Goal: Task Accomplishment & Management: Manage account settings

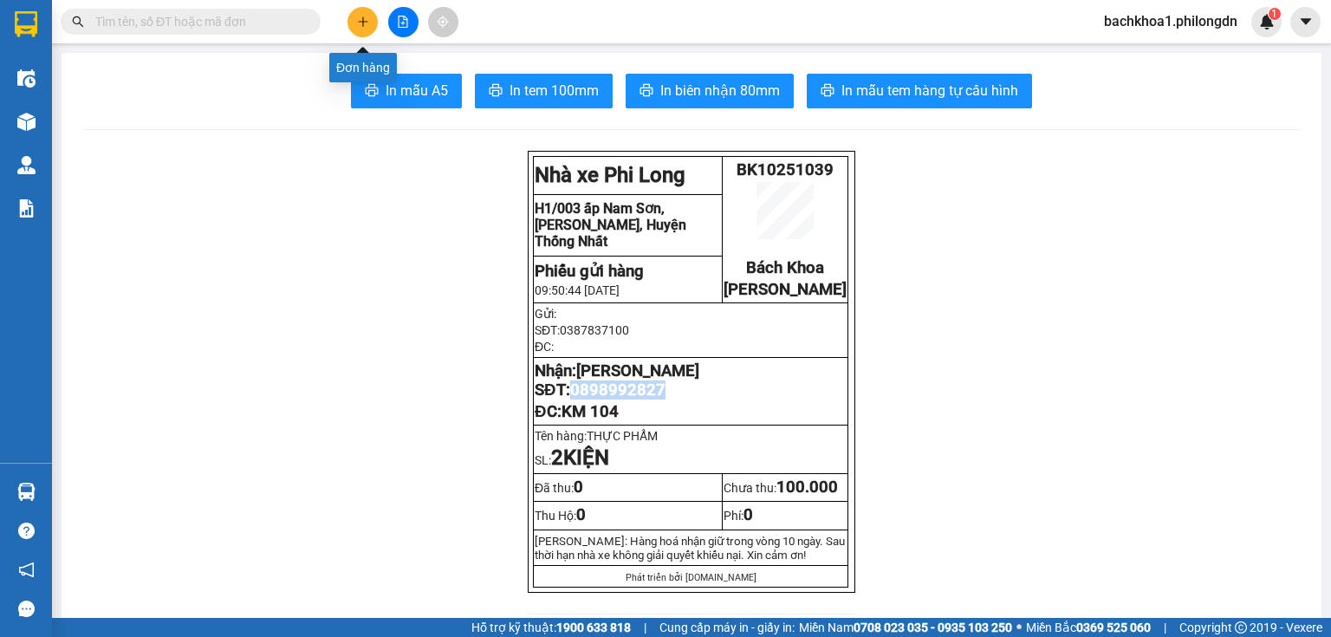
click at [364, 10] on button at bounding box center [362, 22] width 30 height 30
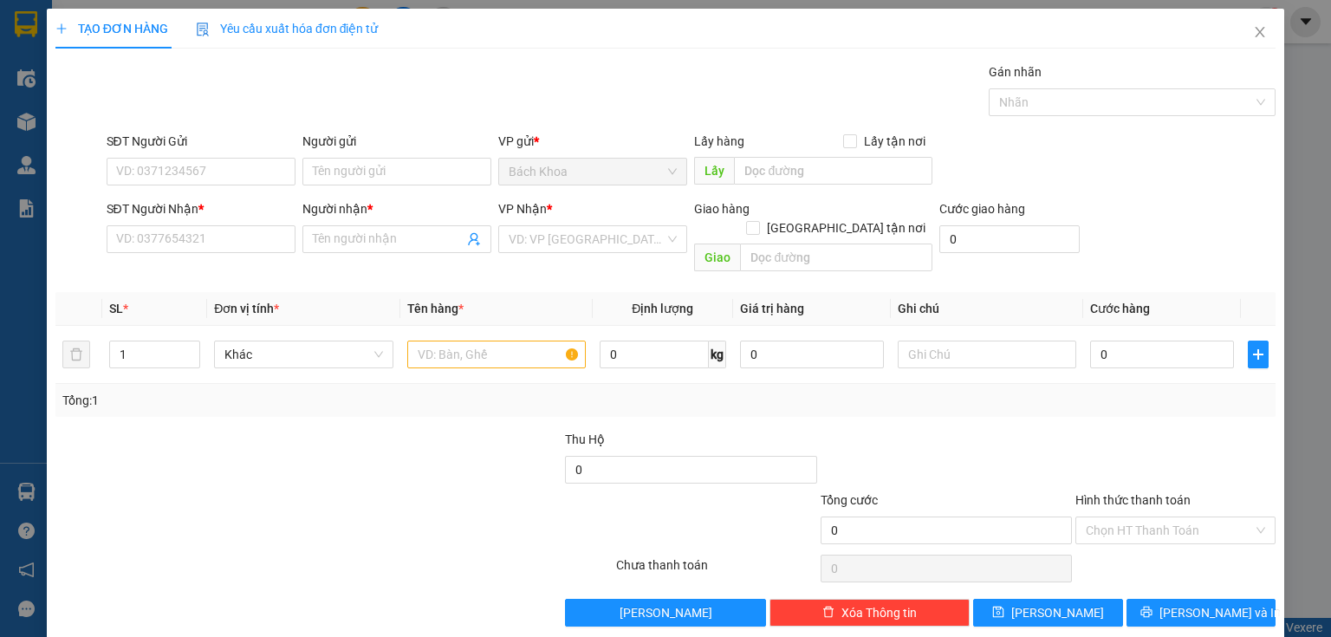
click at [228, 255] on div "SĐT Người Nhận * VD: 0377654321" at bounding box center [201, 229] width 189 height 61
click at [218, 159] on input "SĐT Người Gửi" at bounding box center [201, 172] width 189 height 28
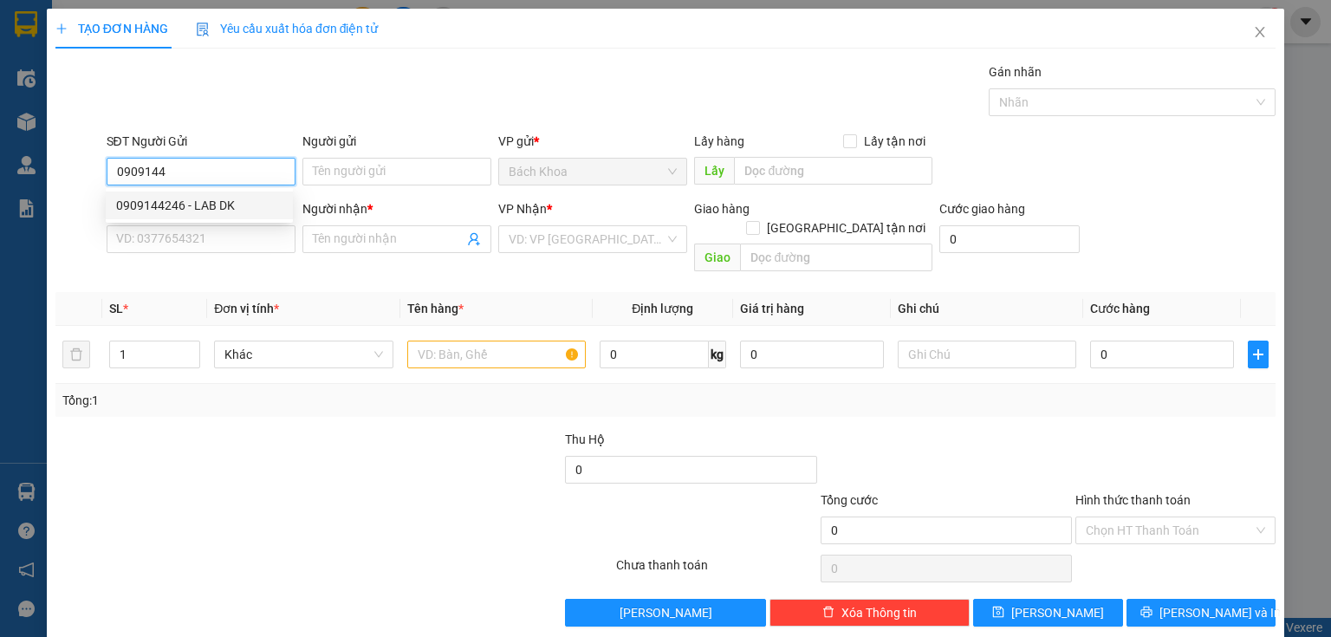
click at [207, 198] on div "0909144246 - LAB DK" at bounding box center [199, 205] width 166 height 19
type input "0909144246"
type input "LAB DK"
type input "0907300781"
type input "NK TÂM ĐỨC"
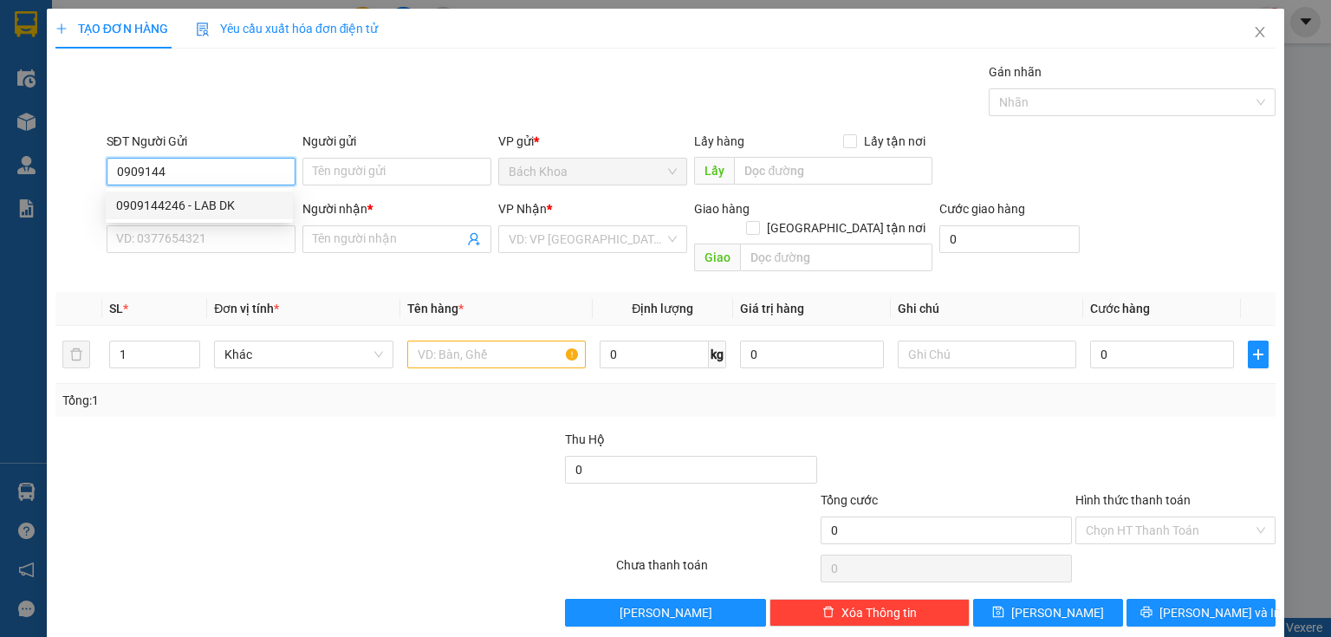
type input "NINH PHÁT"
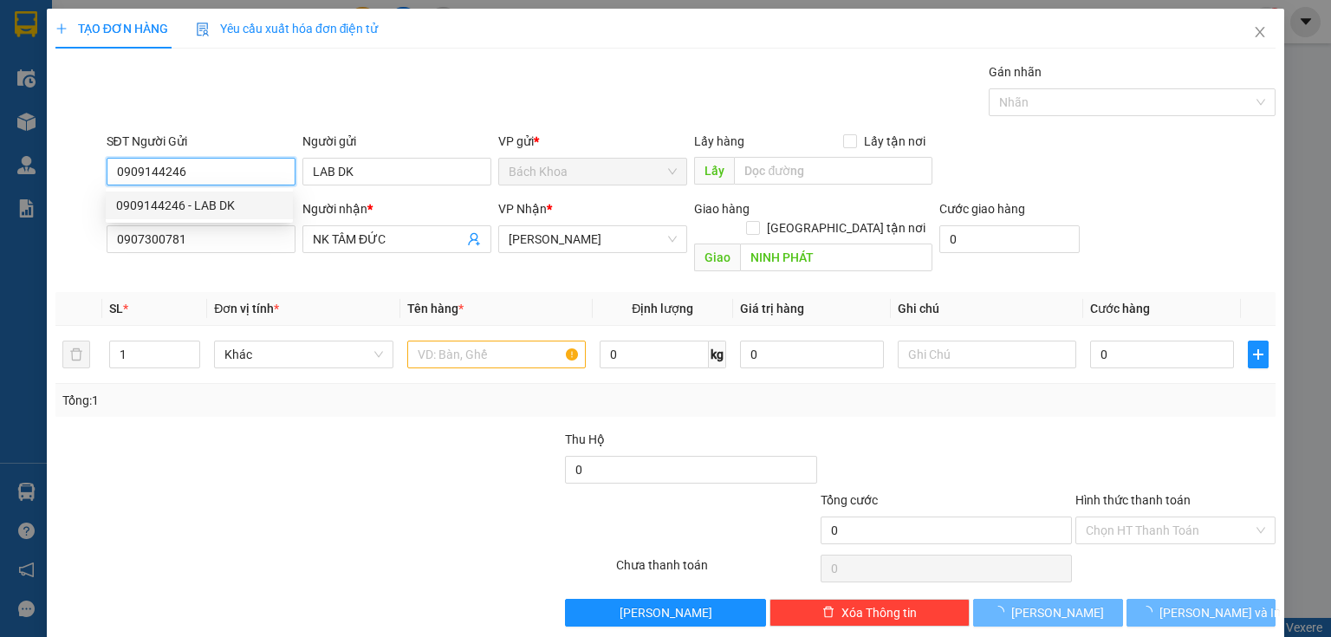
type input "30.000"
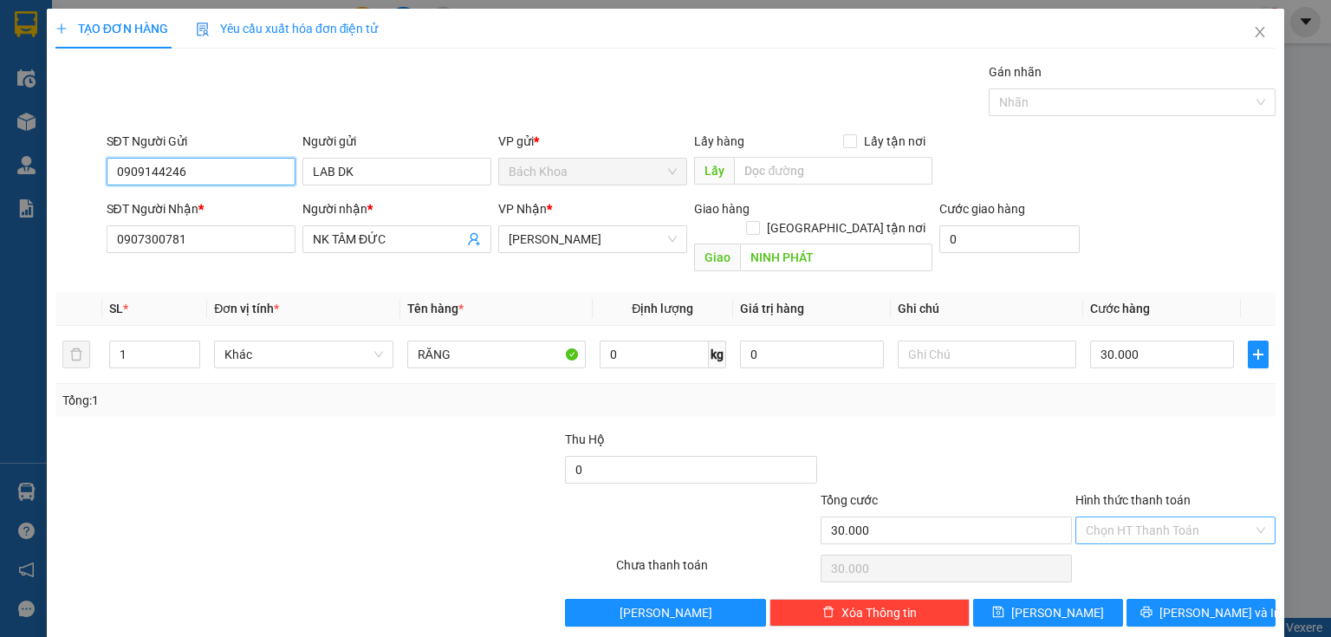
type input "0909144246"
click at [1185, 517] on input "Hình thức thanh toán" at bounding box center [1169, 530] width 167 height 26
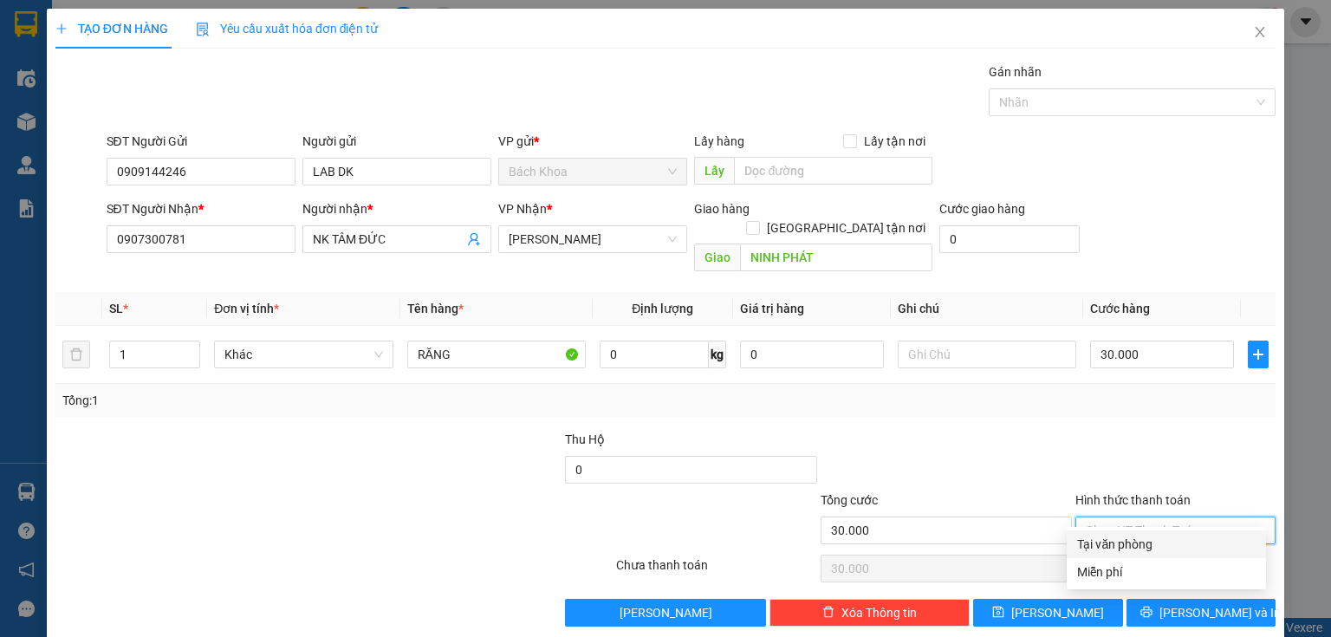
drag, startPoint x: 1165, startPoint y: 541, endPoint x: 1170, endPoint y: 564, distance: 24.0
click at [1165, 545] on div "Tại văn phòng" at bounding box center [1166, 544] width 178 height 19
type input "0"
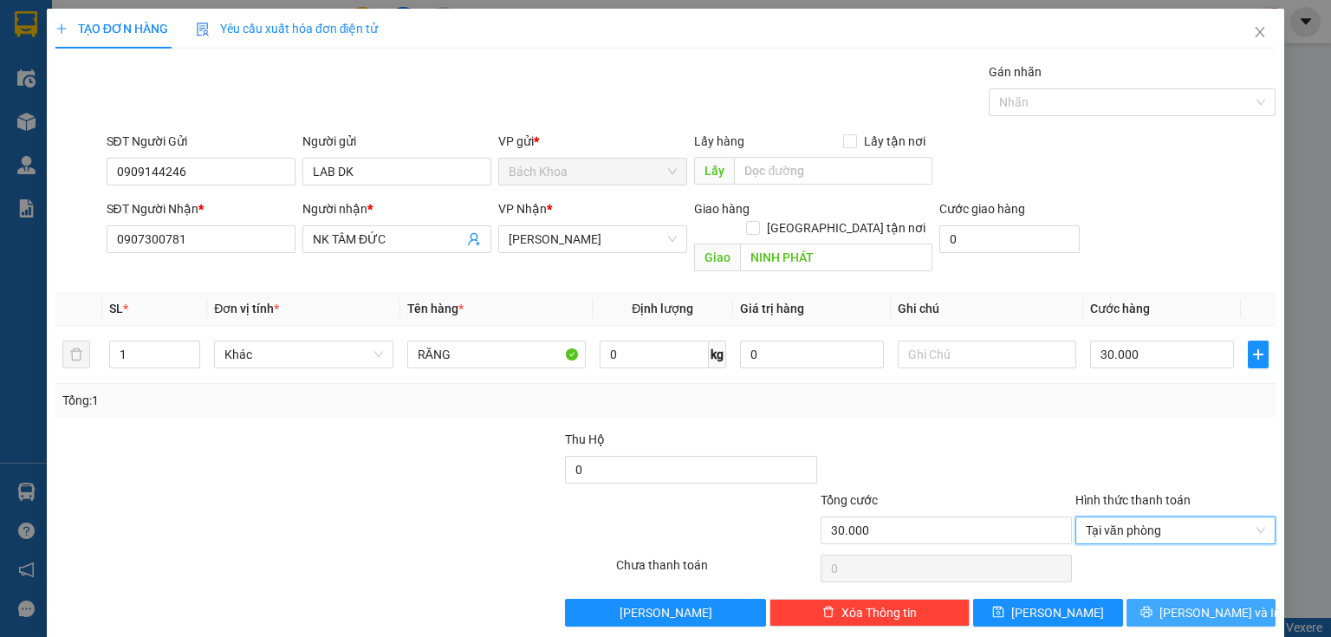
click at [1180, 603] on span "[PERSON_NAME] và In" at bounding box center [1219, 612] width 121 height 19
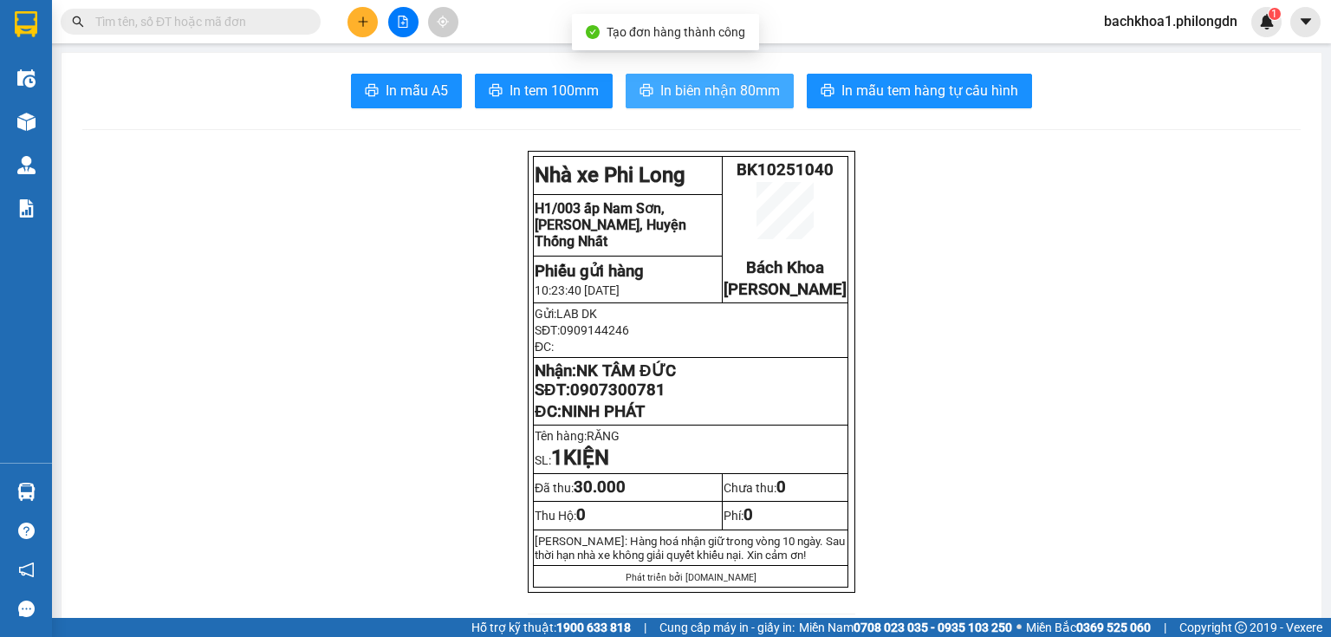
click at [738, 106] on button "In biên nhận 80mm" at bounding box center [710, 91] width 168 height 35
click at [661, 87] on span "In biên nhận 80mm" at bounding box center [720, 91] width 120 height 22
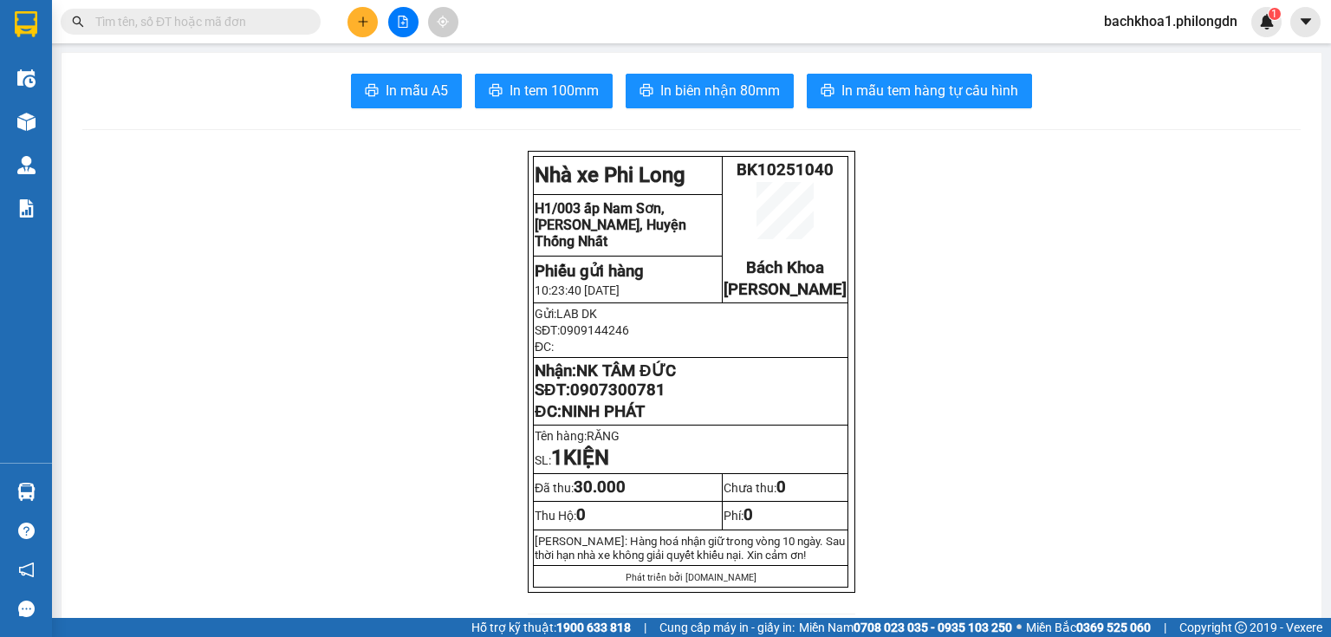
click at [624, 399] on span "0907300781" at bounding box center [617, 389] width 95 height 19
copy span "0907300781"
click at [541, 97] on span "In tem 100mm" at bounding box center [554, 91] width 89 height 22
click at [371, 21] on button at bounding box center [362, 22] width 30 height 30
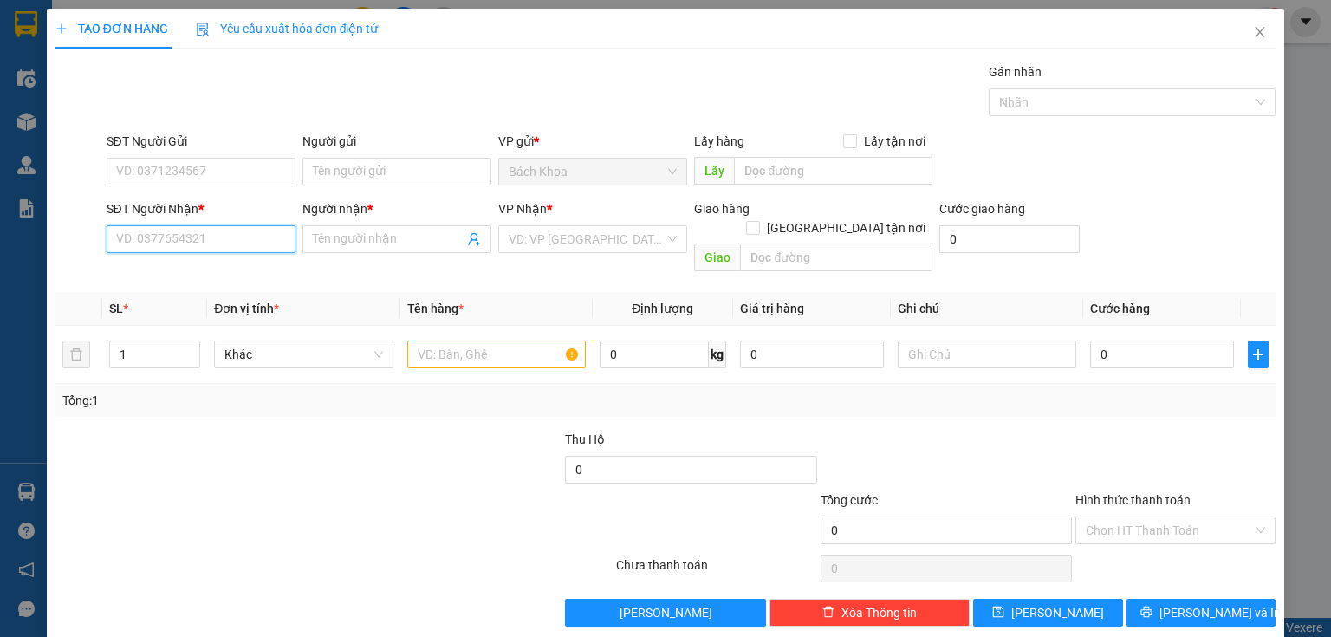
click at [255, 236] on input "SĐT Người Nhận *" at bounding box center [201, 239] width 189 height 28
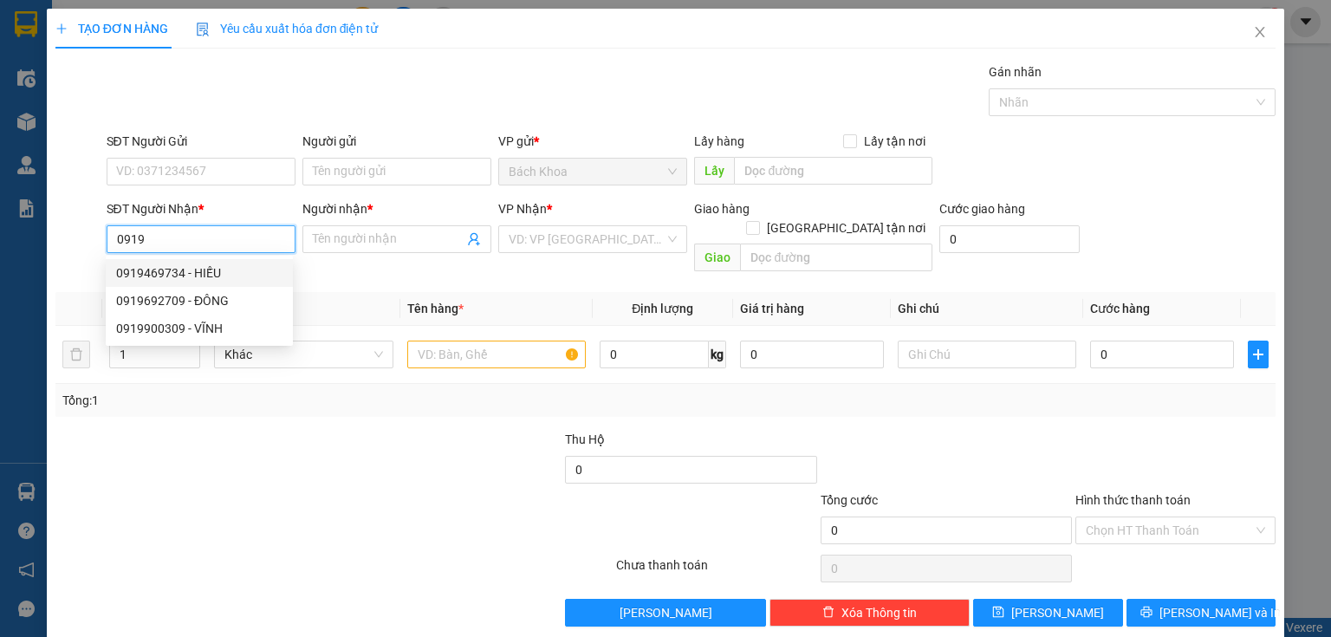
click at [204, 274] on div "0919469734 - HIẾU" at bounding box center [199, 272] width 166 height 19
type input "0919469734"
type input "HIẾU"
type input "[PERSON_NAME]"
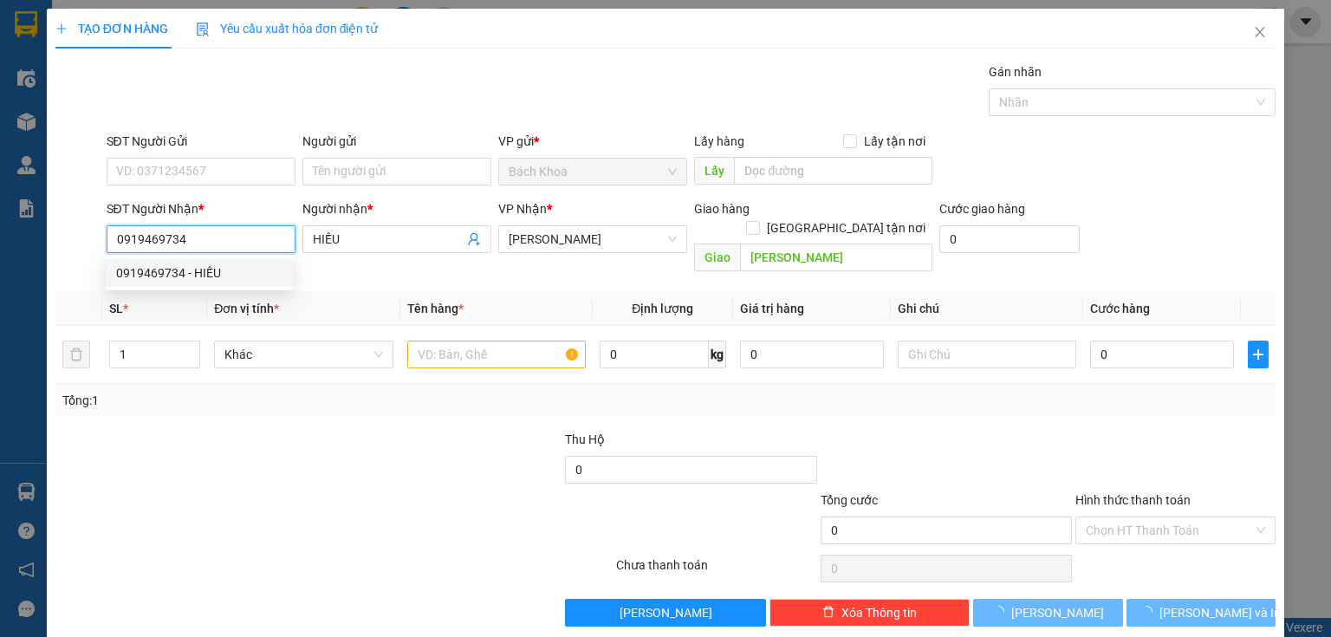
type input "40.000"
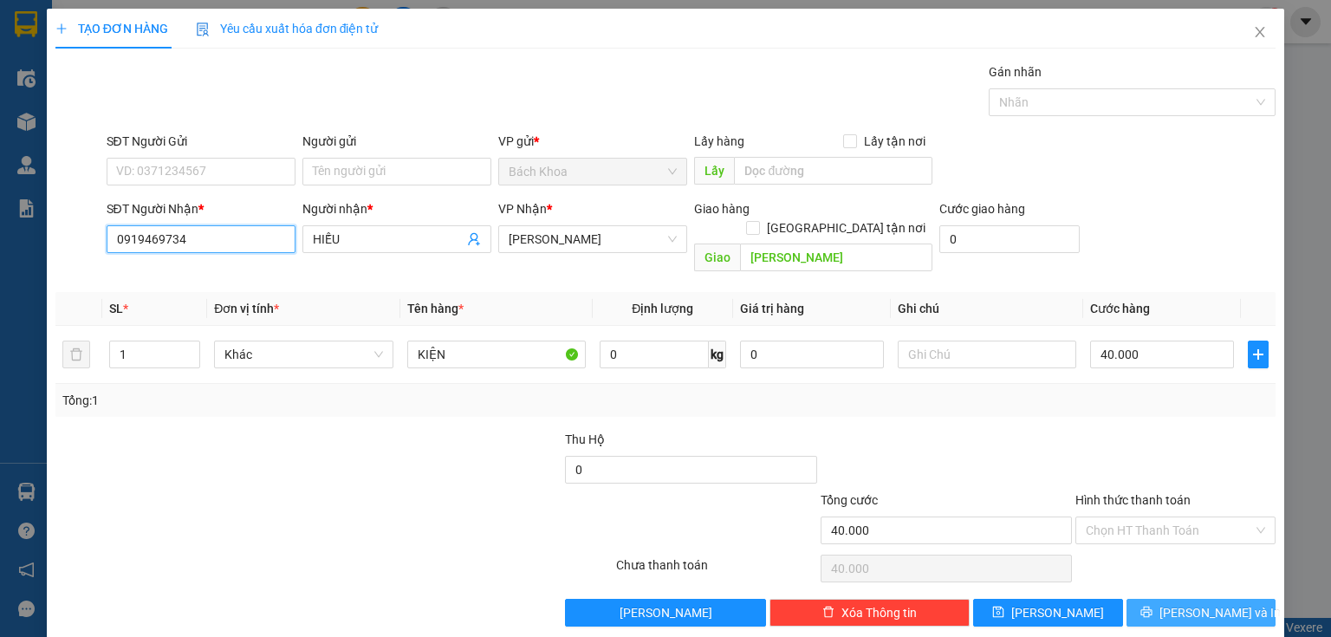
type input "0919469734"
drag, startPoint x: 1177, startPoint y: 590, endPoint x: 1106, endPoint y: 541, distance: 86.5
click at [1173, 599] on button "[PERSON_NAME] và In" at bounding box center [1201, 613] width 150 height 28
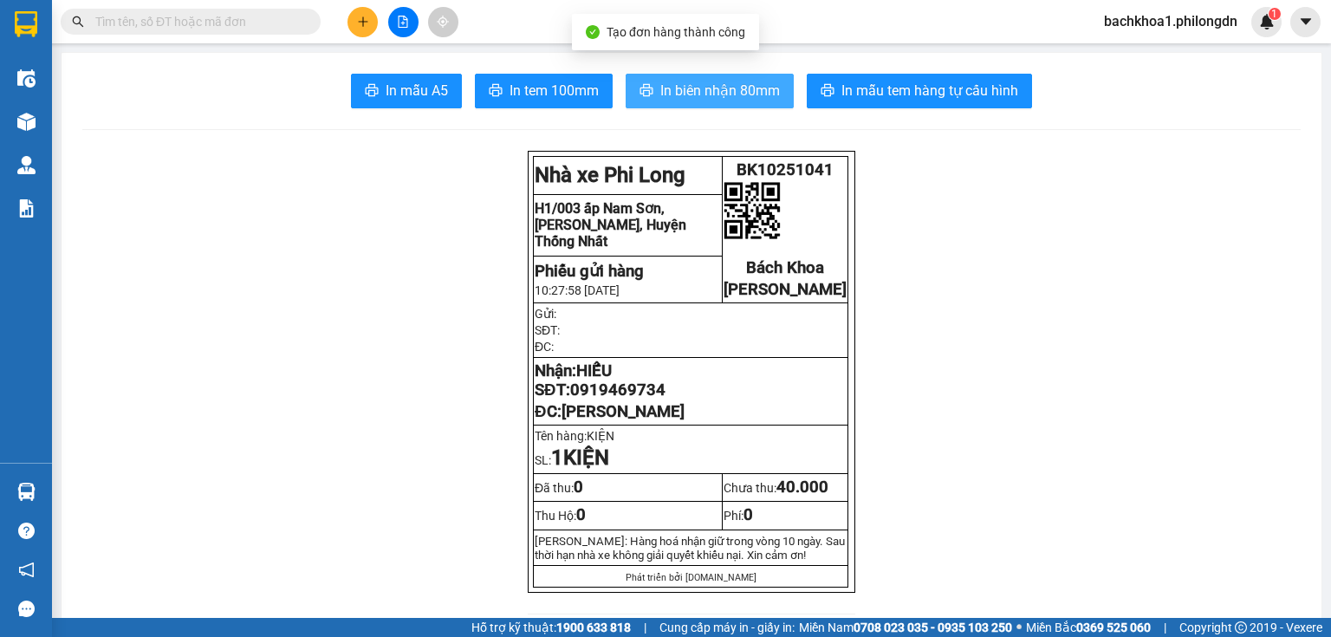
click at [711, 88] on span "In biên nhận 80mm" at bounding box center [720, 91] width 120 height 22
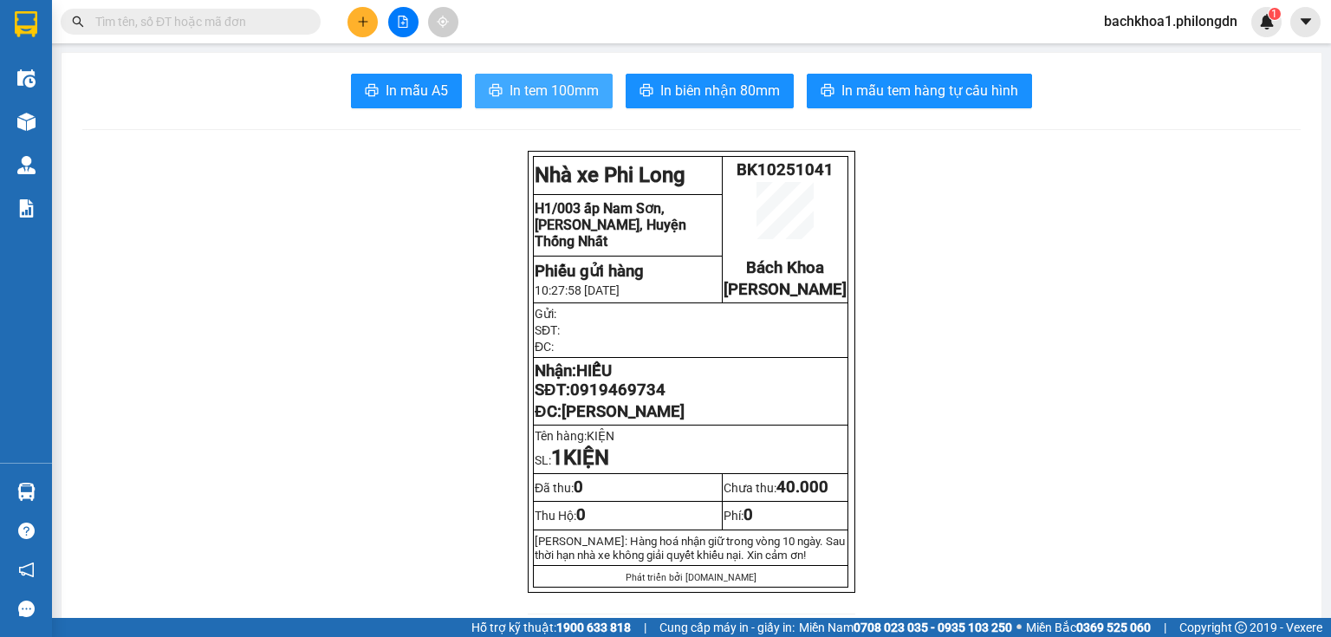
click at [558, 83] on span "In tem 100mm" at bounding box center [554, 91] width 89 height 22
click at [646, 399] on span "0919469734" at bounding box center [617, 389] width 95 height 19
copy span "0919469734"
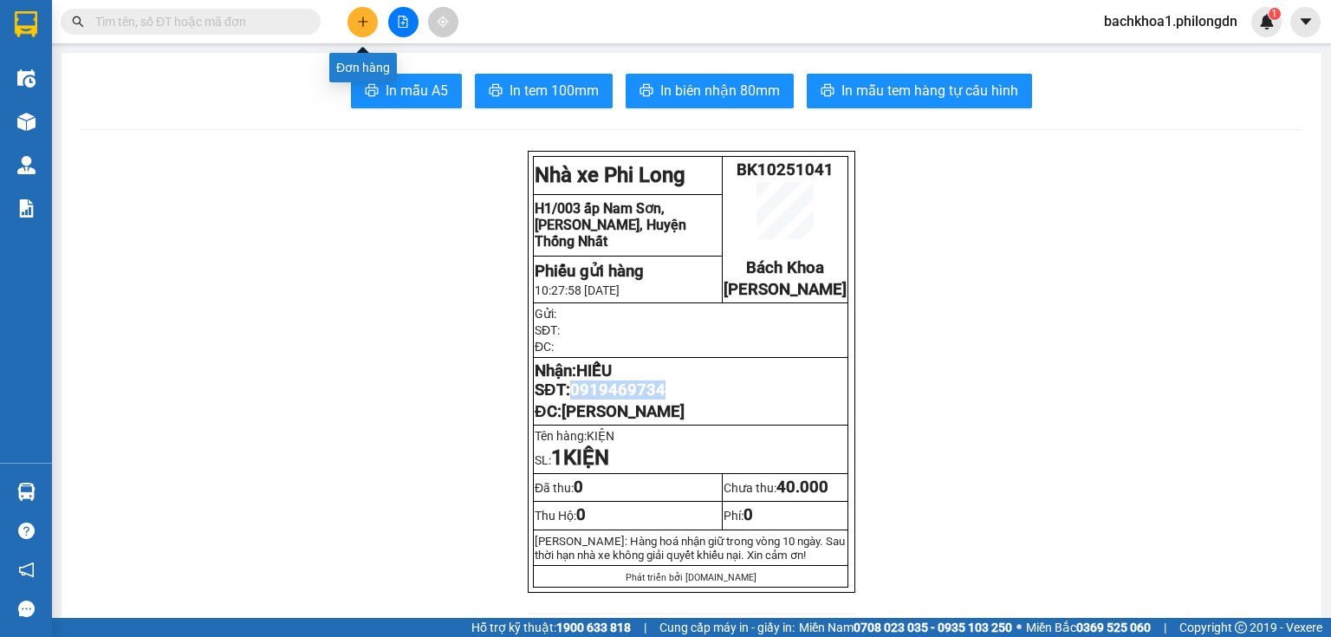
click at [360, 22] on icon "plus" at bounding box center [363, 22] width 12 height 12
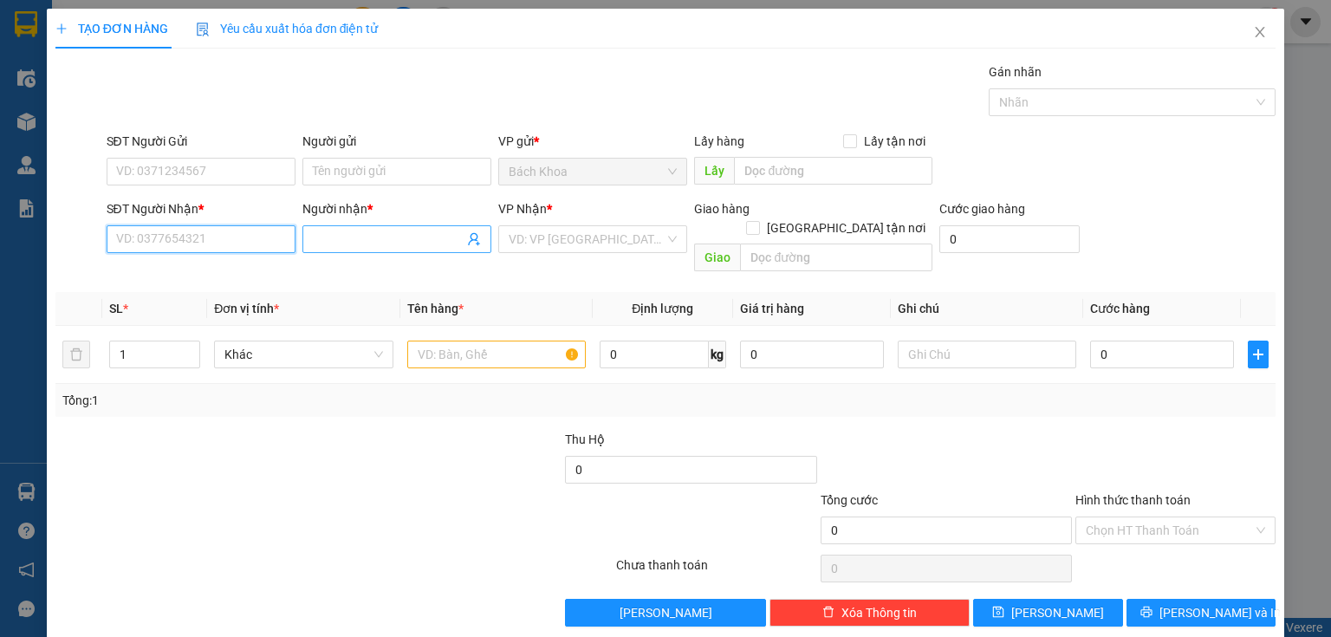
drag, startPoint x: 171, startPoint y: 244, endPoint x: 385, endPoint y: 229, distance: 214.6
click at [172, 245] on input "SĐT Người Nhận *" at bounding box center [201, 239] width 189 height 28
click at [209, 272] on div "0968377951 - CHÚ HẬU" at bounding box center [199, 272] width 166 height 19
type input "0968377951"
type input "CHÚ HẬU"
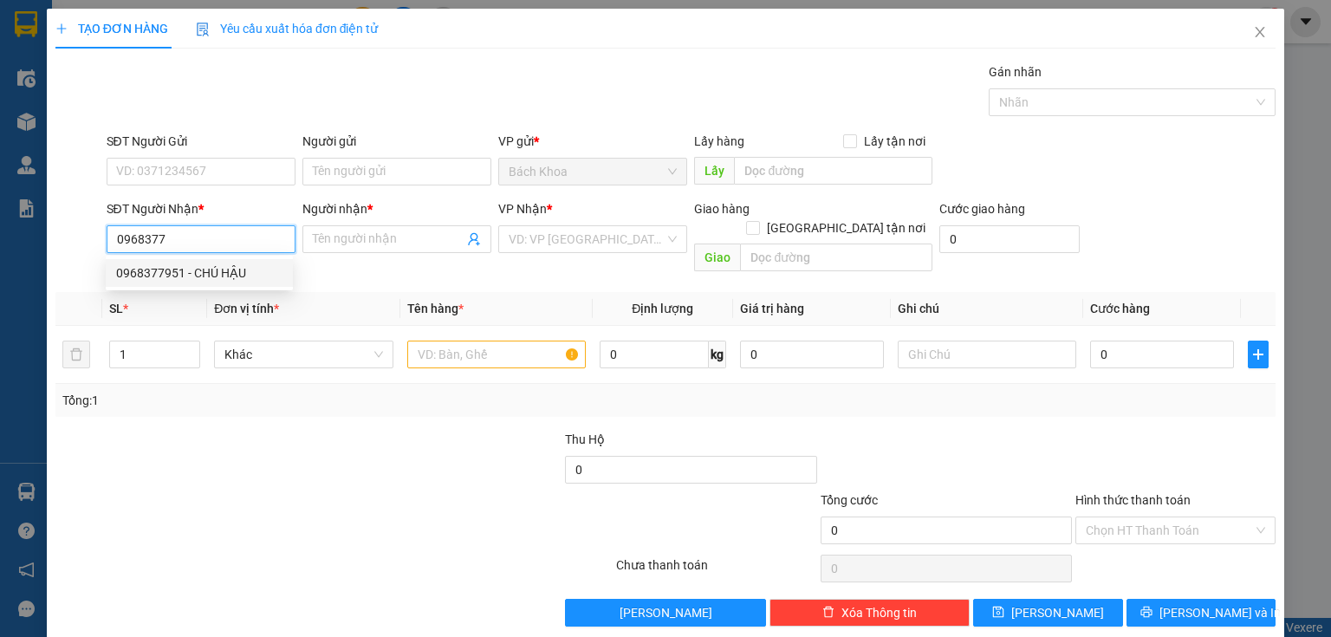
type input "NGÃ 3 TAM HƯNG"
type input "30.000"
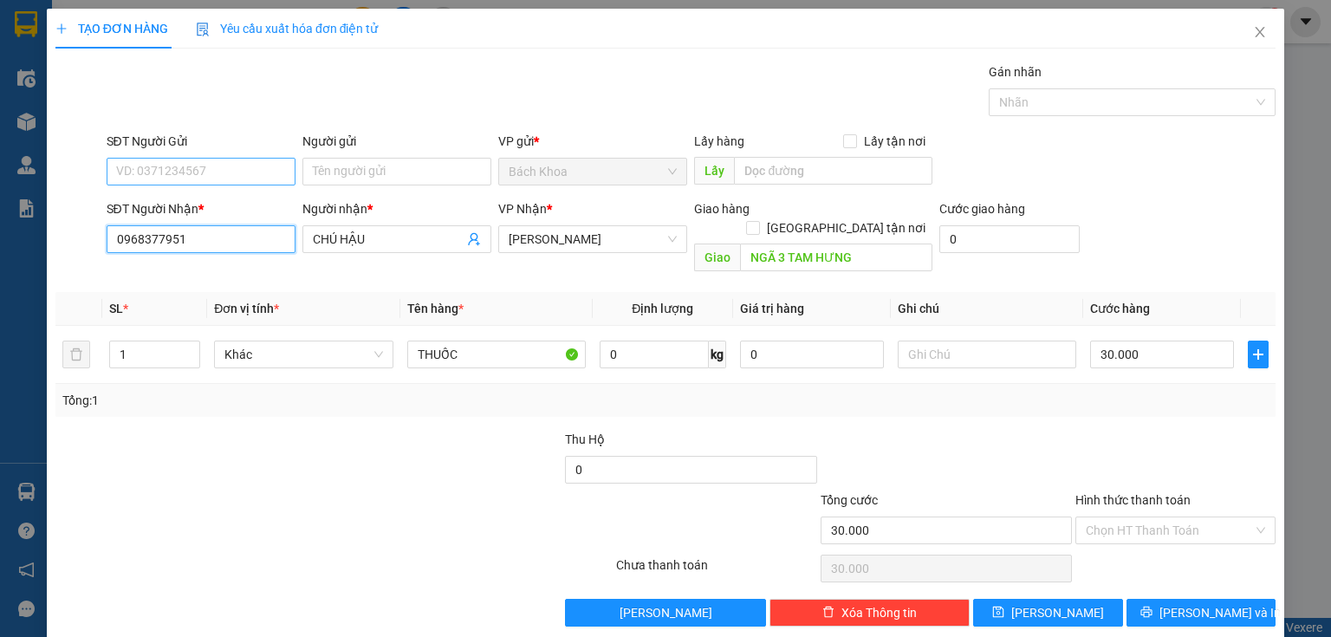
type input "0968377951"
click at [243, 164] on input "SĐT Người Gửi" at bounding box center [201, 172] width 189 height 28
drag, startPoint x: 139, startPoint y: 173, endPoint x: 166, endPoint y: 203, distance: 40.5
click at [140, 173] on input "09002457" at bounding box center [201, 172] width 189 height 28
click at [216, 173] on input "0902457" at bounding box center [201, 172] width 189 height 28
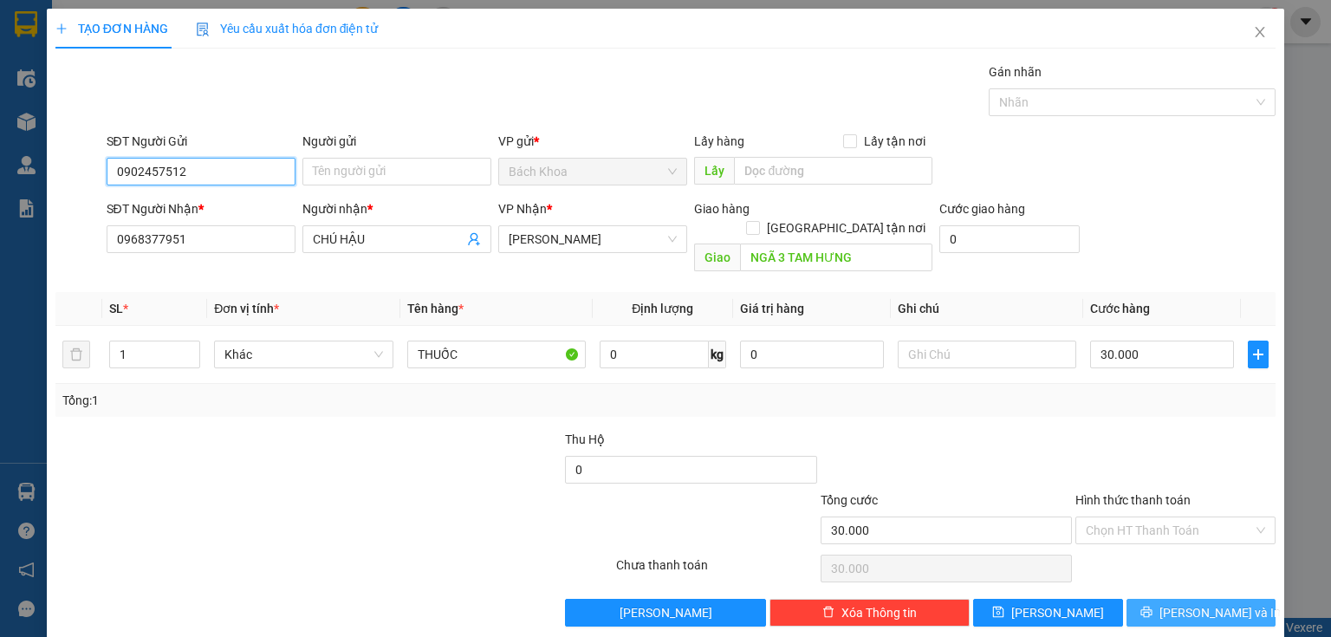
type input "0902457512"
click at [1148, 601] on button "[PERSON_NAME] và In" at bounding box center [1201, 613] width 150 height 28
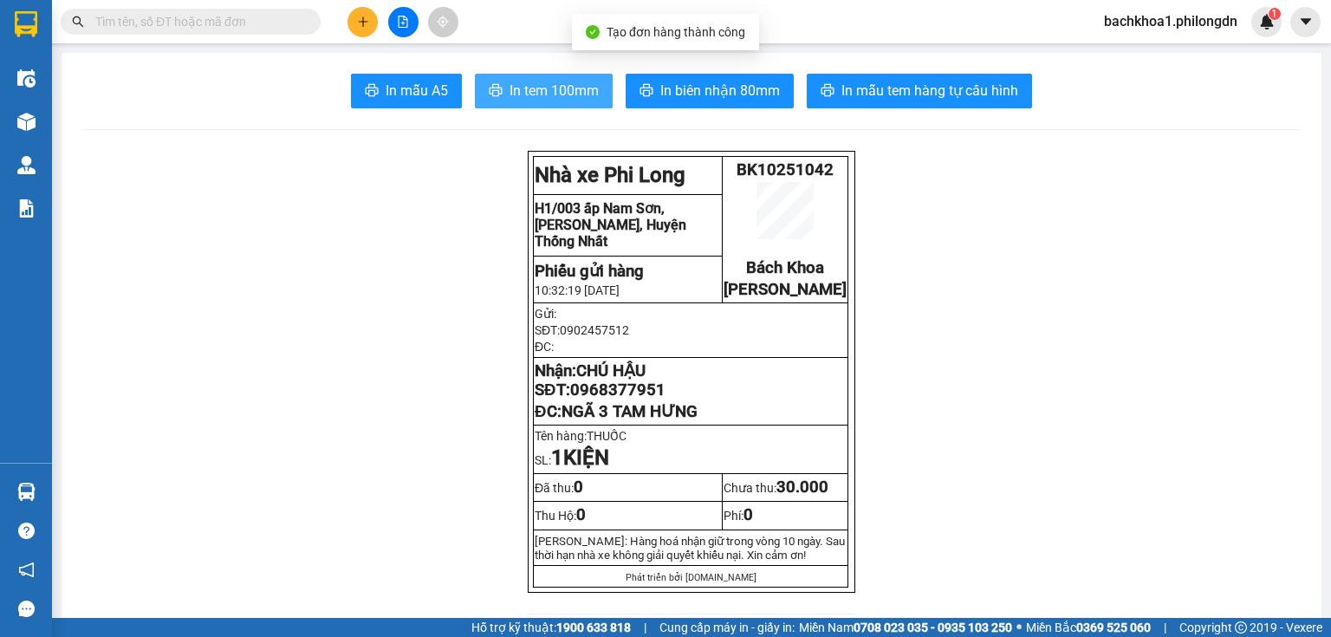
click at [523, 79] on button "In tem 100mm" at bounding box center [544, 91] width 138 height 35
drag, startPoint x: 614, startPoint y: 421, endPoint x: 616, endPoint y: 412, distance: 8.8
click at [614, 420] on td "Nhận: CHÚ HẬU SĐT: 0968377951 ĐC: NGÃ 3 TAM HƯNG" at bounding box center [691, 392] width 315 height 68
click at [617, 399] on span "0968377951" at bounding box center [617, 389] width 95 height 19
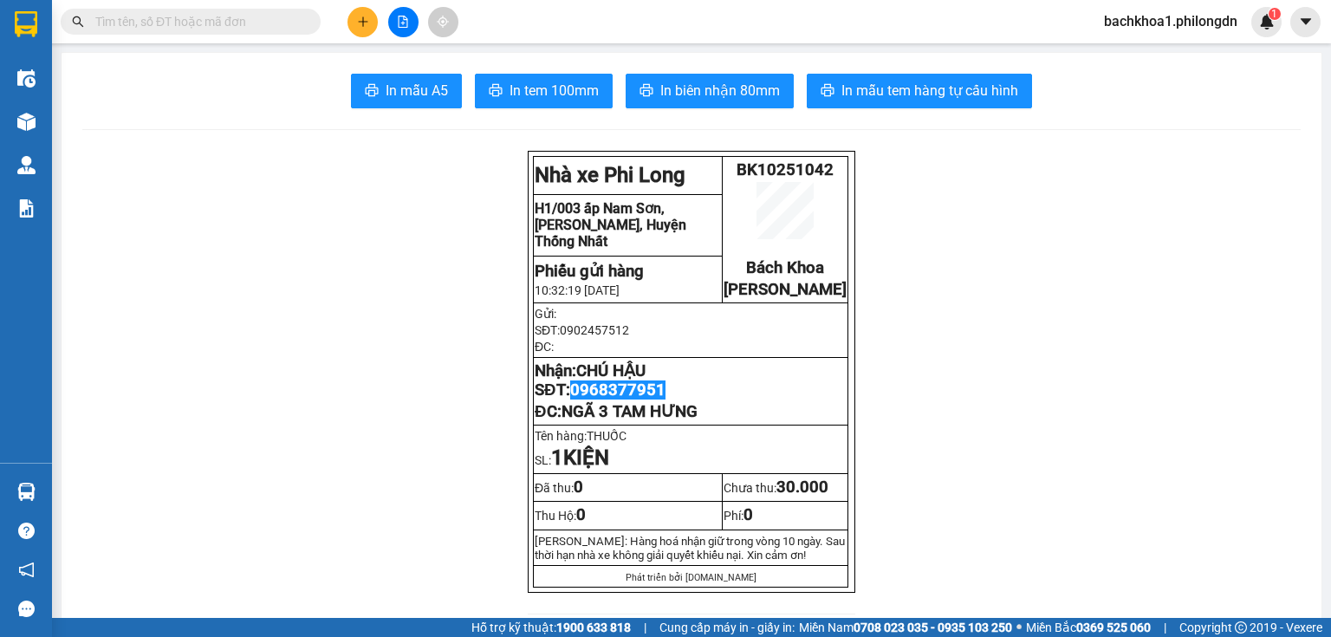
click at [617, 399] on span "0968377951" at bounding box center [617, 389] width 95 height 19
copy span "0968377951"
click at [363, 16] on icon "plus" at bounding box center [363, 22] width 12 height 12
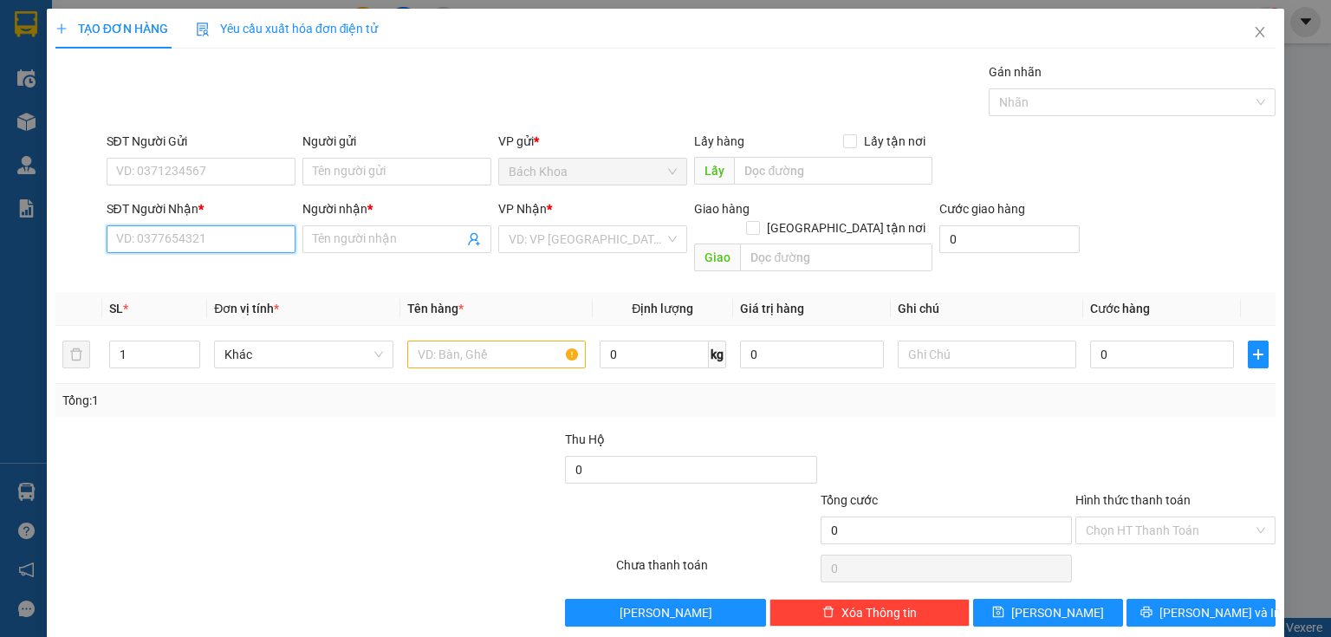
click at [202, 235] on input "SĐT Người Nhận *" at bounding box center [201, 239] width 189 height 28
click at [183, 279] on div "0933475301 - HOÀNG" at bounding box center [199, 272] width 166 height 19
type input "0933475301"
type input "HOÀNG"
type input "PHÚ TÚC"
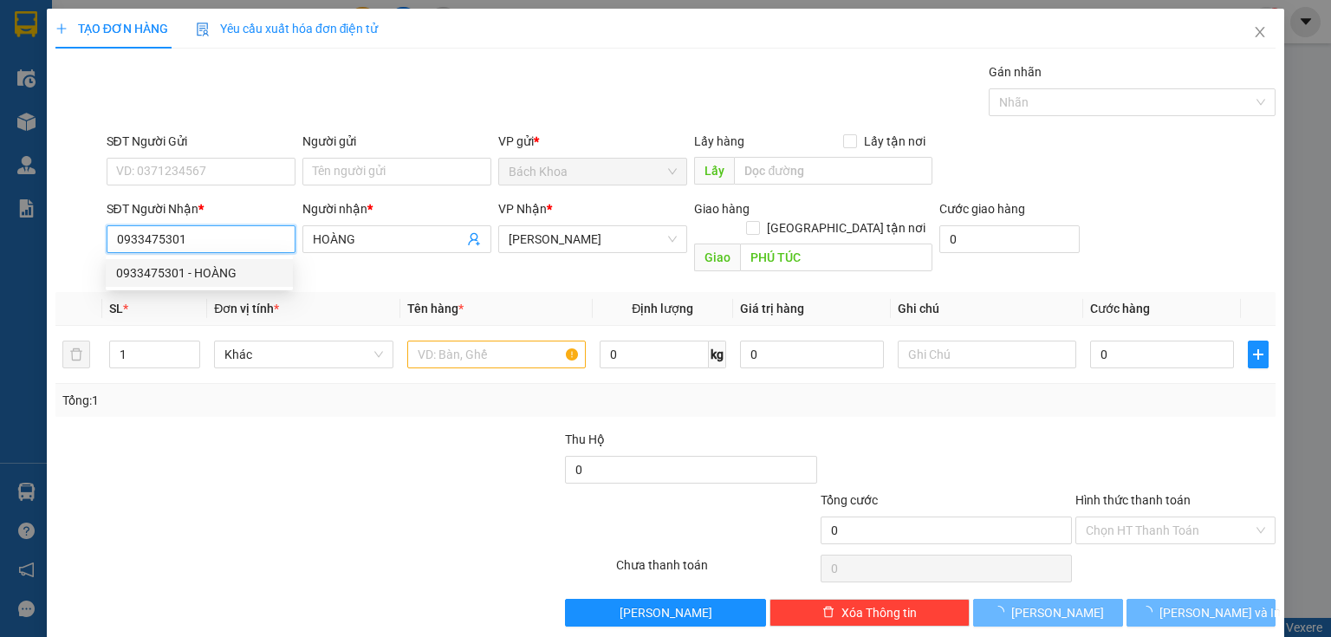
type input "40.000"
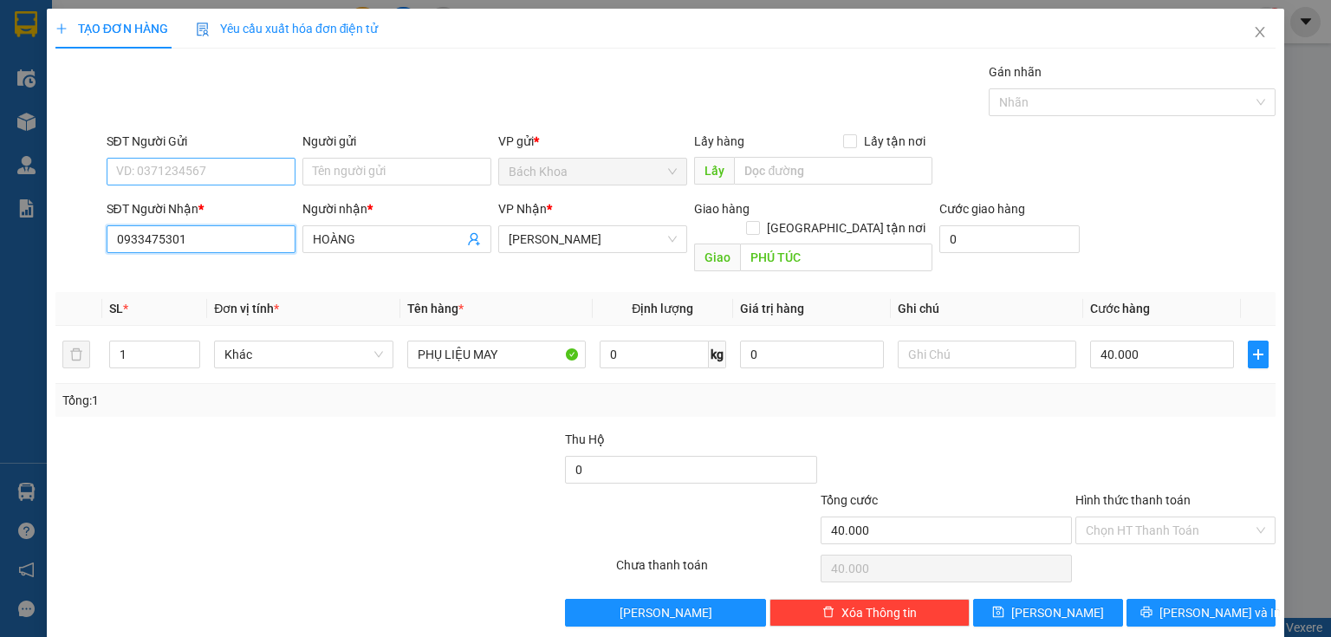
type input "0933475301"
click at [249, 165] on input "SĐT Người Gửi" at bounding box center [201, 172] width 189 height 28
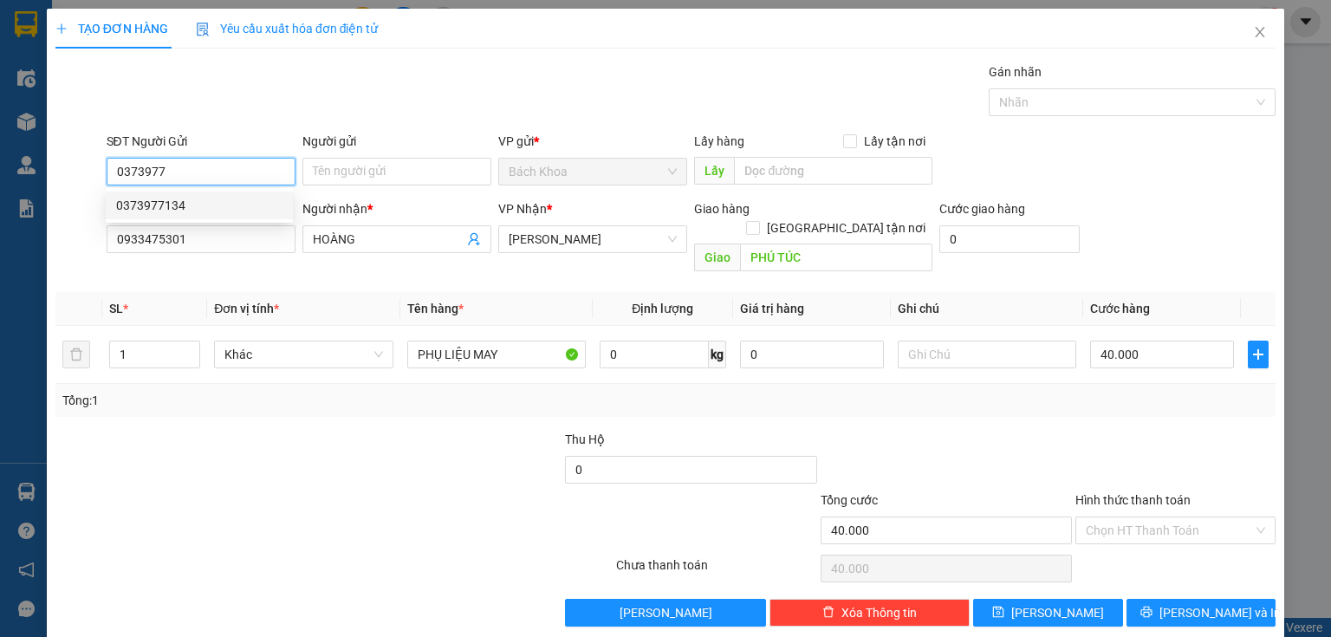
click at [239, 210] on div "0373977134" at bounding box center [199, 205] width 166 height 19
type input "0373977134"
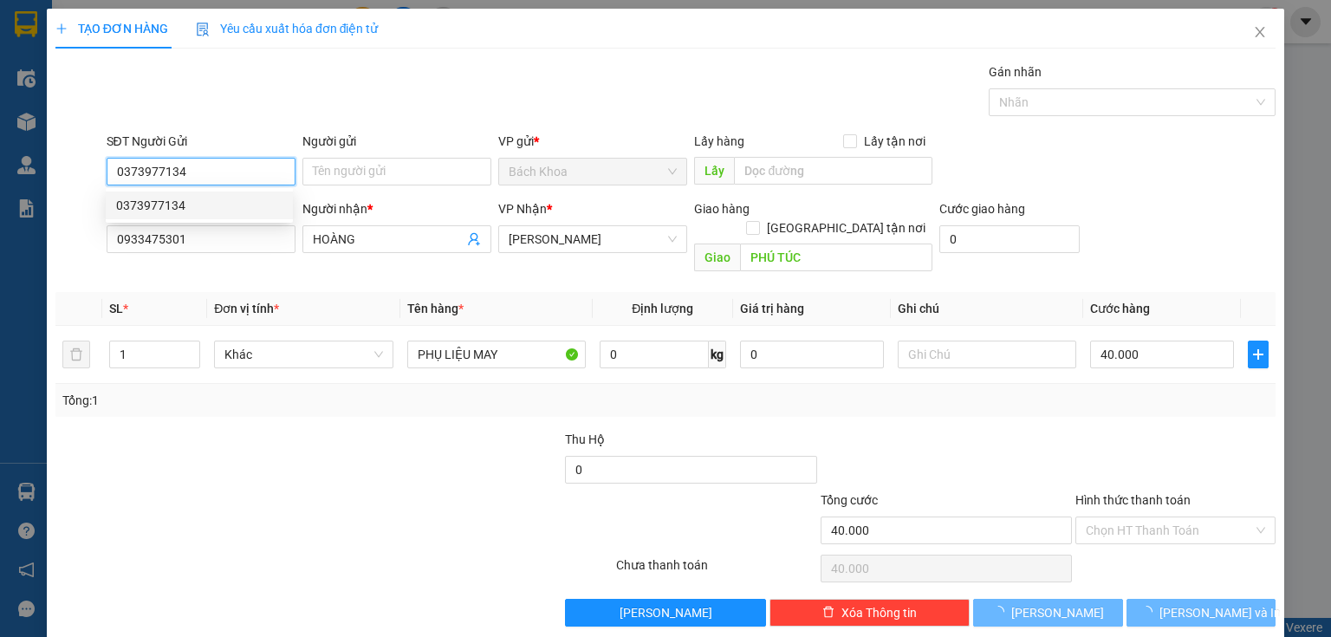
type input "50.000"
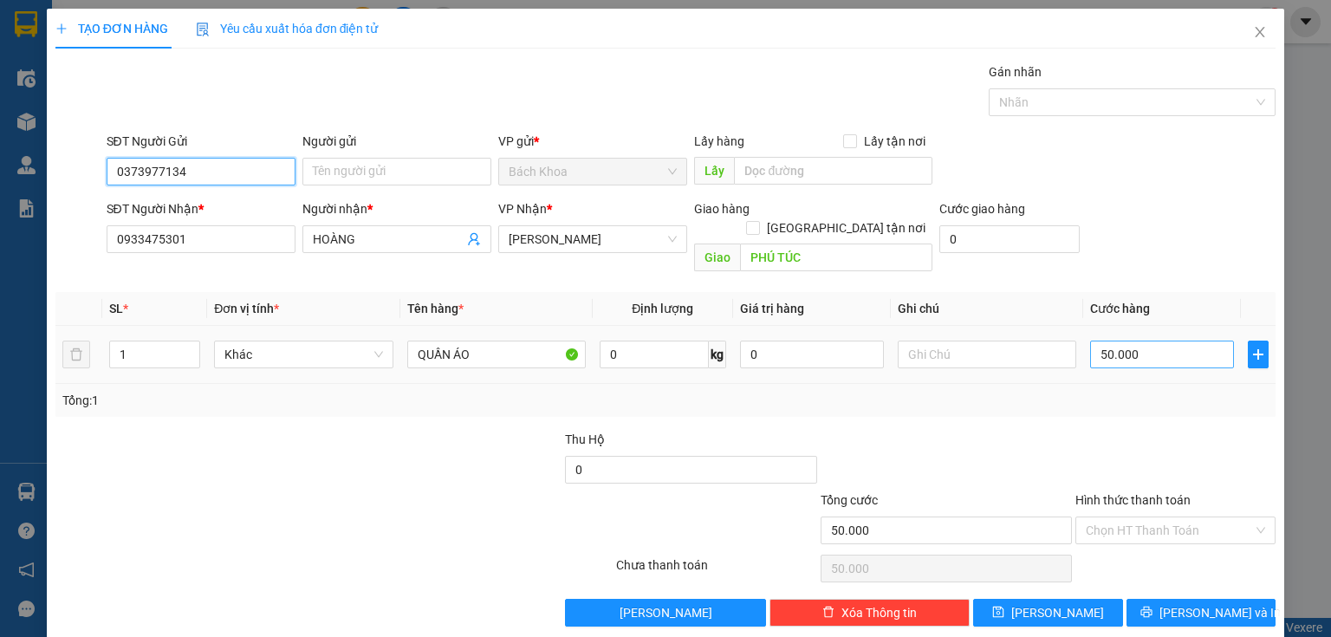
type input "0373977134"
click at [1161, 347] on input "50.000" at bounding box center [1162, 355] width 144 height 28
type input "6"
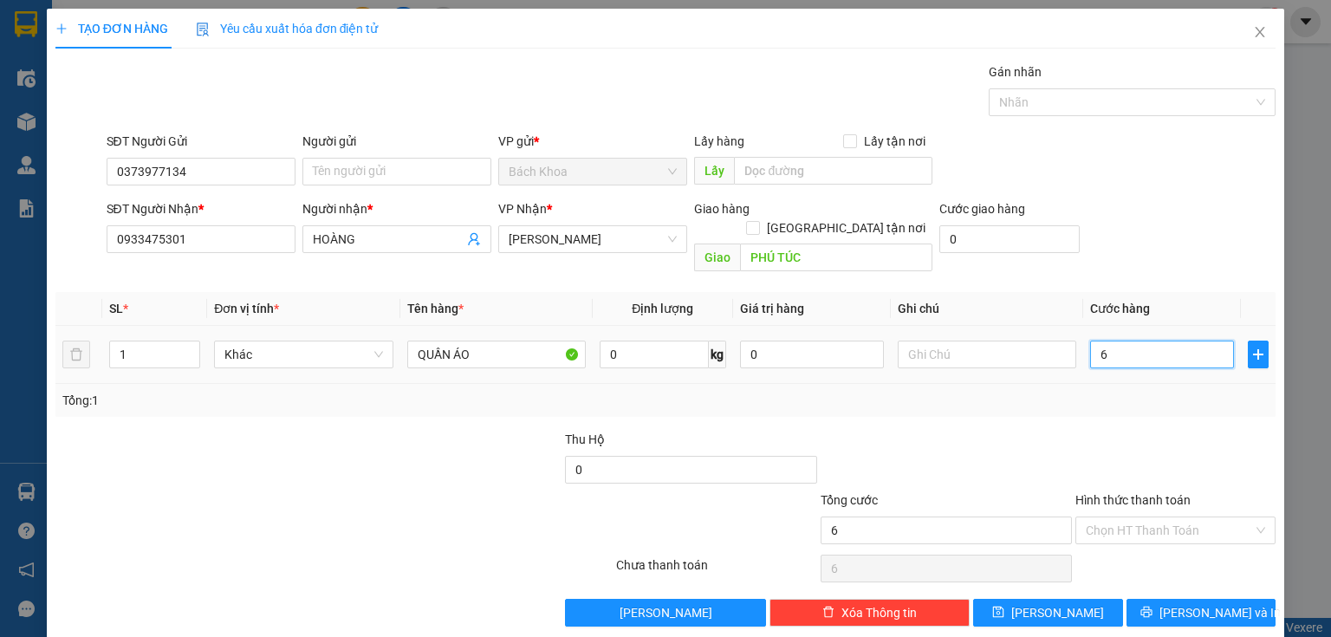
type input "60"
type input "600"
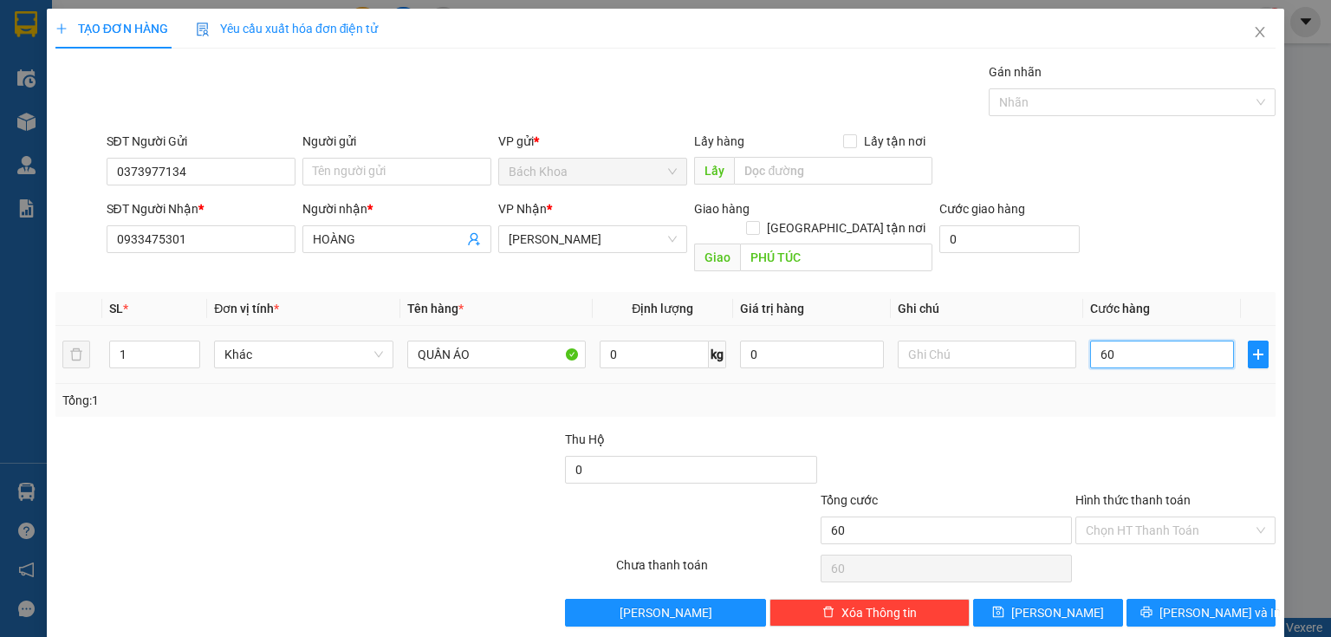
type input "600"
type input "6.000"
type input "60.000"
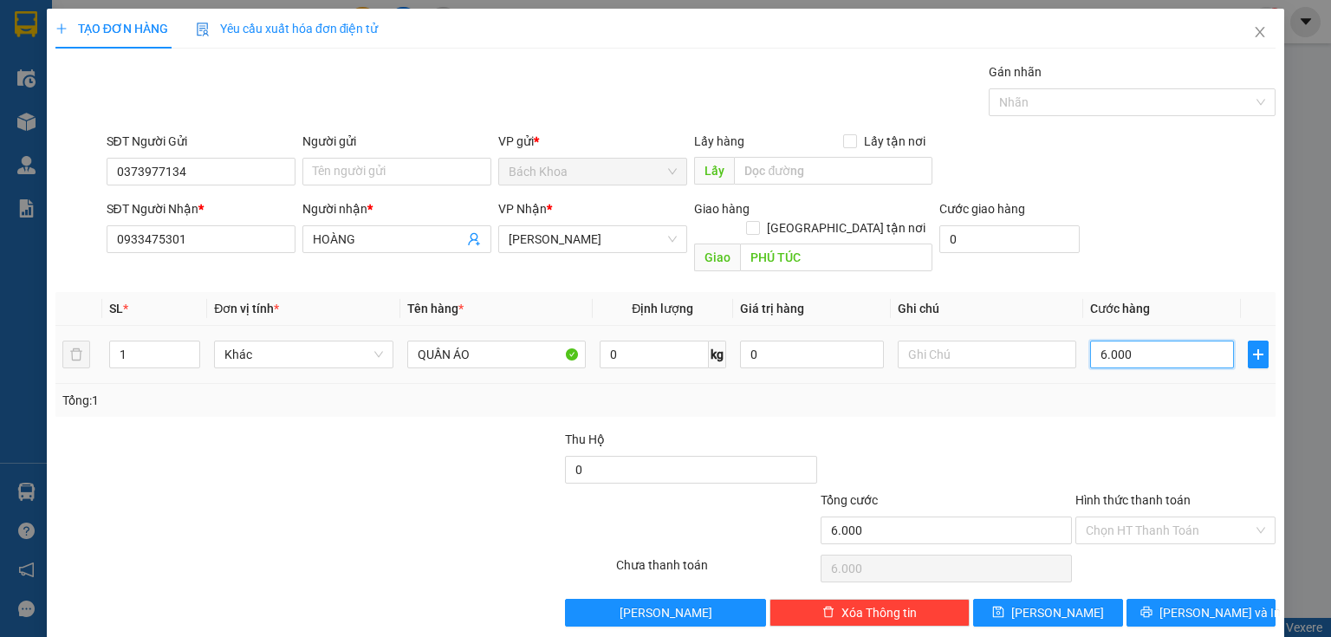
type input "60.000"
click at [1198, 603] on span "[PERSON_NAME] và In" at bounding box center [1219, 612] width 121 height 19
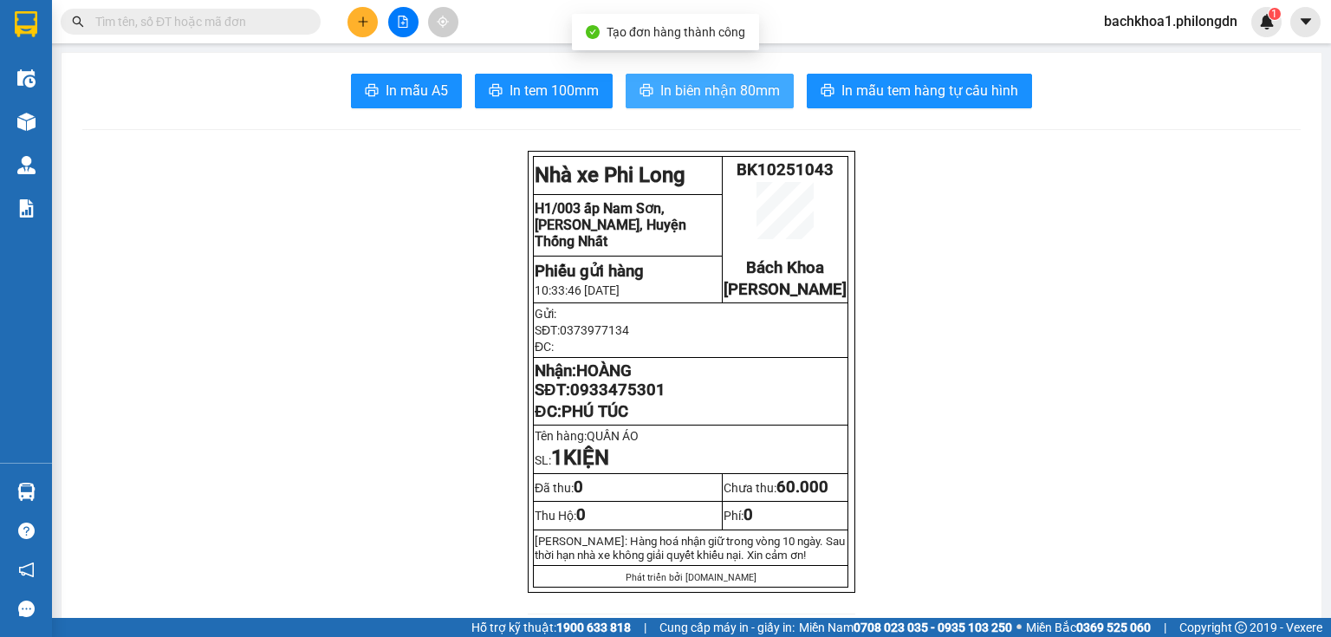
click at [719, 89] on span "In biên nhận 80mm" at bounding box center [720, 91] width 120 height 22
click at [756, 83] on span "In biên nhận 80mm" at bounding box center [720, 91] width 120 height 22
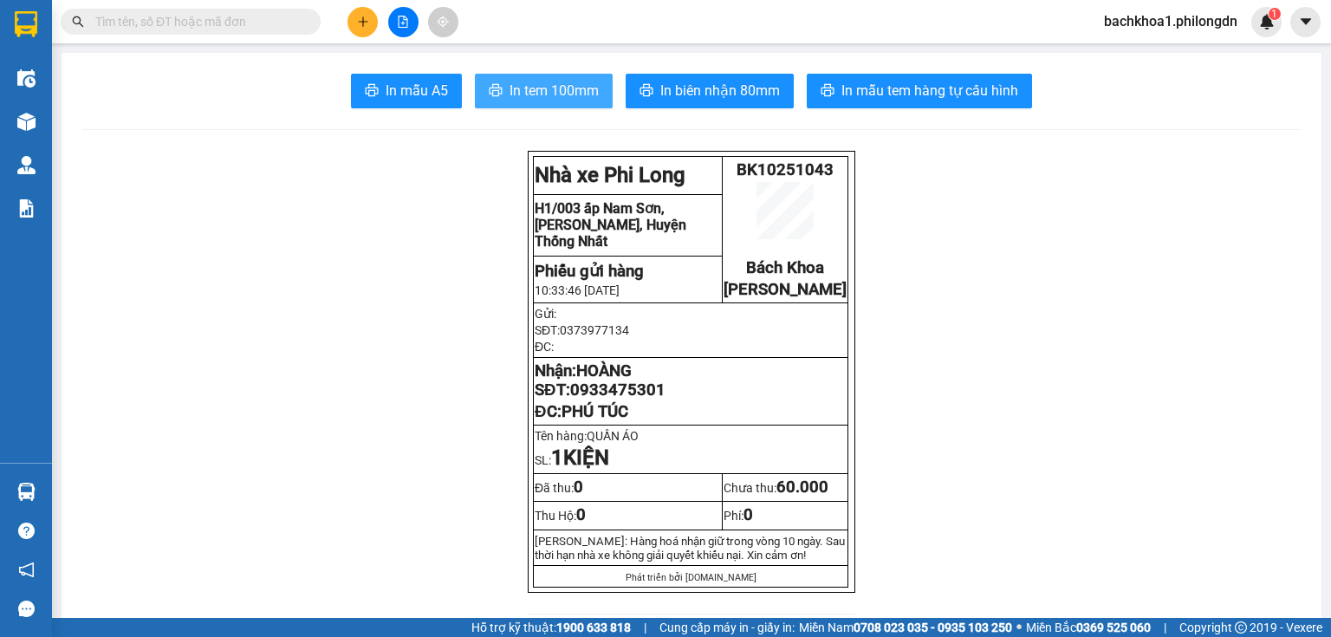
click at [597, 78] on button "In tem 100mm" at bounding box center [544, 91] width 138 height 35
click at [639, 399] on span "0933475301" at bounding box center [617, 389] width 95 height 19
copy span "0933475301"
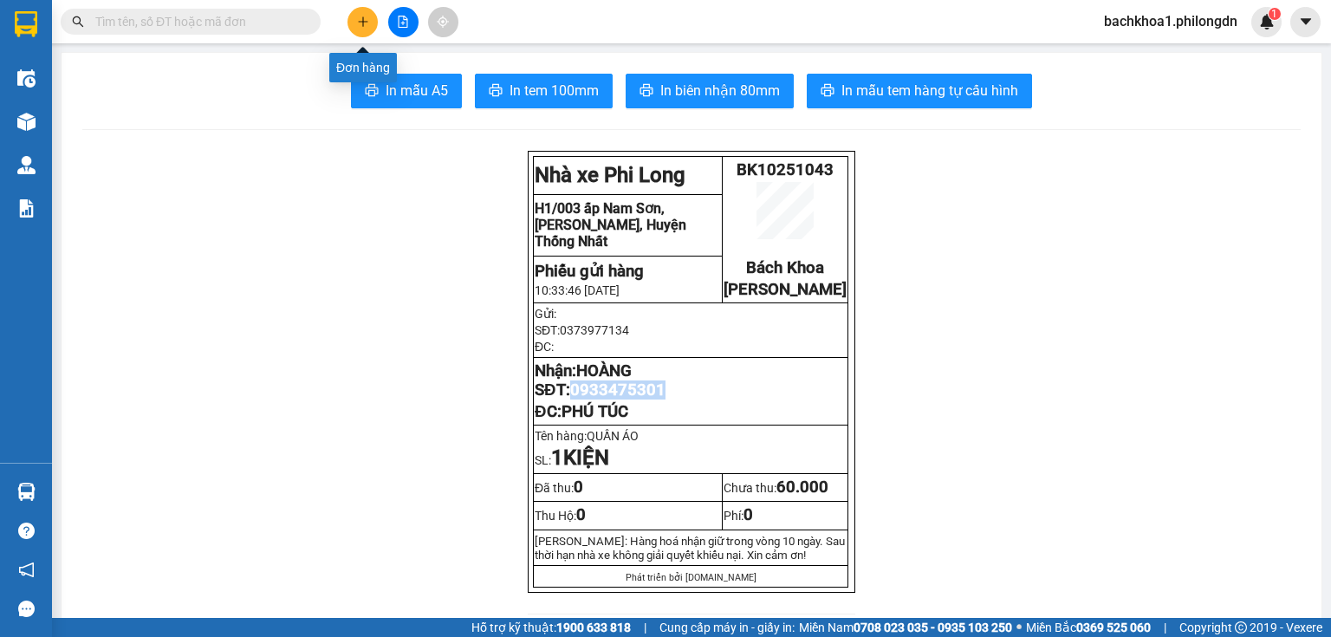
click at [360, 16] on icon "plus" at bounding box center [363, 22] width 12 height 12
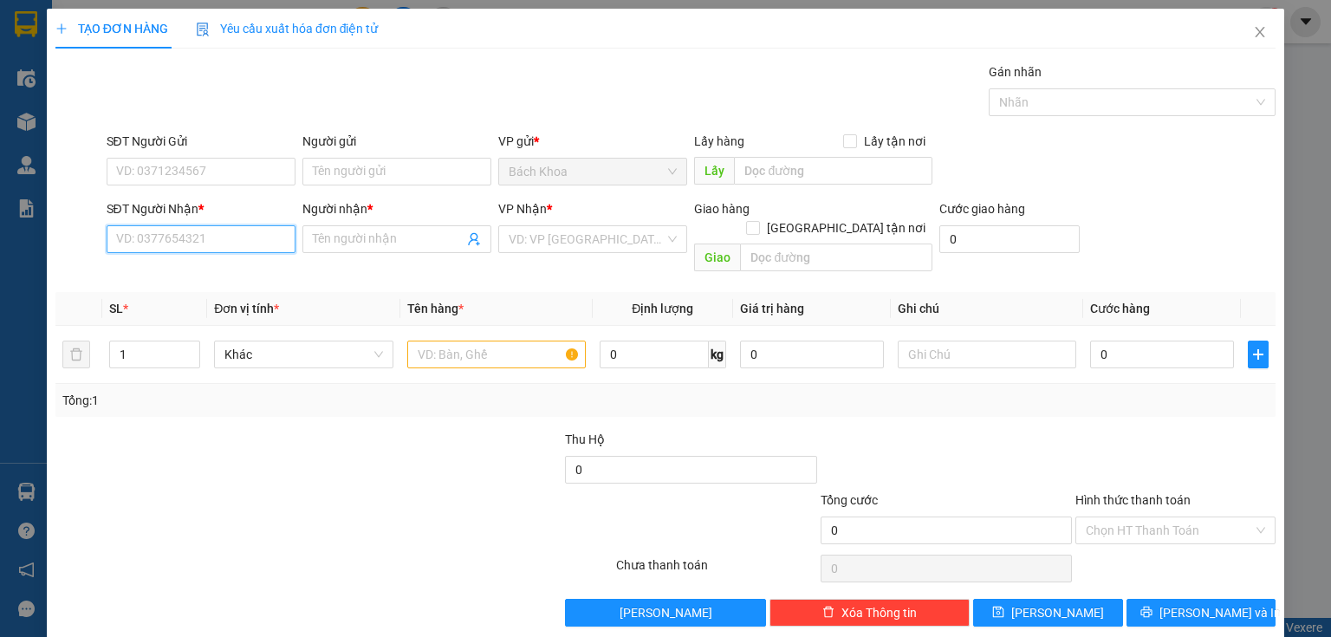
click at [189, 247] on input "SĐT Người Nhận *" at bounding box center [201, 239] width 189 height 28
click at [205, 277] on div "0937402277 - HUYNH" at bounding box center [199, 272] width 166 height 19
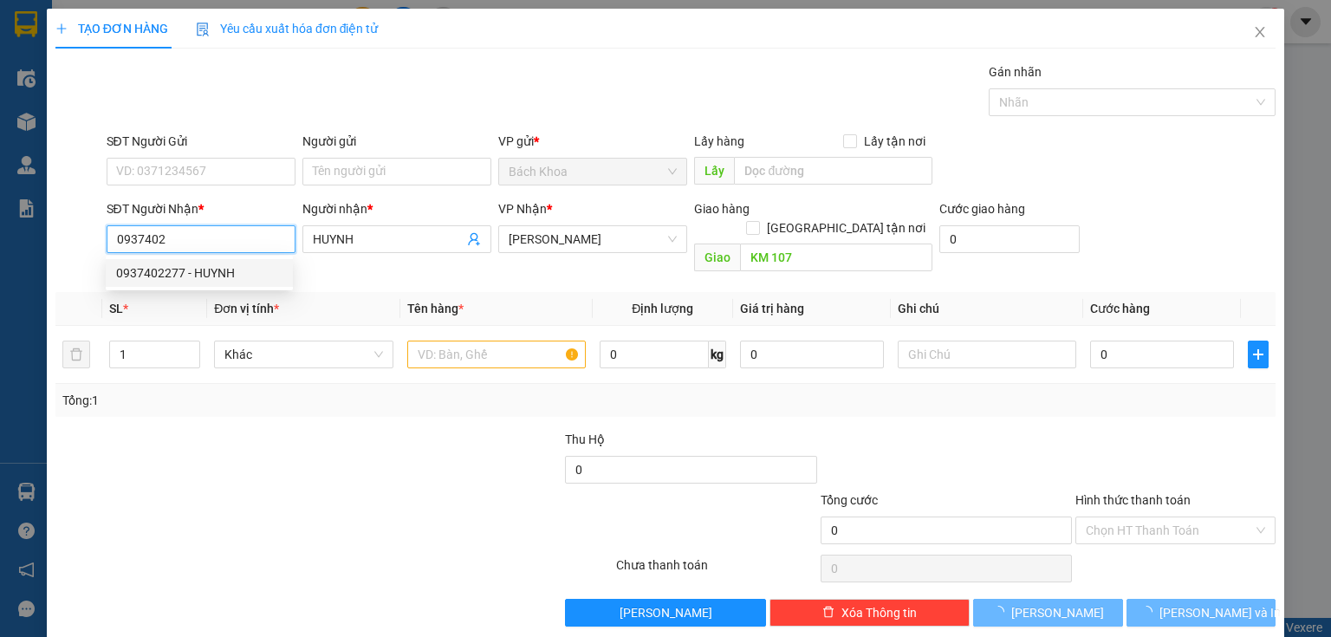
type input "0937402277"
type input "HUYNH"
type input "KM 107"
type input "120.000"
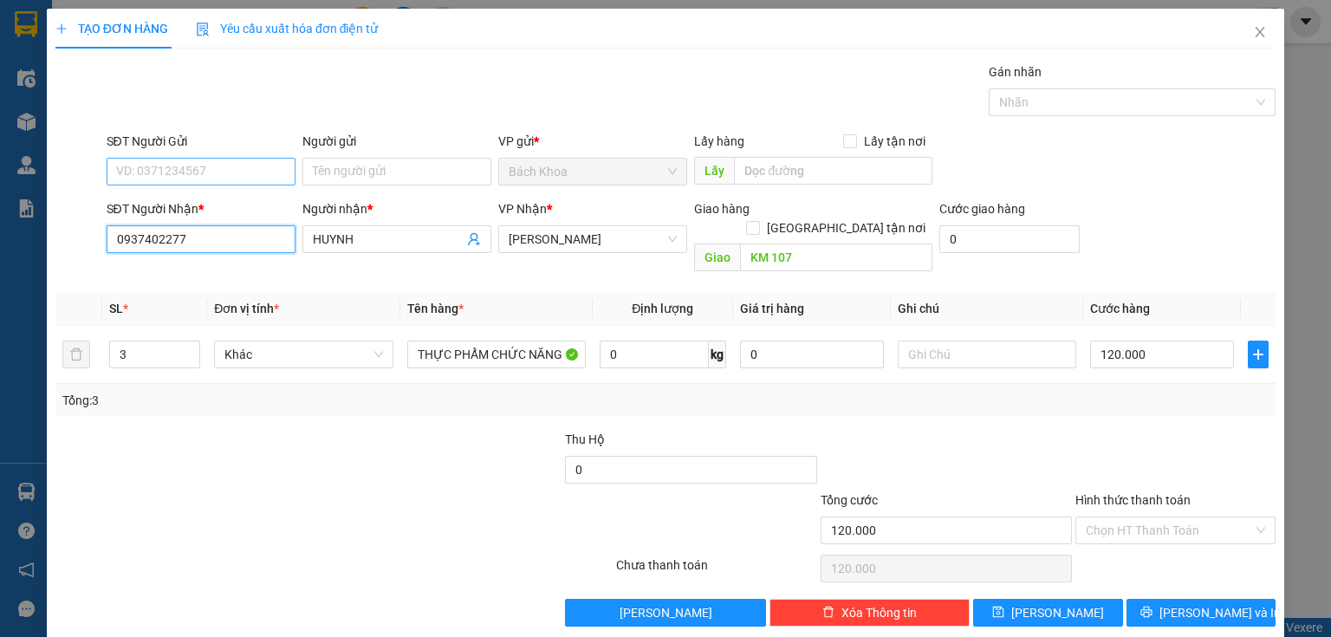
type input "0937402277"
click at [211, 166] on input "SĐT Người Gửi" at bounding box center [201, 172] width 189 height 28
click at [204, 201] on div "0962862398" at bounding box center [199, 205] width 166 height 19
type input "0962862398"
click at [125, 341] on input "3" at bounding box center [154, 354] width 89 height 26
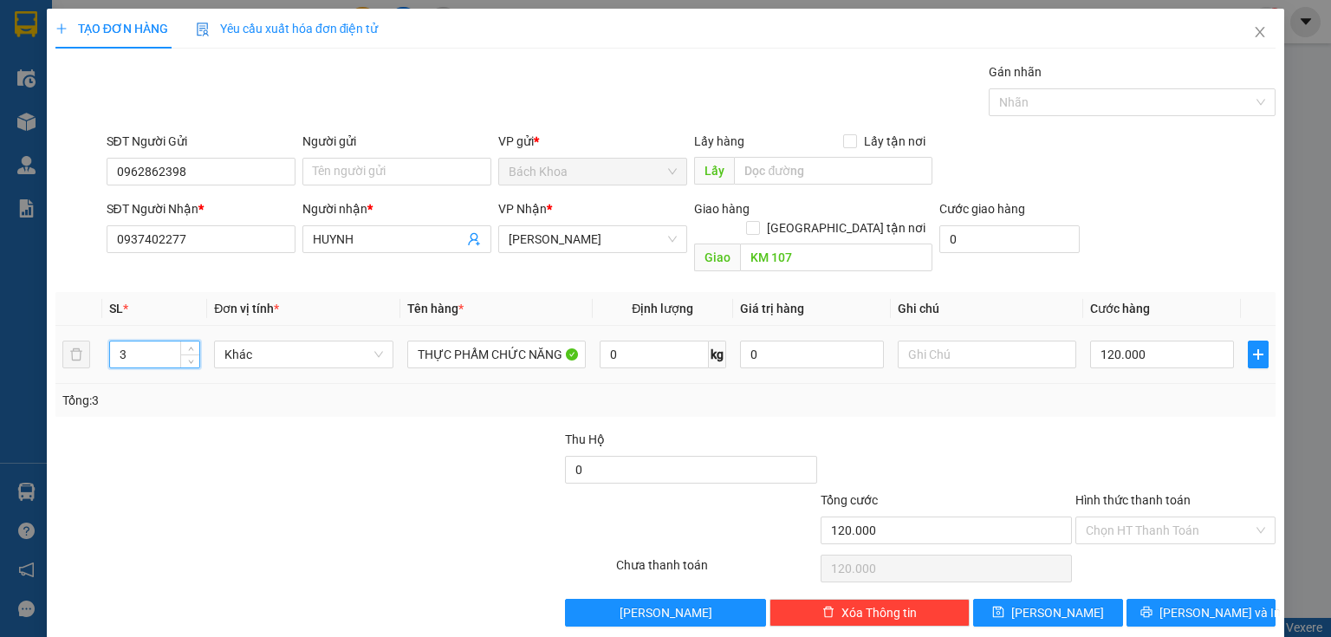
click at [125, 341] on input "3" at bounding box center [154, 354] width 89 height 26
type input "1"
type input "5"
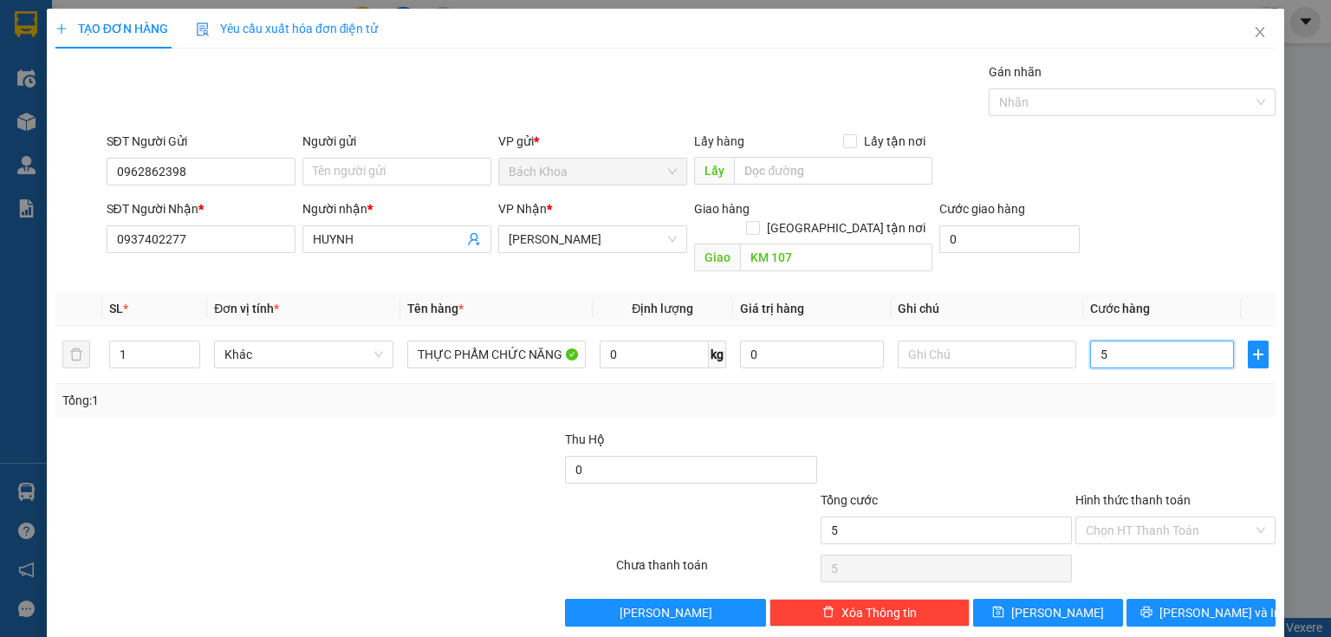
type input "50"
type input "500"
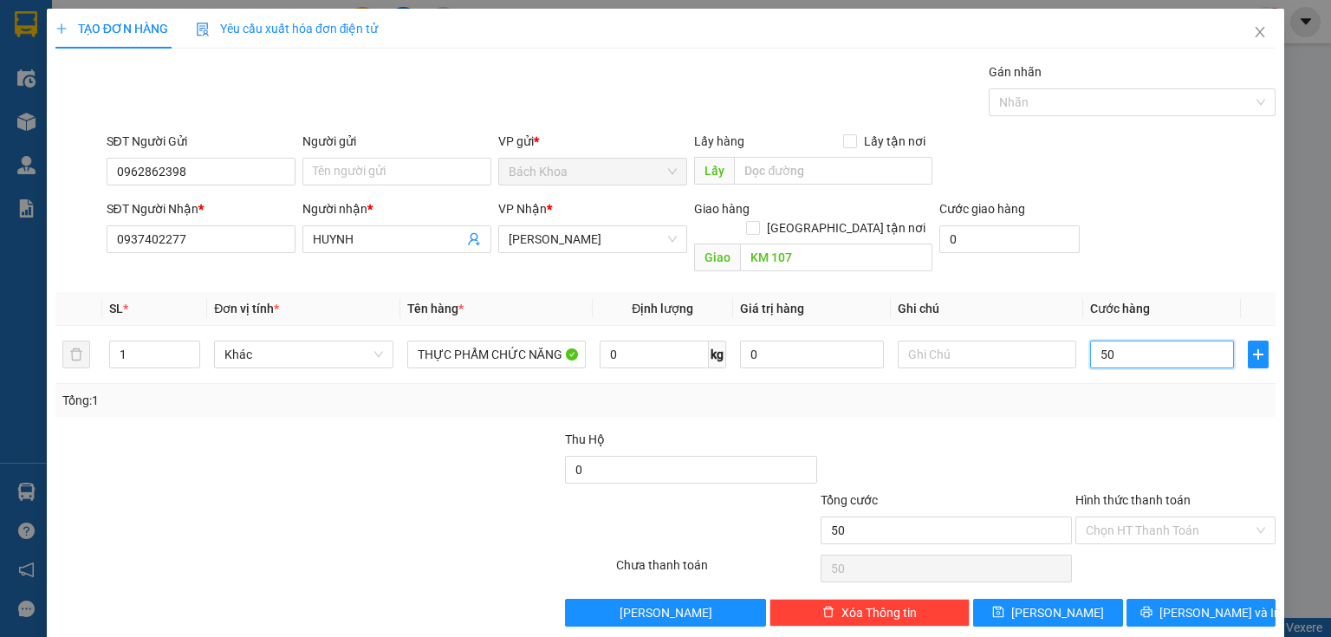
type input "500"
type input "5.000"
type input "50.000"
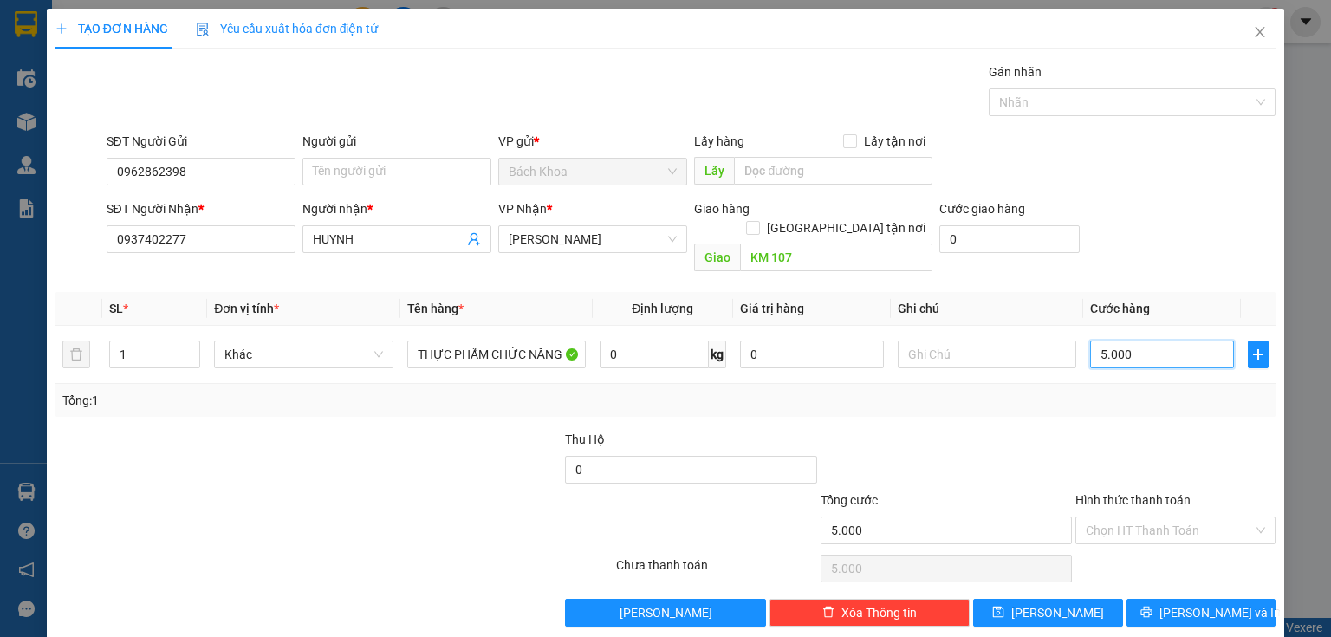
type input "50.000"
click at [1161, 517] on input "Hình thức thanh toán" at bounding box center [1169, 530] width 167 height 26
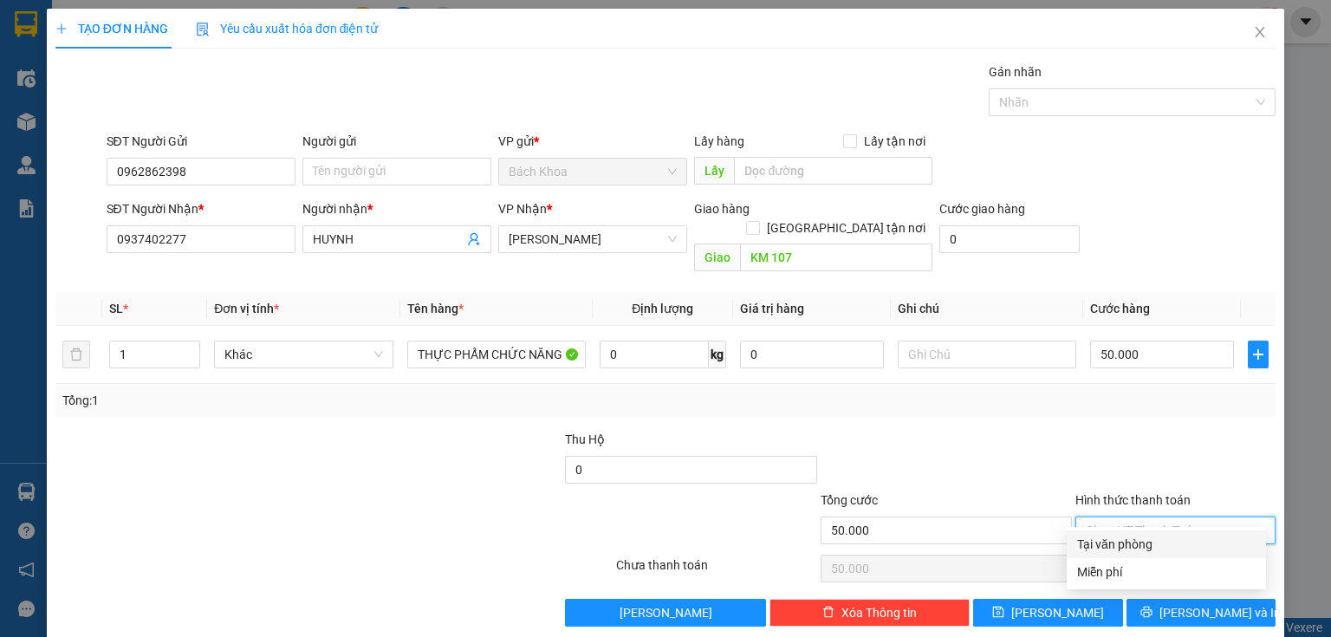
click at [1165, 552] on div "Tại văn phòng" at bounding box center [1166, 544] width 178 height 19
type input "0"
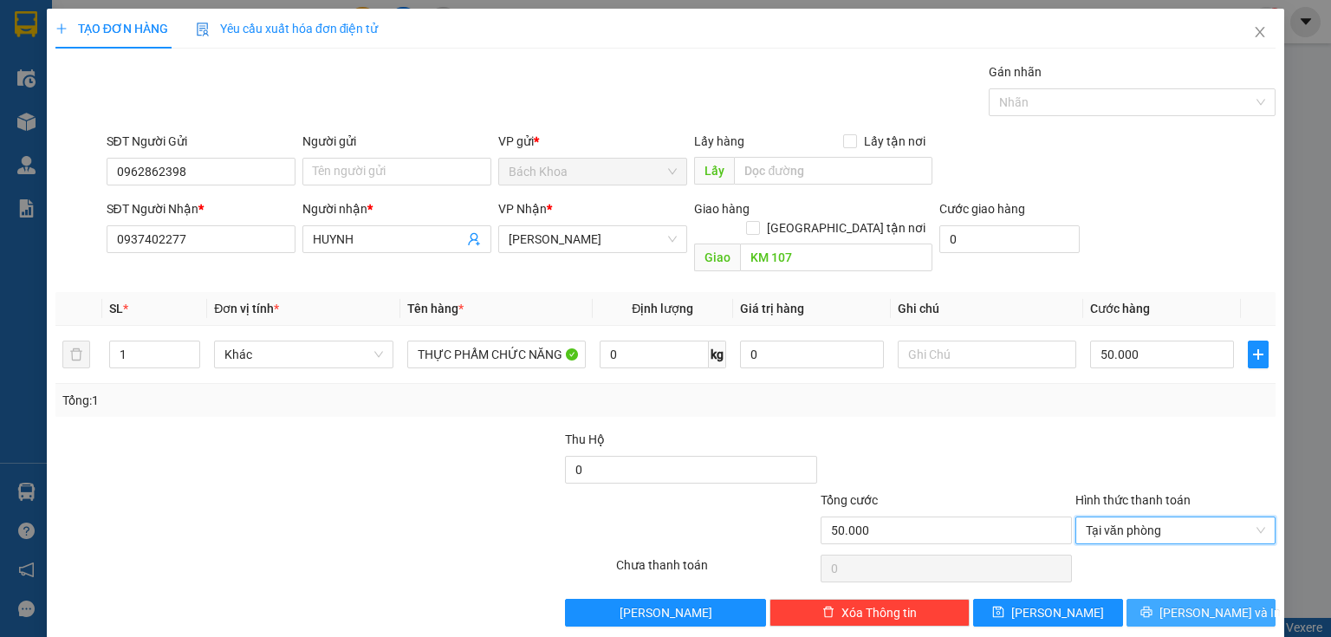
click at [1181, 603] on span "[PERSON_NAME] và In" at bounding box center [1219, 612] width 121 height 19
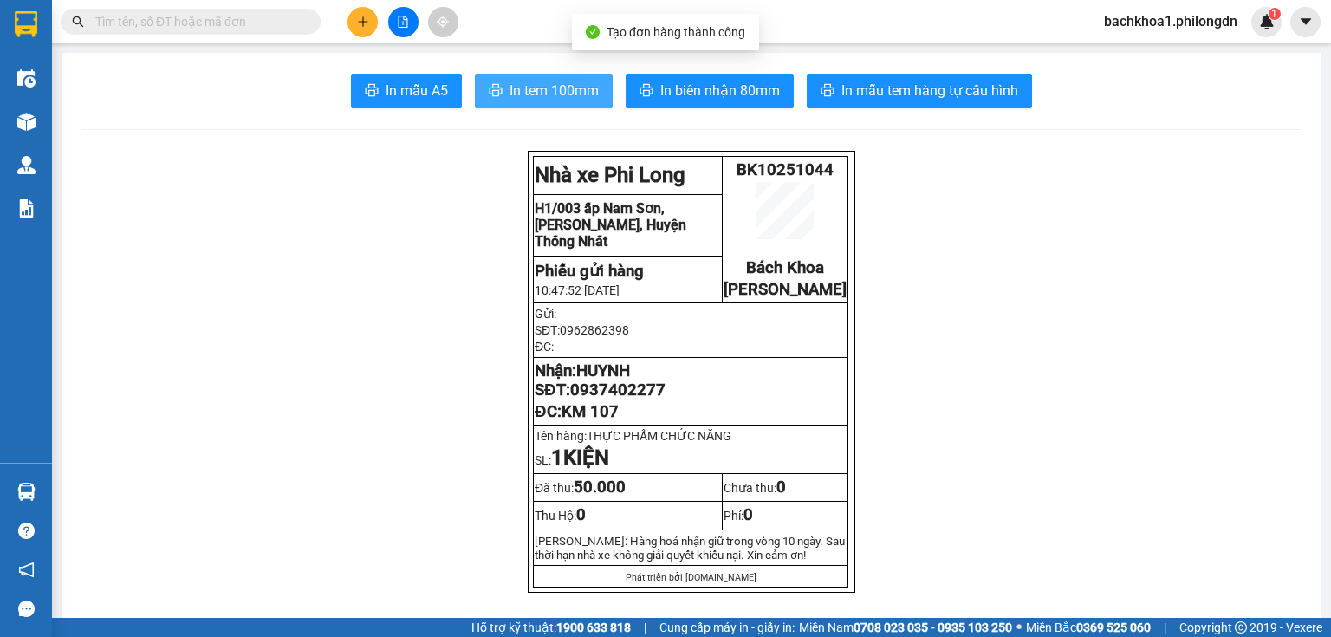
click at [574, 94] on span "In tem 100mm" at bounding box center [554, 91] width 89 height 22
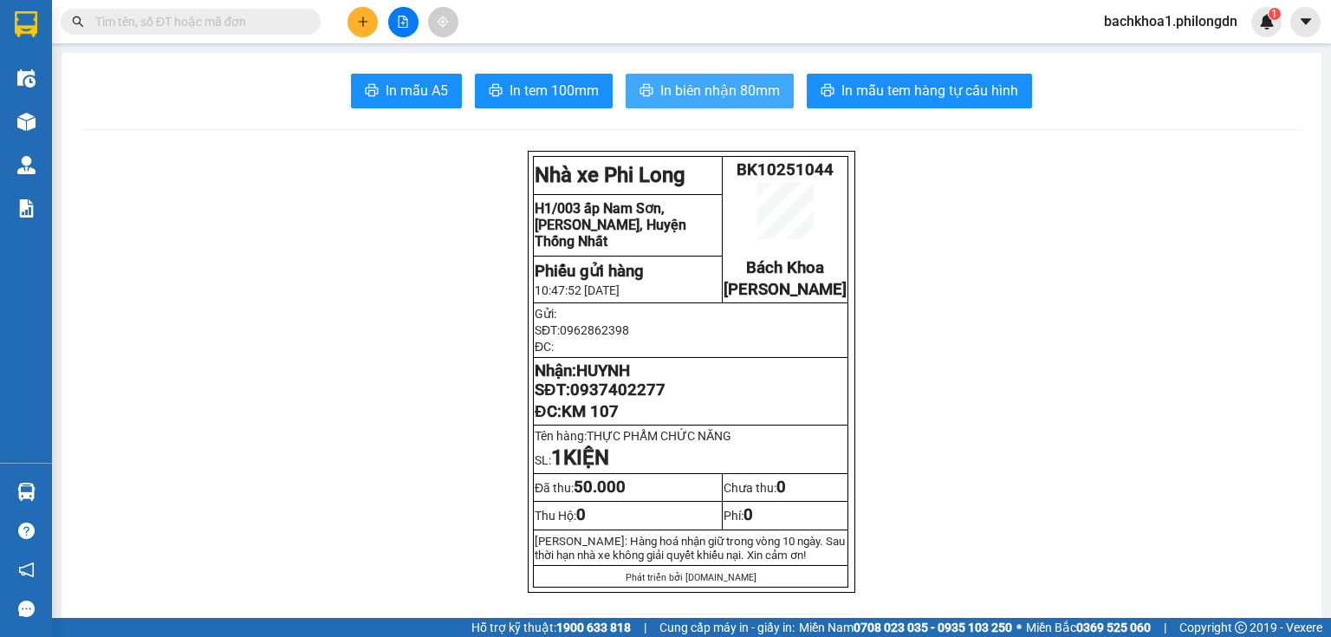
click at [735, 103] on button "In biên nhận 80mm" at bounding box center [710, 91] width 168 height 35
click at [583, 399] on span "0937402277" at bounding box center [617, 389] width 95 height 19
copy span "0937402277"
click at [354, 21] on button at bounding box center [362, 22] width 30 height 30
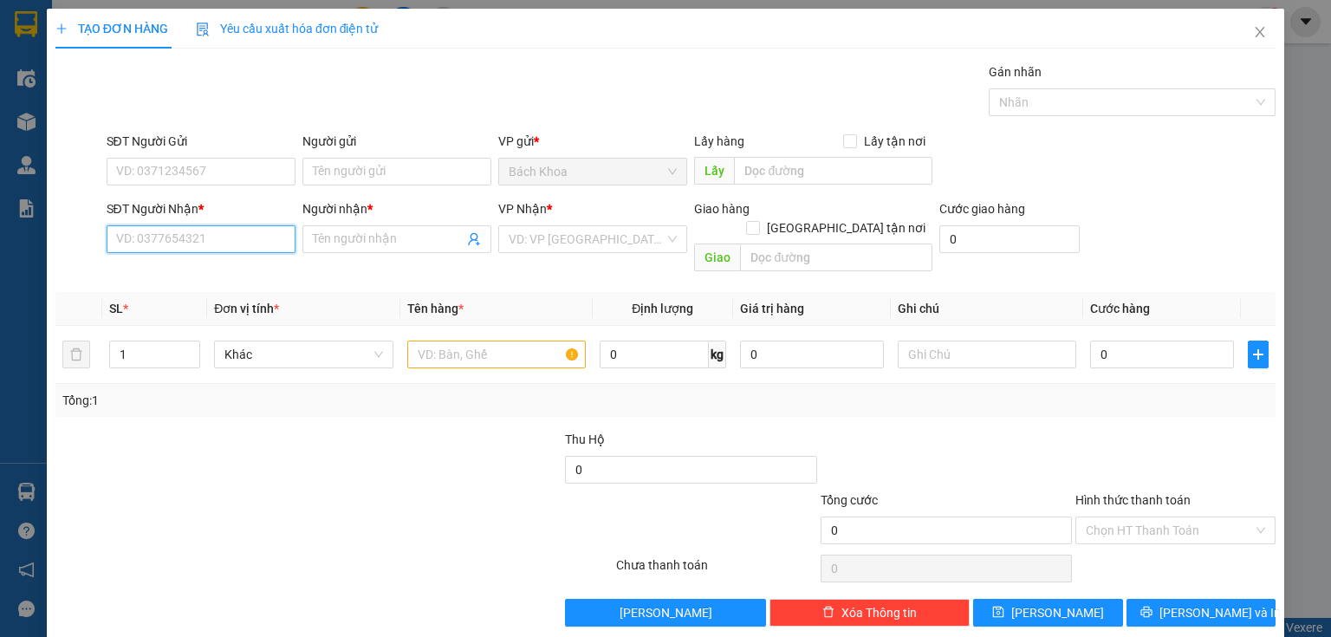
click at [203, 239] on input "SĐT Người Nhận *" at bounding box center [201, 239] width 189 height 28
click at [198, 275] on div "0909582083 - PHI YẾN" at bounding box center [199, 272] width 166 height 19
type input "0909582083"
type input "PHI YẾN"
type input "GIA TÂN 3"
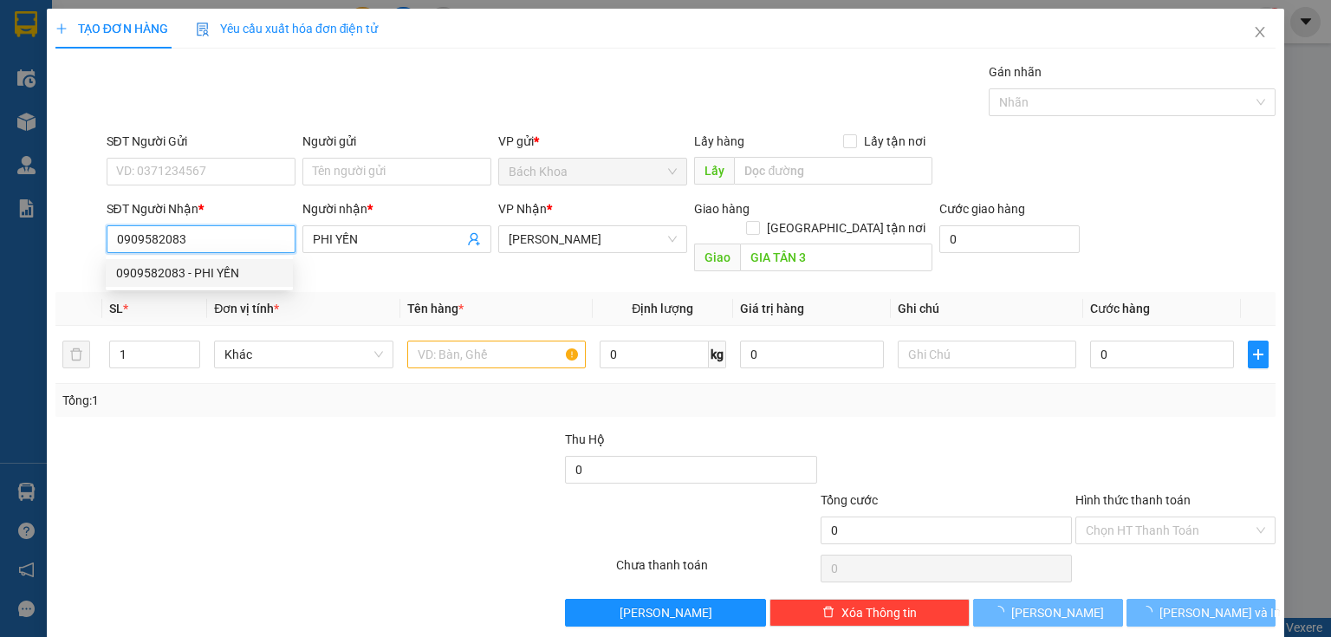
type input "40.000"
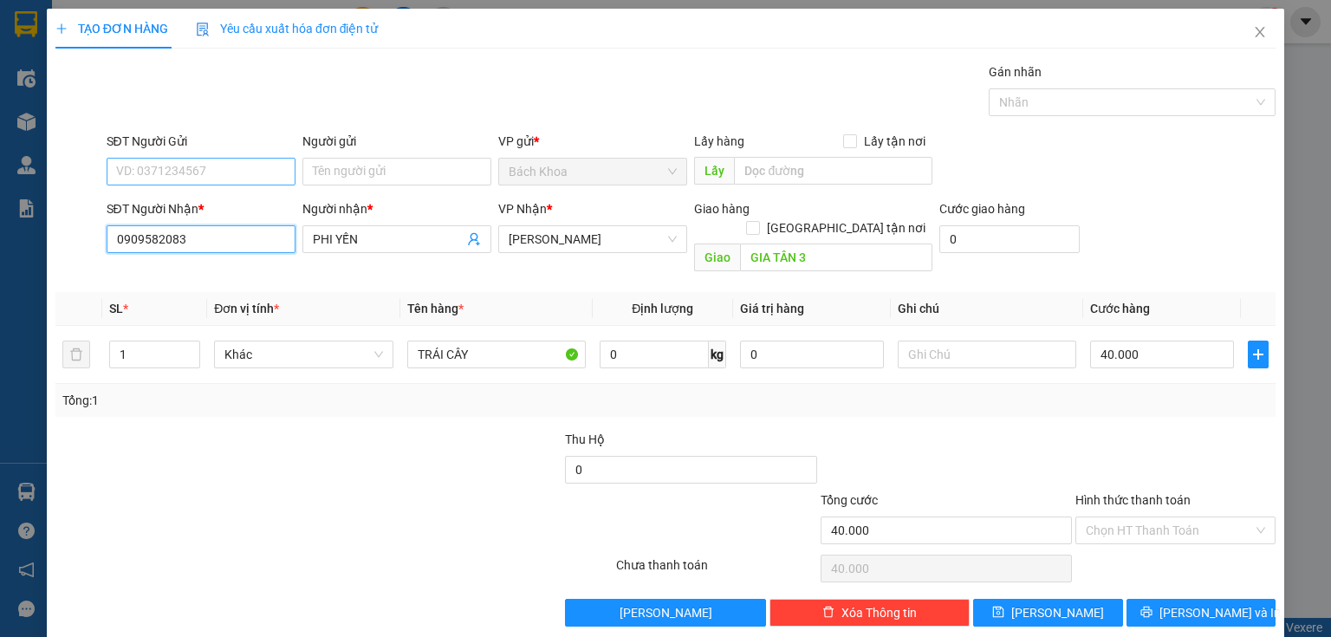
type input "0909582083"
click at [210, 163] on input "SĐT Người Gửi" at bounding box center [201, 172] width 189 height 28
click at [166, 207] on div "0909874139" at bounding box center [199, 205] width 166 height 19
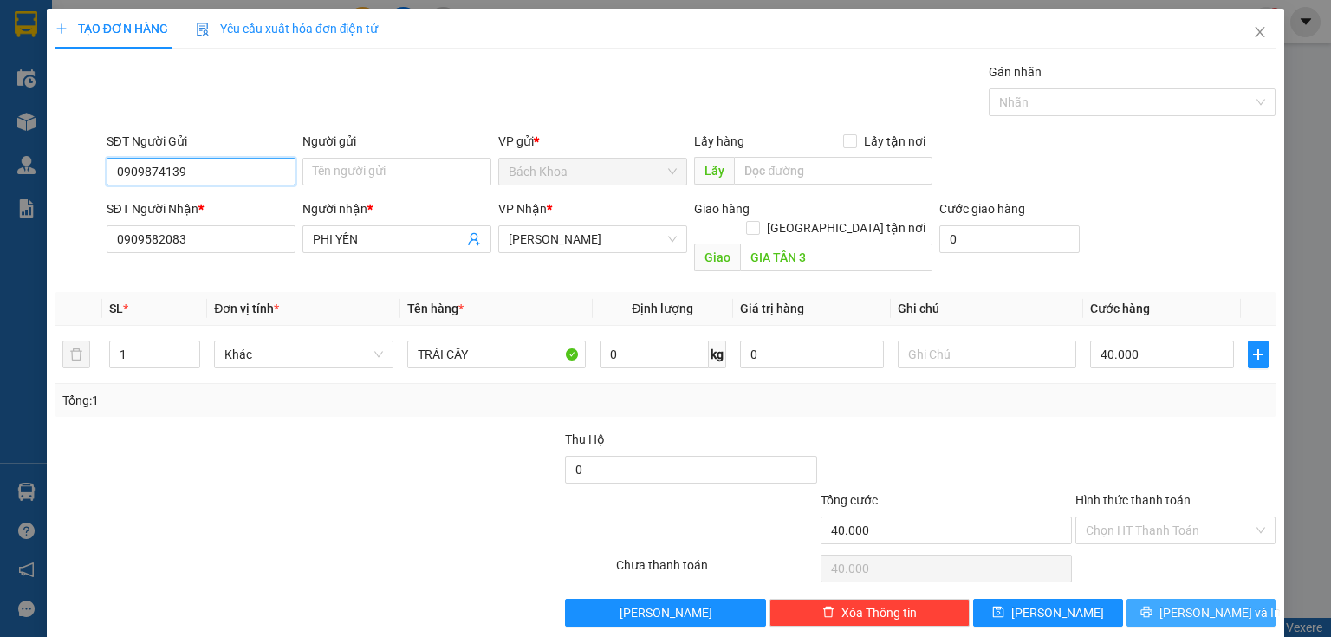
type input "0909874139"
click at [1129, 599] on button "[PERSON_NAME] và In" at bounding box center [1201, 613] width 150 height 28
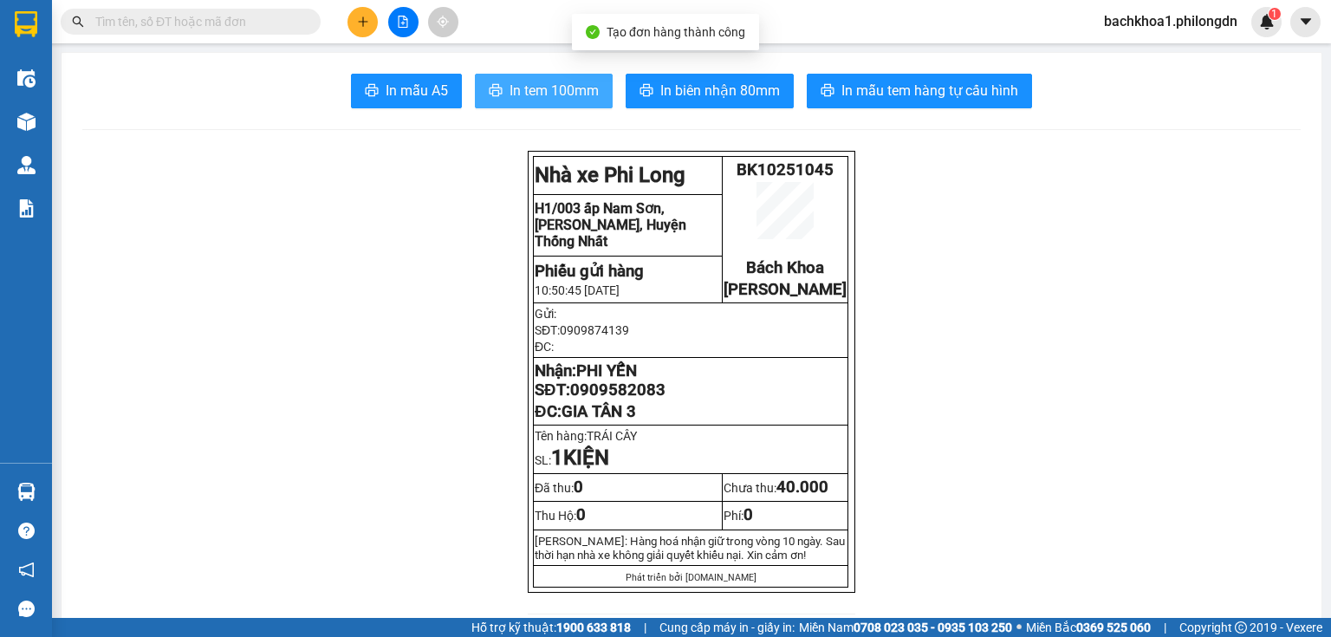
click at [542, 83] on span "In tem 100mm" at bounding box center [554, 91] width 89 height 22
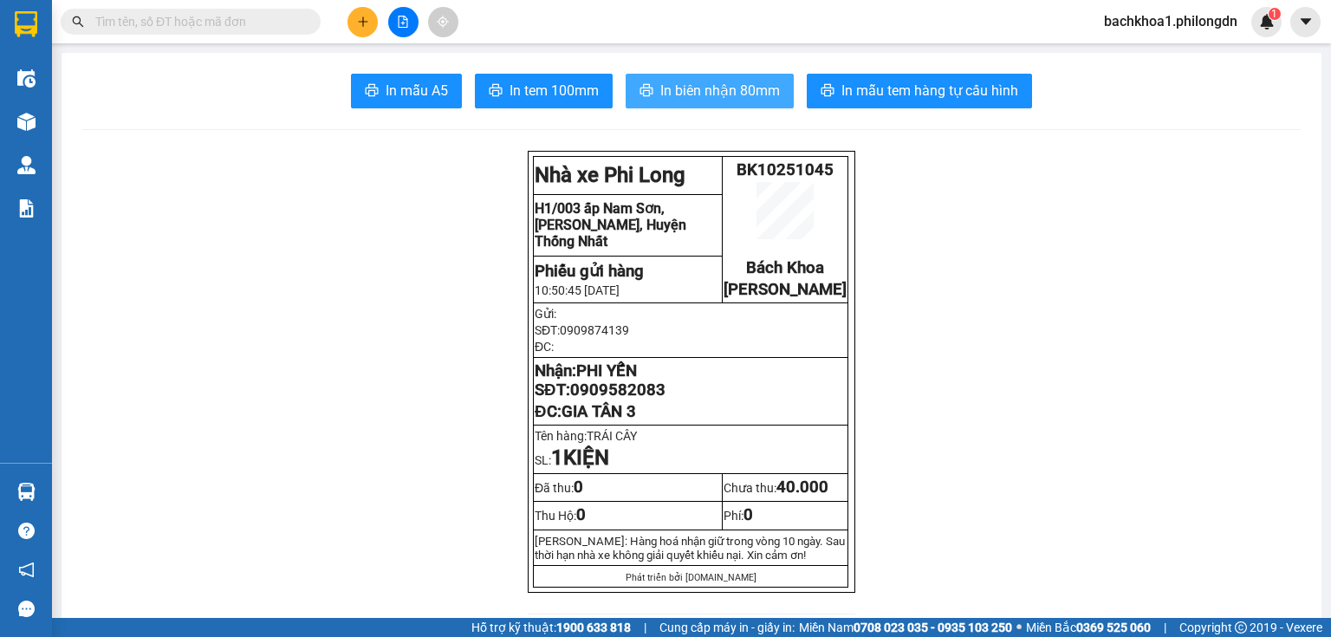
click at [684, 97] on span "In biên nhận 80mm" at bounding box center [720, 91] width 120 height 22
click at [637, 399] on span "0909582083" at bounding box center [617, 389] width 95 height 19
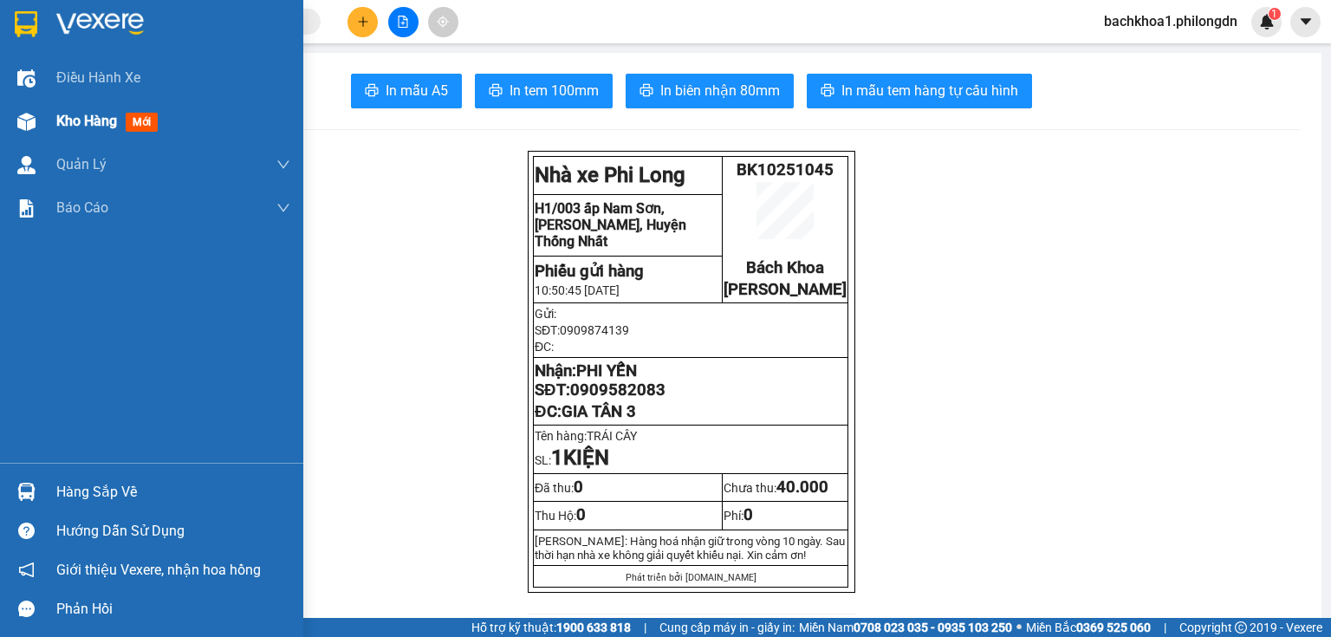
click at [73, 117] on span "Kho hàng" at bounding box center [86, 121] width 61 height 16
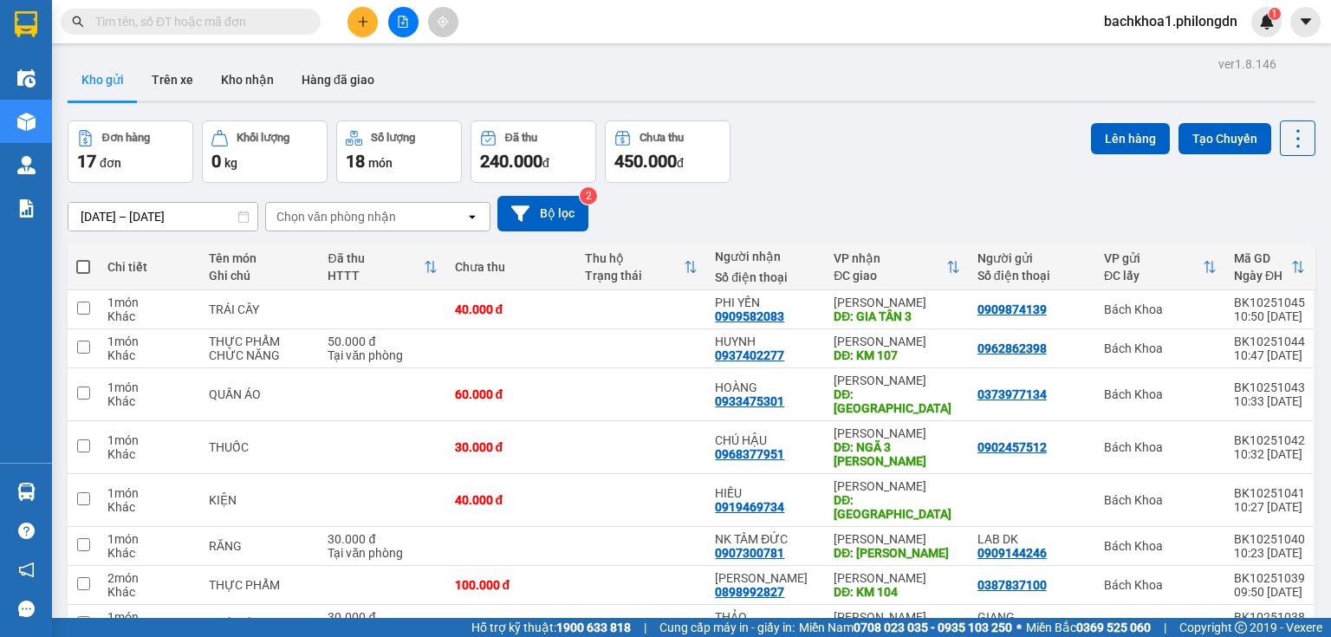
click at [1172, 388] on icon at bounding box center [1178, 394] width 12 height 12
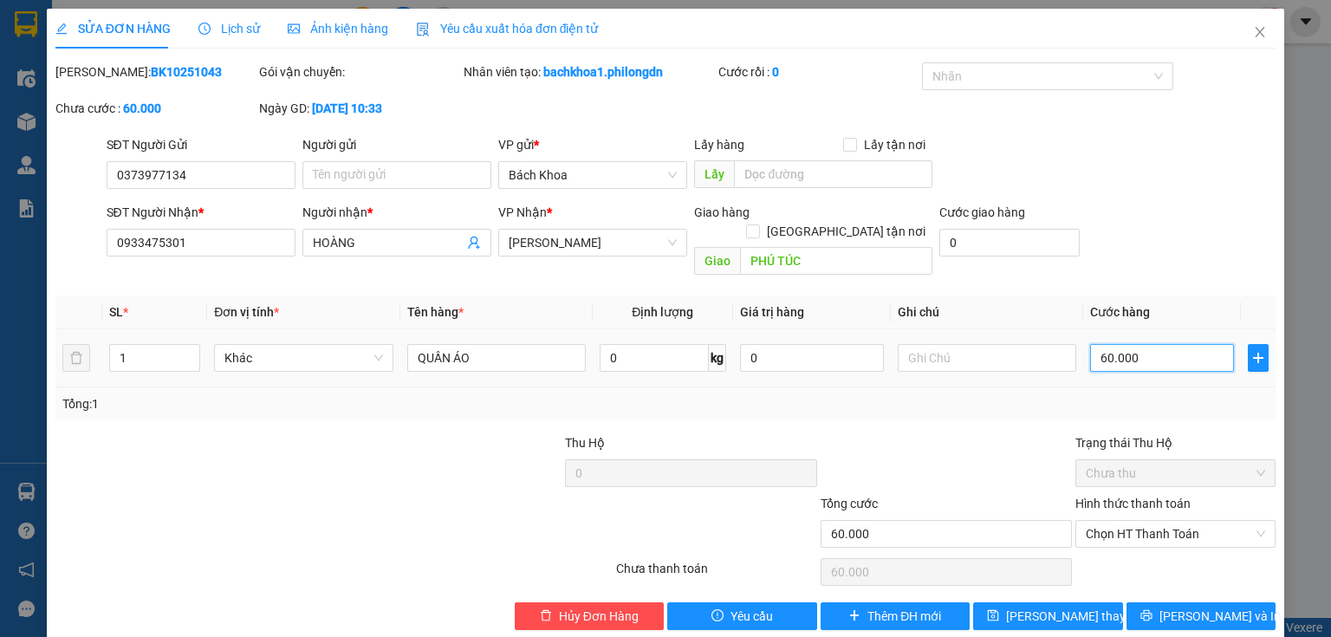
click at [1175, 344] on input "60.000" at bounding box center [1162, 358] width 144 height 28
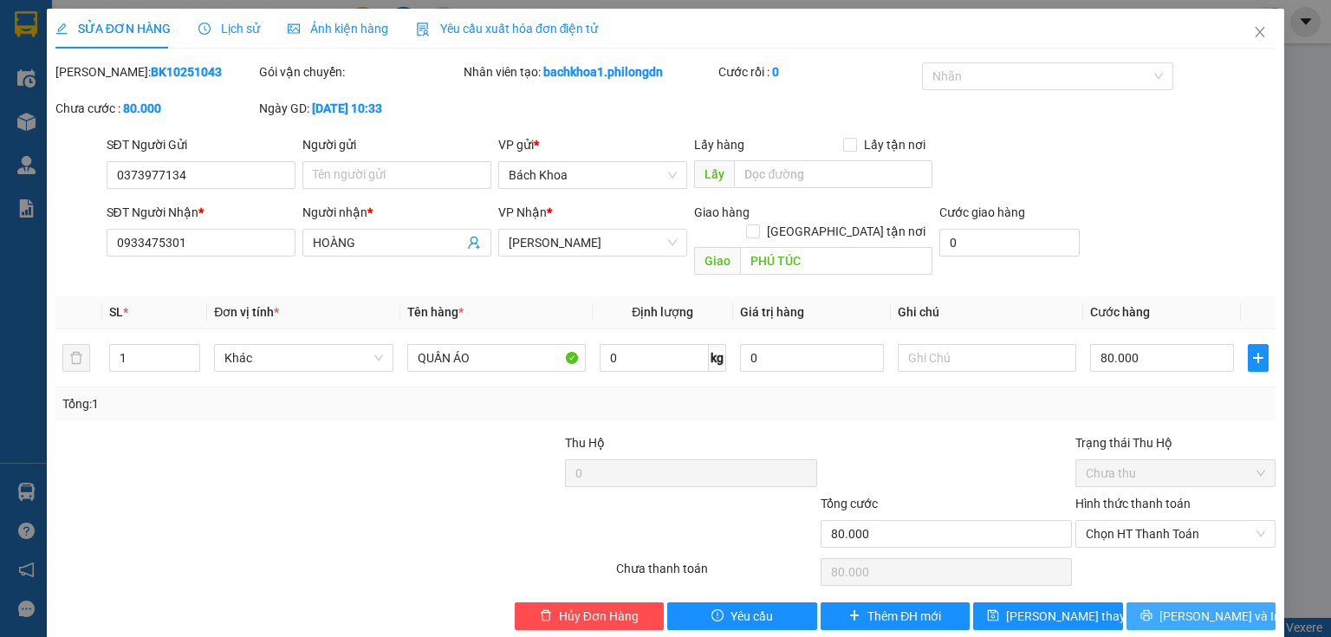
click at [1194, 607] on span "[PERSON_NAME] và In" at bounding box center [1219, 616] width 121 height 19
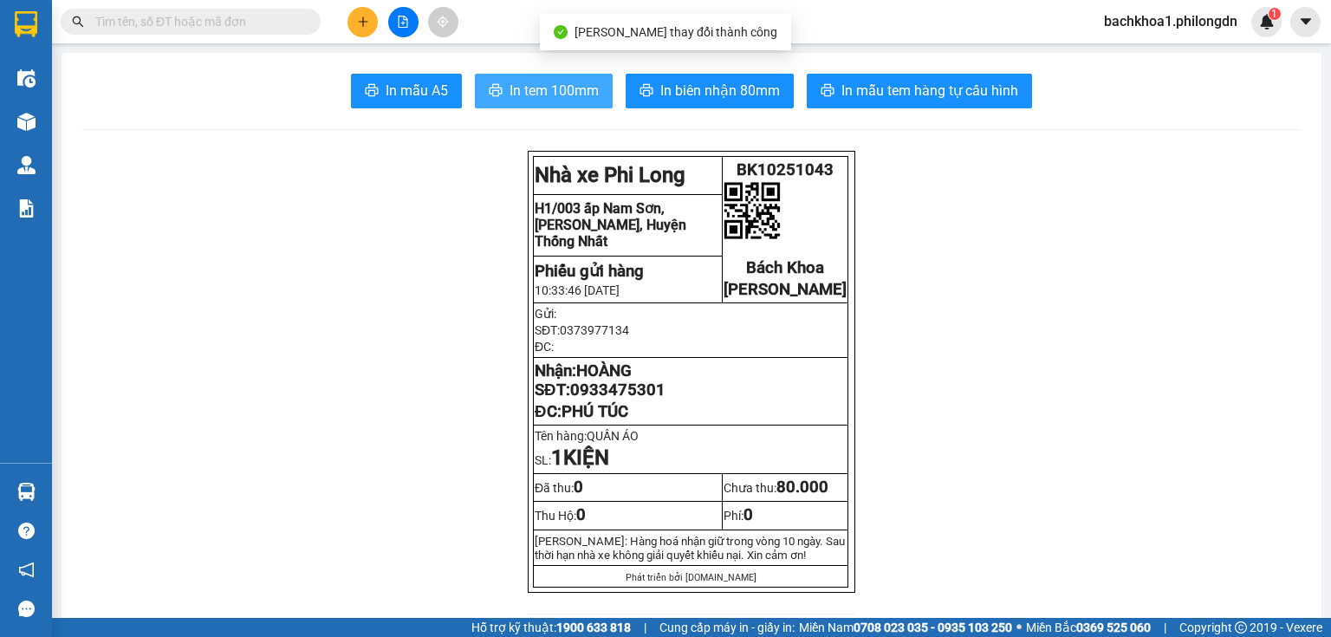
click at [532, 95] on span "In tem 100mm" at bounding box center [554, 91] width 89 height 22
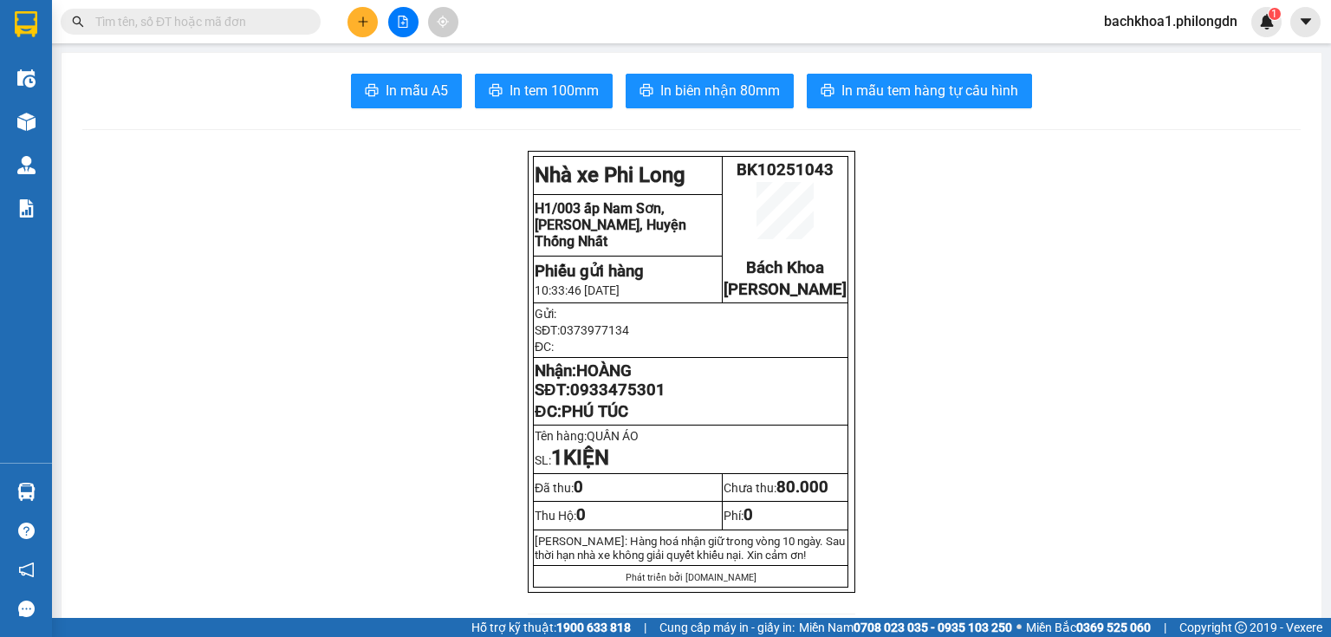
click at [363, 31] on button at bounding box center [362, 22] width 30 height 30
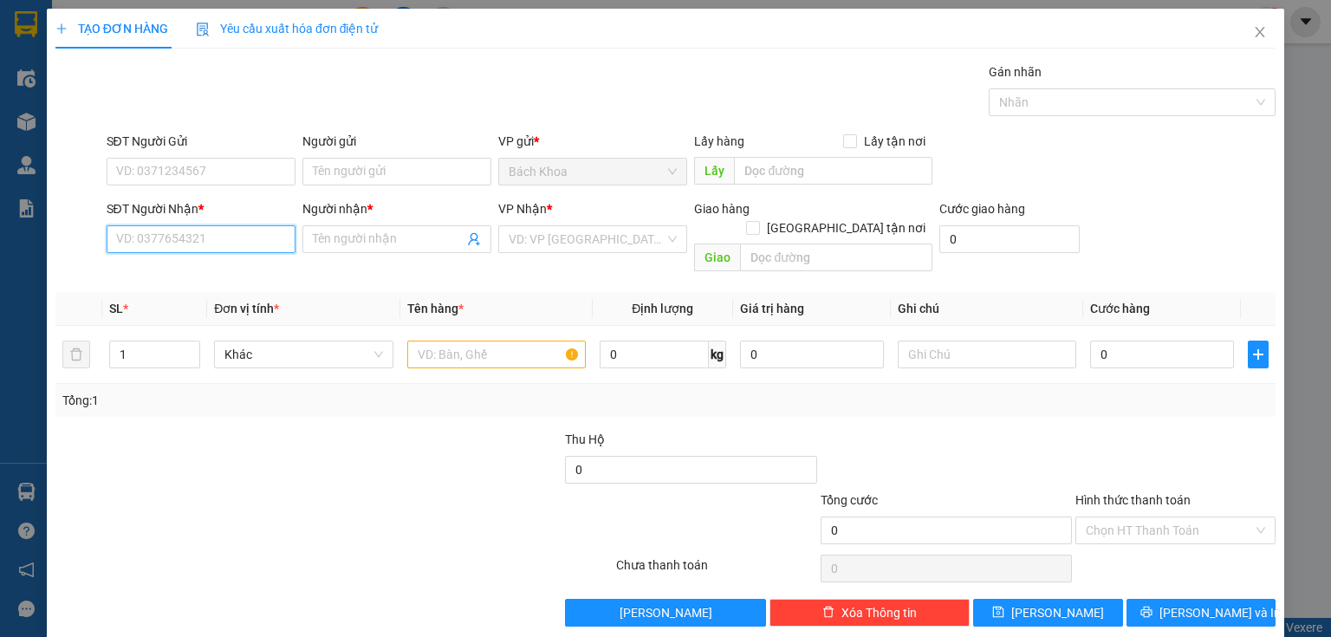
click at [164, 242] on input "SĐT Người Nhận *" at bounding box center [201, 239] width 189 height 28
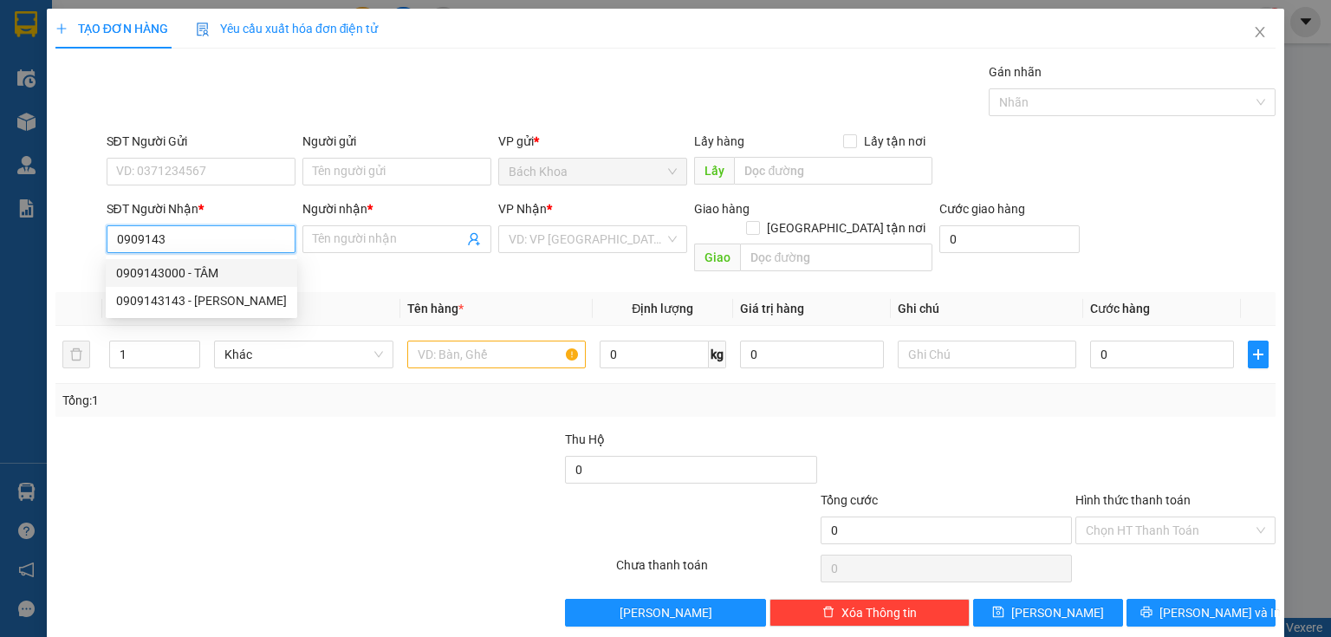
click at [182, 268] on div "0909143000 - TÂM" at bounding box center [201, 272] width 171 height 19
type input "0909143000"
type input "TÂM"
type input "CÂY GÁO"
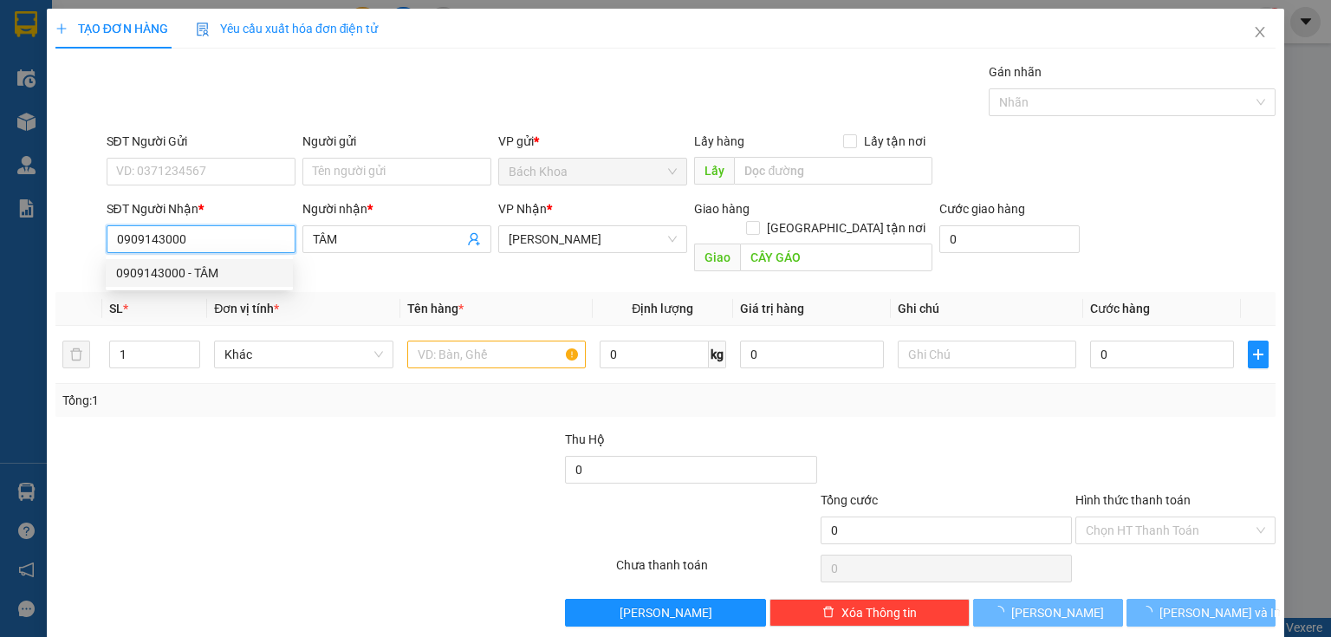
type input "30.000"
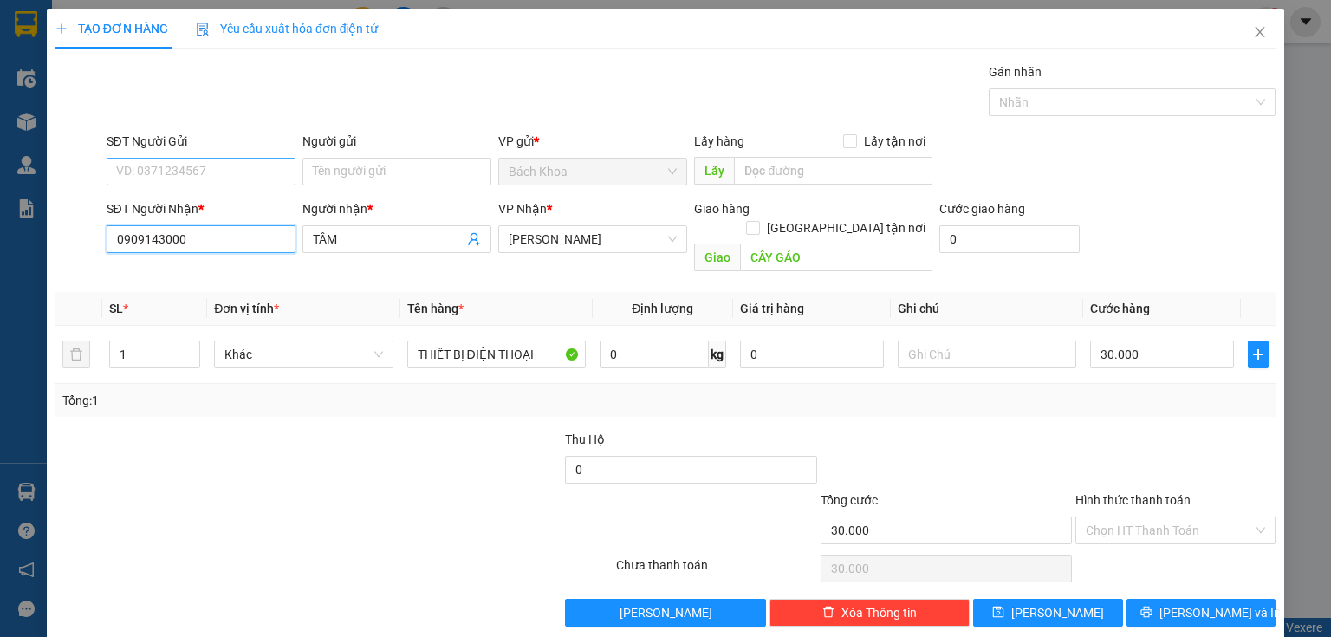
type input "0909143000"
click at [208, 176] on input "SĐT Người Gửi" at bounding box center [201, 172] width 189 height 28
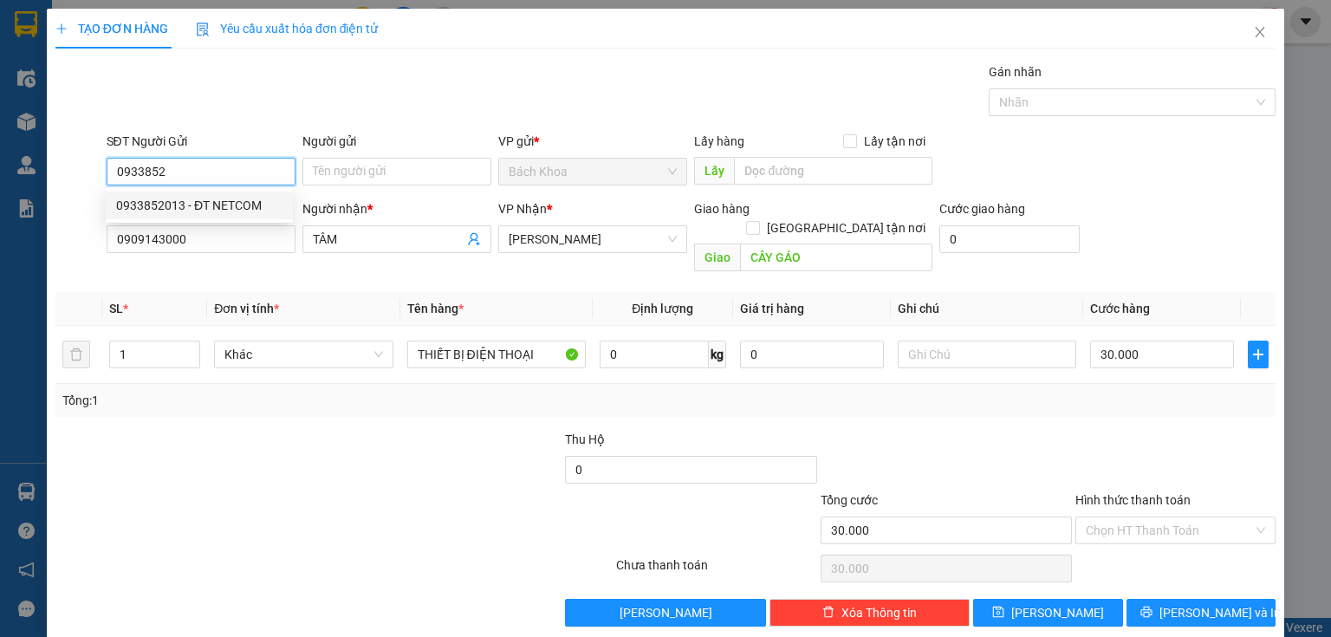
click at [221, 204] on div "0933852013 - ĐT NETCOM" at bounding box center [199, 205] width 166 height 19
type input "0933852013"
type input "ĐT NETCOM"
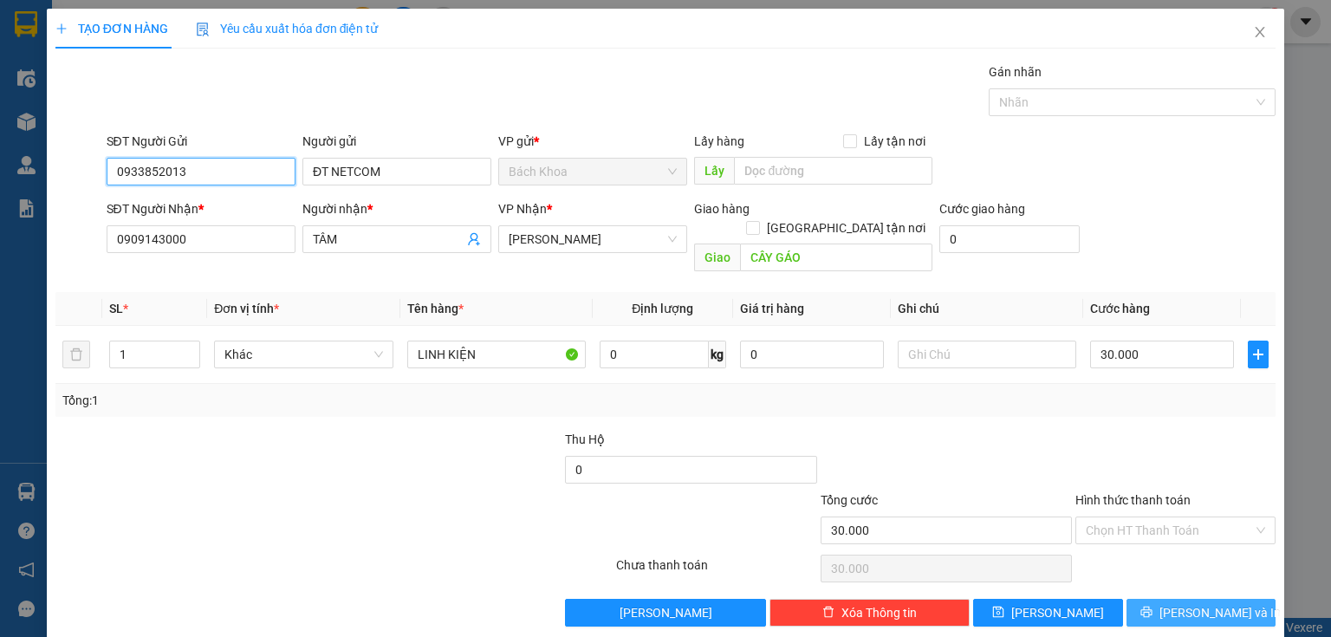
type input "0933852013"
click at [1175, 599] on button "[PERSON_NAME] và In" at bounding box center [1201, 613] width 150 height 28
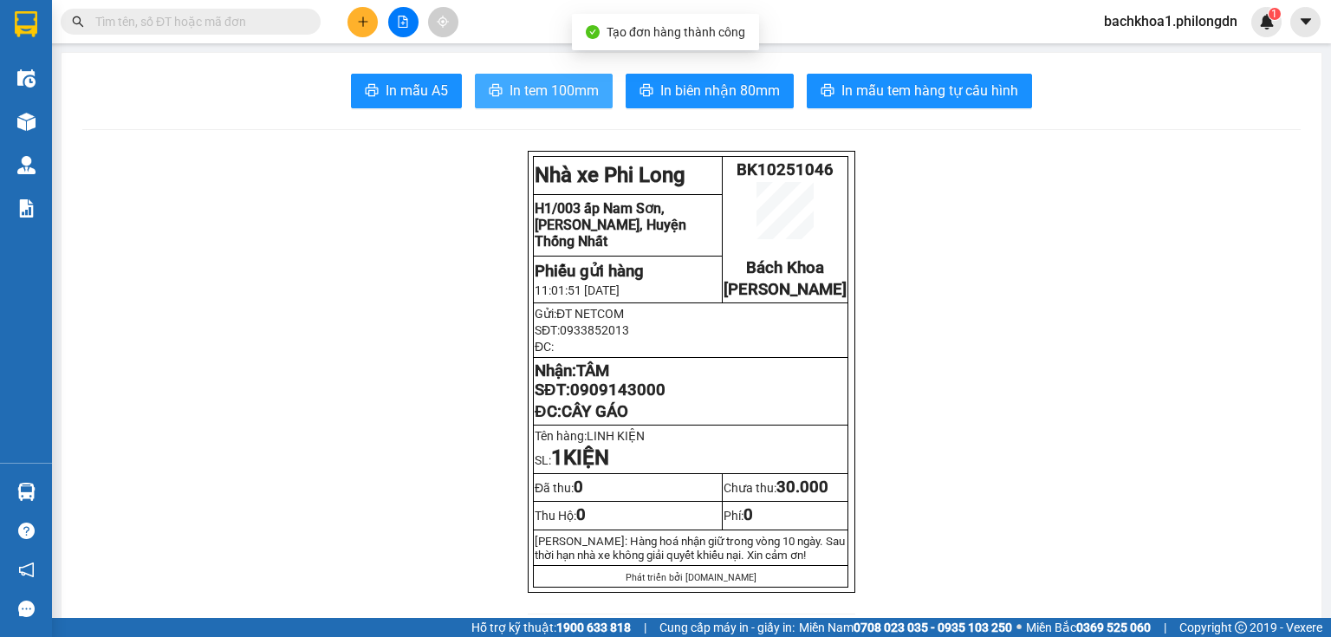
click at [568, 99] on span "In tem 100mm" at bounding box center [554, 91] width 89 height 22
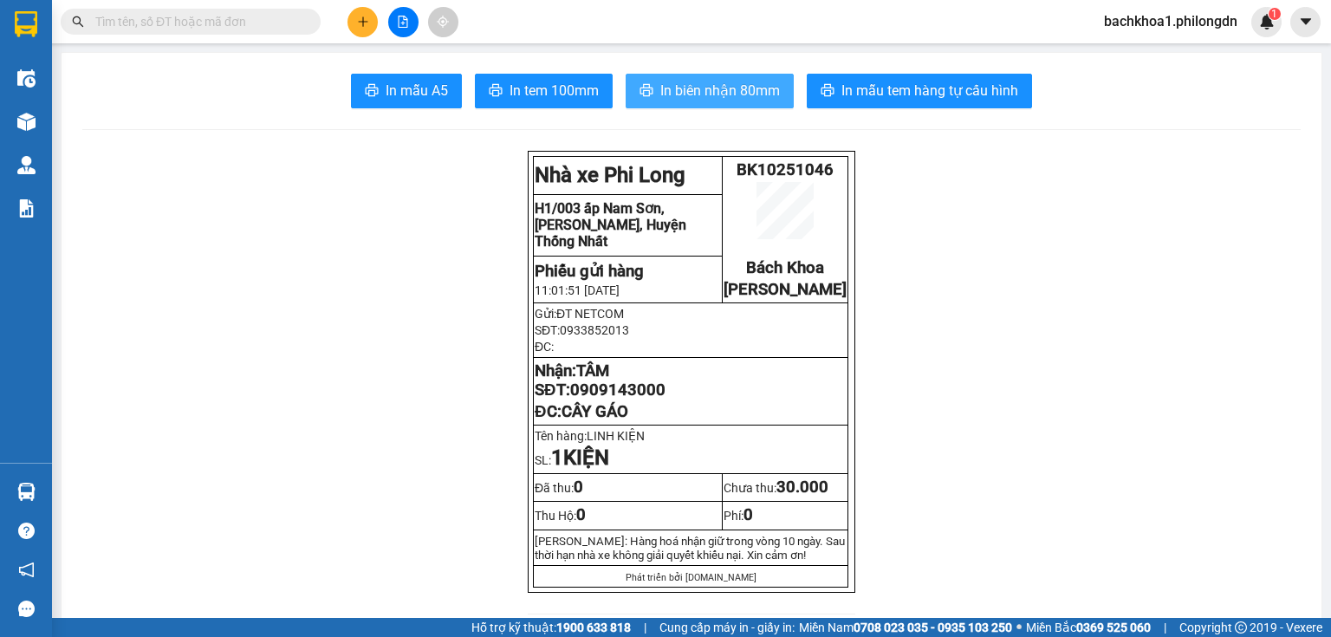
click at [683, 99] on span "In biên nhận 80mm" at bounding box center [720, 91] width 120 height 22
click at [601, 399] on span "0909143000" at bounding box center [617, 389] width 95 height 19
click at [370, 29] on button at bounding box center [362, 22] width 30 height 30
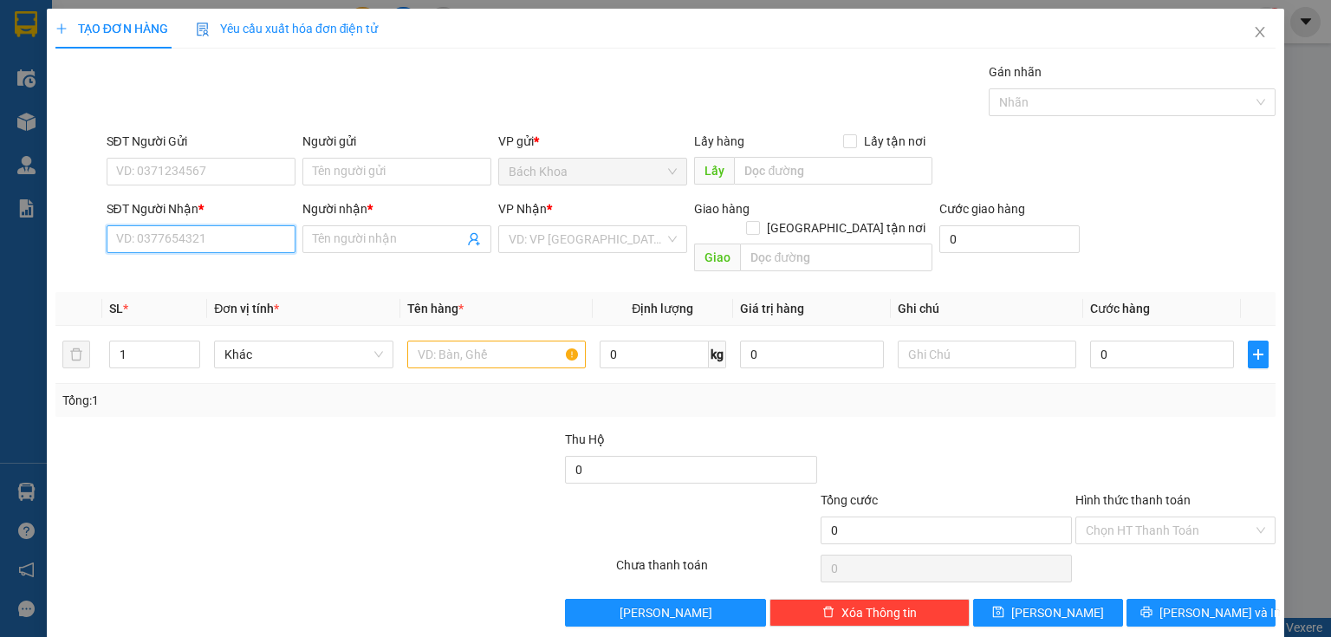
click at [173, 240] on input "SĐT Người Nhận *" at bounding box center [201, 239] width 189 height 28
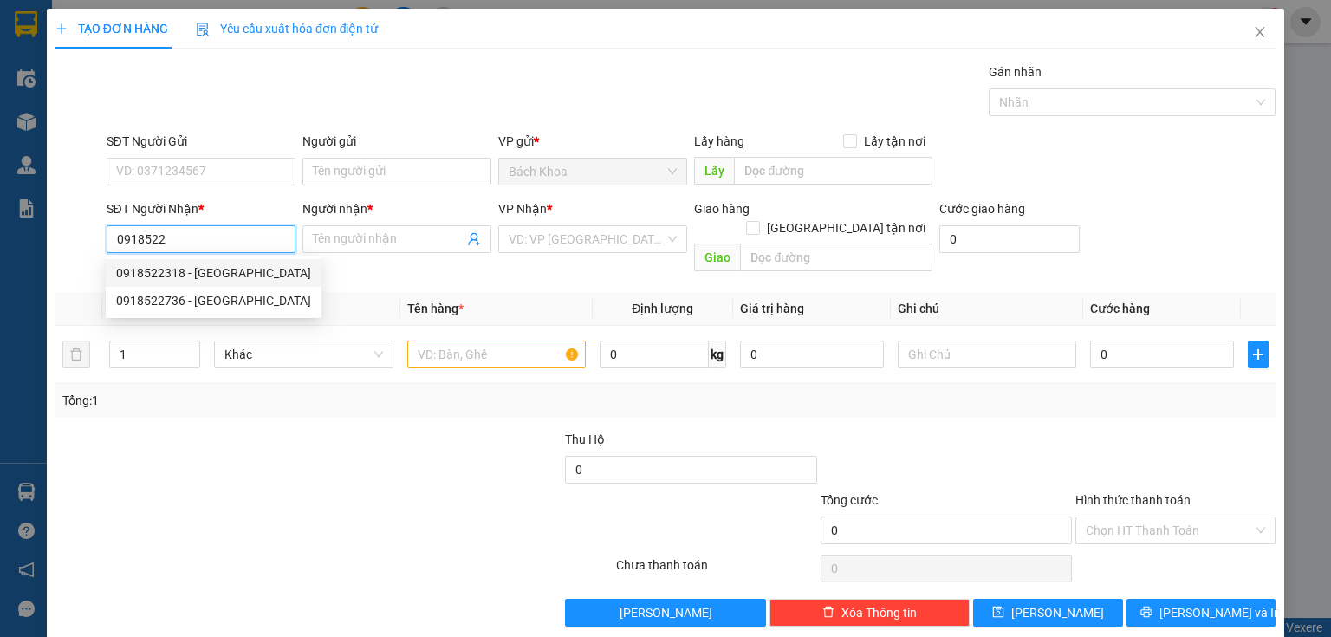
click at [198, 269] on div "0918522318 - ANH HƯNG" at bounding box center [213, 272] width 195 height 19
type input "0918522318"
type input "[PERSON_NAME]"
type input "GIA YÊN"
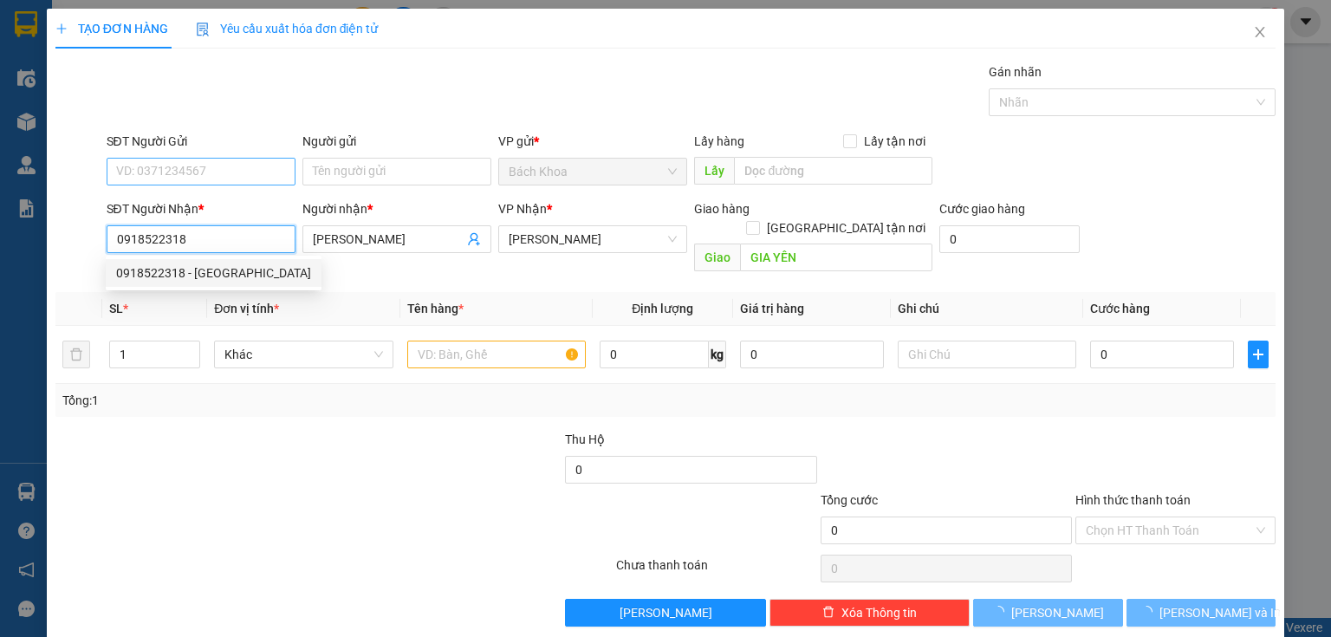
type input "50.000"
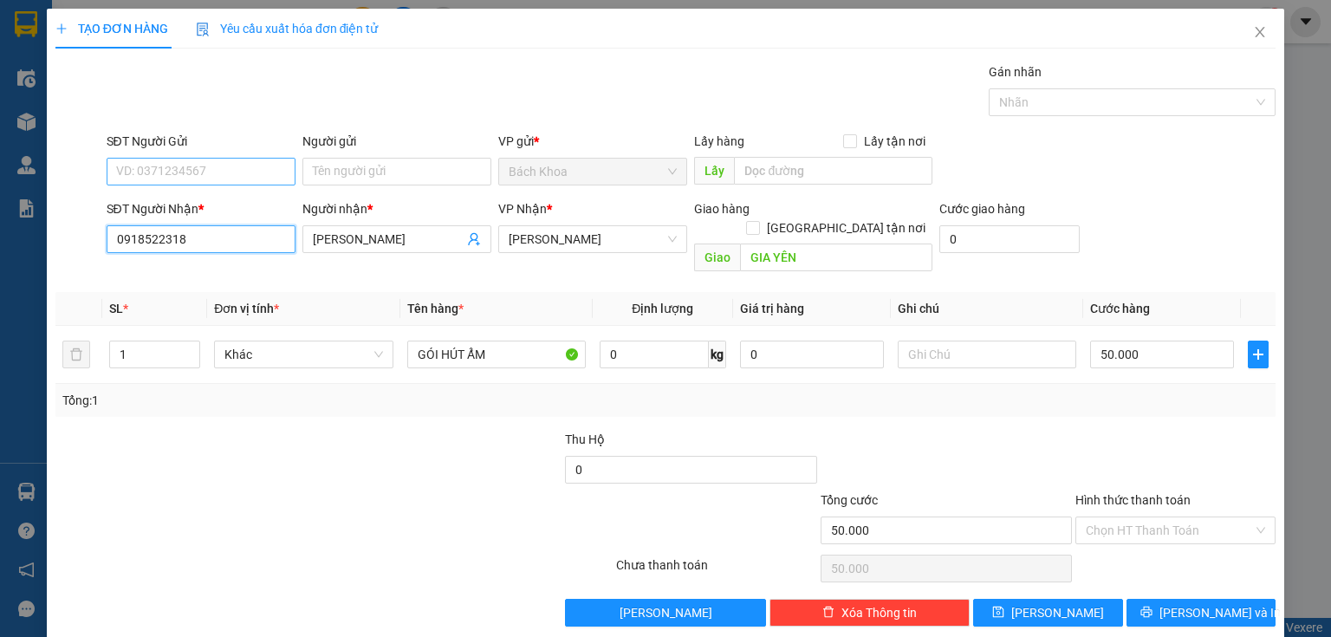
type input "0918522318"
click at [260, 172] on input "SĐT Người Gửi" at bounding box center [201, 172] width 189 height 28
type input "0903055502"
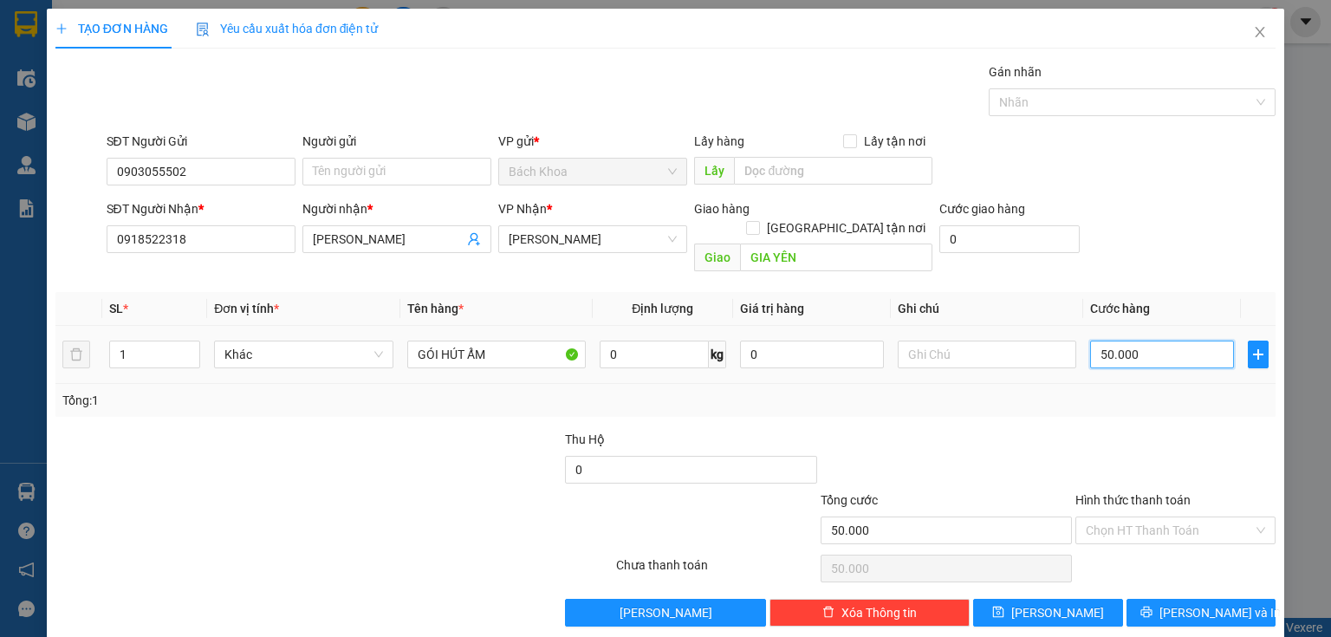
click at [1143, 341] on input "50.000" at bounding box center [1162, 355] width 144 height 28
type input "4"
type input "40"
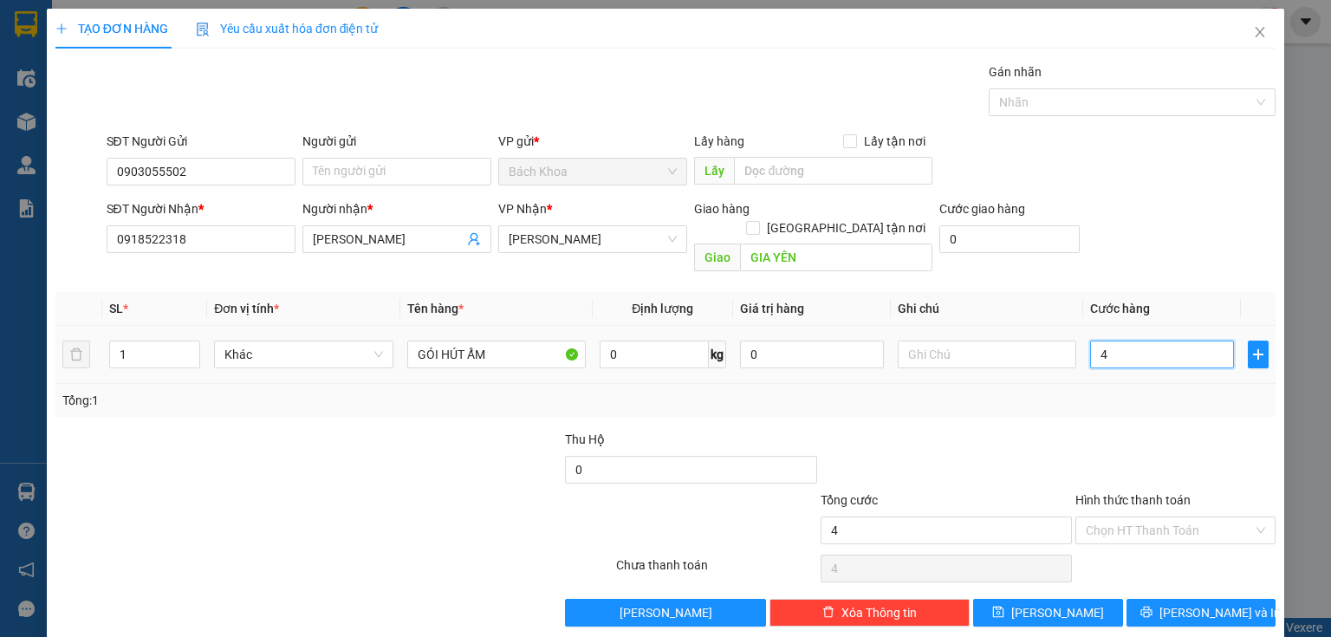
type input "40"
type input "400"
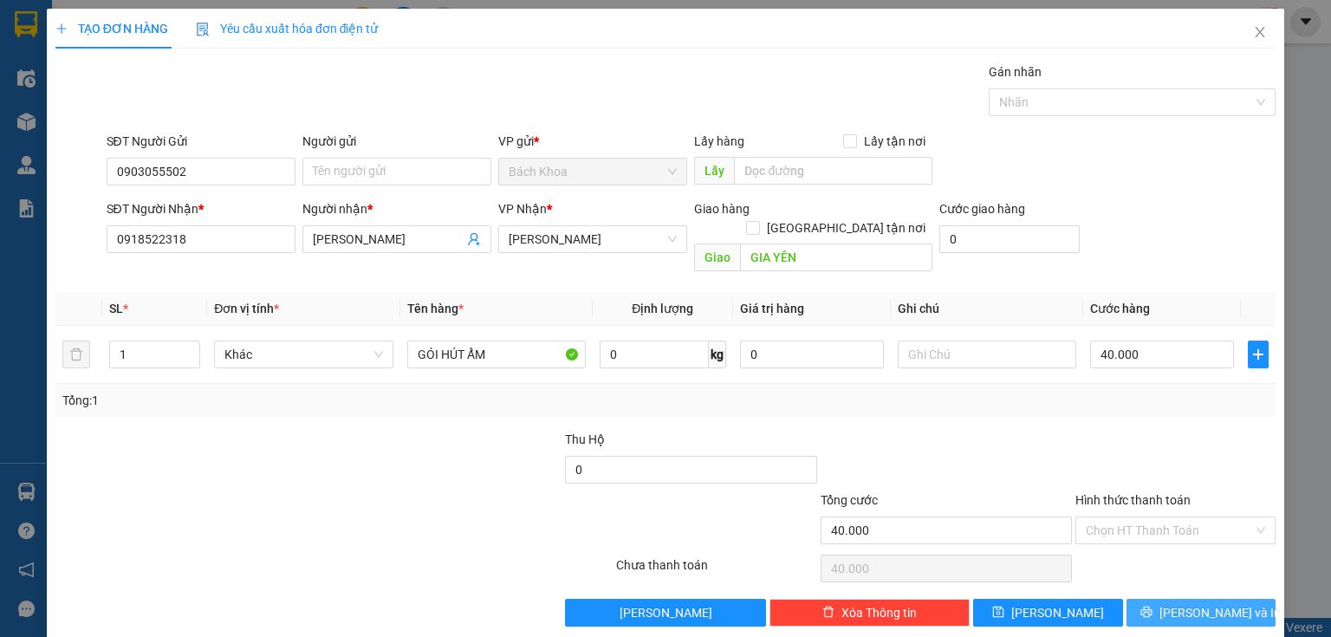
click at [1175, 599] on button "[PERSON_NAME] và In" at bounding box center [1201, 613] width 150 height 28
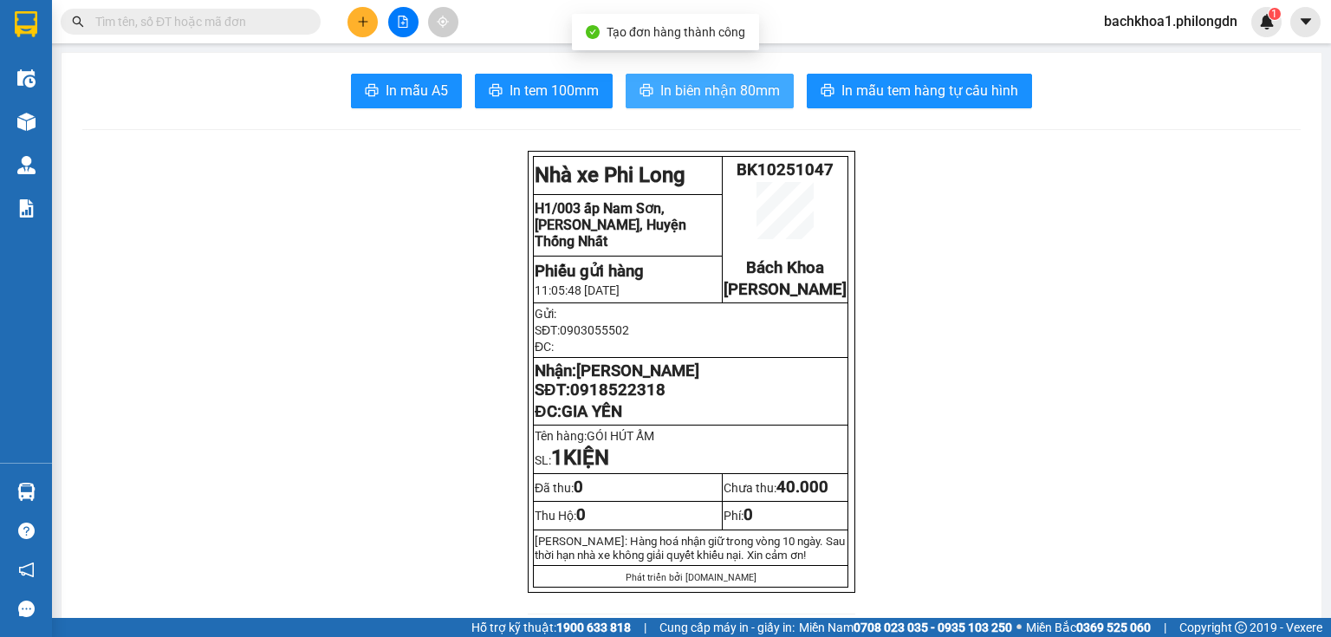
click at [698, 85] on span "In biên nhận 80mm" at bounding box center [720, 91] width 120 height 22
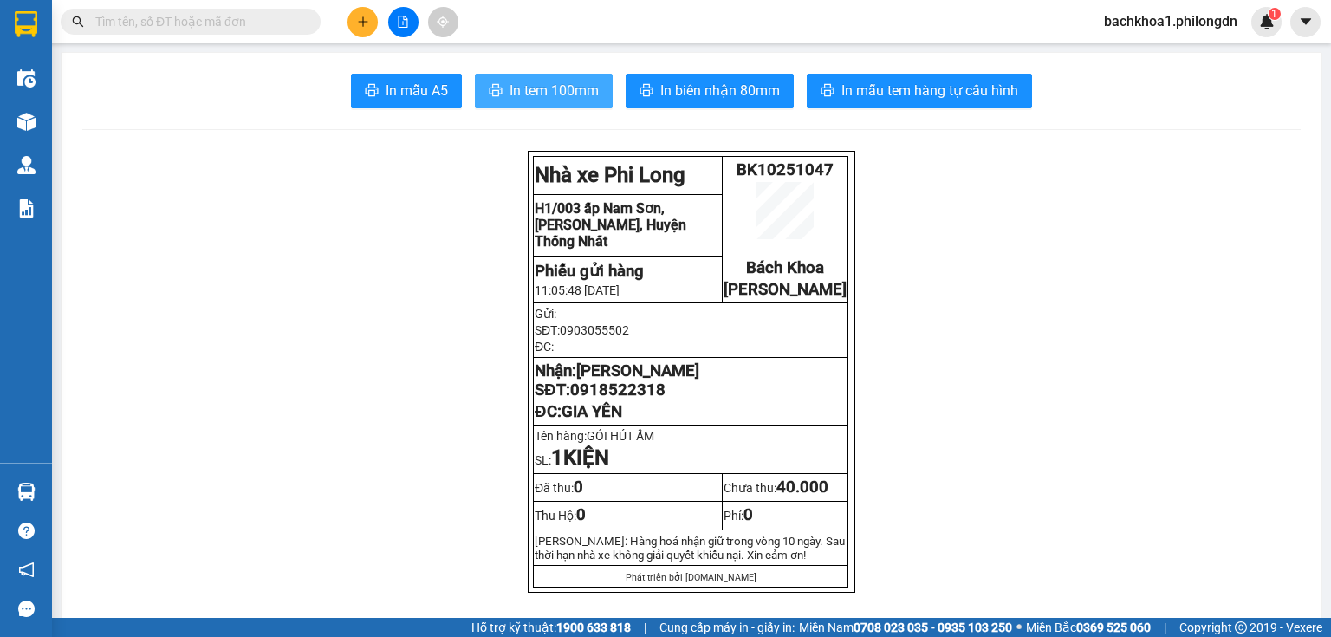
click at [533, 98] on span "In tem 100mm" at bounding box center [554, 91] width 89 height 22
click at [619, 399] on span "0918522318" at bounding box center [617, 389] width 95 height 19
click at [352, 19] on button at bounding box center [362, 22] width 30 height 30
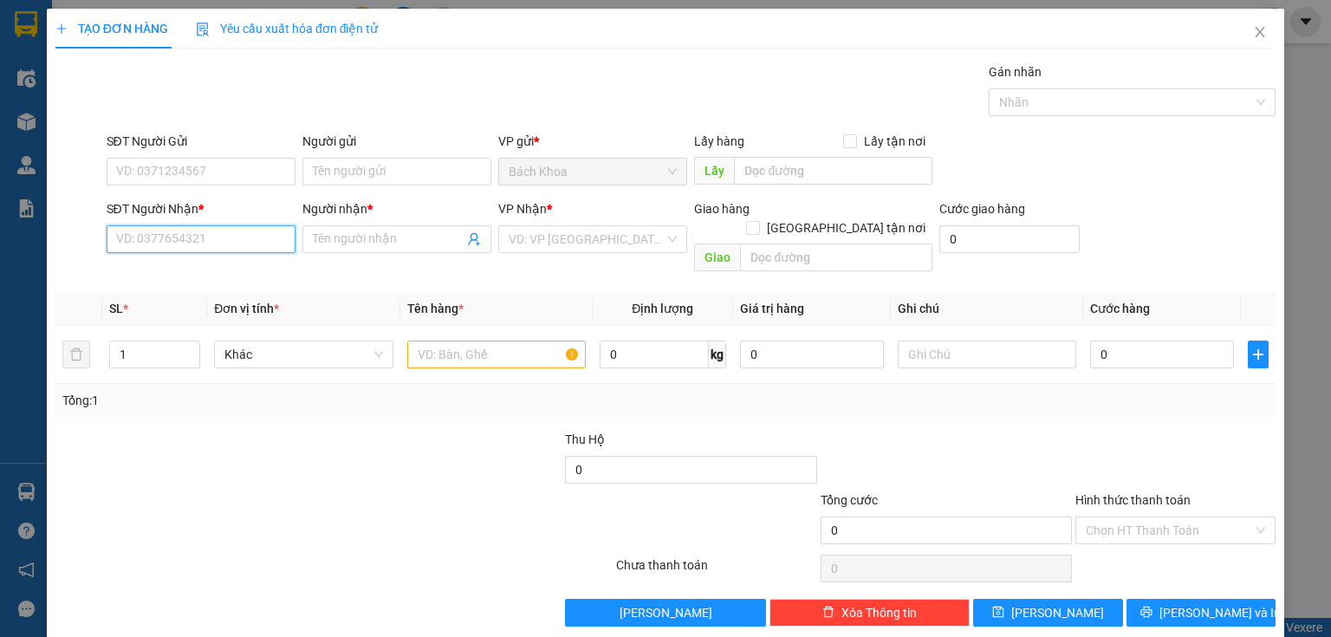
click at [172, 228] on input "SĐT Người Nhận *" at bounding box center [201, 239] width 189 height 28
click at [204, 260] on div "0938310060 - TUẤN" at bounding box center [199, 273] width 187 height 28
type input "0938310060"
type input "TUẤN"
type input "DỐC MƠ"
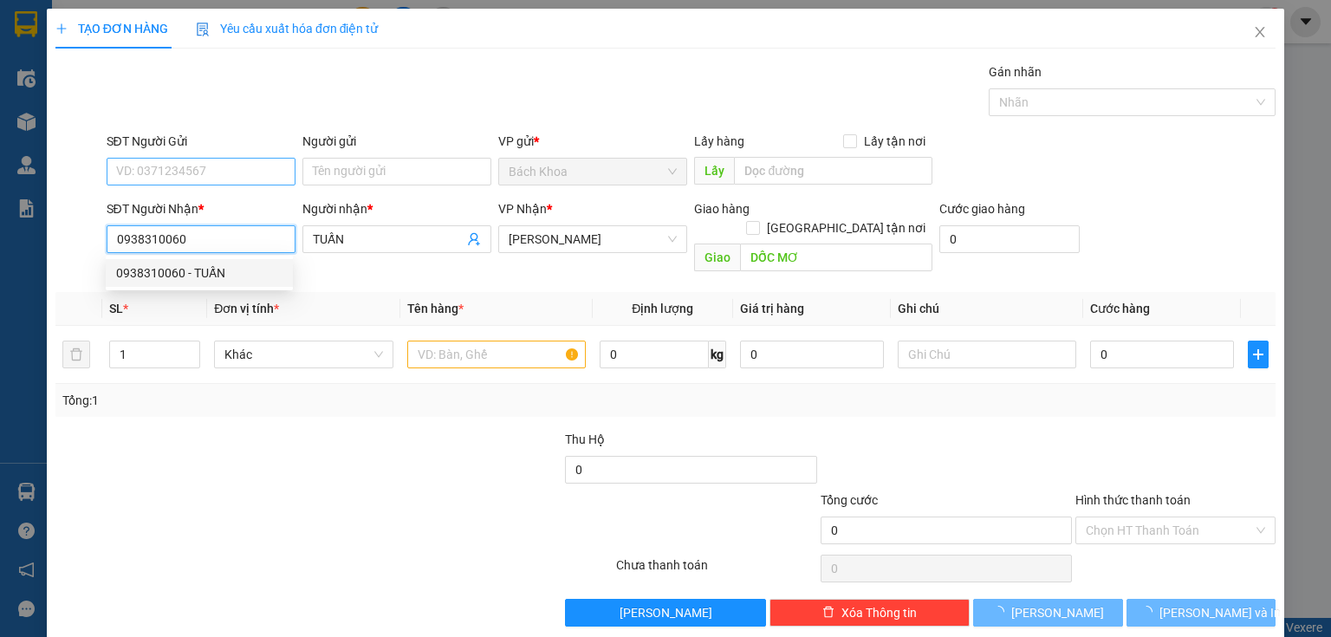
type input "50.000"
type input "0938310060"
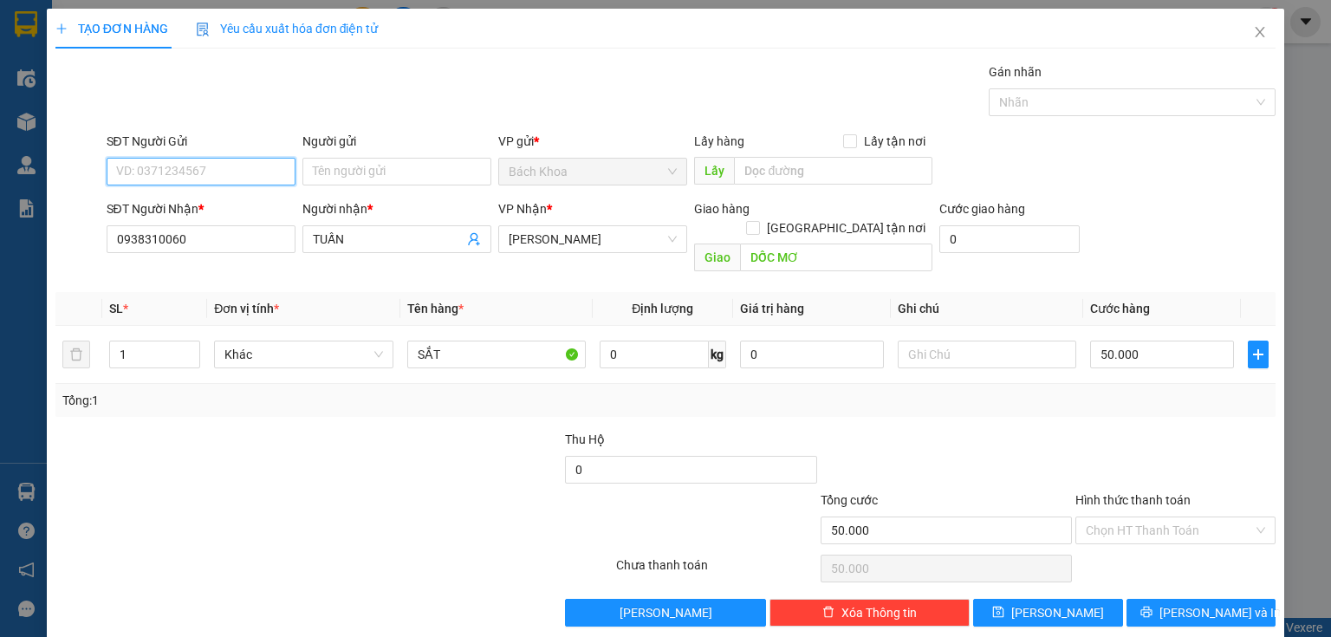
click at [239, 164] on input "SĐT Người Gửi" at bounding box center [201, 172] width 189 height 28
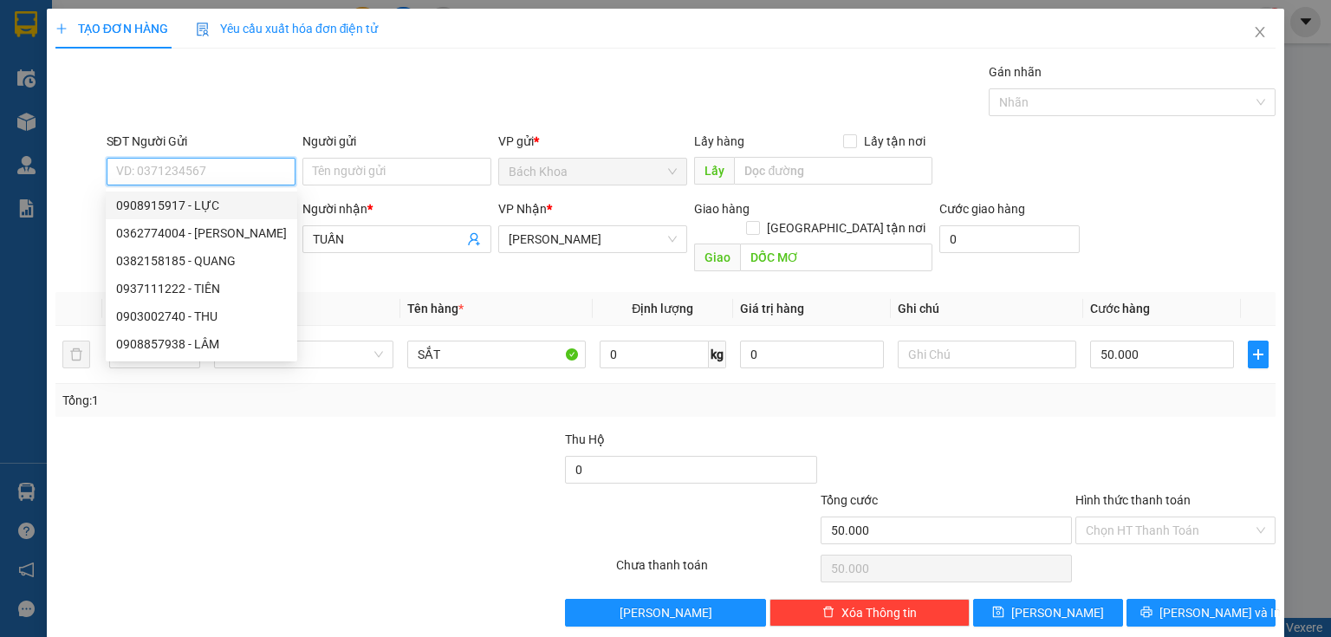
click at [232, 210] on div "0908915917 - LỰC" at bounding box center [201, 205] width 171 height 19
type input "0908915917"
type input "LỰC"
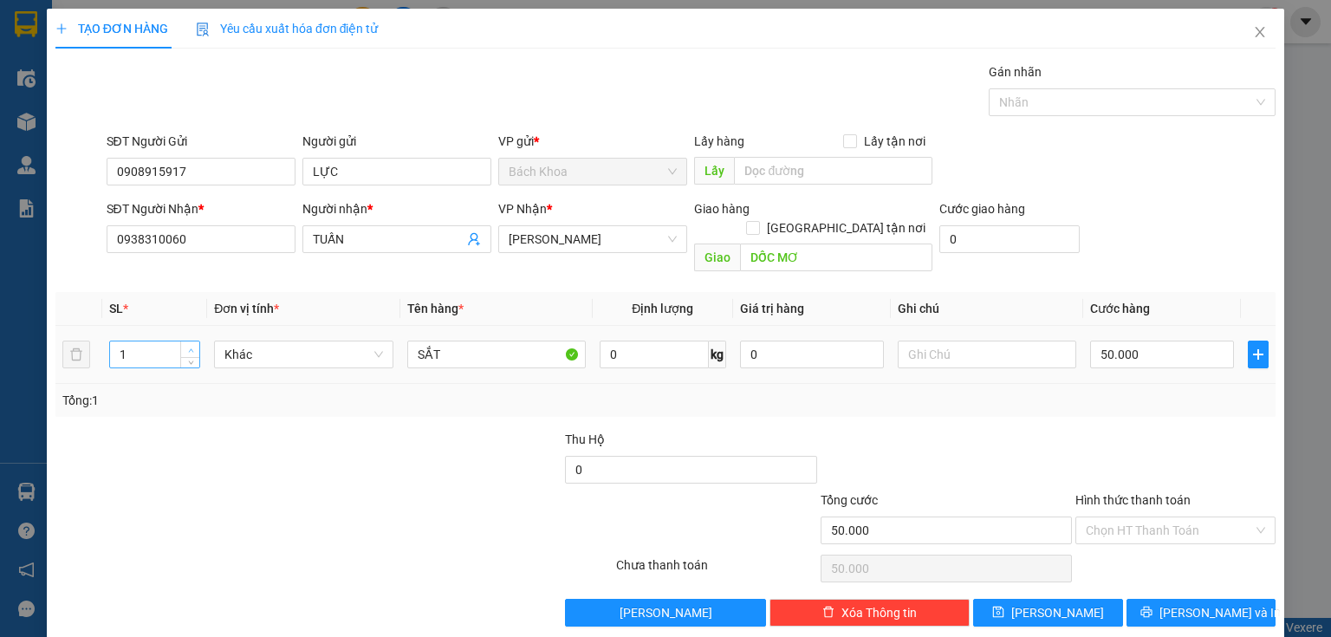
type input "2"
click at [189, 347] on icon "up" at bounding box center [191, 350] width 6 height 6
click at [1141, 341] on input "50.000" at bounding box center [1162, 355] width 144 height 28
type input "8"
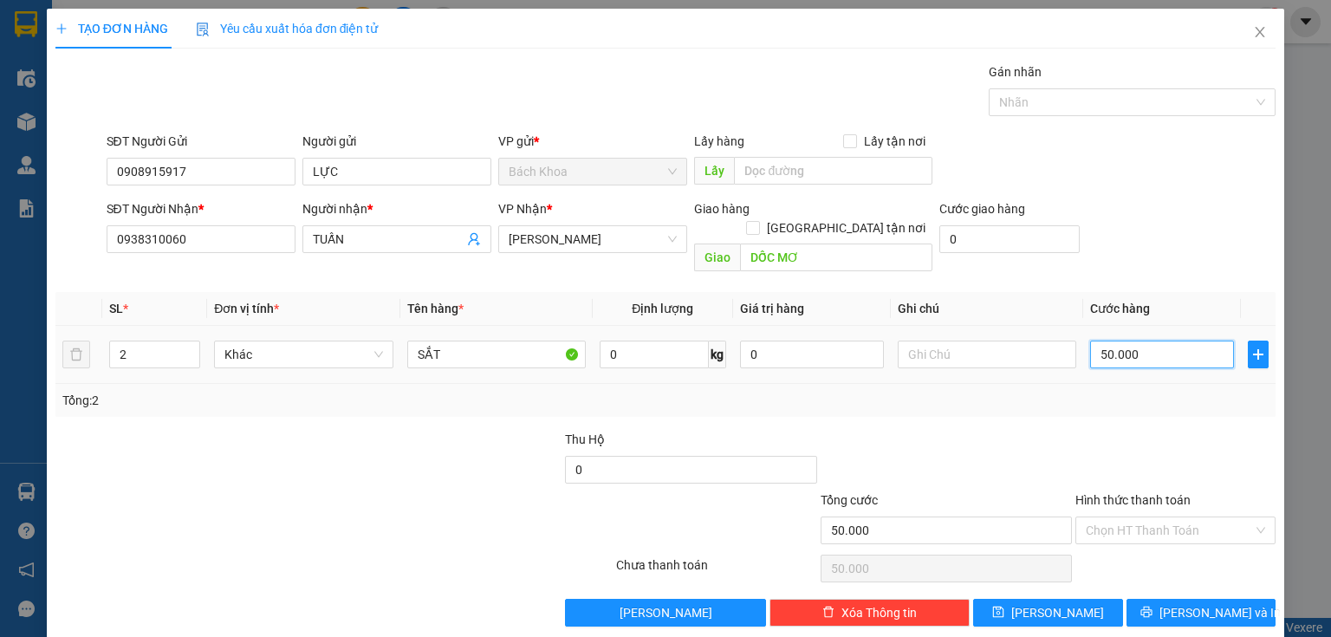
type input "8"
type input "80"
type input "800"
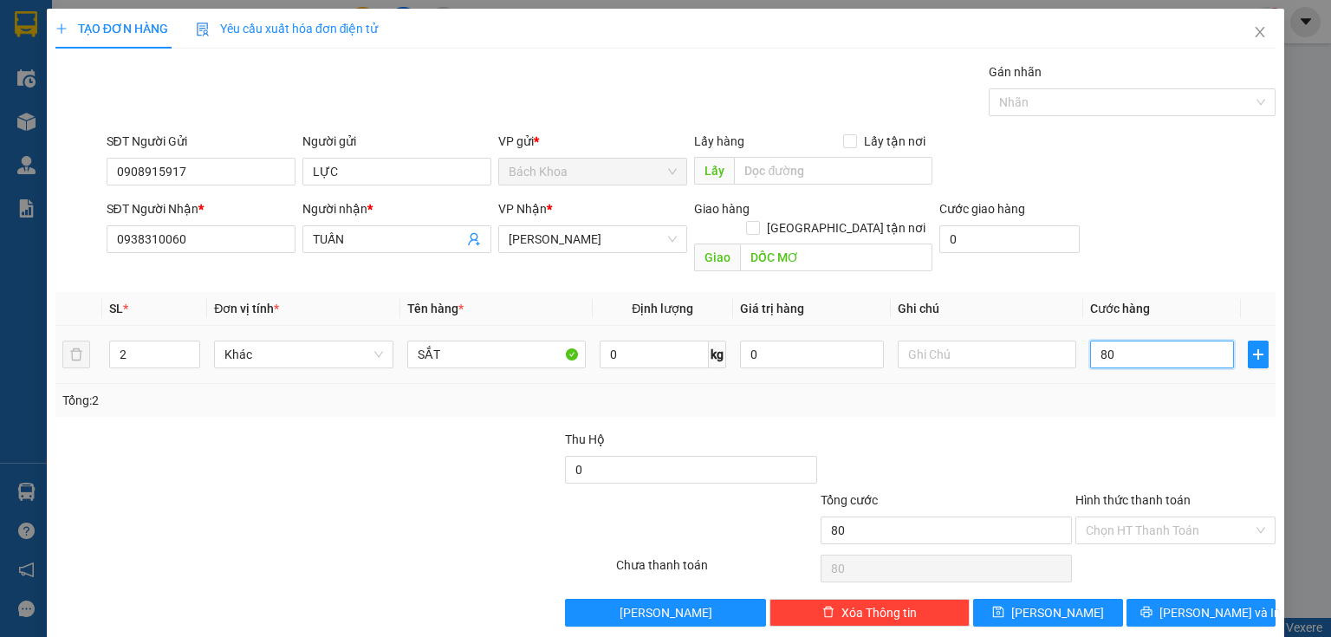
type input "800"
type input "8.000"
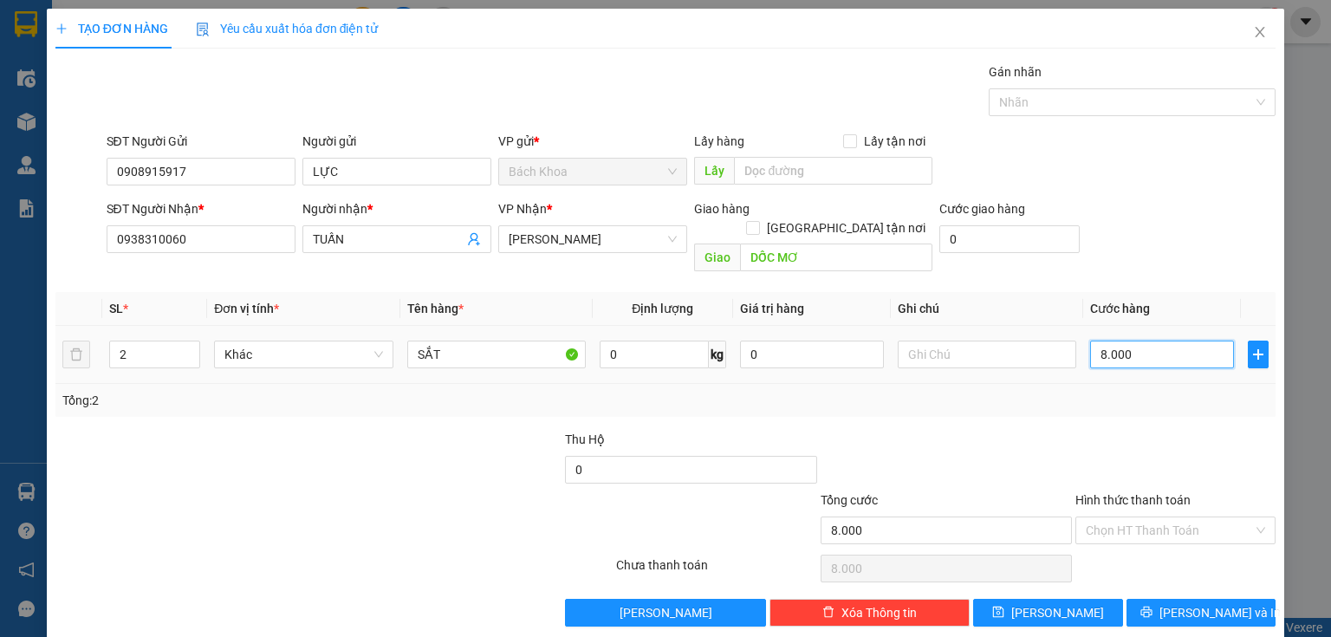
type input "80.000"
click at [1152, 606] on icon "printer" at bounding box center [1146, 612] width 12 height 12
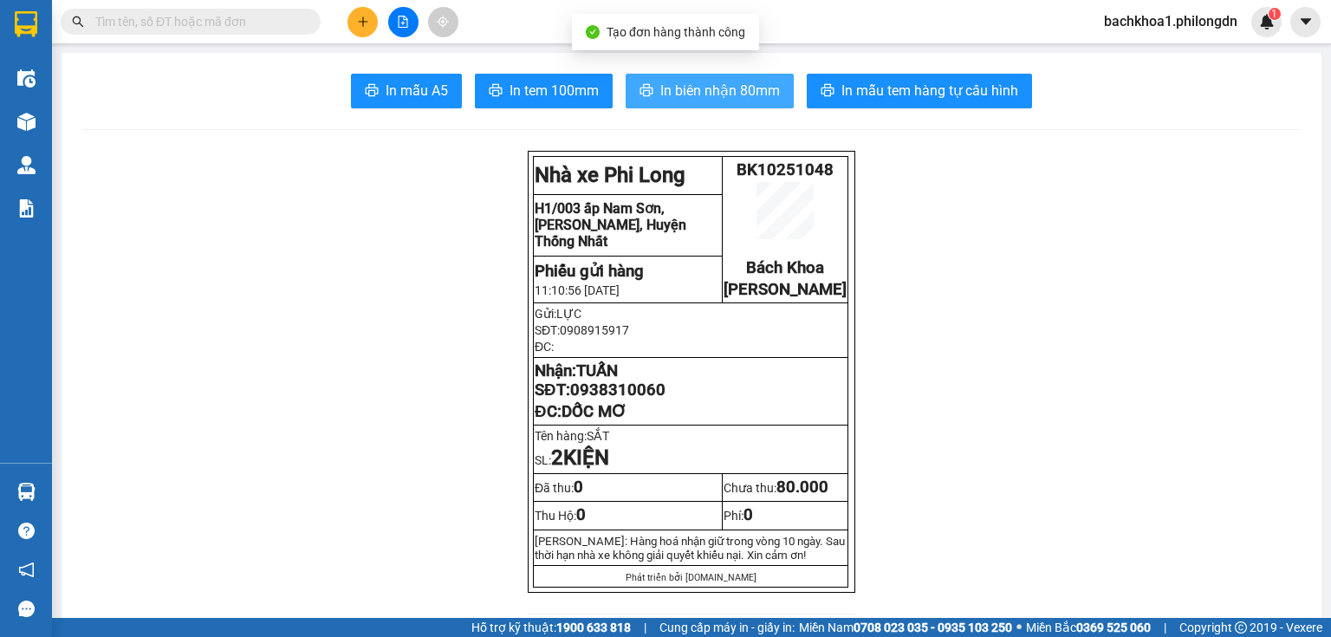
click at [645, 88] on icon "printer" at bounding box center [646, 90] width 14 height 14
click at [590, 80] on span "In tem 100mm" at bounding box center [554, 91] width 89 height 22
click at [639, 399] on span "0938310060" at bounding box center [617, 389] width 95 height 19
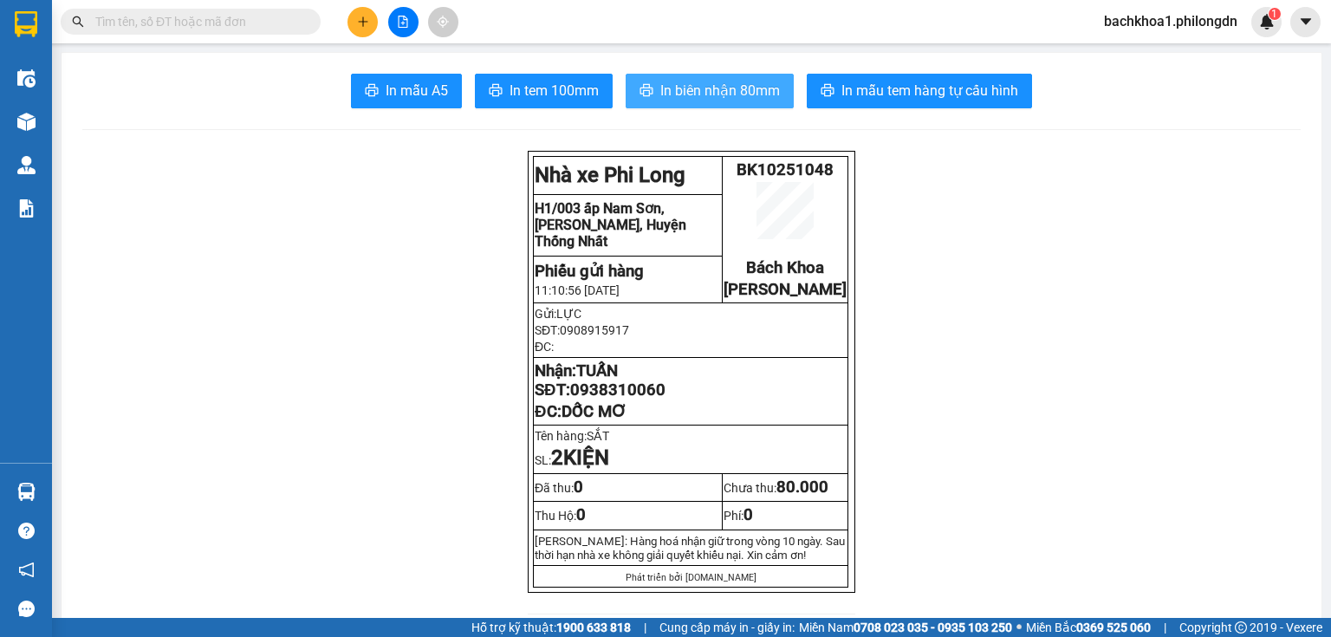
click at [347, 20] on div at bounding box center [403, 22] width 130 height 30
click at [346, 28] on div at bounding box center [403, 22] width 130 height 30
click at [357, 21] on icon "plus" at bounding box center [363, 22] width 12 height 12
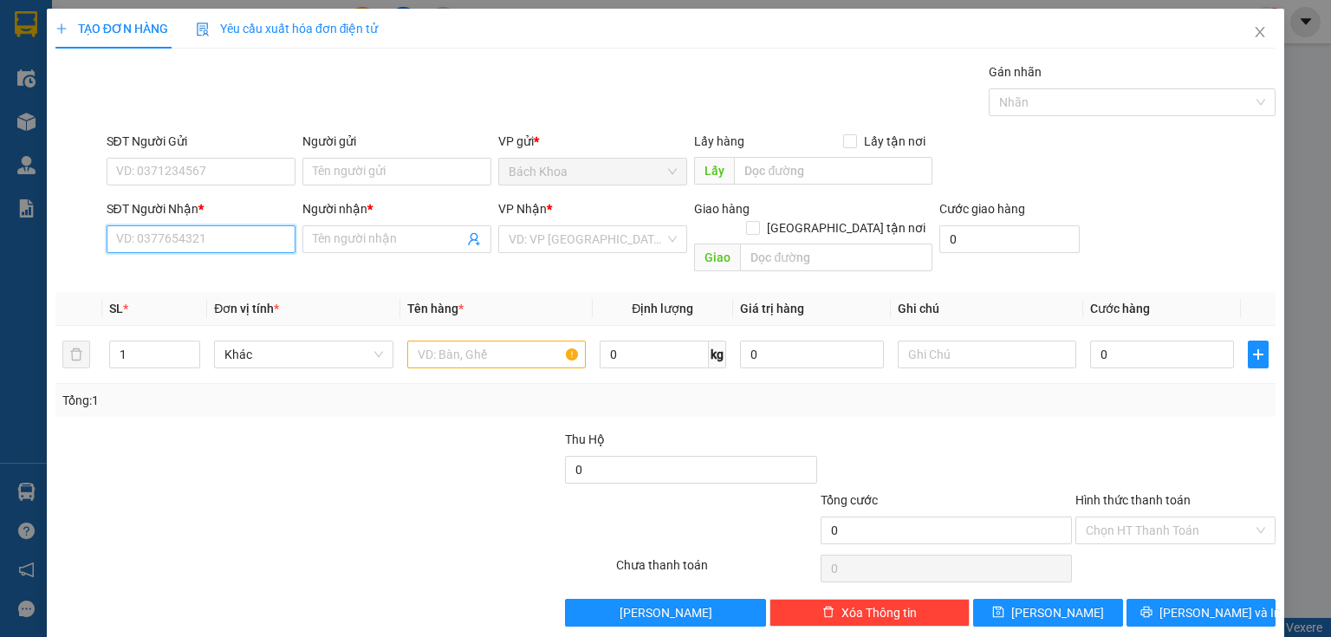
click at [212, 237] on input "SĐT Người Nhận *" at bounding box center [201, 239] width 189 height 28
click at [177, 267] on div "0969534019 - QUỐC" at bounding box center [199, 272] width 166 height 19
type input "0969534019"
type input "QUỐC"
type input "[PERSON_NAME]"
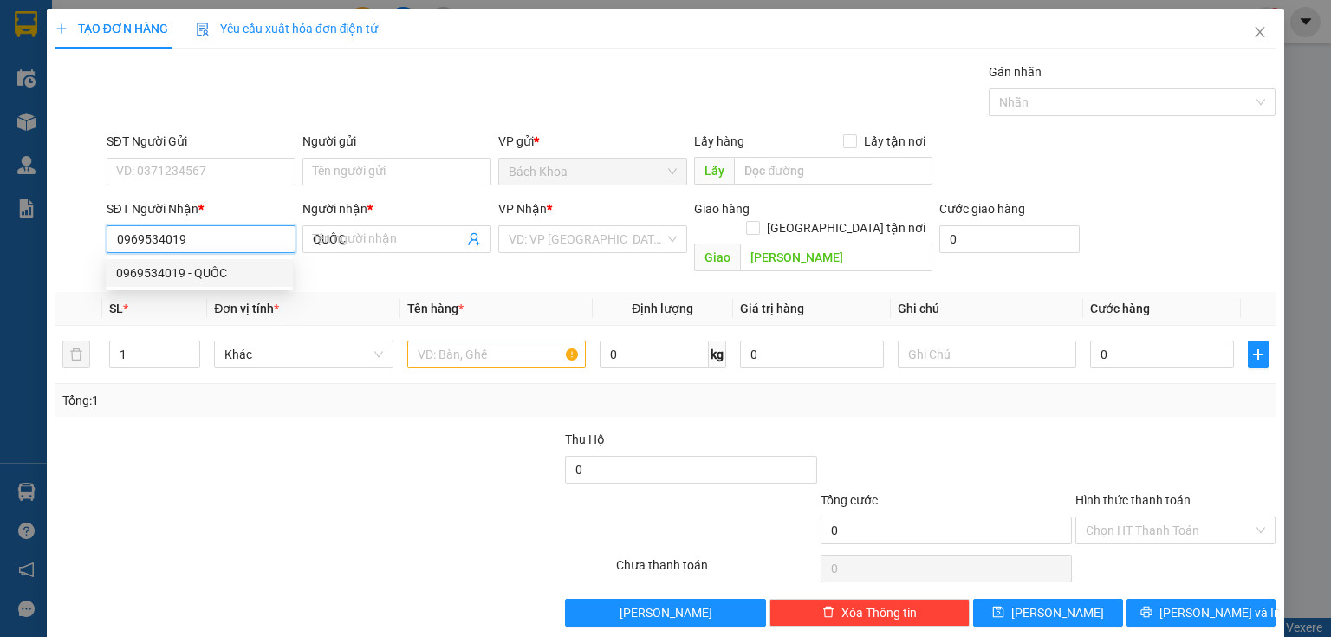
type input "70.000"
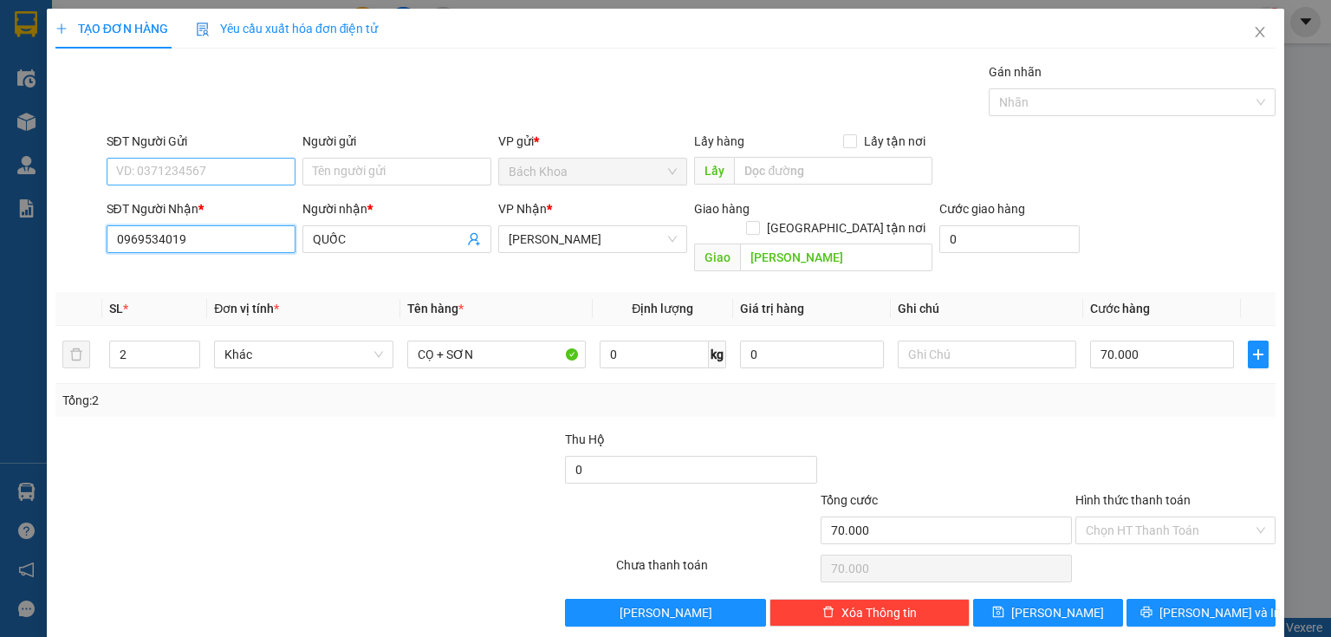
type input "0969534019"
click at [260, 177] on input "SĐT Người Gửi" at bounding box center [201, 172] width 189 height 28
click at [183, 191] on div "0903044238" at bounding box center [199, 205] width 187 height 28
type input "0903044238"
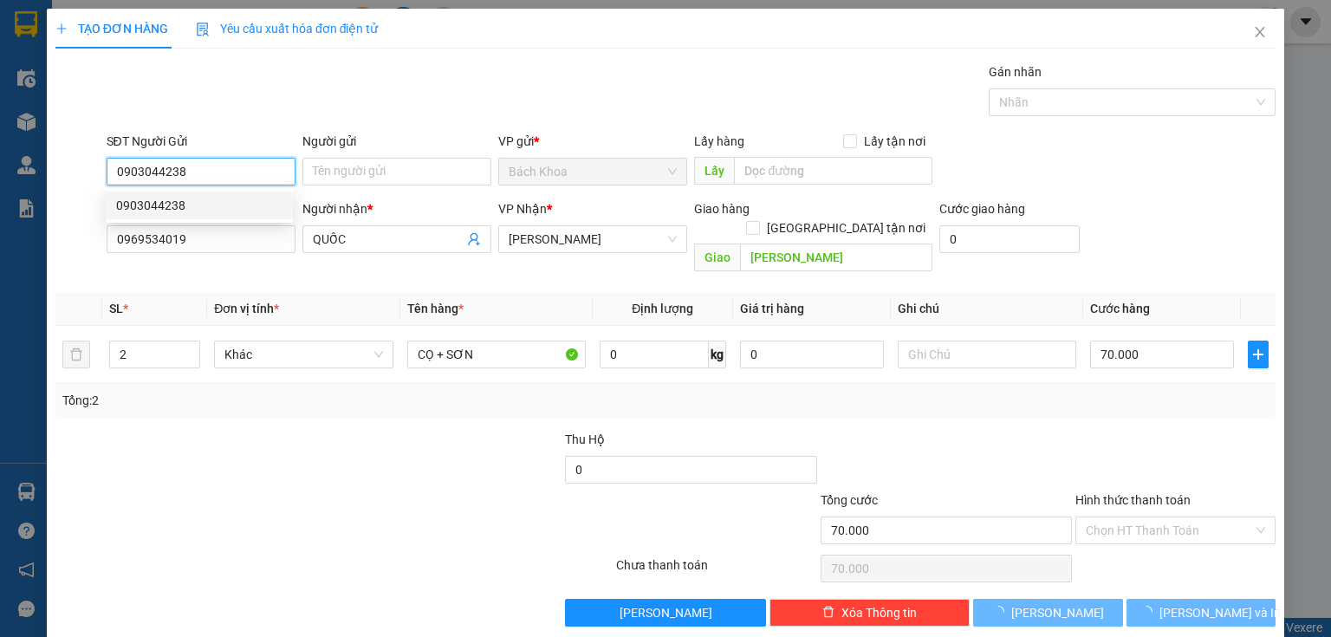
type input "30.000"
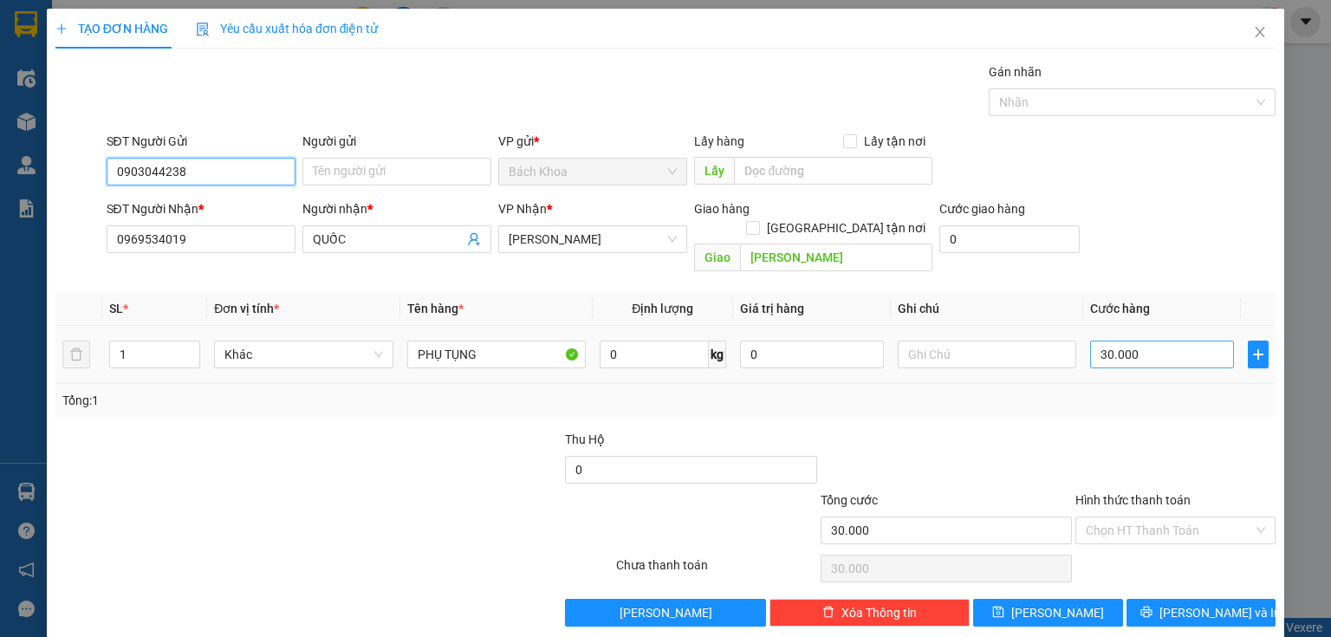
type input "0903044238"
click at [1178, 341] on input "30.000" at bounding box center [1162, 355] width 144 height 28
type input "4"
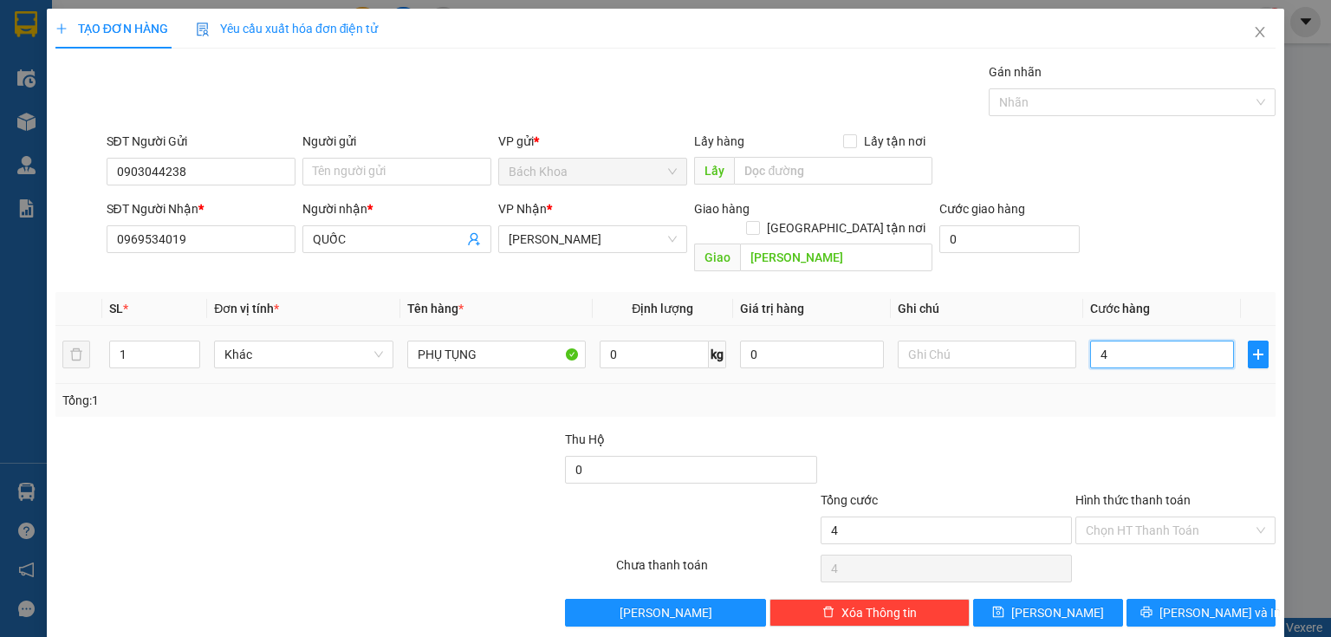
type input "40"
type input "400"
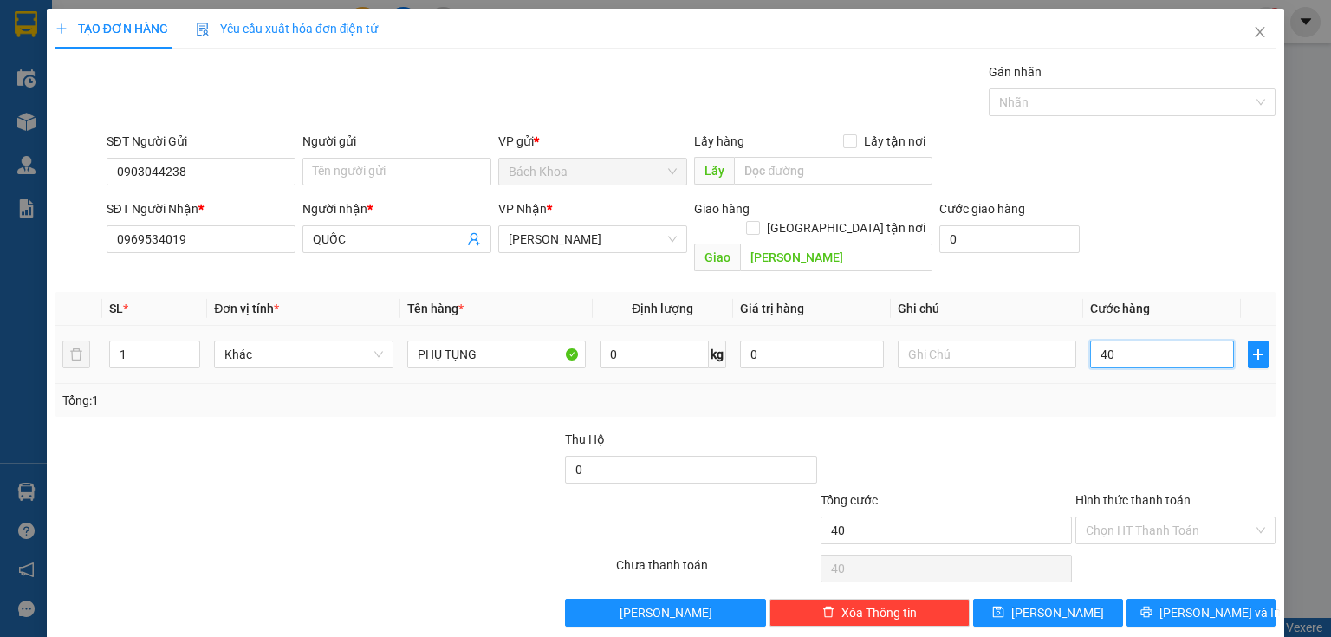
type input "400"
type input "4.000"
type input "40.000"
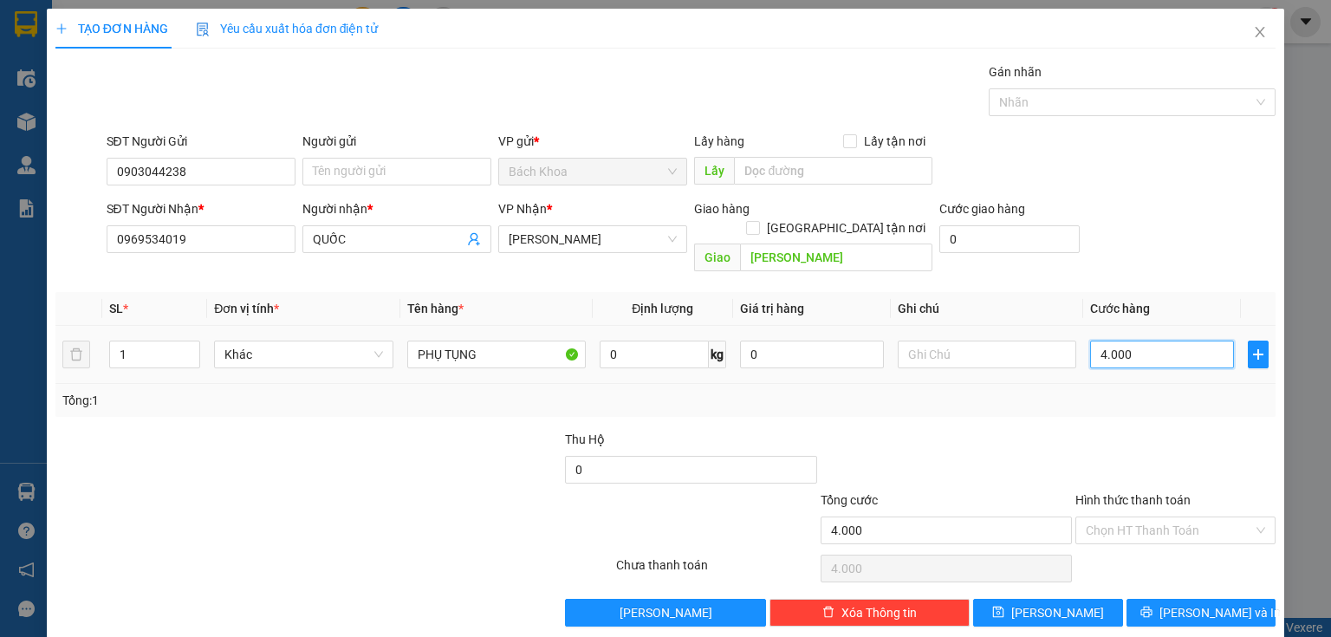
type input "40.000"
click at [1157, 599] on button "[PERSON_NAME] và In" at bounding box center [1201, 613] width 150 height 28
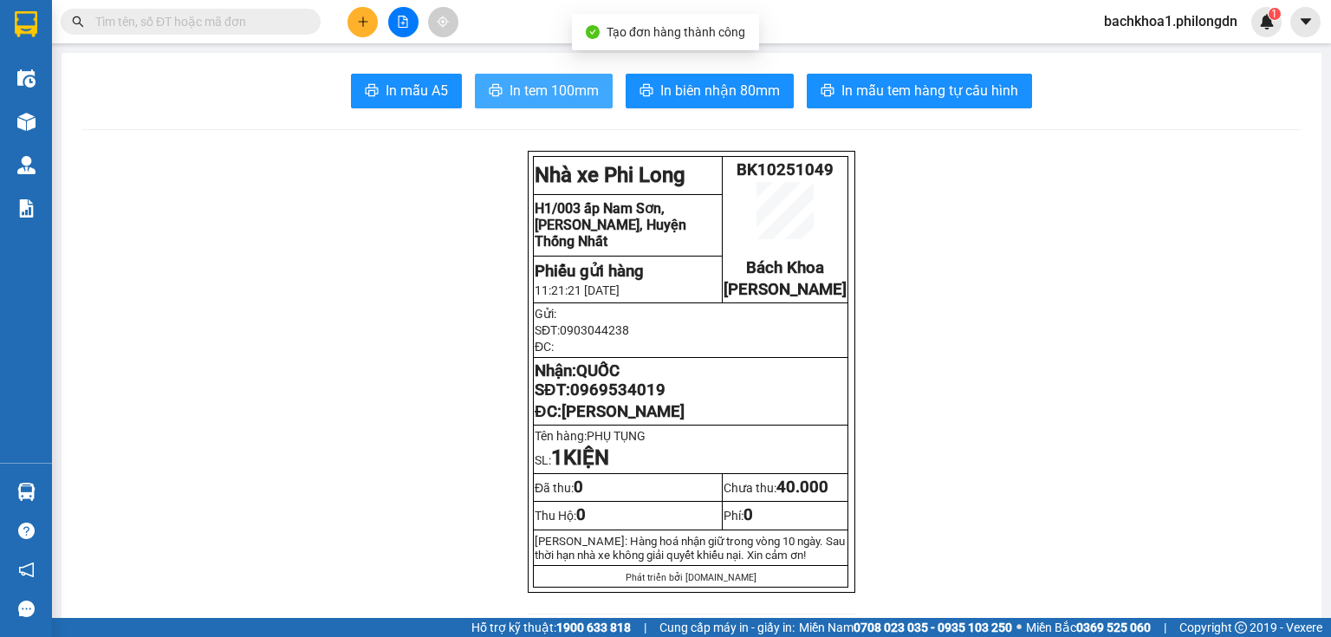
click at [556, 83] on span "In tem 100mm" at bounding box center [554, 91] width 89 height 22
click at [715, 83] on span "In biên nhận 80mm" at bounding box center [720, 91] width 120 height 22
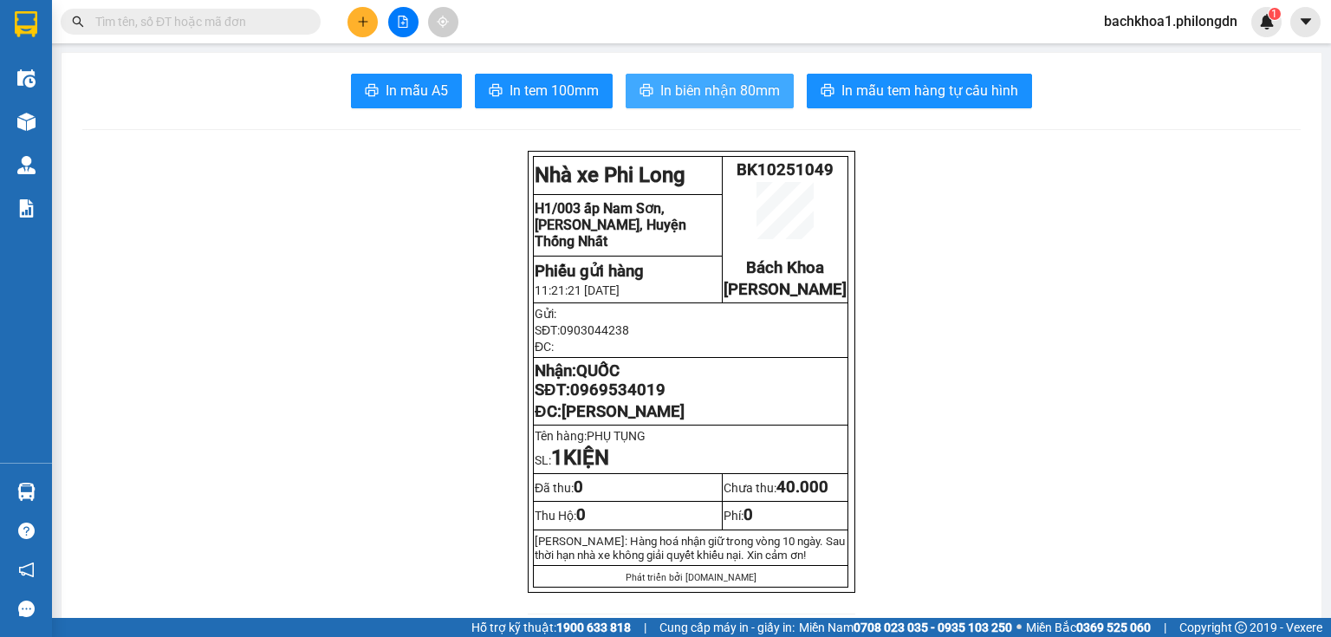
click at [676, 101] on span "In biên nhận 80mm" at bounding box center [720, 91] width 120 height 22
click at [627, 399] on span "0969534019" at bounding box center [617, 389] width 95 height 19
click at [704, 75] on button "In biên nhận 80mm" at bounding box center [710, 91] width 168 height 35
click at [360, 16] on icon "plus" at bounding box center [363, 22] width 12 height 12
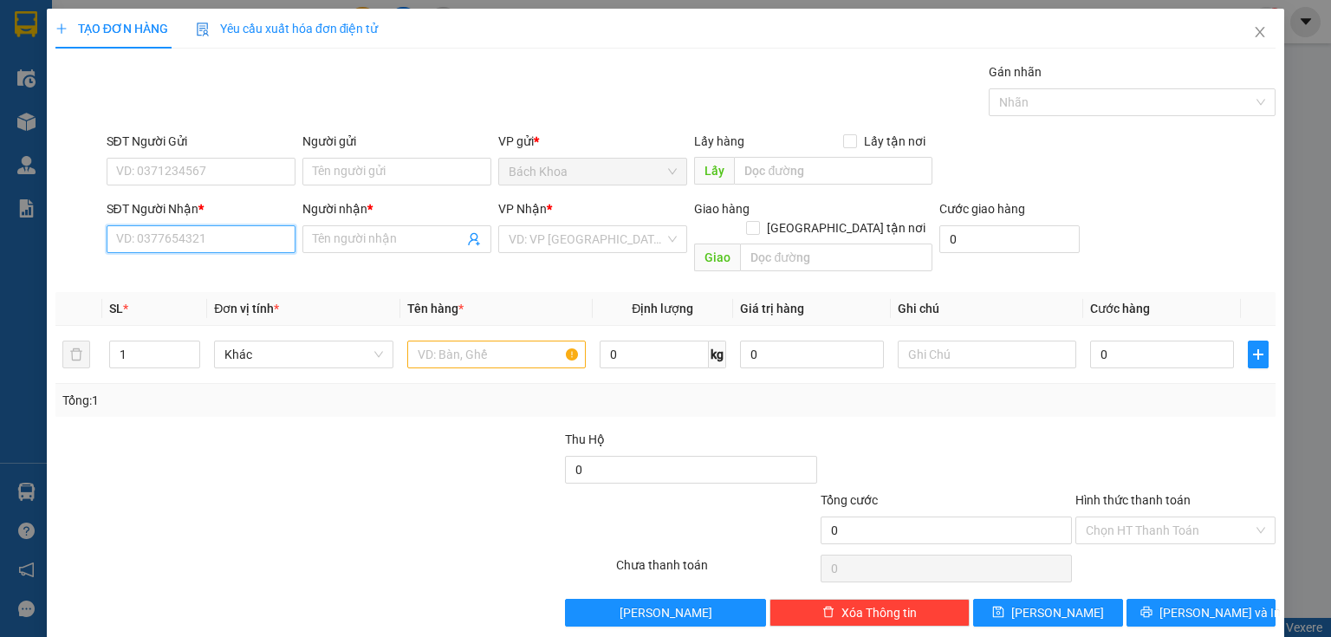
click at [242, 230] on input "SĐT Người Nhận *" at bounding box center [201, 239] width 189 height 28
type input "0937595696"
type input "."
type input "DẦU GIÂY"
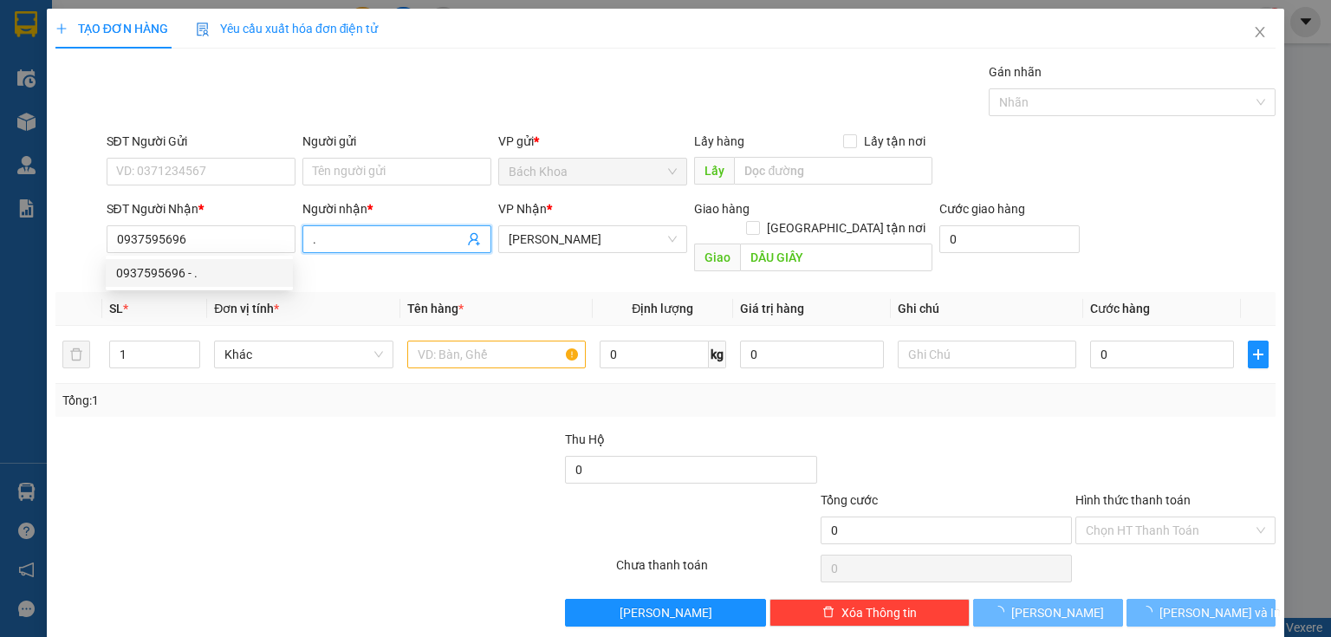
type input "40.000"
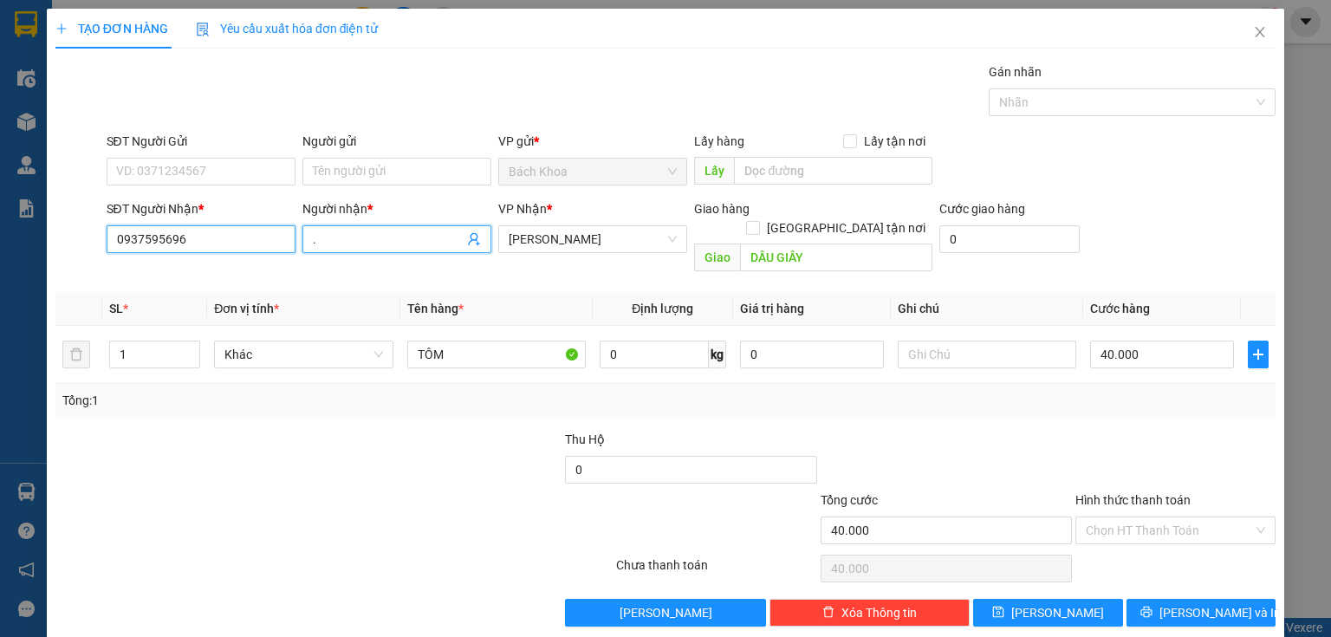
click at [256, 243] on input "0937595696" at bounding box center [201, 239] width 189 height 28
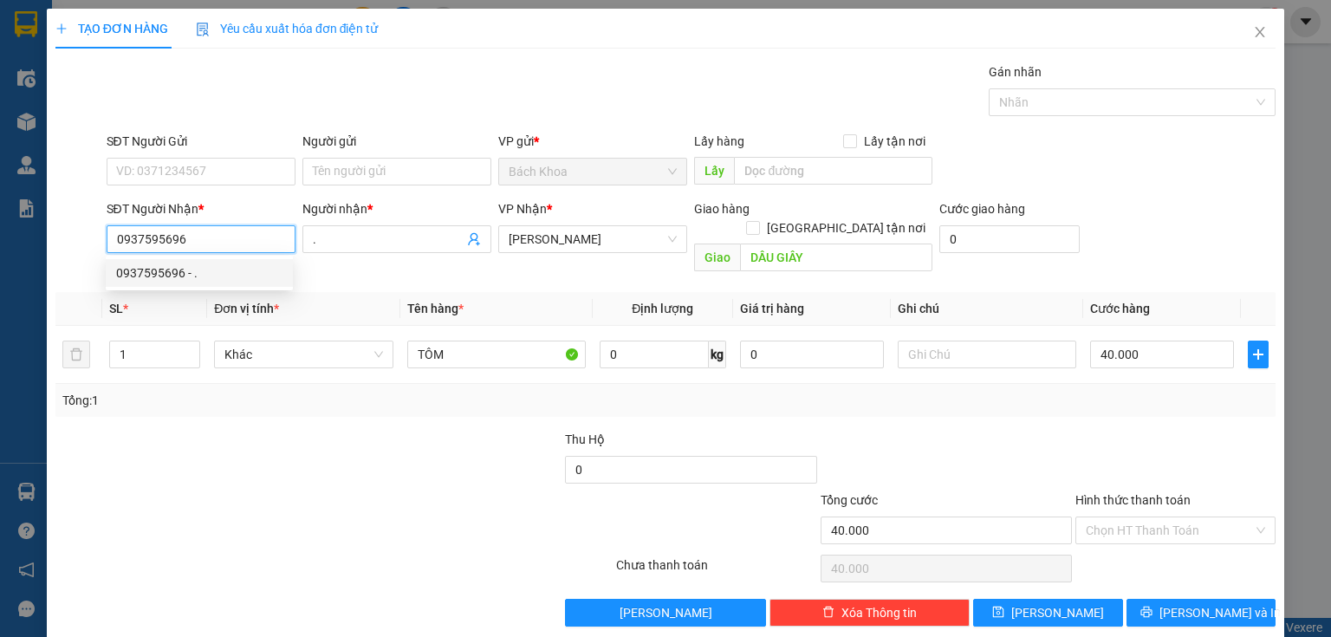
click at [194, 271] on div "0937595696 - ." at bounding box center [199, 272] width 166 height 19
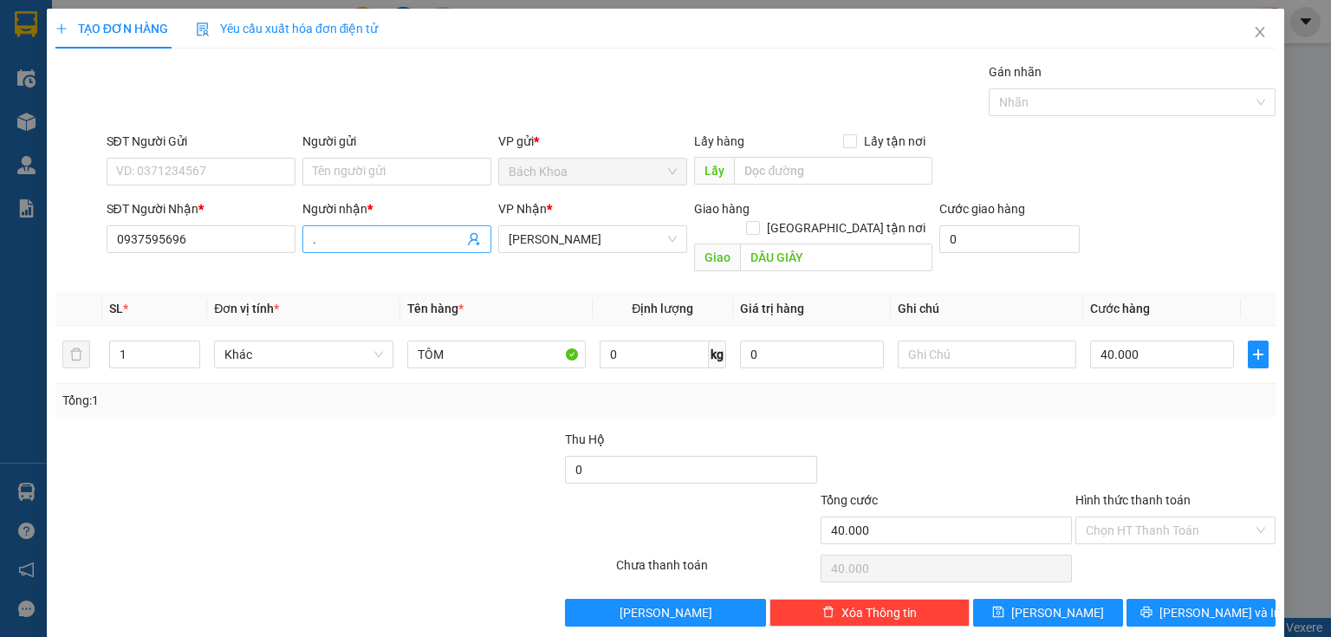
click at [340, 239] on input "." at bounding box center [388, 239] width 151 height 19
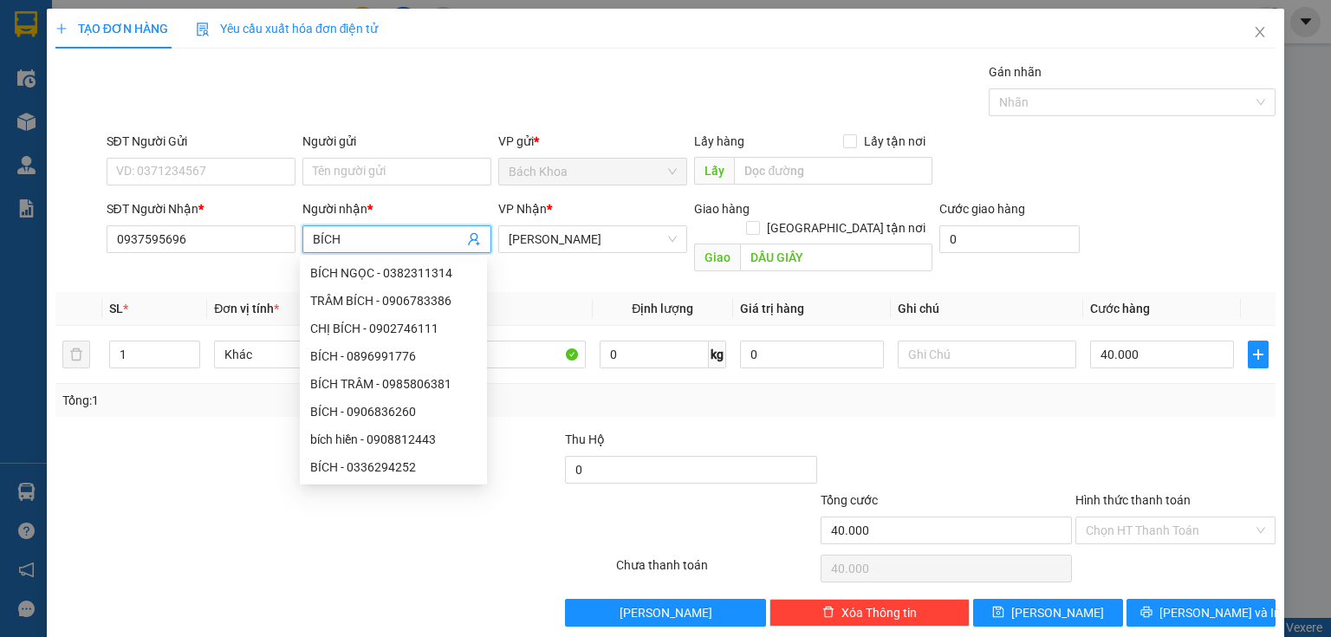
type input "BÍCH"
click at [177, 402] on div "Transit Pickup Surcharge Ids Transit Deliver Surcharge Ids Transit Deliver Surc…" at bounding box center [665, 344] width 1220 height 564
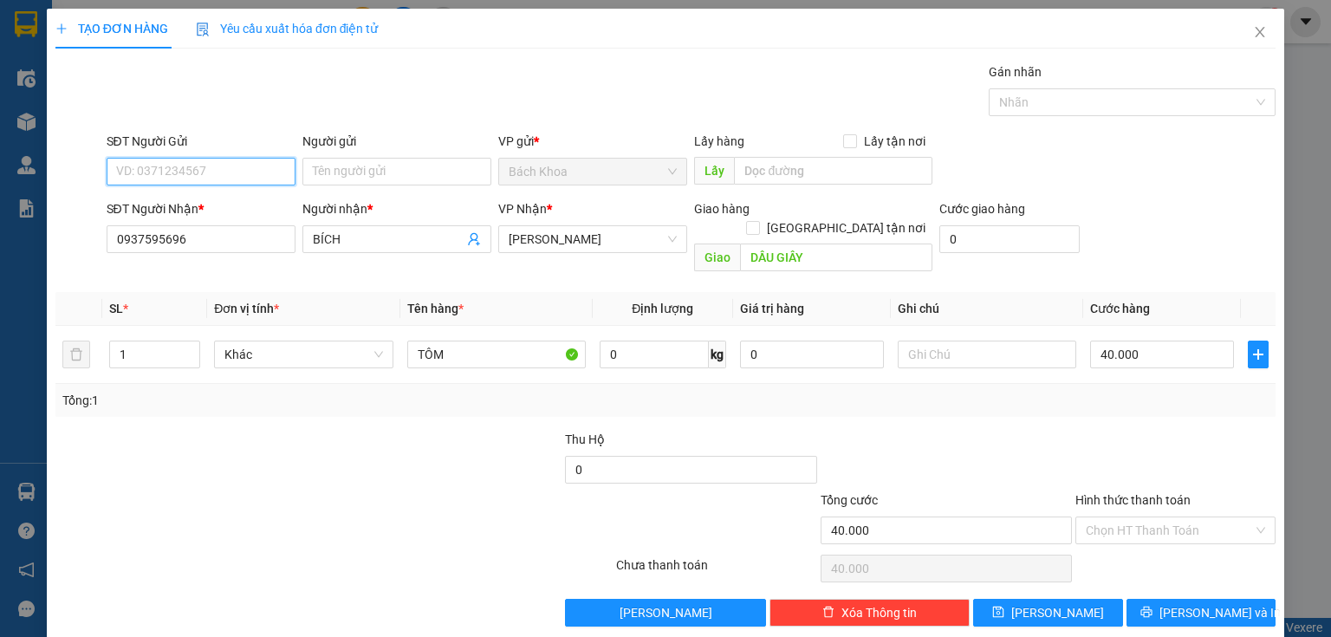
click at [177, 167] on input "SĐT Người Gửi" at bounding box center [201, 172] width 189 height 28
click at [140, 204] on div "0911231239" at bounding box center [199, 205] width 166 height 19
type input "0911231239"
click at [342, 166] on input "Người gửi" at bounding box center [396, 172] width 189 height 28
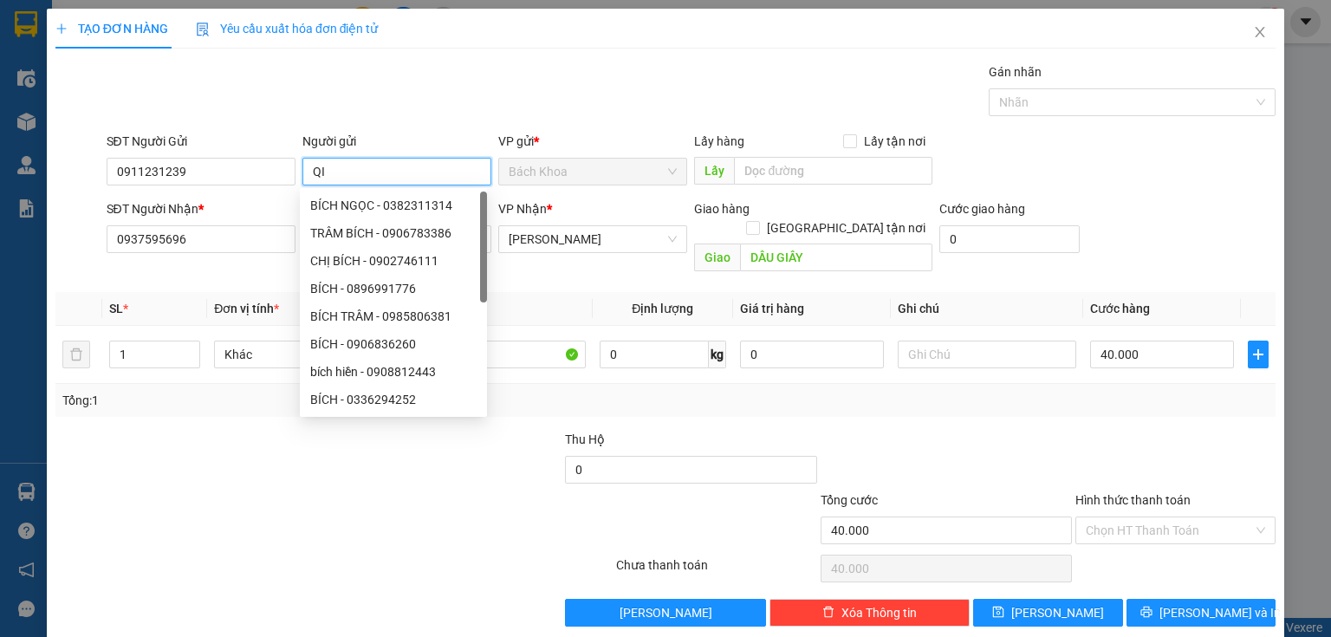
type input "Q"
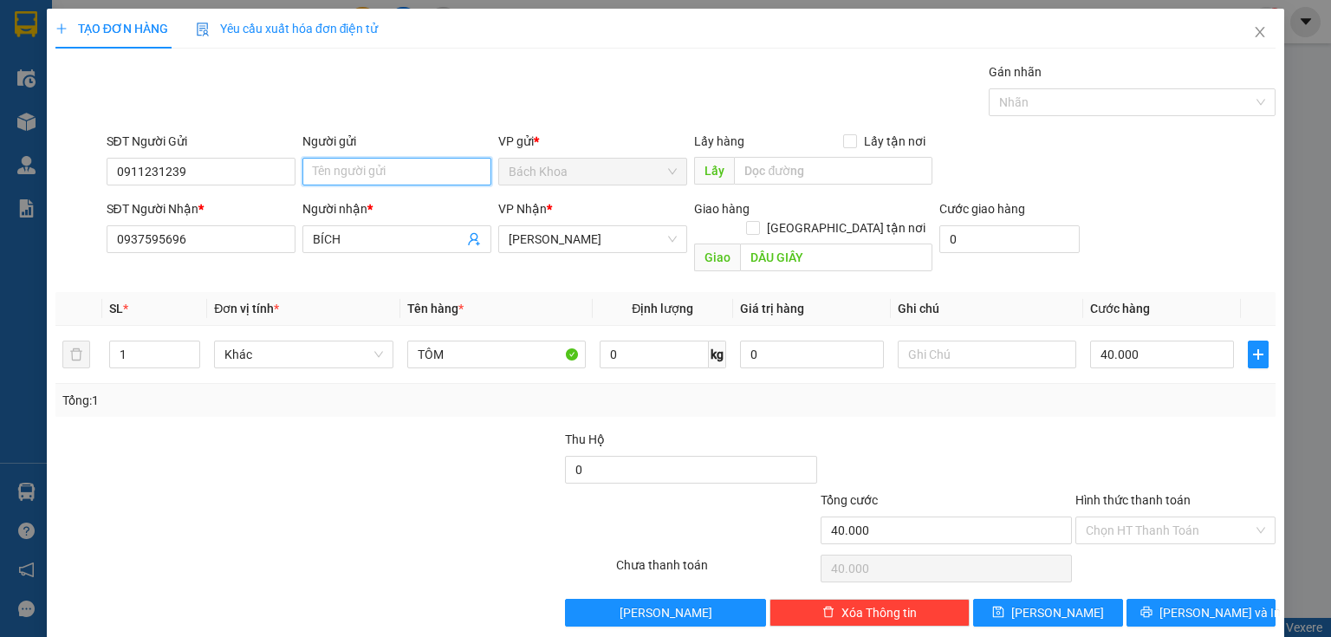
type input "U"
type input "QUỐC"
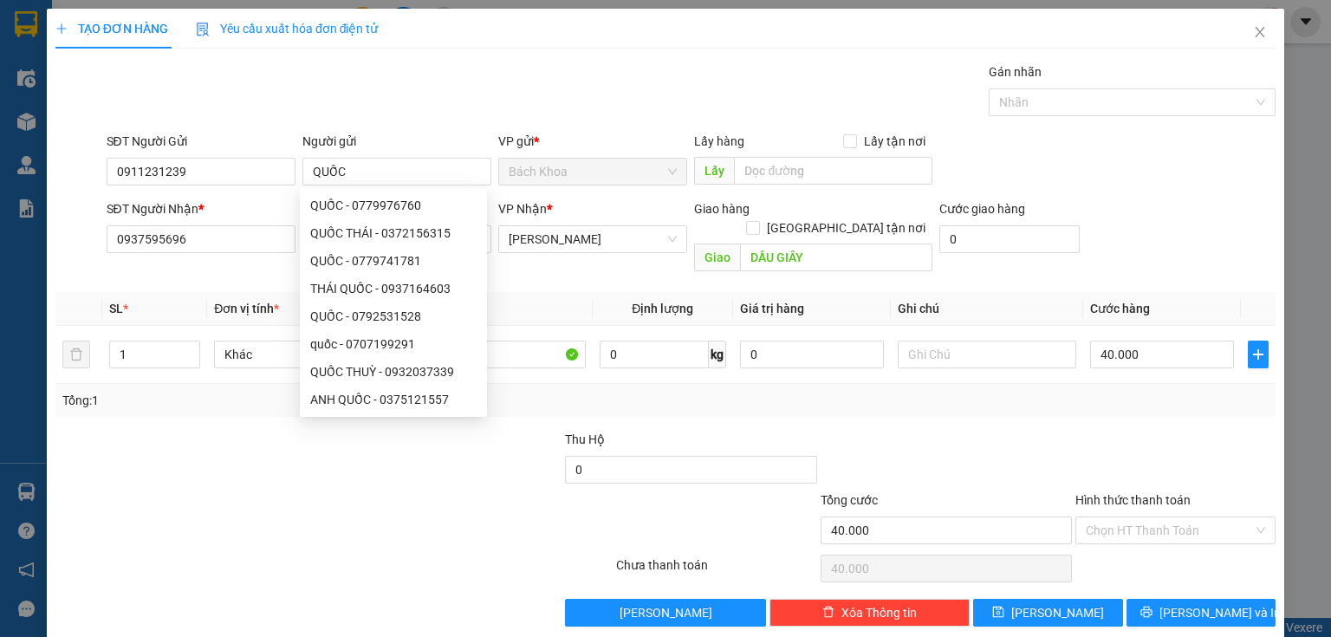
click at [575, 95] on div "Gán nhãn Nhãn" at bounding box center [691, 92] width 1177 height 61
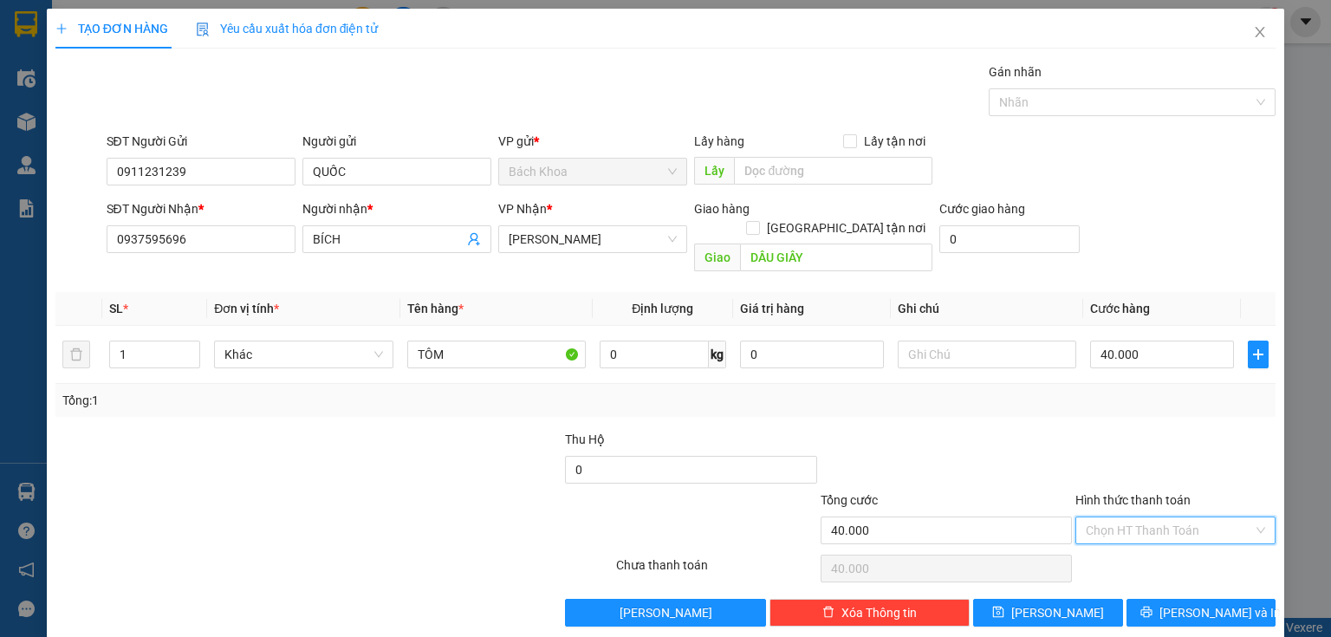
click at [1144, 517] on input "Hình thức thanh toán" at bounding box center [1169, 530] width 167 height 26
drag, startPoint x: 1158, startPoint y: 537, endPoint x: 1189, endPoint y: 556, distance: 36.6
click at [1160, 542] on div "Tại văn phòng" at bounding box center [1166, 544] width 178 height 19
click at [1208, 599] on button "[PERSON_NAME] và In" at bounding box center [1201, 613] width 150 height 28
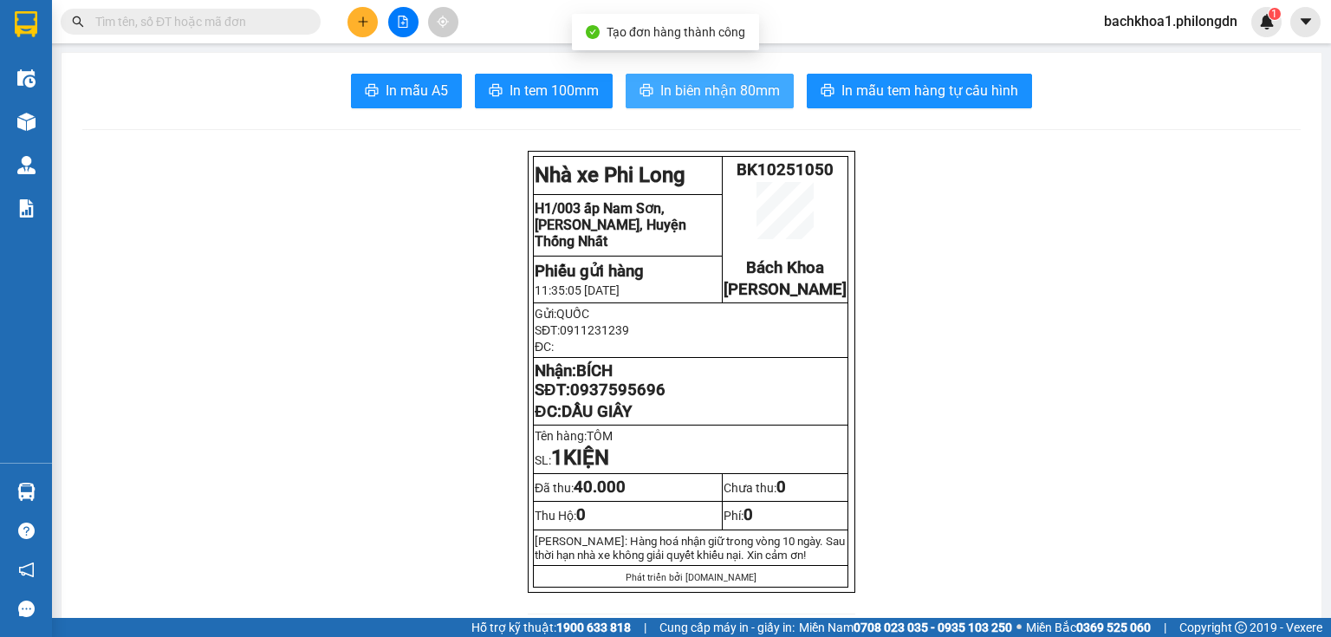
click at [674, 98] on span "In biên nhận 80mm" at bounding box center [720, 91] width 120 height 22
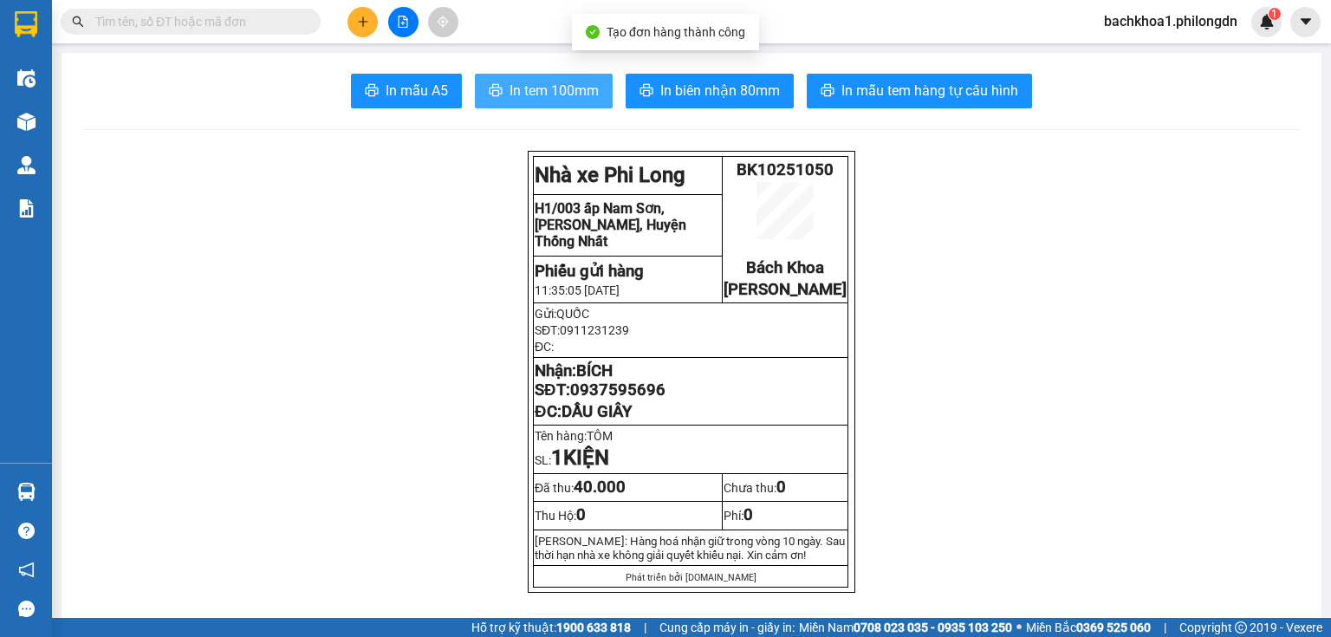
click at [510, 86] on span "In tem 100mm" at bounding box center [554, 91] width 89 height 22
click at [617, 399] on span "0937595696" at bounding box center [617, 389] width 95 height 19
click at [368, 24] on icon "plus" at bounding box center [363, 22] width 12 height 12
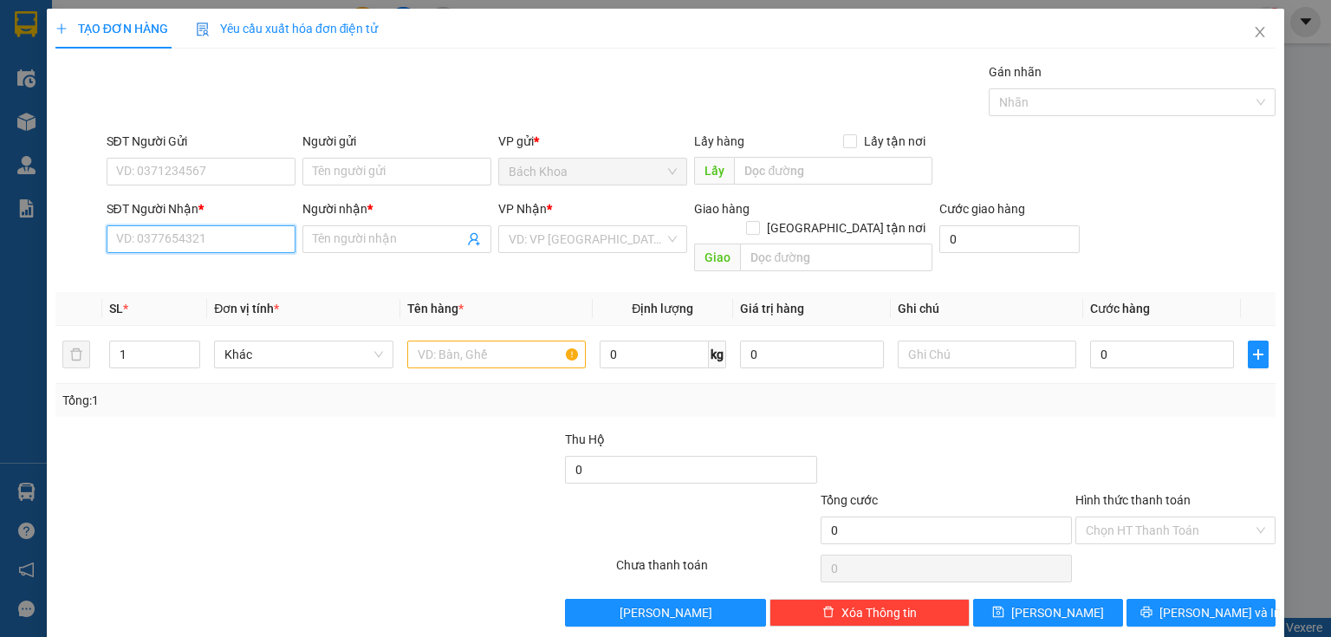
click at [173, 243] on input "SĐT Người Nhận *" at bounding box center [201, 239] width 189 height 28
click at [187, 275] on div "0333191534 - TÀI" at bounding box center [199, 272] width 166 height 19
type input "0333191534"
type input "TÀI"
type input "NT GIA YÊN"
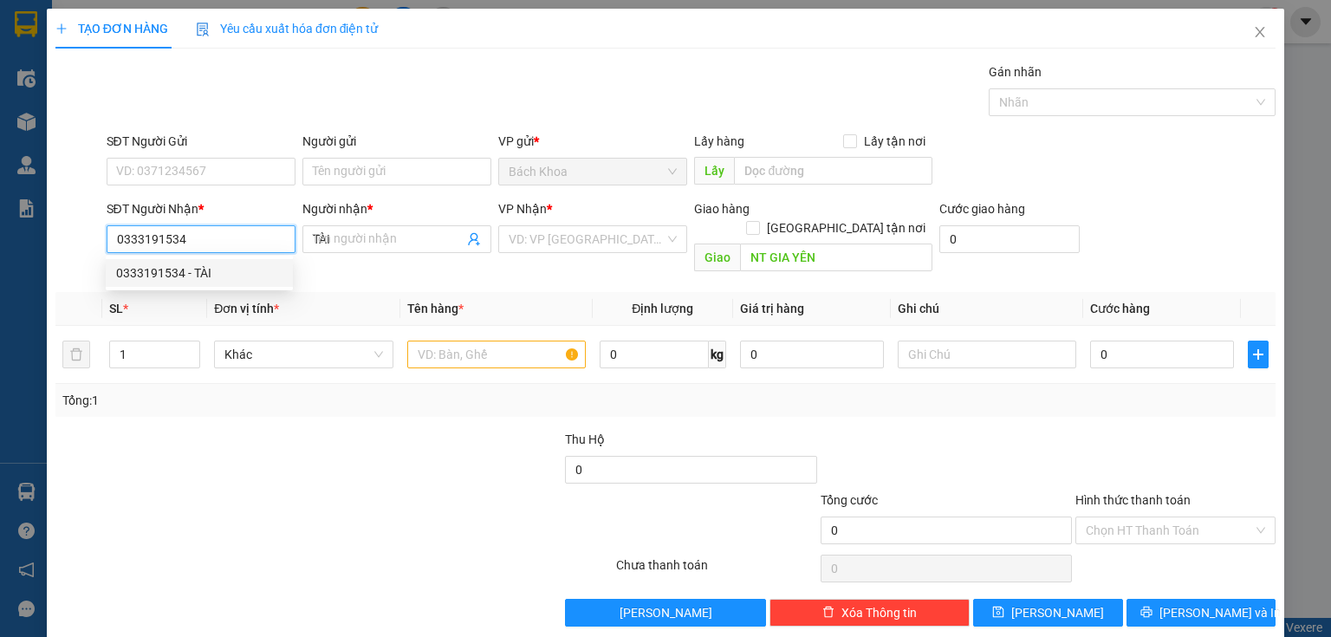
type input "50.000"
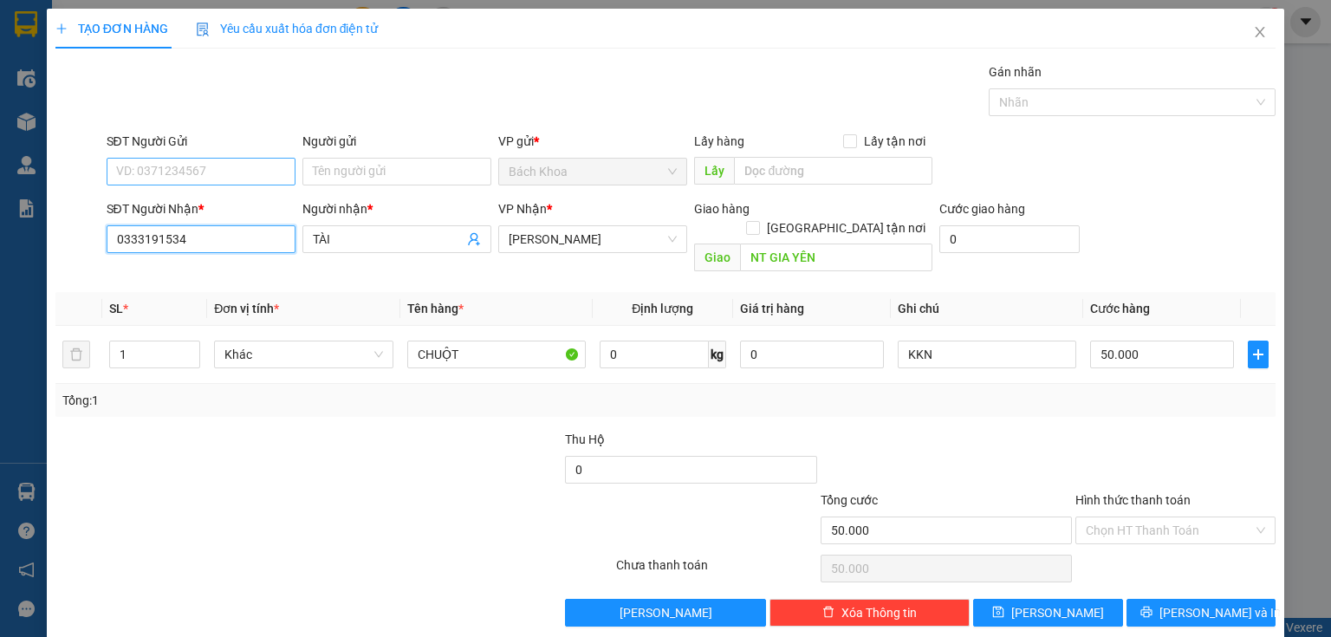
type input "0333191534"
click at [172, 169] on input "SĐT Người Gửi" at bounding box center [201, 172] width 189 height 28
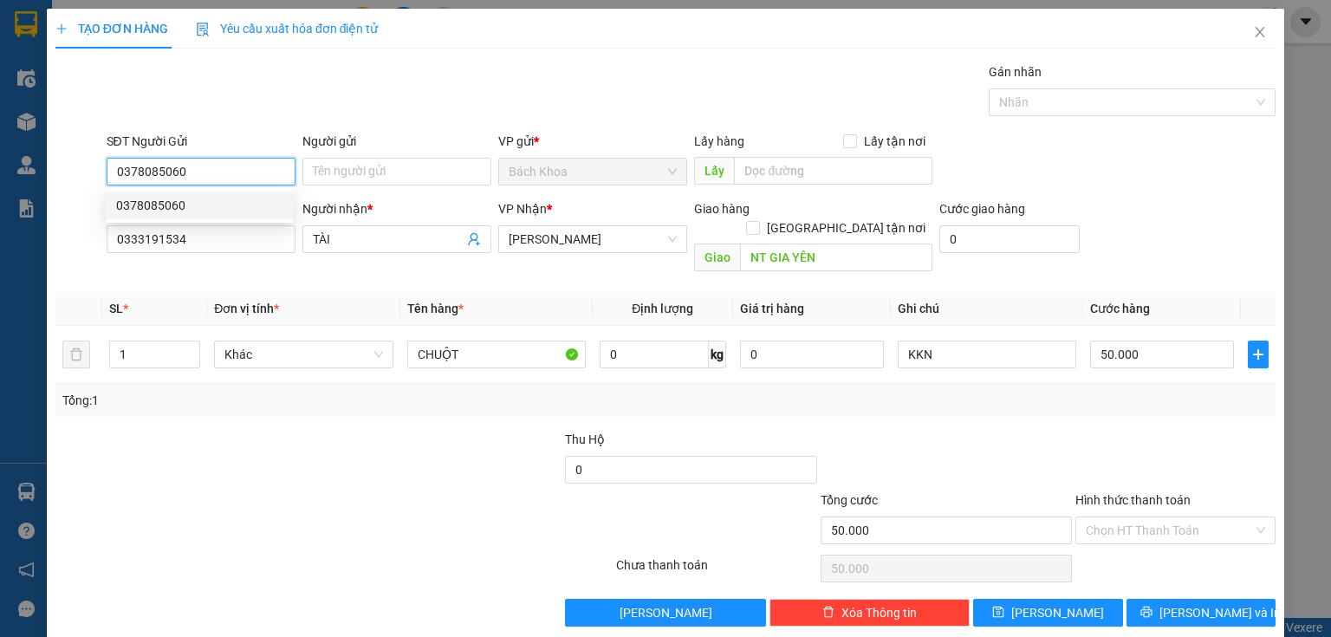
click at [191, 194] on div "0378085060" at bounding box center [199, 205] width 187 height 28
type input "0378085060"
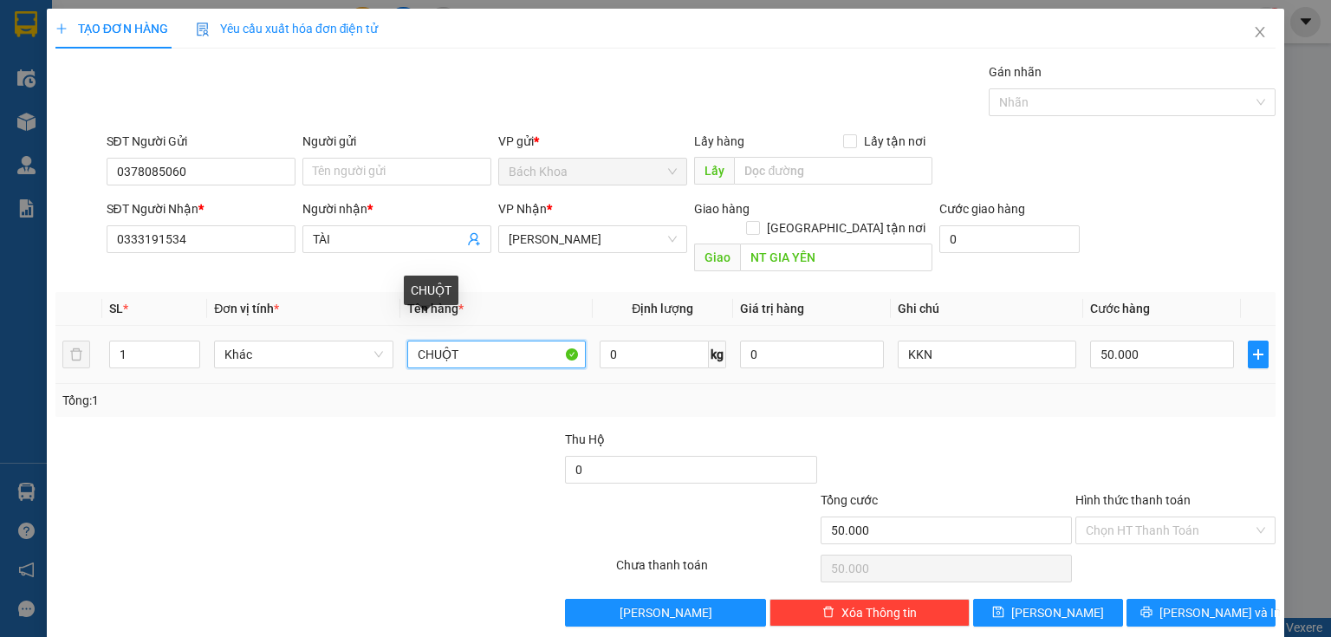
click at [413, 341] on input "CHUỘT" at bounding box center [496, 355] width 178 height 28
type input "LỒNG CHUỘT"
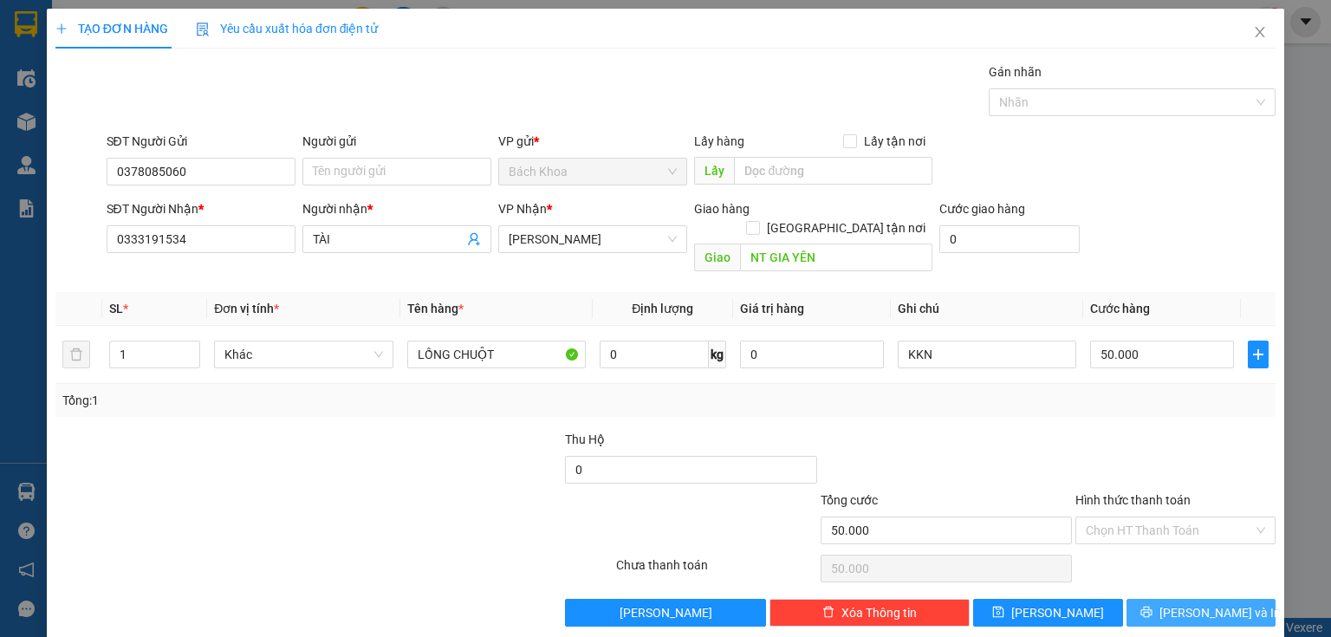
click at [1161, 600] on button "[PERSON_NAME] và In" at bounding box center [1201, 613] width 150 height 28
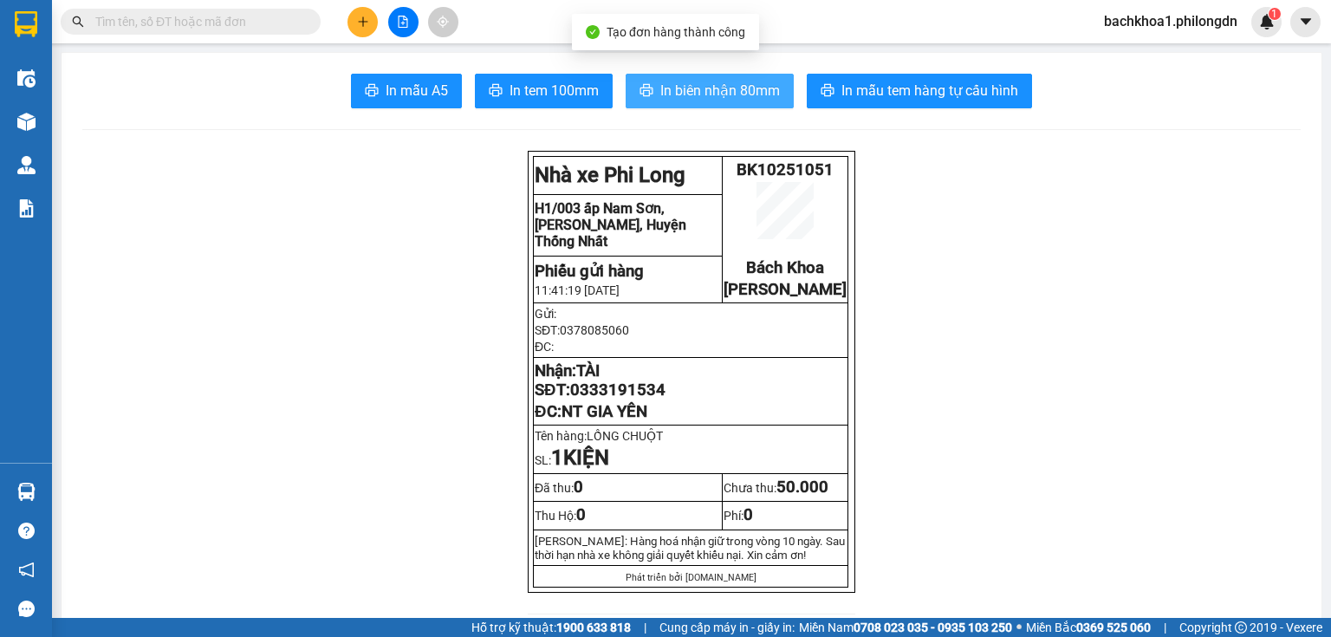
click at [693, 95] on span "In biên nhận 80mm" at bounding box center [720, 91] width 120 height 22
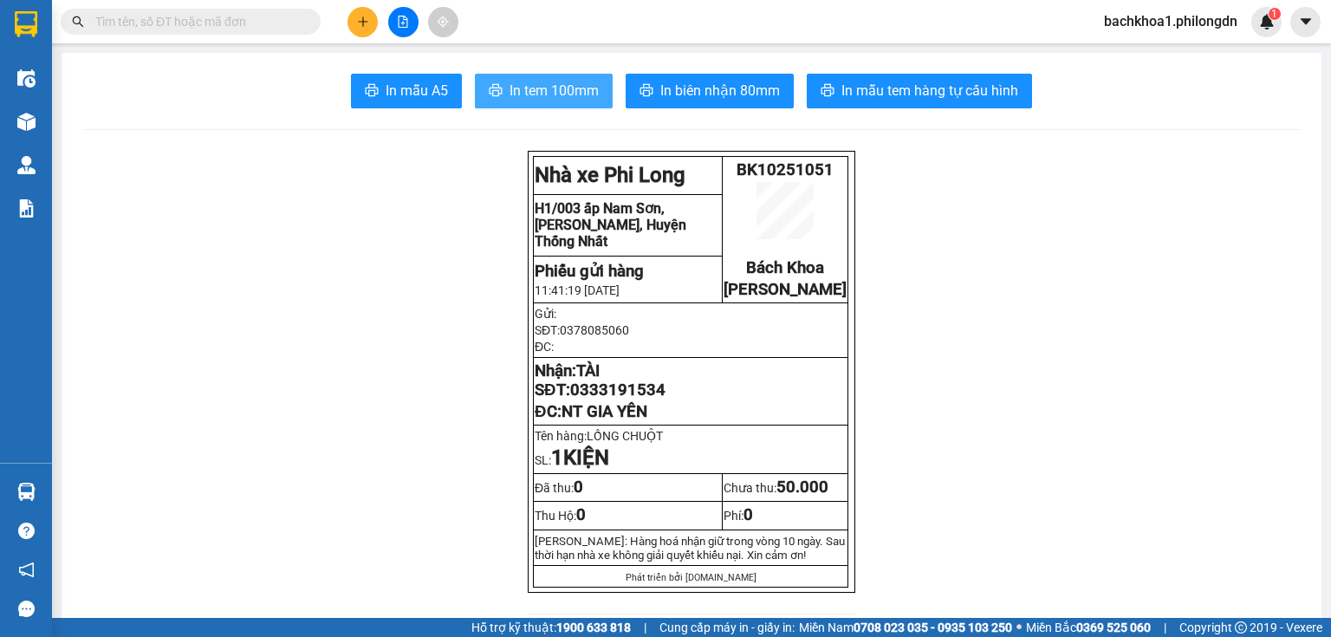
click at [527, 91] on span "In tem 100mm" at bounding box center [554, 91] width 89 height 22
click at [634, 399] on span "0333191534" at bounding box center [617, 389] width 95 height 19
click at [363, 19] on icon "plus" at bounding box center [362, 21] width 1 height 10
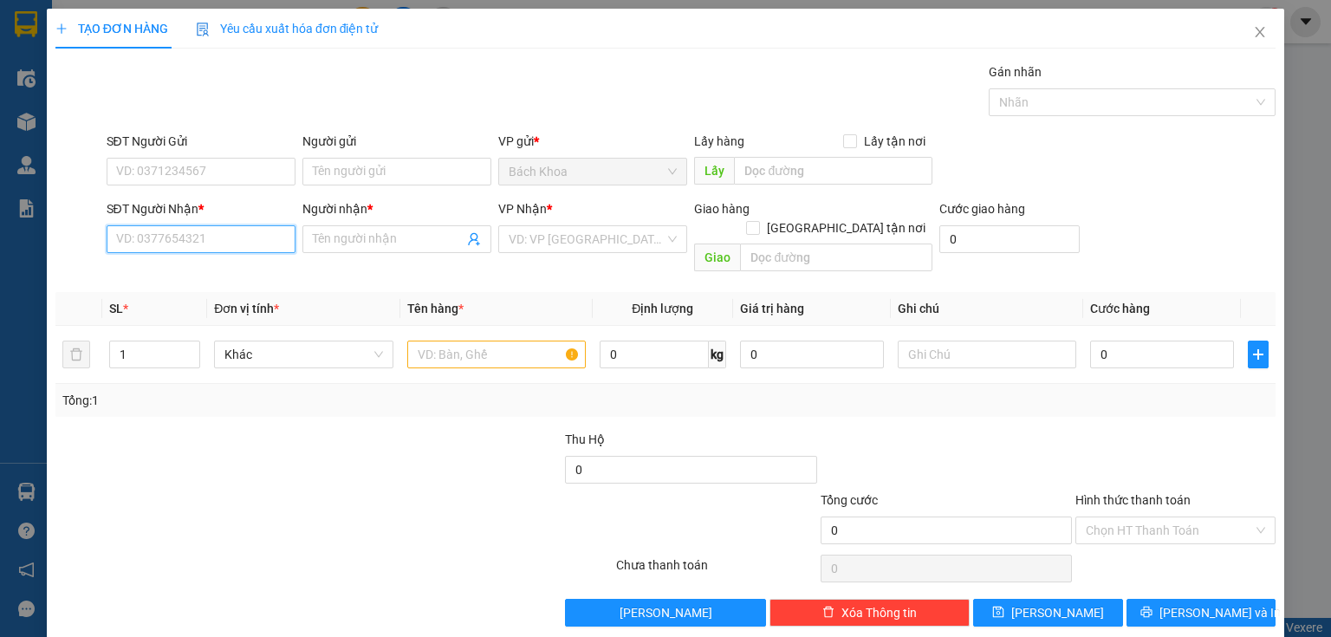
click at [203, 244] on input "SĐT Người Nhận *" at bounding box center [201, 239] width 189 height 28
click at [166, 236] on input "SĐT Người Nhận *" at bounding box center [201, 239] width 189 height 28
type input "0982499088"
click at [194, 281] on div "0982499088 - ." at bounding box center [199, 272] width 166 height 19
type input "."
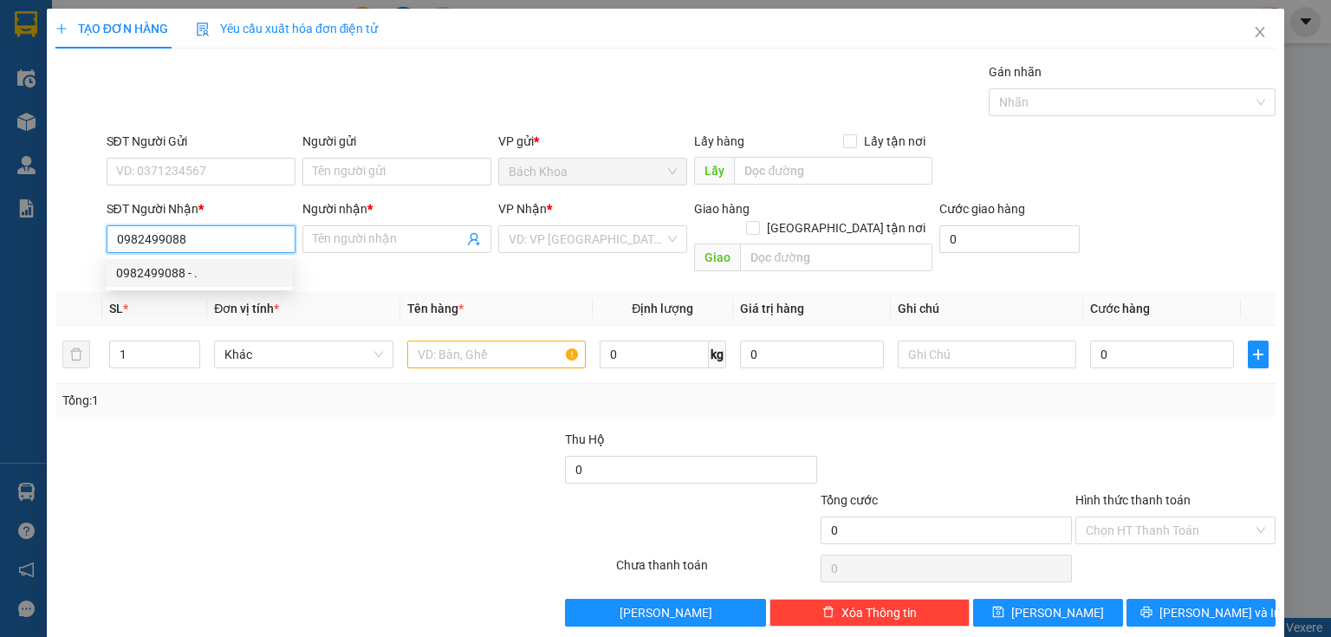
type input "CHU VĂN AN"
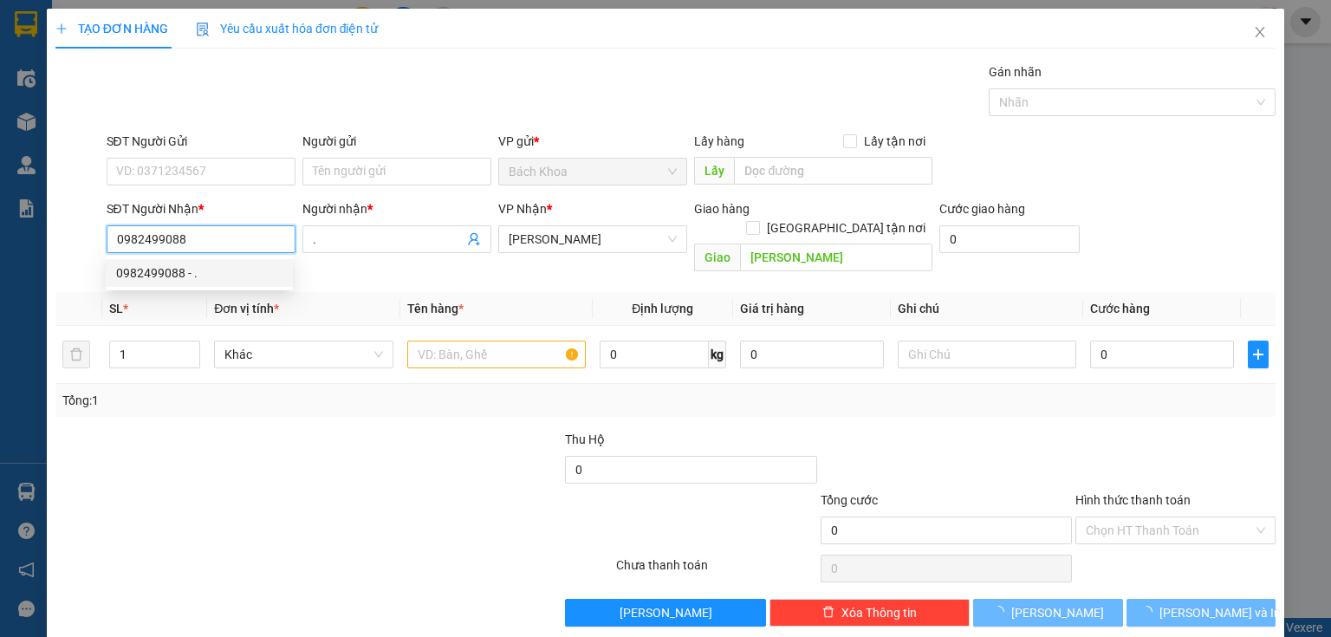
type input "40.000"
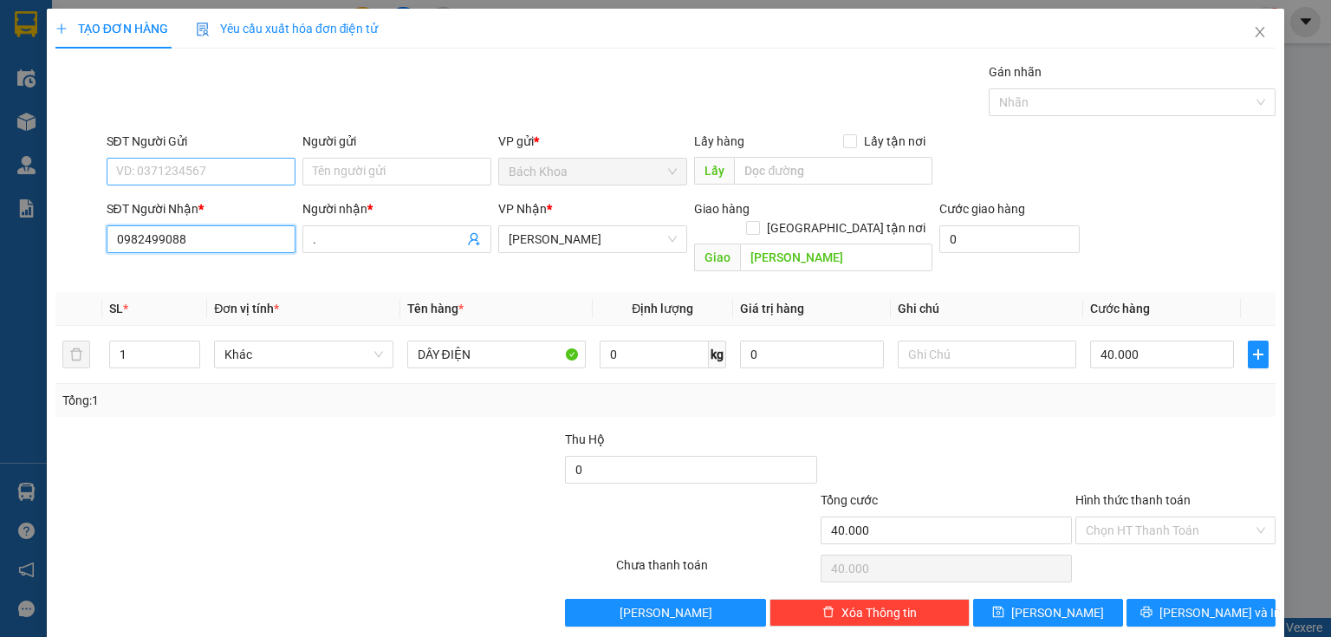
type input "0982499088"
click at [178, 166] on input "SĐT Người Gửi" at bounding box center [201, 172] width 189 height 28
type input "0903066430"
click at [448, 97] on div "Gán nhãn Nhãn" at bounding box center [691, 92] width 1177 height 61
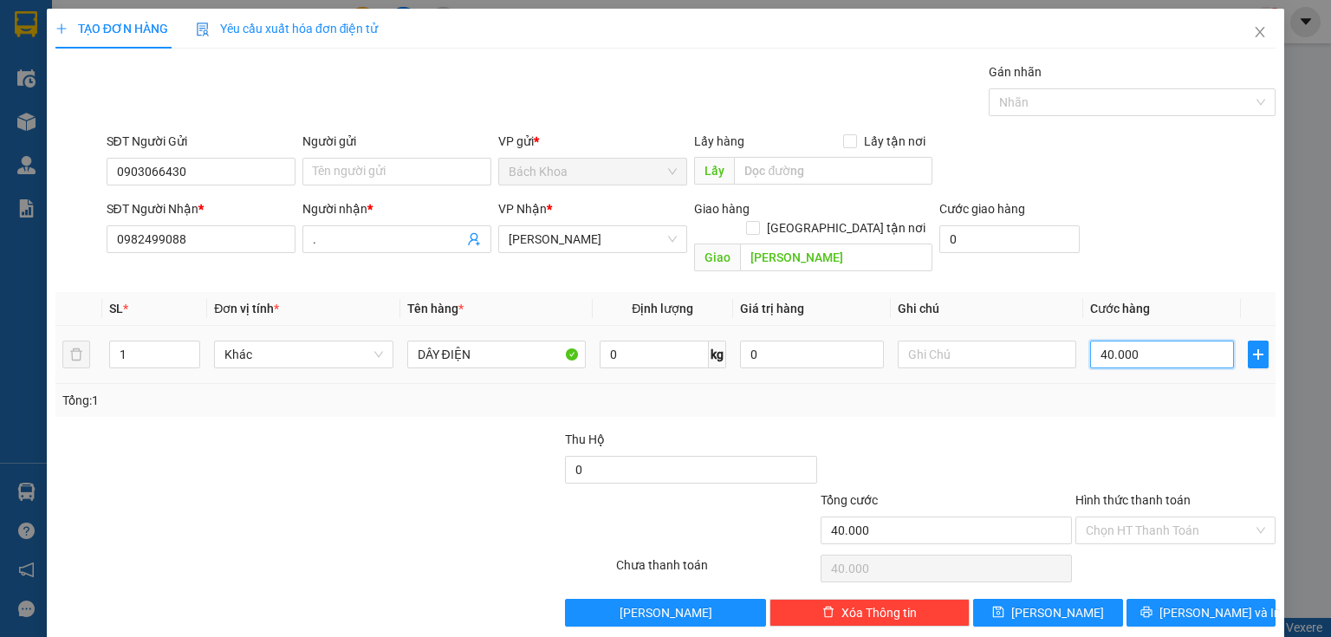
click at [1136, 341] on input "40.000" at bounding box center [1162, 355] width 144 height 28
type input "3"
type input "30"
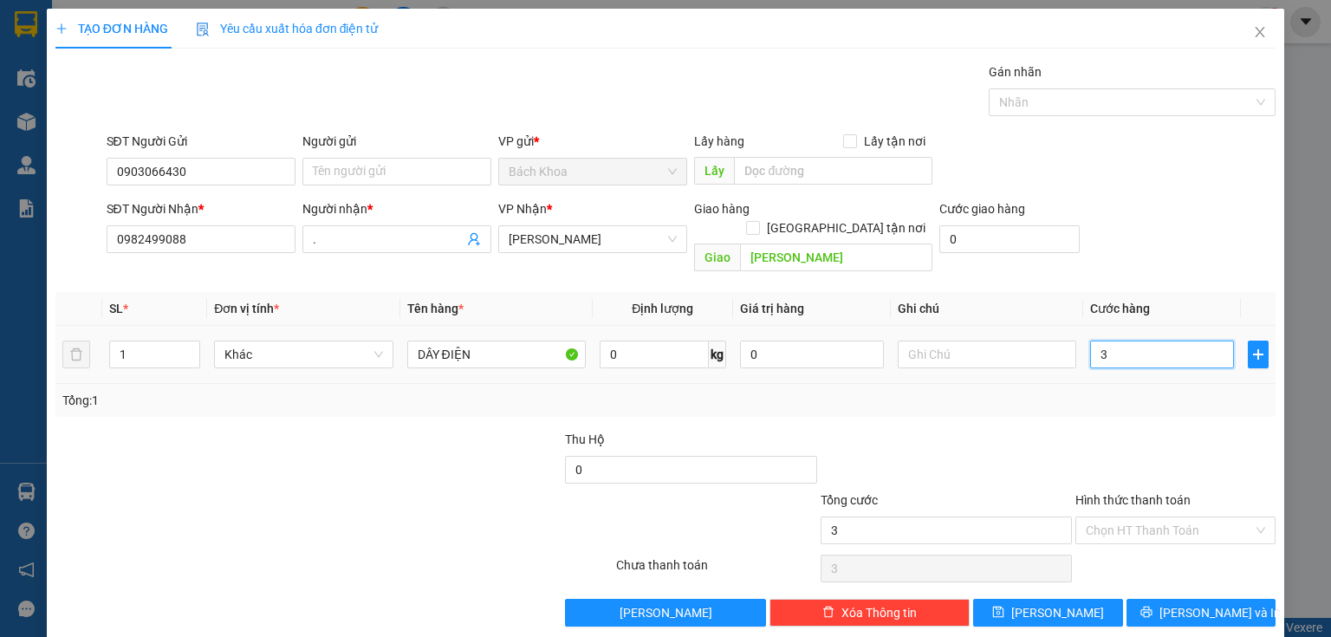
type input "30"
type input "300"
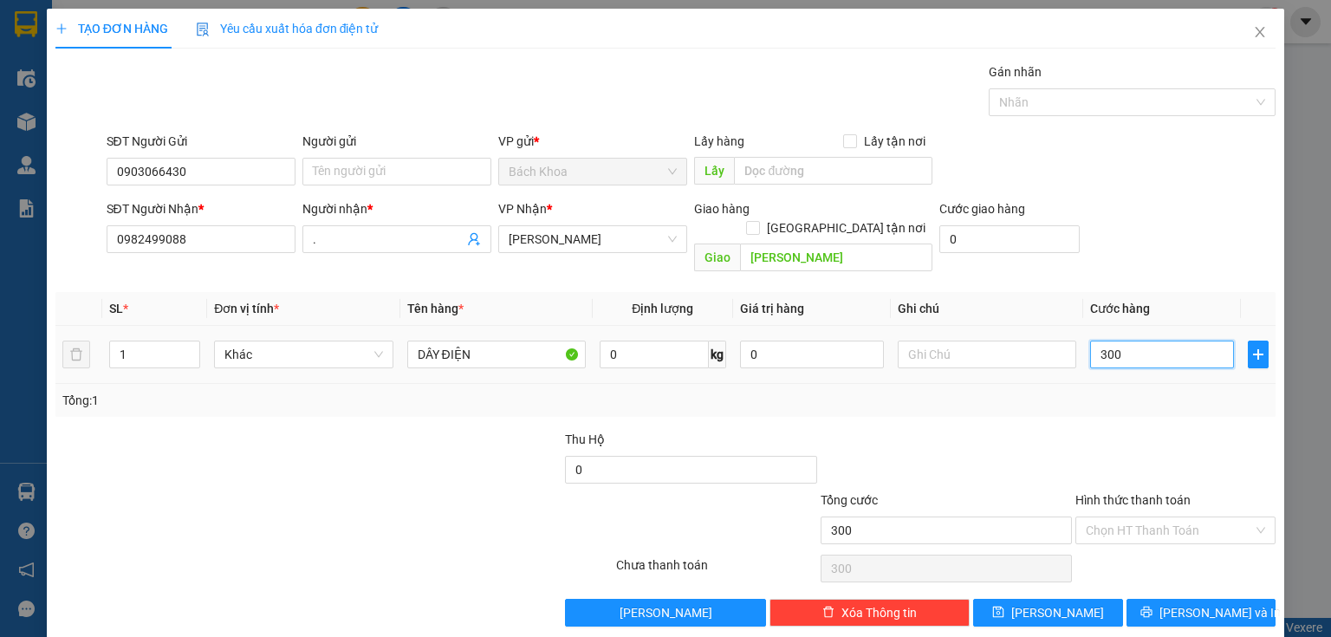
type input "3.000"
type input "30.000"
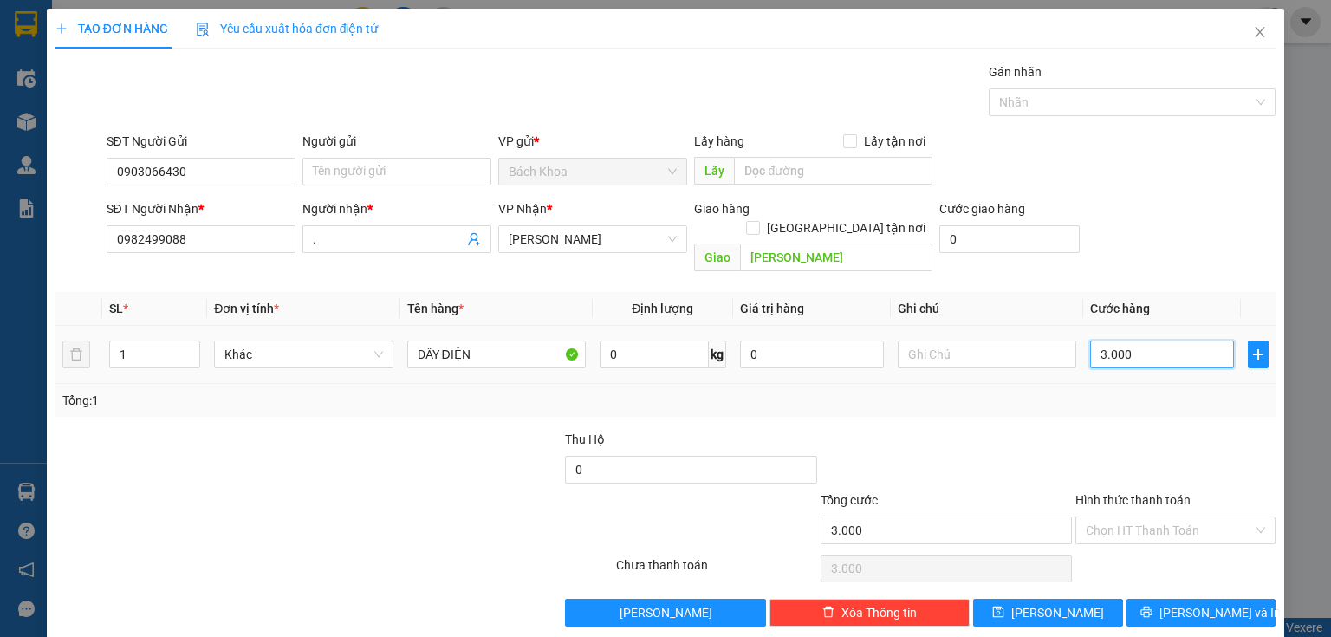
type input "30.000"
click at [1217, 603] on span "[PERSON_NAME] và In" at bounding box center [1219, 612] width 121 height 19
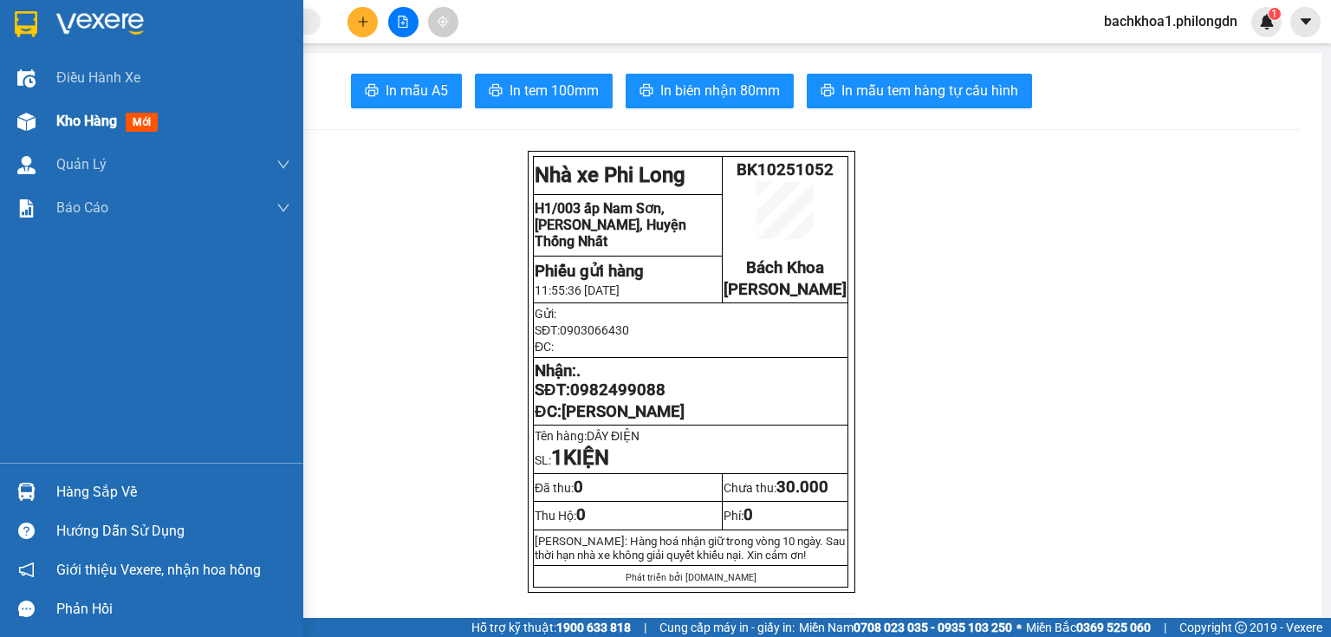
click at [69, 121] on span "Kho hàng" at bounding box center [86, 121] width 61 height 16
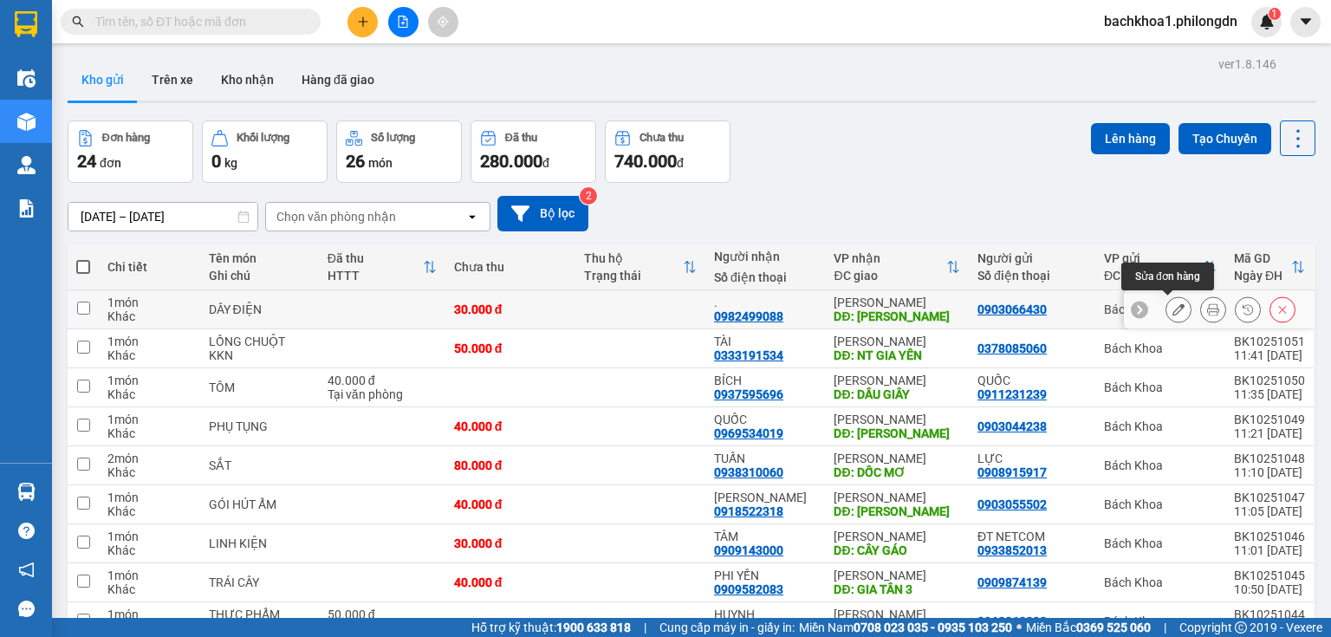
click at [1172, 312] on icon at bounding box center [1178, 309] width 12 height 12
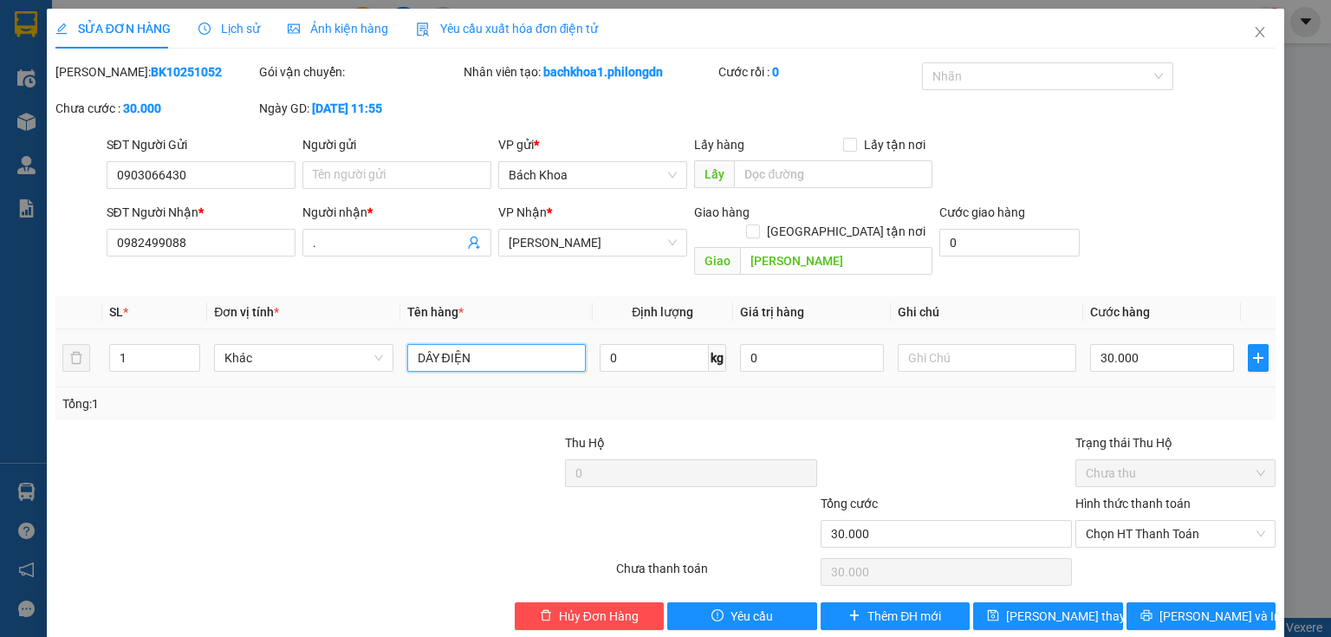
click at [528, 347] on input "DÂY ĐIỆN" at bounding box center [496, 358] width 178 height 28
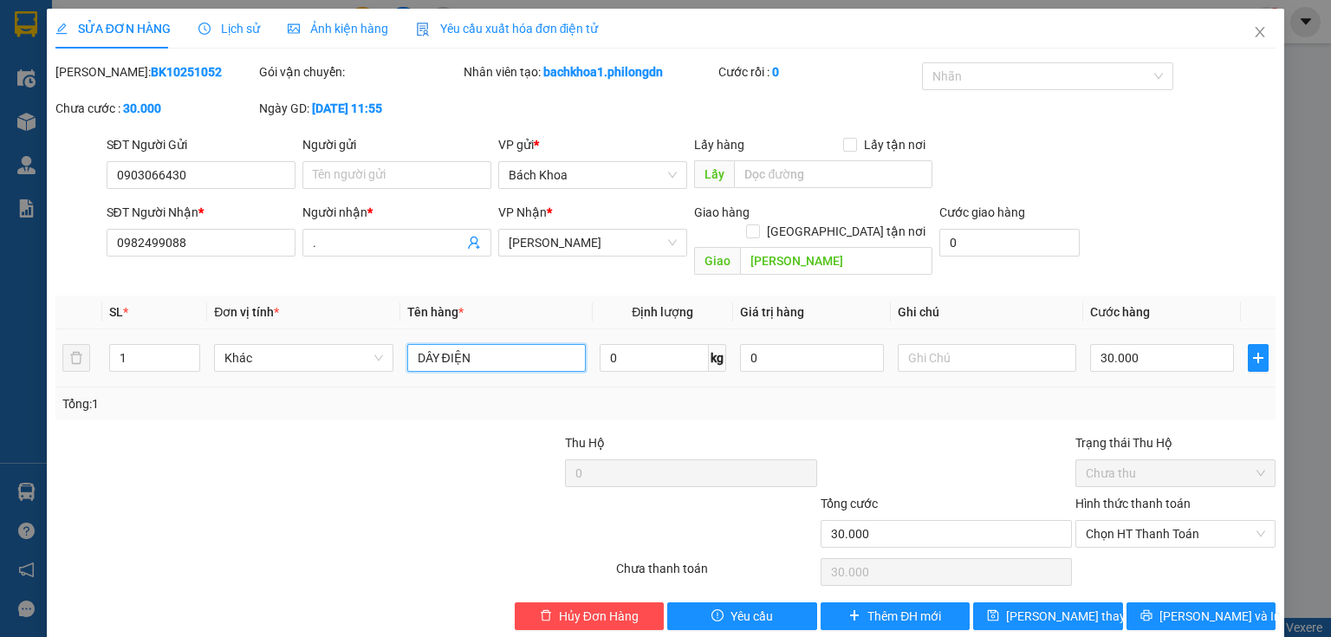
click at [528, 347] on input "DÂY ĐIỆN" at bounding box center [496, 358] width 178 height 28
click at [1180, 612] on div "SỬA ĐƠN HÀNG Lịch sử Ảnh kiện hàng Yêu cầu xuất hóa đơn điện tử Total Paid Fee …" at bounding box center [665, 326] width 1237 height 634
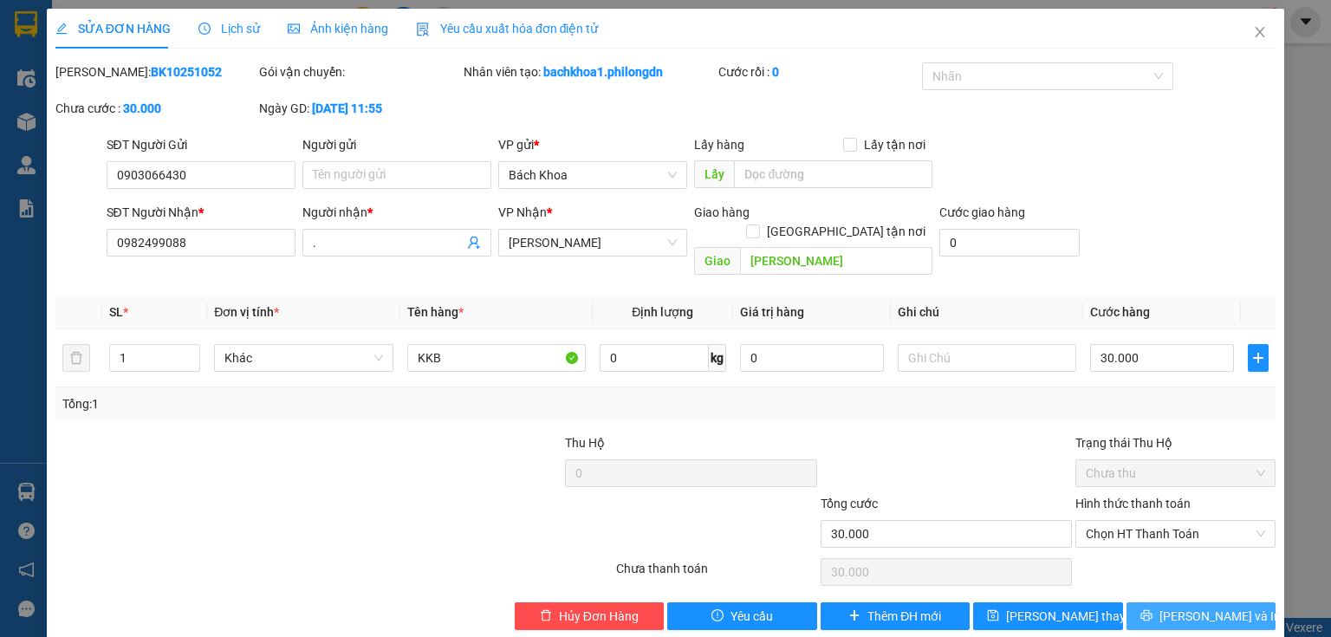
click at [1178, 607] on span "[PERSON_NAME] và In" at bounding box center [1219, 616] width 121 height 19
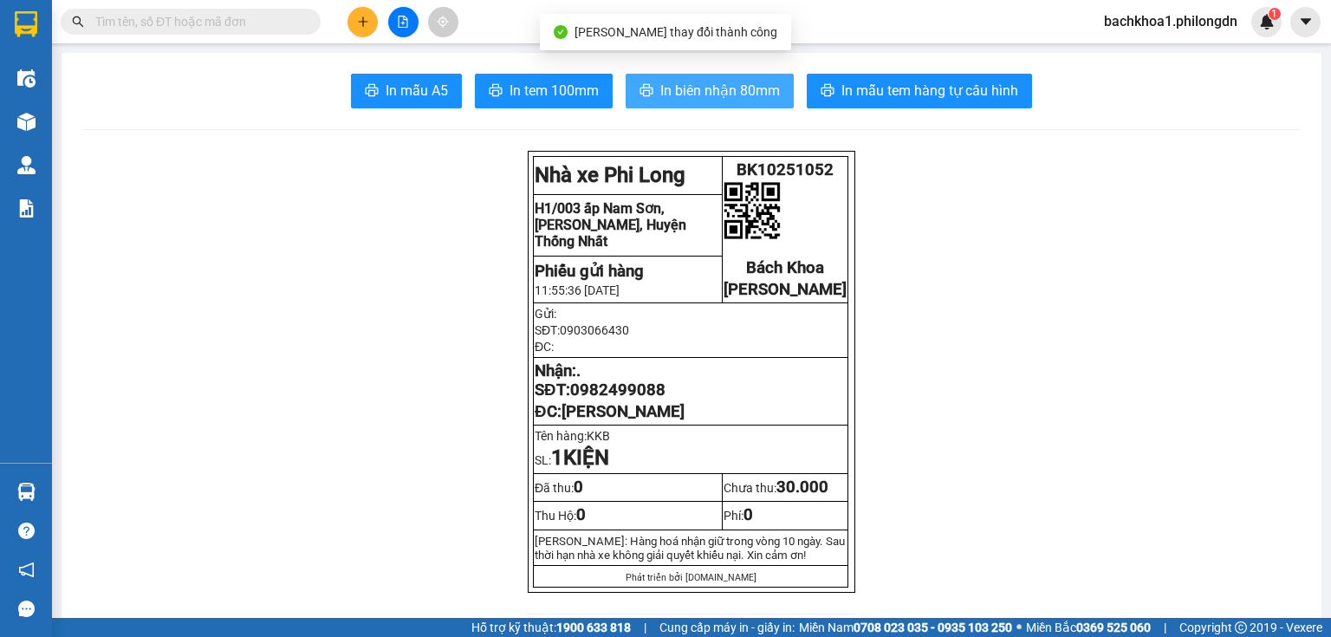
click at [698, 101] on button "In biên nhận 80mm" at bounding box center [710, 91] width 168 height 35
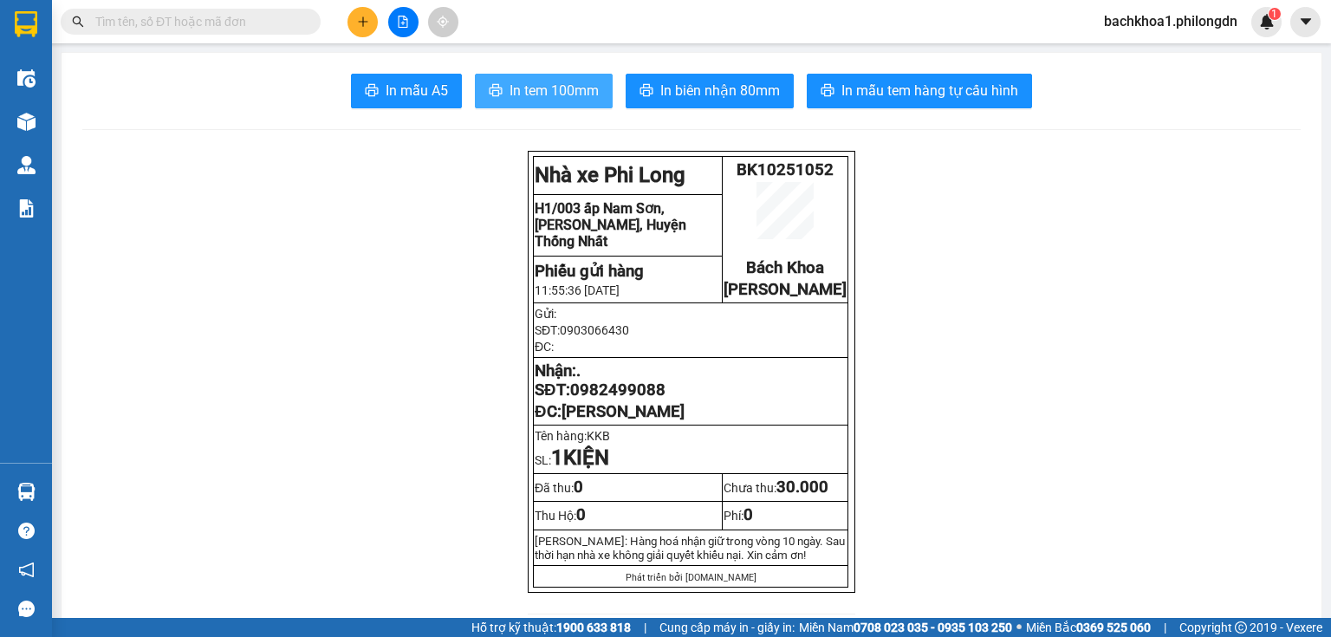
click at [534, 90] on span "In tem 100mm" at bounding box center [554, 91] width 89 height 22
click at [630, 399] on span "0982499088" at bounding box center [617, 389] width 95 height 19
click at [360, 35] on button at bounding box center [362, 22] width 30 height 30
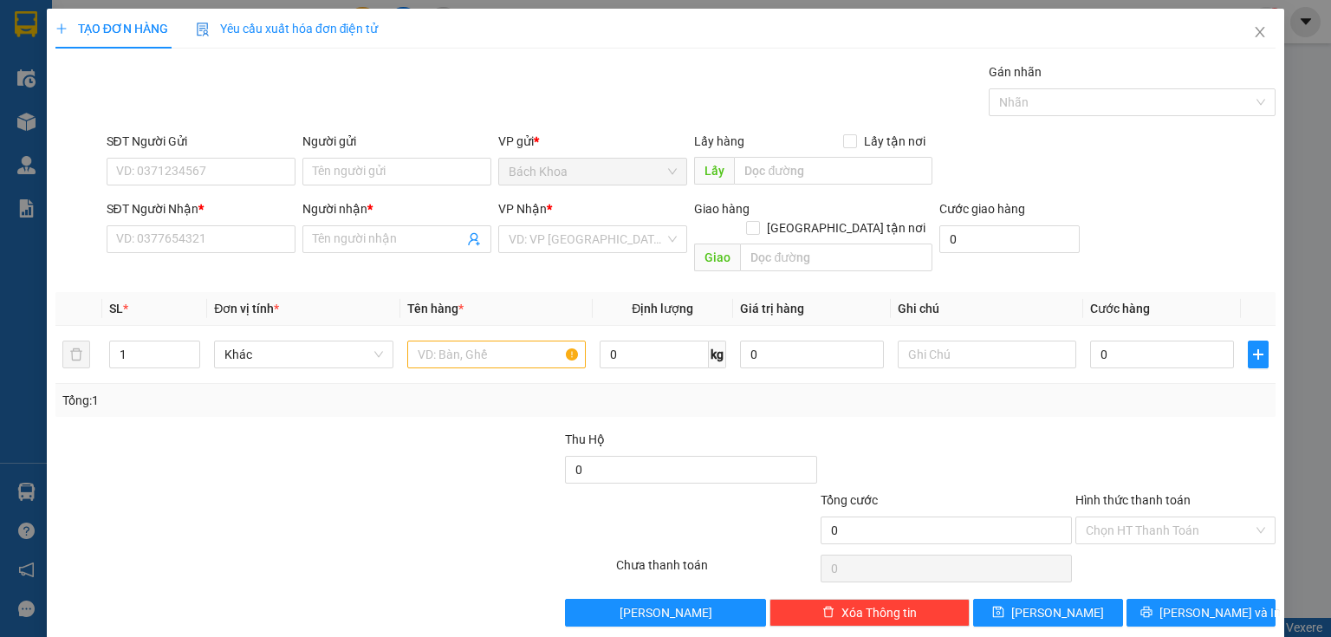
click at [134, 256] on div "SĐT Người Nhận * VD: 0377654321" at bounding box center [201, 229] width 189 height 61
click at [135, 244] on input "SĐT Người Nhận *" at bounding box center [201, 239] width 189 height 28
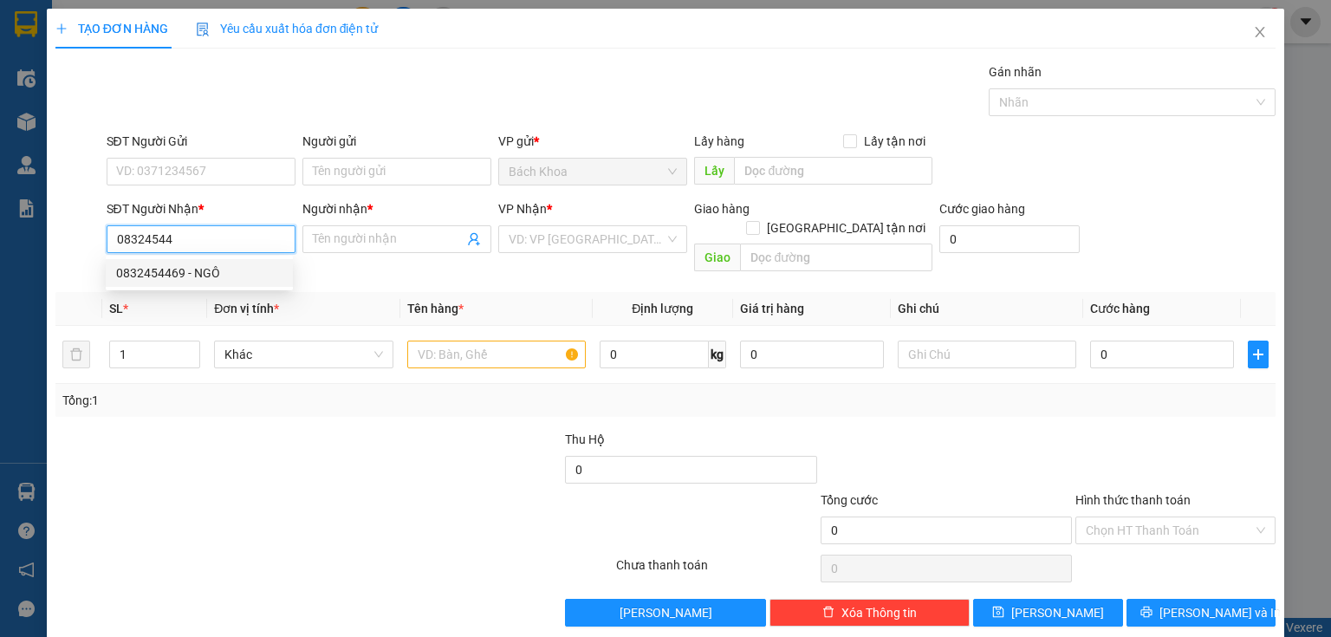
click at [142, 267] on div "0832454469 - NGÔ" at bounding box center [199, 272] width 166 height 19
type input "0832454469"
type input "NGÔ"
type input "GIA YÊN"
type input "30.000"
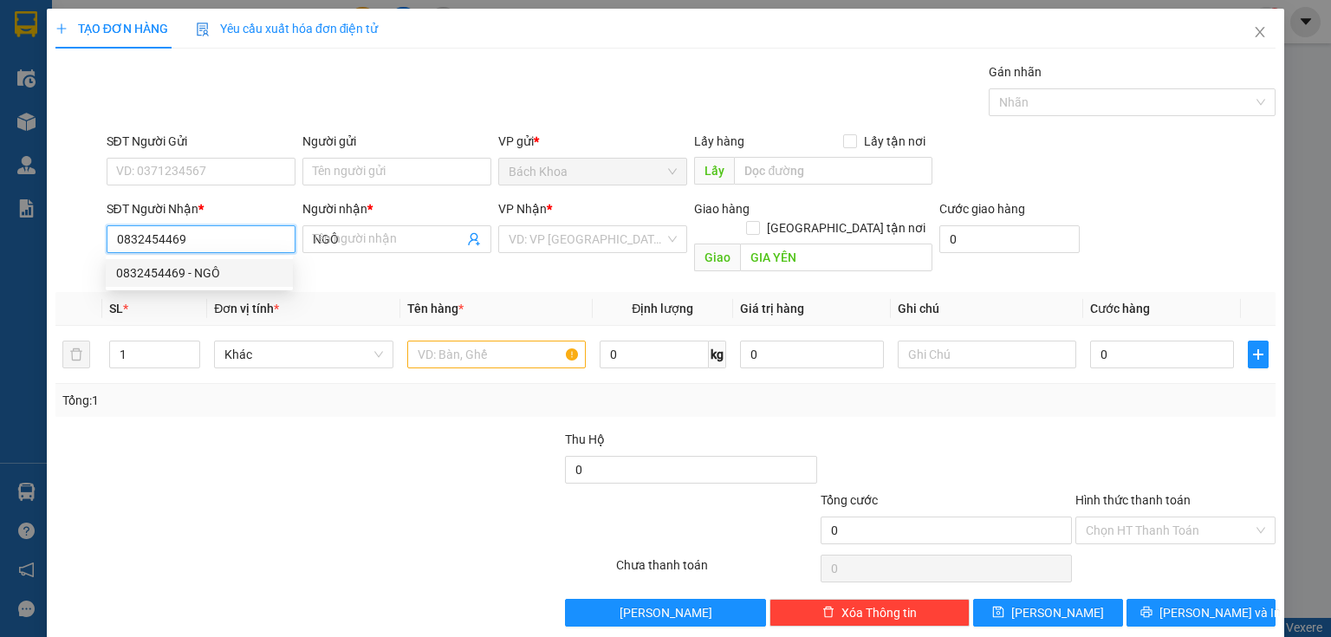
type input "30.000"
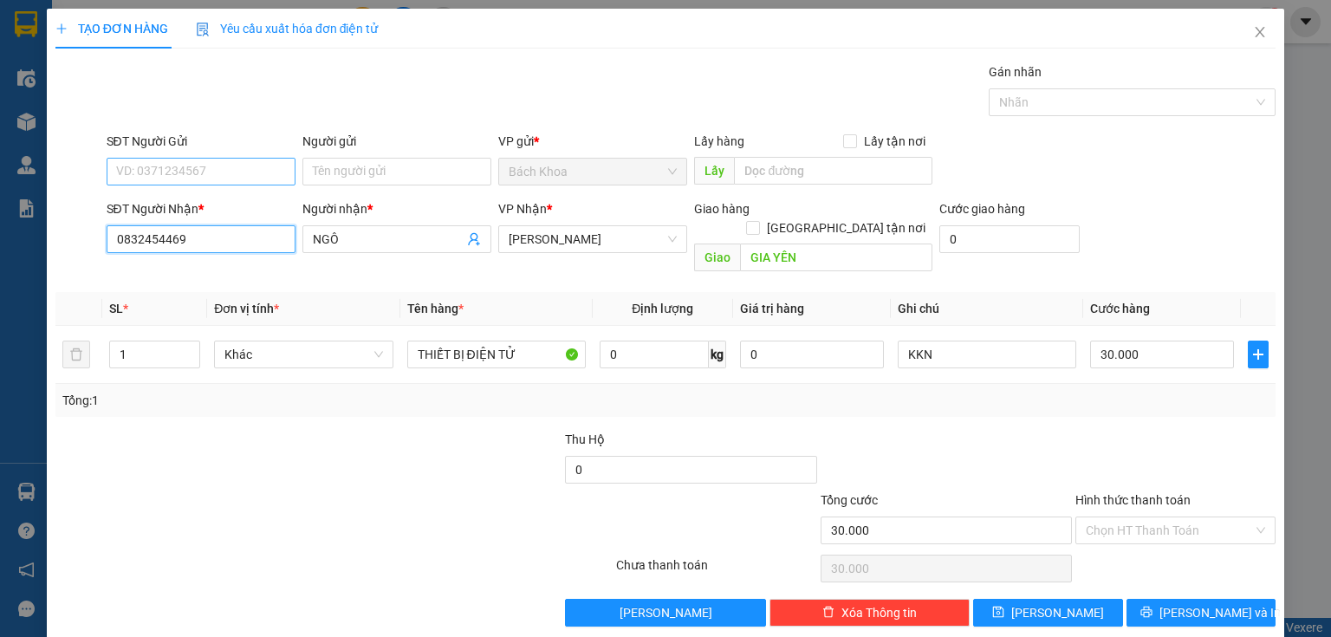
type input "0832454469"
click at [198, 172] on input "SĐT Người Gửi" at bounding box center [201, 172] width 189 height 28
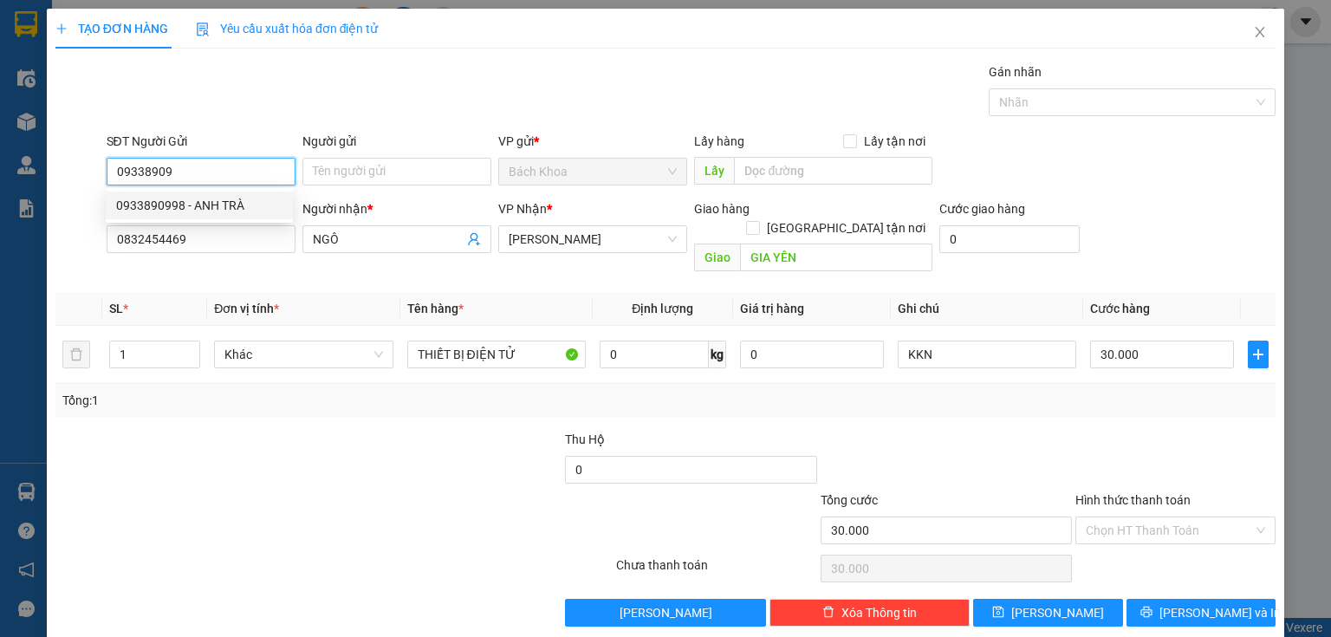
click at [217, 200] on div "0933890998 - ANH TRÀ" at bounding box center [199, 205] width 166 height 19
type input "0933890998"
type input "ANH TRÀ"
type input "0933890998"
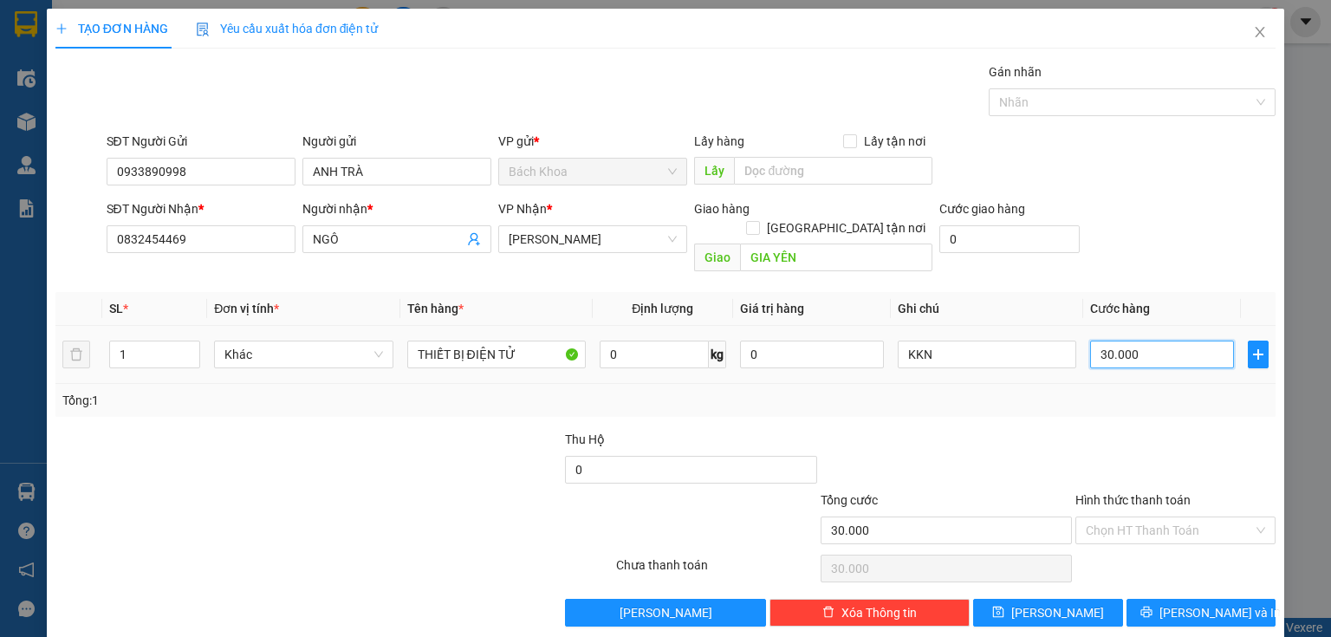
click at [1174, 341] on input "30.000" at bounding box center [1162, 355] width 144 height 28
click at [1124, 177] on div "SĐT Người Gửi 0933890998 Người gửi ANH TRÀ VP gửi * Bách Khoa Lấy hàng Lấy tận…" at bounding box center [691, 162] width 1177 height 61
click at [1196, 603] on span "[PERSON_NAME] và In" at bounding box center [1219, 612] width 121 height 19
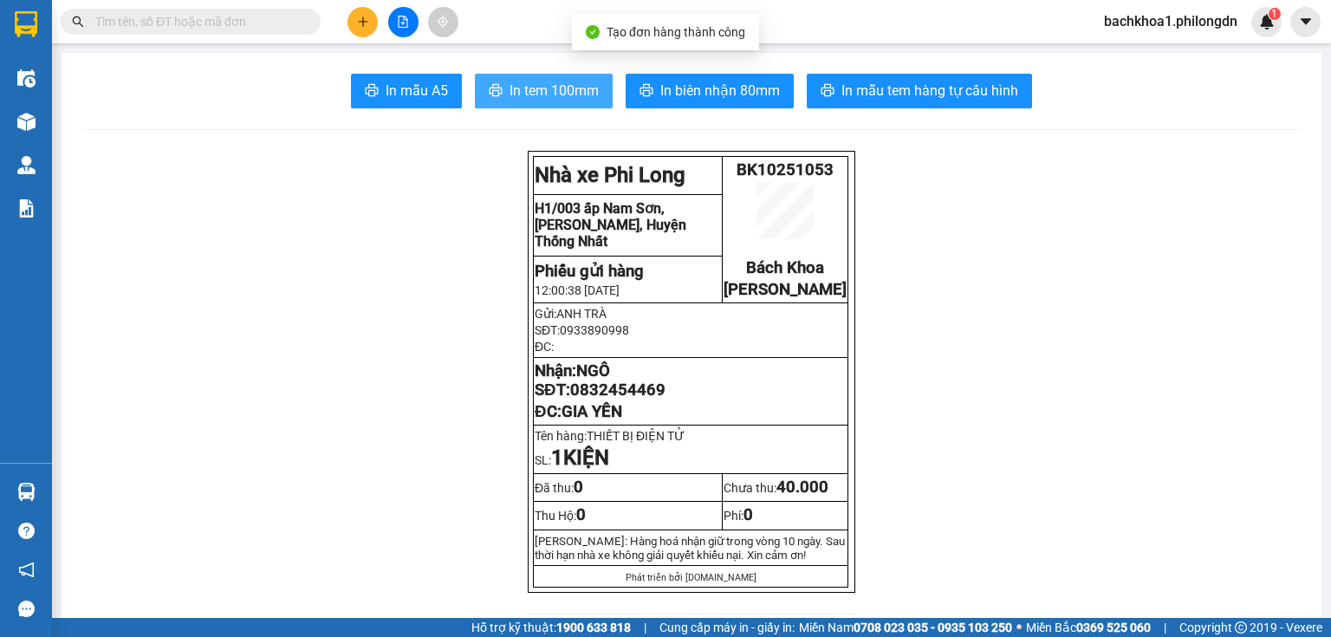
click at [557, 81] on span "In tem 100mm" at bounding box center [554, 91] width 89 height 22
click at [697, 87] on span "In biên nhận 80mm" at bounding box center [720, 91] width 120 height 22
click at [615, 399] on span "0832454469" at bounding box center [617, 389] width 95 height 19
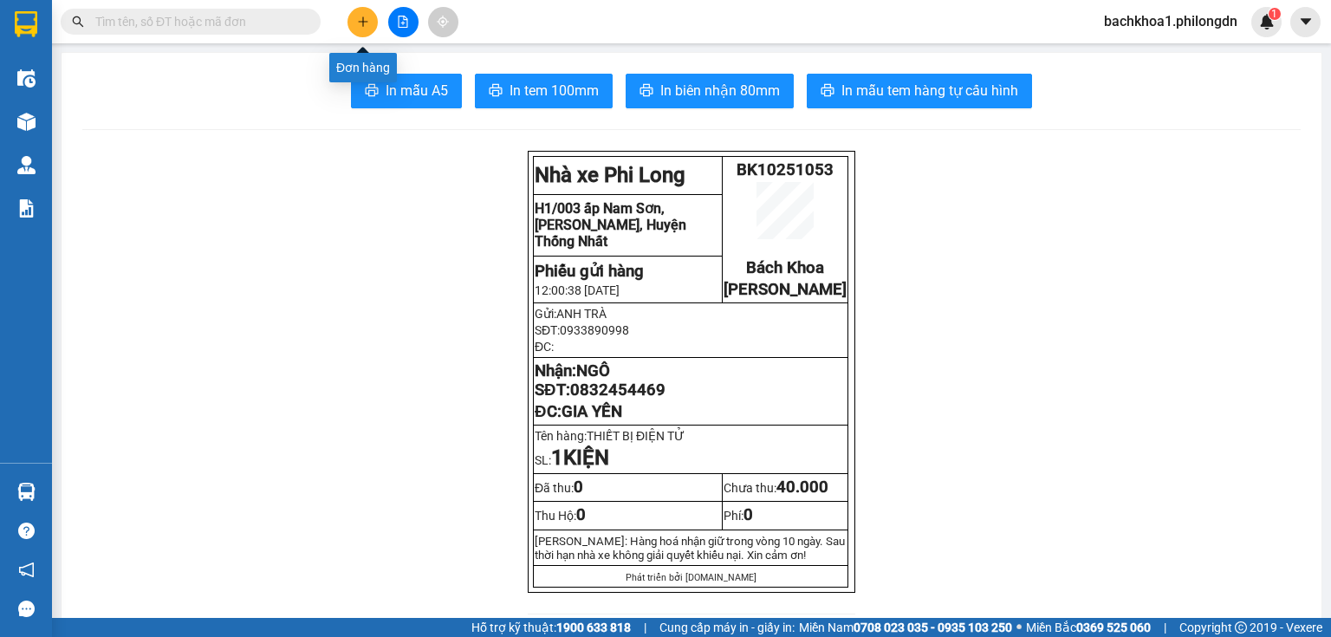
click at [362, 10] on button at bounding box center [362, 22] width 30 height 30
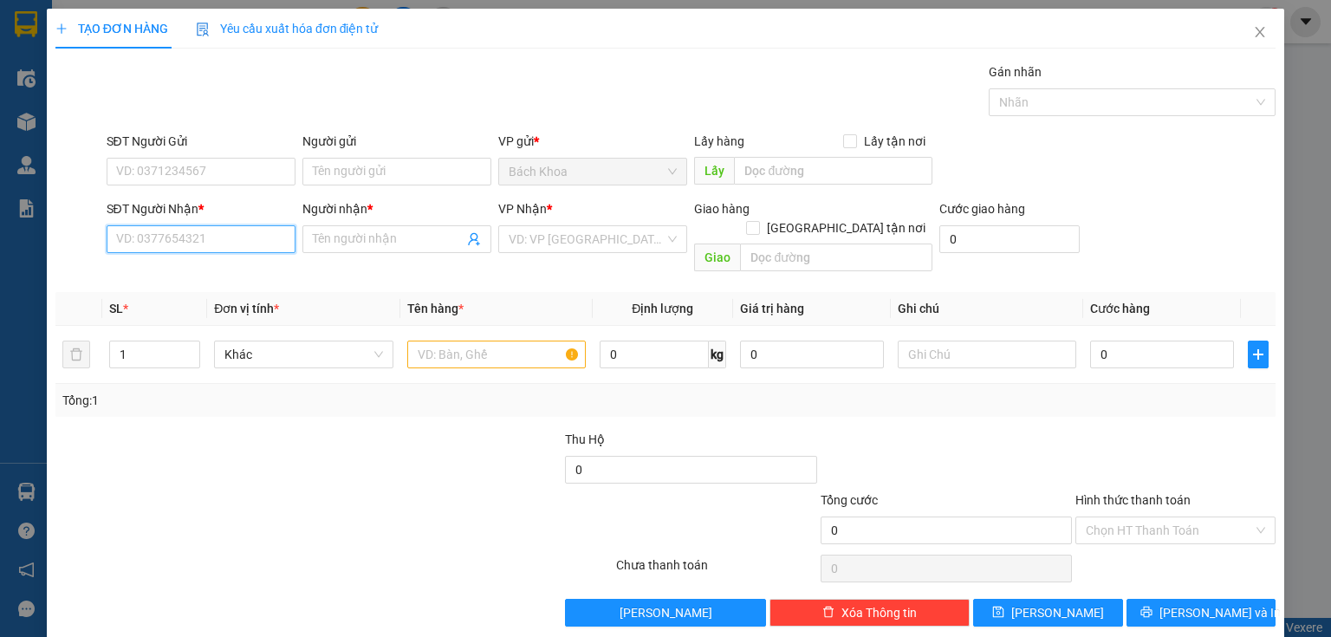
click at [263, 238] on input "SĐT Người Nhận *" at bounding box center [201, 239] width 189 height 28
click at [259, 277] on div "0937825982 - DUNG" at bounding box center [199, 272] width 166 height 19
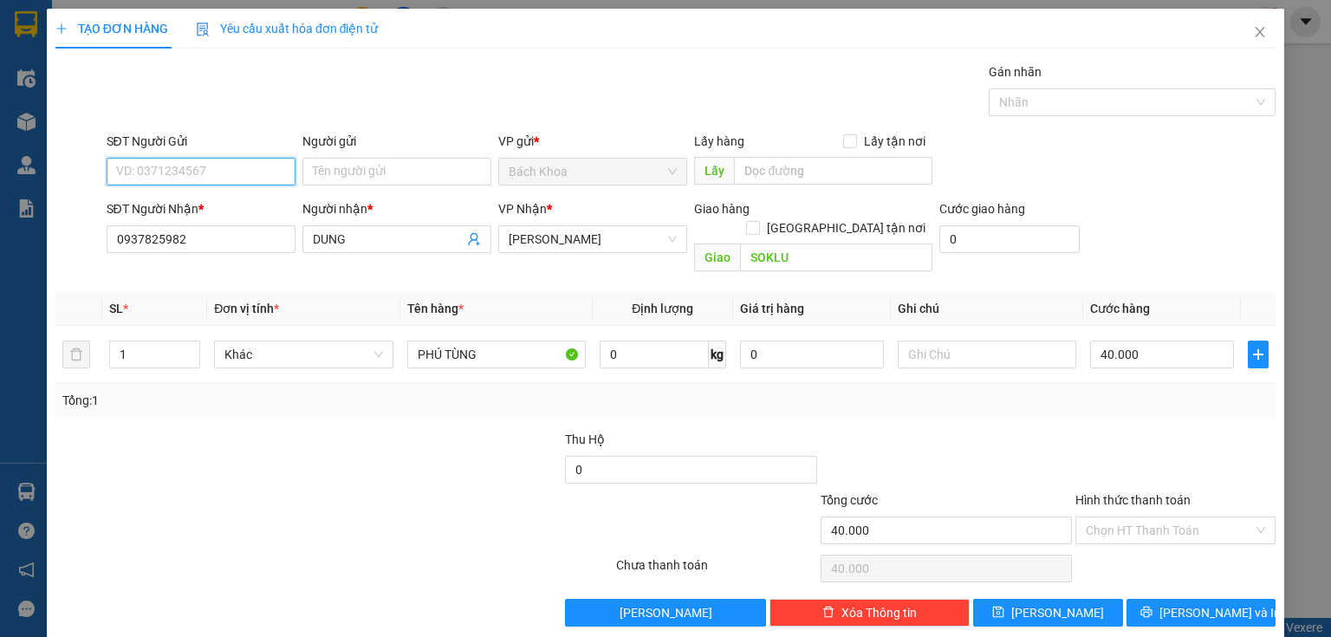
click at [274, 168] on input "SĐT Người Gửi" at bounding box center [201, 172] width 189 height 28
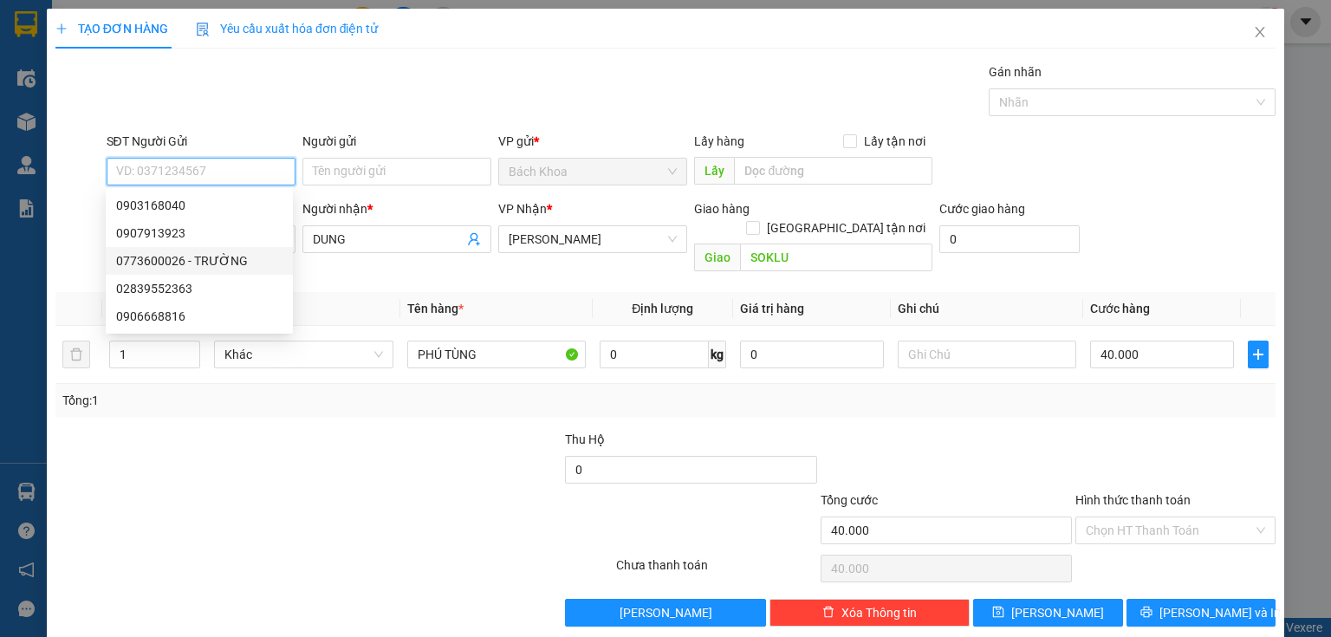
click at [264, 261] on div "0773600026 - TRƯỜNG" at bounding box center [199, 260] width 166 height 19
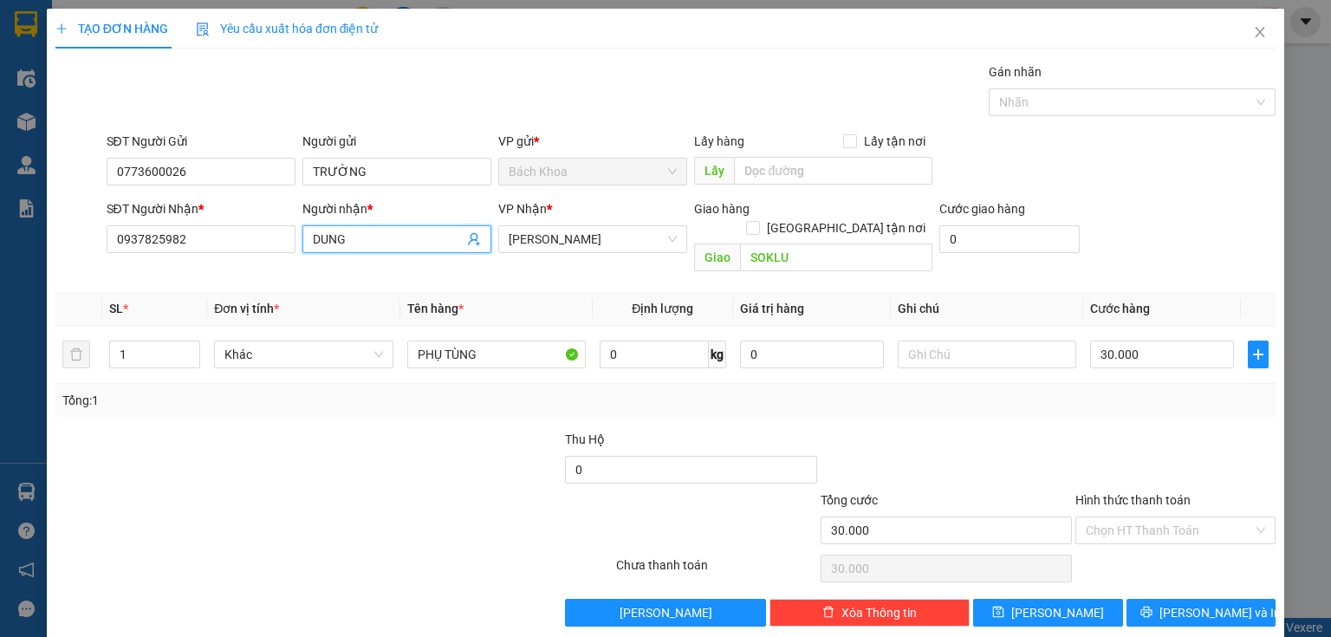
click at [405, 232] on input "DUNG" at bounding box center [388, 239] width 151 height 19
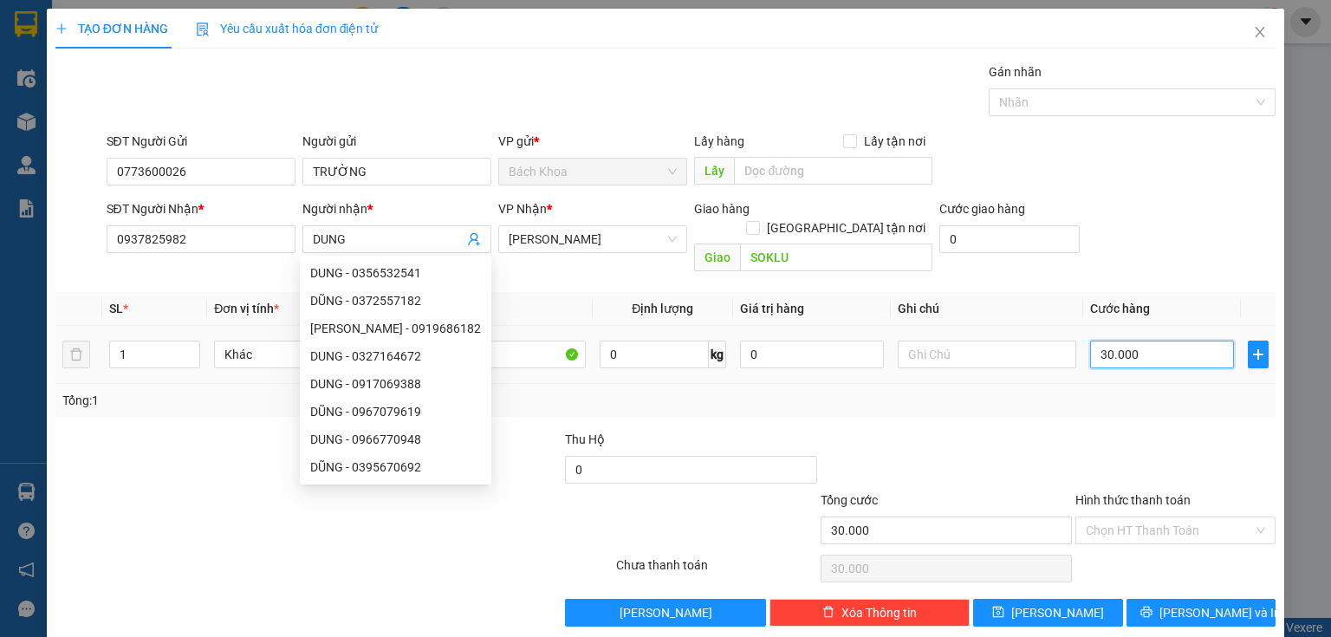
click at [1159, 341] on input "30.000" at bounding box center [1162, 355] width 144 height 28
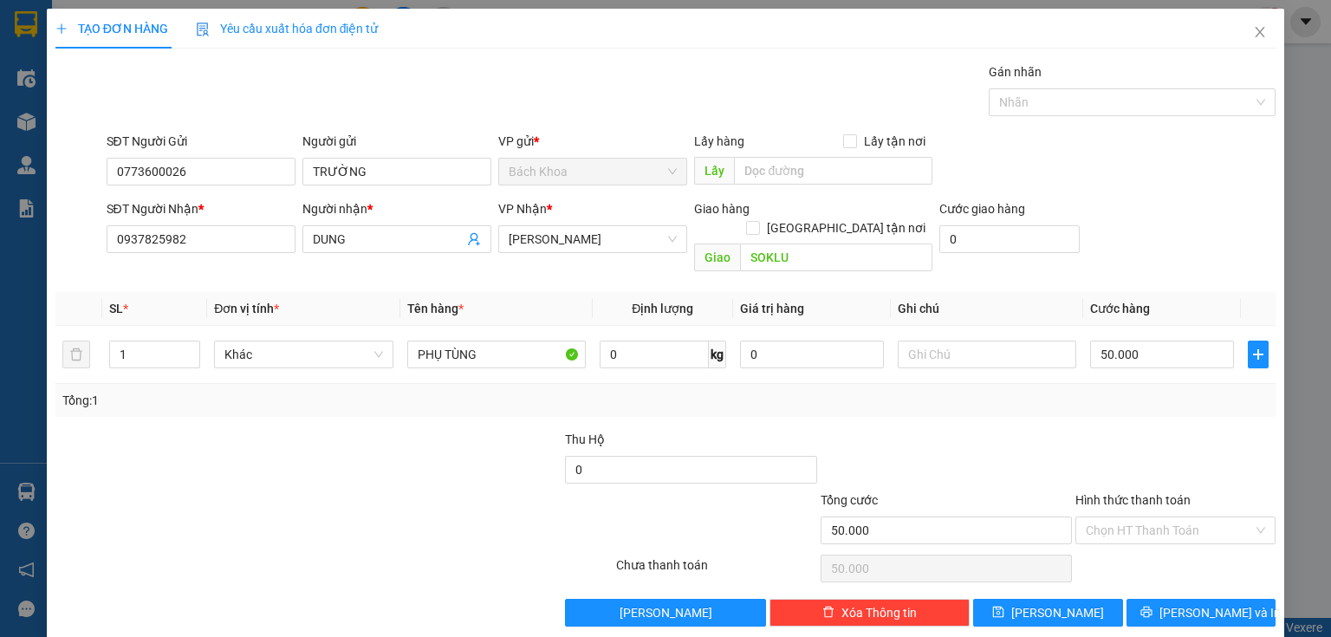
click at [1178, 441] on div at bounding box center [1176, 460] width 204 height 61
click at [1192, 603] on span "[PERSON_NAME] và In" at bounding box center [1219, 612] width 121 height 19
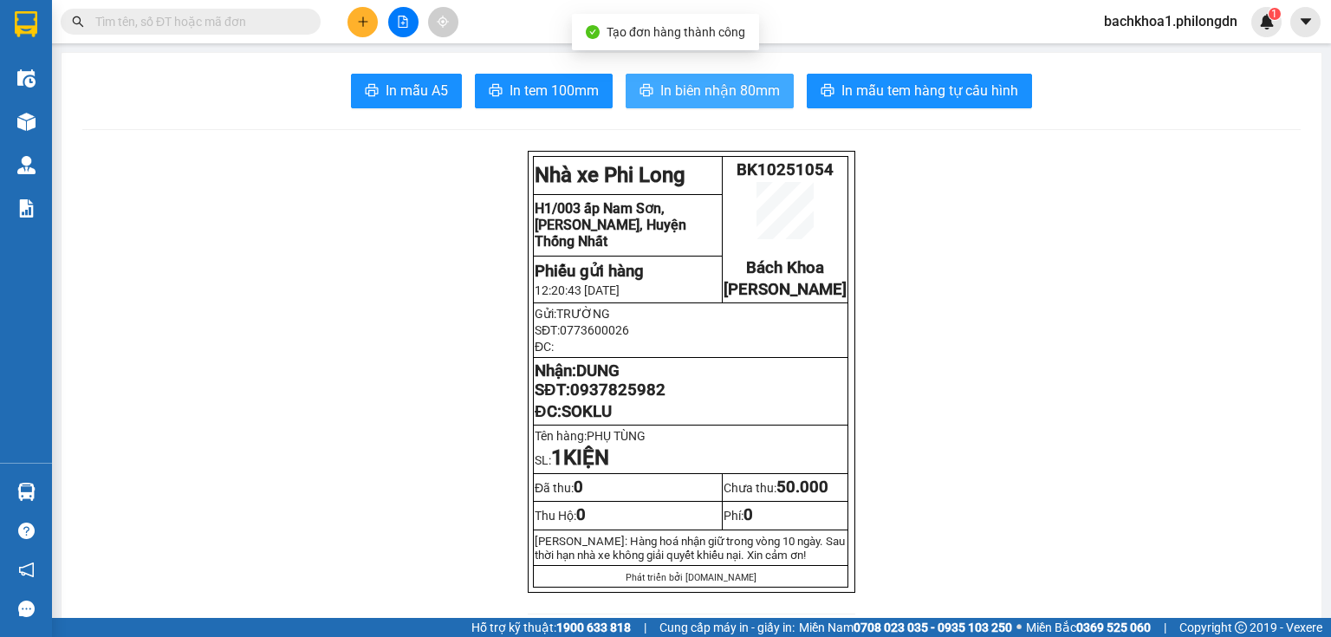
click at [660, 92] on span "In biên nhận 80mm" at bounding box center [720, 91] width 120 height 22
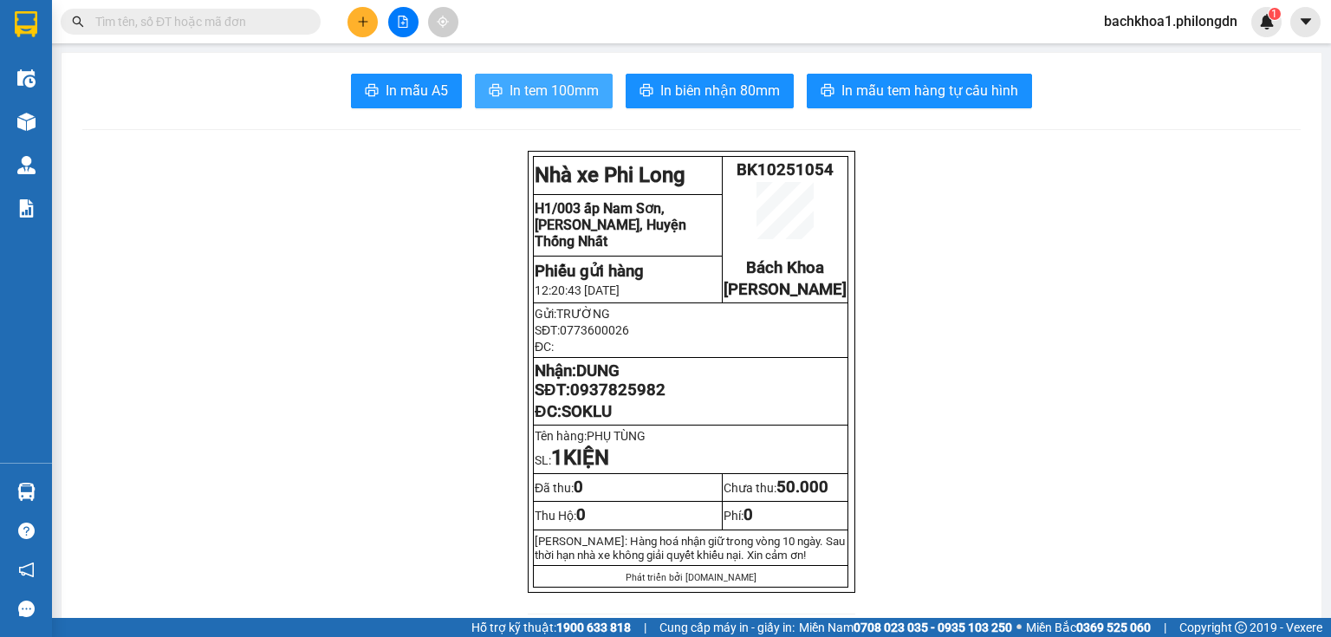
click at [548, 81] on span "In tem 100mm" at bounding box center [554, 91] width 89 height 22
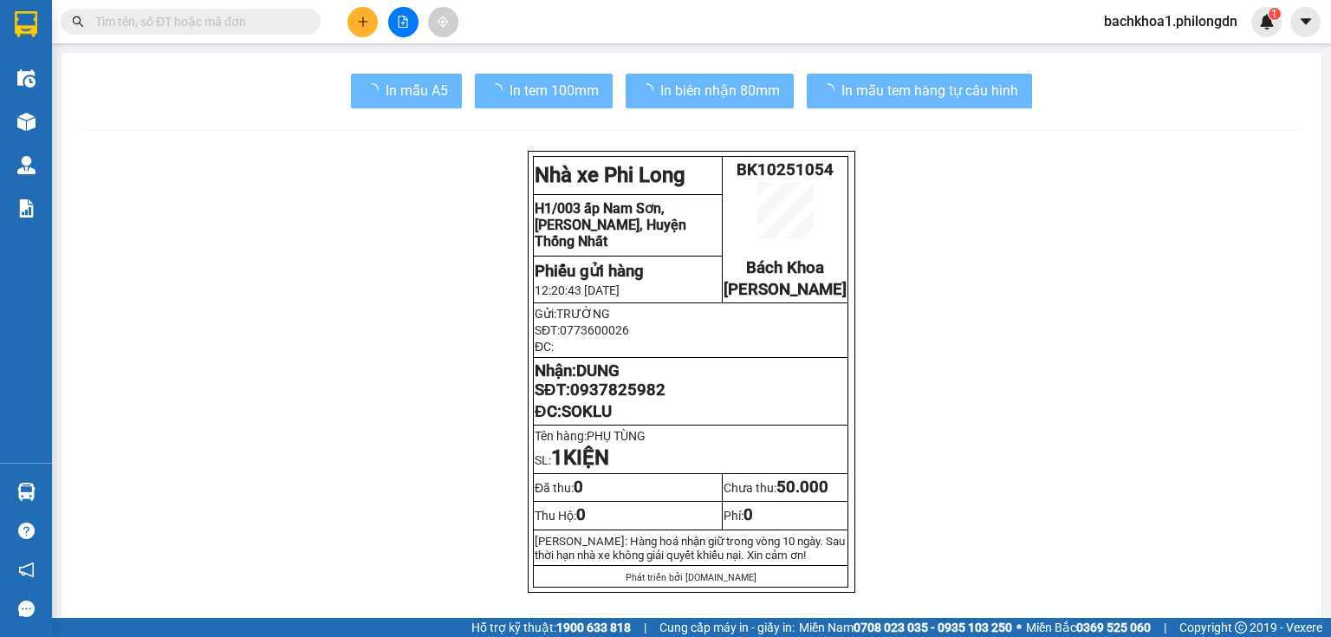
click at [636, 399] on span "0937825982" at bounding box center [617, 389] width 95 height 19
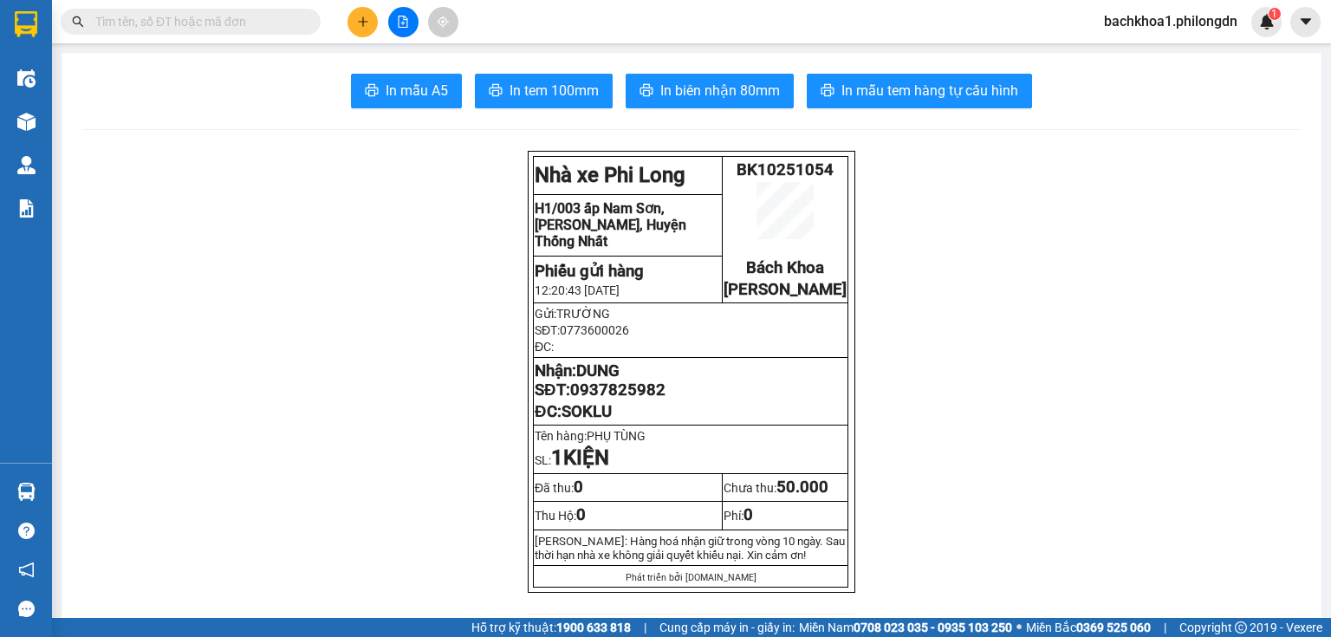
click at [636, 399] on span "0937825982" at bounding box center [617, 389] width 95 height 19
click at [359, 25] on icon "plus" at bounding box center [363, 22] width 12 height 12
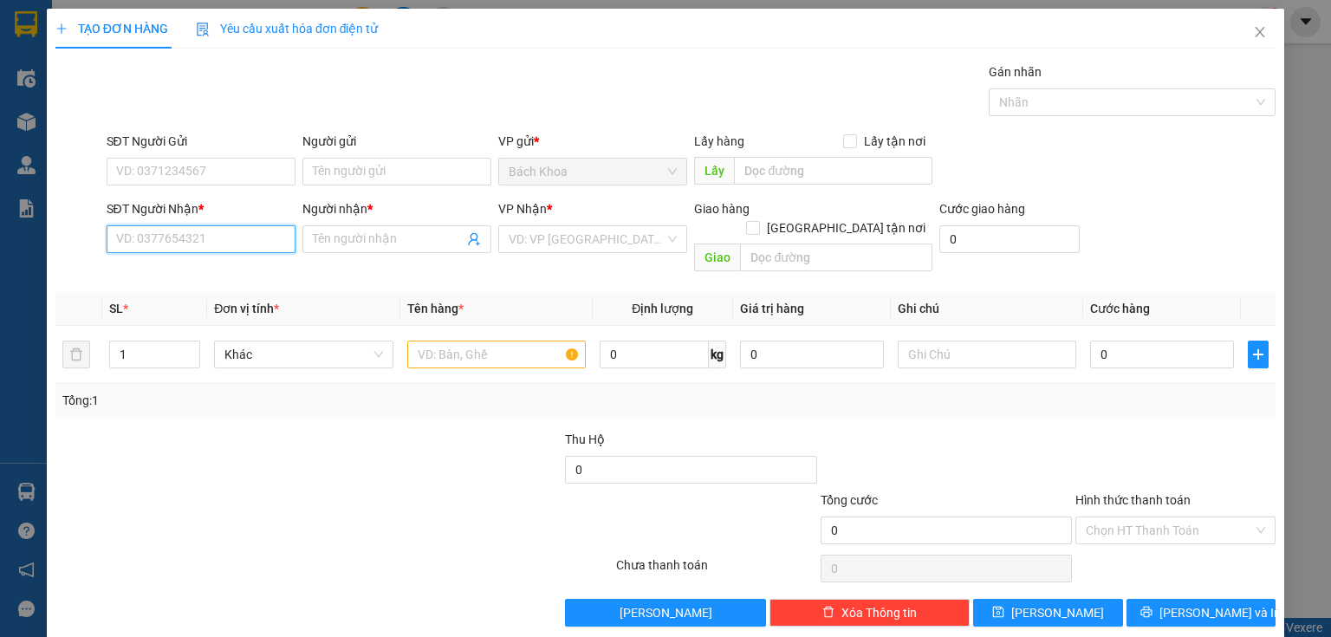
click at [243, 244] on input "SĐT Người Nhận *" at bounding box center [201, 239] width 189 height 28
click at [265, 265] on div "0868697704 - HIỆP" at bounding box center [199, 272] width 166 height 19
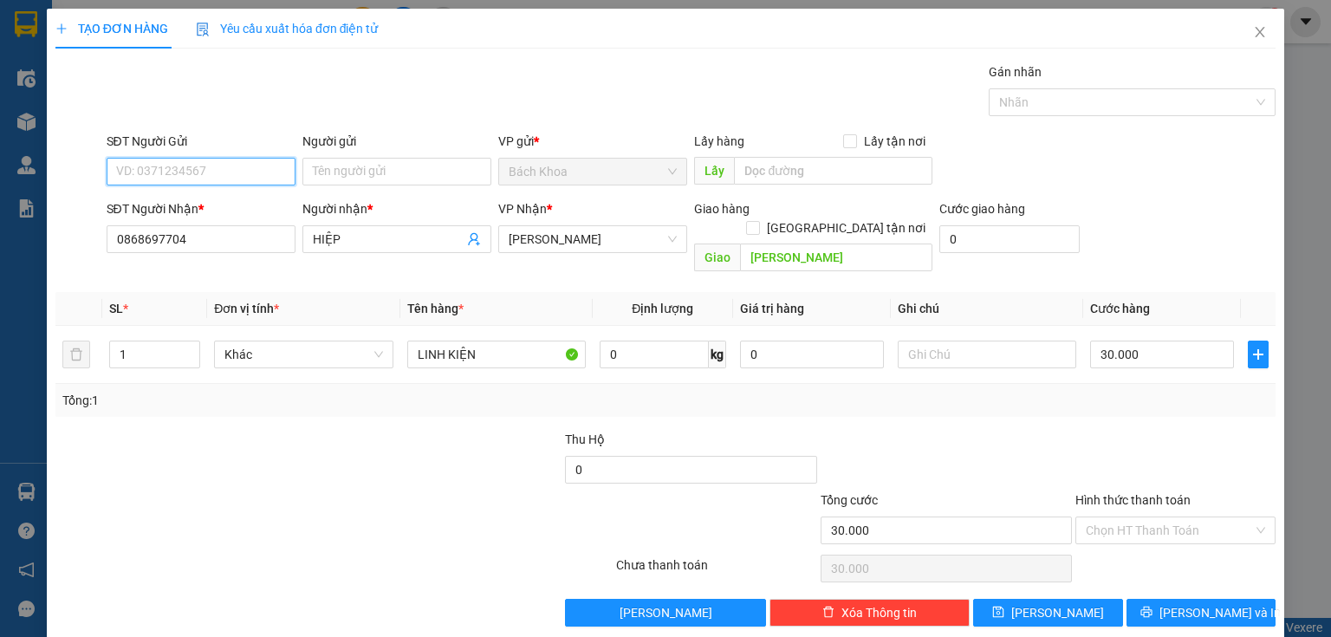
click at [264, 162] on input "SĐT Người Gửi" at bounding box center [201, 172] width 189 height 28
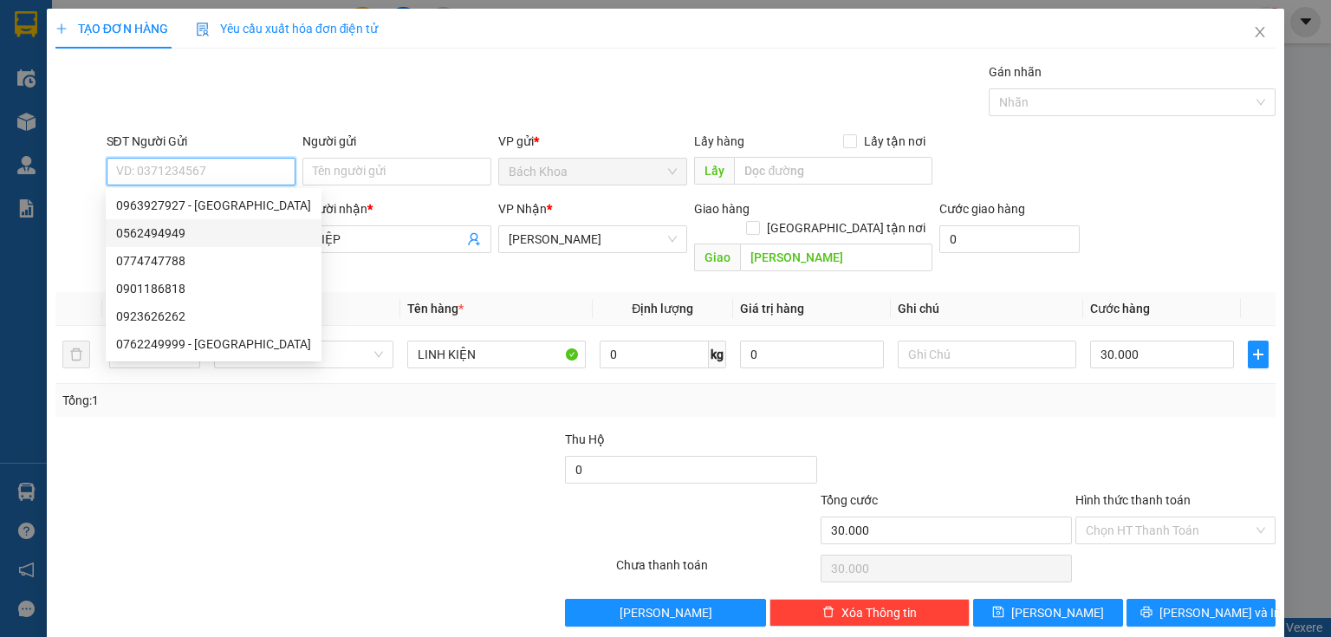
drag, startPoint x: 272, startPoint y: 239, endPoint x: 281, endPoint y: 227, distance: 14.9
click at [274, 239] on div "0562494949" at bounding box center [213, 233] width 195 height 19
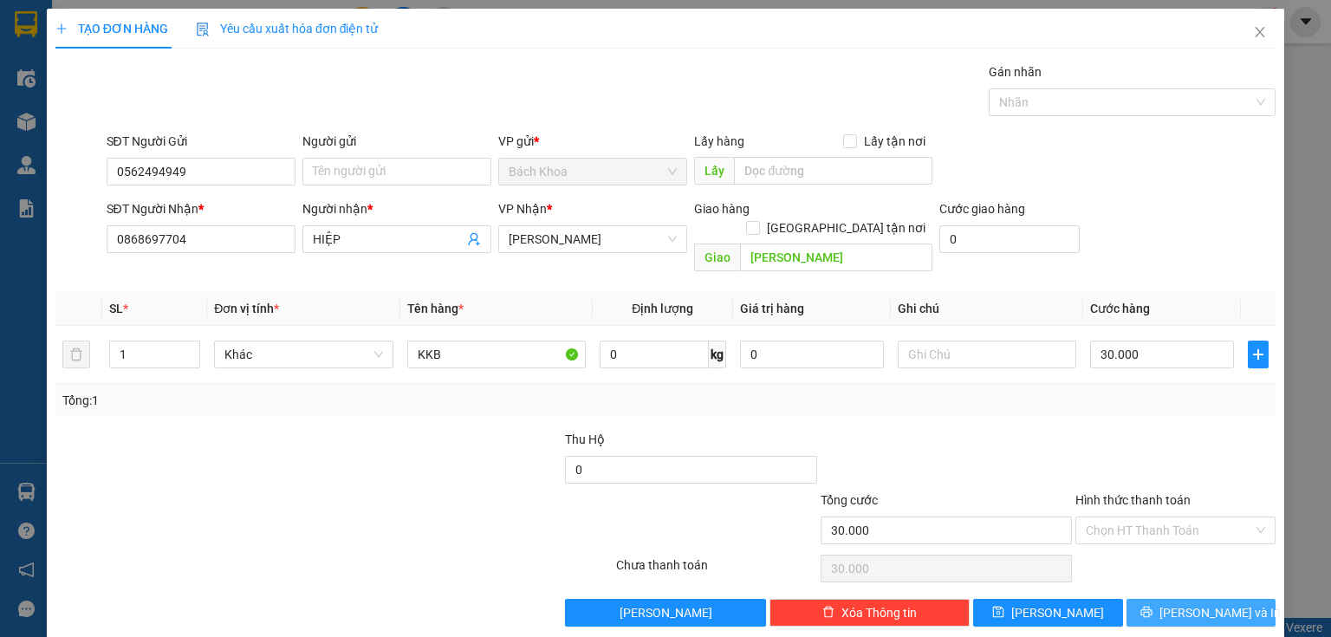
click at [1238, 599] on button "[PERSON_NAME] và In" at bounding box center [1201, 613] width 150 height 28
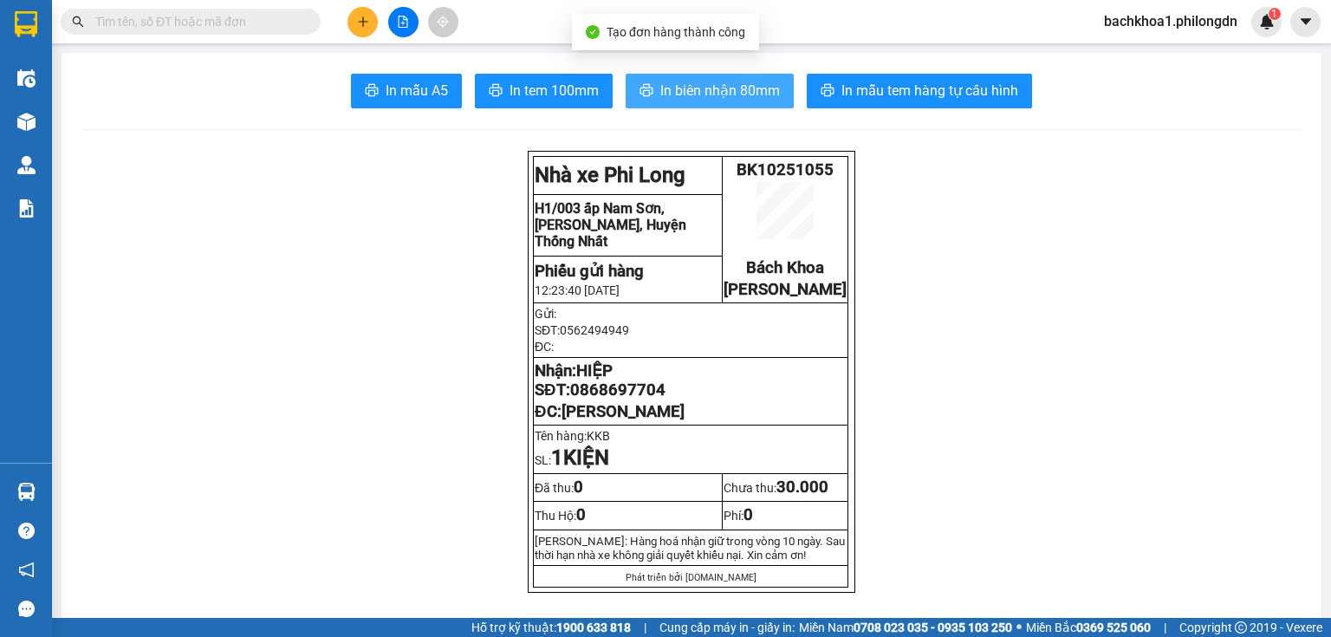
click at [709, 83] on span "In biên nhận 80mm" at bounding box center [720, 91] width 120 height 22
click at [686, 89] on span "In biên nhận 80mm" at bounding box center [720, 91] width 120 height 22
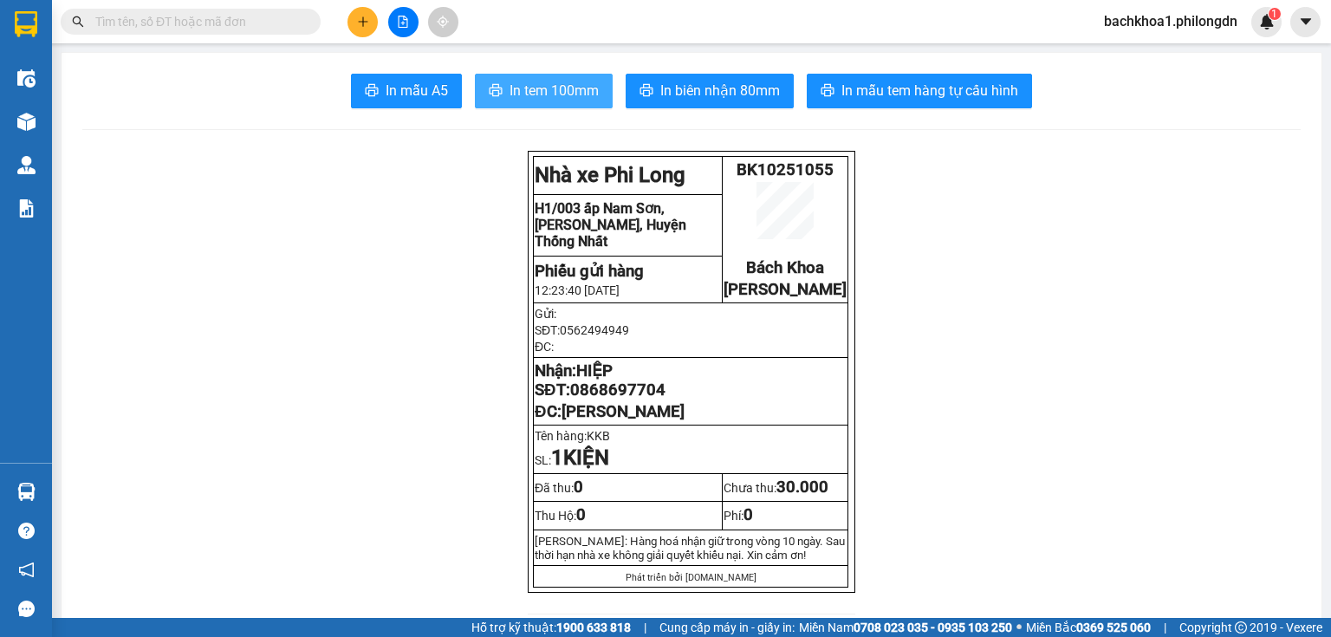
click at [568, 88] on span "In tem 100mm" at bounding box center [554, 91] width 89 height 22
click at [649, 399] on span "0868697704" at bounding box center [617, 389] width 95 height 19
click at [350, 25] on button at bounding box center [362, 22] width 30 height 30
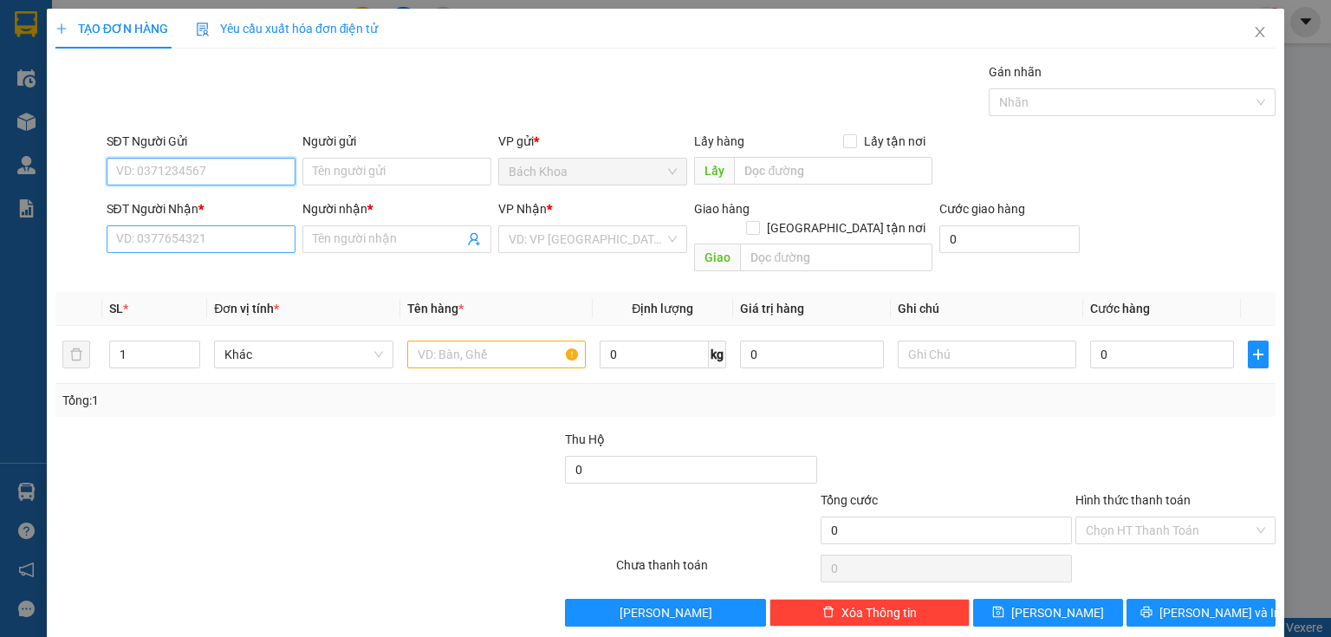
click at [250, 243] on input "SĐT Người Nhận *" at bounding box center [201, 239] width 189 height 28
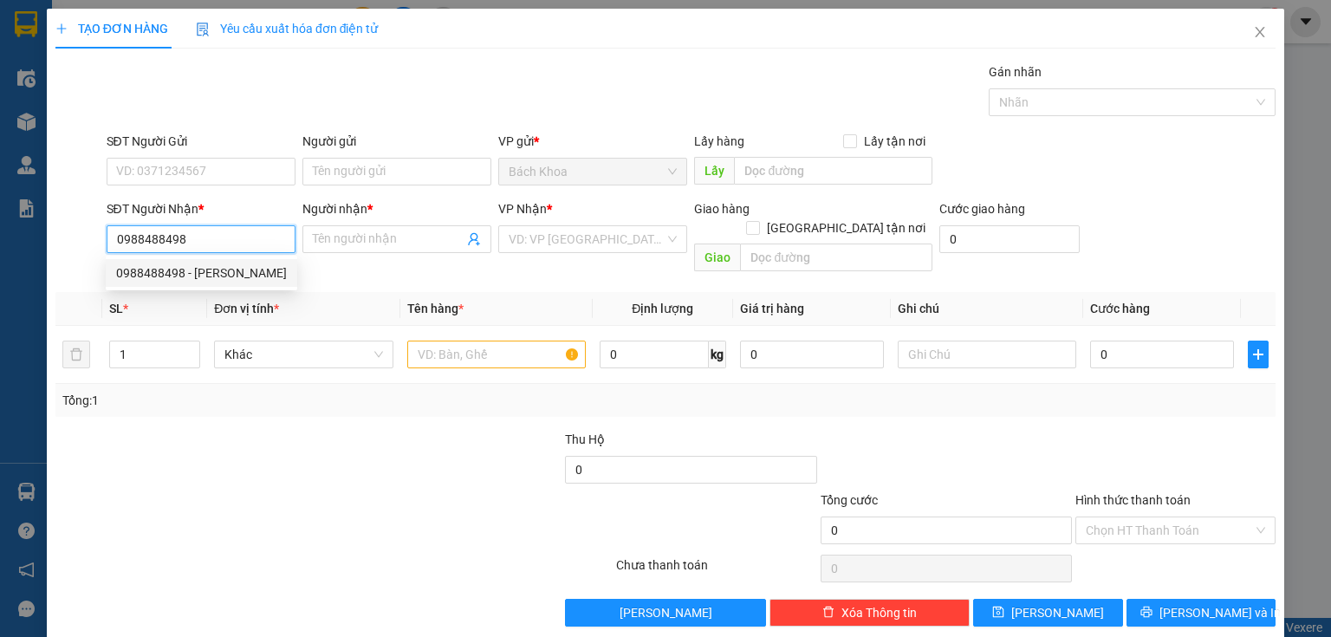
click at [237, 276] on div "0988488498 - LÊ ĐÌNH THƯƠNG" at bounding box center [201, 272] width 171 height 19
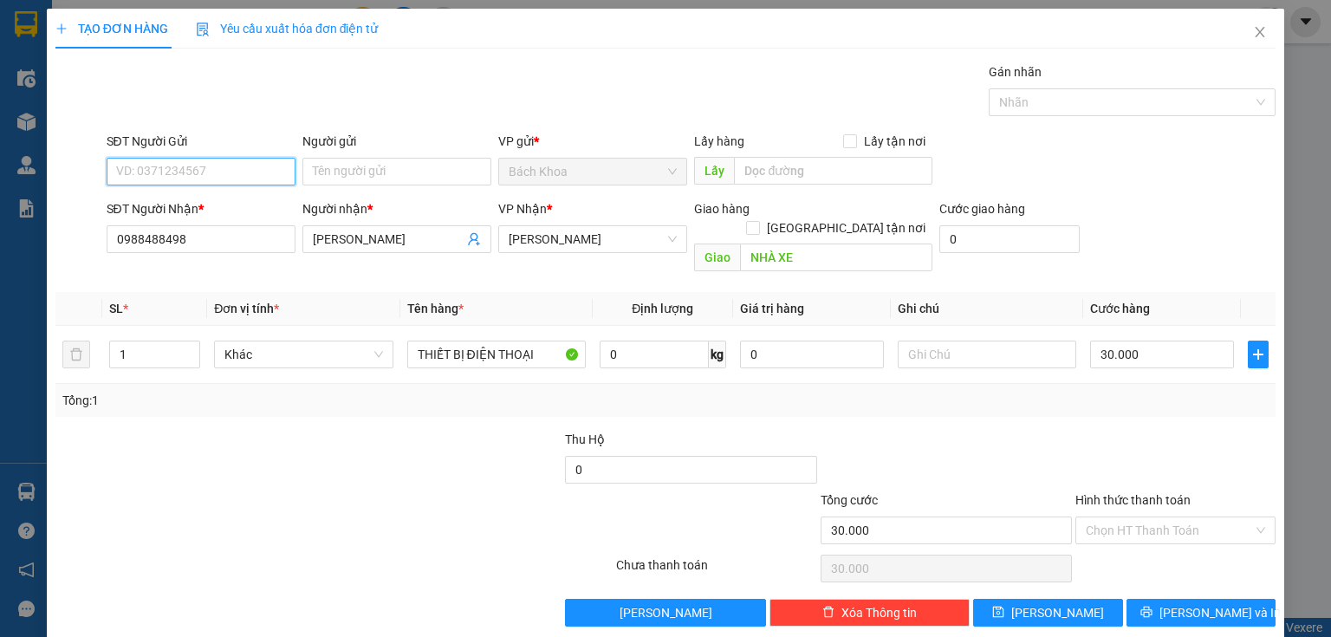
click at [252, 168] on input "SĐT Người Gửi" at bounding box center [201, 172] width 189 height 28
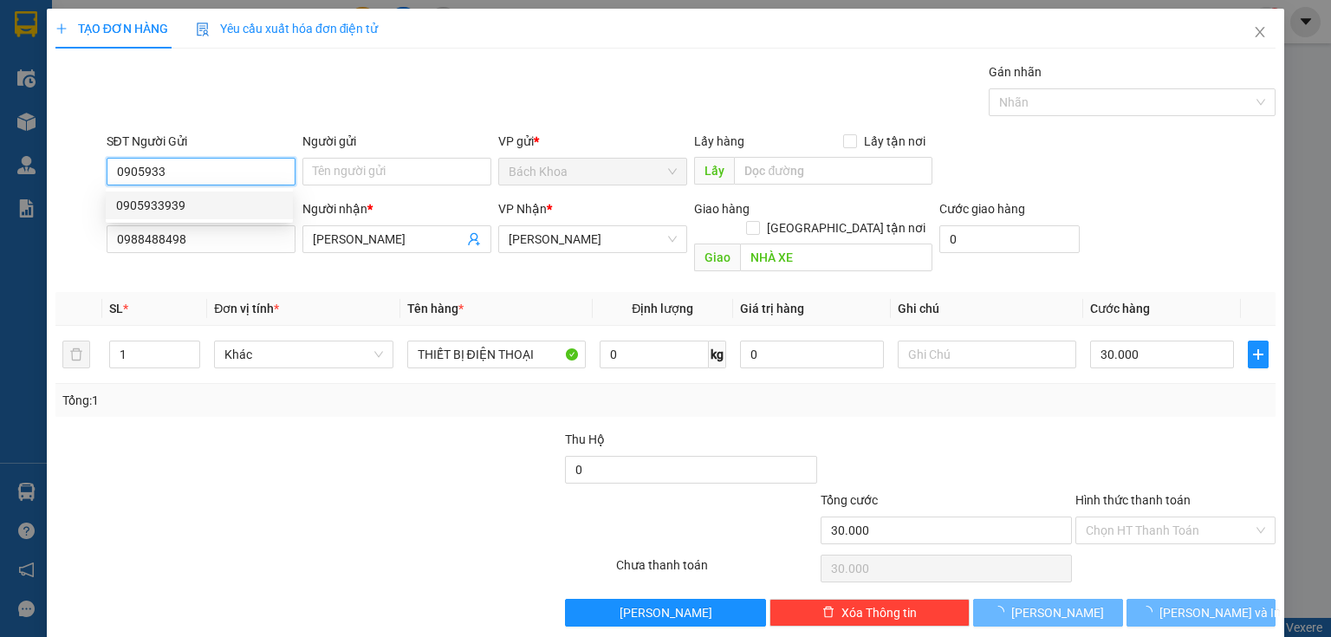
click at [204, 203] on div "0905933939" at bounding box center [199, 205] width 166 height 19
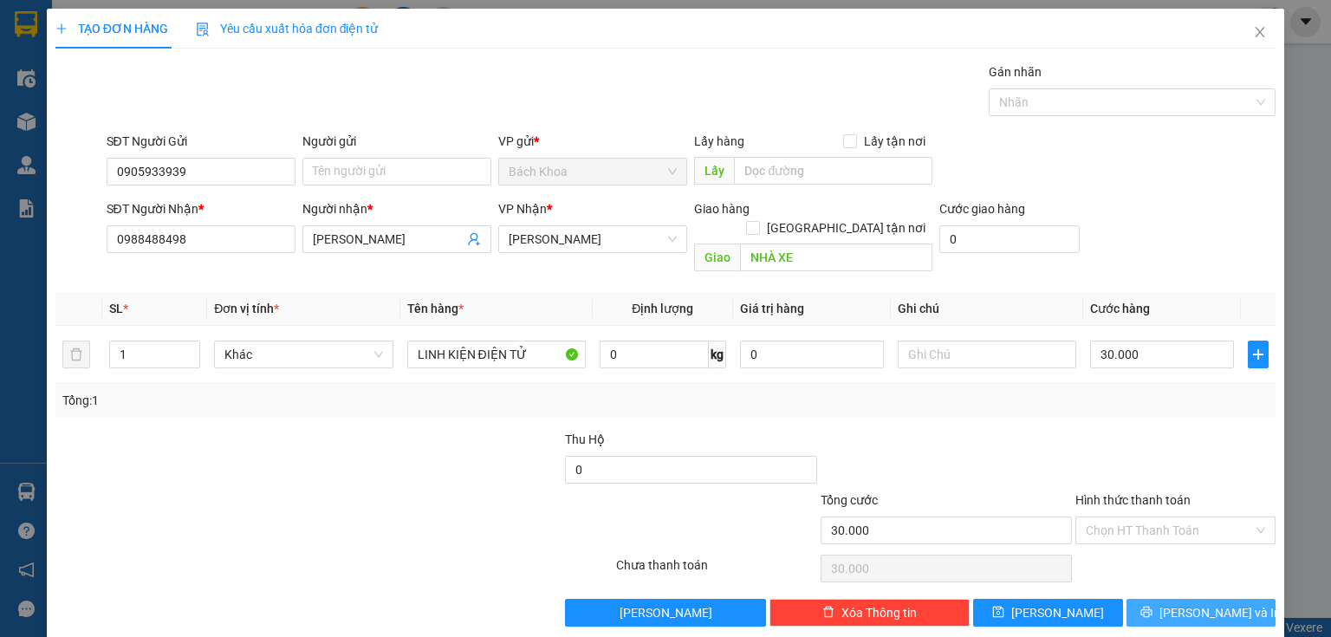
click at [1231, 599] on button "[PERSON_NAME] và In" at bounding box center [1201, 613] width 150 height 28
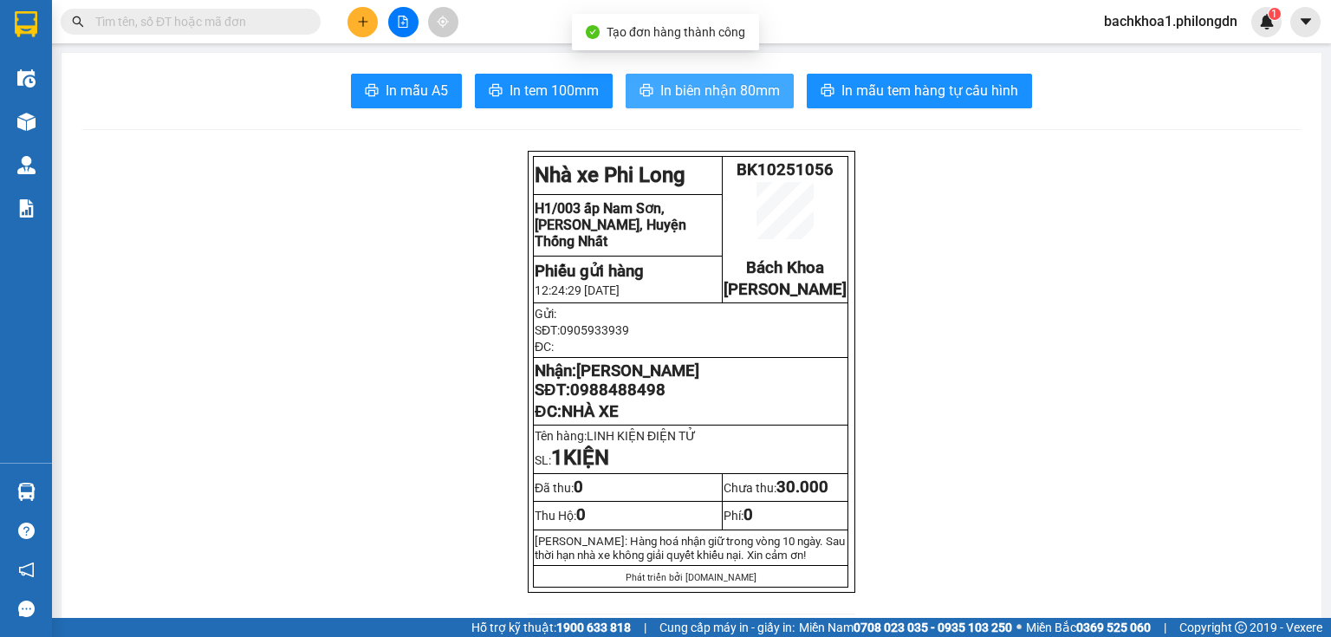
click at [660, 91] on span "In biên nhận 80mm" at bounding box center [720, 91] width 120 height 22
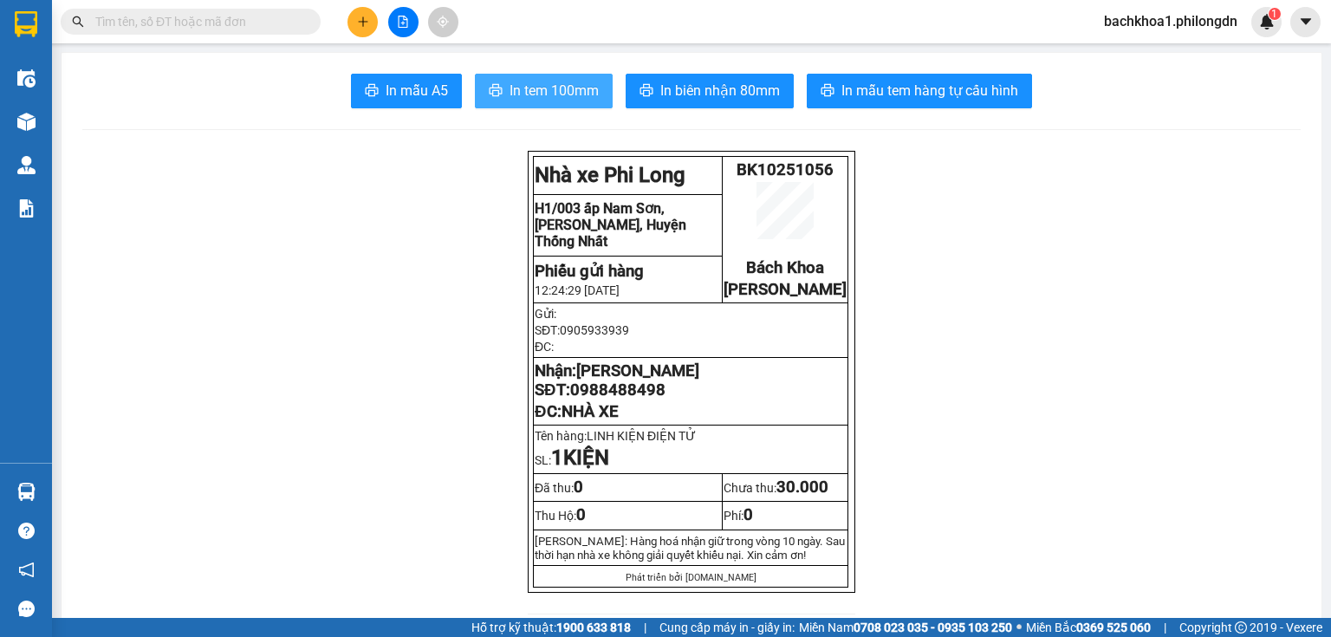
click at [555, 89] on span "In tem 100mm" at bounding box center [554, 91] width 89 height 22
click at [653, 399] on span "0988488498" at bounding box center [617, 389] width 95 height 19
click at [652, 399] on span "0988488498" at bounding box center [617, 389] width 95 height 19
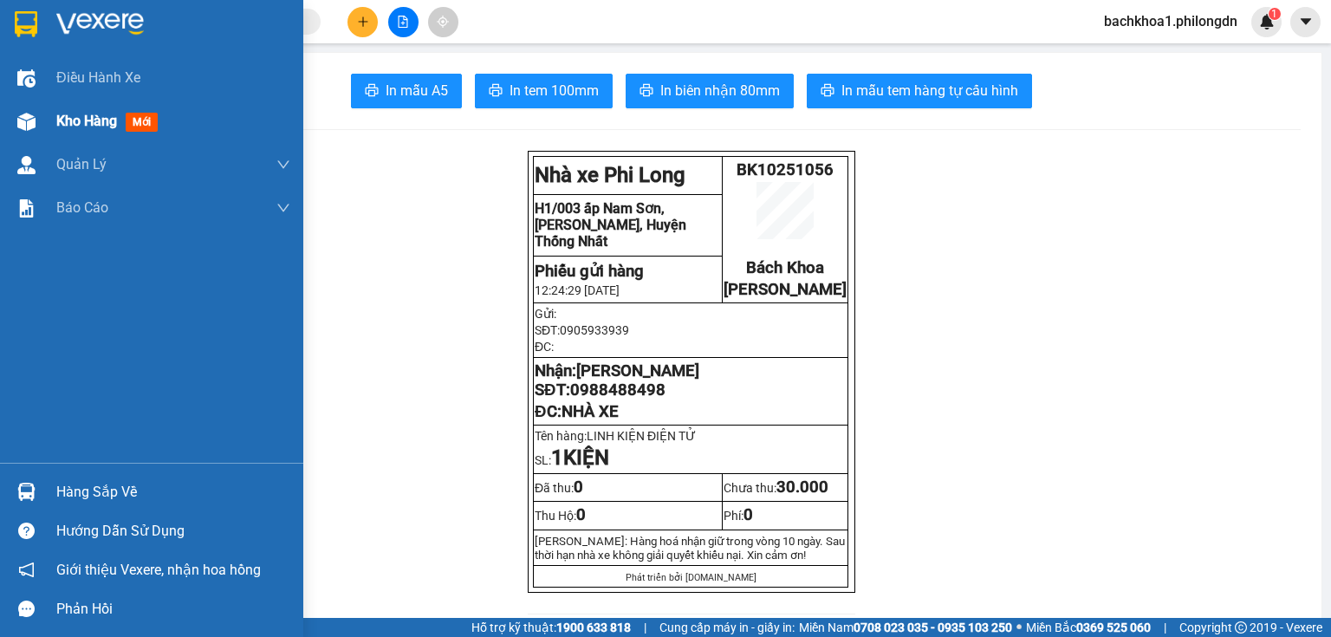
click at [94, 117] on span "Kho hàng" at bounding box center [86, 121] width 61 height 16
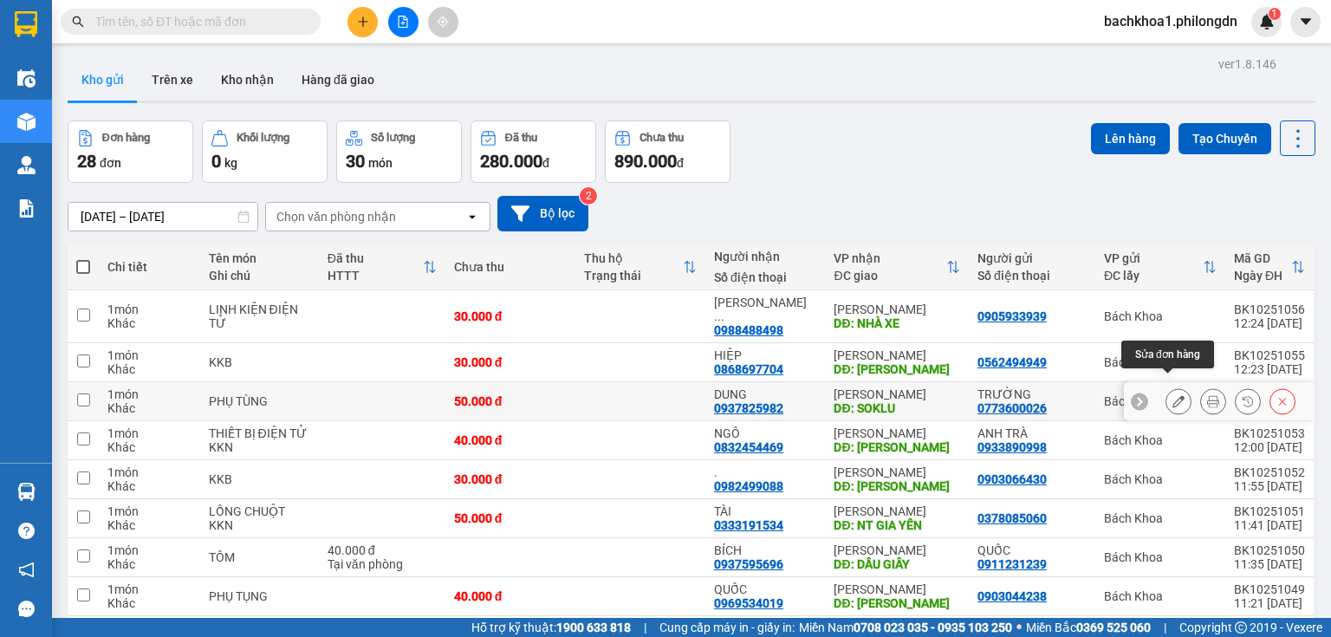
click at [1172, 395] on icon at bounding box center [1178, 401] width 12 height 12
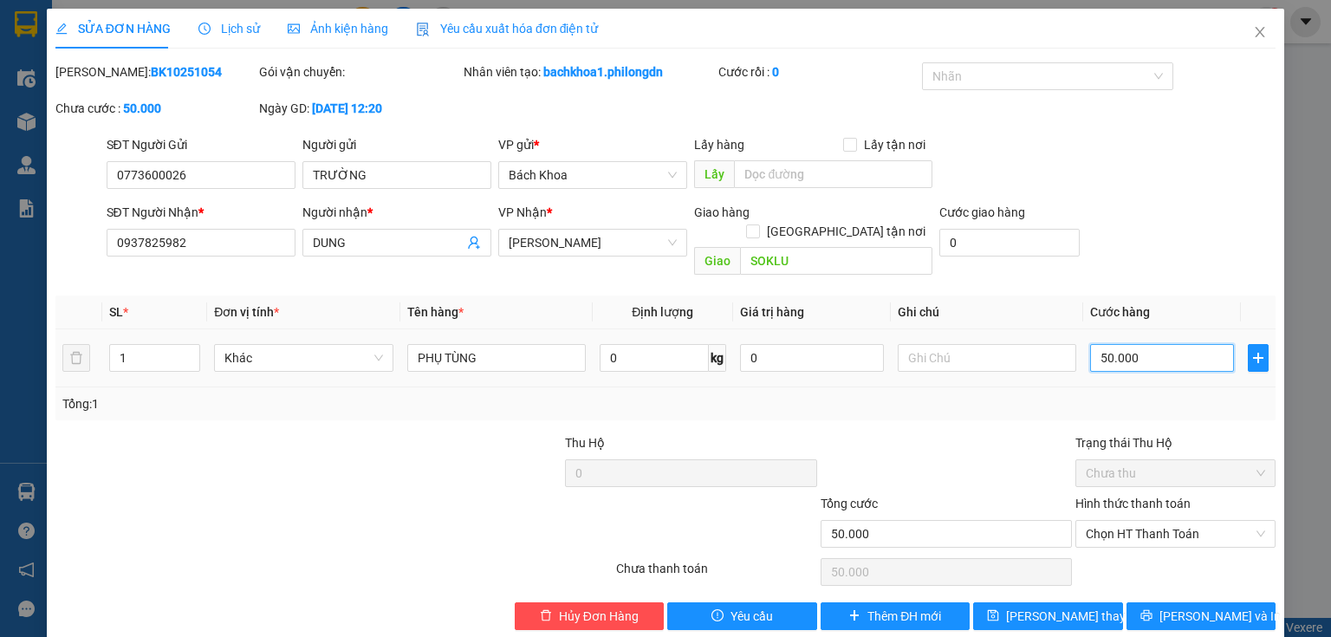
click at [1173, 344] on input "50.000" at bounding box center [1162, 358] width 144 height 28
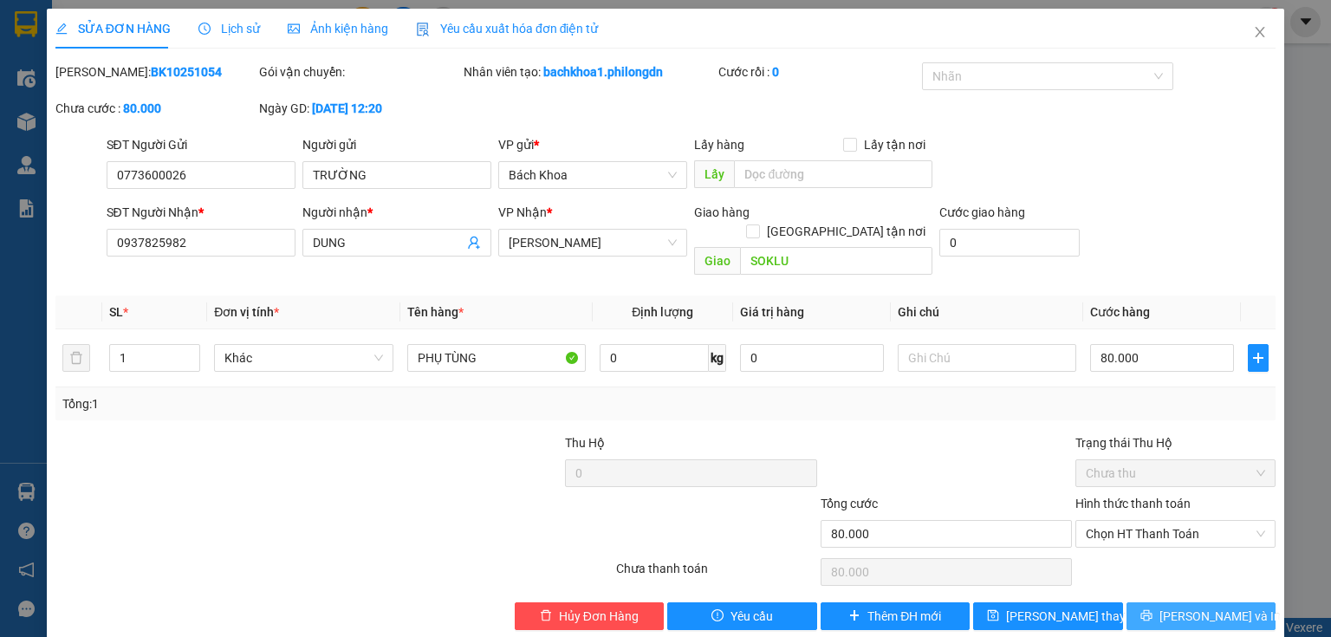
click at [1232, 602] on button "[PERSON_NAME] và In" at bounding box center [1201, 616] width 150 height 28
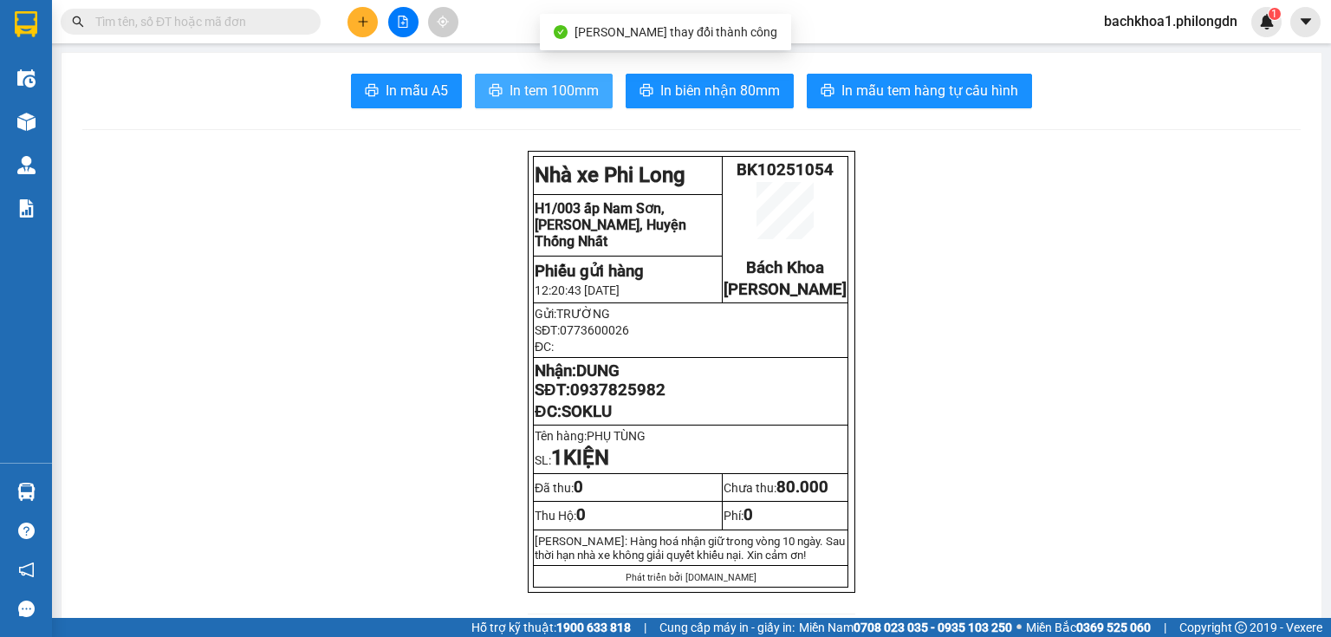
click at [561, 84] on span "In tem 100mm" at bounding box center [554, 91] width 89 height 22
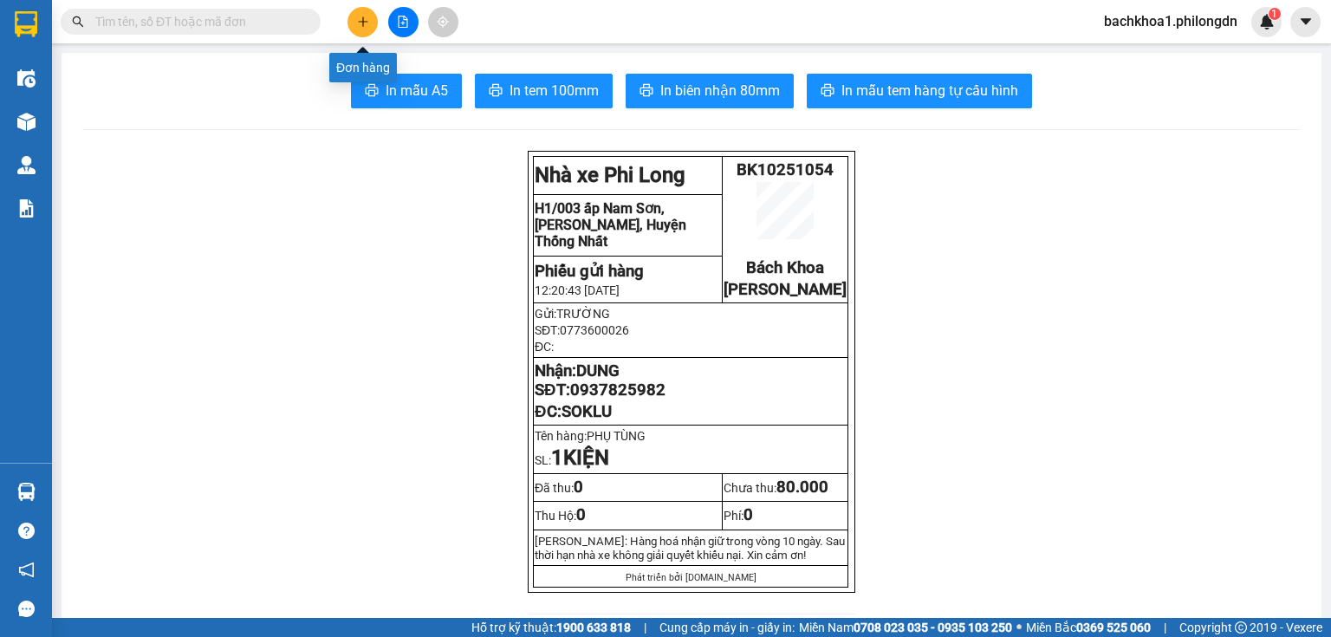
click at [364, 21] on icon "plus" at bounding box center [363, 22] width 12 height 12
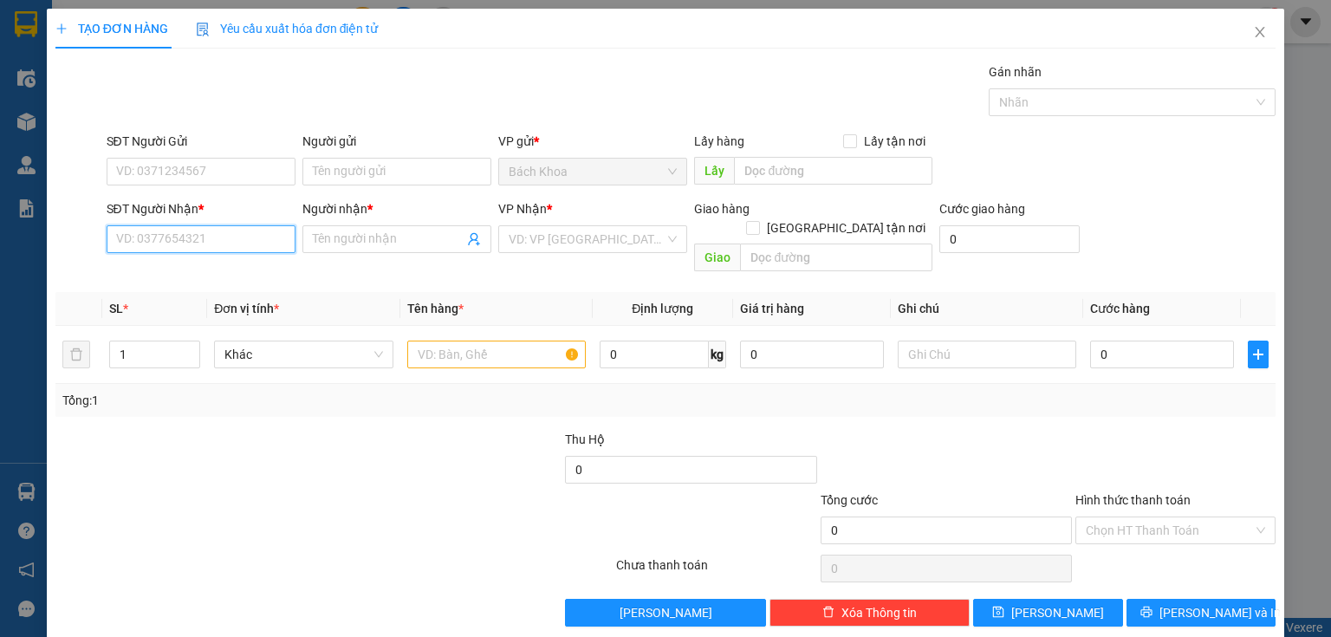
click at [205, 250] on input "SĐT Người Nhận *" at bounding box center [201, 239] width 189 height 28
click at [187, 267] on div "0967697270 - HIỀN" at bounding box center [199, 272] width 166 height 19
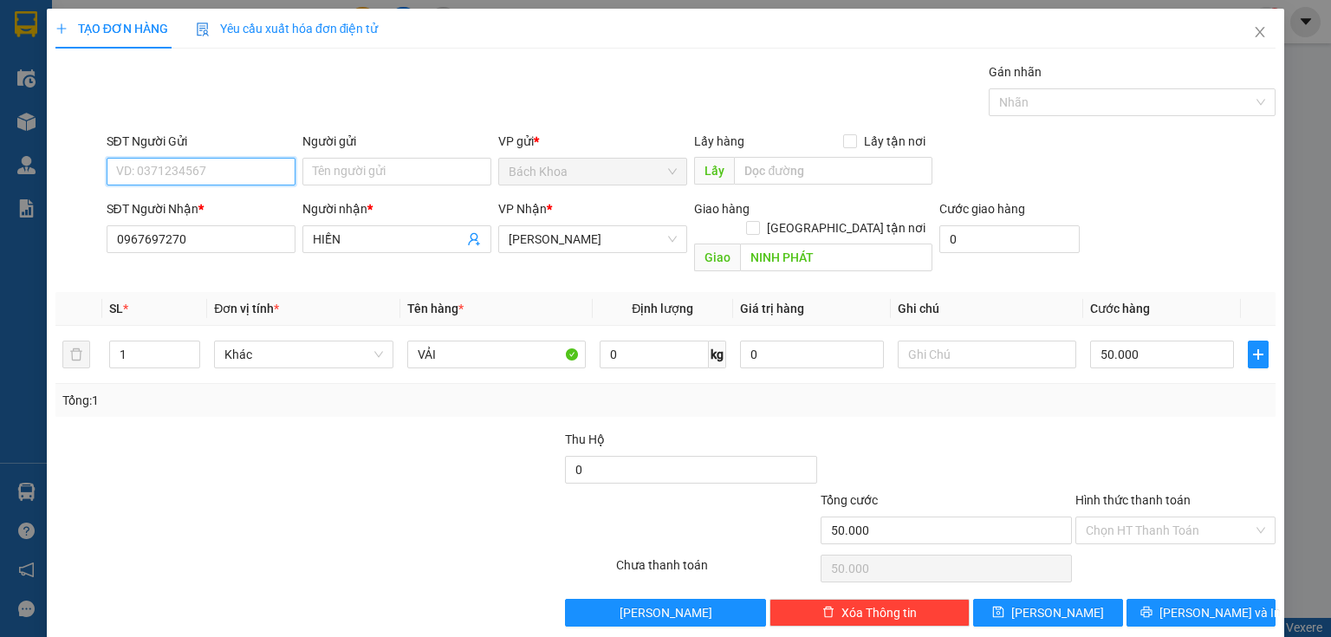
click at [184, 159] on input "SĐT Người Gửi" at bounding box center [201, 172] width 189 height 28
click at [469, 347] on input "VẢI" at bounding box center [496, 355] width 178 height 28
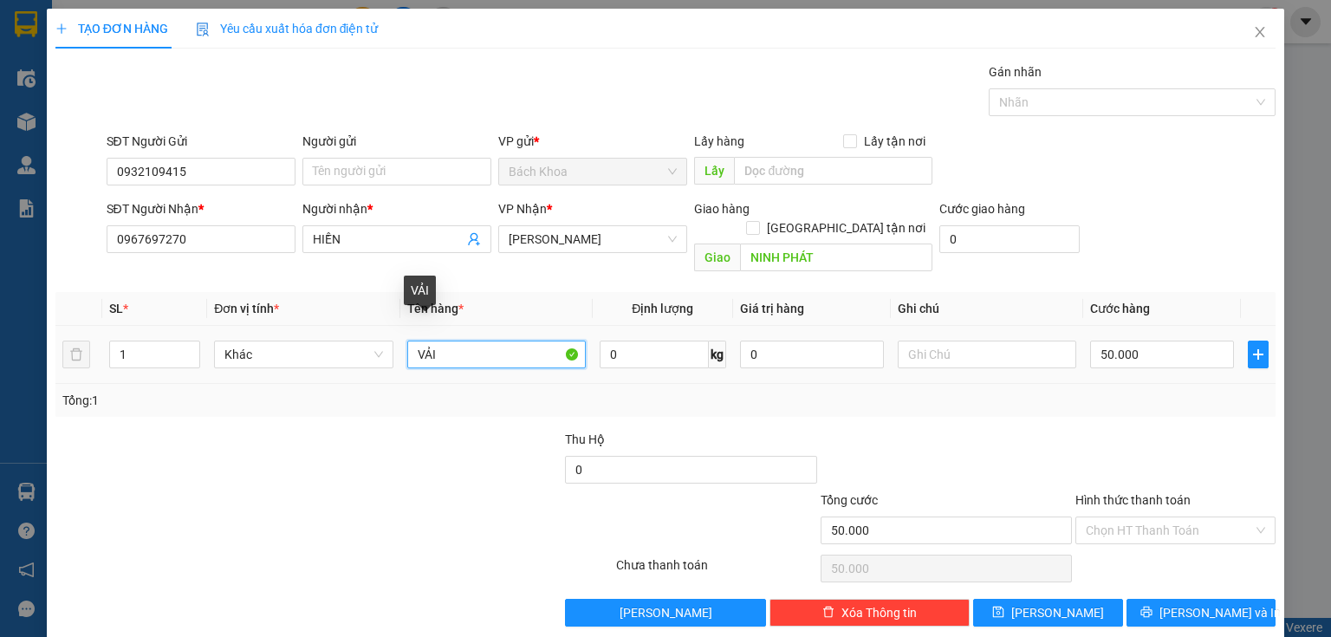
click at [469, 347] on input "VẢI" at bounding box center [496, 355] width 178 height 28
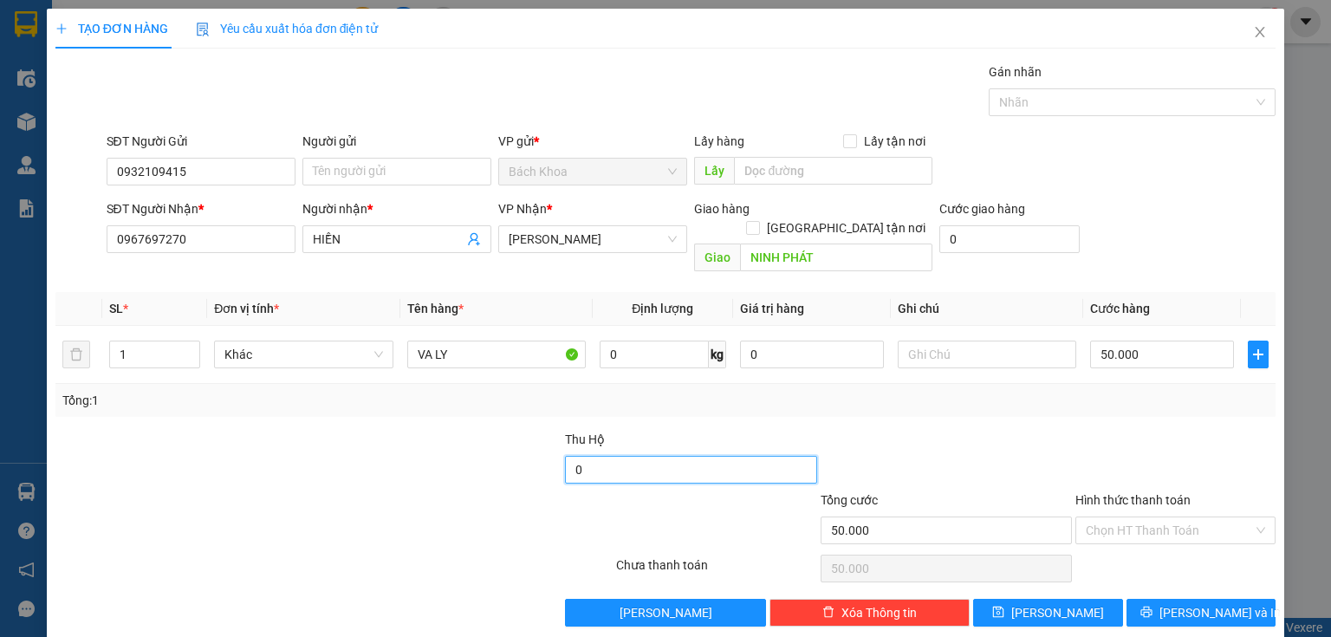
click at [604, 456] on input "0" at bounding box center [690, 470] width 251 height 28
click at [380, 430] on div at bounding box center [435, 460] width 255 height 61
drag, startPoint x: 1146, startPoint y: 510, endPoint x: 1164, endPoint y: 525, distance: 22.7
click at [1147, 517] on input "Hình thức thanh toán" at bounding box center [1169, 530] width 167 height 26
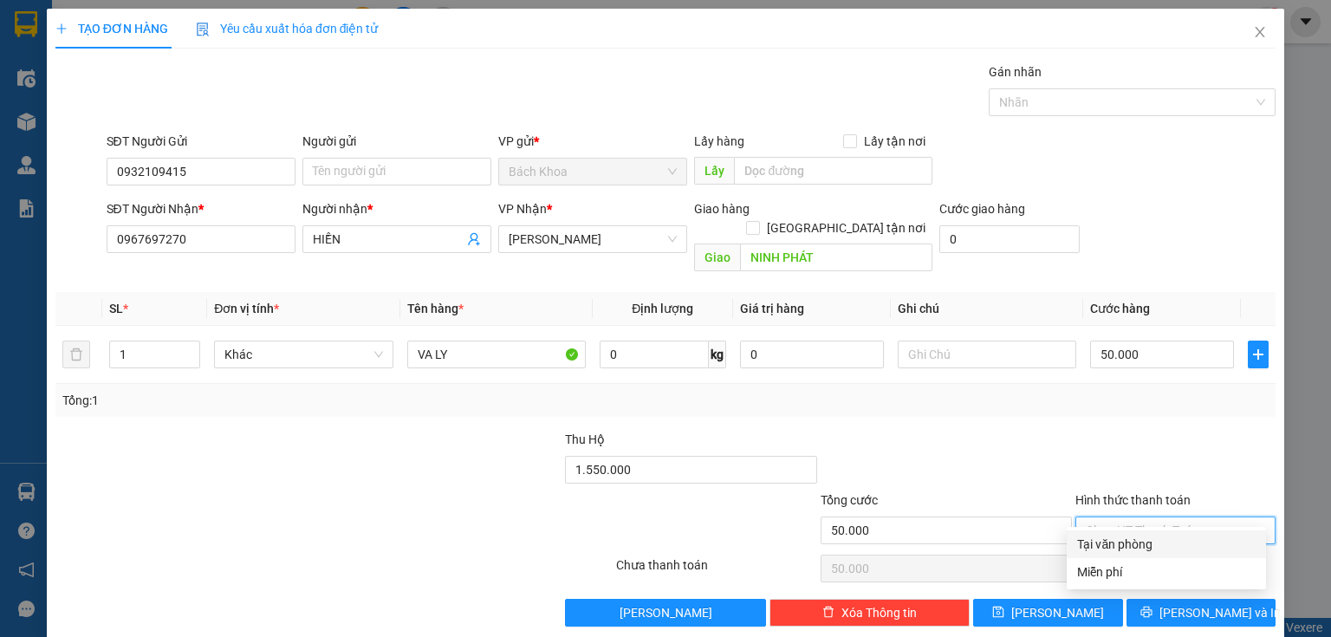
click at [1133, 555] on div "Tại văn phòng" at bounding box center [1166, 544] width 199 height 28
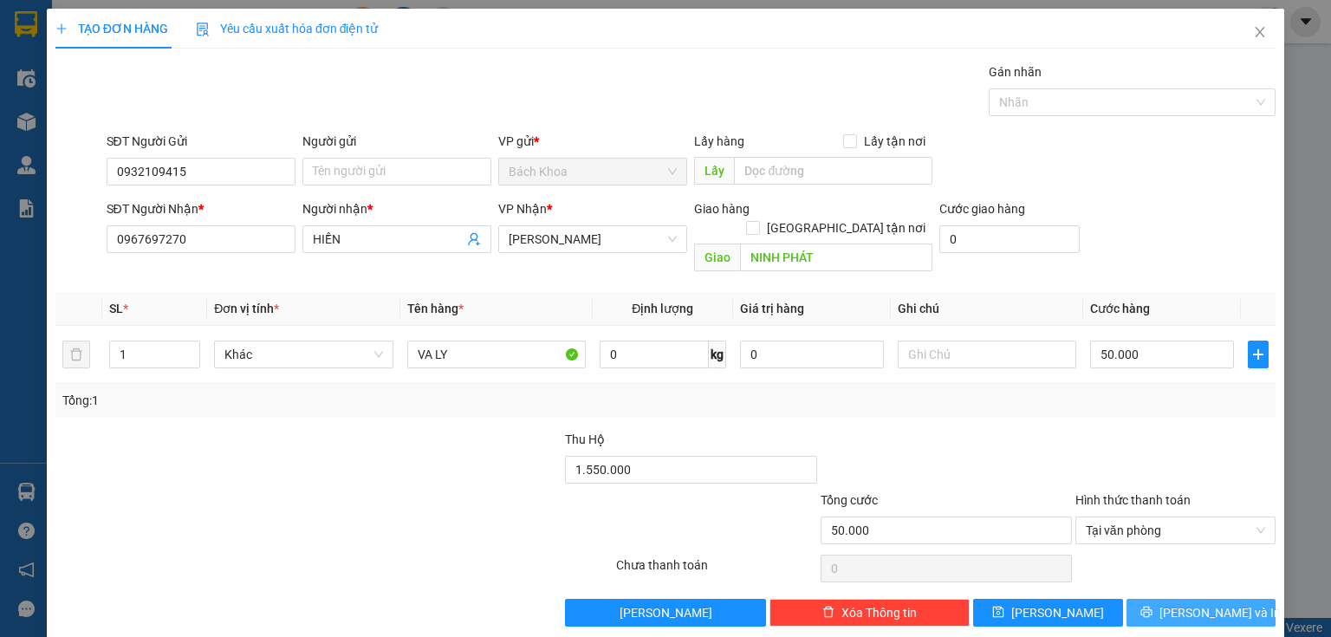
click at [1200, 603] on span "[PERSON_NAME] và In" at bounding box center [1219, 612] width 121 height 19
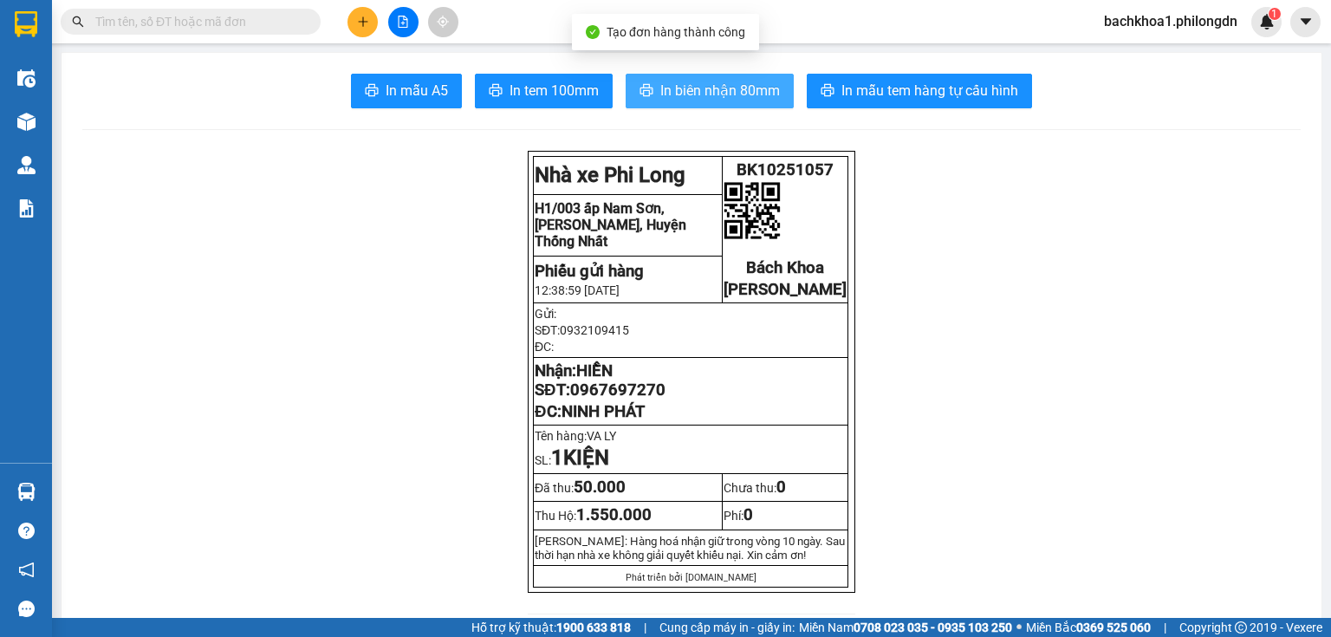
click at [719, 90] on span "In biên nhận 80mm" at bounding box center [720, 91] width 120 height 22
click at [730, 90] on span "In biên nhận 80mm" at bounding box center [720, 91] width 120 height 22
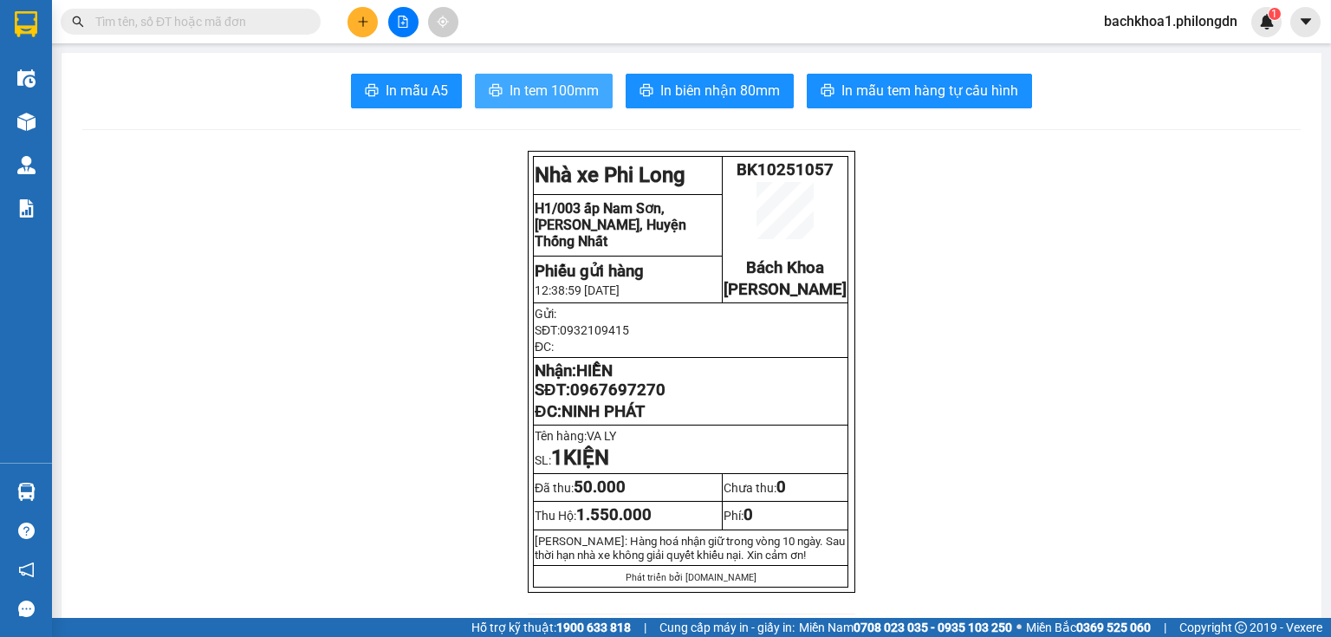
click at [514, 100] on span "In tem 100mm" at bounding box center [554, 91] width 89 height 22
click at [605, 399] on span "0967697270" at bounding box center [617, 389] width 95 height 19
click at [481, 87] on button "In tem 100mm" at bounding box center [544, 91] width 138 height 35
click at [361, 20] on icon "plus" at bounding box center [363, 22] width 12 height 12
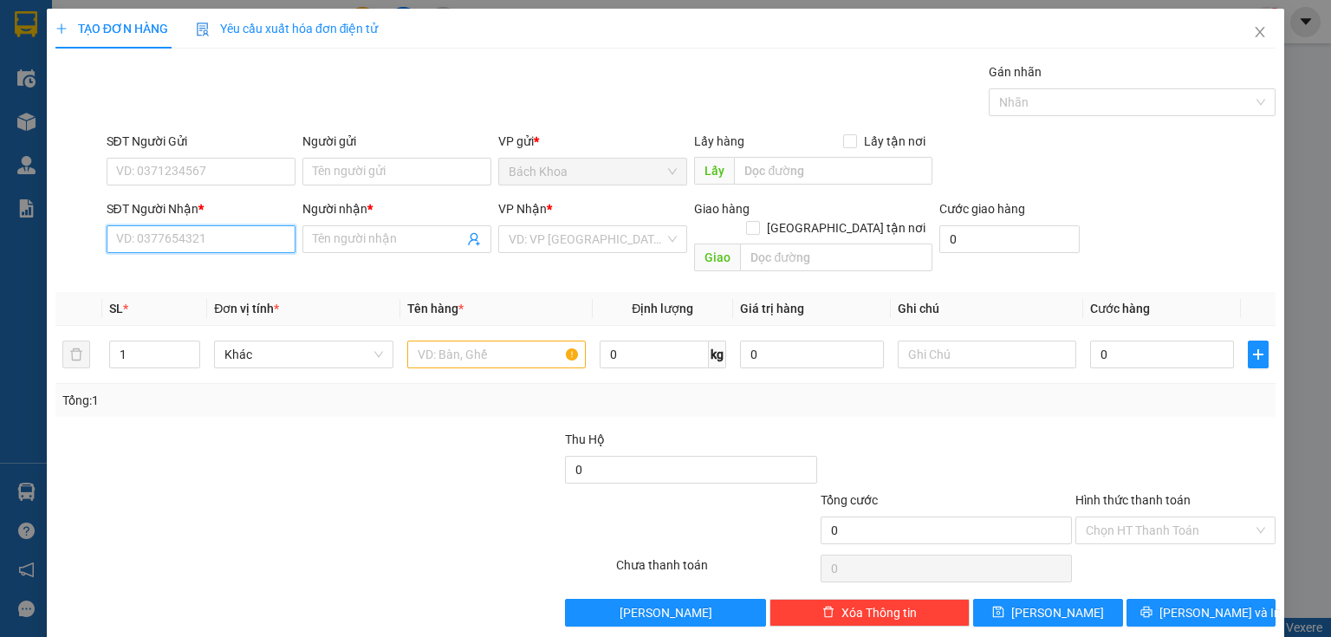
click at [202, 239] on input "SĐT Người Nhận *" at bounding box center [201, 239] width 189 height 28
click at [201, 239] on input "SĐT Người Nhận *" at bounding box center [201, 239] width 189 height 28
paste input "0987090967"
click at [210, 280] on div "0987090967 - CÔ ÁNH" at bounding box center [199, 272] width 166 height 19
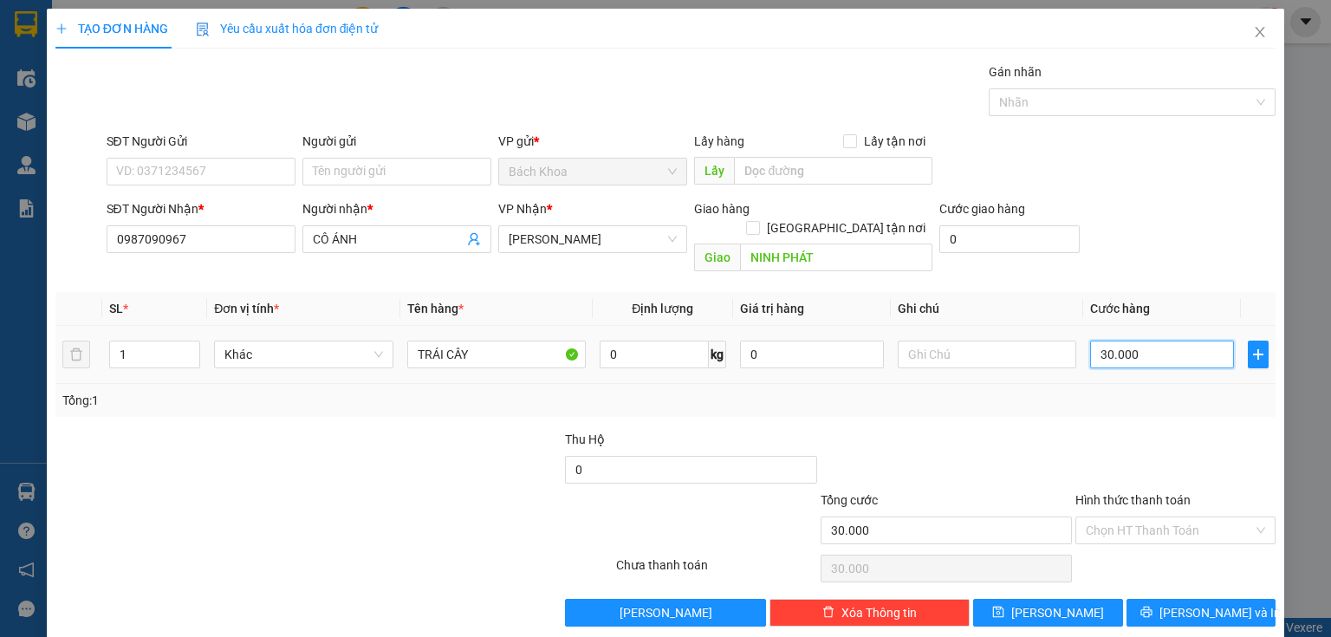
click at [1178, 341] on input "30.000" at bounding box center [1162, 355] width 144 height 28
click at [1186, 341] on input "87" at bounding box center [1162, 355] width 144 height 28
click at [1022, 239] on input "0" at bounding box center [1009, 239] width 140 height 28
click at [192, 347] on icon "up" at bounding box center [191, 350] width 6 height 6
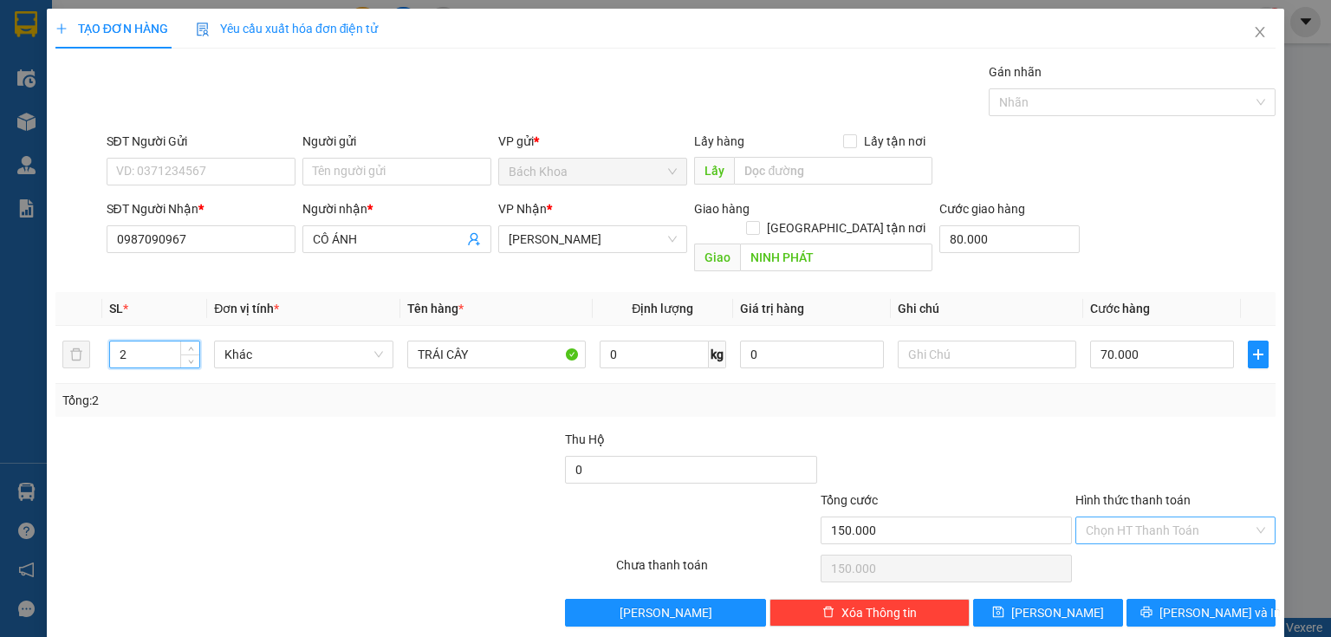
click at [1121, 518] on input "Hình thức thanh toán" at bounding box center [1169, 530] width 167 height 26
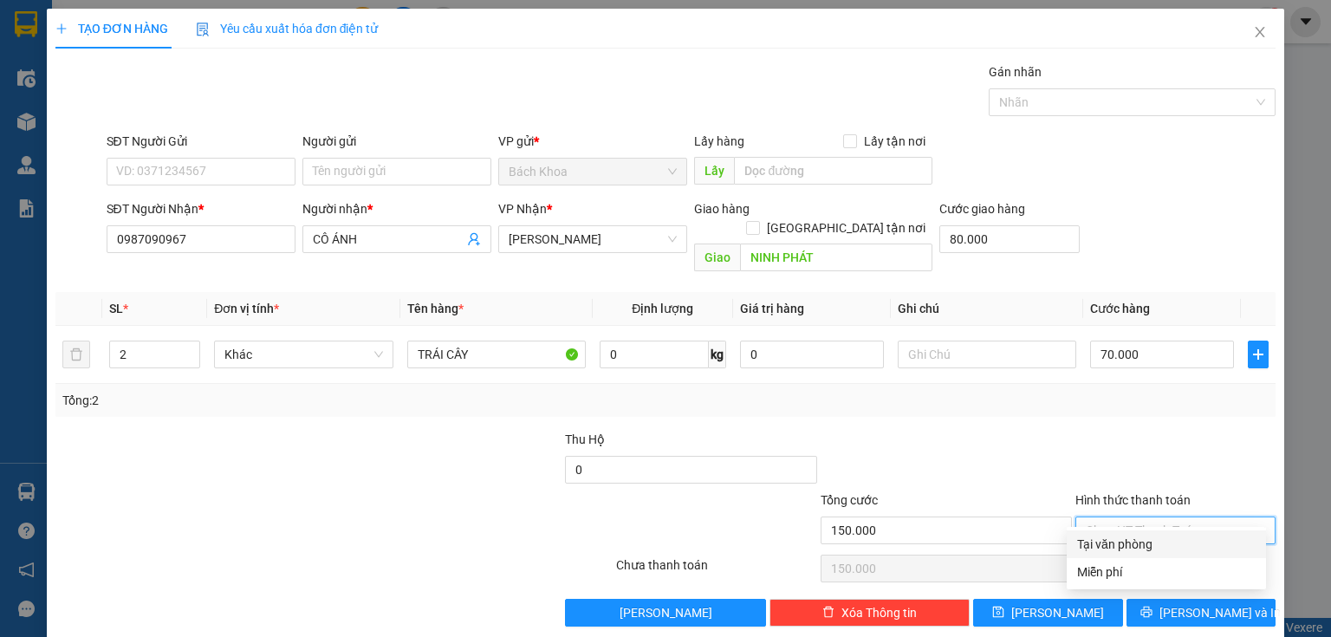
drag, startPoint x: 1120, startPoint y: 541, endPoint x: 1147, endPoint y: 556, distance: 31.8
click at [1122, 544] on div "Tại văn phòng" at bounding box center [1166, 544] width 178 height 19
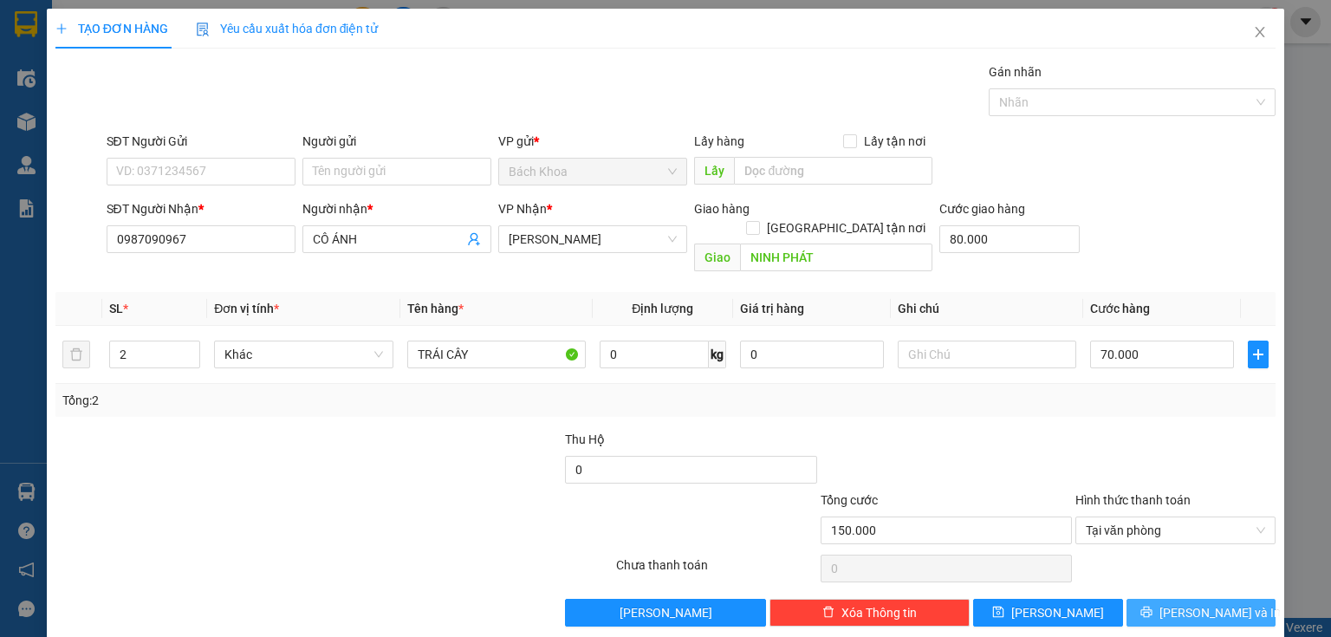
click at [1182, 603] on span "[PERSON_NAME] và In" at bounding box center [1219, 612] width 121 height 19
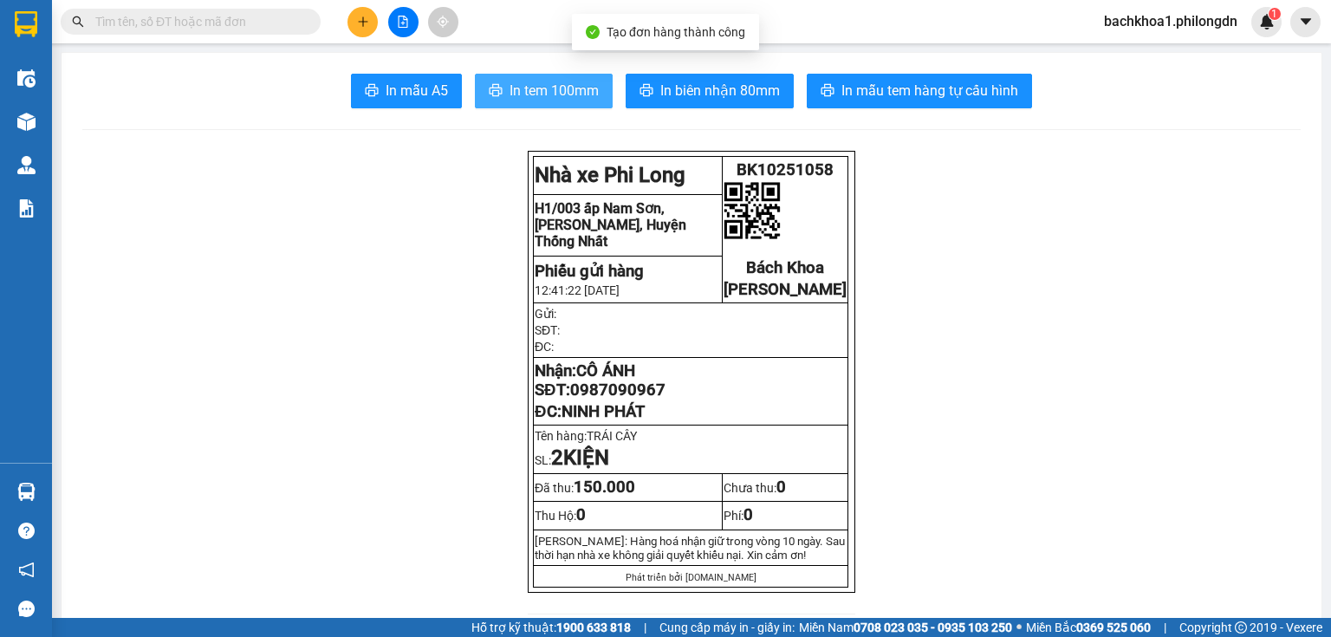
click at [526, 94] on span "In tem 100mm" at bounding box center [554, 91] width 89 height 22
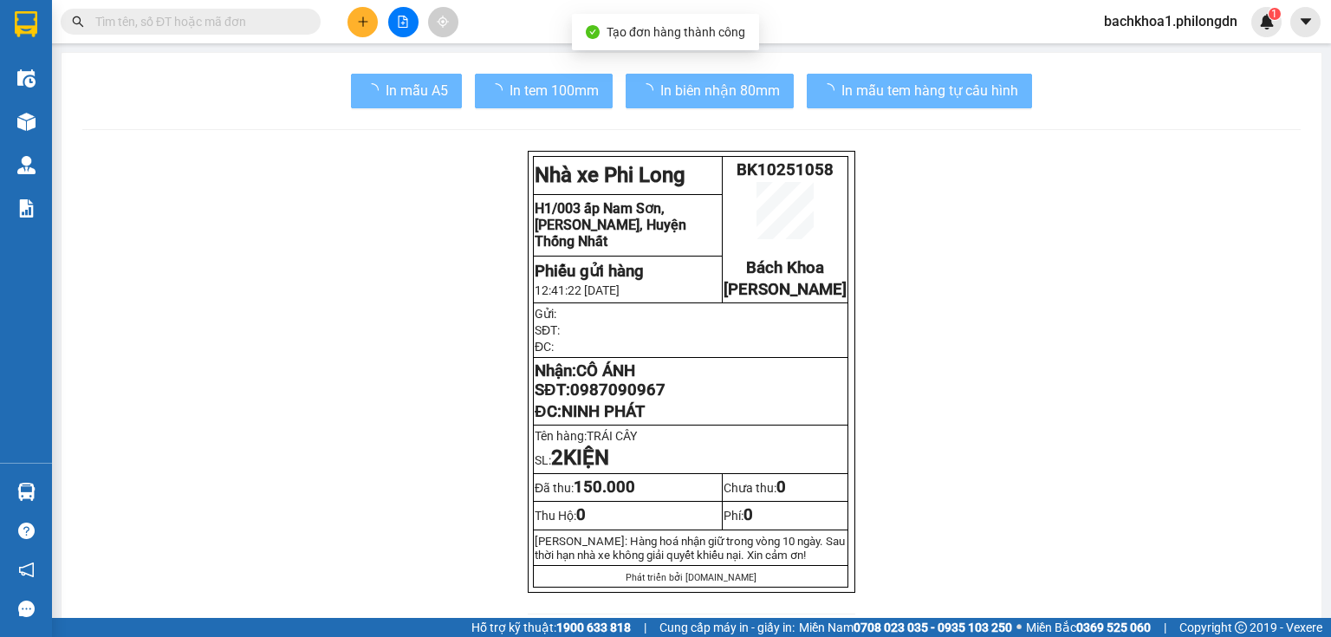
click at [638, 399] on span "0987090967" at bounding box center [617, 389] width 95 height 19
drag, startPoint x: 587, startPoint y: 60, endPoint x: 640, endPoint y: 406, distance: 349.8
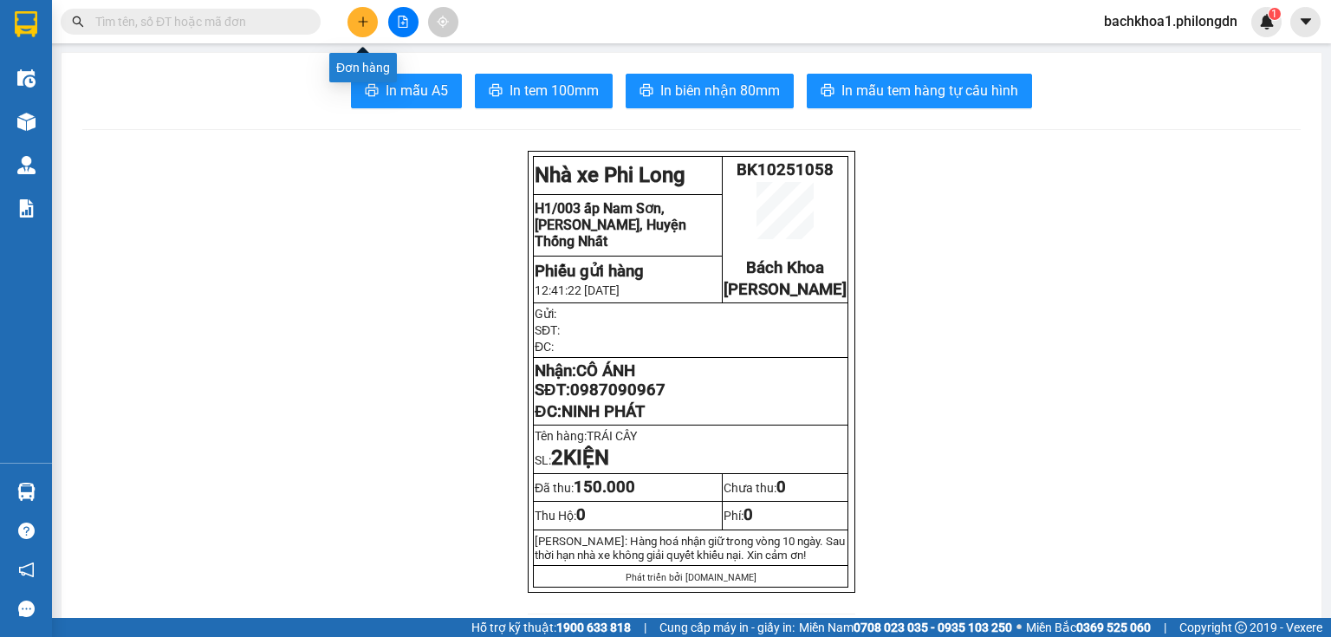
click at [371, 21] on button at bounding box center [362, 22] width 30 height 30
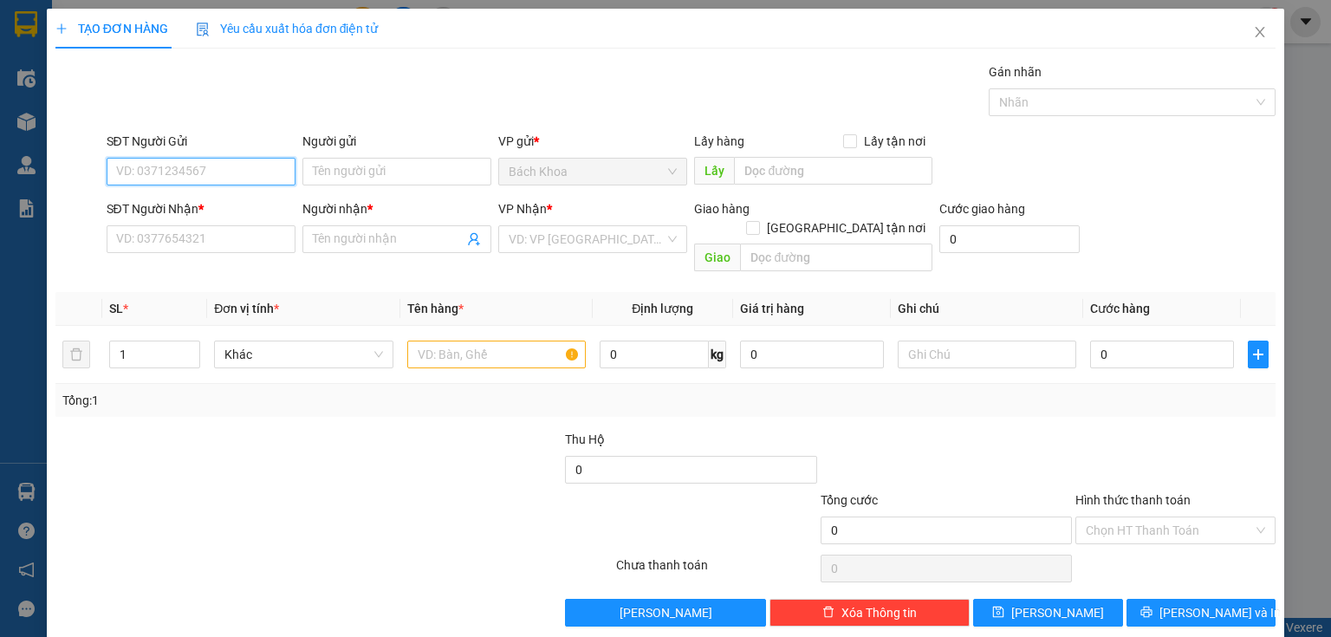
click at [141, 172] on input "SĐT Người Gửi" at bounding box center [201, 172] width 189 height 28
click at [244, 196] on div "0934466624 - [PERSON_NAME]" at bounding box center [201, 205] width 171 height 19
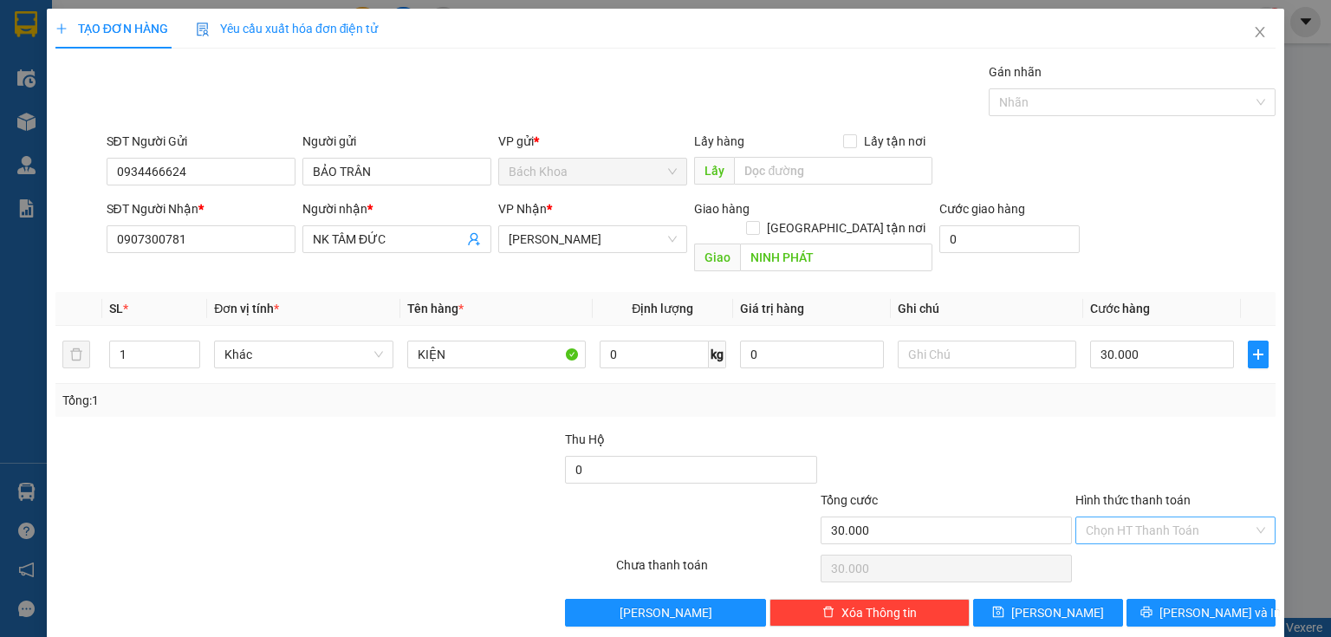
drag, startPoint x: 1117, startPoint y: 504, endPoint x: 1155, endPoint y: 525, distance: 43.4
click at [1120, 517] on input "Hình thức thanh toán" at bounding box center [1169, 530] width 167 height 26
click at [1158, 558] on div "Tại văn phòng Miễn phí" at bounding box center [1166, 557] width 199 height 55
click at [1157, 547] on div "Tại văn phòng" at bounding box center [1166, 544] width 178 height 19
click at [1220, 603] on span "[PERSON_NAME] và In" at bounding box center [1219, 612] width 121 height 19
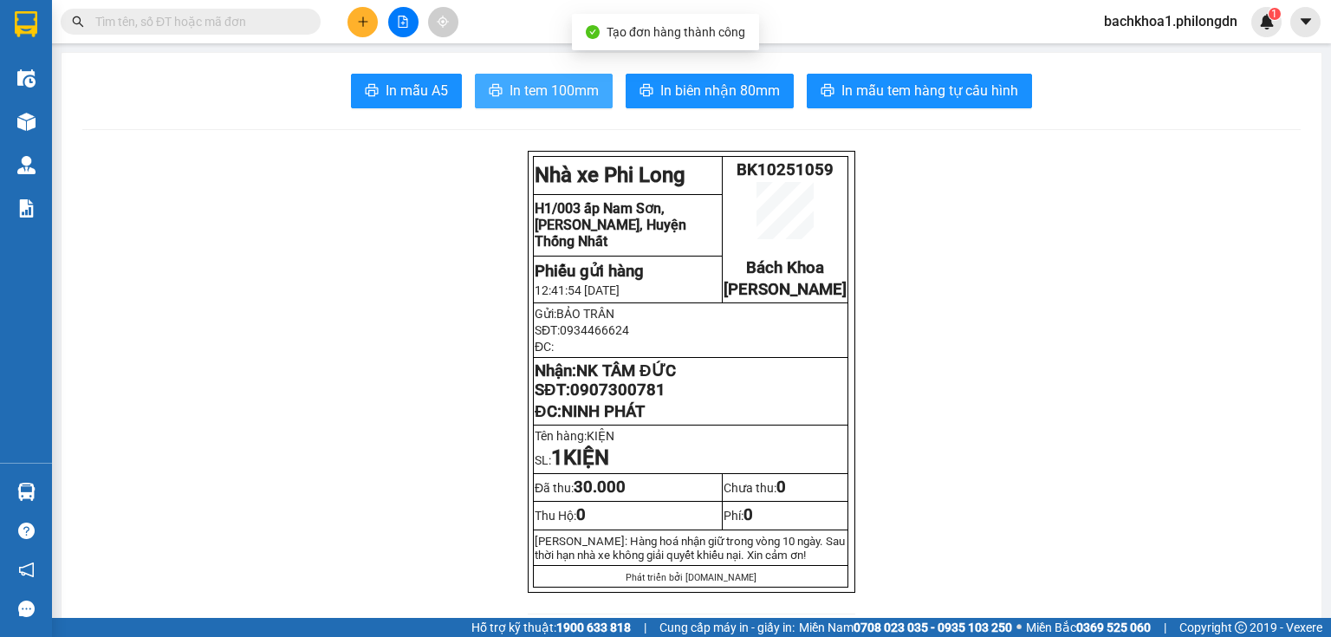
click at [542, 97] on span "In tem 100mm" at bounding box center [554, 91] width 89 height 22
click at [617, 399] on span "0907300781" at bounding box center [617, 389] width 95 height 19
click at [366, 16] on icon "plus" at bounding box center [363, 22] width 12 height 12
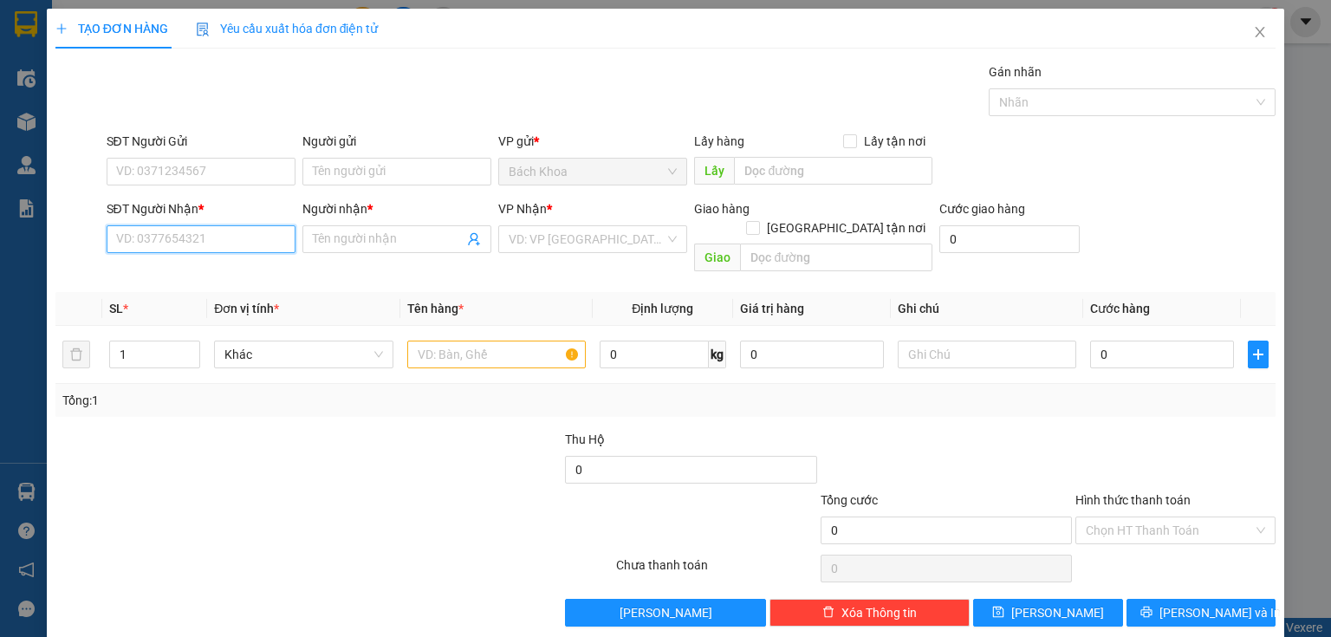
click at [281, 230] on input "SĐT Người Nhận *" at bounding box center [201, 239] width 189 height 28
click at [179, 231] on input "SĐT Người Nhận *" at bounding box center [201, 239] width 189 height 28
click at [164, 260] on div "0378091456 - BÍCH" at bounding box center [199, 273] width 187 height 28
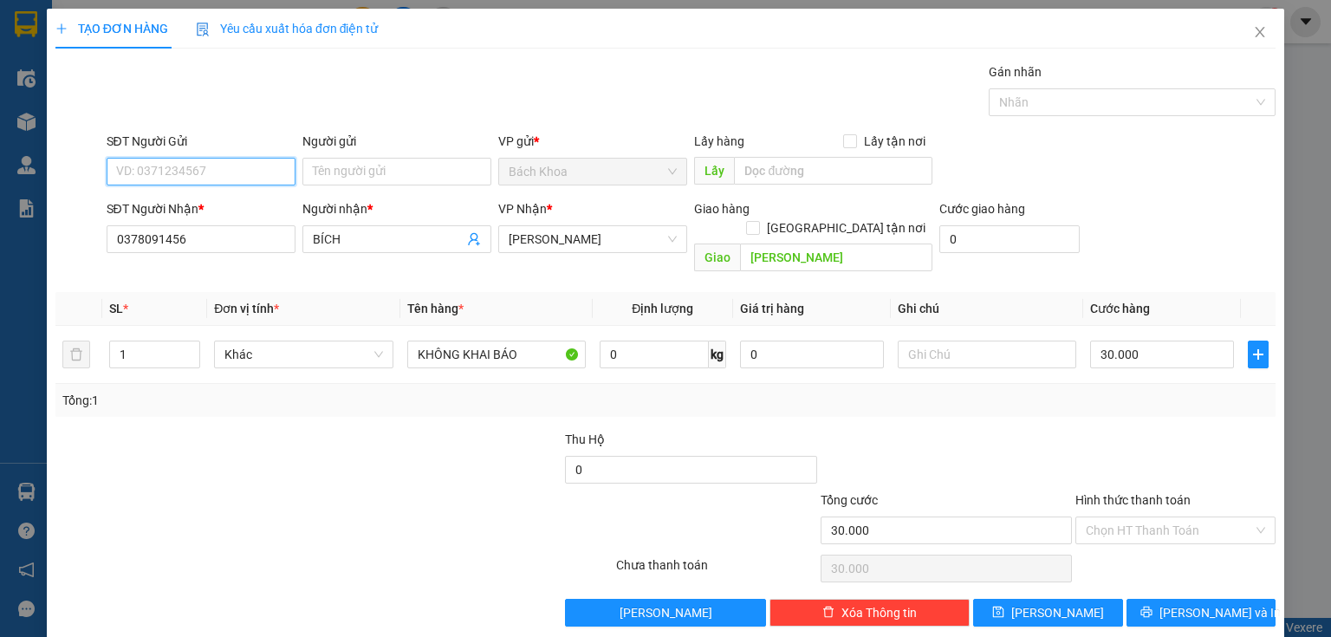
click at [227, 165] on input "SĐT Người Gửi" at bounding box center [201, 172] width 189 height 28
click at [1180, 341] on input "30.000" at bounding box center [1162, 355] width 144 height 28
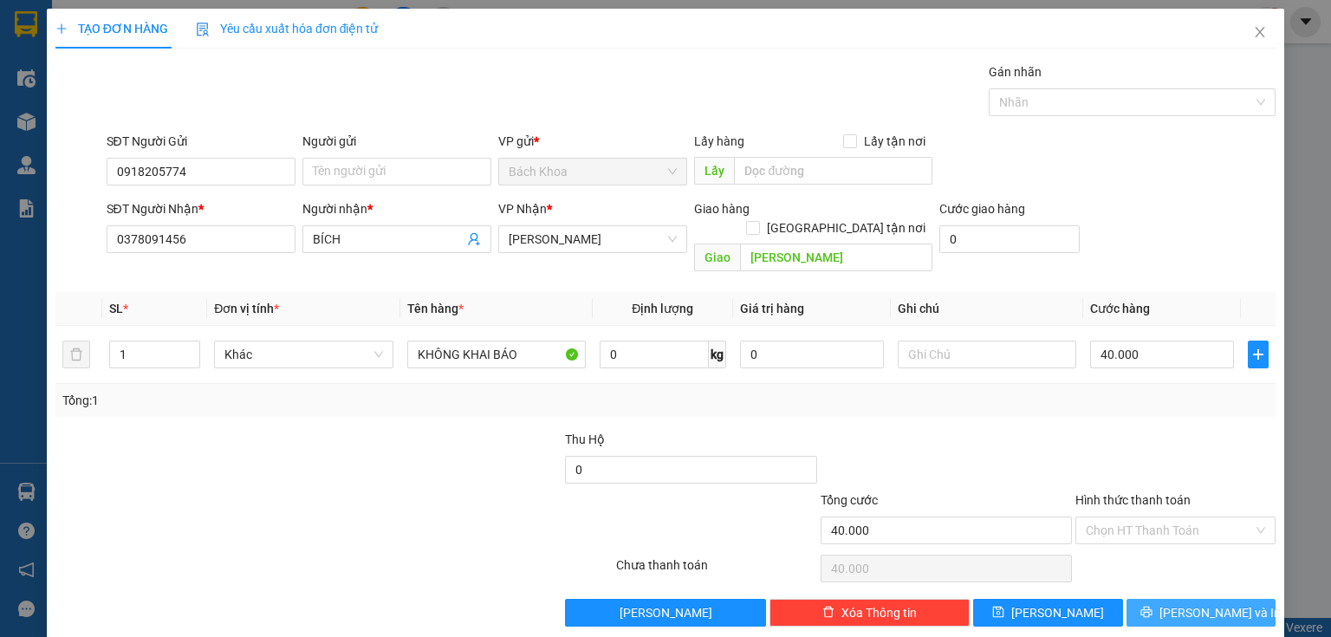
click at [1202, 603] on span "[PERSON_NAME] và In" at bounding box center [1219, 612] width 121 height 19
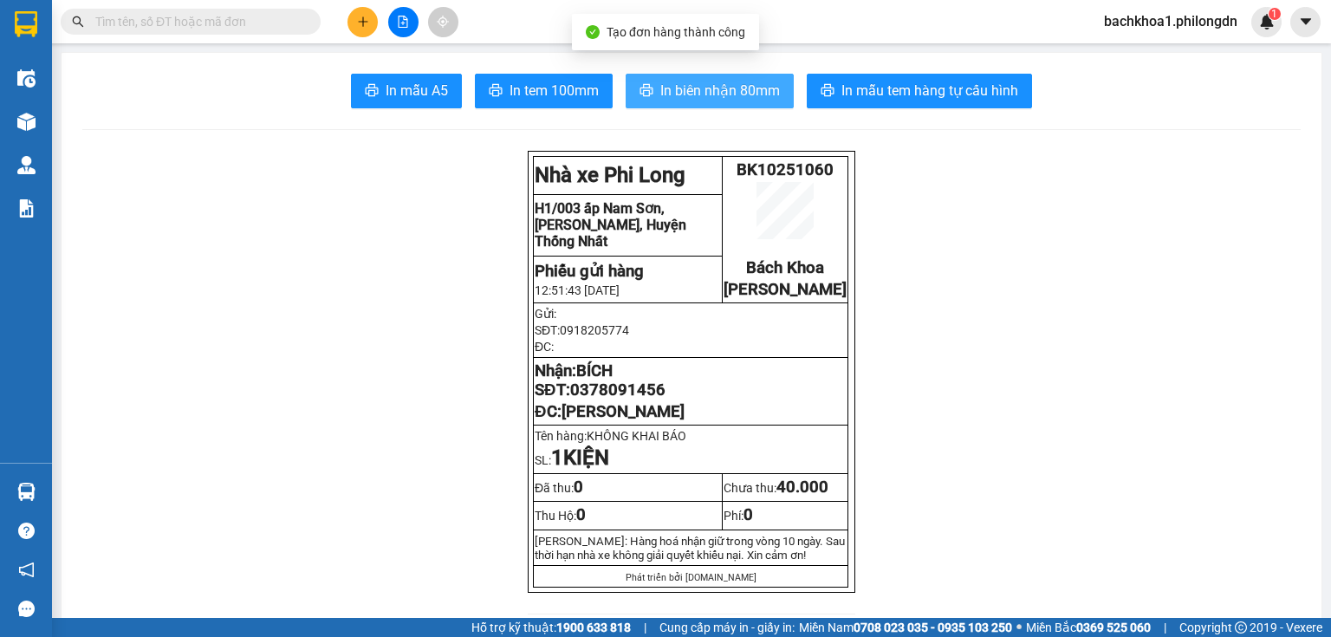
click at [737, 102] on button "In biên nhận 80mm" at bounding box center [710, 91] width 168 height 35
click at [689, 104] on button "In biên nhận 80mm" at bounding box center [710, 91] width 168 height 35
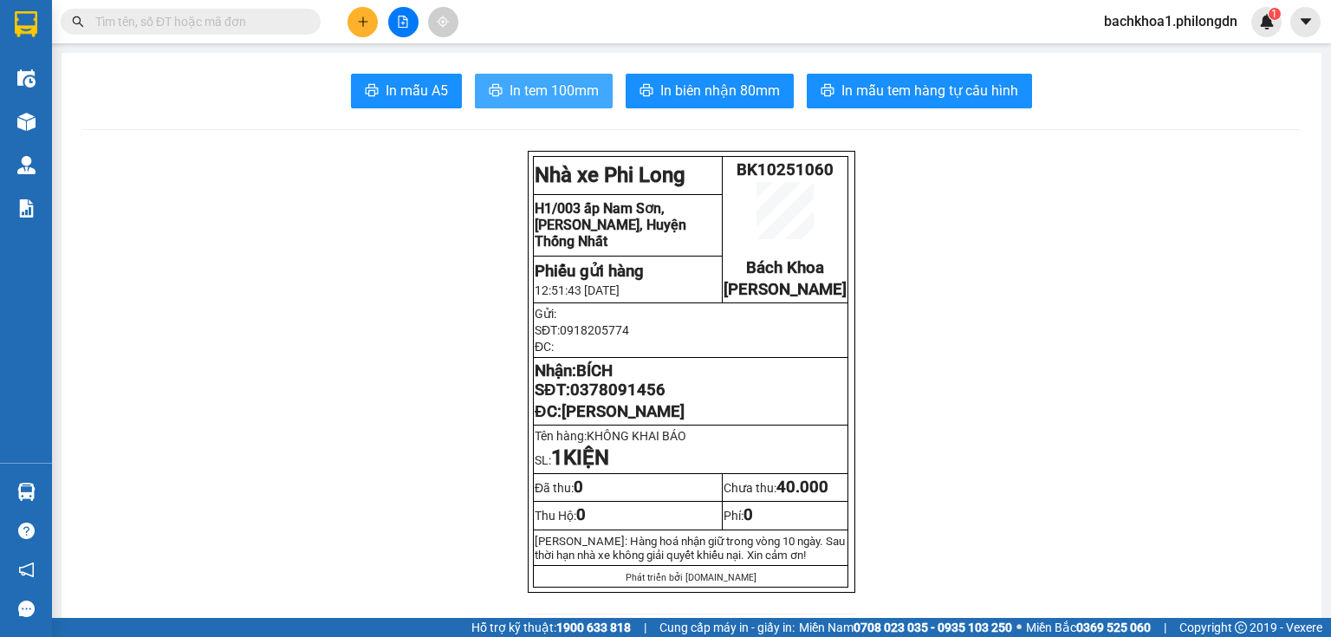
click at [520, 87] on span "In tem 100mm" at bounding box center [554, 91] width 89 height 22
click at [579, 399] on span "0378091456" at bounding box center [617, 389] width 95 height 19
click at [358, 15] on button at bounding box center [362, 22] width 30 height 30
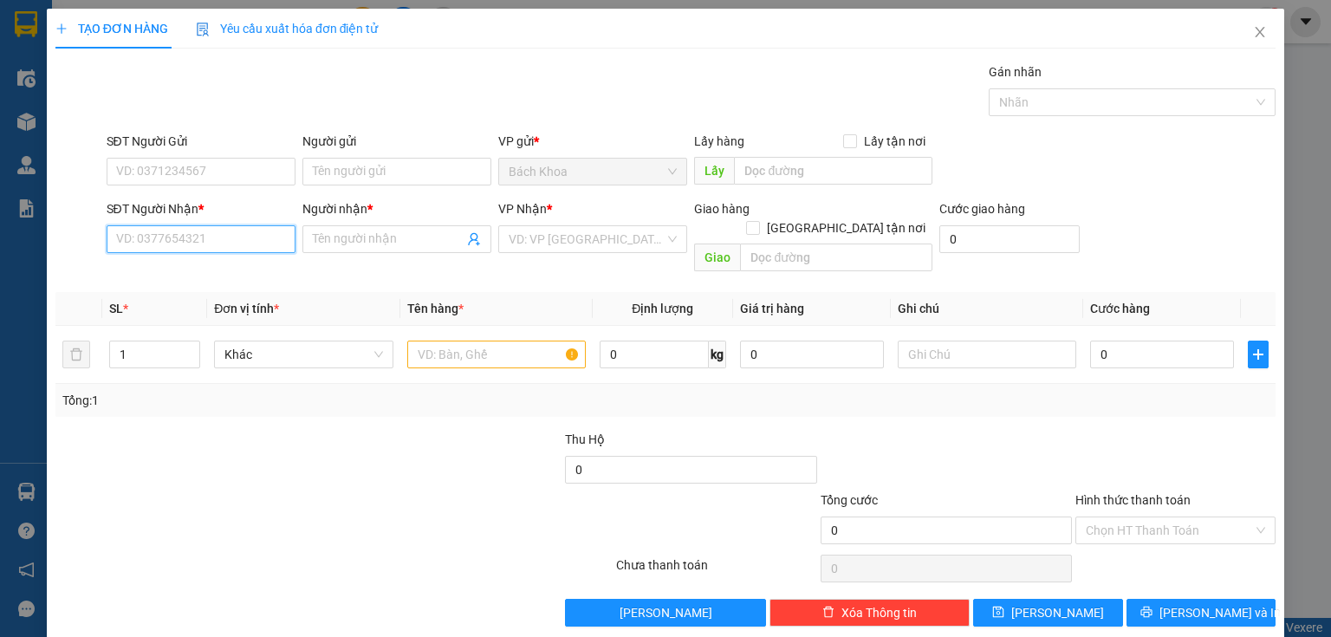
click at [184, 232] on input "SĐT Người Nhận *" at bounding box center [201, 239] width 189 height 28
click at [205, 279] on div "0934626706 - TRANG" at bounding box center [199, 272] width 166 height 19
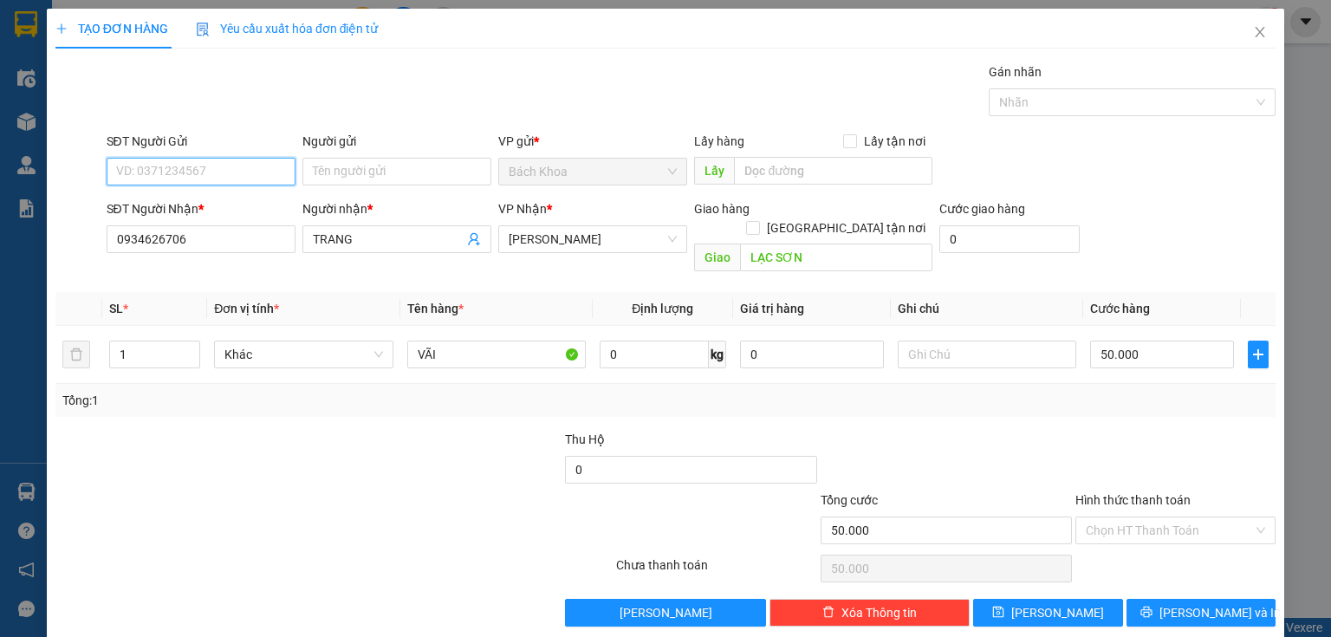
click at [206, 160] on input "SĐT Người Gửi" at bounding box center [201, 172] width 189 height 28
click at [207, 200] on div "0936144227" at bounding box center [199, 205] width 166 height 19
click at [185, 345] on span "up" at bounding box center [190, 350] width 10 height 10
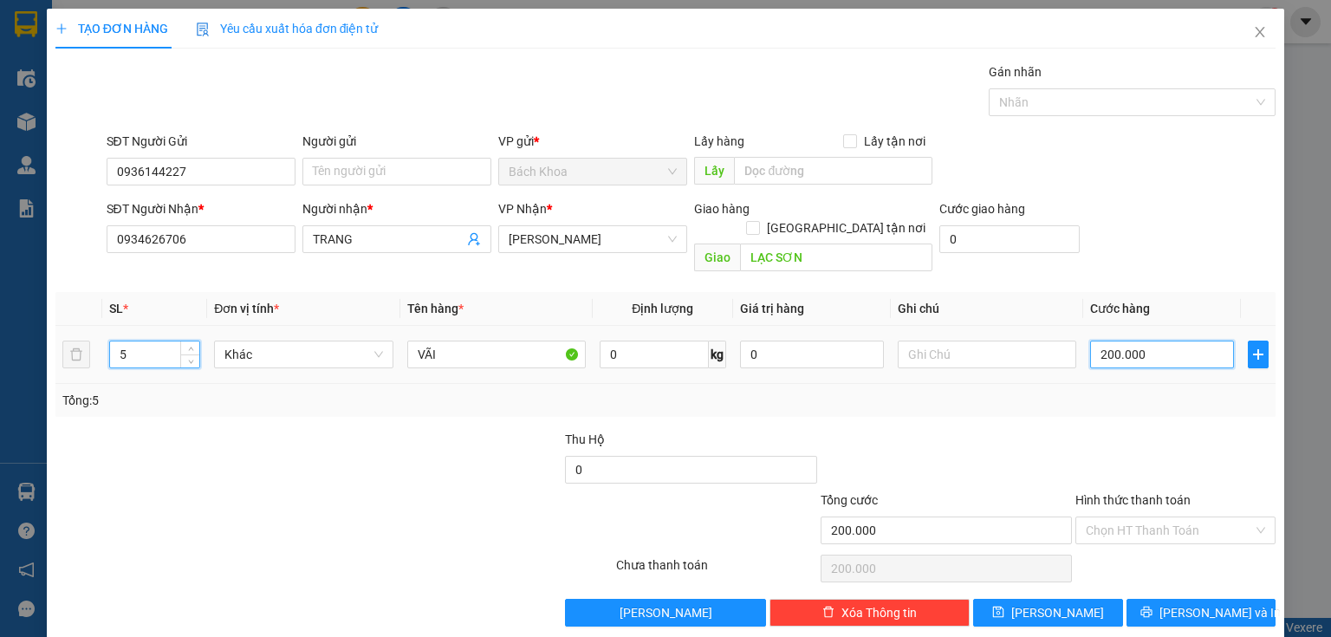
click at [1127, 341] on input "200.000" at bounding box center [1162, 355] width 144 height 28
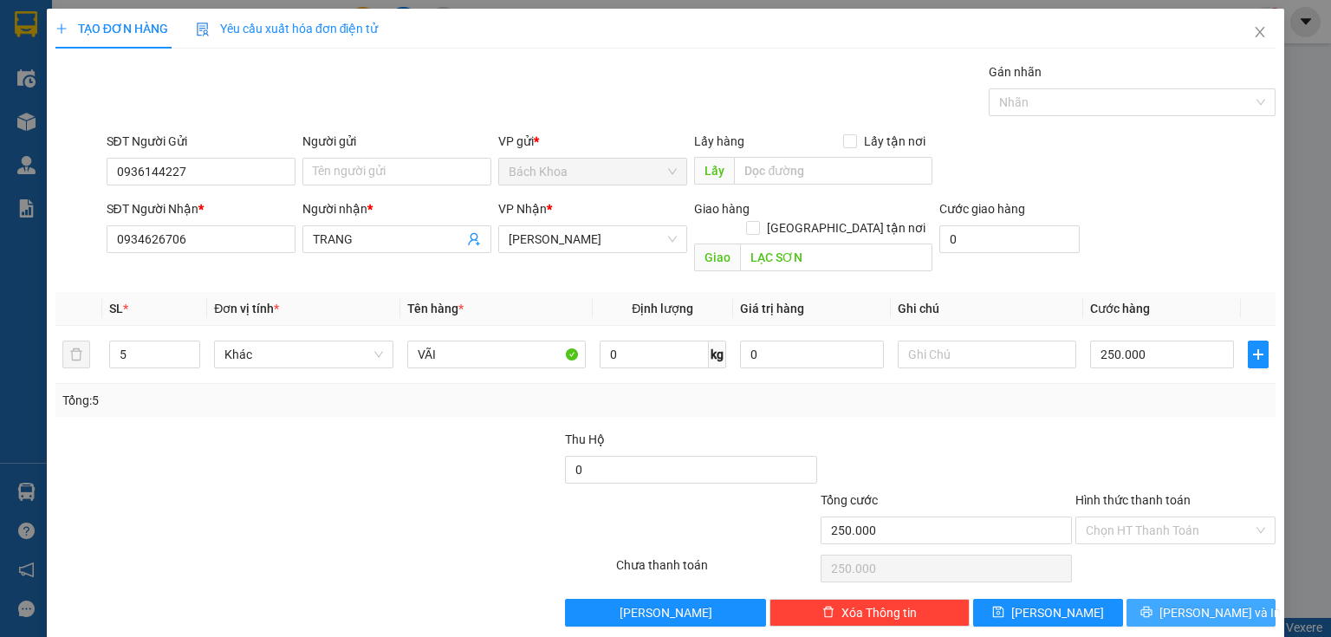
click at [1171, 599] on button "[PERSON_NAME] và In" at bounding box center [1201, 613] width 150 height 28
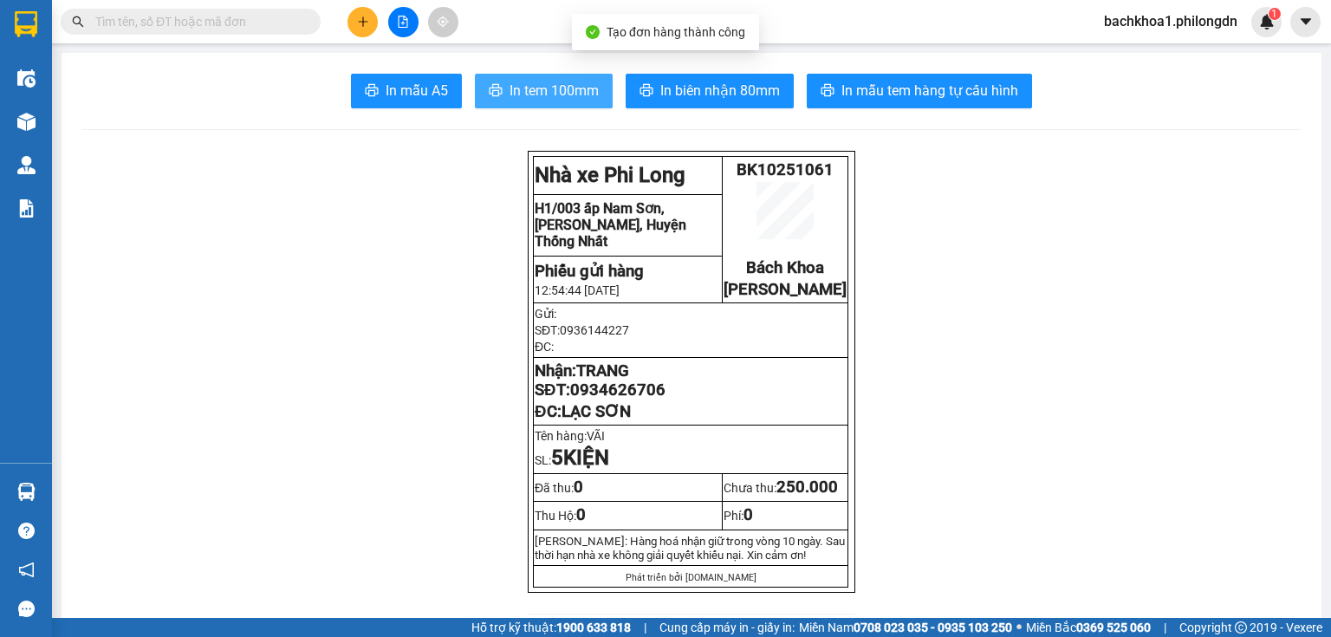
click at [519, 83] on span "In tem 100mm" at bounding box center [554, 91] width 89 height 22
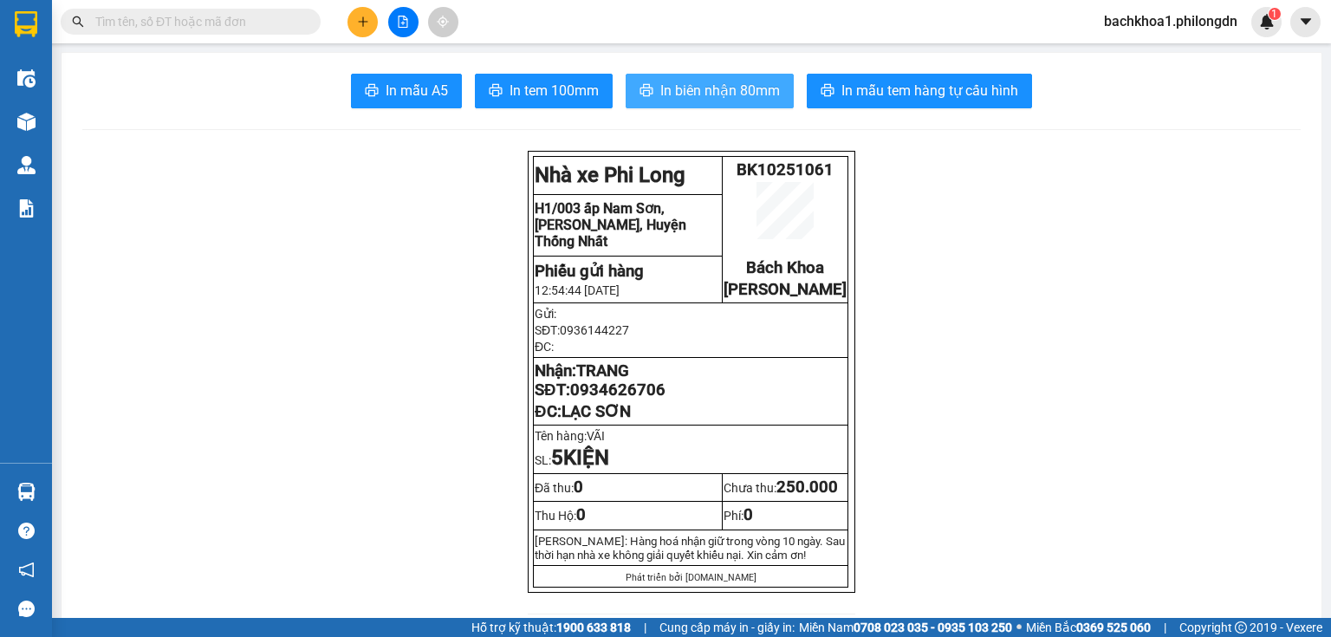
drag, startPoint x: 718, startPoint y: 73, endPoint x: 728, endPoint y: 94, distance: 22.9
click at [728, 94] on span "In biên nhận 80mm" at bounding box center [720, 91] width 120 height 22
click at [695, 88] on span "In biên nhận 80mm" at bounding box center [720, 91] width 120 height 22
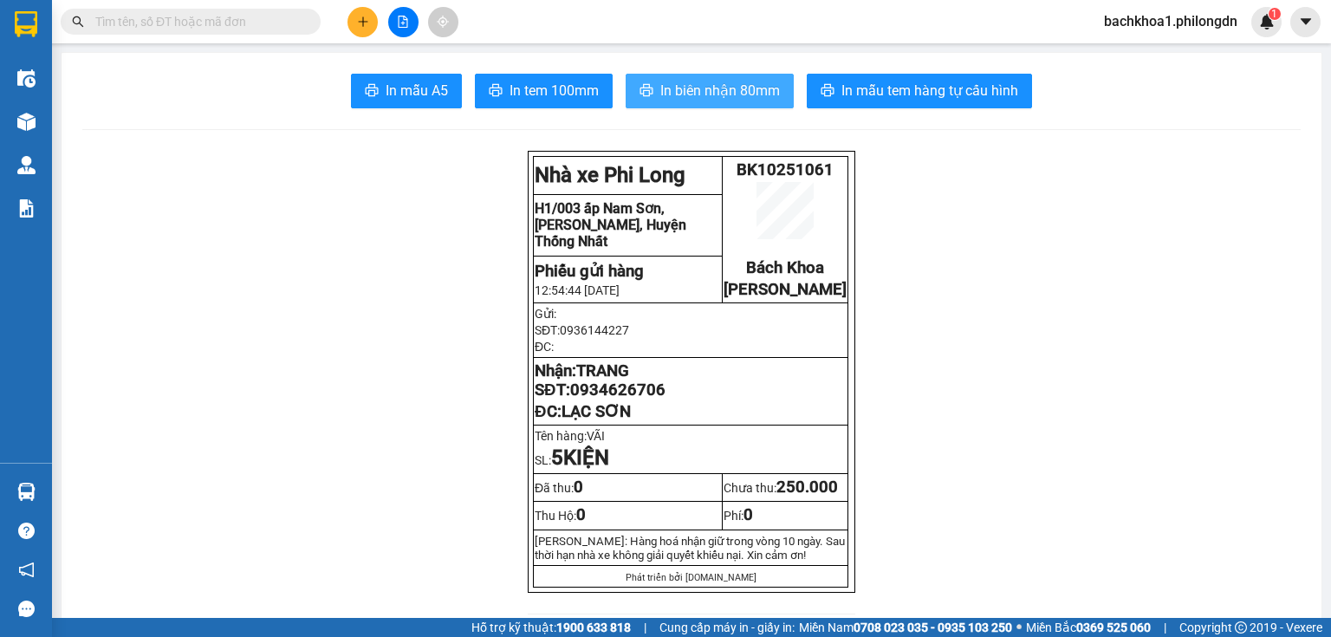
click at [676, 84] on button "In biên nhận 80mm" at bounding box center [710, 91] width 168 height 35
click at [676, 84] on span "In biên nhận 80mm" at bounding box center [720, 91] width 120 height 22
click at [614, 399] on span "0934626706" at bounding box center [617, 389] width 95 height 19
click at [350, 21] on button at bounding box center [362, 22] width 30 height 30
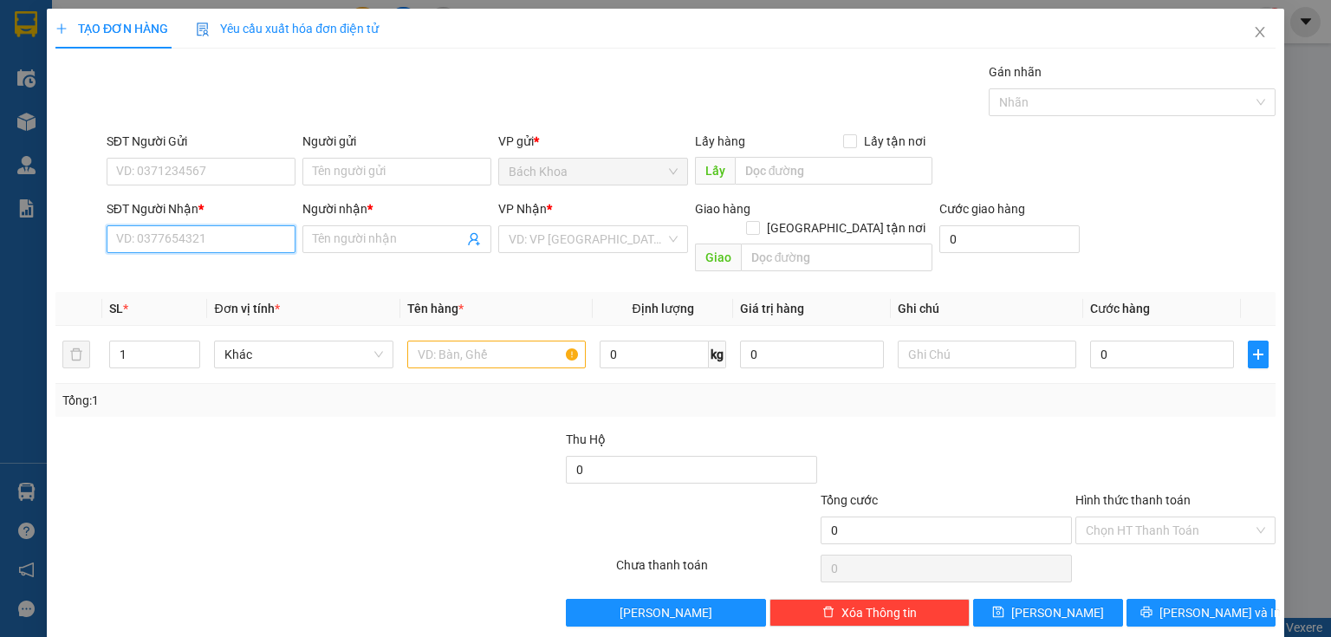
click at [204, 238] on input "SĐT Người Nhận *" at bounding box center [201, 239] width 189 height 28
click at [231, 271] on div "0856228968 - NK TÂM ĐỨC" at bounding box center [199, 272] width 166 height 19
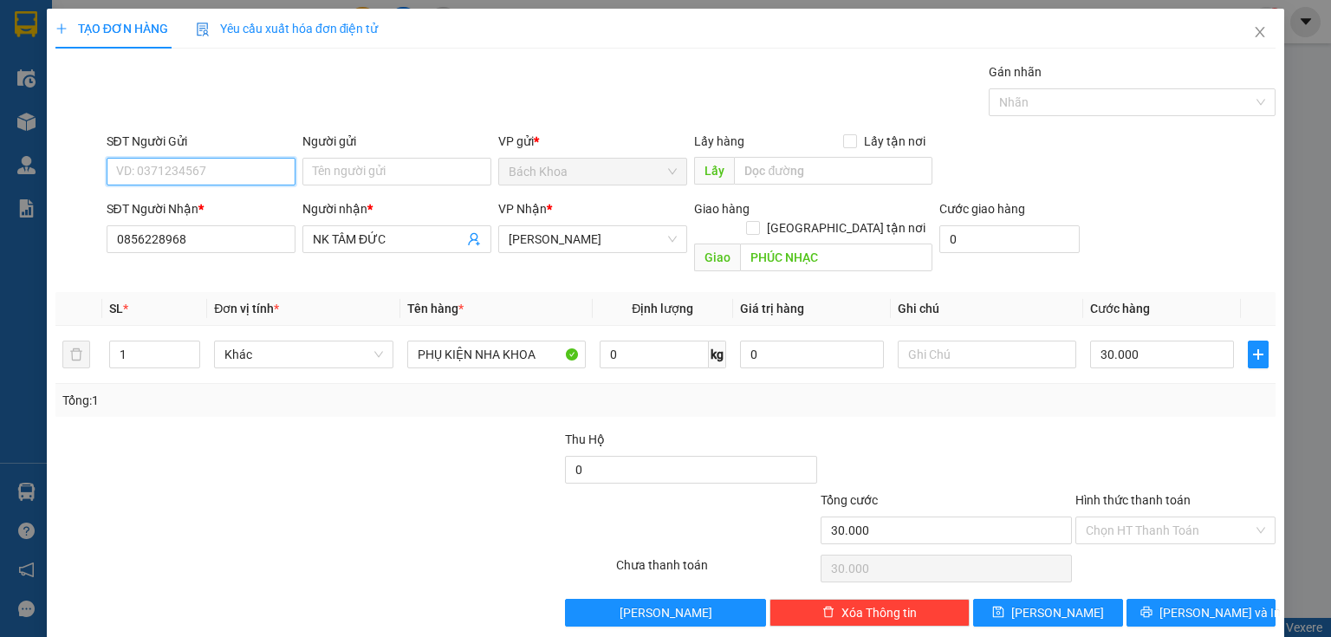
click at [233, 172] on input "SĐT Người Gửi" at bounding box center [201, 172] width 189 height 28
click at [204, 207] on div "0979178176" at bounding box center [199, 205] width 166 height 19
click at [1151, 517] on input "Hình thức thanh toán" at bounding box center [1169, 530] width 167 height 26
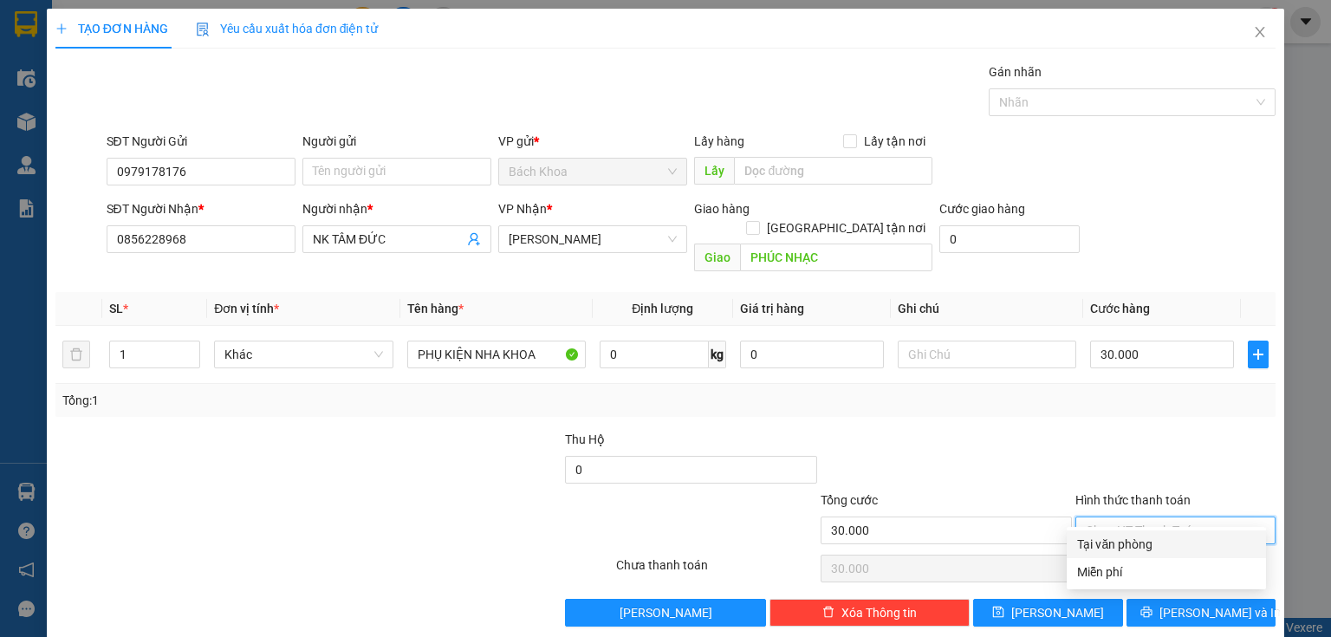
click at [1159, 541] on div "Tại văn phòng" at bounding box center [1166, 544] width 178 height 19
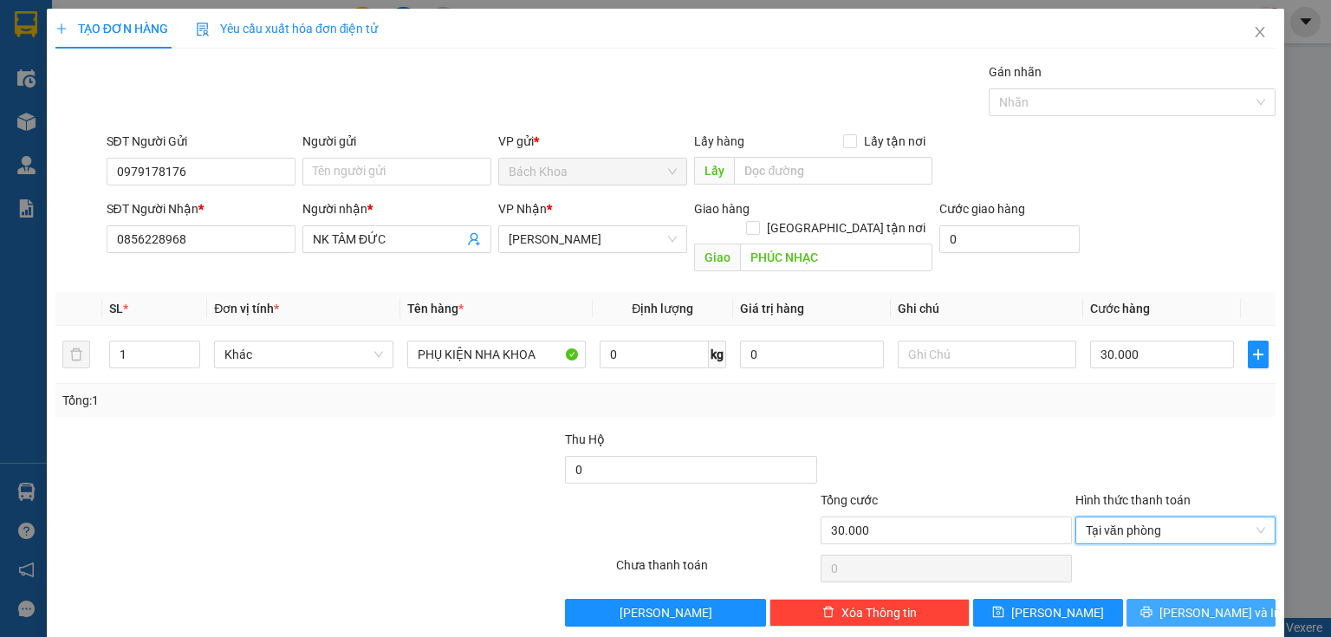
click at [1182, 603] on span "[PERSON_NAME] và In" at bounding box center [1219, 612] width 121 height 19
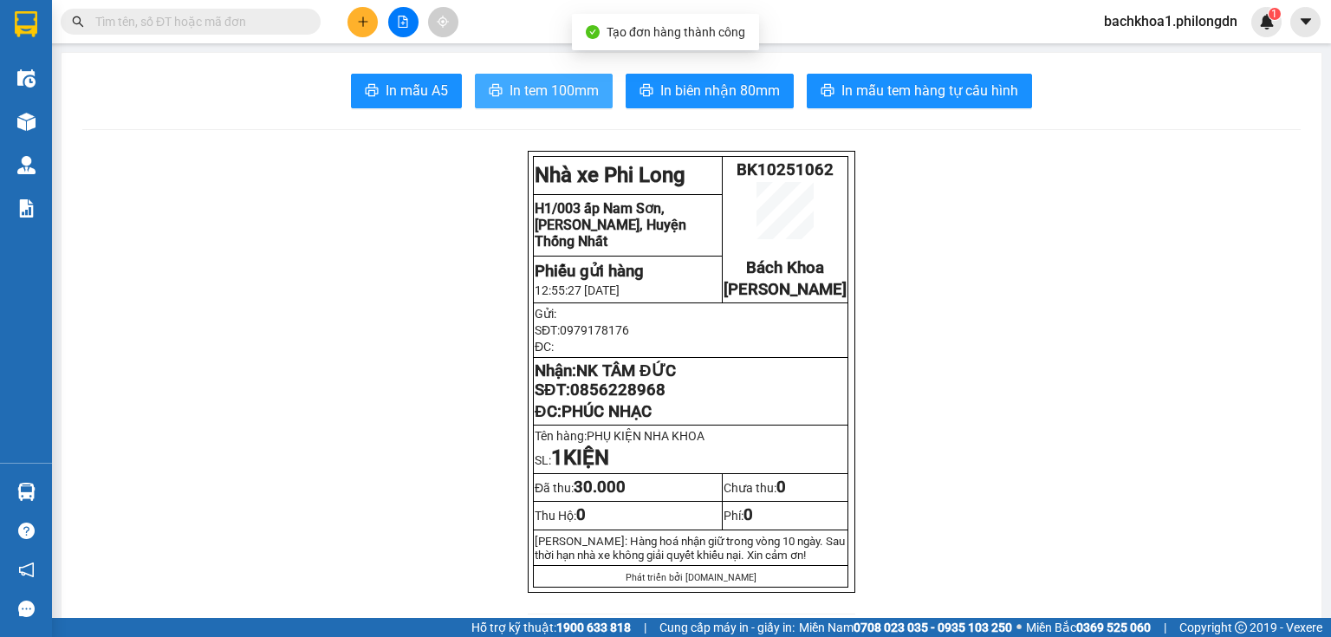
click at [578, 93] on span "In tem 100mm" at bounding box center [554, 91] width 89 height 22
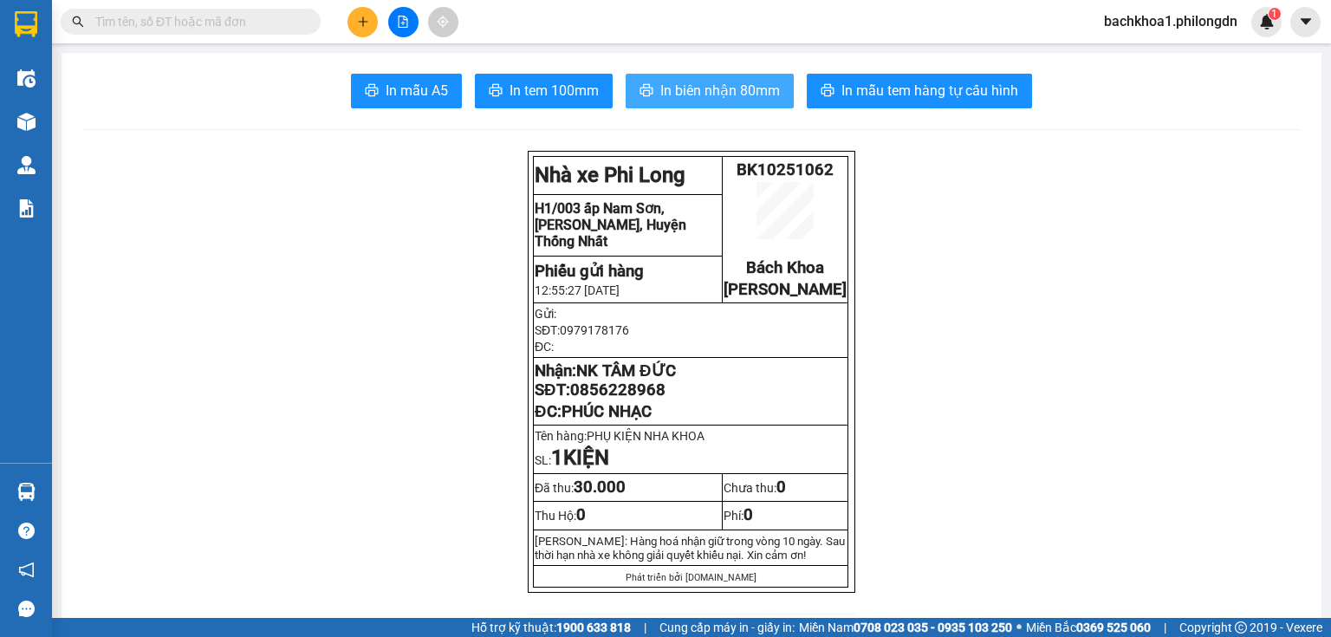
click at [698, 81] on span "In biên nhận 80mm" at bounding box center [720, 91] width 120 height 22
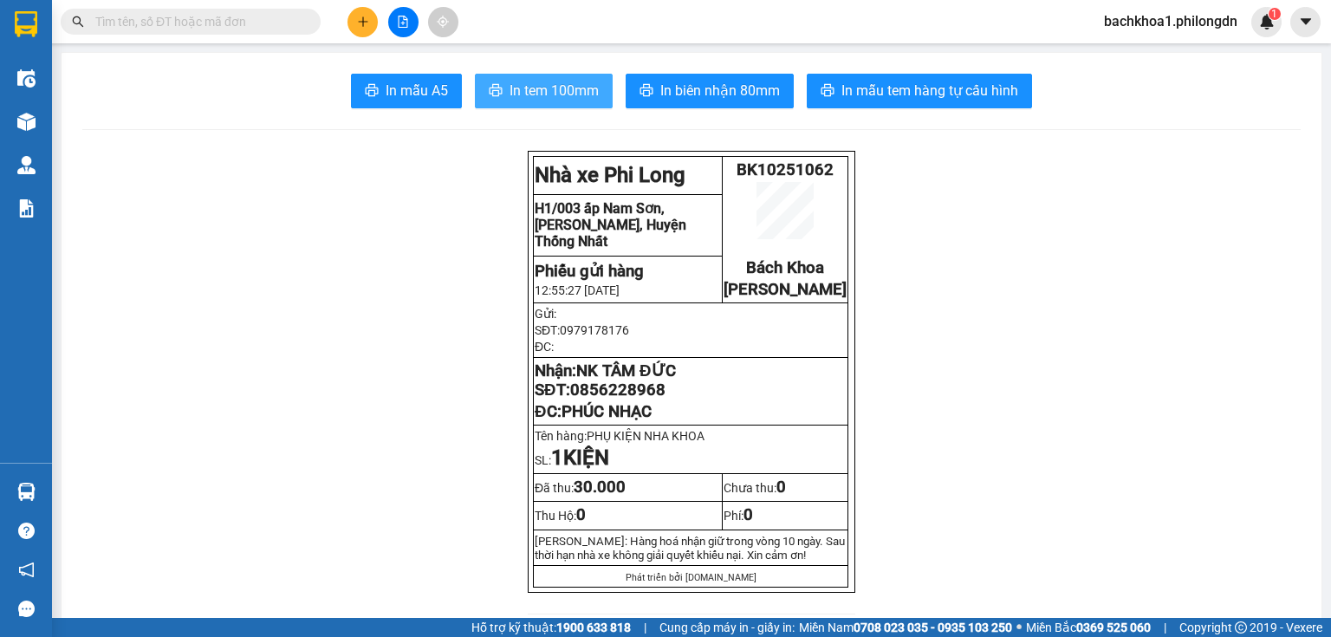
click at [551, 90] on span "In tem 100mm" at bounding box center [554, 91] width 89 height 22
click at [607, 380] on span "NK TÂM ĐỨC" at bounding box center [625, 370] width 99 height 19
drag, startPoint x: 607, startPoint y: 396, endPoint x: 591, endPoint y: 406, distance: 18.3
click at [591, 399] on span "0856228968" at bounding box center [617, 389] width 95 height 19
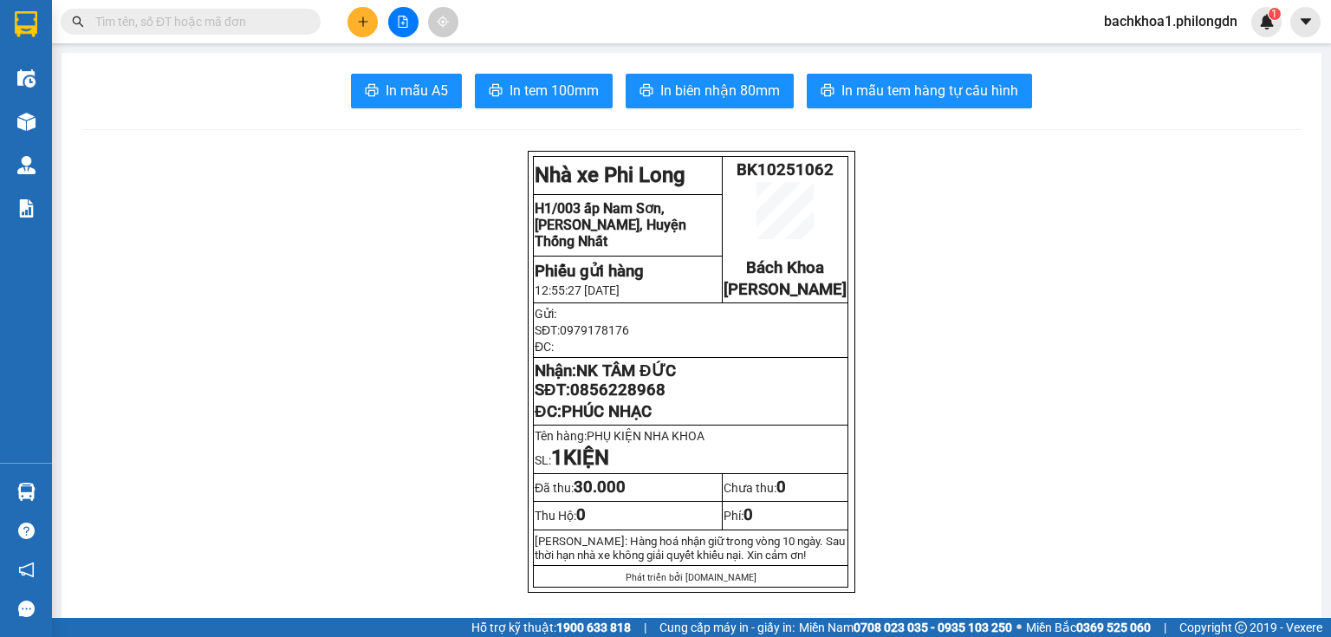
click at [591, 399] on span "0856228968" at bounding box center [617, 389] width 95 height 19
click at [347, 20] on button at bounding box center [362, 22] width 30 height 30
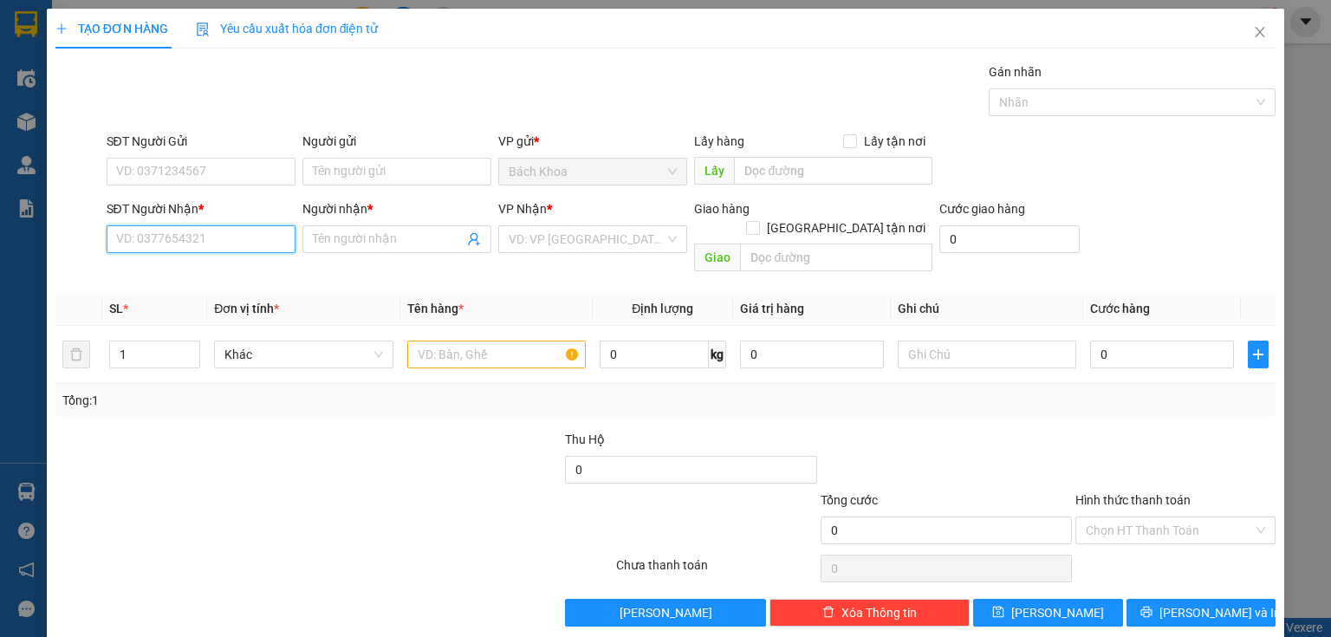
click at [170, 239] on input "SĐT Người Nhận *" at bounding box center [201, 239] width 189 height 28
click at [185, 275] on div "0347763123 - UYÊN" at bounding box center [199, 272] width 166 height 19
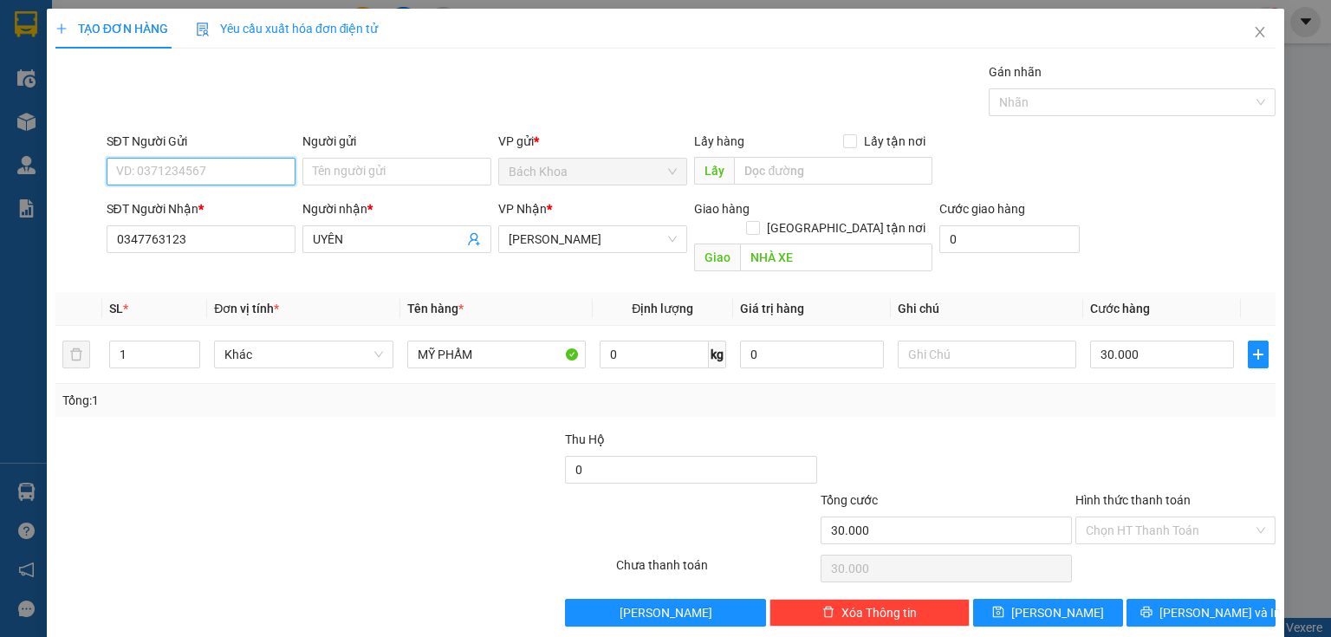
click at [204, 175] on input "SĐT Người Gửi" at bounding box center [201, 172] width 189 height 28
click at [268, 203] on div "0989398633" at bounding box center [199, 205] width 166 height 19
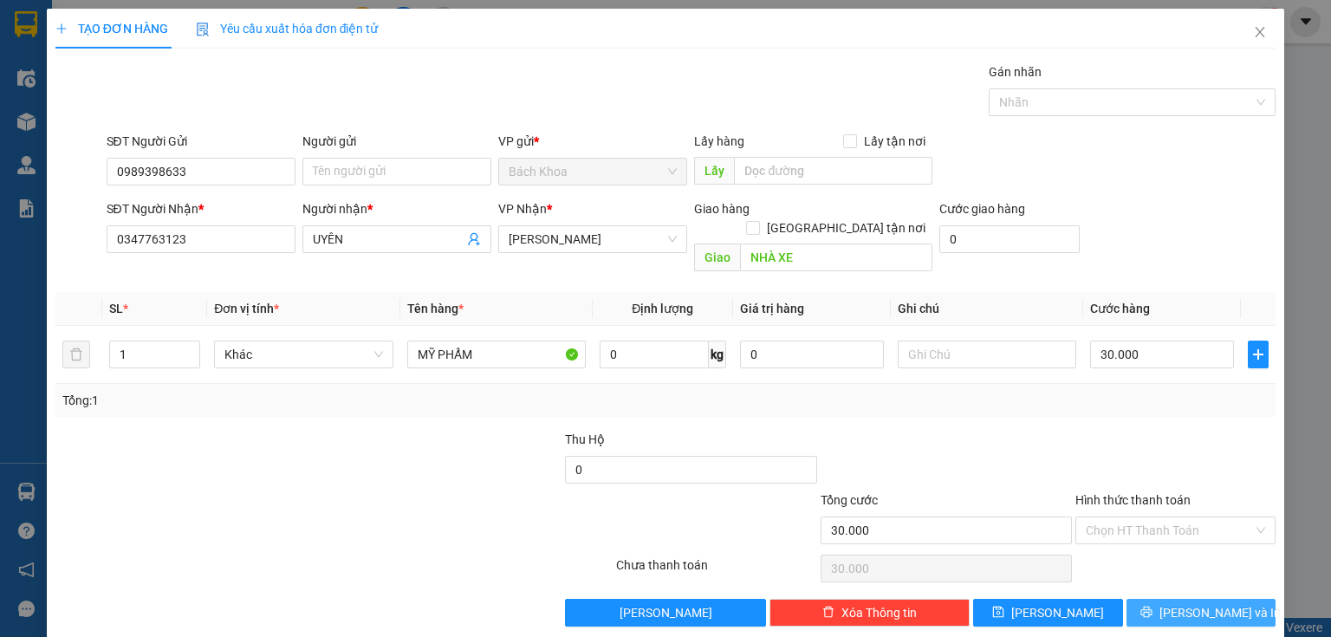
click at [1224, 603] on span "[PERSON_NAME] và In" at bounding box center [1219, 612] width 121 height 19
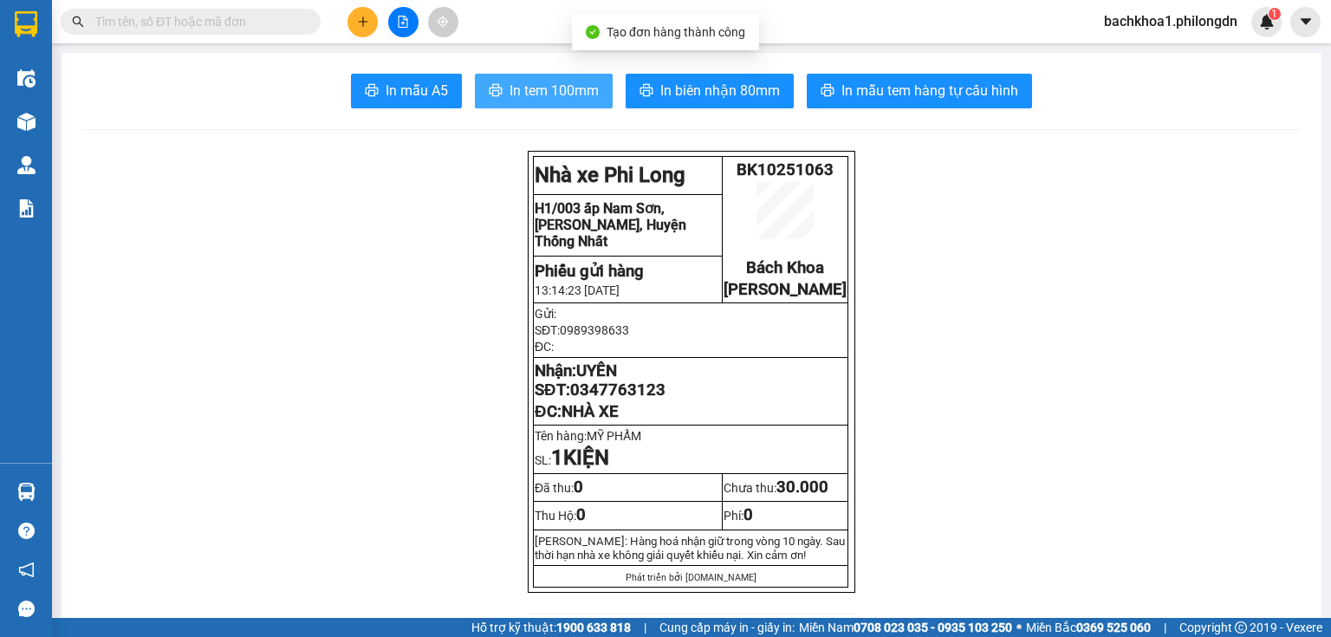
click at [598, 100] on button "In tem 100mm" at bounding box center [544, 91] width 138 height 35
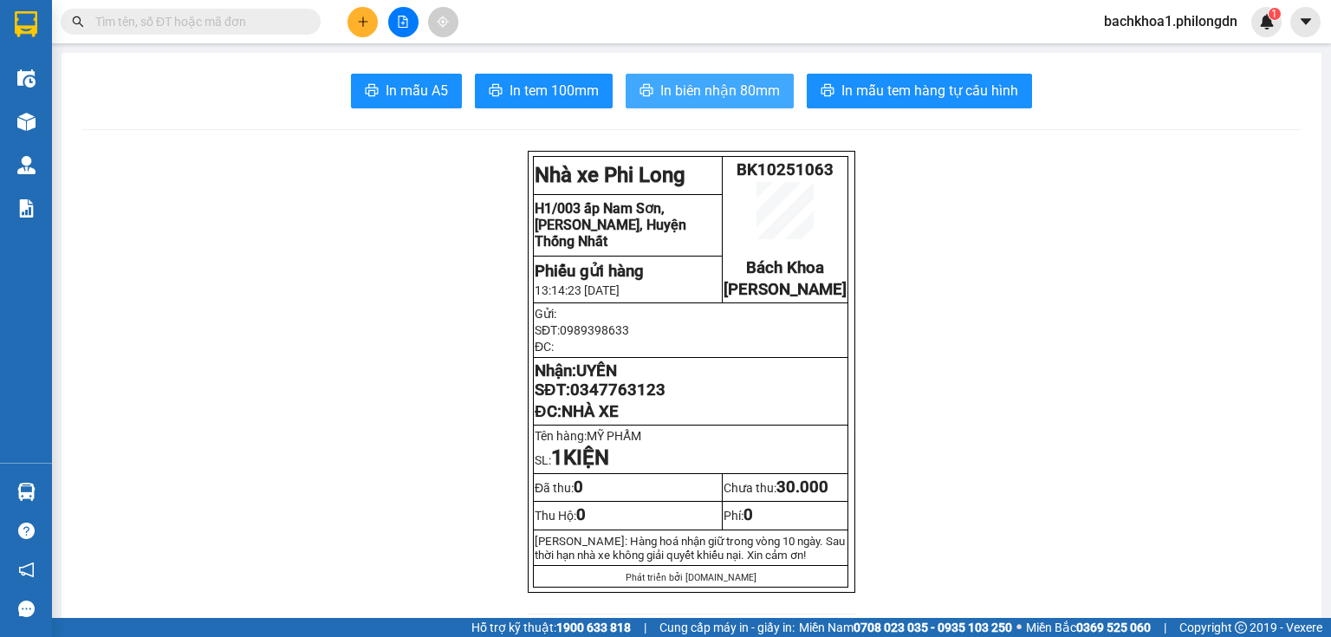
click at [700, 104] on button "In biên nhận 80mm" at bounding box center [710, 91] width 168 height 35
click at [701, 98] on span "In biên nhận 80mm" at bounding box center [720, 91] width 120 height 22
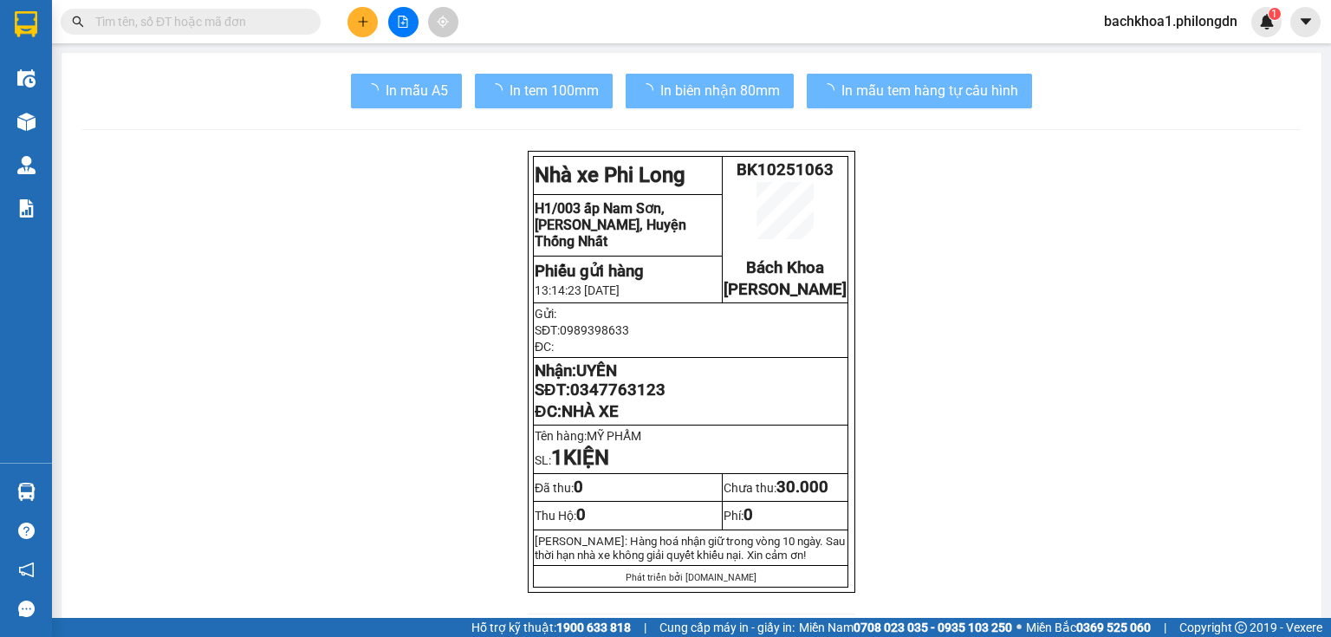
click at [638, 399] on span "0347763123" at bounding box center [617, 389] width 95 height 19
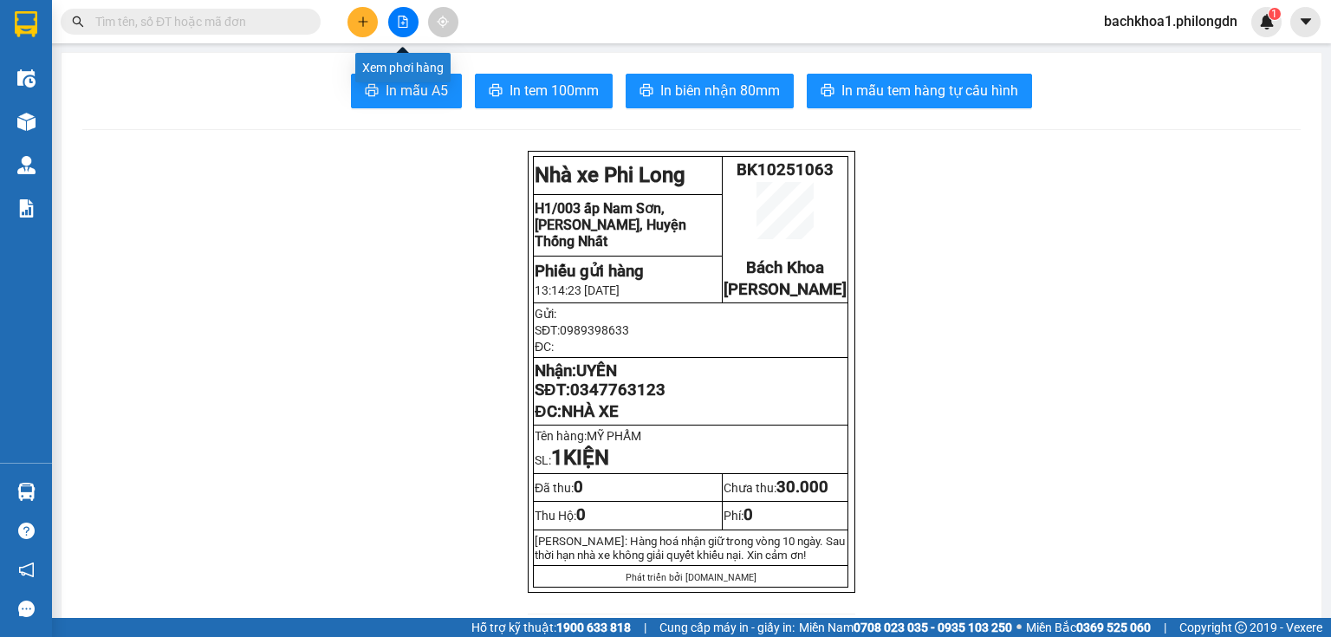
click at [364, 10] on button at bounding box center [362, 22] width 30 height 30
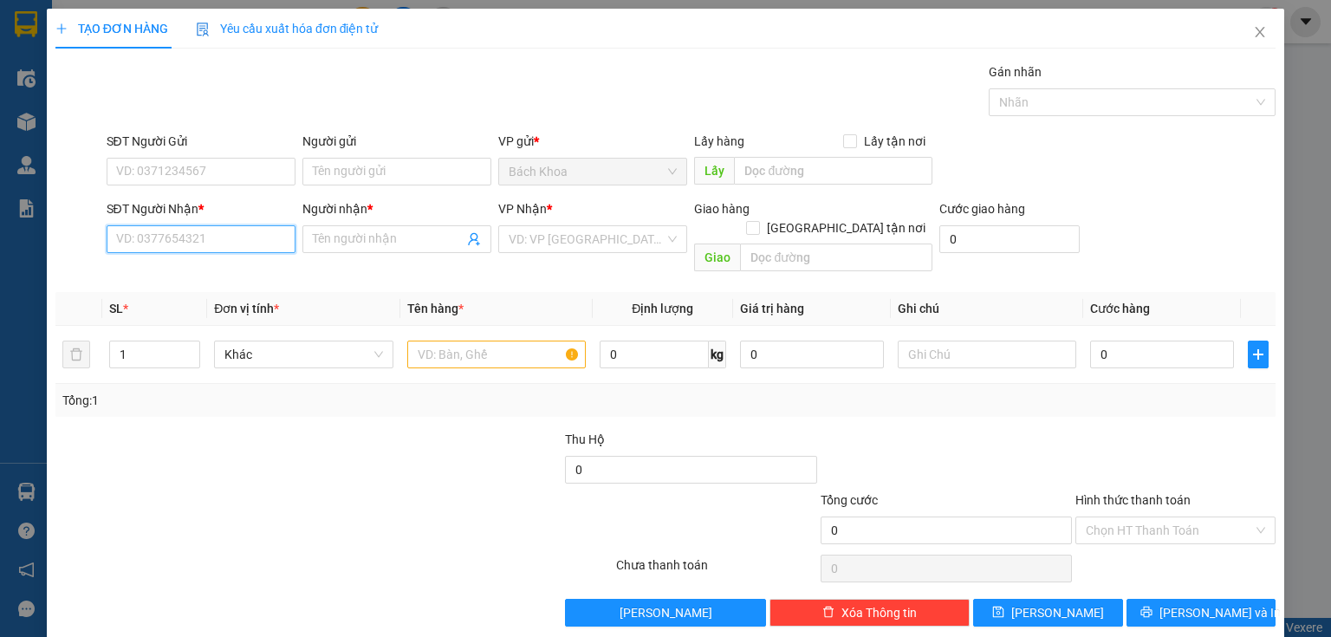
click at [198, 240] on input "SĐT Người Nhận *" at bounding box center [201, 239] width 189 height 28
click at [204, 268] on div "0377701408 - YẾN" at bounding box center [199, 272] width 166 height 19
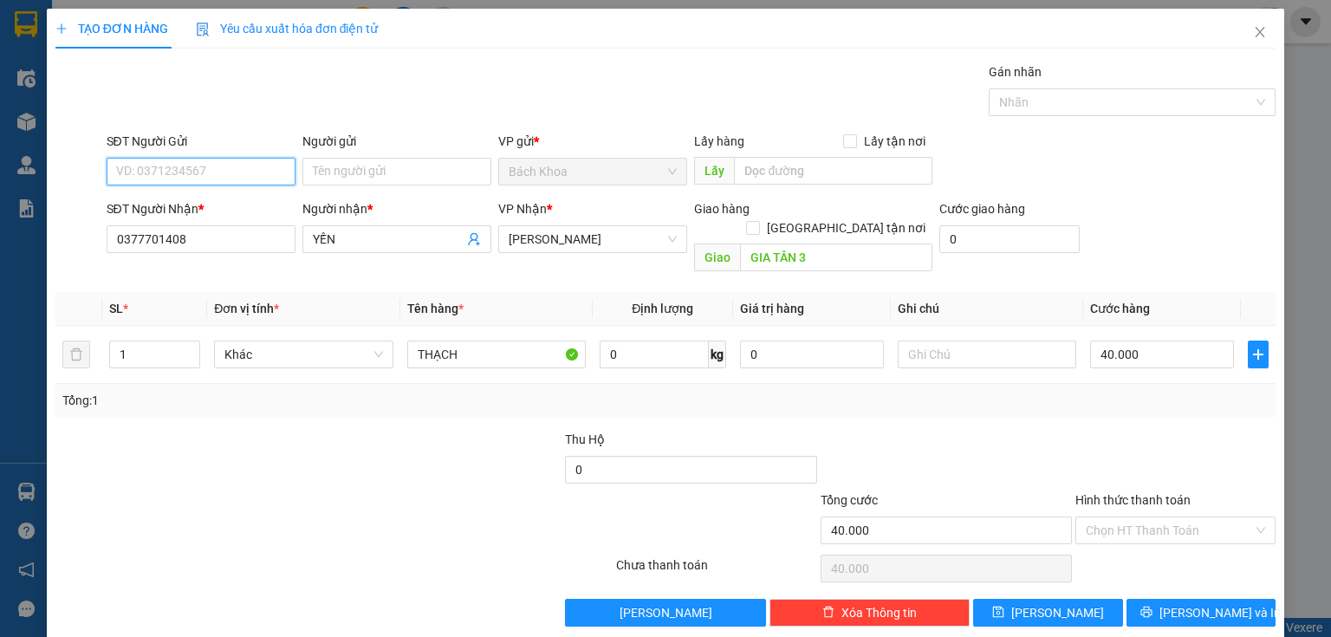
click at [225, 162] on input "SĐT Người Gửi" at bounding box center [201, 172] width 189 height 28
click at [198, 204] on div "0869330485" at bounding box center [199, 205] width 166 height 19
click at [182, 341] on span "Increase Value" at bounding box center [189, 349] width 19 height 16
click at [1150, 341] on input "50.000" at bounding box center [1162, 355] width 144 height 28
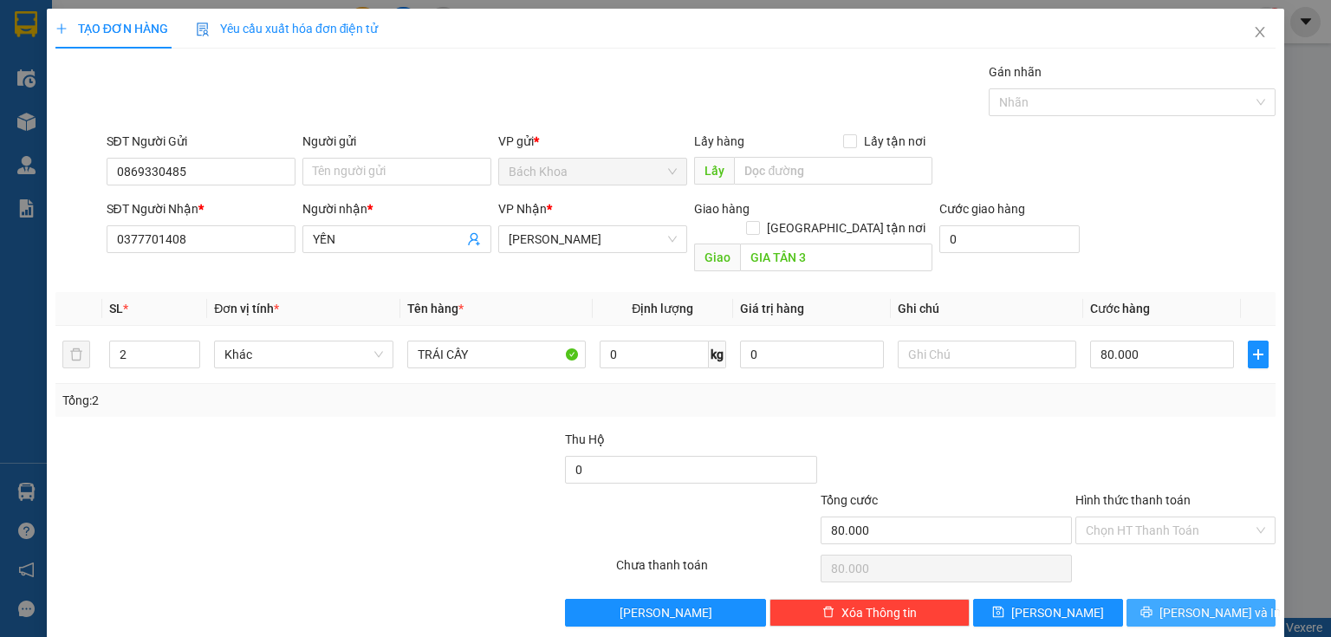
click at [1192, 599] on button "[PERSON_NAME] và In" at bounding box center [1201, 613] width 150 height 28
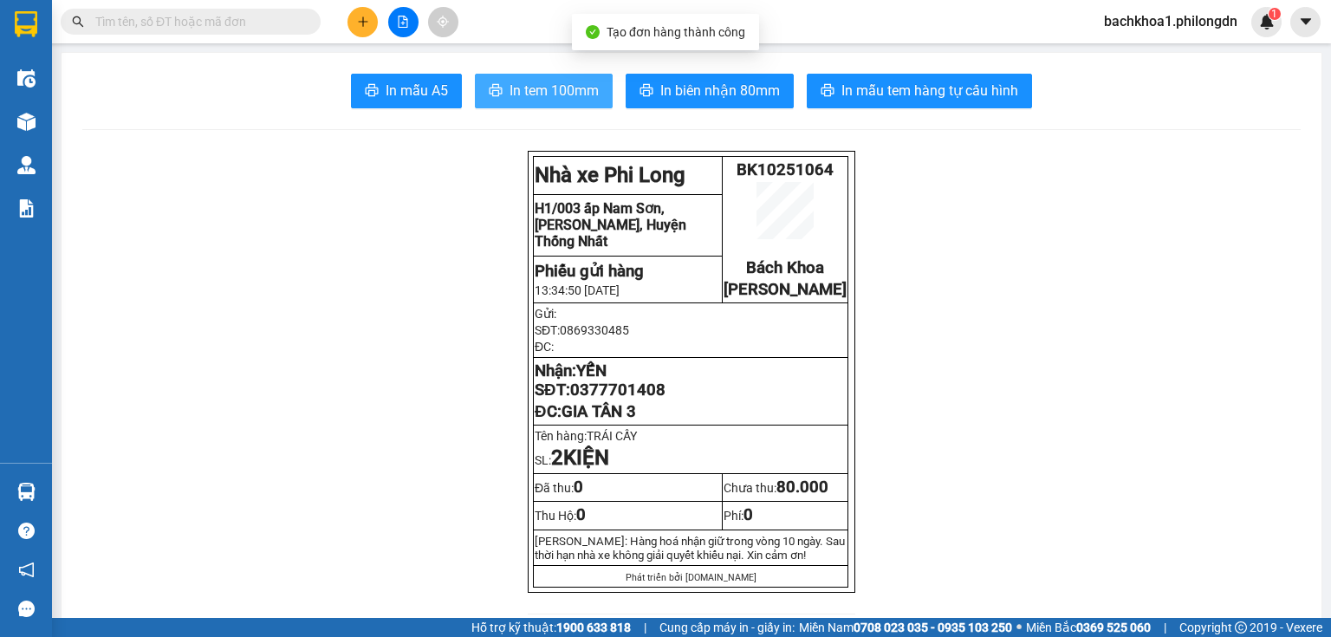
click at [490, 95] on icon "printer" at bounding box center [496, 90] width 14 height 14
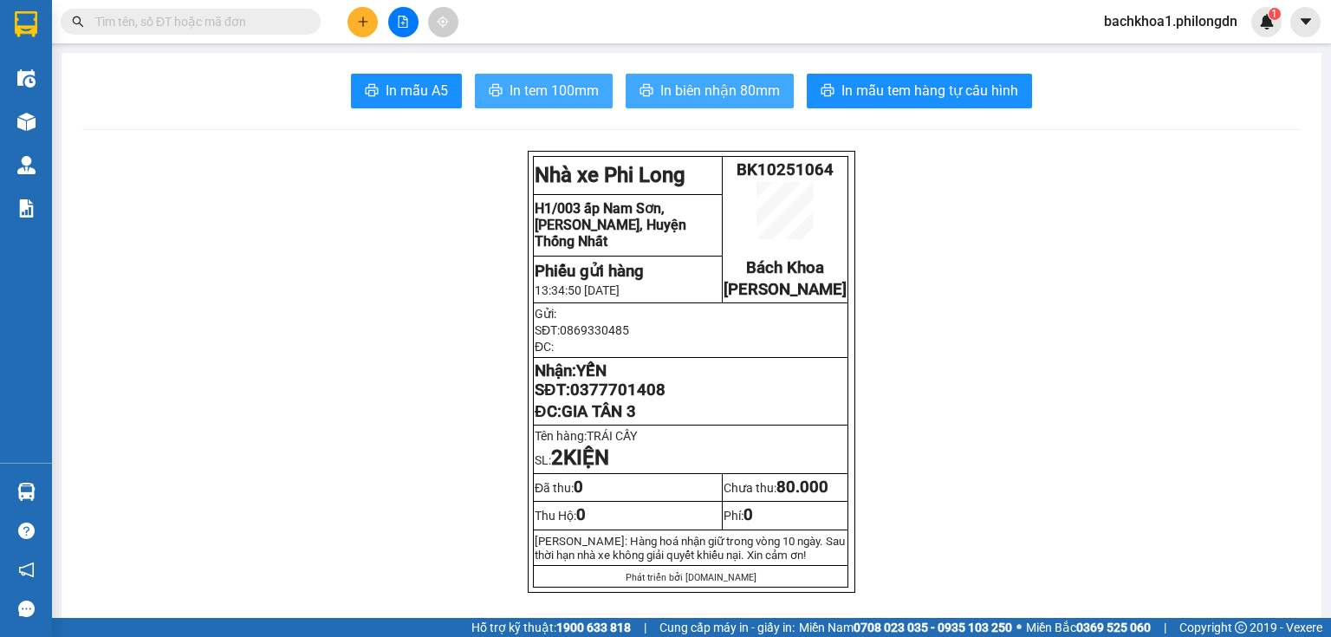
click at [704, 86] on span "In biên nhận 80mm" at bounding box center [720, 91] width 120 height 22
click at [685, 85] on span "In biên nhận 80mm" at bounding box center [720, 91] width 120 height 22
click at [629, 399] on span "0377701408" at bounding box center [617, 389] width 95 height 19
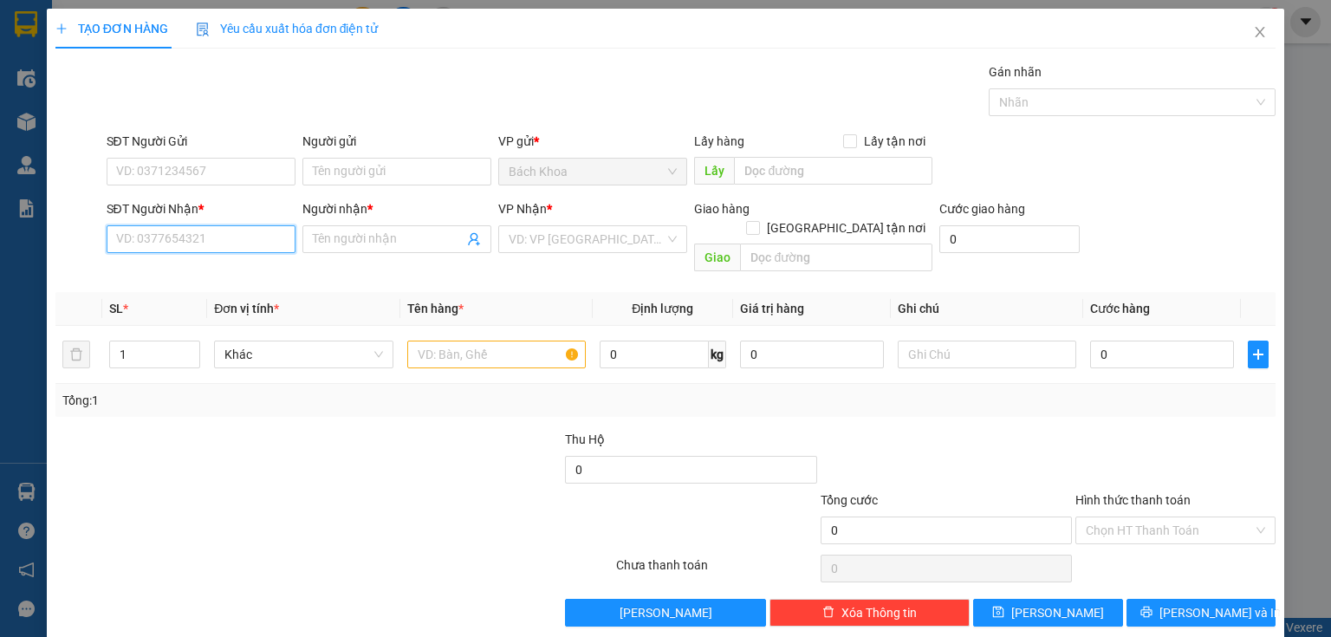
click at [175, 241] on input "SĐT Người Nhận *" at bounding box center [201, 239] width 189 height 28
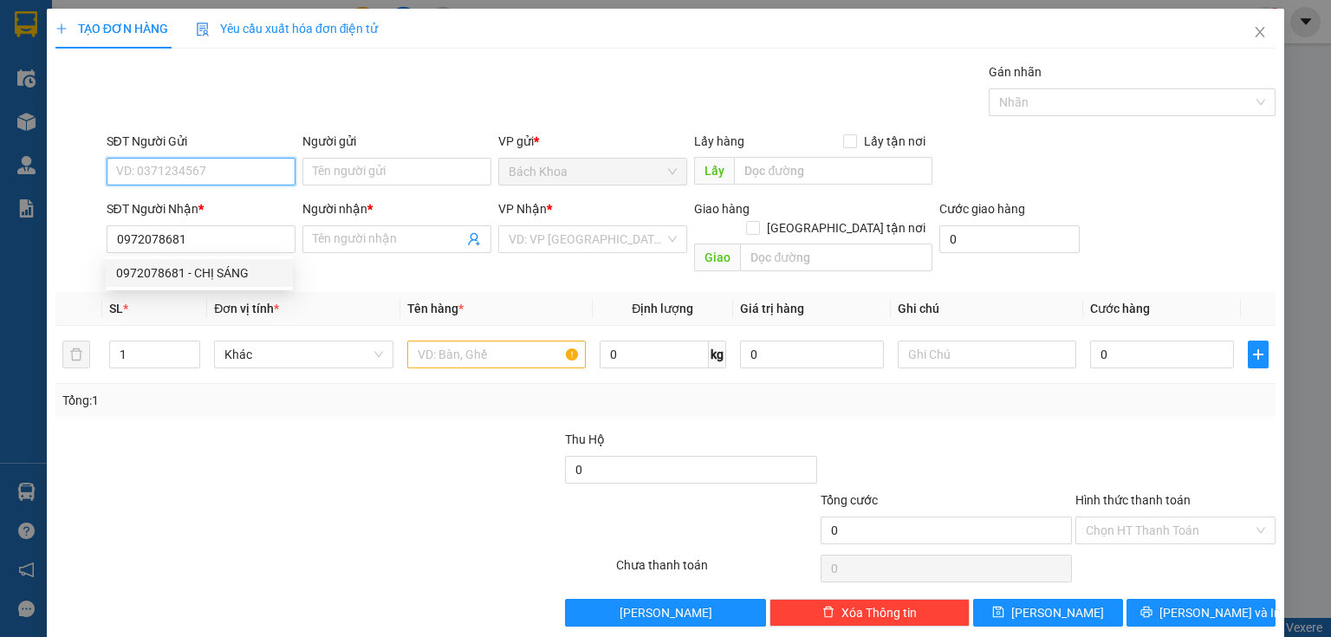
click at [199, 172] on input "SĐT Người Gửi" at bounding box center [201, 172] width 189 height 28
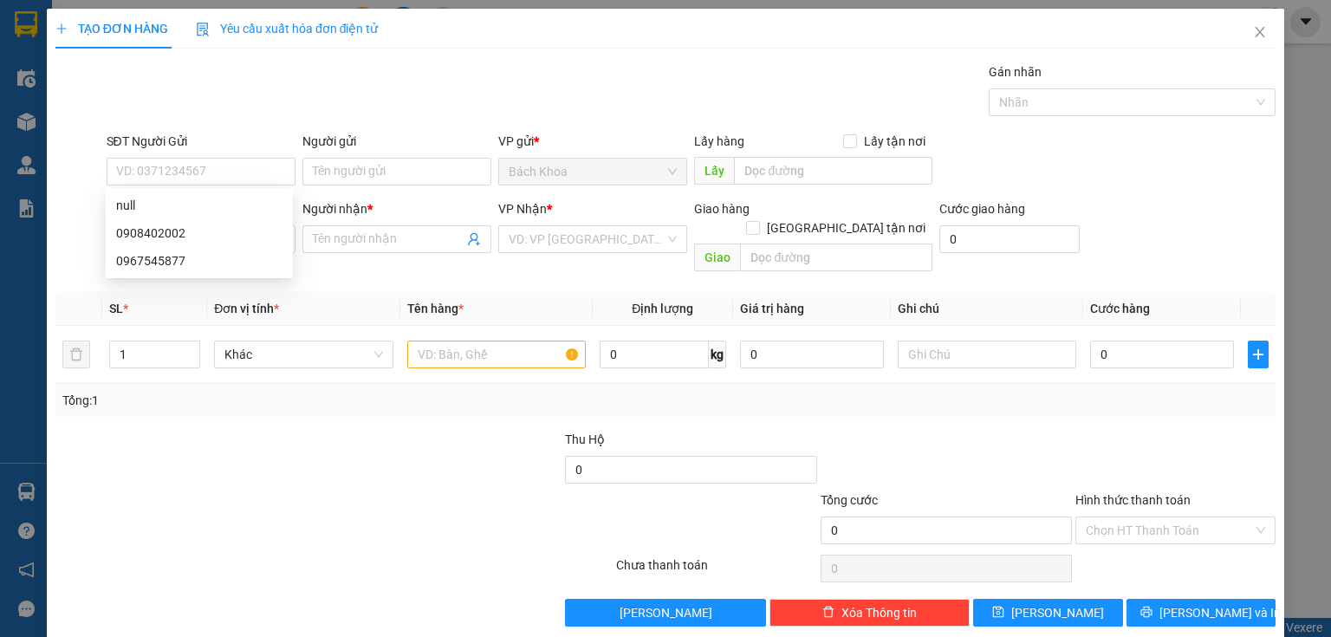
click at [596, 80] on div "Gán nhãn Nhãn" at bounding box center [691, 92] width 1177 height 61
click at [1253, 38] on icon "close" at bounding box center [1260, 32] width 14 height 14
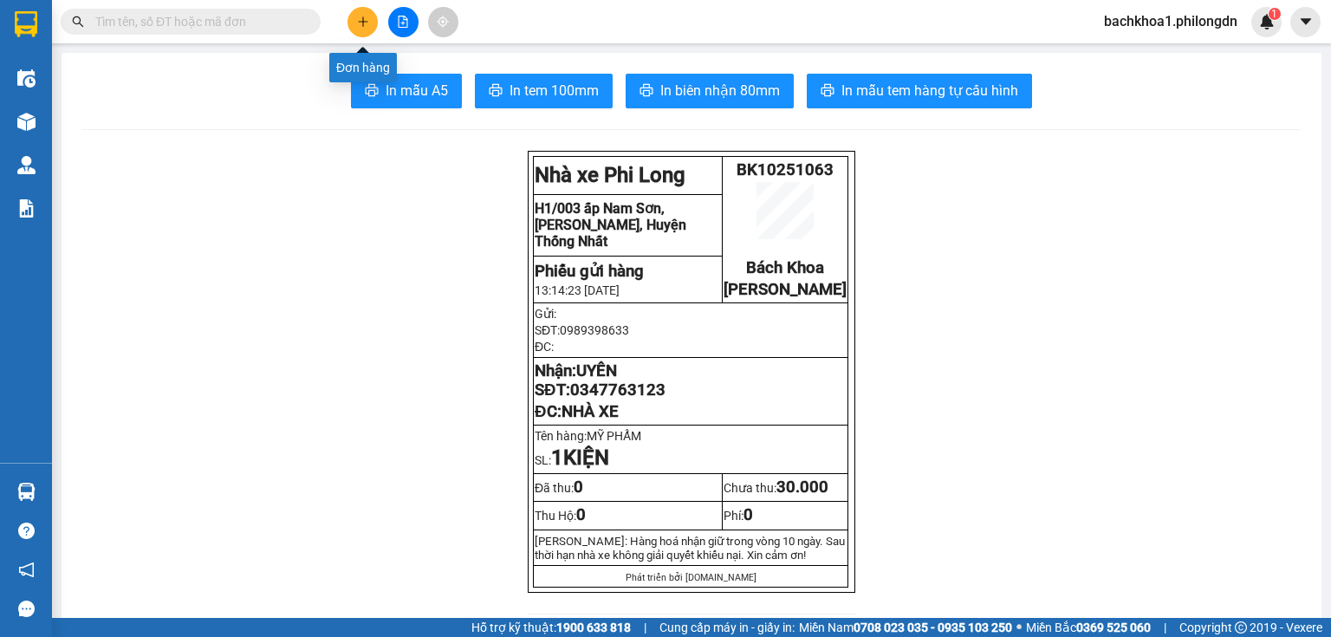
click at [373, 23] on button at bounding box center [362, 22] width 30 height 30
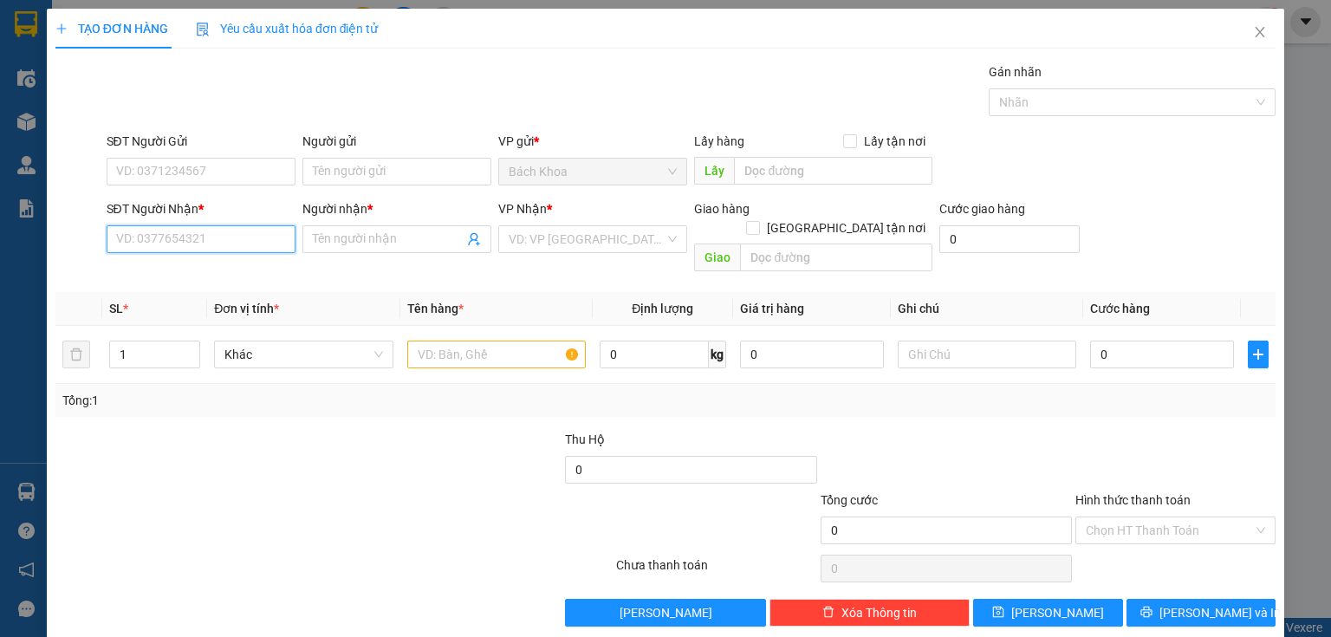
drag, startPoint x: 145, startPoint y: 236, endPoint x: 154, endPoint y: 230, distance: 11.3
click at [146, 235] on input "SĐT Người Nhận *" at bounding box center [201, 239] width 189 height 28
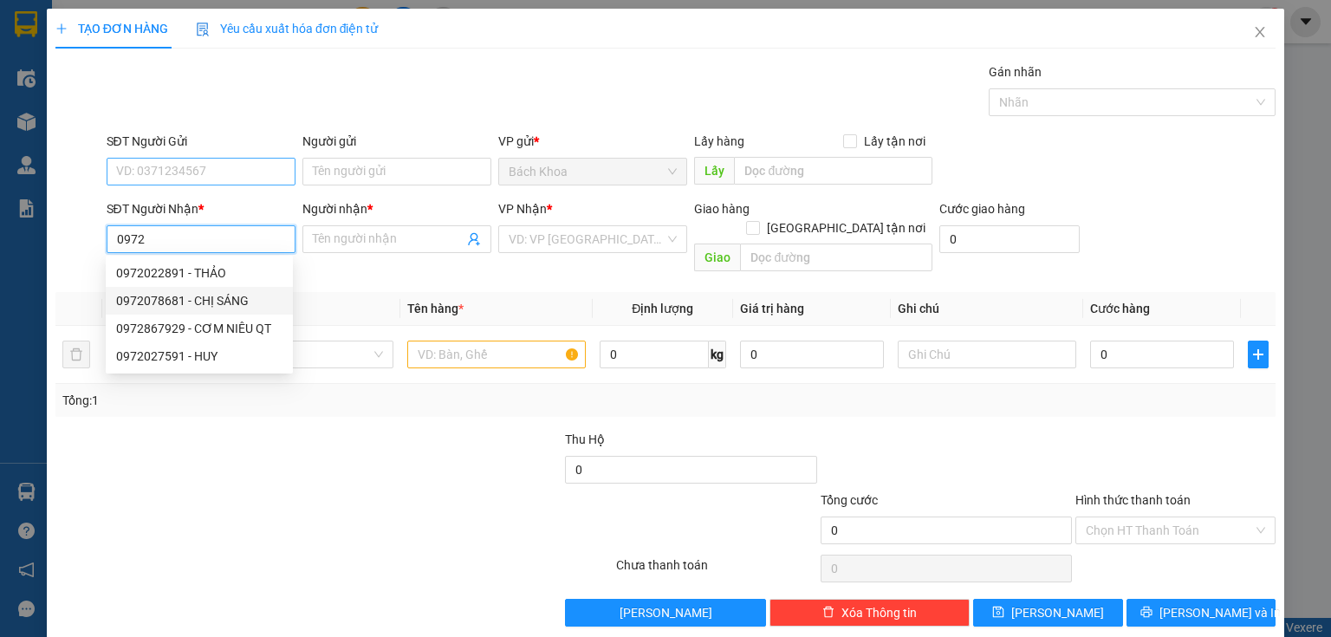
drag, startPoint x: 149, startPoint y: 305, endPoint x: 281, endPoint y: 164, distance: 193.1
click at [151, 305] on div "0972078681 - CHỊ SÁNG" at bounding box center [199, 300] width 166 height 19
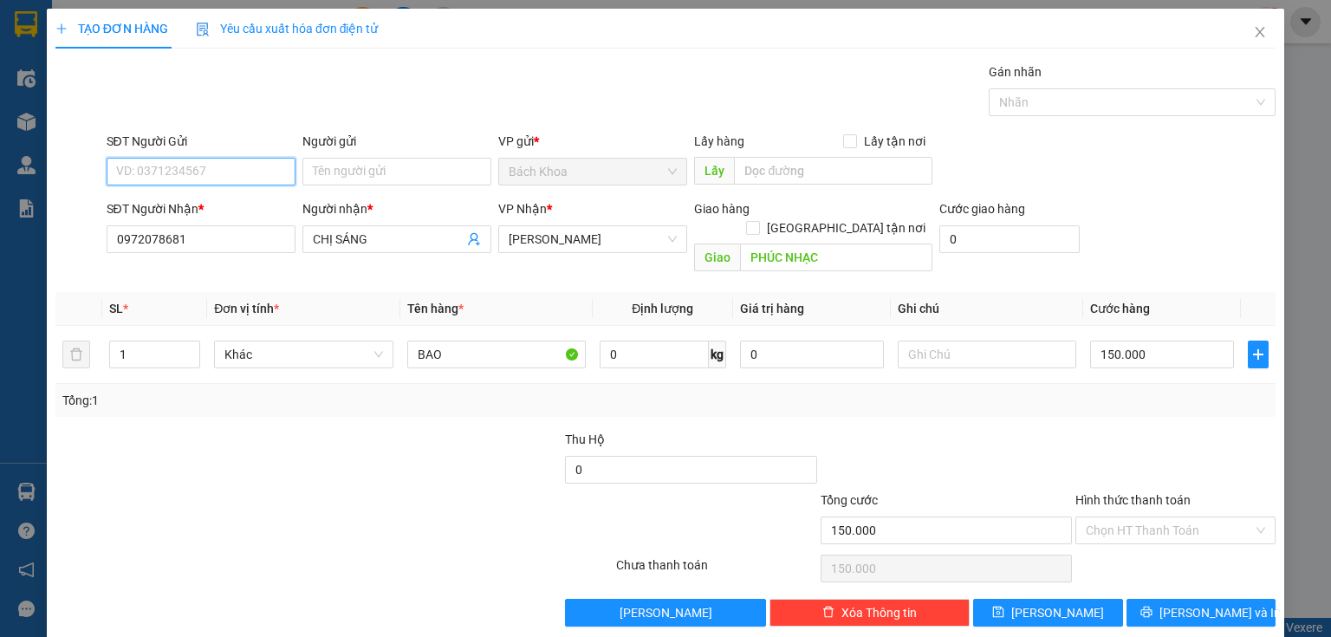
click at [214, 163] on input "SĐT Người Gửi" at bounding box center [201, 172] width 189 height 28
click at [190, 348] on icon "up" at bounding box center [190, 349] width 5 height 3
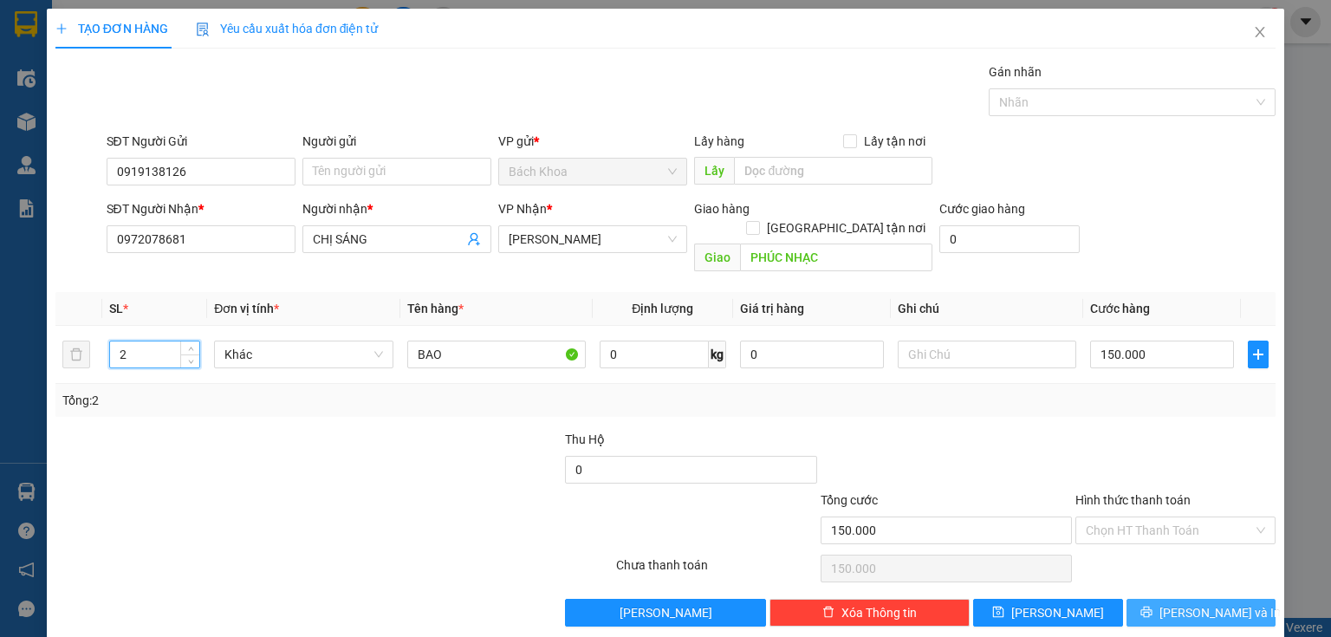
click at [1195, 599] on button "[PERSON_NAME] và In" at bounding box center [1201, 613] width 150 height 28
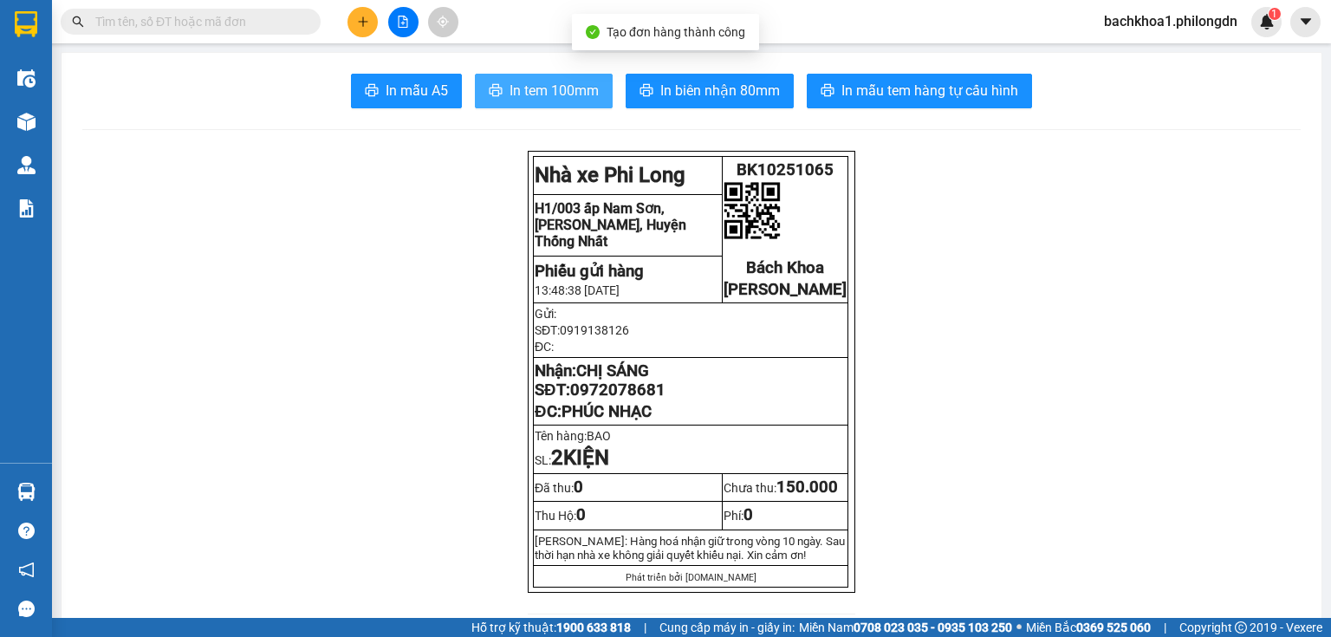
click at [534, 93] on span "In tem 100mm" at bounding box center [554, 91] width 89 height 22
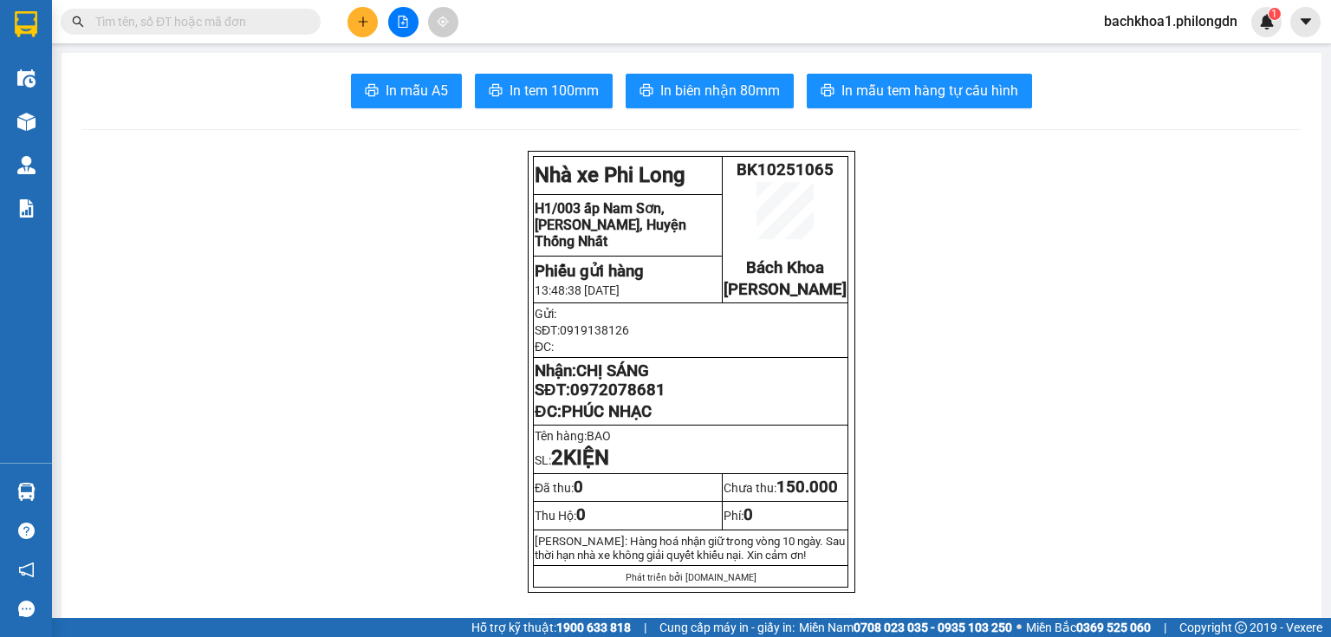
click at [731, 105] on button "In biên nhận 80mm" at bounding box center [710, 91] width 168 height 35
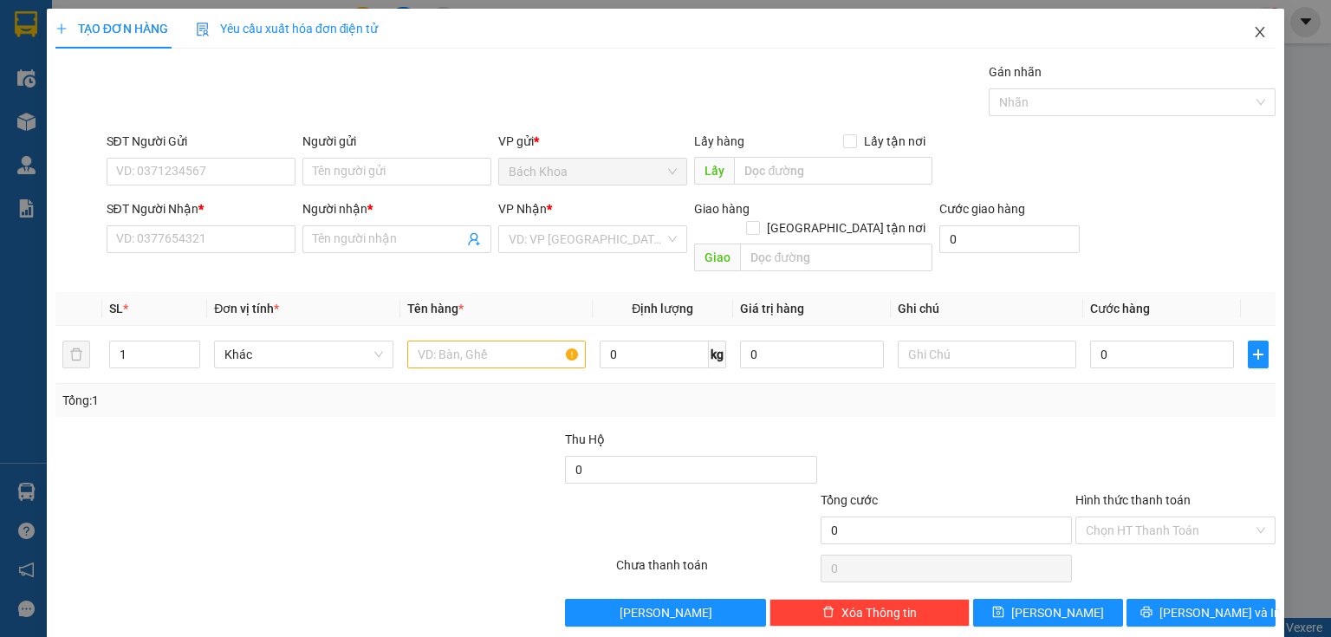
click at [1250, 25] on span "Close" at bounding box center [1260, 33] width 49 height 49
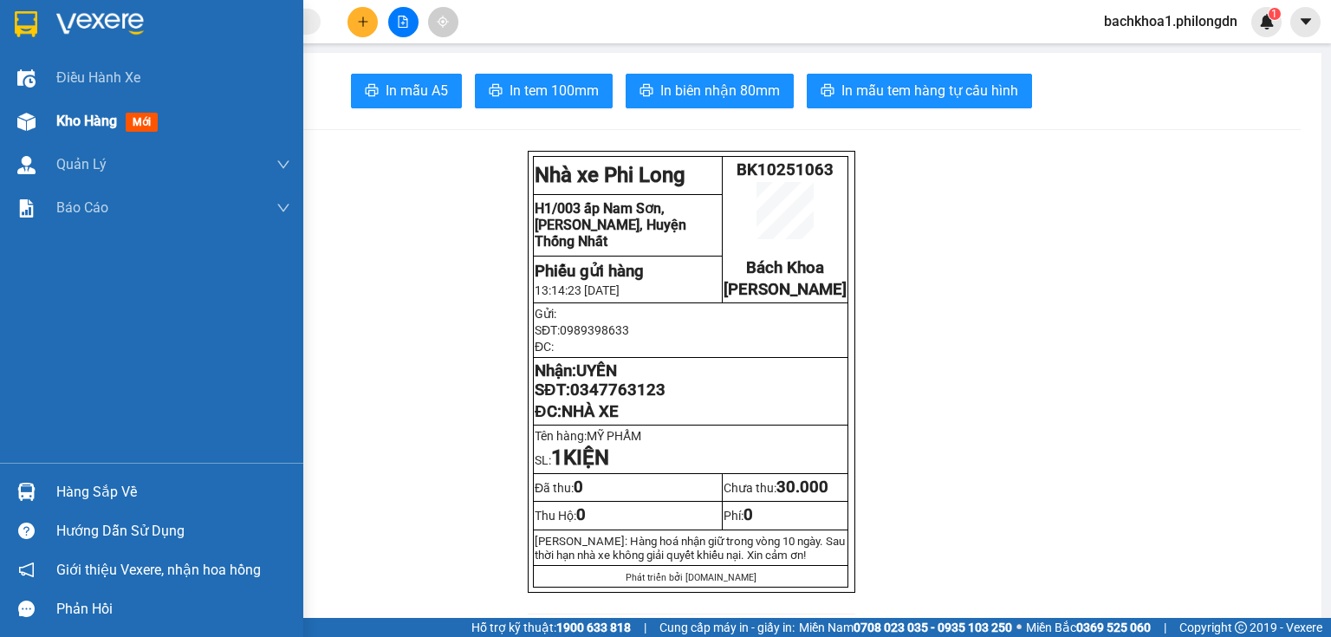
click at [92, 128] on span "Kho hàng" at bounding box center [86, 121] width 61 height 16
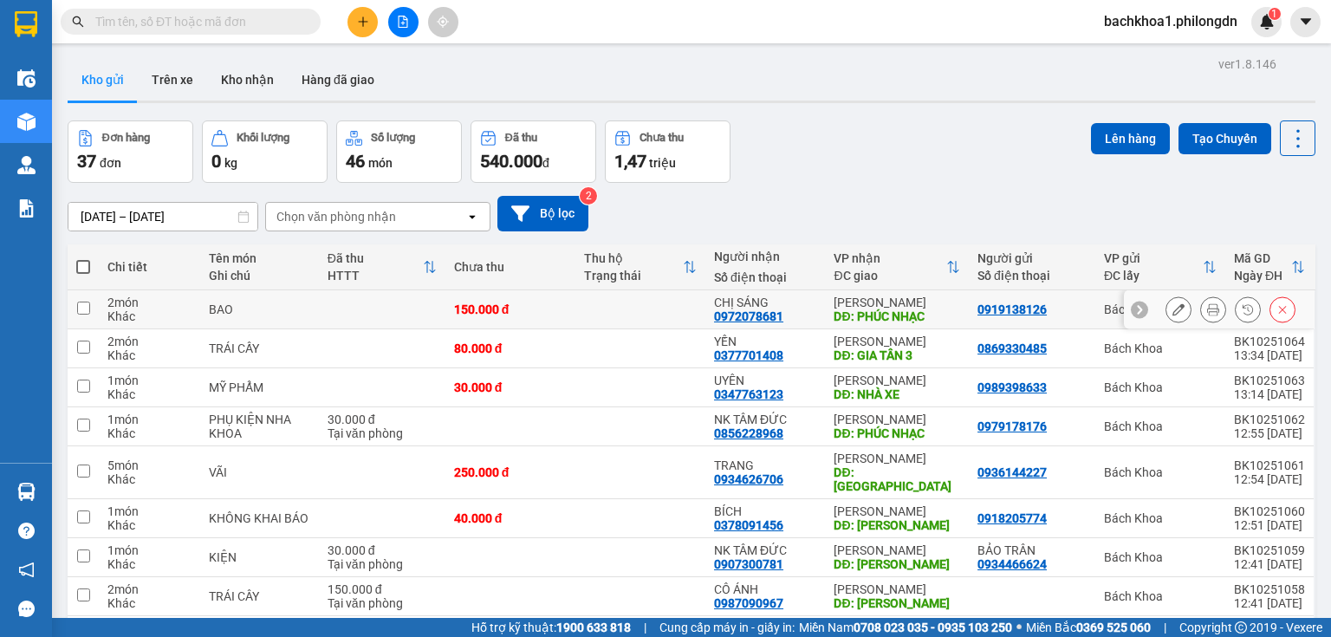
click at [752, 322] on div "0972078681" at bounding box center [748, 316] width 69 height 14
click at [355, 20] on button at bounding box center [362, 22] width 30 height 30
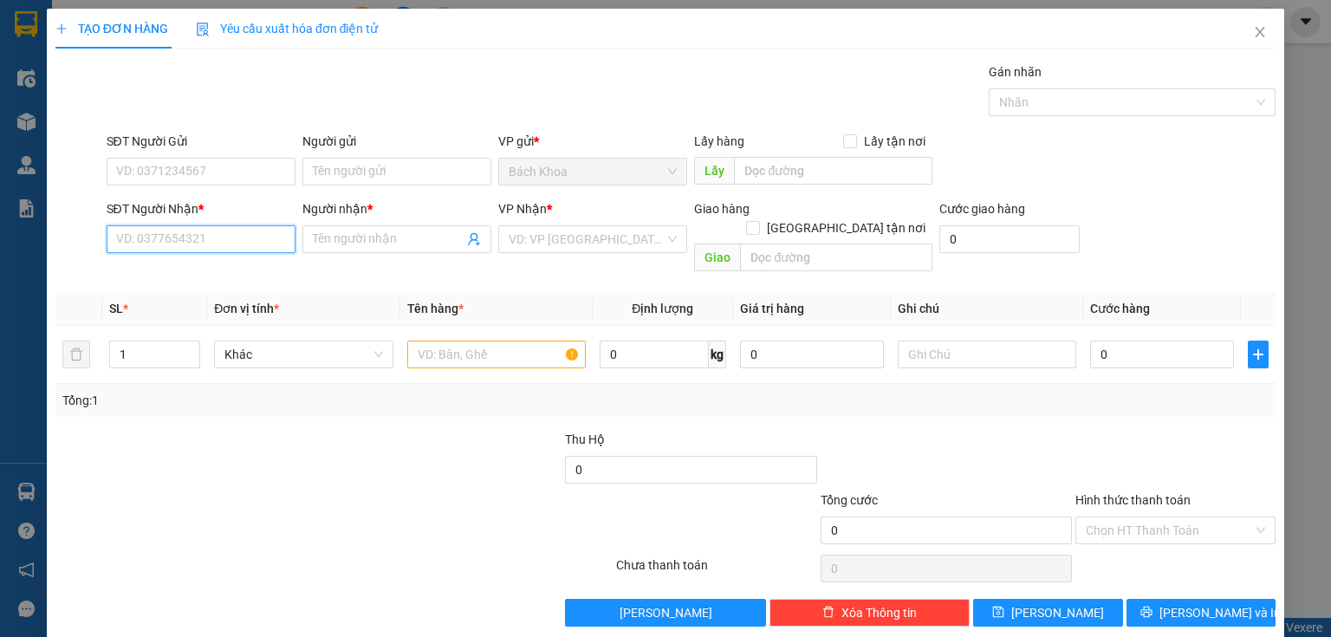
click at [173, 241] on input "SĐT Người Nhận *" at bounding box center [201, 239] width 189 height 28
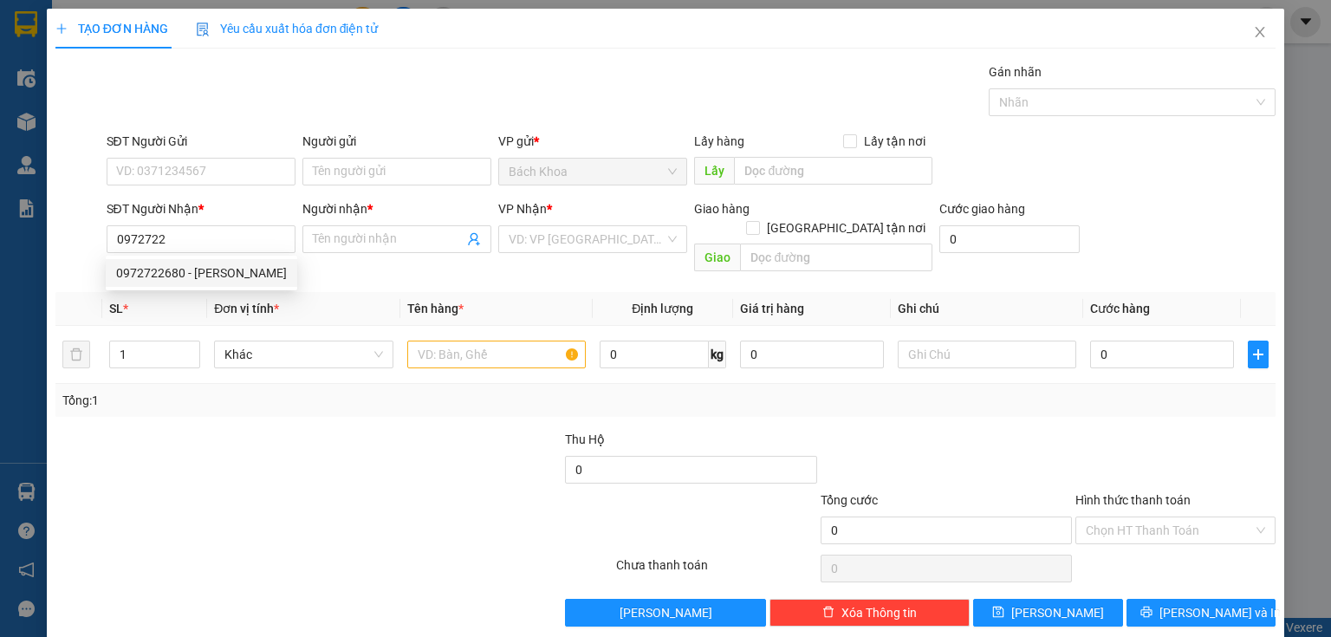
click at [183, 289] on div "0972722680 0972722680 - VÂN" at bounding box center [201, 273] width 191 height 35
click at [191, 234] on input "0972722" at bounding box center [201, 239] width 189 height 28
click at [215, 265] on div "0972722680 - [PERSON_NAME]" at bounding box center [201, 272] width 171 height 19
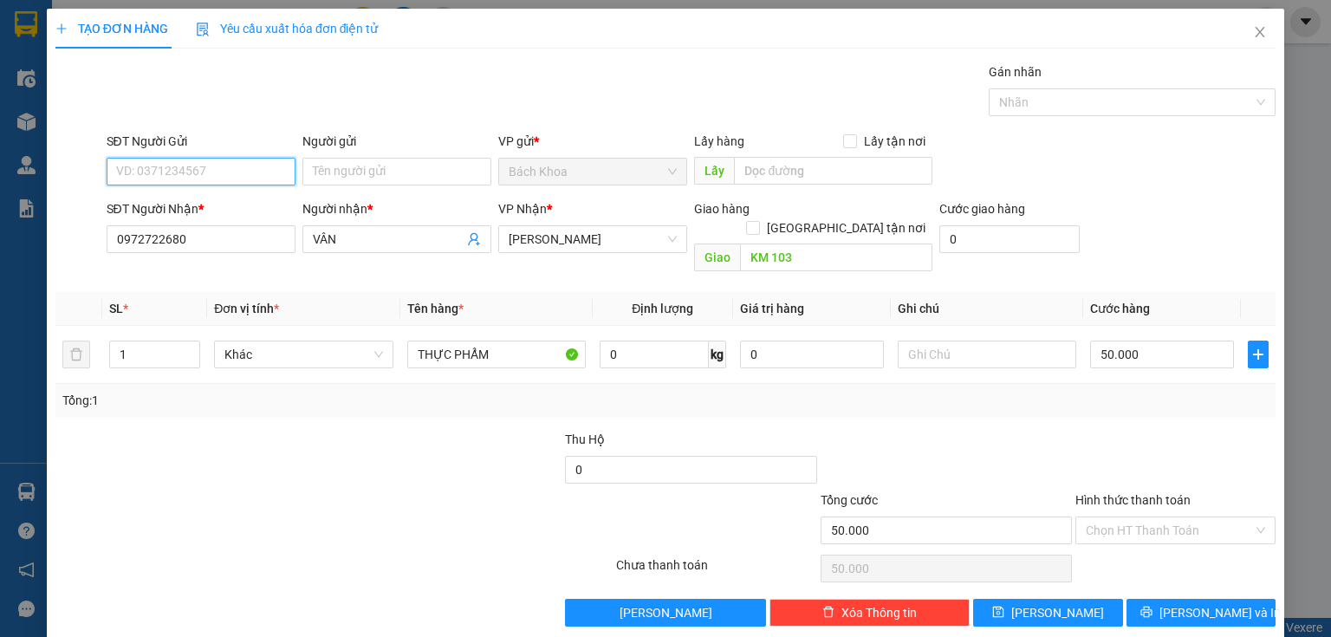
click at [185, 165] on input "SĐT Người Gửi" at bounding box center [201, 172] width 189 height 28
click at [196, 198] on div "0903015209" at bounding box center [199, 205] width 166 height 19
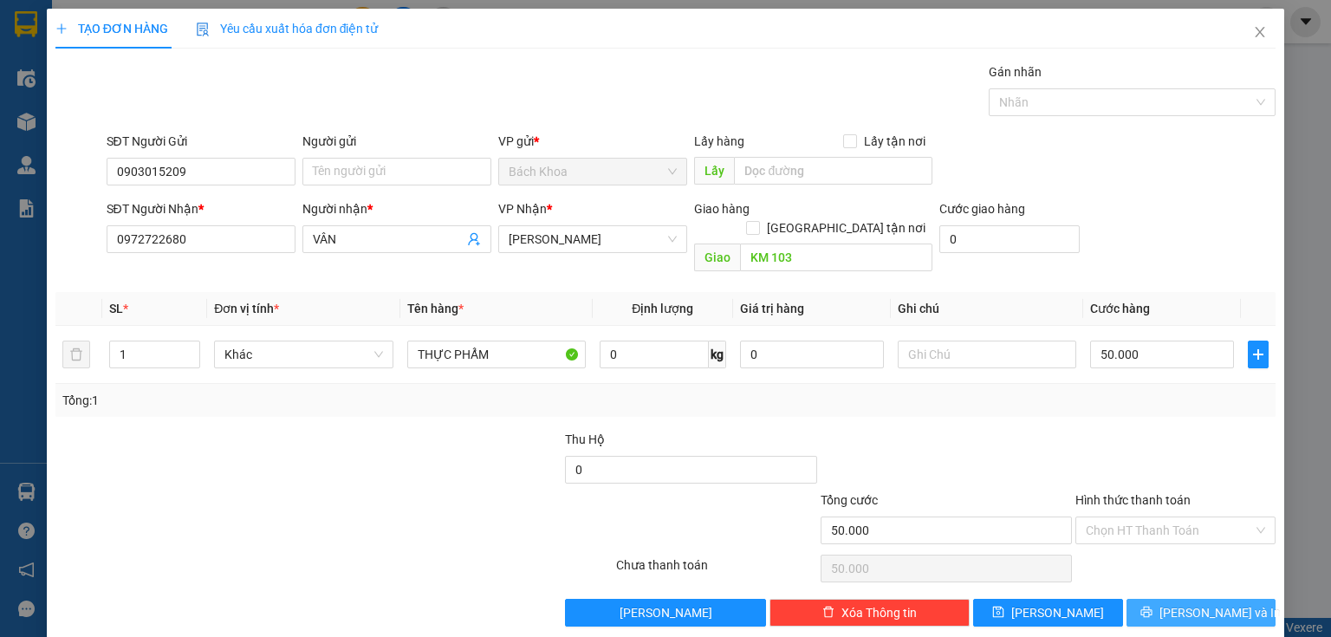
click at [1198, 603] on span "[PERSON_NAME] và In" at bounding box center [1219, 612] width 121 height 19
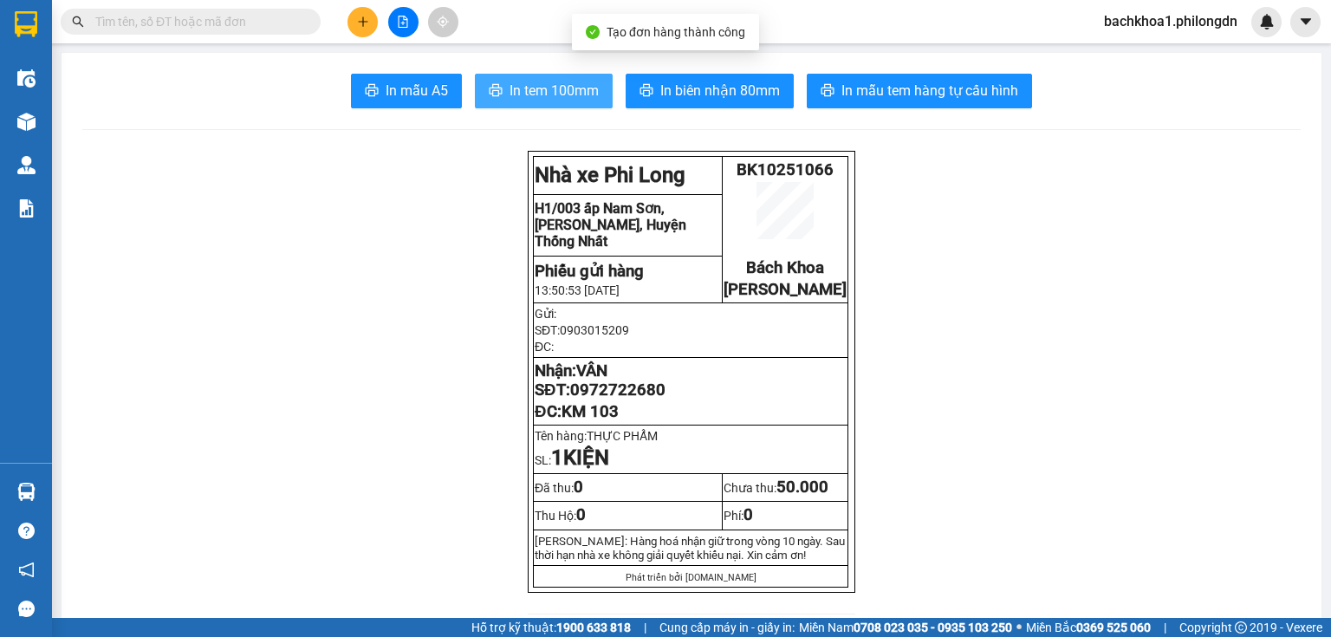
click at [532, 98] on span "In tem 100mm" at bounding box center [554, 91] width 89 height 22
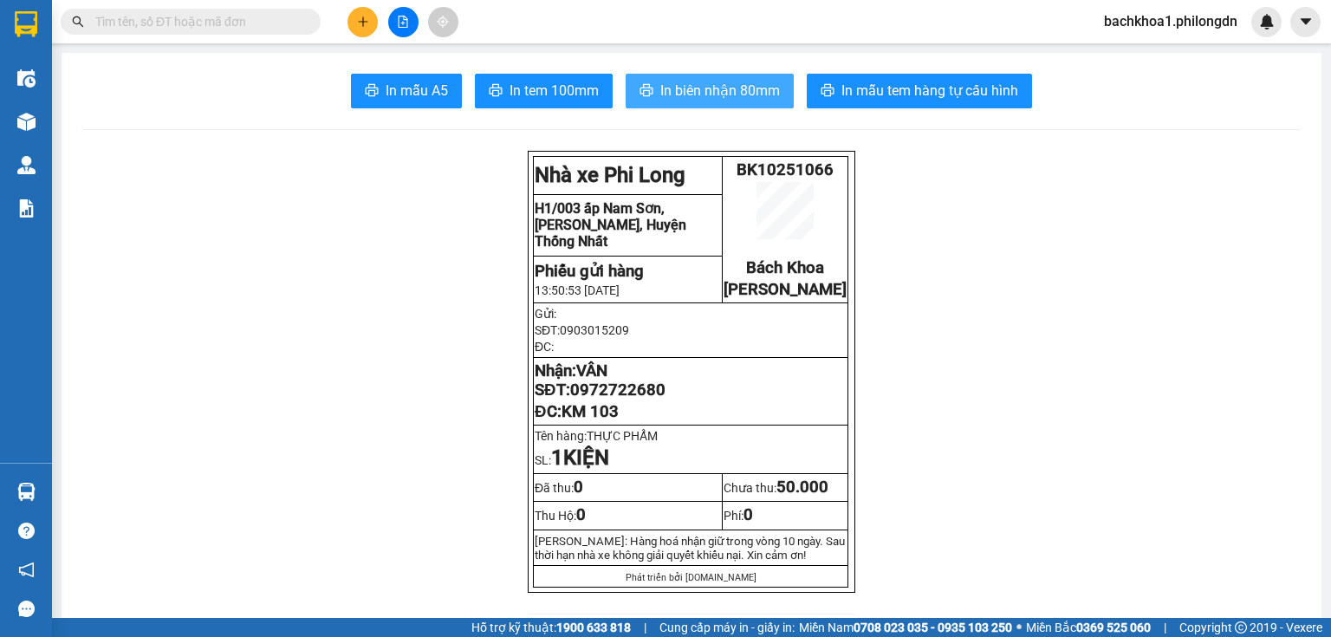
click at [688, 87] on span "In biên nhận 80mm" at bounding box center [720, 91] width 120 height 22
click at [593, 399] on span "0972722680" at bounding box center [617, 389] width 95 height 19
drag, startPoint x: 593, startPoint y: 408, endPoint x: 605, endPoint y: 410, distance: 12.3
click at [605, 399] on span "0972722680" at bounding box center [617, 389] width 95 height 19
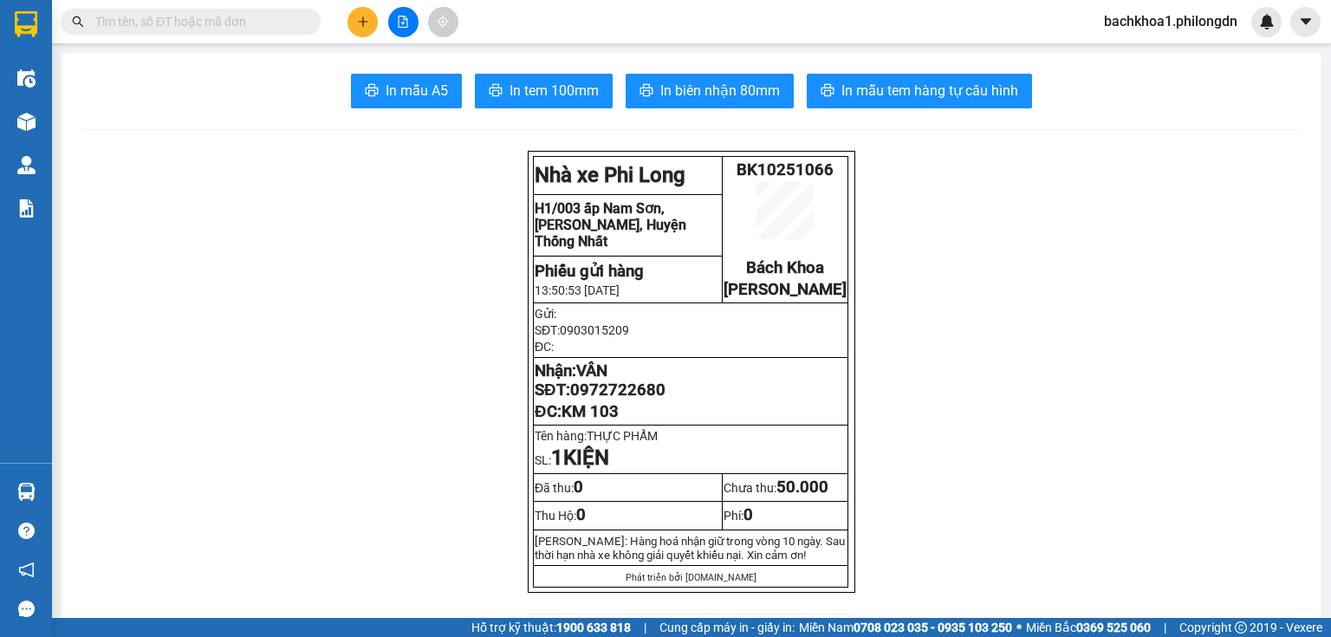
drag, startPoint x: 606, startPoint y: 410, endPoint x: 617, endPoint y: 410, distance: 11.3
click at [352, 21] on button at bounding box center [362, 22] width 30 height 30
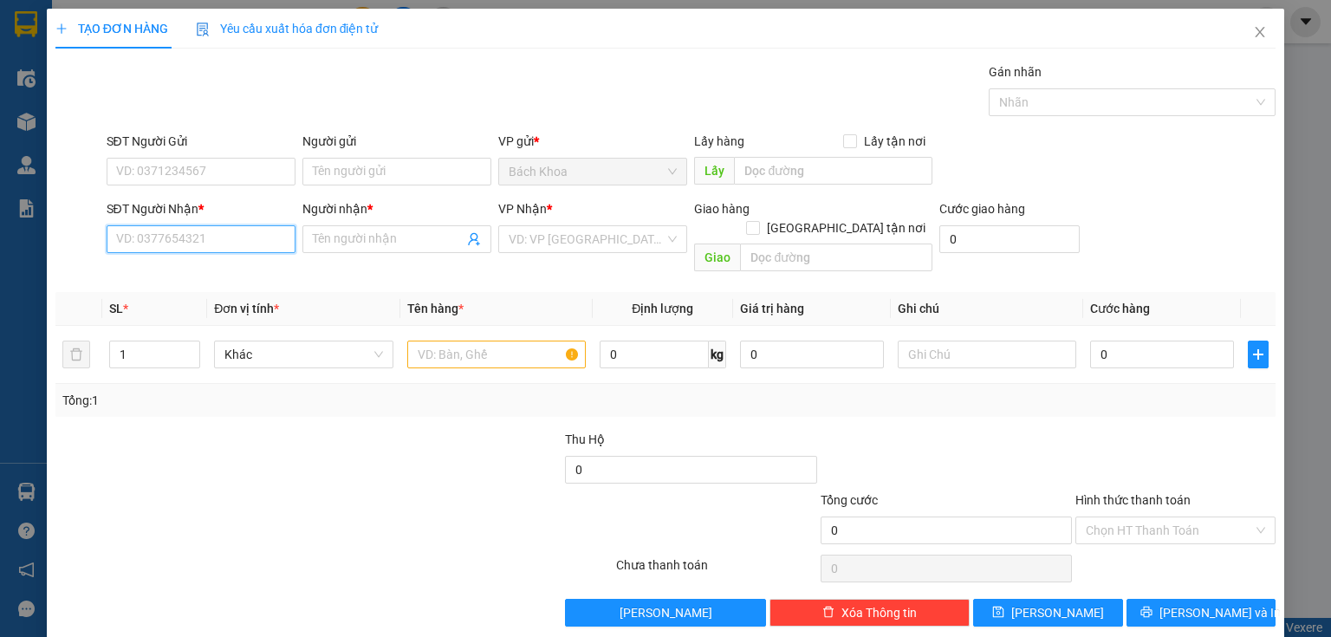
click at [184, 244] on input "SĐT Người Nhận *" at bounding box center [201, 239] width 189 height 28
click at [237, 270] on div "0966402103 - HOÀNG HẢI" at bounding box center [213, 272] width 195 height 19
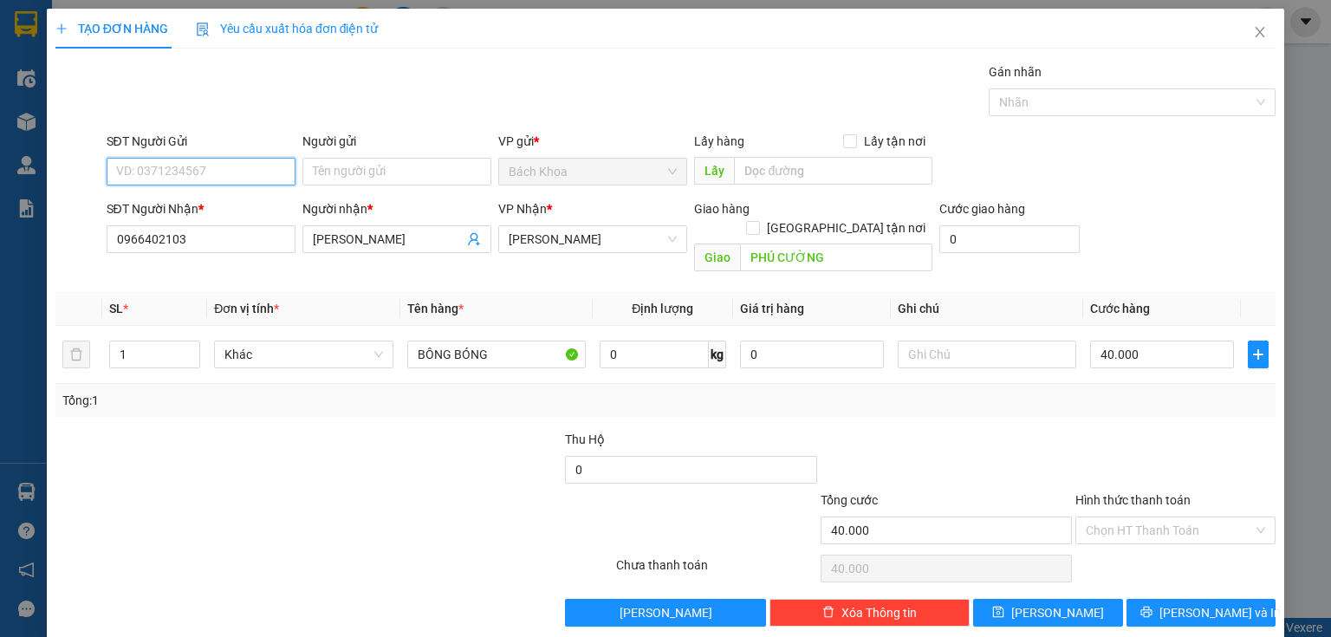
click at [187, 176] on input "SĐT Người Gửi" at bounding box center [201, 172] width 189 height 28
click at [184, 191] on div "02839650018 - SAO BĂNG" at bounding box center [199, 205] width 187 height 28
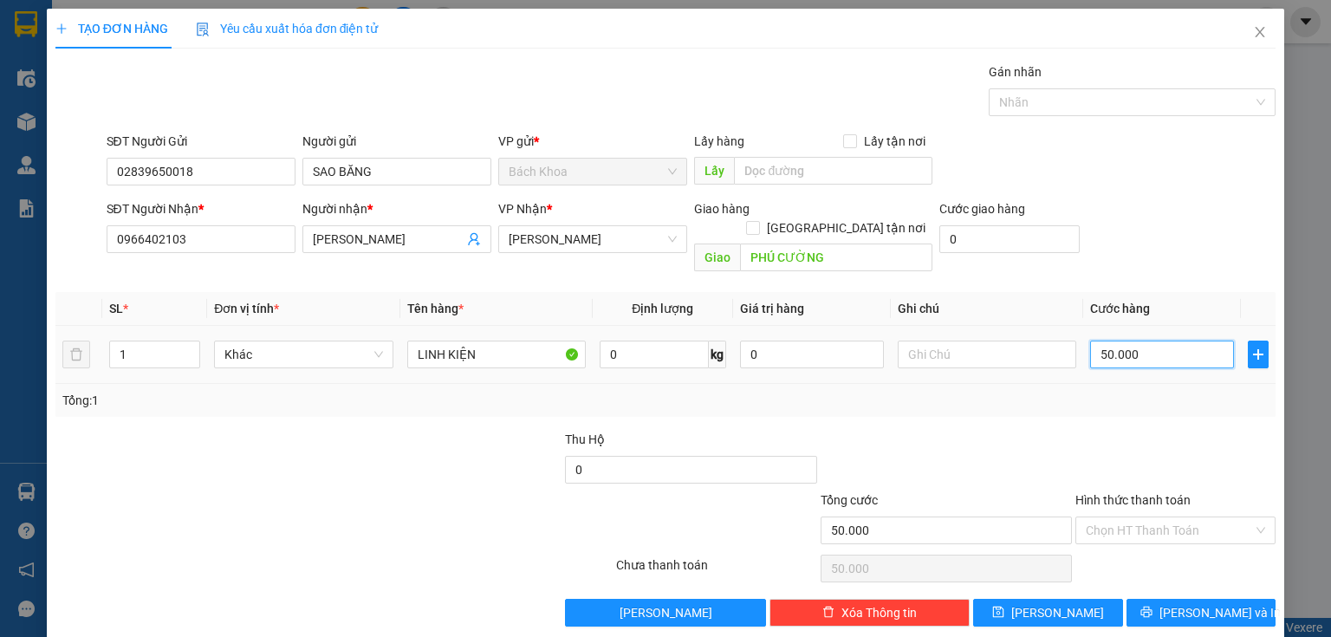
click at [1147, 341] on input "50.000" at bounding box center [1162, 355] width 144 height 28
click at [1152, 607] on icon "printer" at bounding box center [1145, 612] width 11 height 11
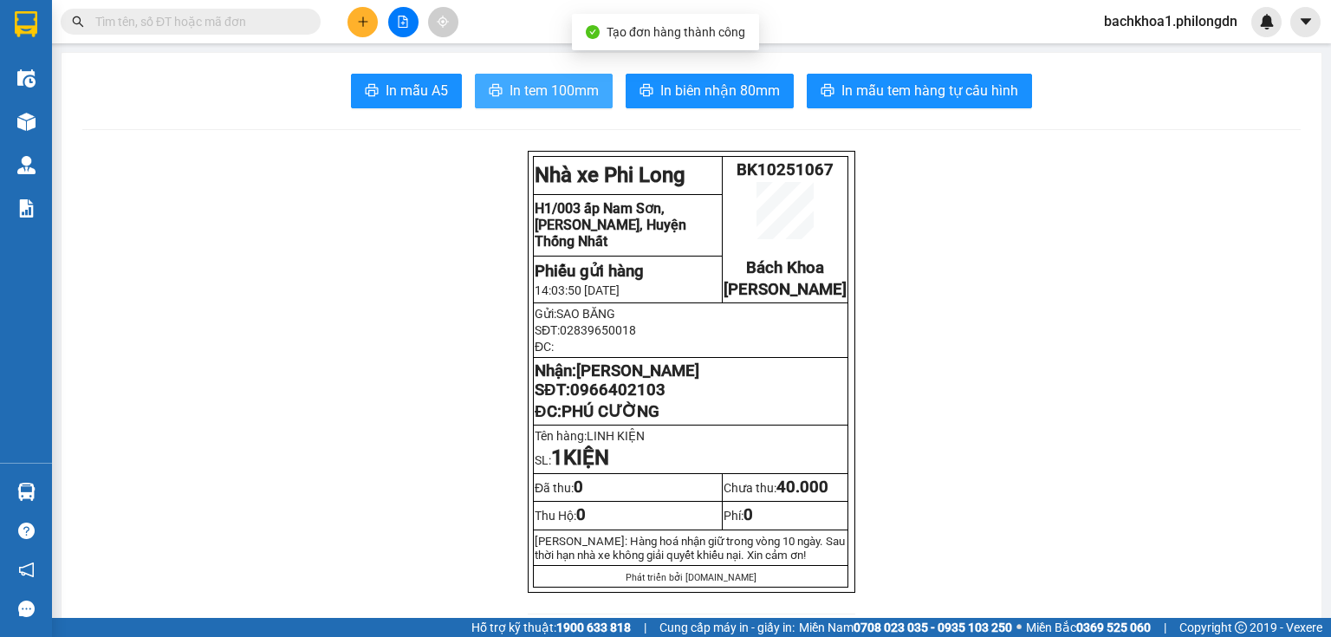
click at [515, 86] on span "In tem 100mm" at bounding box center [554, 91] width 89 height 22
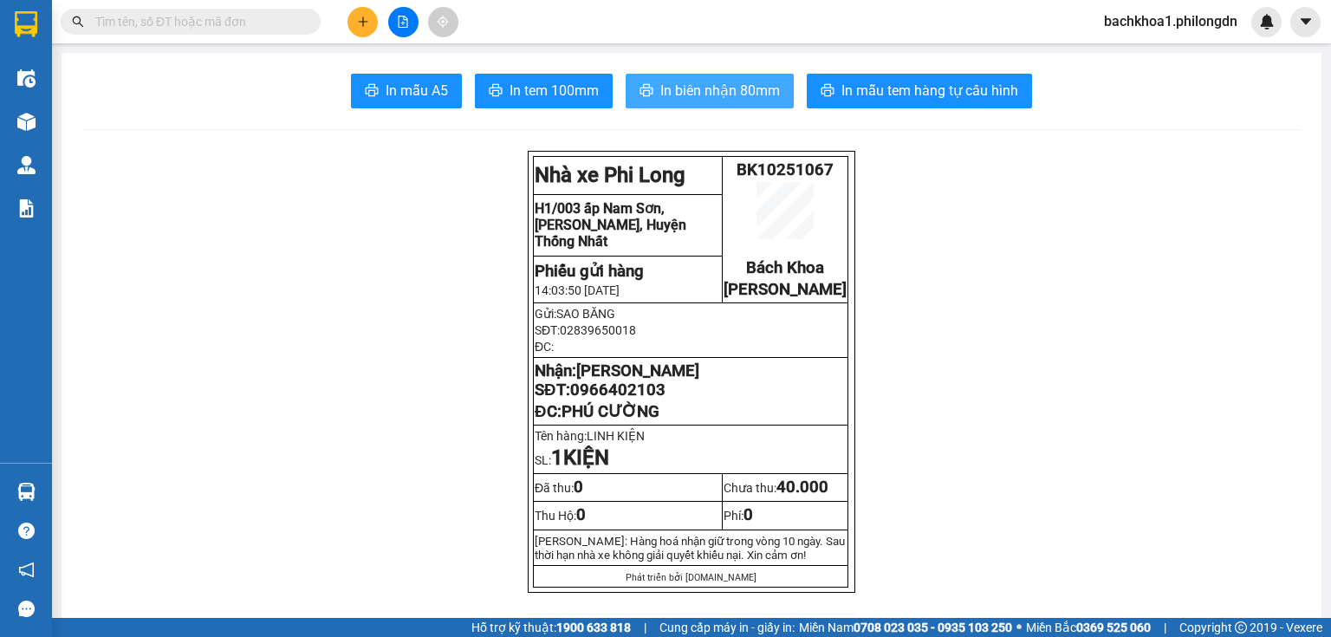
click at [713, 75] on button "In biên nhận 80mm" at bounding box center [710, 91] width 168 height 35
click at [704, 87] on span "In biên nhận 80mm" at bounding box center [720, 91] width 120 height 22
click at [613, 399] on span "0966402103" at bounding box center [617, 389] width 95 height 19
click at [368, 22] on icon "plus" at bounding box center [363, 22] width 12 height 12
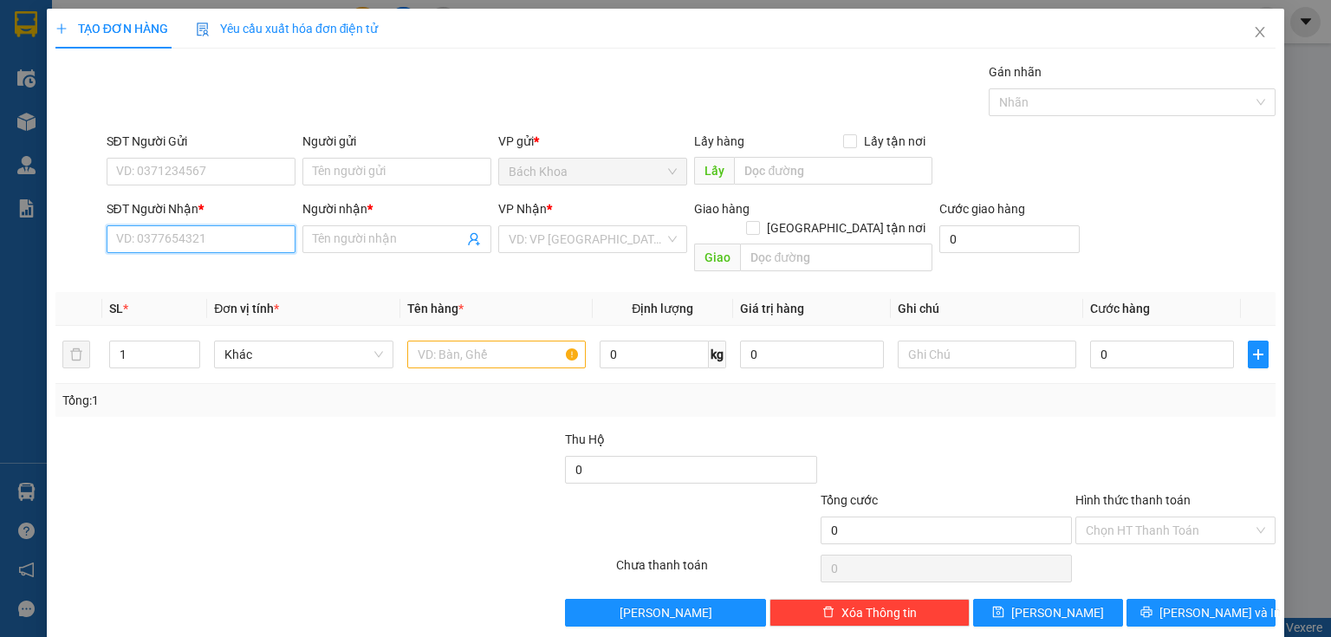
click at [172, 239] on input "SĐT Người Nhận *" at bounding box center [201, 239] width 189 height 28
click at [135, 227] on input "SĐT Người Nhận *" at bounding box center [201, 239] width 189 height 28
click at [178, 268] on div "0961264680 - NHUNG" at bounding box center [199, 272] width 166 height 19
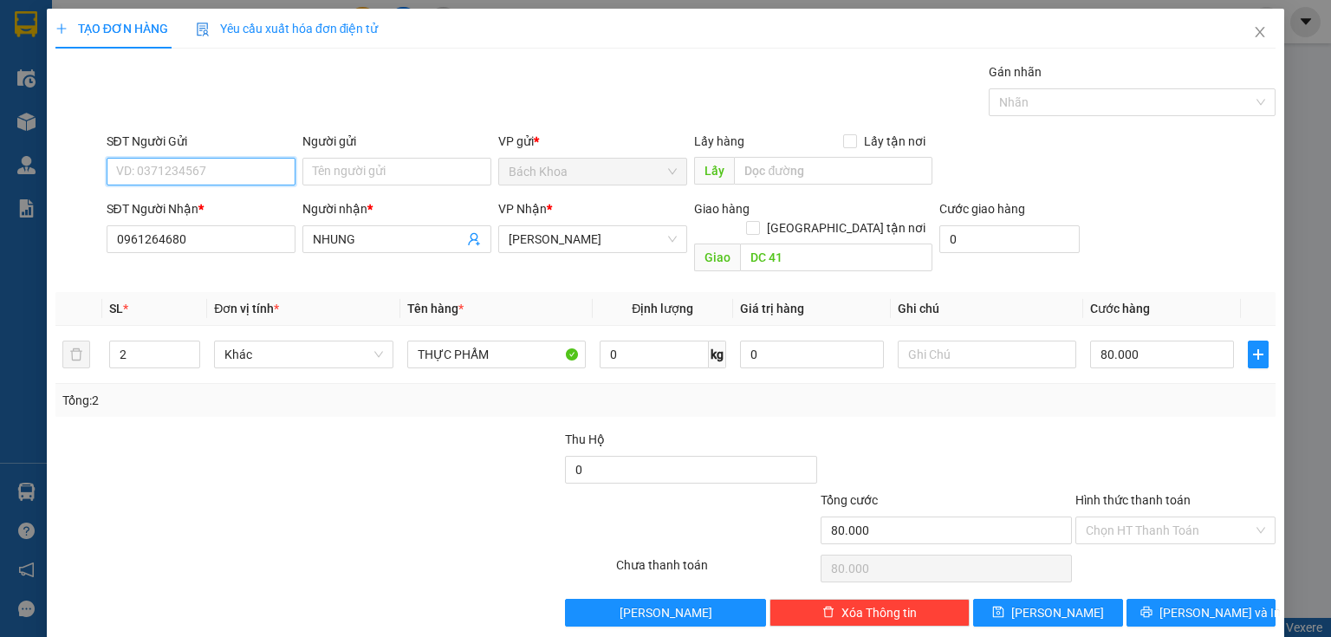
click at [212, 167] on input "SĐT Người Gửi" at bounding box center [201, 172] width 189 height 28
click at [191, 204] on div "0938195926 - VŨ" at bounding box center [199, 205] width 166 height 19
click at [189, 347] on icon "up" at bounding box center [191, 350] width 6 height 6
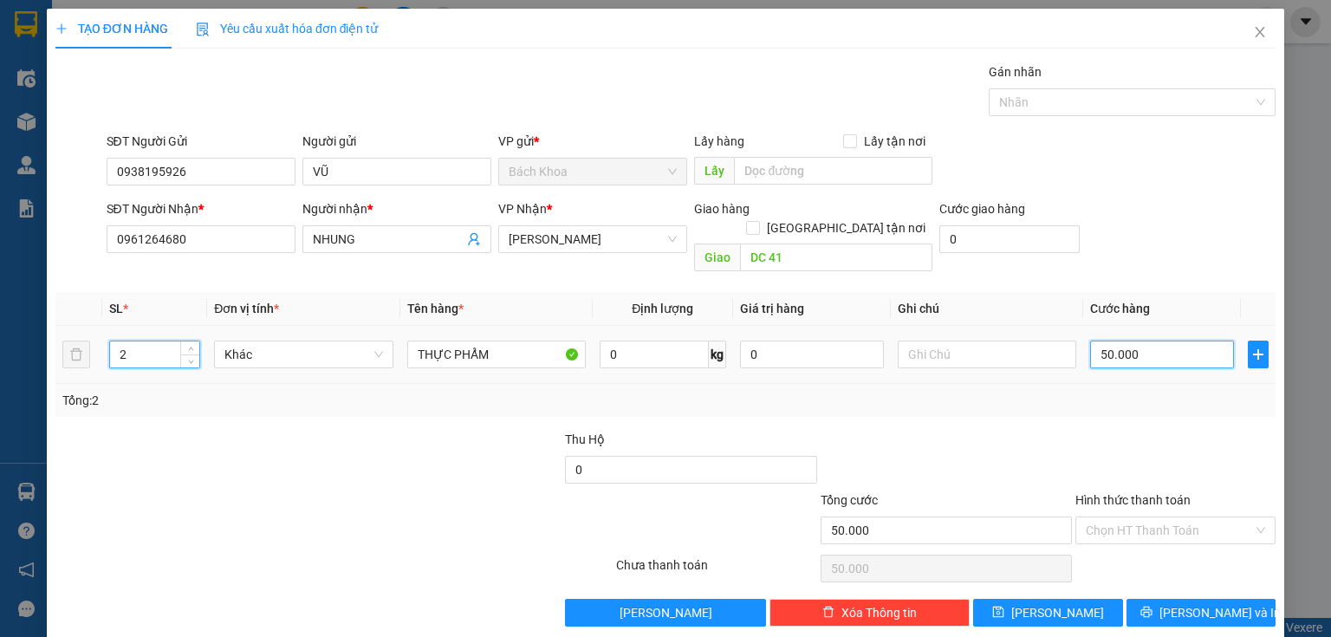
click at [1137, 341] on input "50.000" at bounding box center [1162, 355] width 144 height 28
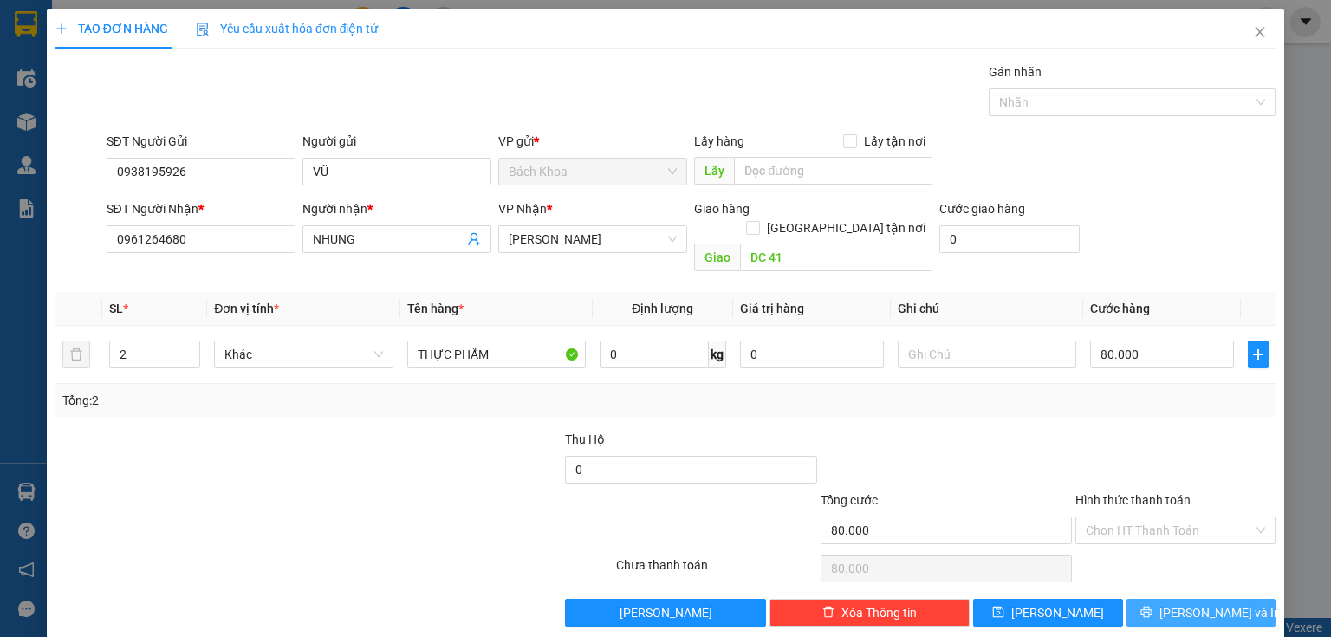
click at [1152, 599] on button "[PERSON_NAME] và In" at bounding box center [1201, 613] width 150 height 28
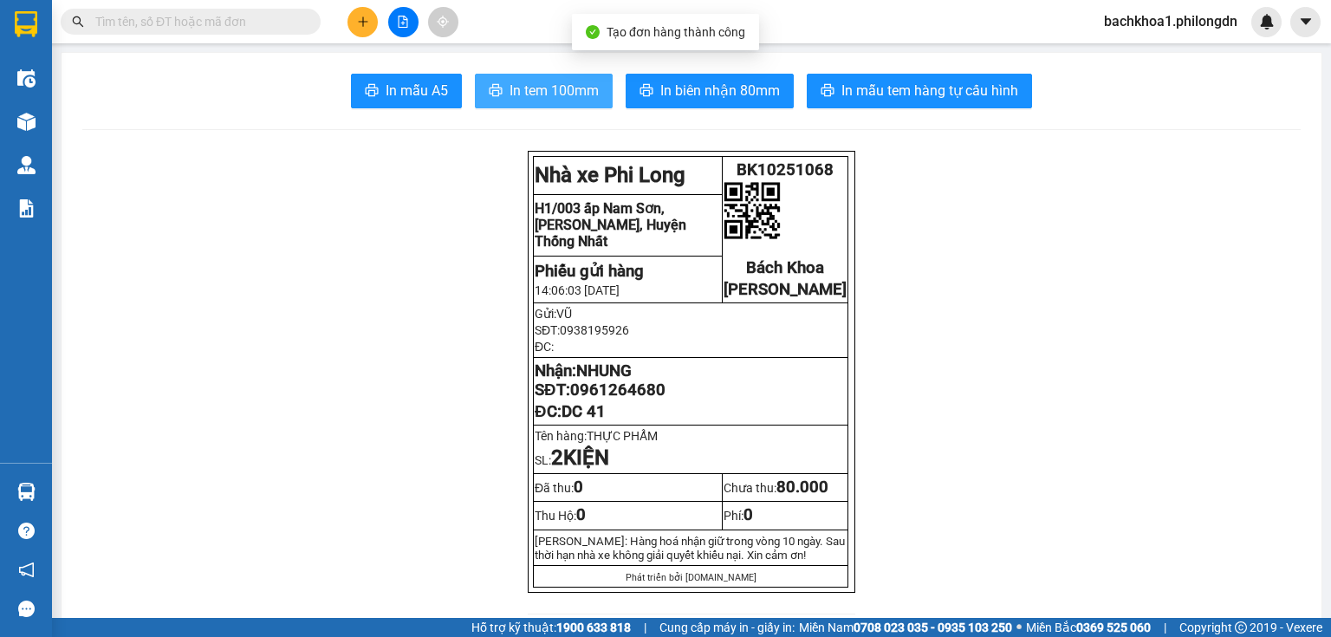
click at [581, 90] on span "In tem 100mm" at bounding box center [554, 91] width 89 height 22
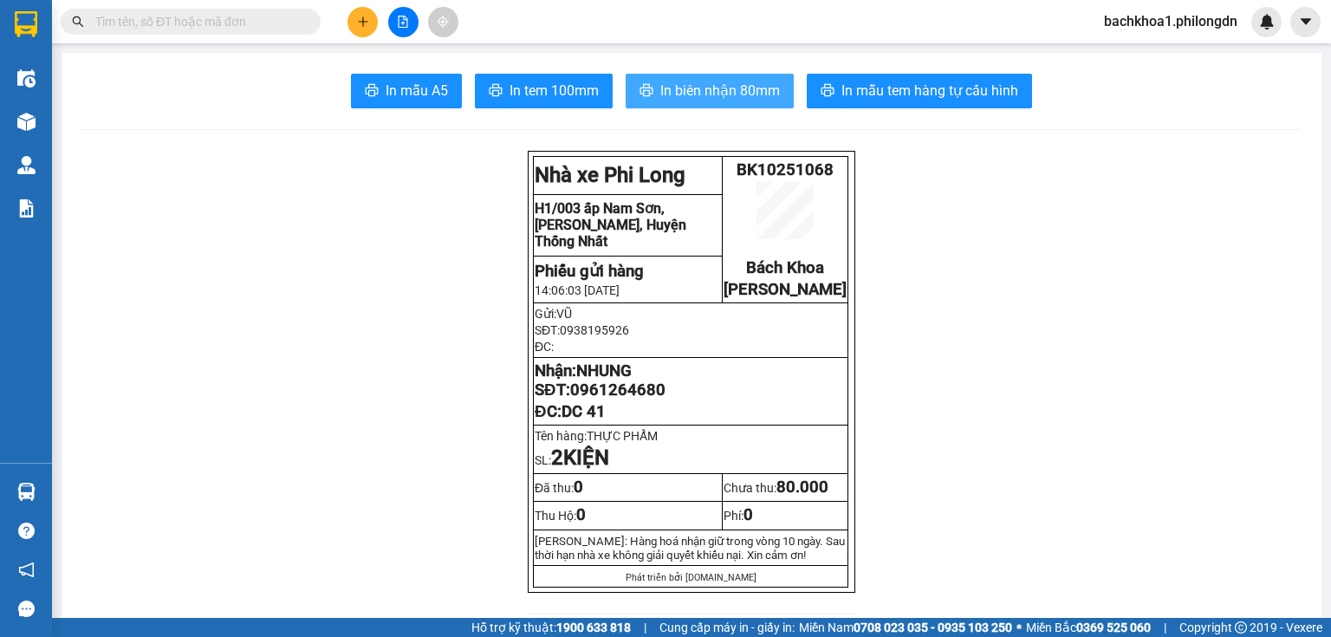
click at [705, 85] on span "In biên nhận 80mm" at bounding box center [720, 91] width 120 height 22
click at [707, 80] on span "In biên nhận 80mm" at bounding box center [720, 91] width 120 height 22
click at [616, 399] on span "0961264680" at bounding box center [617, 389] width 95 height 19
click at [352, 16] on button at bounding box center [362, 22] width 30 height 30
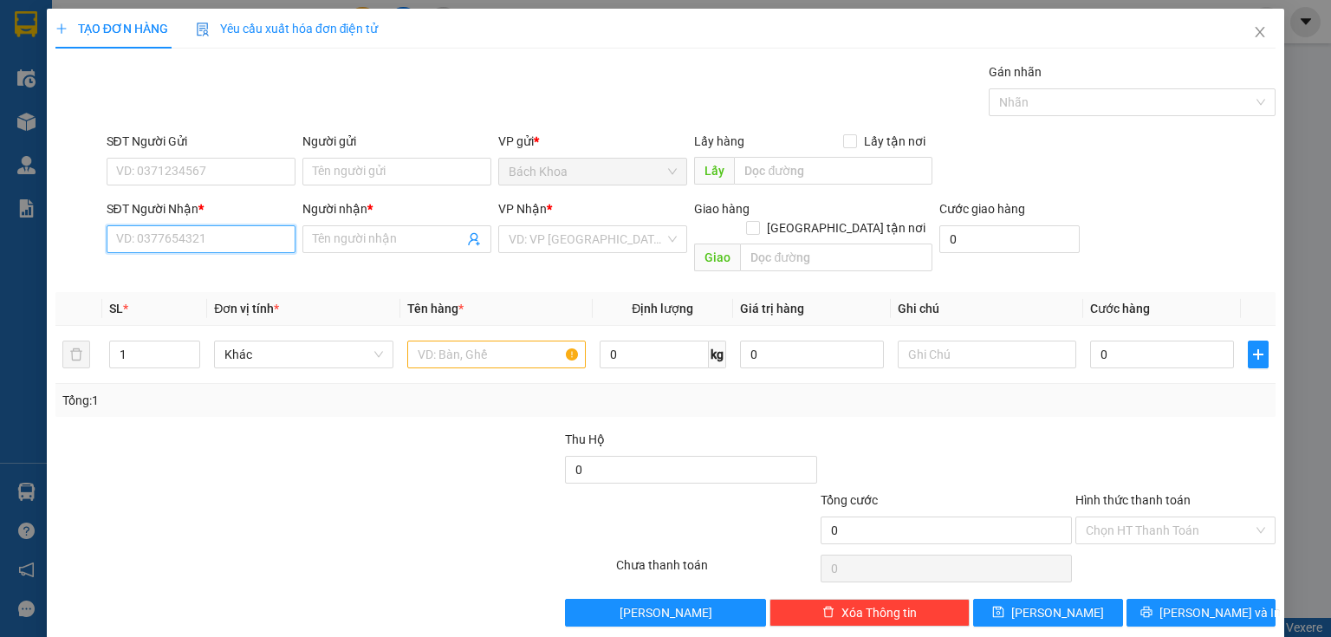
click at [172, 236] on input "SĐT Người Nhận *" at bounding box center [201, 239] width 189 height 28
drag, startPoint x: 189, startPoint y: 279, endPoint x: 184, endPoint y: 301, distance: 22.3
click at [184, 301] on div "0938310060 - TUẤN 0938310066 - MAI" at bounding box center [199, 286] width 187 height 55
click at [182, 300] on div "0938310066 - MAI" at bounding box center [199, 300] width 166 height 19
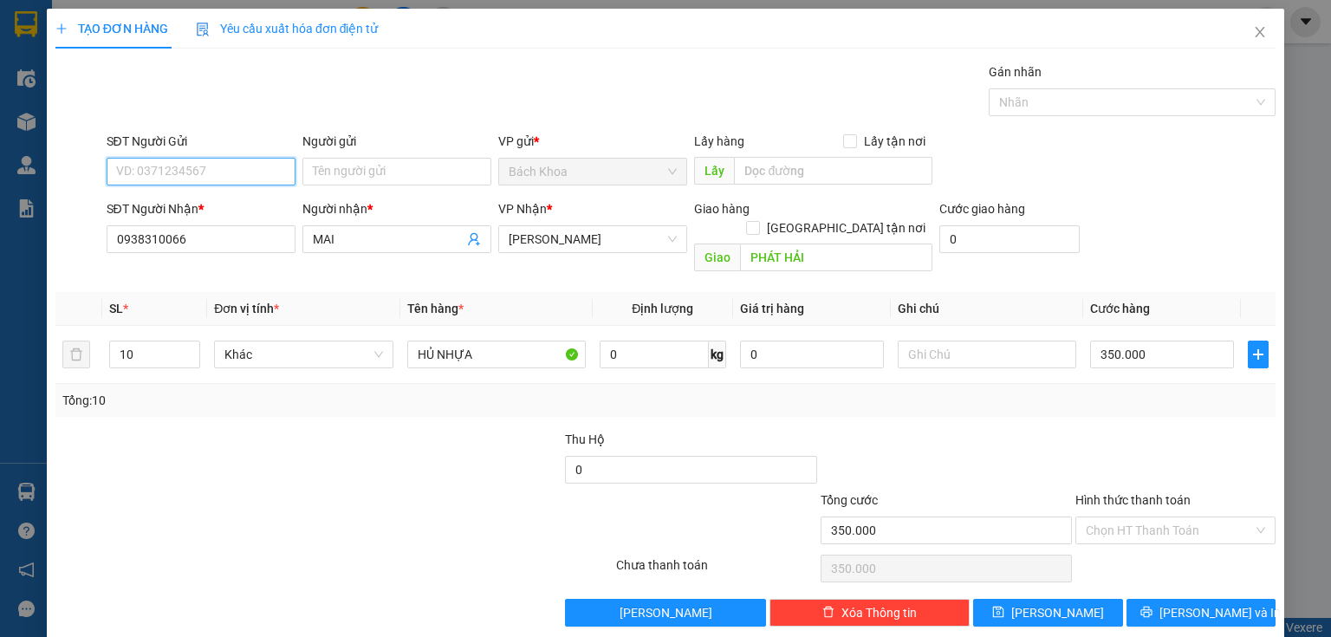
click at [201, 167] on input "SĐT Người Gửi" at bounding box center [201, 172] width 189 height 28
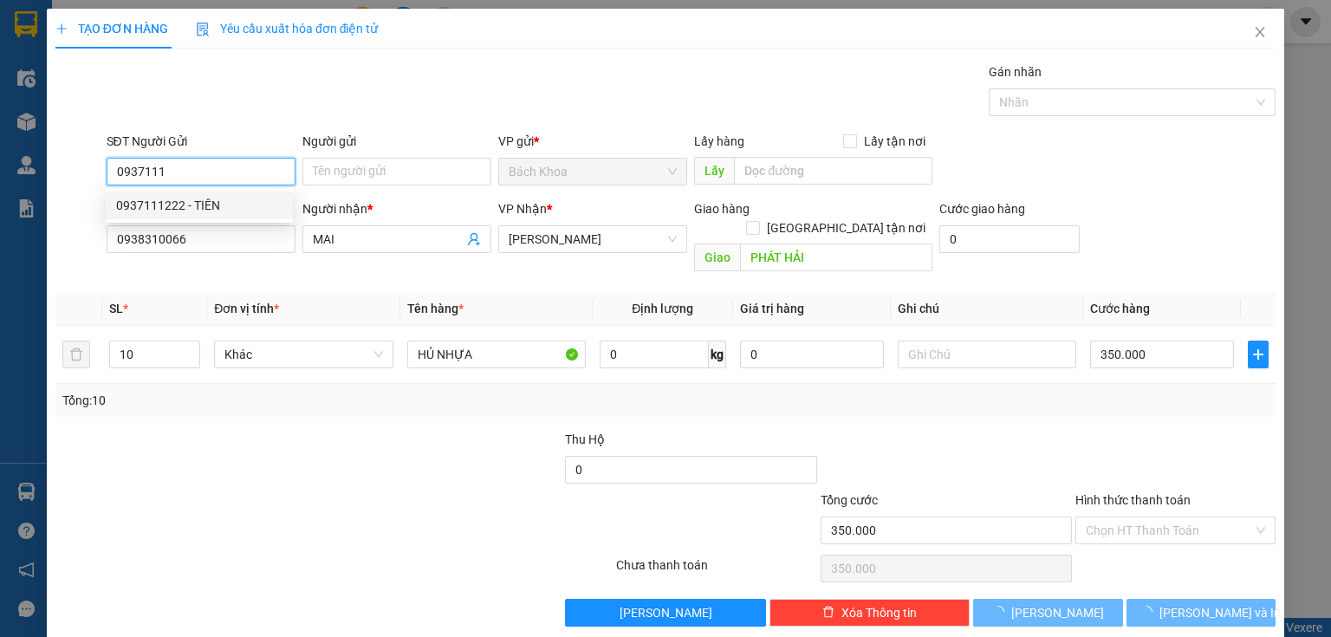
click at [156, 209] on div "0937111222 - TIÊN" at bounding box center [199, 205] width 166 height 19
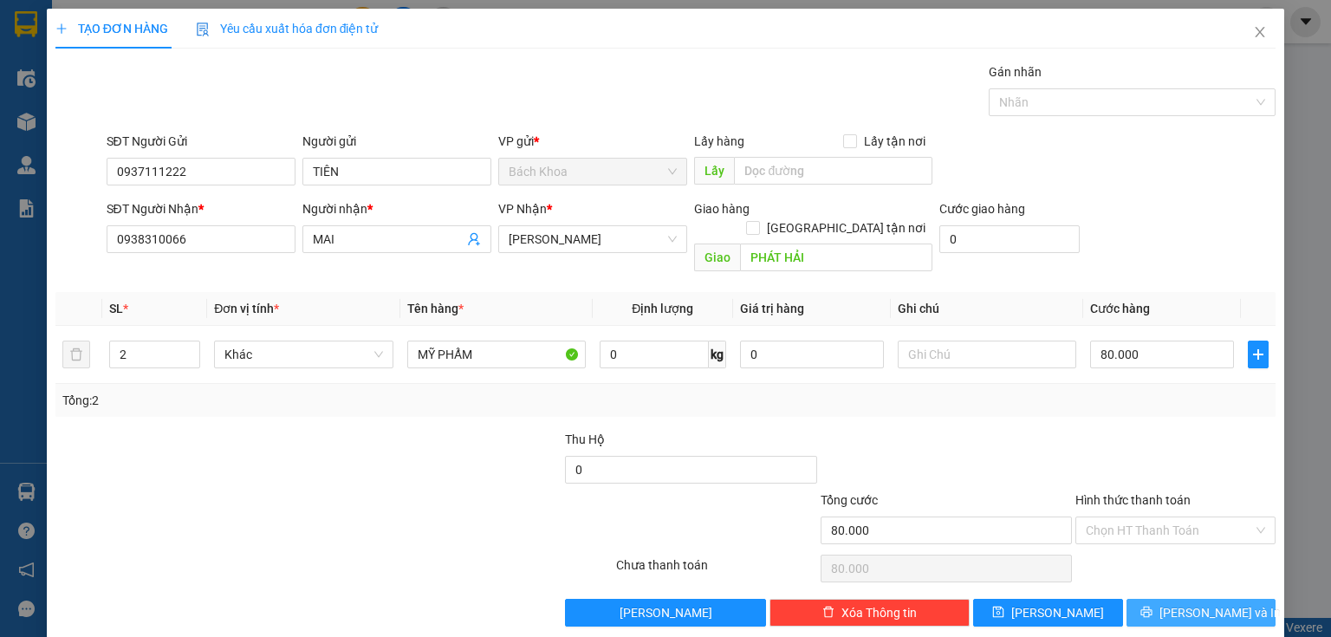
click at [1189, 603] on span "[PERSON_NAME] và In" at bounding box center [1219, 612] width 121 height 19
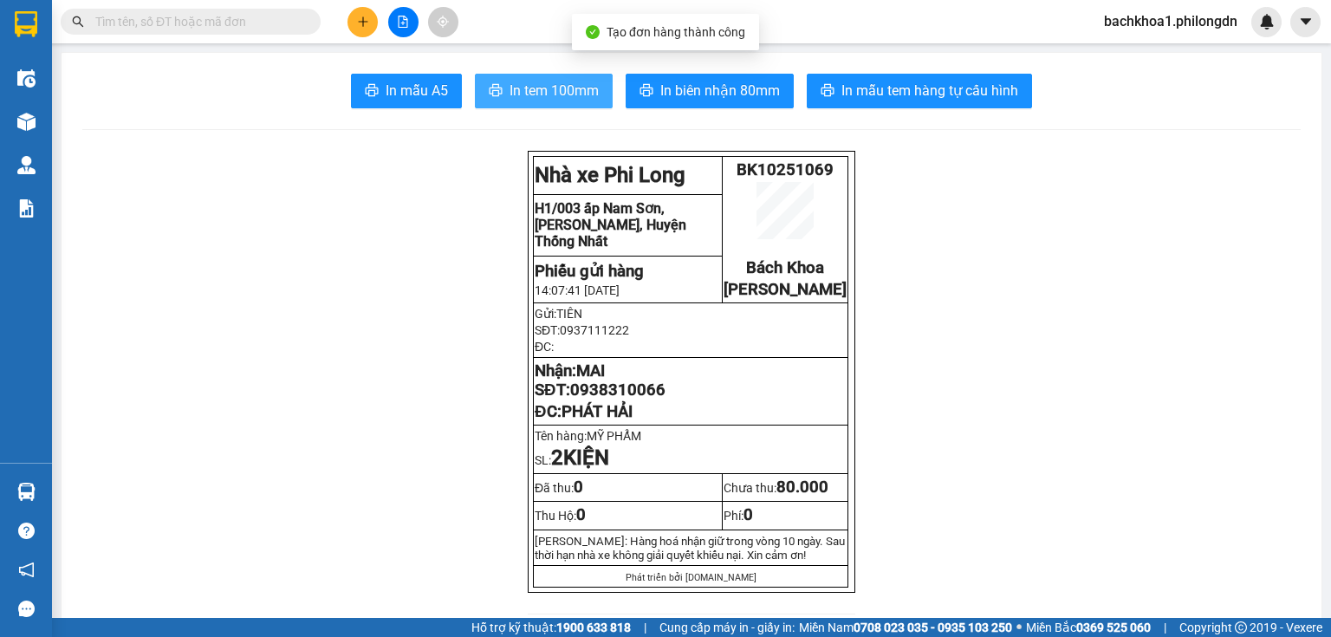
click at [574, 99] on span "In tem 100mm" at bounding box center [554, 91] width 89 height 22
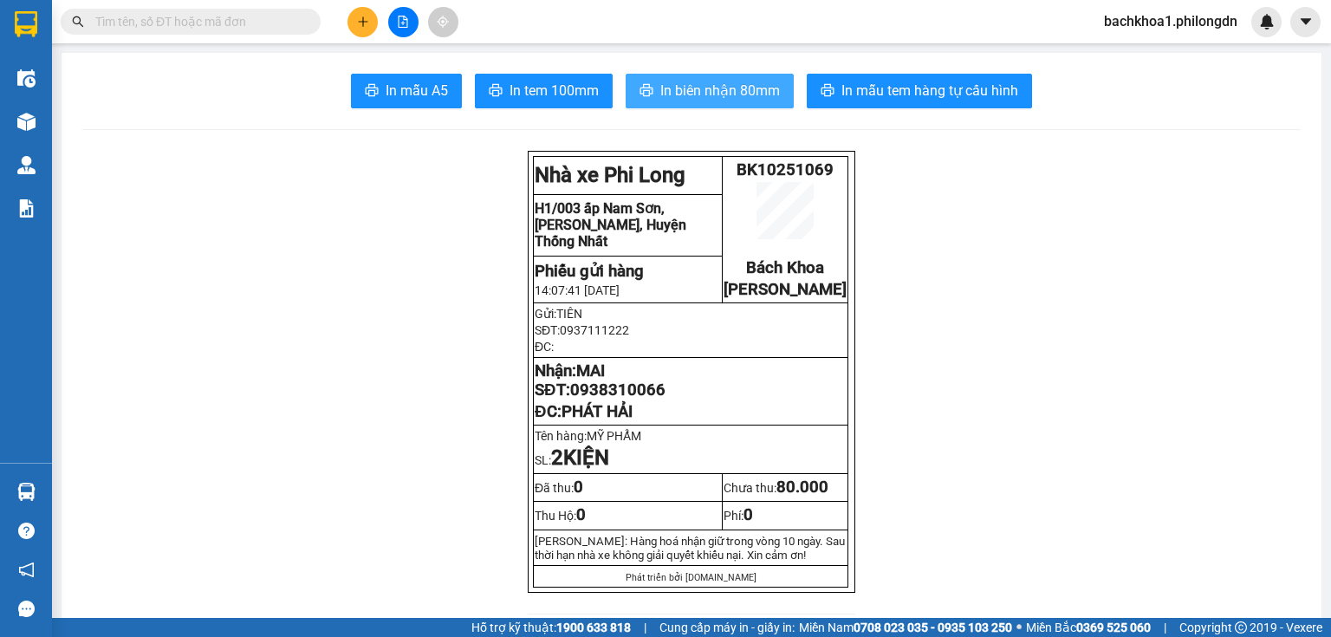
click at [750, 82] on span "In biên nhận 80mm" at bounding box center [720, 91] width 120 height 22
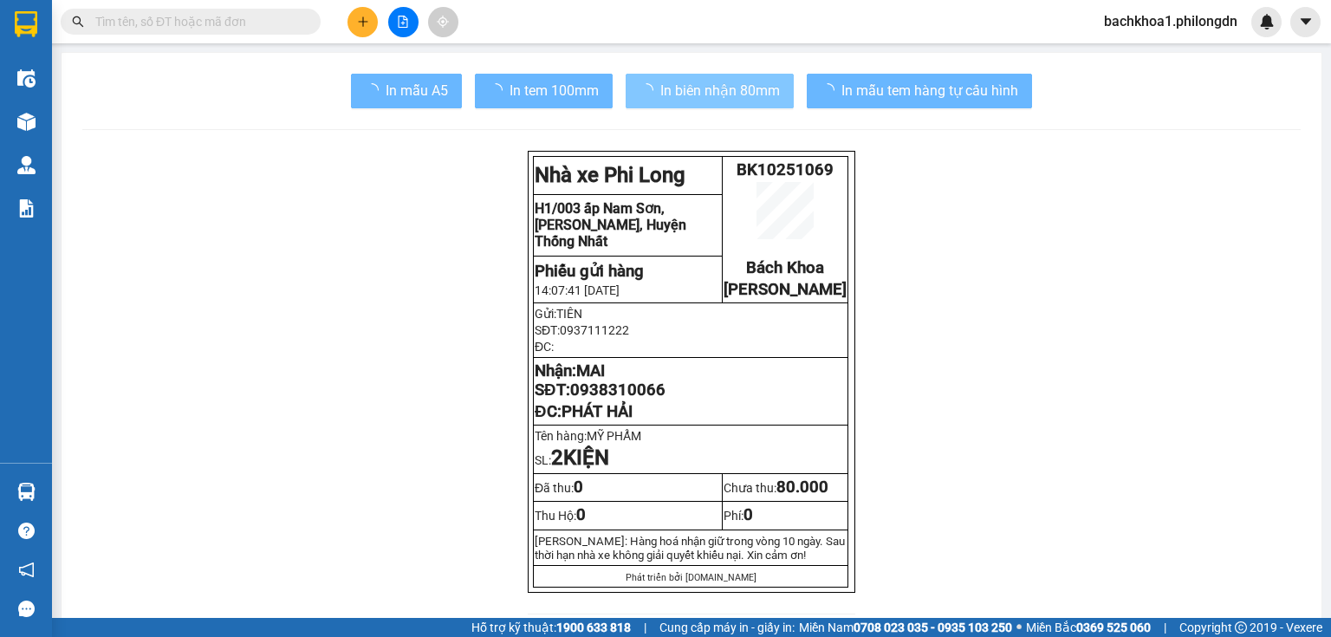
click at [520, 83] on span "In tem 100mm" at bounding box center [554, 91] width 89 height 22
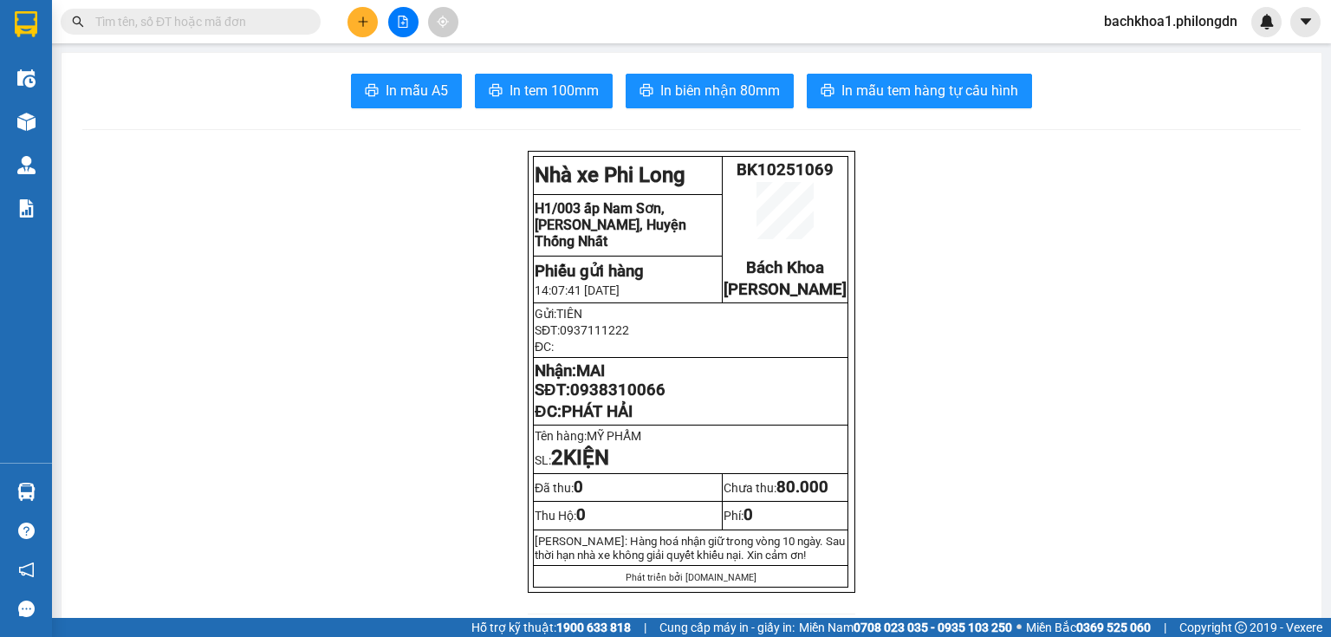
click at [624, 399] on span "0938310066" at bounding box center [617, 389] width 95 height 19
click at [363, 28] on button at bounding box center [362, 22] width 30 height 30
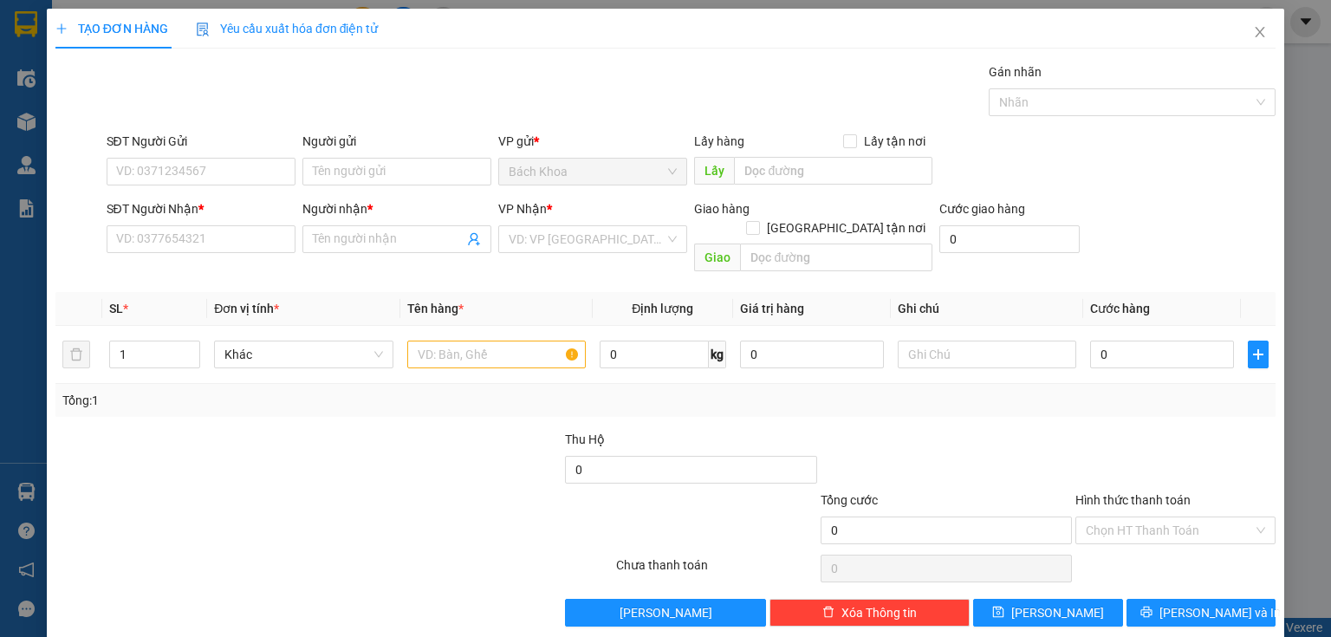
click at [196, 254] on div "SĐT Người Nhận * VD: 0377654321" at bounding box center [201, 229] width 189 height 61
click at [169, 236] on input "SĐT Người Nhận *" at bounding box center [201, 239] width 189 height 28
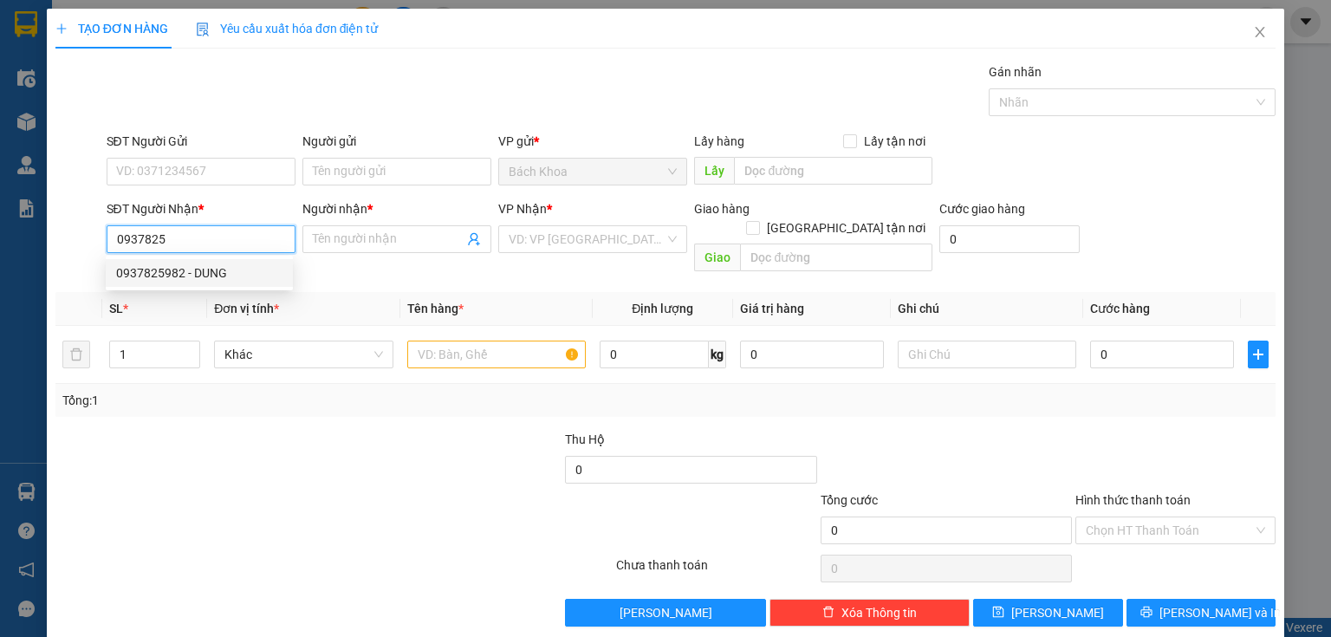
click at [184, 274] on div "0937825982 - DUNG" at bounding box center [199, 272] width 166 height 19
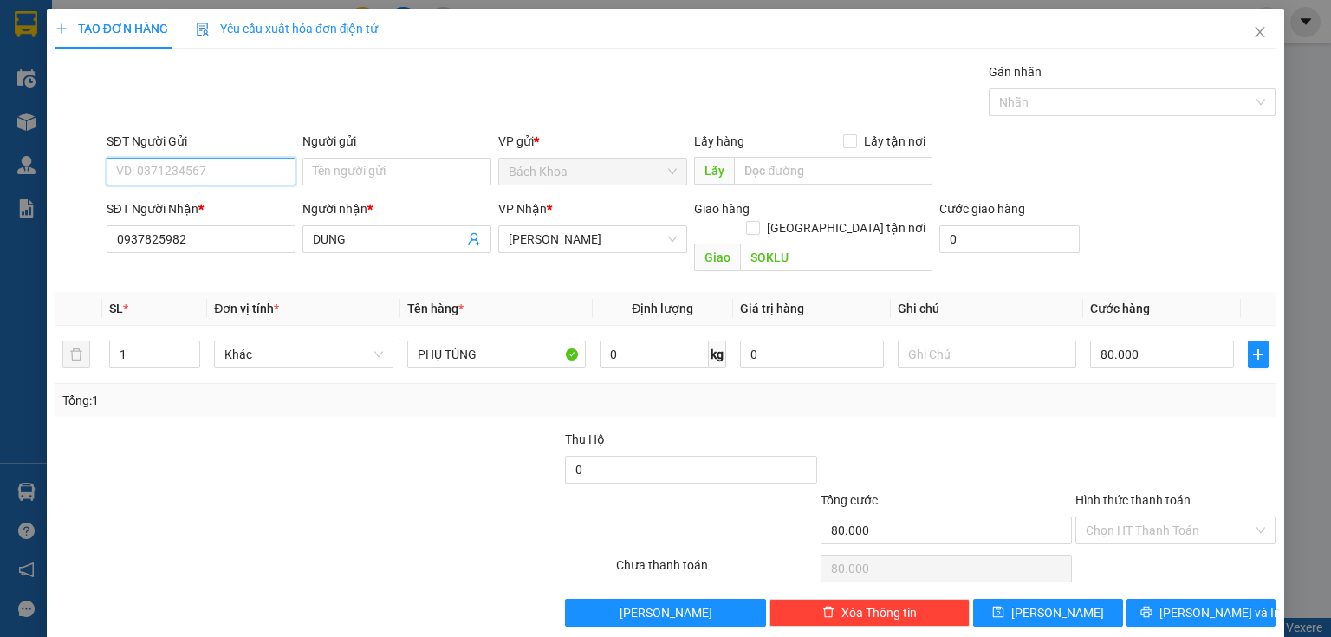
click at [155, 180] on input "SĐT Người Gửi" at bounding box center [201, 172] width 189 height 28
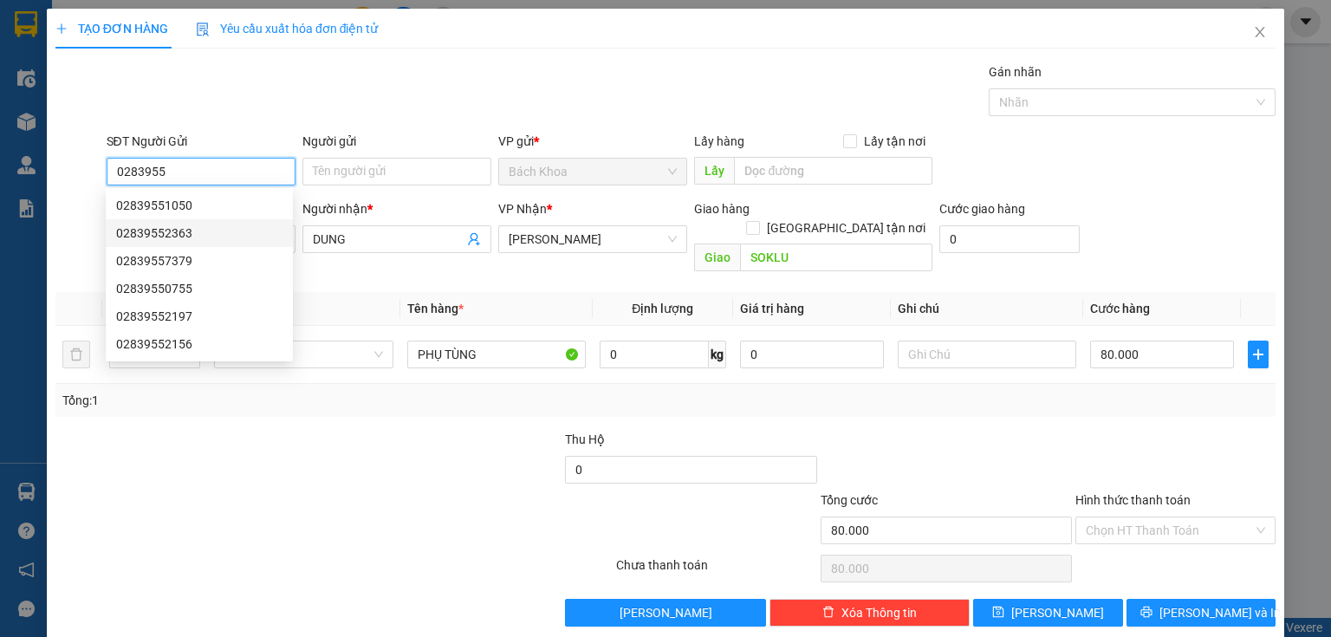
click at [174, 235] on div "02839552363" at bounding box center [199, 233] width 166 height 19
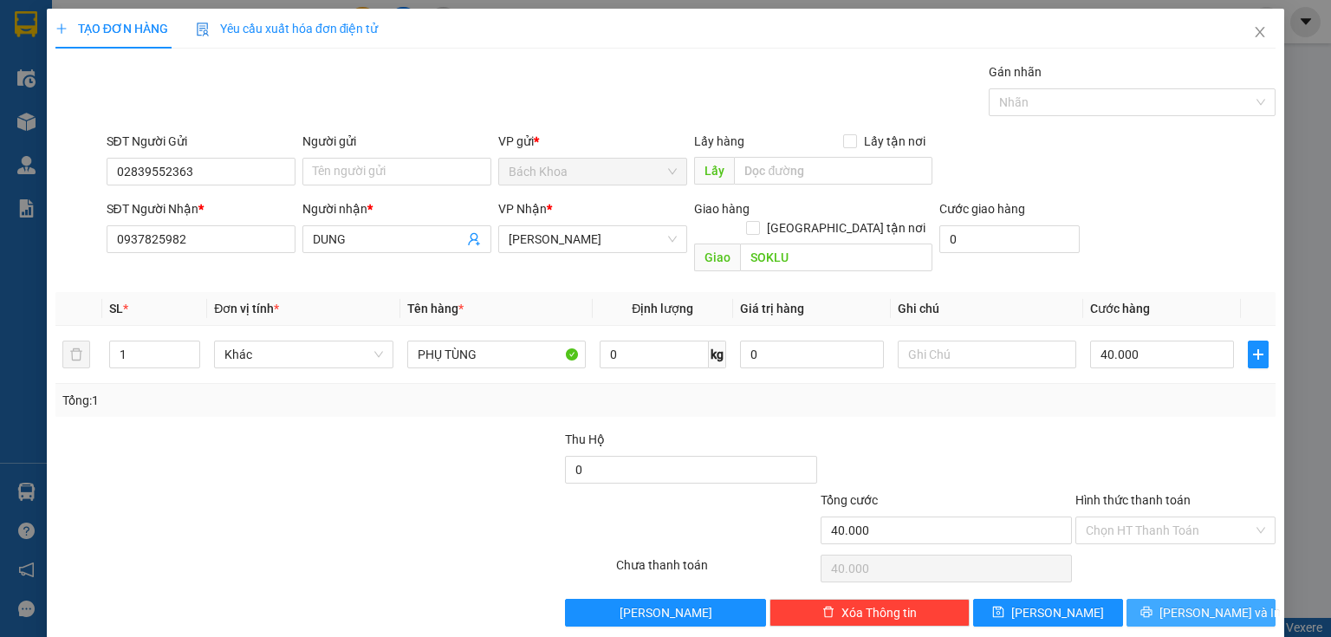
click at [1202, 603] on span "[PERSON_NAME] và In" at bounding box center [1219, 612] width 121 height 19
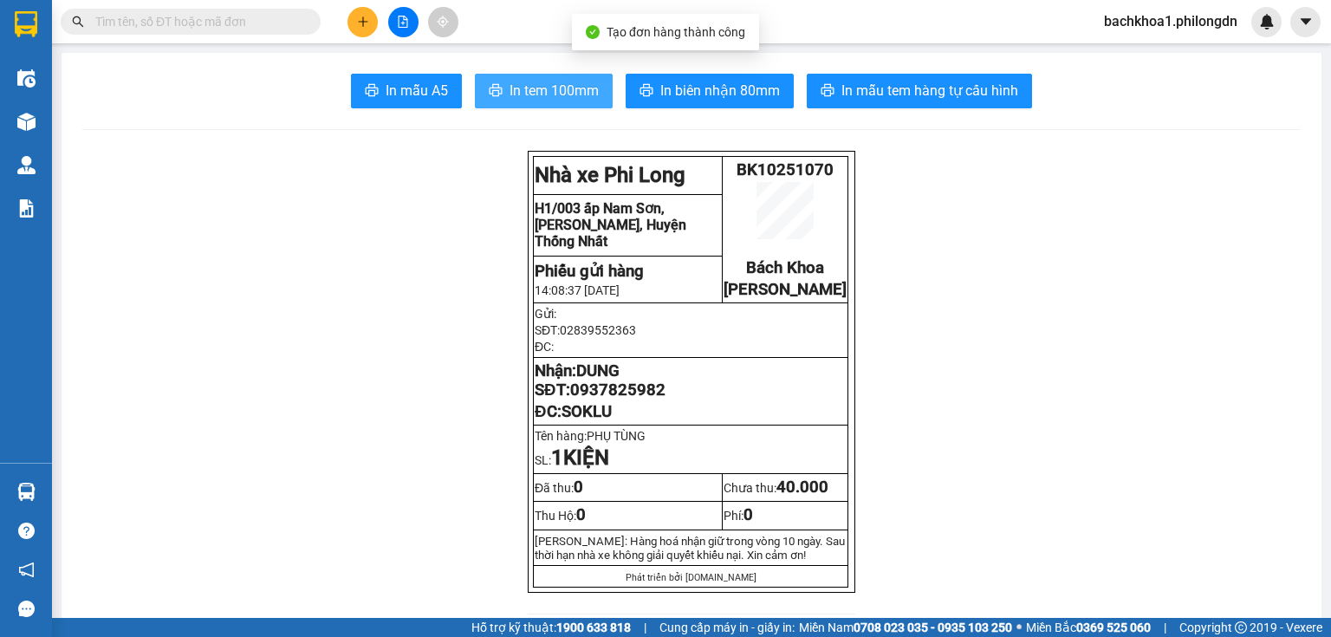
click at [502, 89] on button "In tem 100mm" at bounding box center [544, 91] width 138 height 35
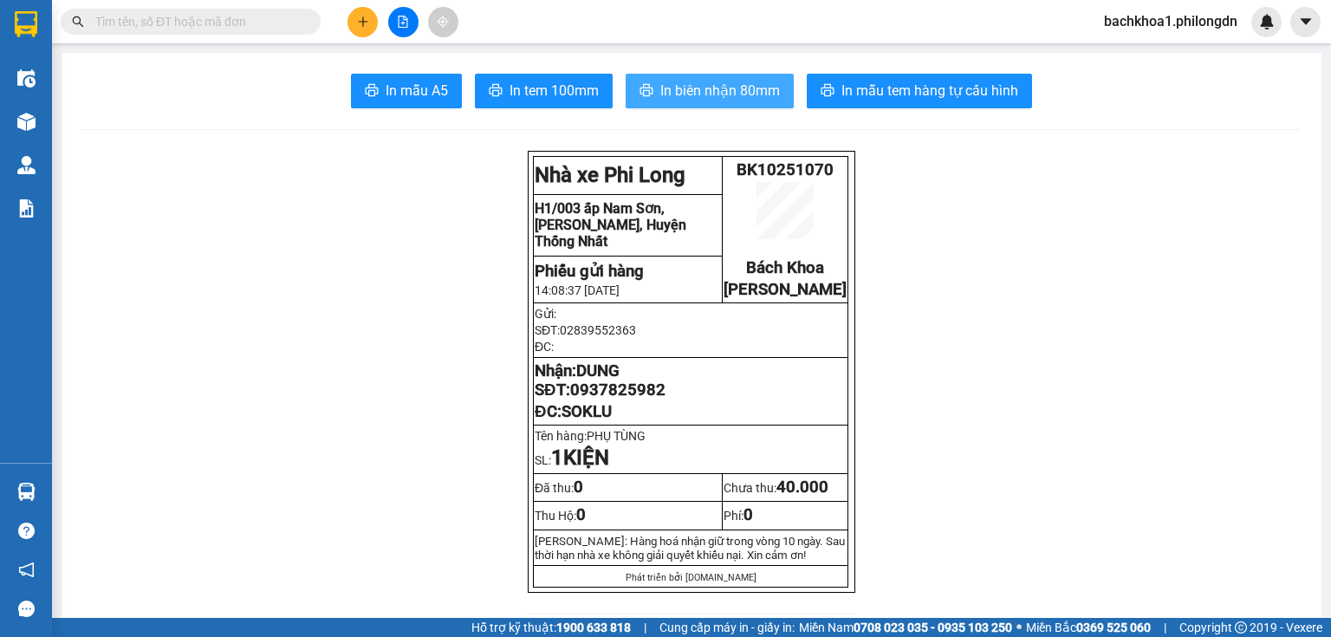
click at [704, 92] on span "In biên nhận 80mm" at bounding box center [720, 91] width 120 height 22
click at [592, 397] on span "0937825982" at bounding box center [617, 389] width 95 height 19
click at [600, 399] on span "0937825982" at bounding box center [617, 389] width 95 height 19
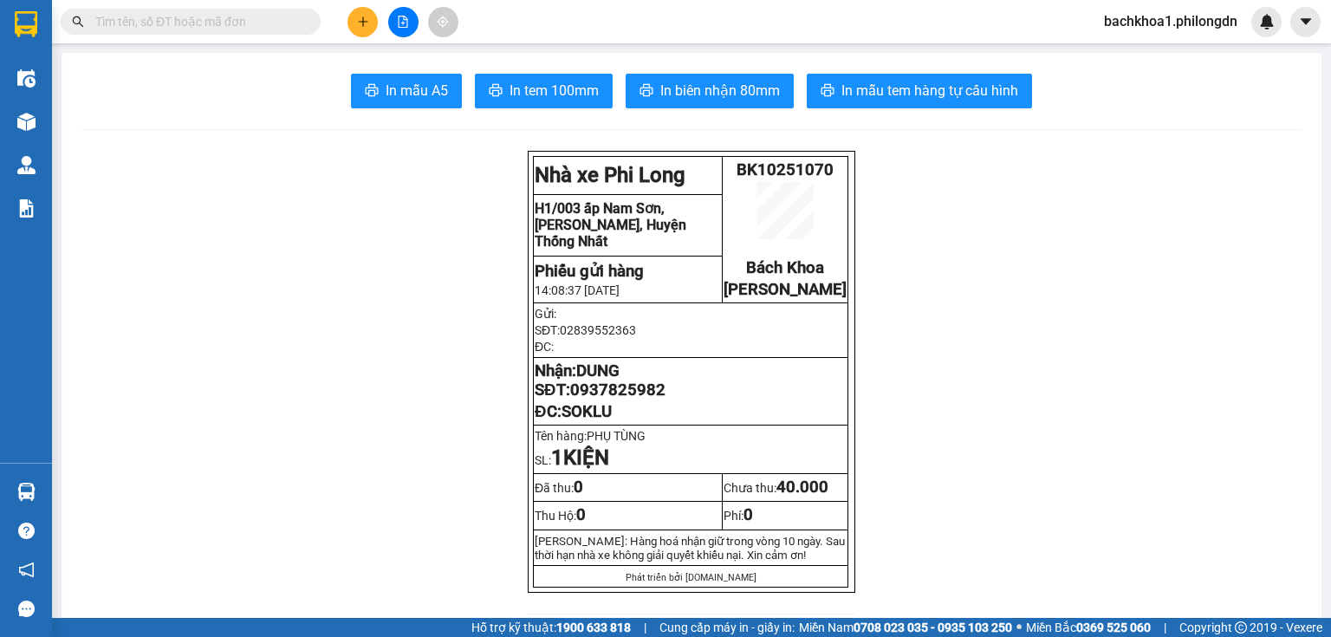
click at [358, 16] on icon "plus" at bounding box center [363, 22] width 12 height 12
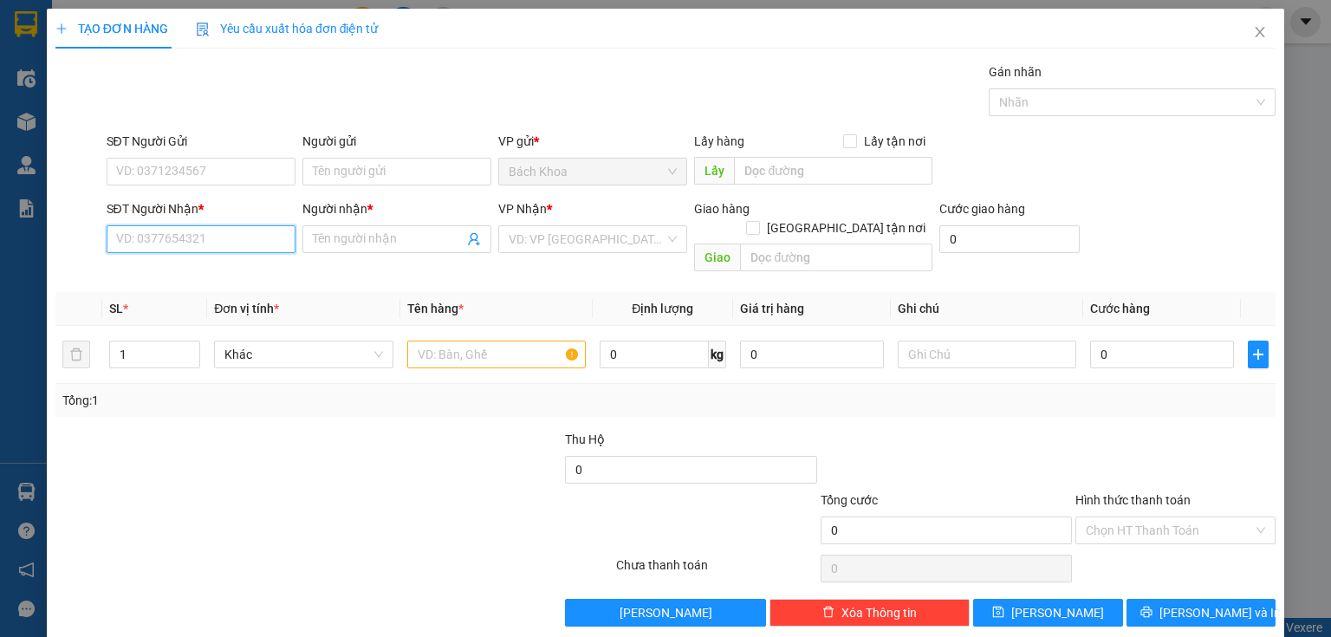
click at [201, 234] on input "SĐT Người Nhận *" at bounding box center [201, 239] width 189 height 28
click at [204, 269] on div "0972516221 - [PERSON_NAME]" at bounding box center [201, 272] width 171 height 19
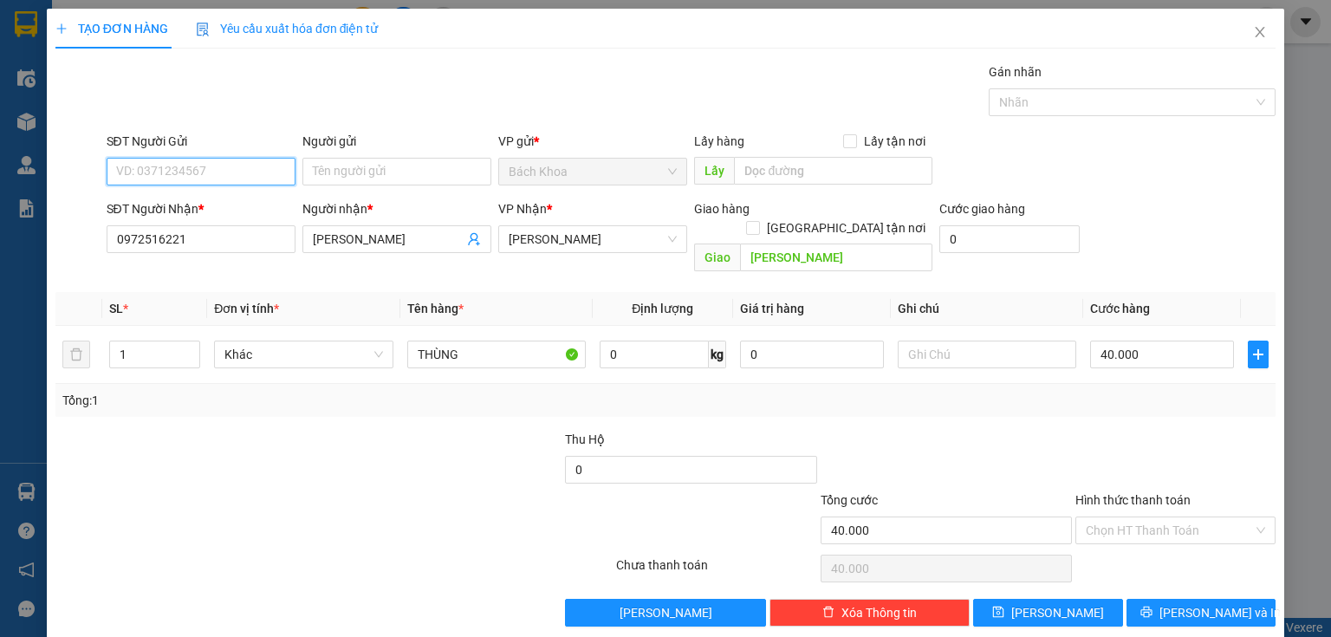
click at [198, 176] on input "SĐT Người Gửi" at bounding box center [201, 172] width 189 height 28
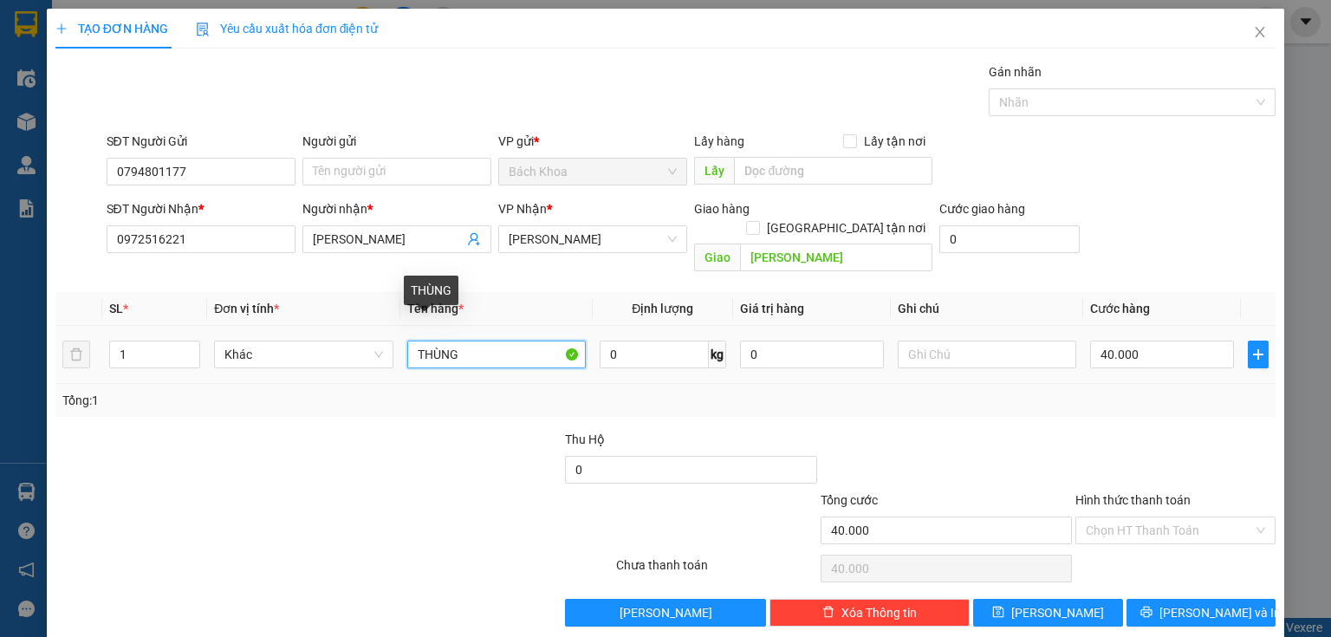
click at [488, 341] on input "THÙNG" at bounding box center [496, 355] width 178 height 28
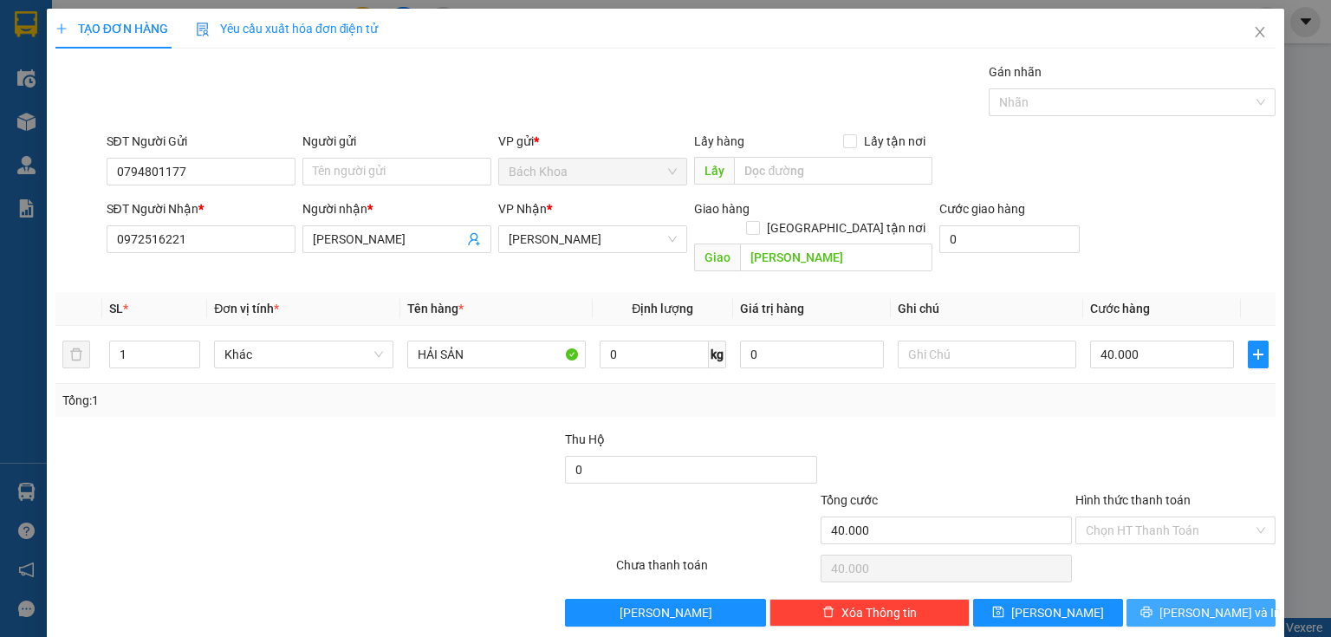
click at [1173, 599] on button "[PERSON_NAME] và In" at bounding box center [1201, 613] width 150 height 28
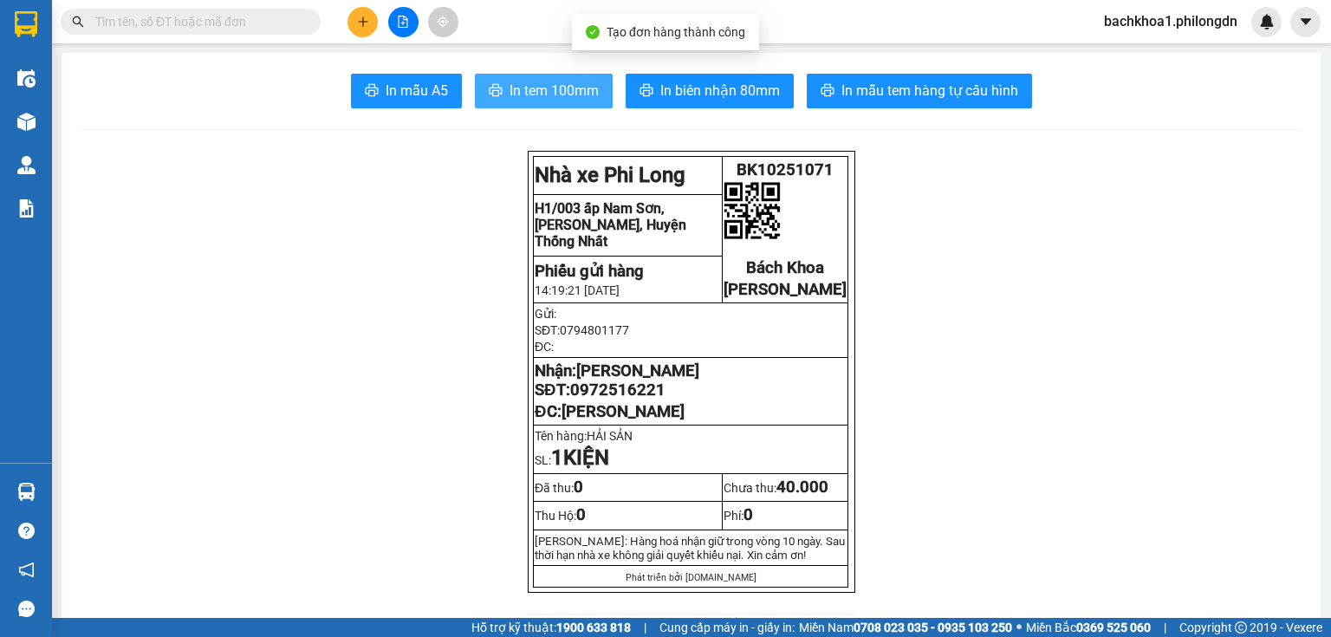
click at [541, 101] on span "In tem 100mm" at bounding box center [554, 91] width 89 height 22
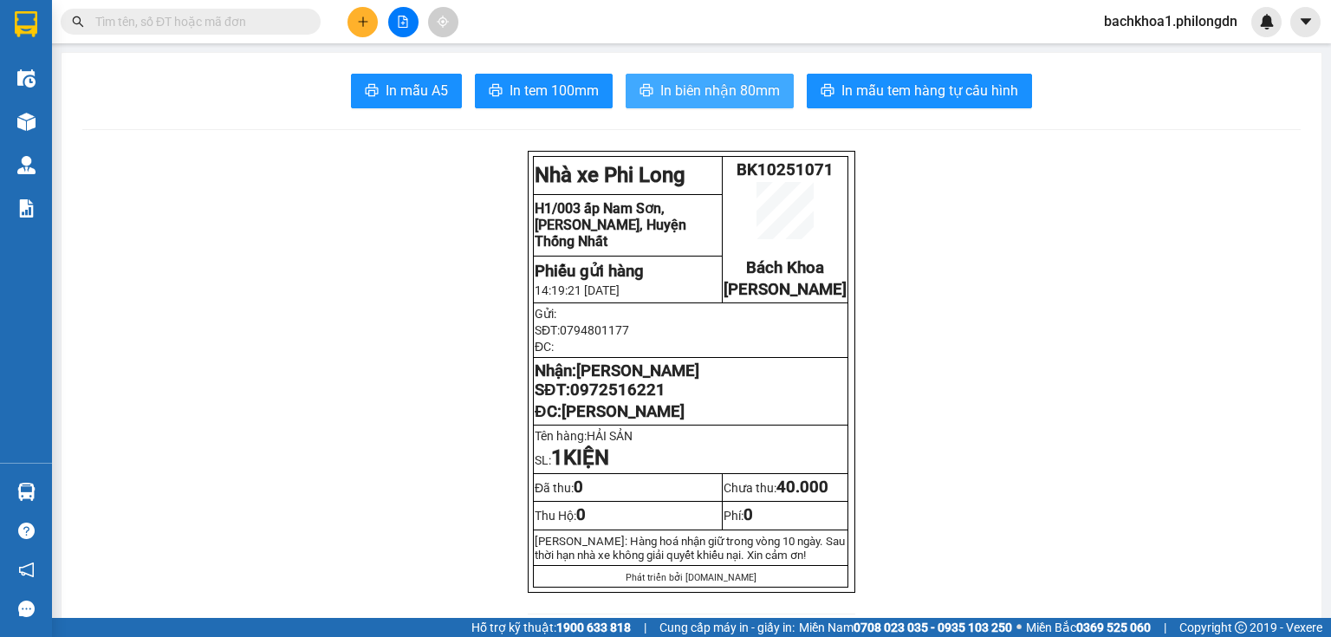
click at [686, 94] on span "In biên nhận 80mm" at bounding box center [720, 91] width 120 height 22
click at [607, 399] on span "0972516221" at bounding box center [617, 389] width 95 height 19
click at [355, 28] on button at bounding box center [362, 22] width 30 height 30
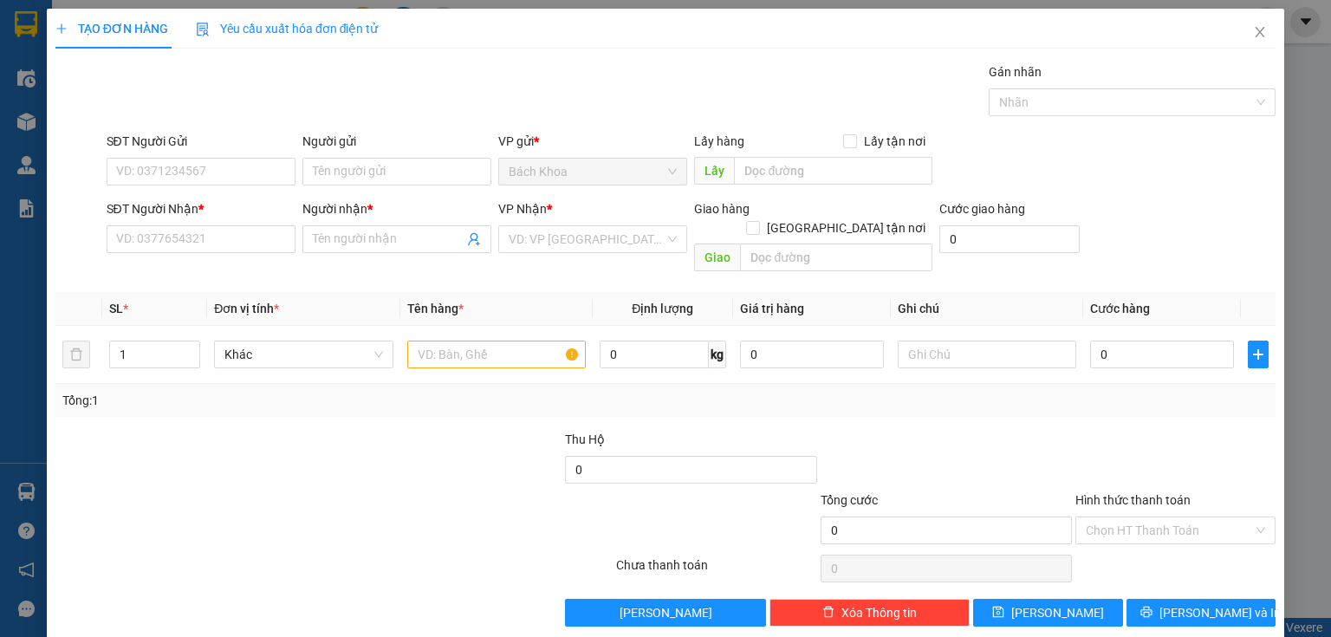
click at [237, 254] on div "SĐT Người Nhận * VD: 0377654321" at bounding box center [201, 229] width 189 height 61
click at [223, 239] on input "SĐT Người Nhận *" at bounding box center [201, 239] width 189 height 28
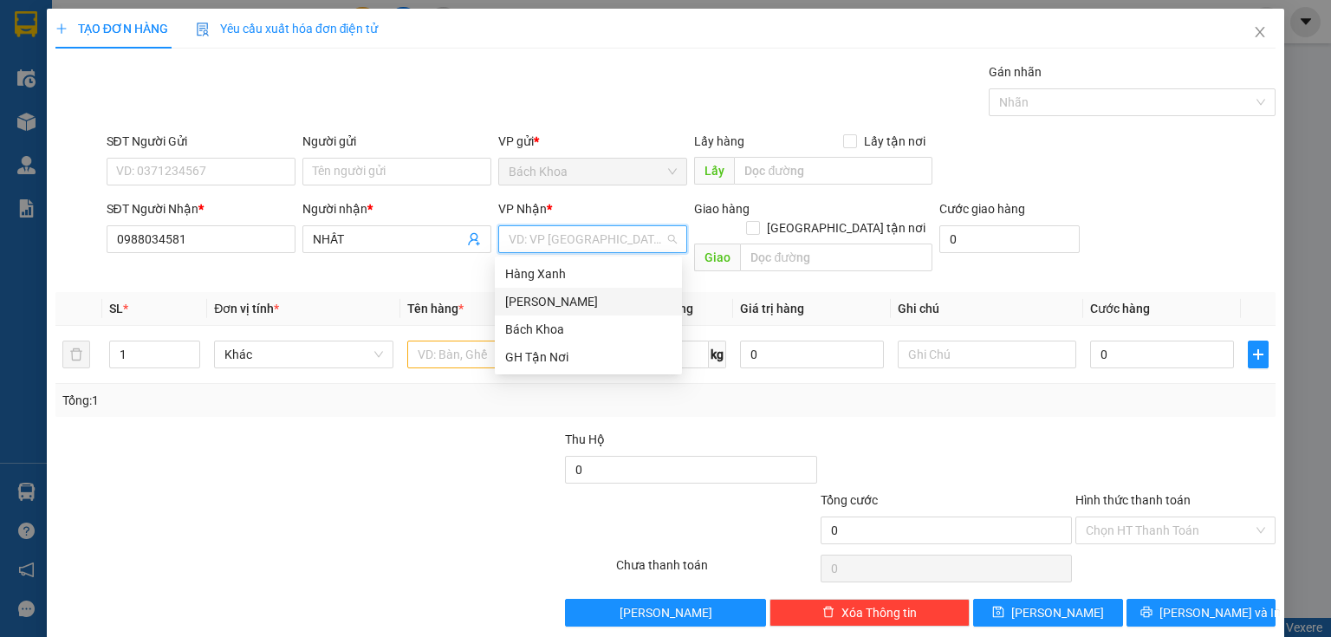
click at [555, 293] on div "[PERSON_NAME]" at bounding box center [588, 301] width 166 height 19
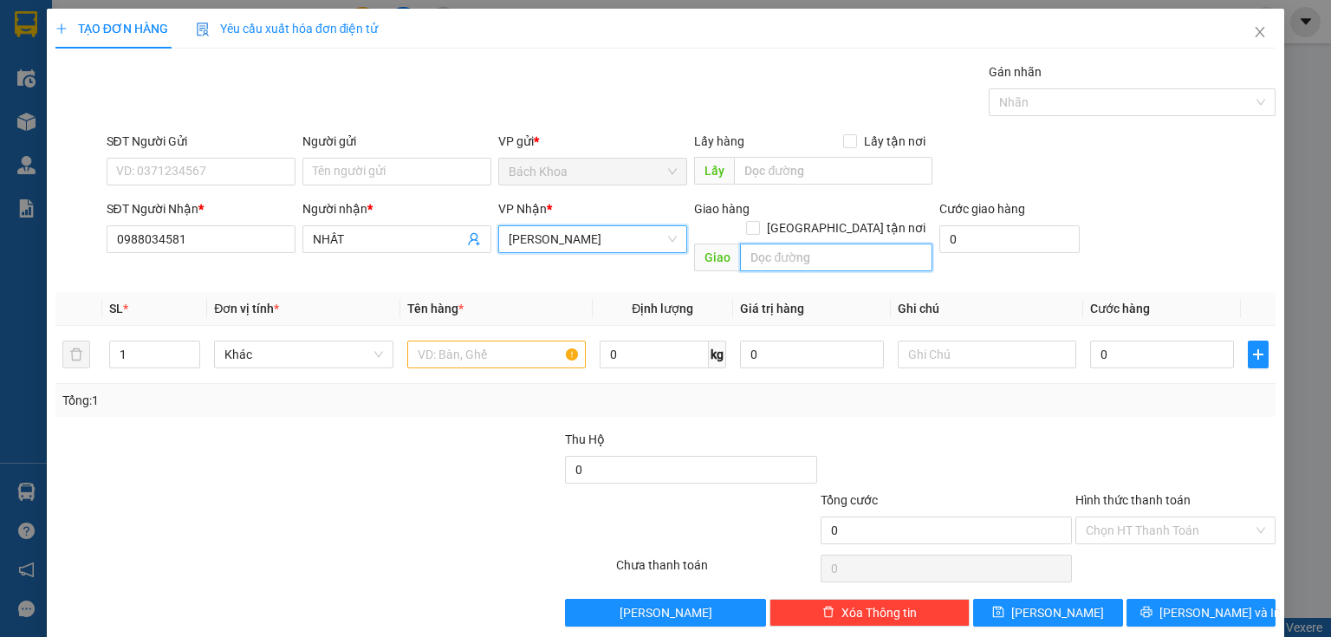
click at [802, 243] on input "text" at bounding box center [836, 257] width 192 height 28
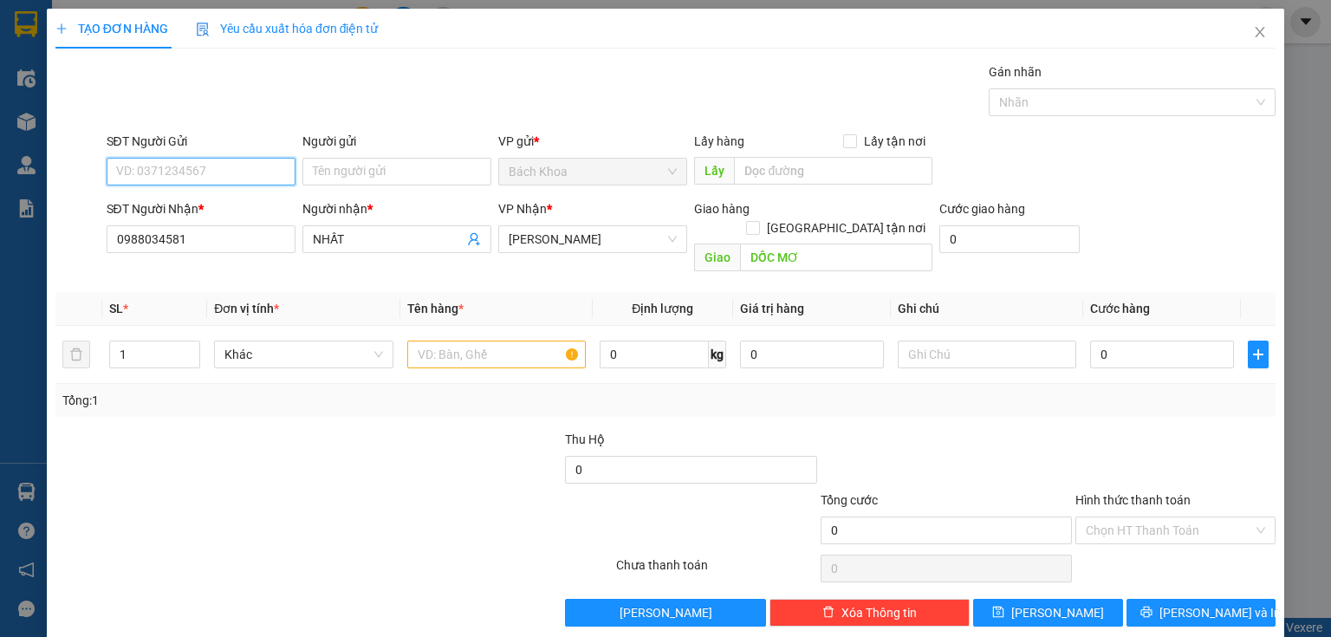
click at [150, 165] on input "SĐT Người Gửi" at bounding box center [201, 172] width 189 height 28
click at [234, 204] on div "0908074886 - PHONG" at bounding box center [199, 205] width 166 height 19
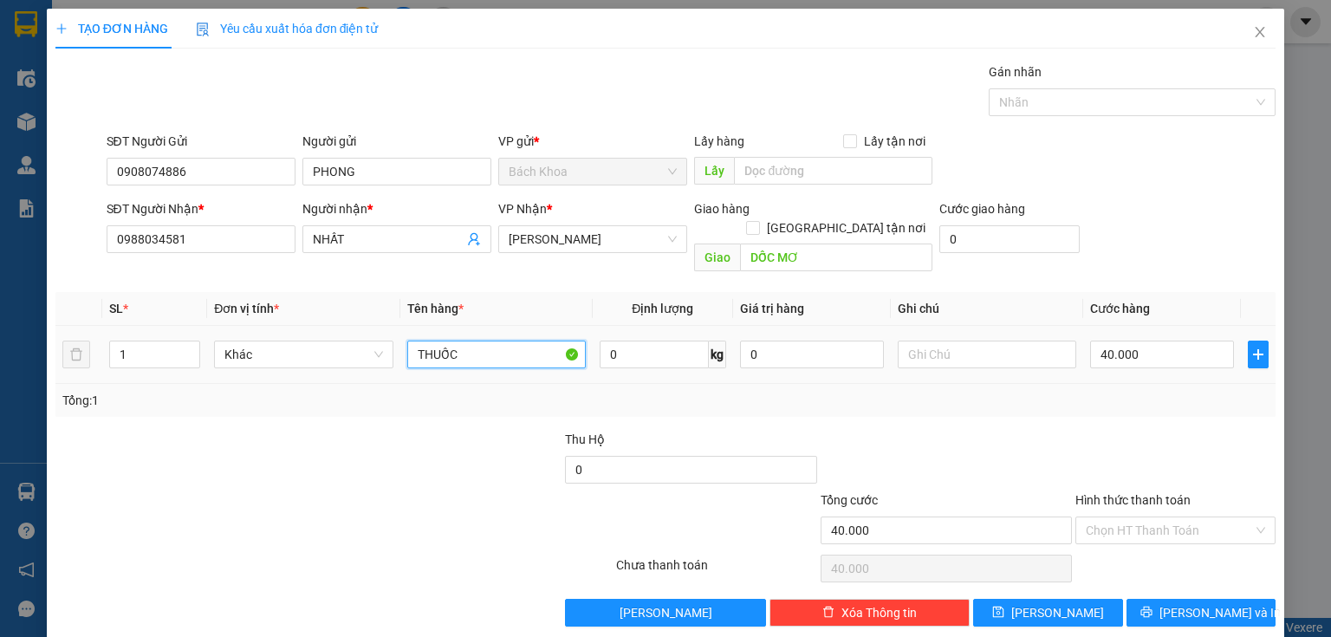
click at [477, 341] on input "THUỐC" at bounding box center [496, 355] width 178 height 28
drag, startPoint x: 1091, startPoint y: 510, endPoint x: 1118, endPoint y: 523, distance: 30.2
click at [1092, 517] on input "Hình thức thanh toán" at bounding box center [1169, 530] width 167 height 26
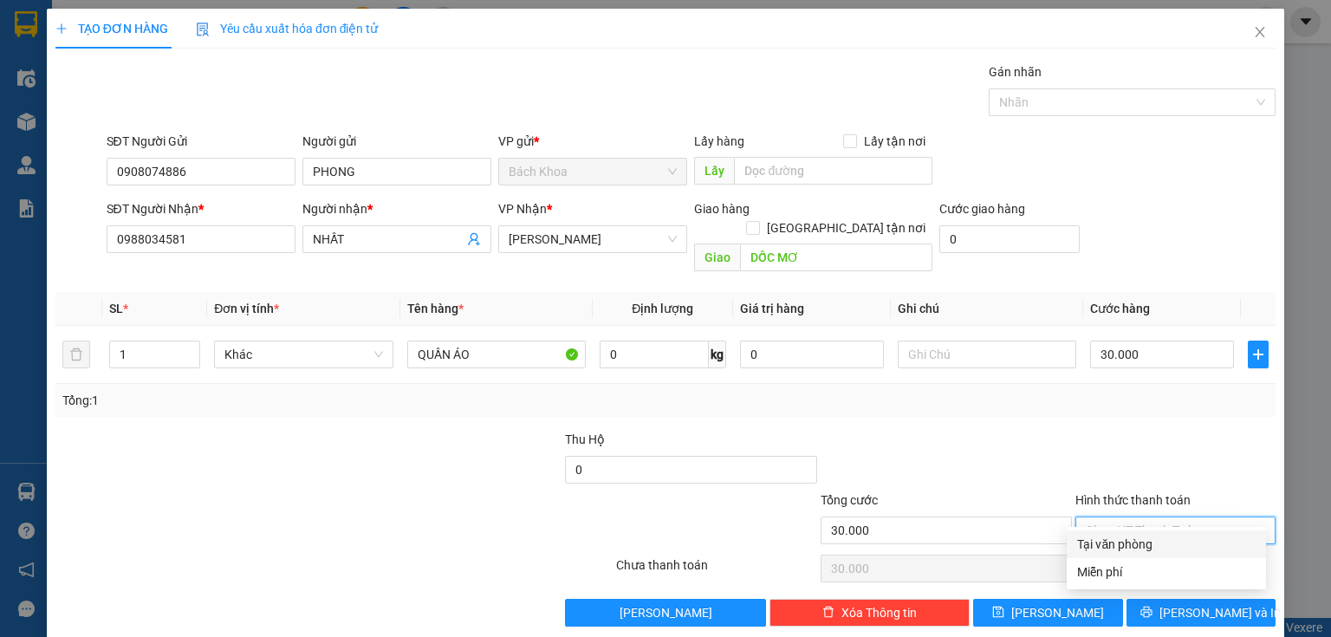
drag, startPoint x: 1128, startPoint y: 535, endPoint x: 1165, endPoint y: 568, distance: 49.7
click at [1131, 537] on div "Tại văn phòng" at bounding box center [1166, 544] width 178 height 19
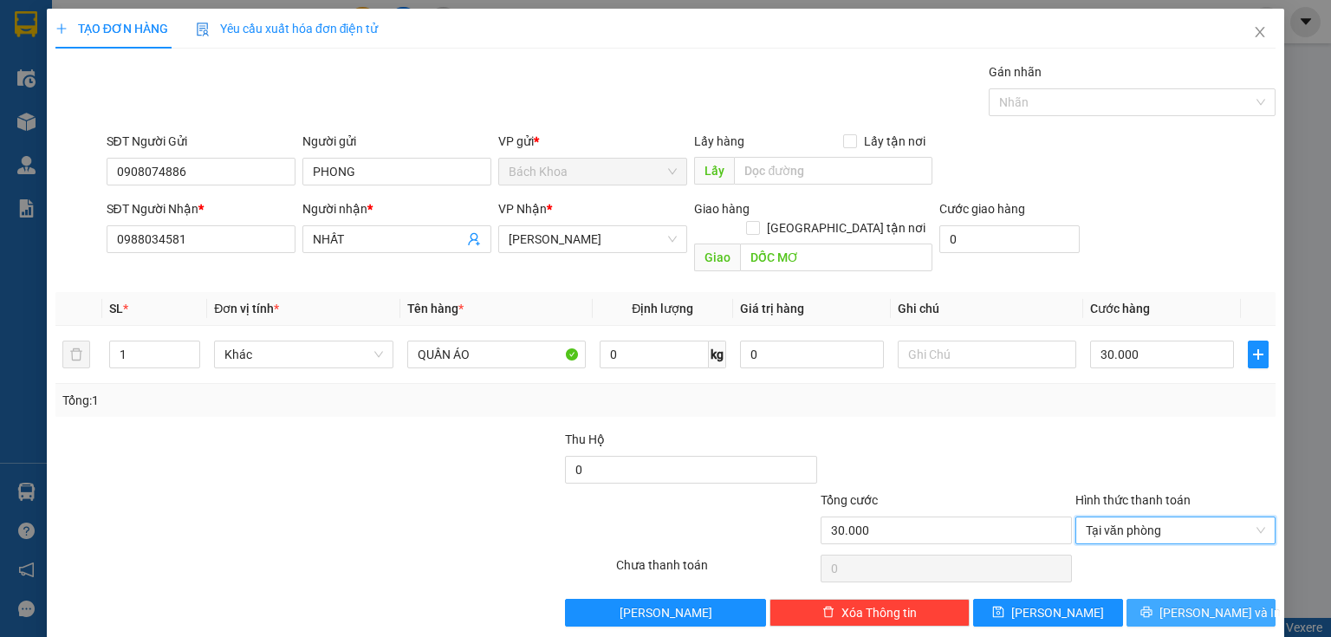
drag, startPoint x: 1168, startPoint y: 571, endPoint x: 1187, endPoint y: 596, distance: 31.5
click at [1172, 577] on div "Transit Pickup Surcharge Ids Transit Deliver Surcharge Ids Transit Deliver Surc…" at bounding box center [665, 344] width 1220 height 564
click at [1187, 603] on span "[PERSON_NAME] và In" at bounding box center [1219, 612] width 121 height 19
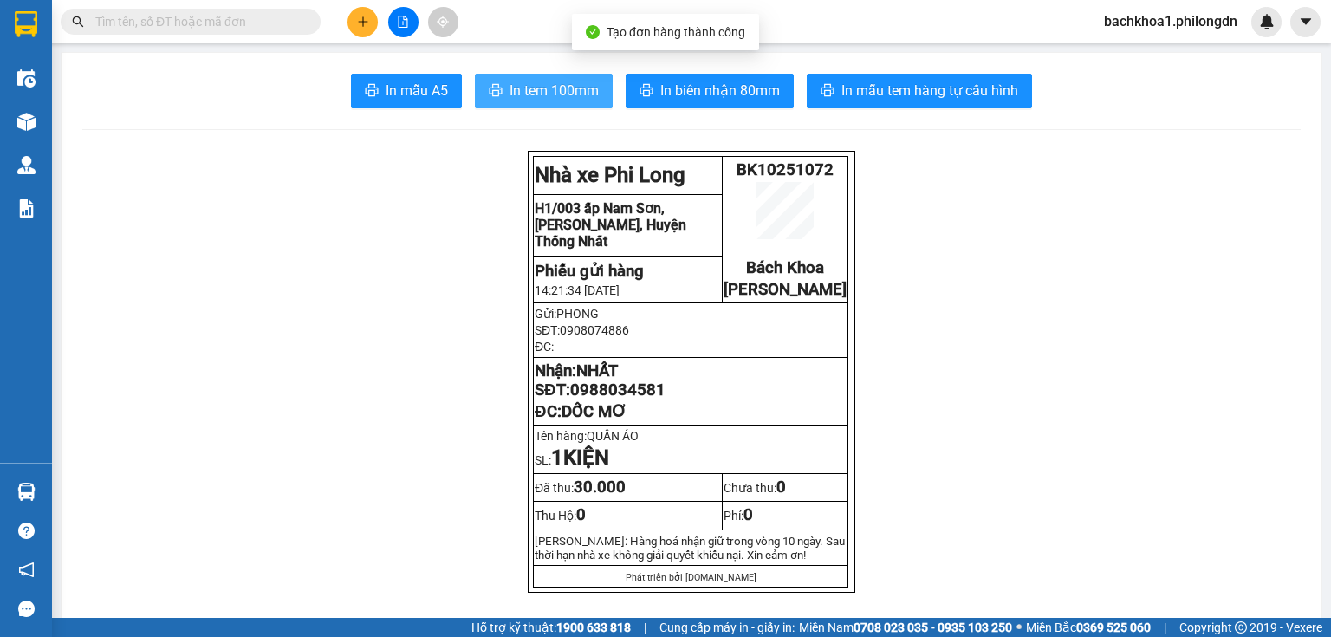
click at [600, 89] on button "In tem 100mm" at bounding box center [544, 91] width 138 height 35
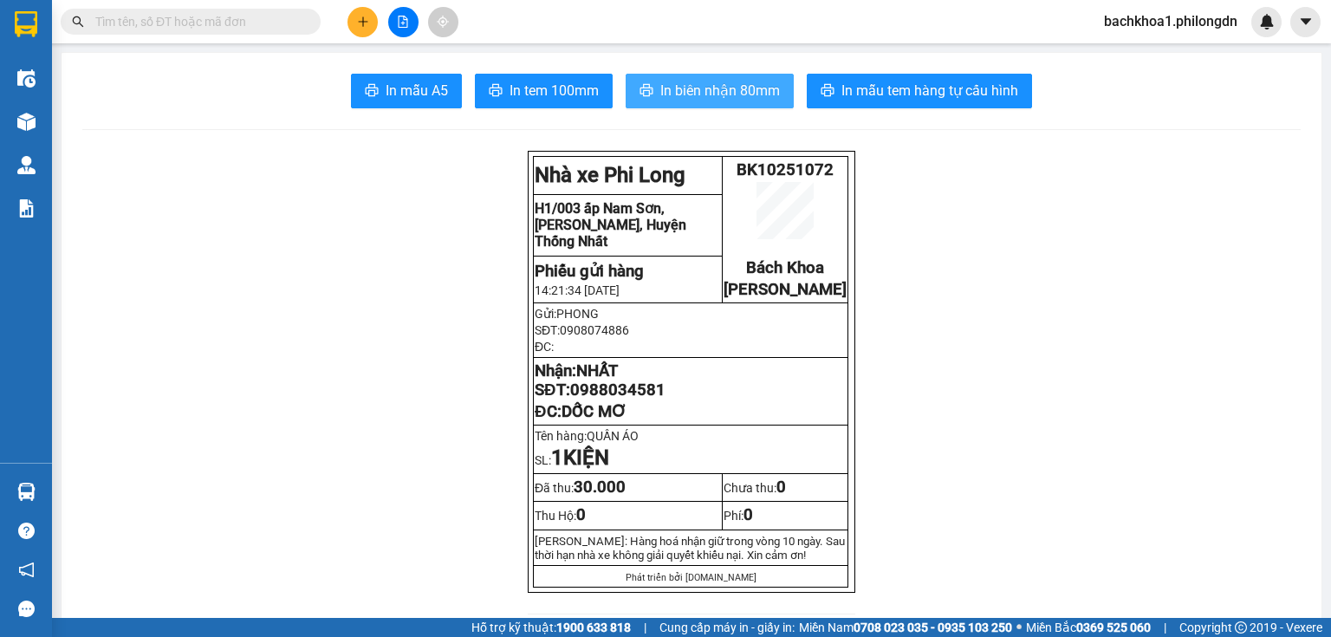
click at [710, 80] on span "In biên nhận 80mm" at bounding box center [720, 91] width 120 height 22
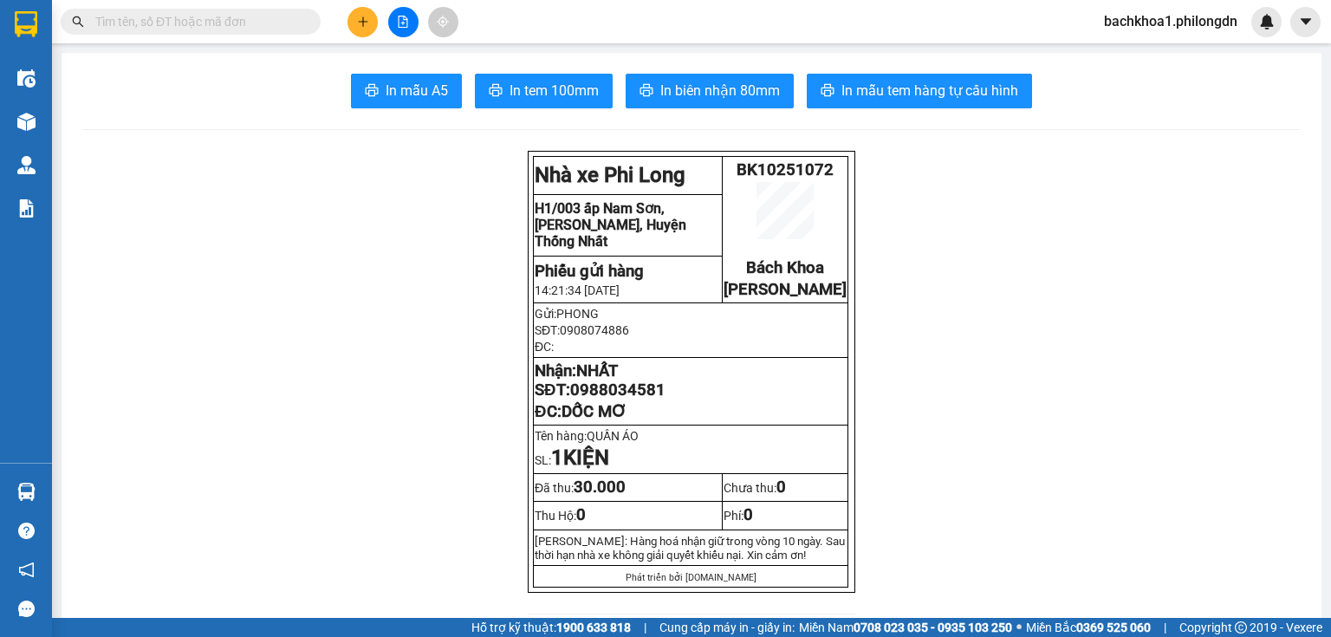
click at [611, 399] on span "0988034581" at bounding box center [617, 389] width 95 height 19
click at [365, 24] on icon "plus" at bounding box center [363, 22] width 12 height 12
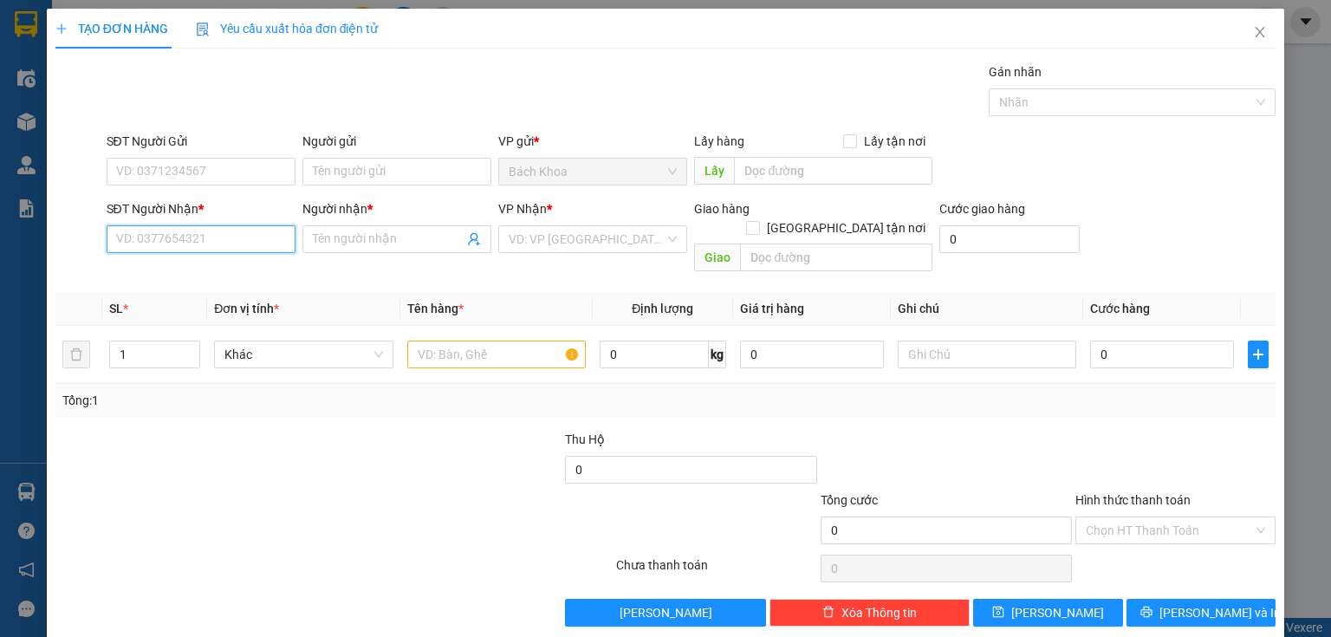
click at [177, 238] on input "SĐT Người Nhận *" at bounding box center [201, 239] width 189 height 28
click at [142, 244] on input "SĐT Người Nhận *" at bounding box center [201, 239] width 189 height 28
click at [193, 267] on div "0325737858 - ," at bounding box center [199, 272] width 166 height 19
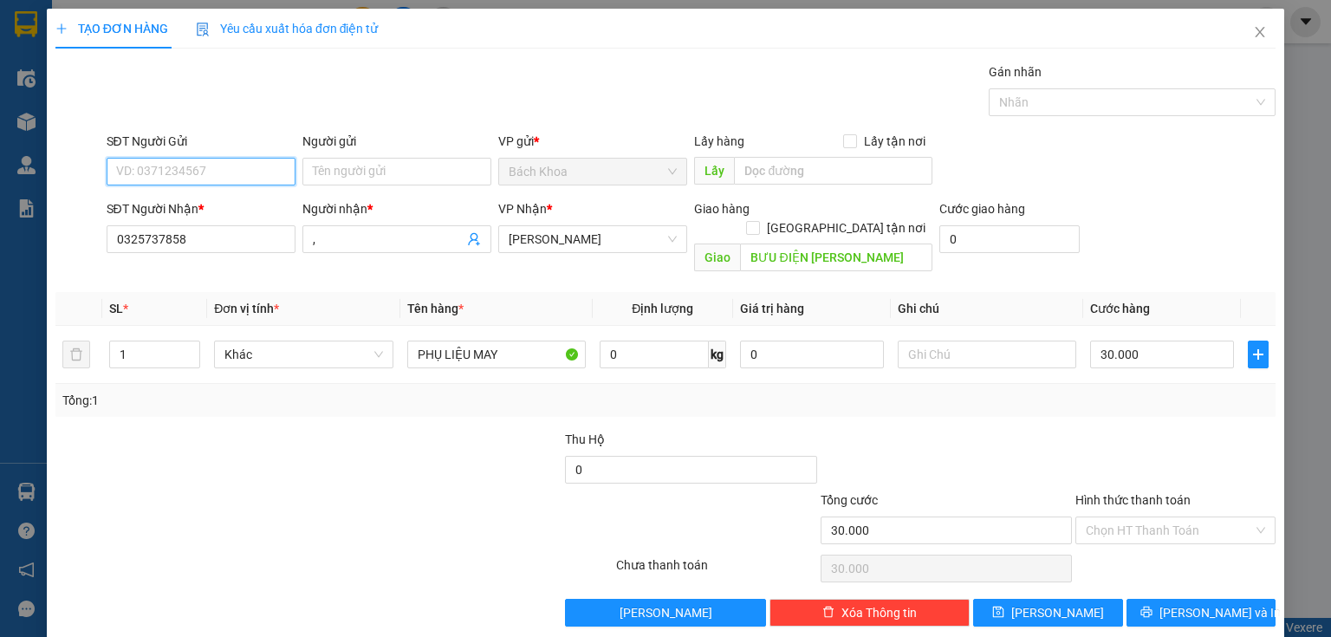
click at [165, 181] on input "SĐT Người Gửi" at bounding box center [201, 172] width 189 height 28
click at [192, 207] on div "0327650482 - OANH" at bounding box center [199, 205] width 166 height 19
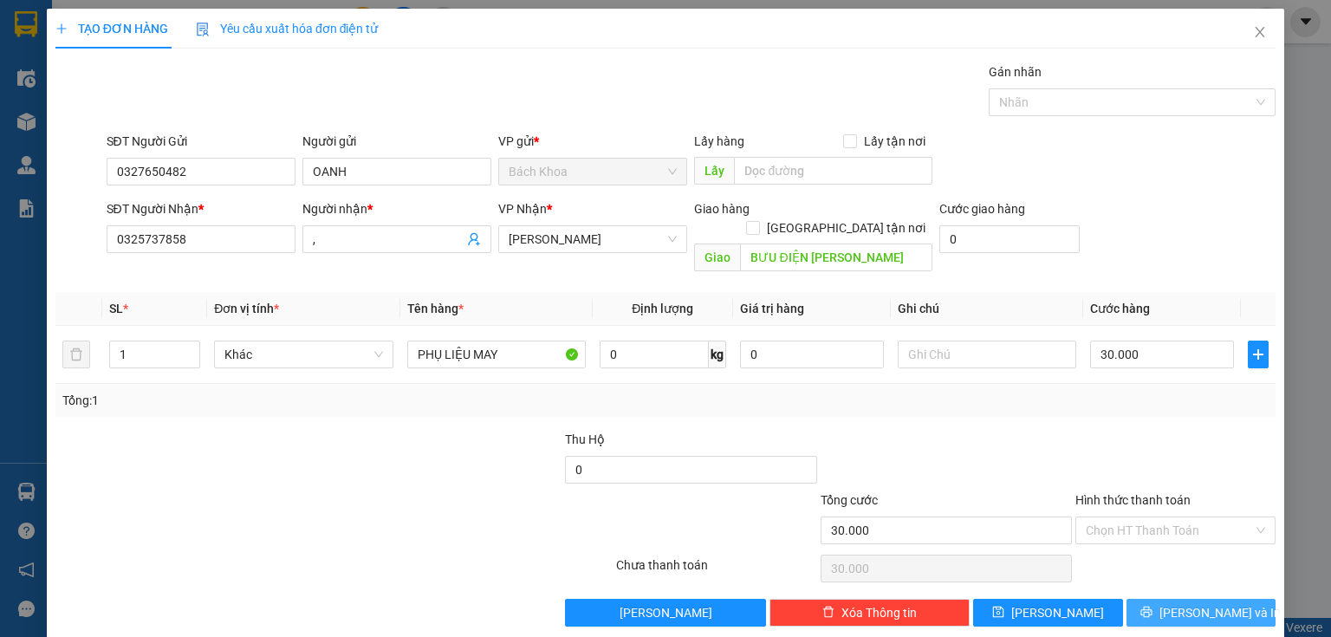
drag, startPoint x: 1158, startPoint y: 599, endPoint x: 993, endPoint y: 459, distance: 215.8
click at [994, 460] on div "Transit Pickup Surcharge Ids Transit Deliver Surcharge Ids Transit Deliver Surc…" at bounding box center [665, 344] width 1220 height 564
click at [991, 457] on div at bounding box center [946, 460] width 255 height 61
click at [1100, 517] on input "Hình thức thanh toán" at bounding box center [1169, 530] width 167 height 26
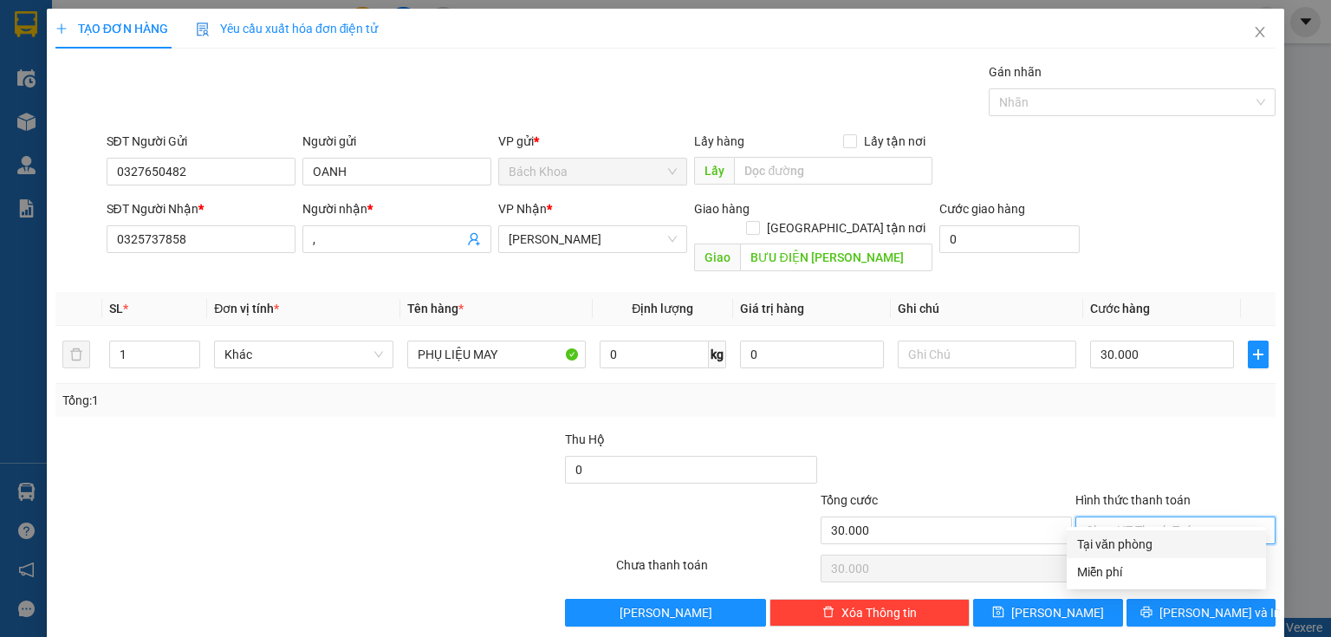
click at [1124, 540] on div "Tại văn phòng" at bounding box center [1166, 544] width 178 height 19
click at [1169, 576] on div "Transit Pickup Surcharge Ids Transit Deliver Surcharge Ids Transit Deliver Surc…" at bounding box center [665, 344] width 1220 height 564
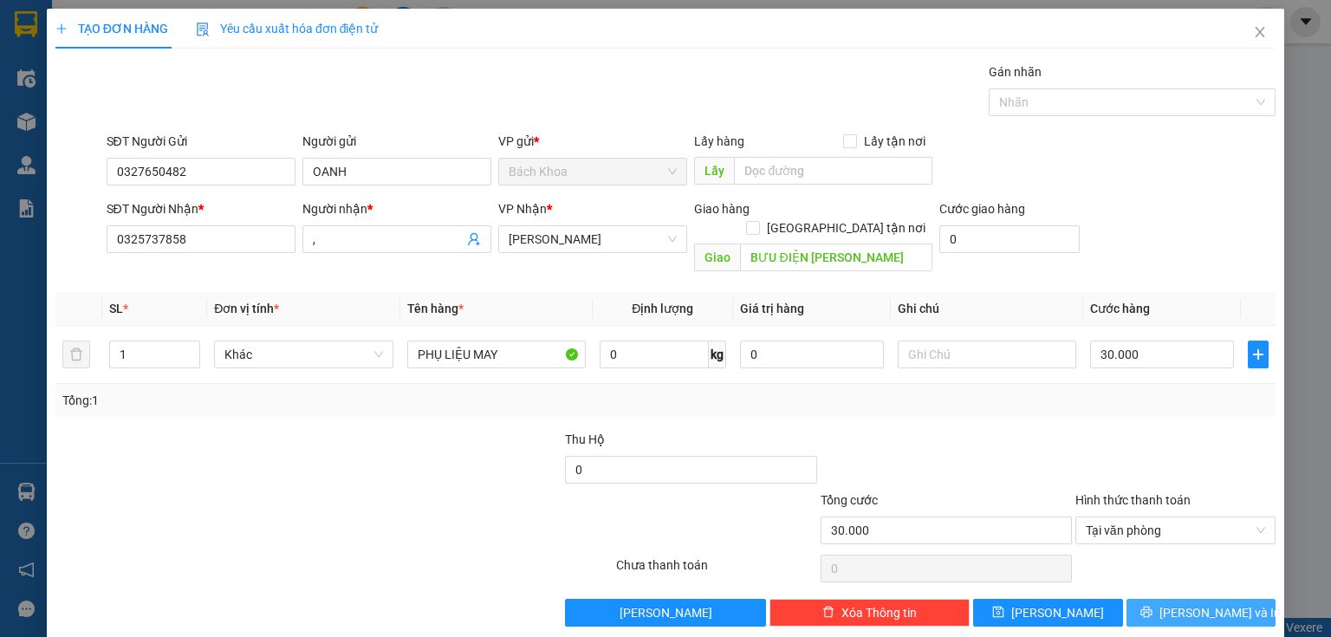
click at [1179, 603] on span "[PERSON_NAME] và In" at bounding box center [1219, 612] width 121 height 19
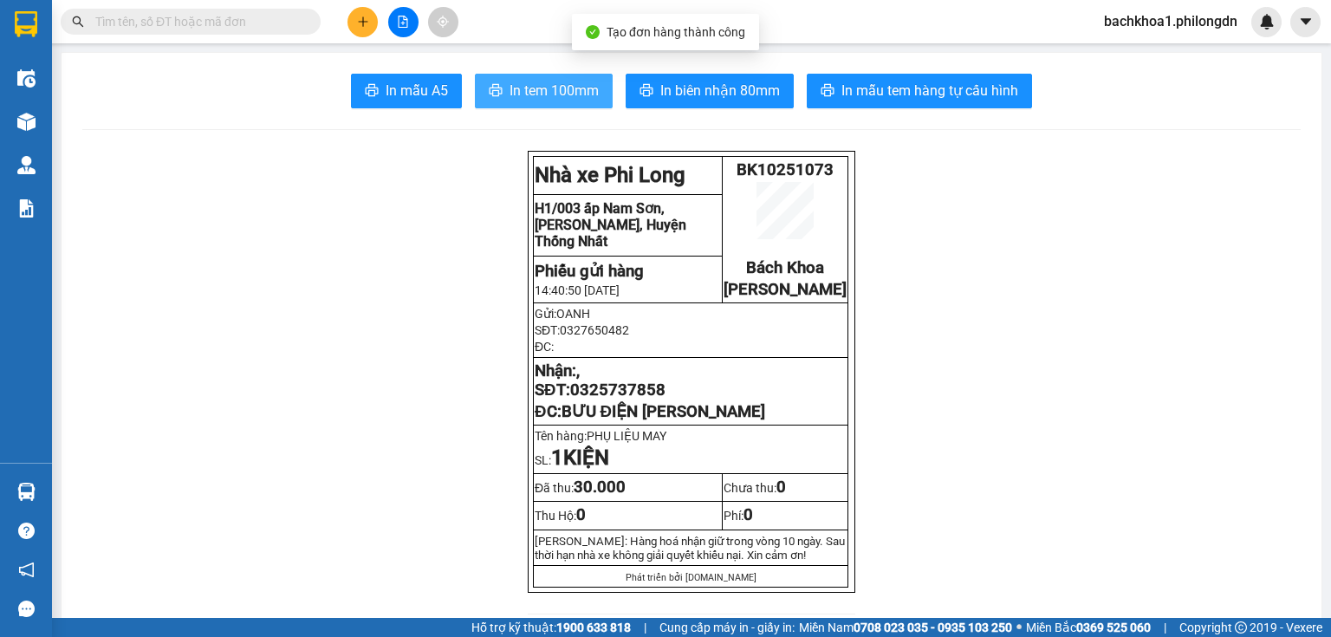
click at [580, 105] on button "In tem 100mm" at bounding box center [544, 91] width 138 height 35
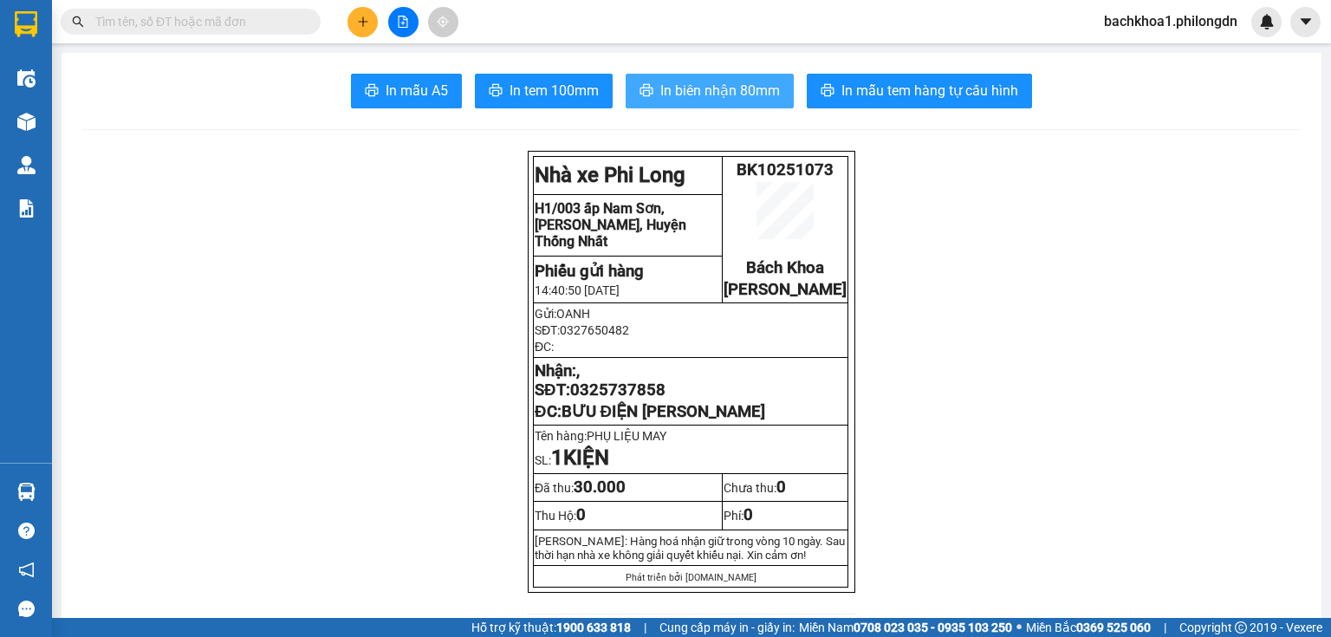
click at [680, 76] on button "In biên nhận 80mm" at bounding box center [710, 91] width 168 height 35
click at [634, 399] on span "0325737858" at bounding box center [617, 389] width 95 height 19
click at [360, 10] on button at bounding box center [362, 22] width 30 height 30
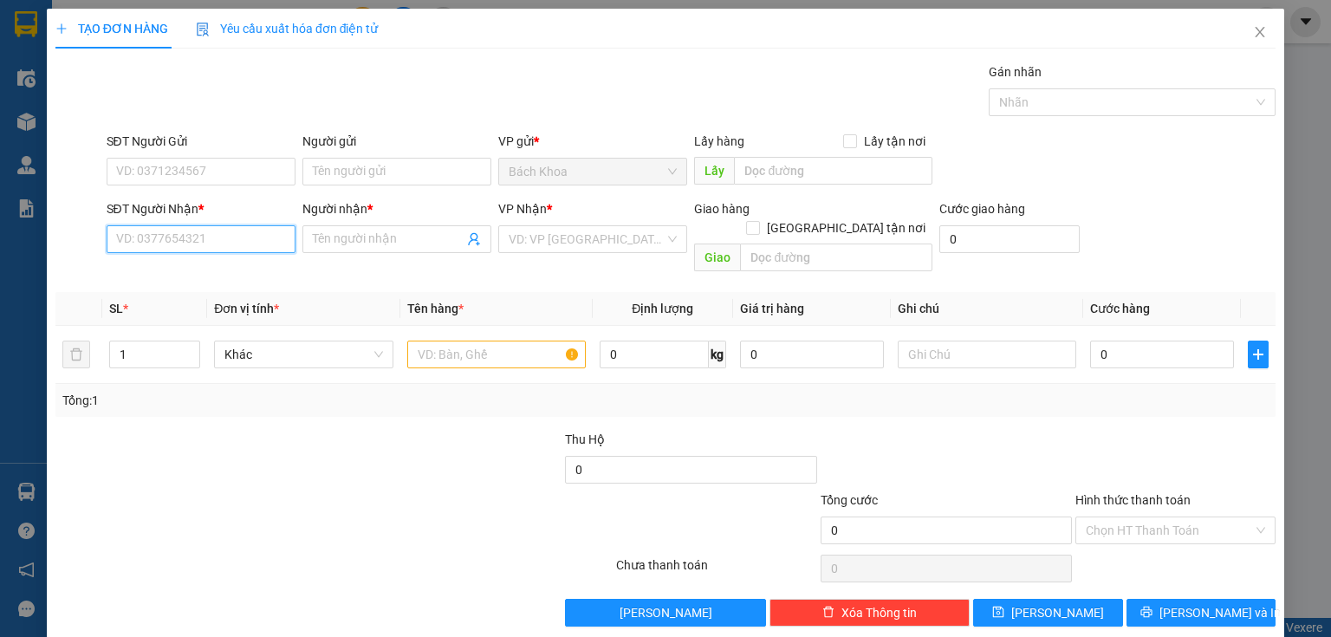
click at [210, 236] on input "SĐT Người Nhận *" at bounding box center [201, 239] width 189 height 28
click at [190, 281] on div "0799997679 - CHÂU" at bounding box center [199, 272] width 166 height 19
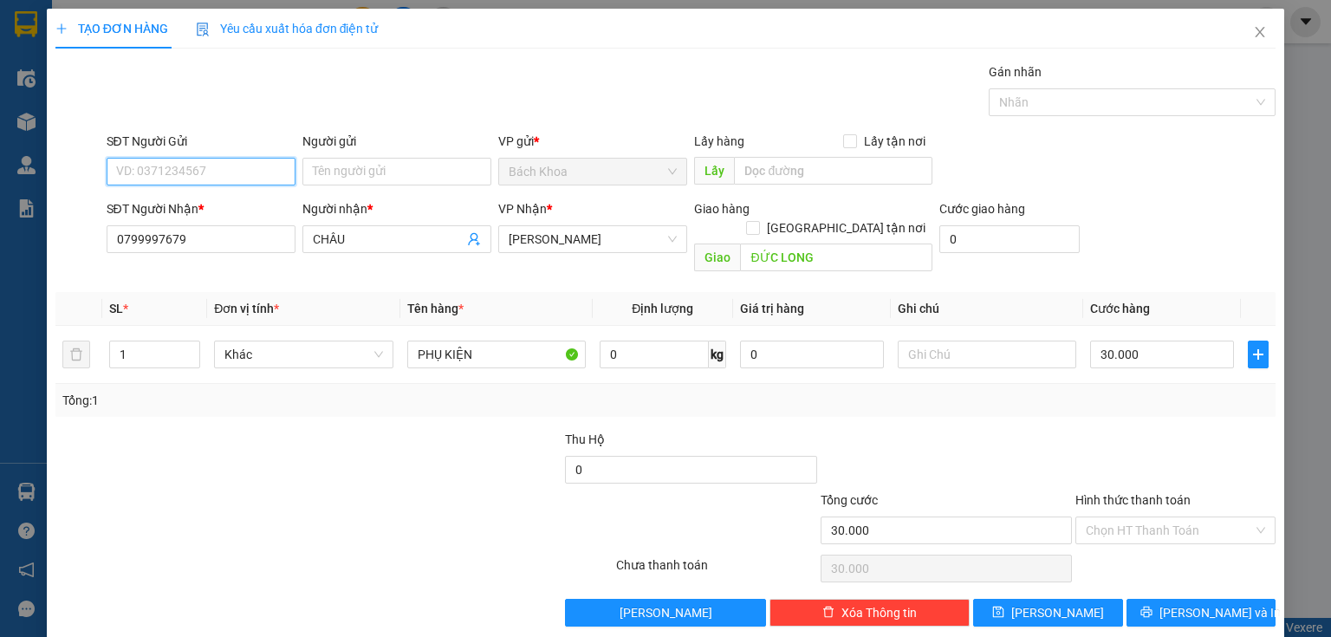
click at [226, 165] on input "SĐT Người Gửi" at bounding box center [201, 172] width 189 height 28
click at [1191, 607] on div "TẠO ĐƠN HÀNG Yêu cầu xuất hóa đơn điện tử Transit Pickup Surcharge Ids Transit …" at bounding box center [665, 324] width 1237 height 631
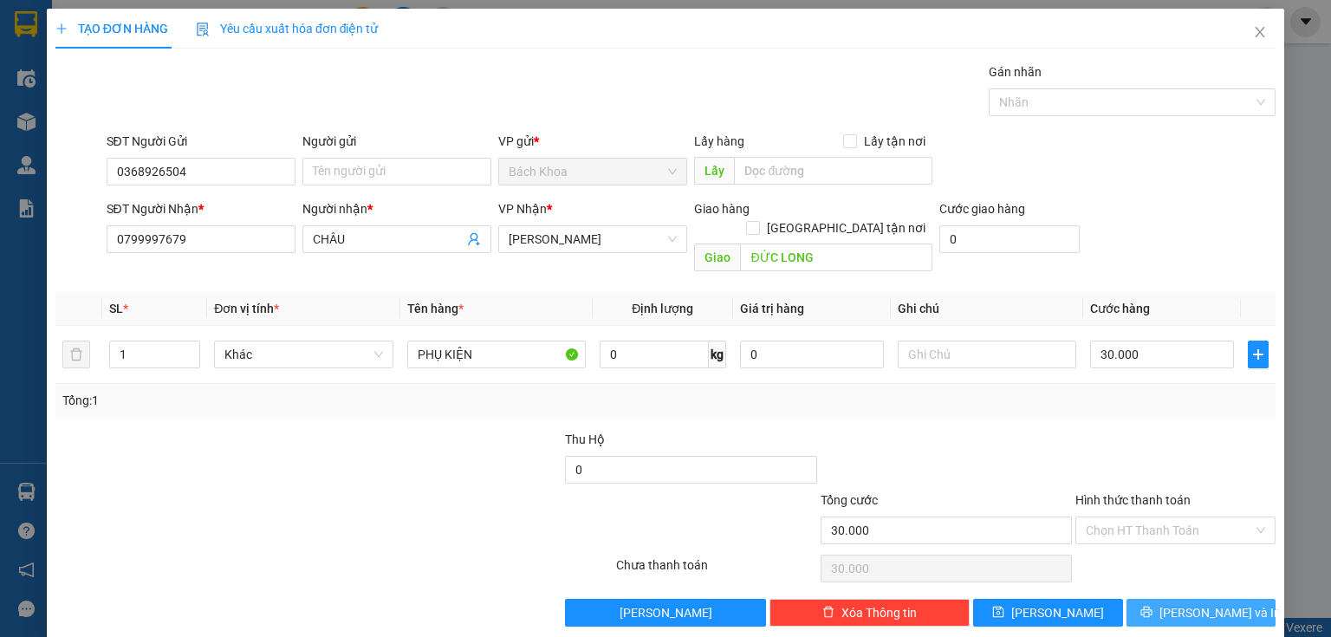
click at [1181, 603] on span "[PERSON_NAME] và In" at bounding box center [1219, 612] width 121 height 19
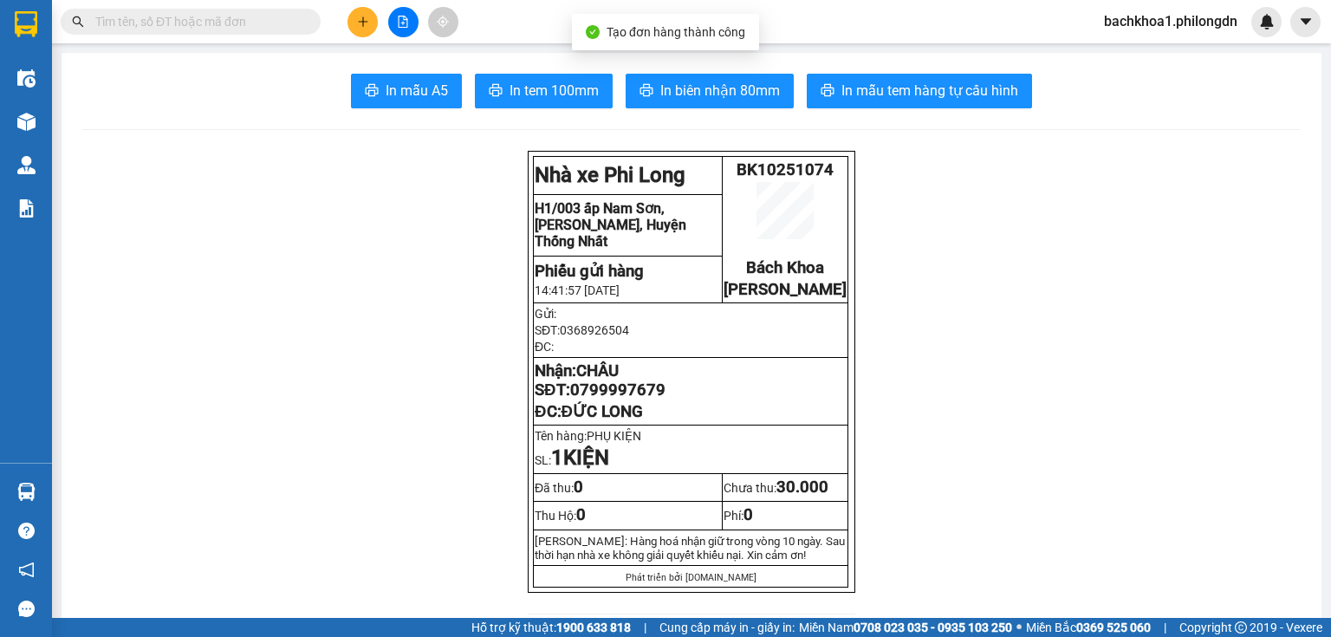
click at [554, 101] on span "In tem 100mm" at bounding box center [554, 91] width 89 height 22
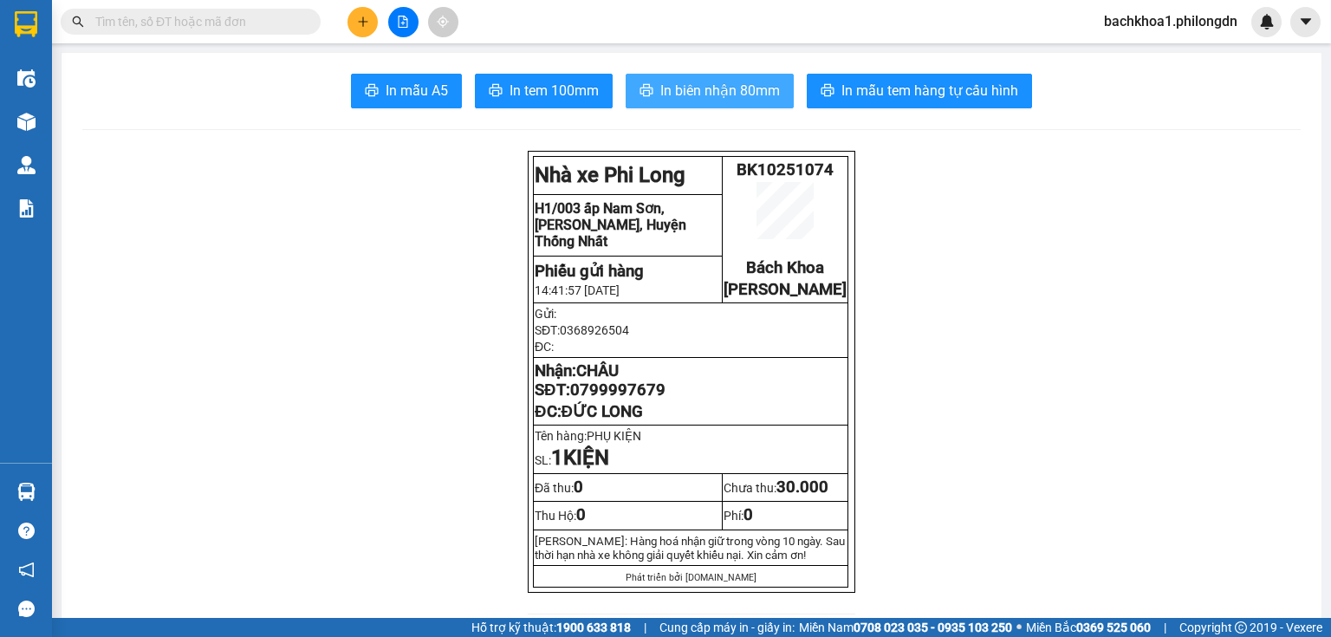
click at [697, 90] on span "In biên nhận 80mm" at bounding box center [720, 91] width 120 height 22
click at [627, 399] on span "0799997679" at bounding box center [617, 389] width 95 height 19
click at [362, 16] on icon "plus" at bounding box center [363, 22] width 12 height 12
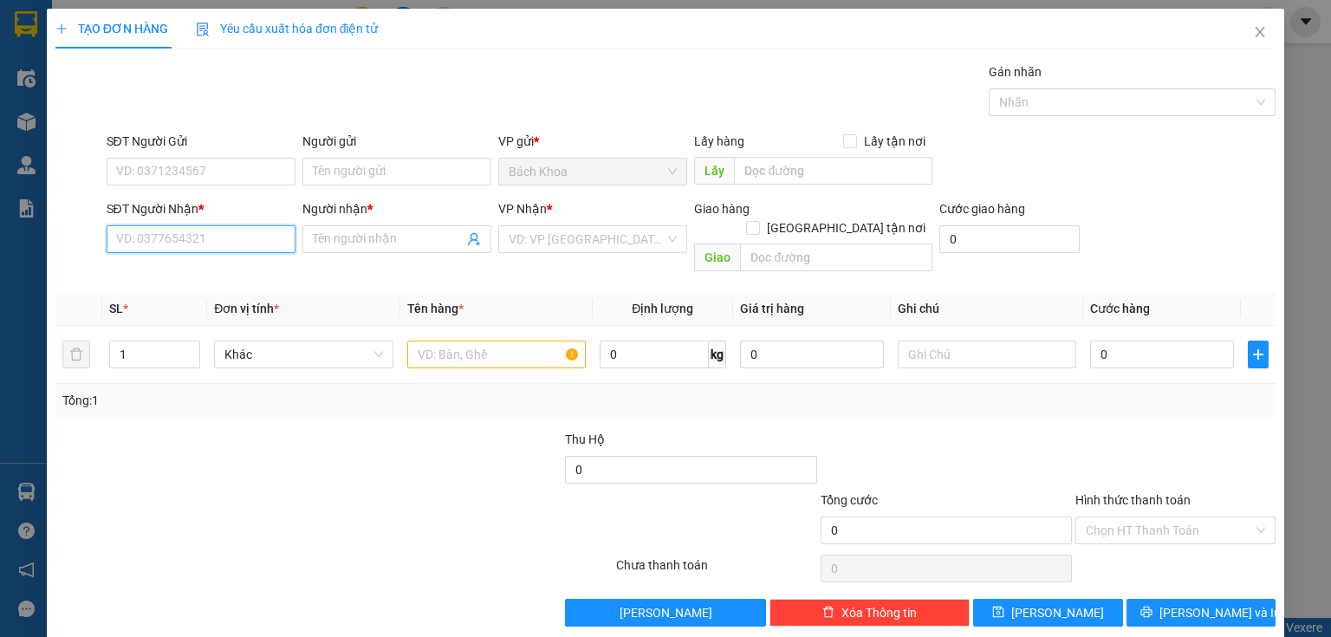
click at [184, 243] on input "SĐT Người Nhận *" at bounding box center [201, 239] width 189 height 28
click at [206, 273] on div "0931301310 - ƯỚC APPLE" at bounding box center [199, 272] width 166 height 19
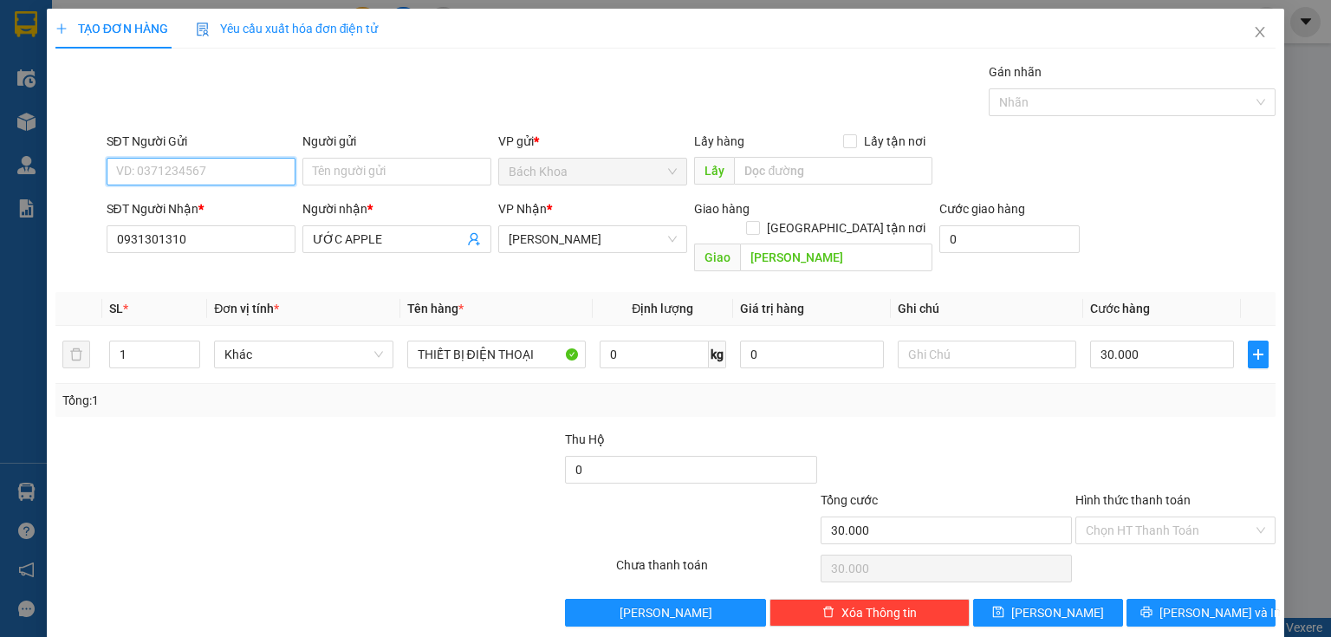
click at [211, 172] on input "SĐT Người Gửi" at bounding box center [201, 172] width 189 height 28
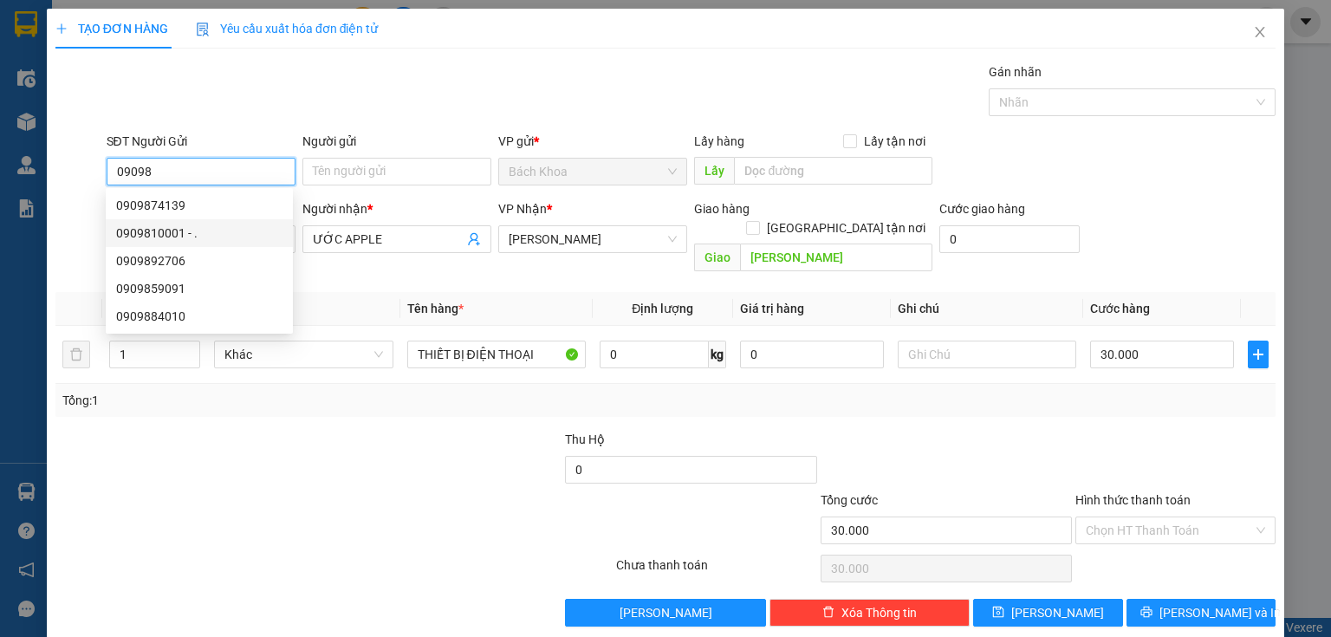
click at [216, 225] on div "0909810001 - ." at bounding box center [199, 233] width 166 height 19
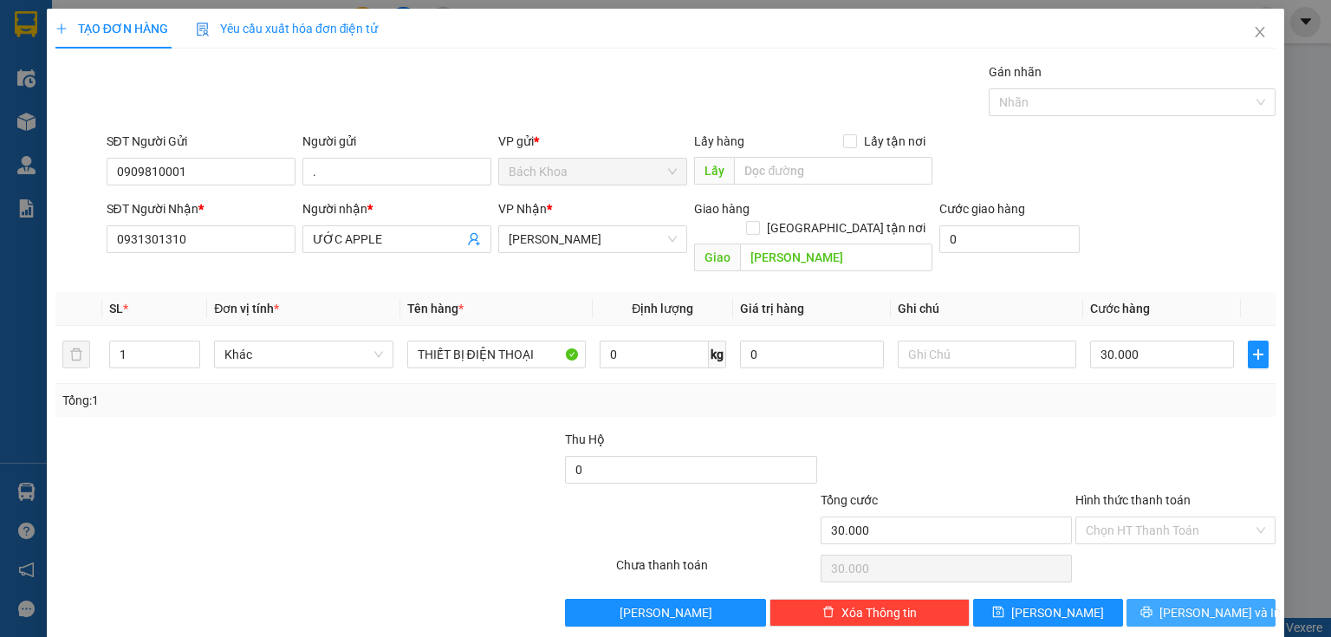
click at [1152, 607] on icon "printer" at bounding box center [1145, 612] width 11 height 11
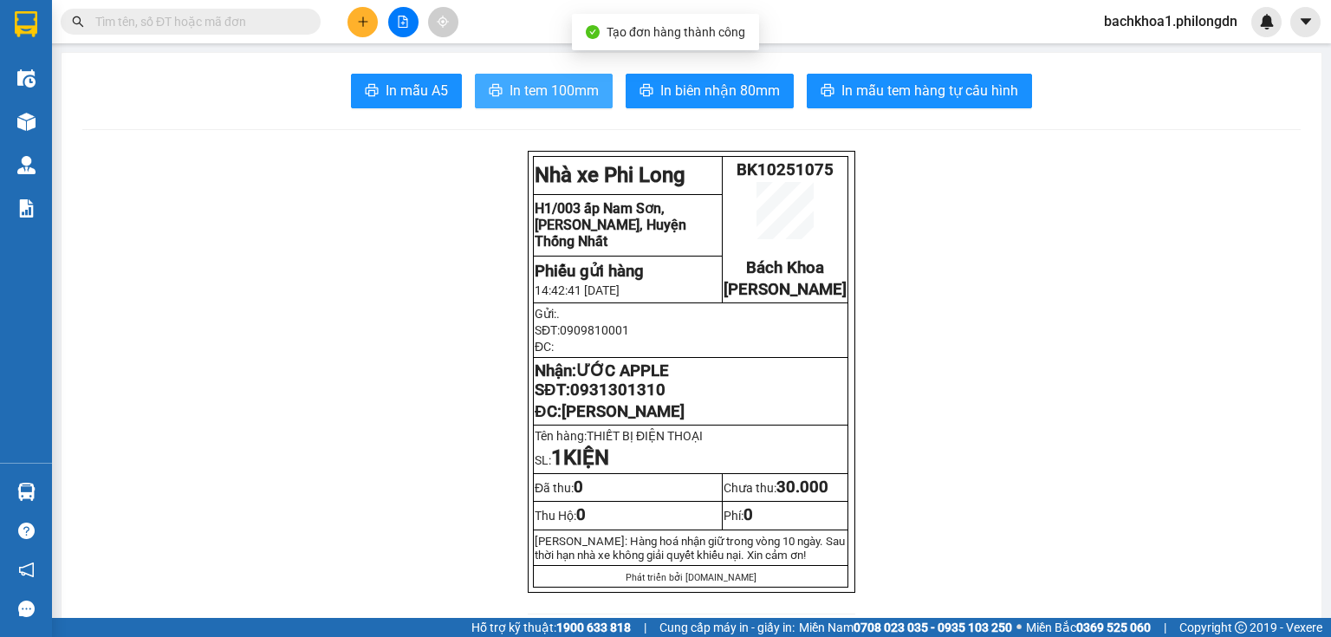
click at [542, 101] on span "In tem 100mm" at bounding box center [554, 91] width 89 height 22
click at [613, 399] on span "0931301310" at bounding box center [617, 389] width 95 height 19
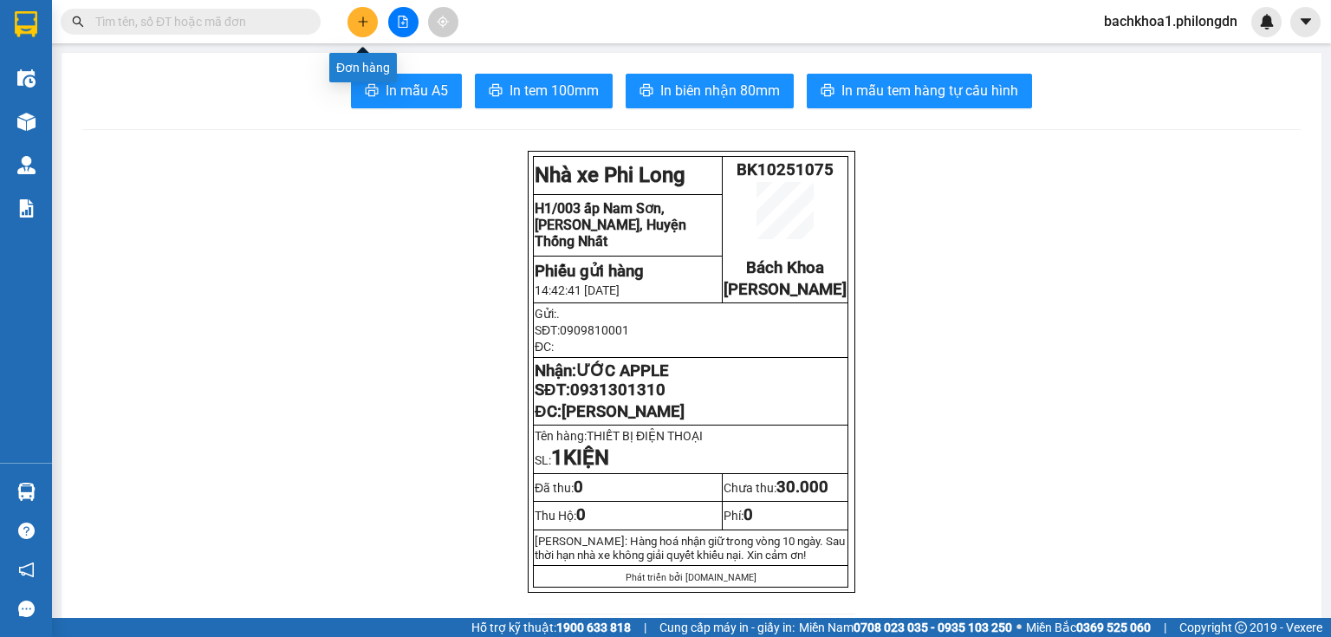
click at [356, 28] on button at bounding box center [362, 22] width 30 height 30
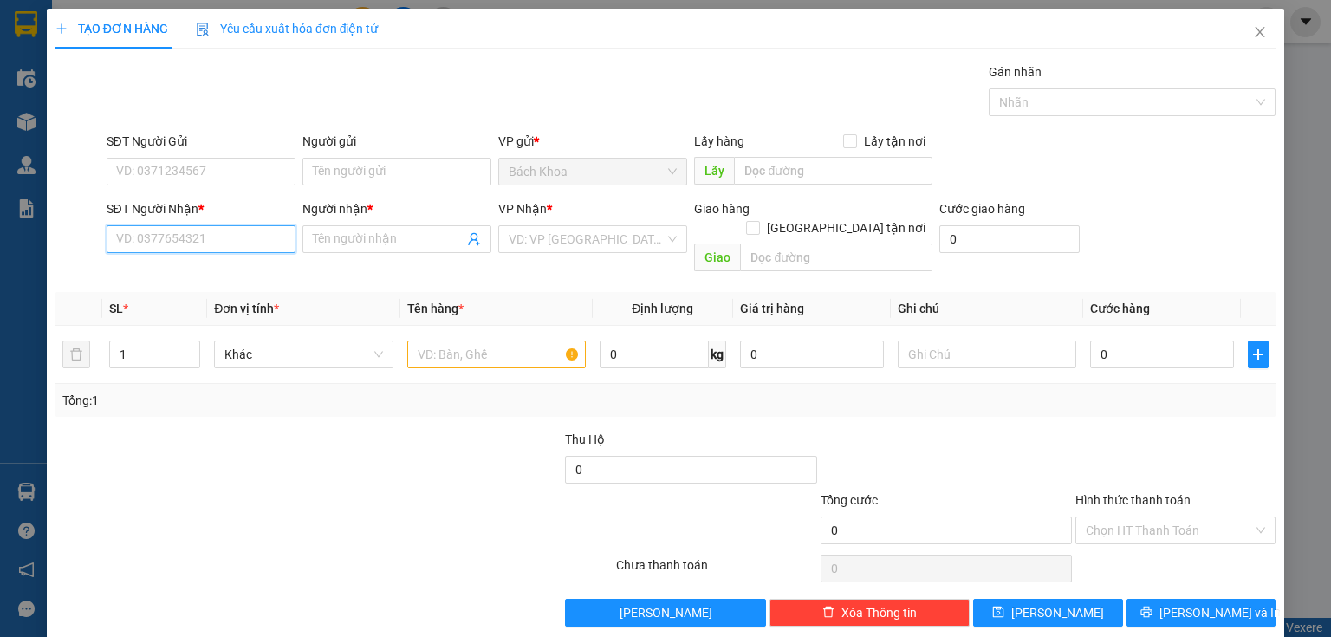
click at [205, 250] on input "SĐT Người Nhận *" at bounding box center [201, 239] width 189 height 28
click at [194, 271] on div "0966667937 - HÂN NGÔ" at bounding box center [199, 272] width 166 height 19
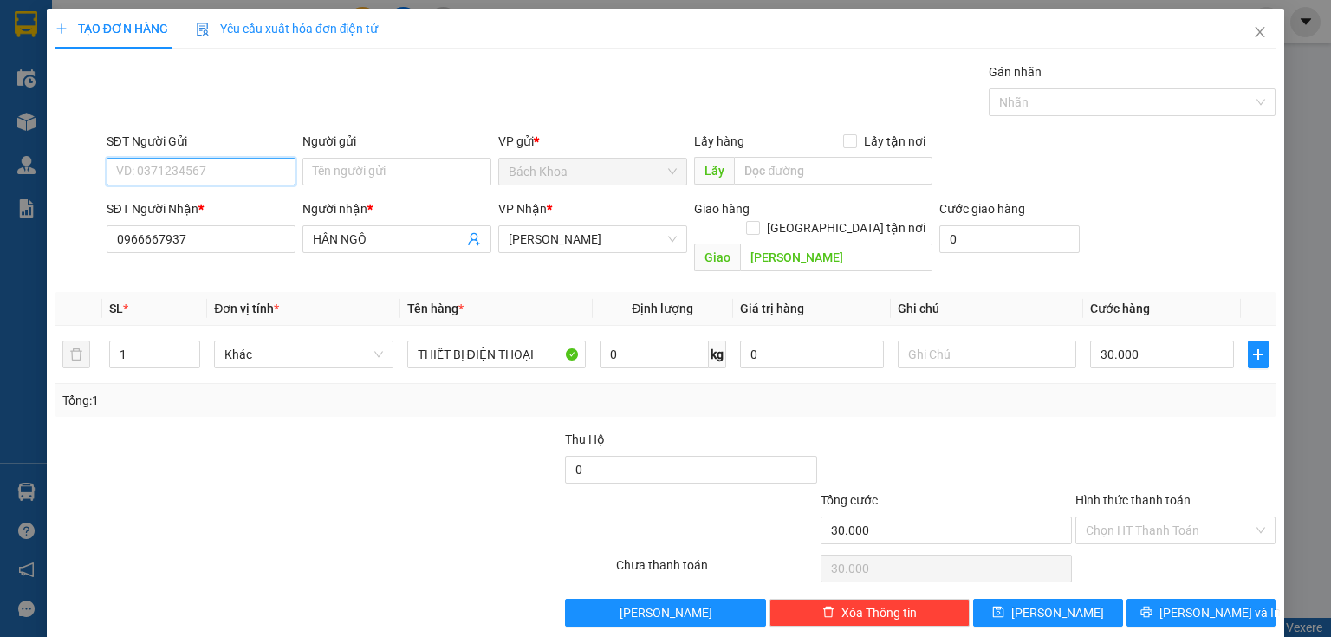
click at [233, 184] on input "SĐT Người Gửi" at bounding box center [201, 172] width 189 height 28
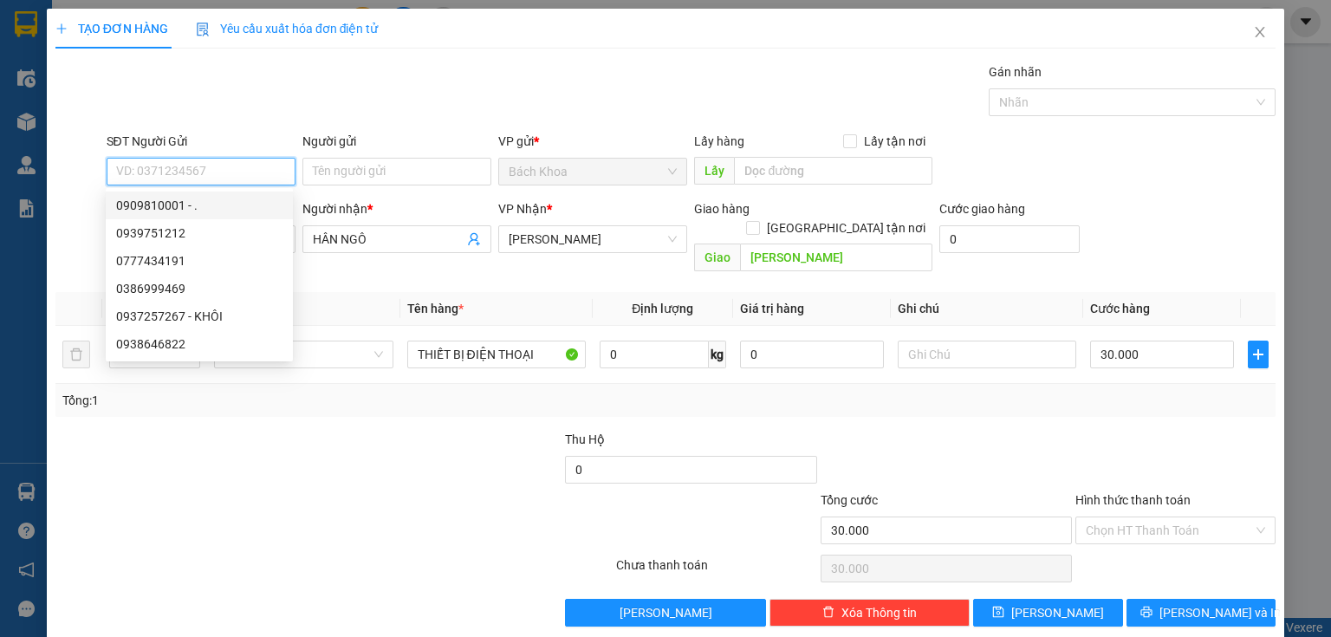
click at [197, 214] on div "0909810001 - ." at bounding box center [199, 205] width 166 height 19
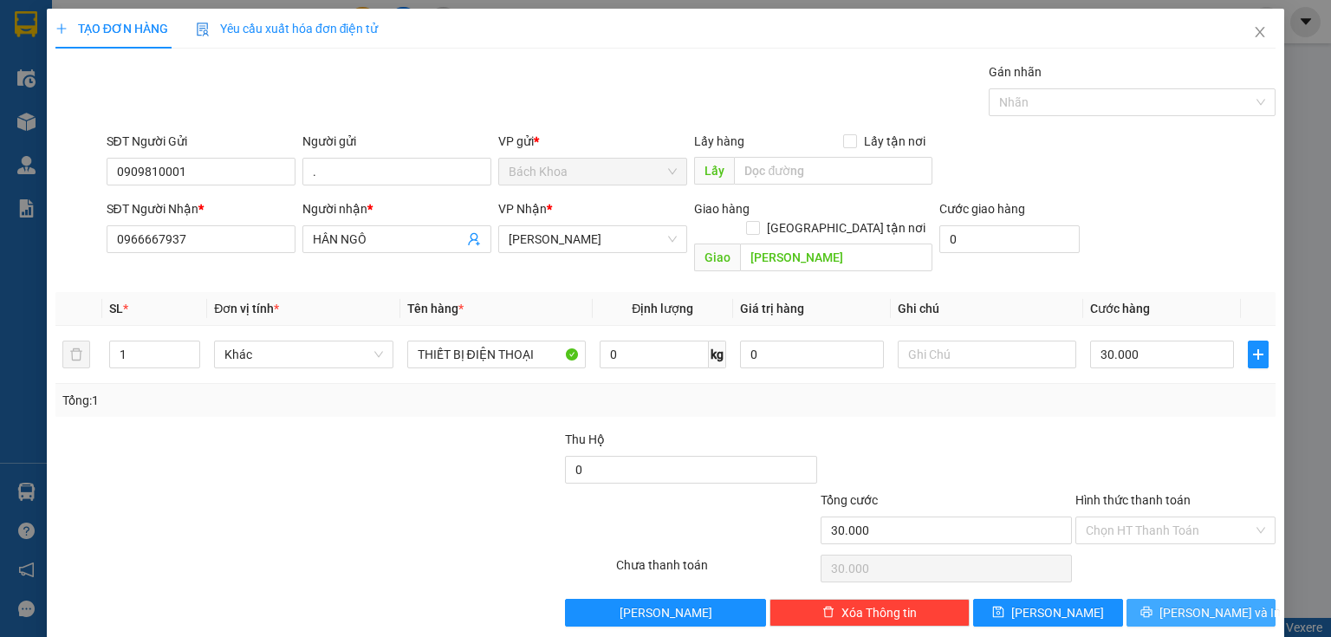
click at [1227, 599] on button "[PERSON_NAME] và In" at bounding box center [1201, 613] width 150 height 28
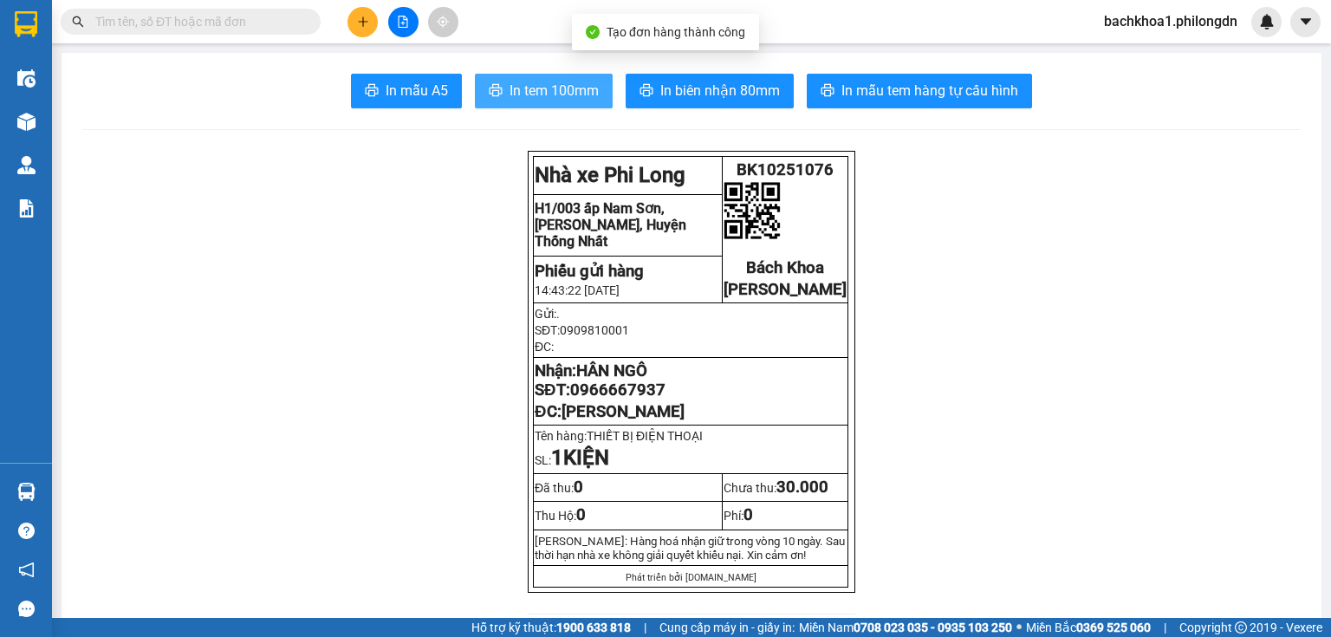
click at [518, 99] on span "In tem 100mm" at bounding box center [554, 91] width 89 height 22
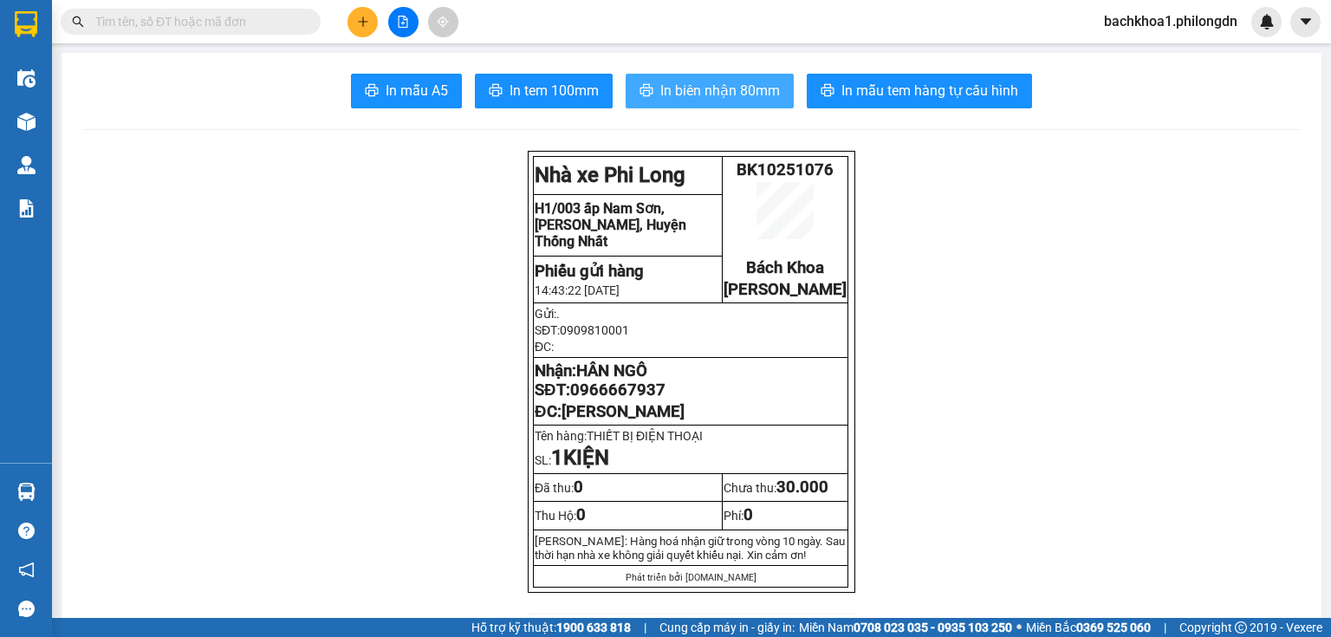
click at [721, 82] on span "In biên nhận 80mm" at bounding box center [720, 91] width 120 height 22
click at [582, 419] on td "Nhận: HÂN NGÔ SĐT: 0966667937 ĐC: BẠCH LÂM" at bounding box center [691, 392] width 315 height 68
click at [586, 399] on span "0966667937" at bounding box center [617, 389] width 95 height 19
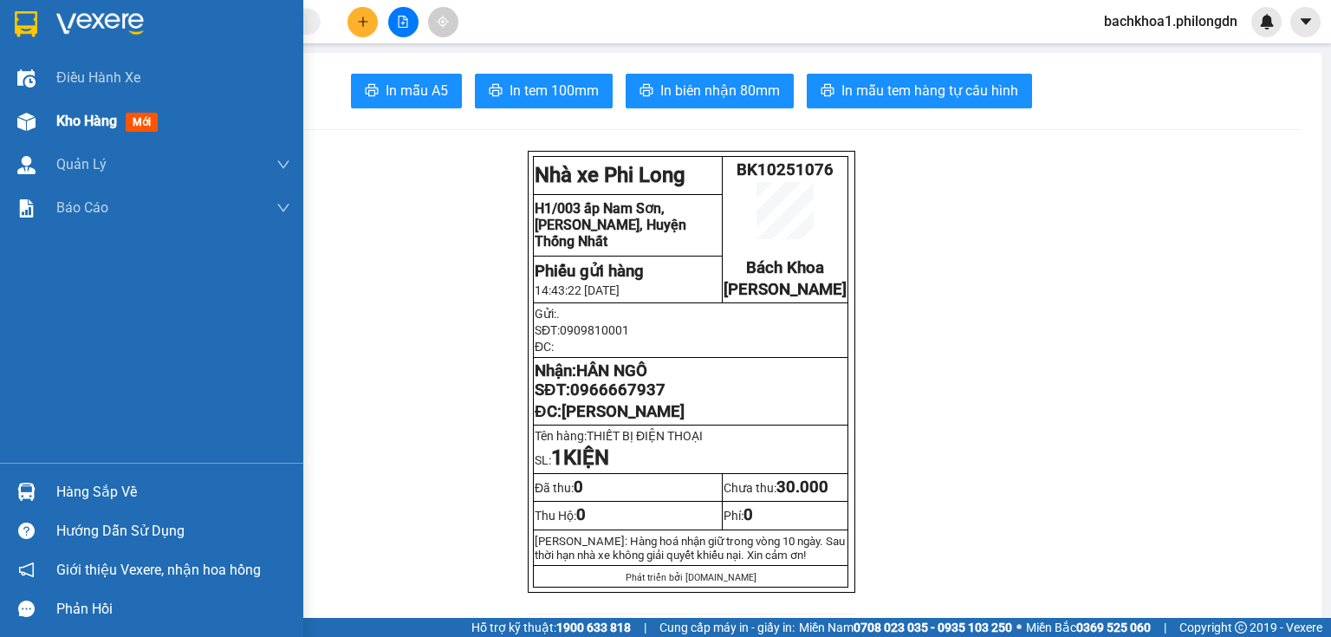
click at [73, 127] on span "Kho hàng" at bounding box center [86, 121] width 61 height 16
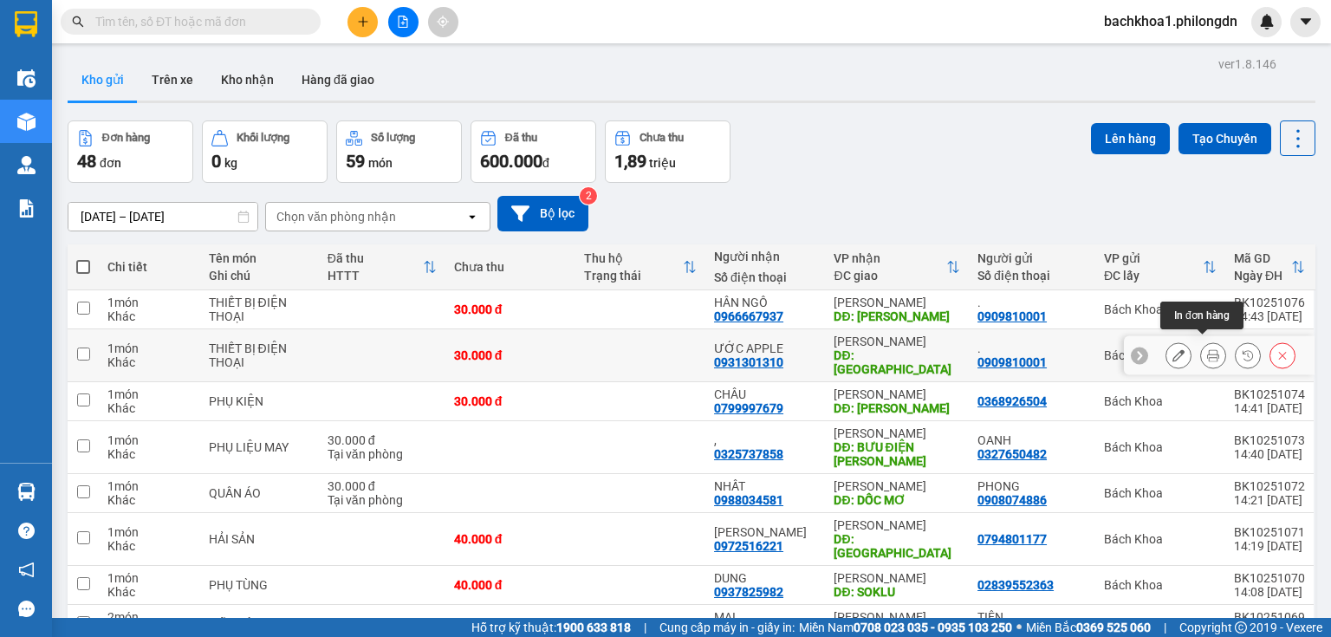
click at [1207, 349] on icon at bounding box center [1213, 355] width 12 height 12
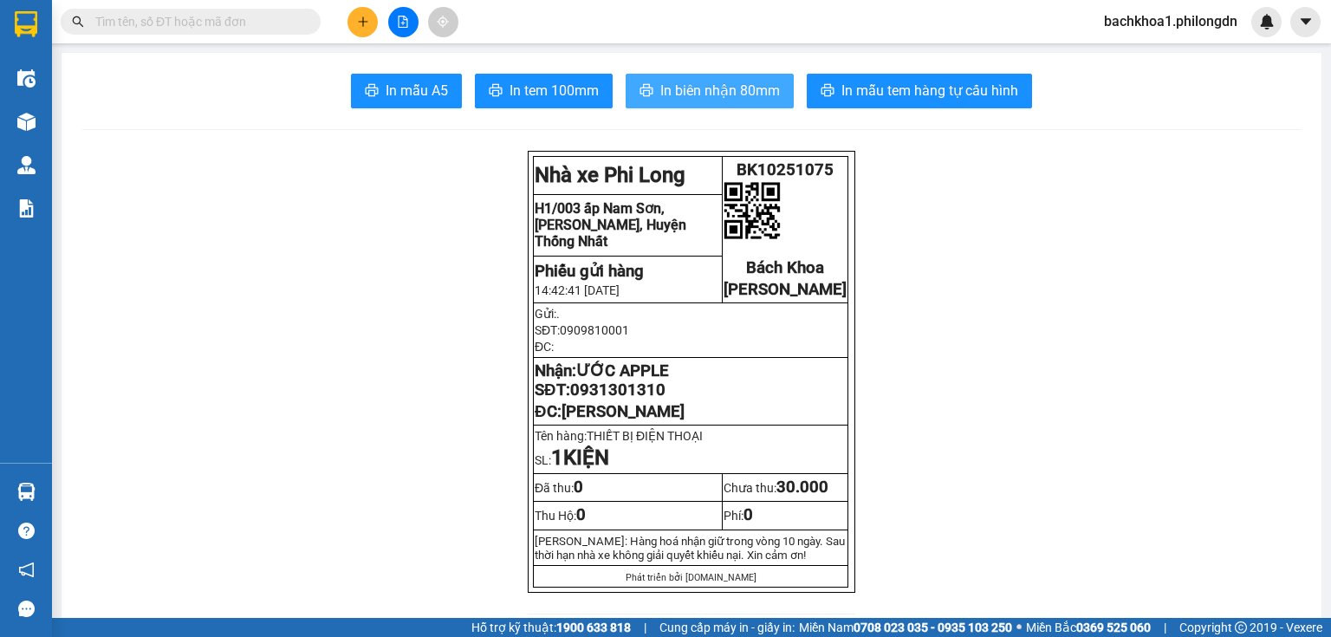
click at [717, 86] on span "In biên nhận 80mm" at bounding box center [720, 91] width 120 height 22
click at [364, 25] on icon "plus" at bounding box center [363, 22] width 12 height 12
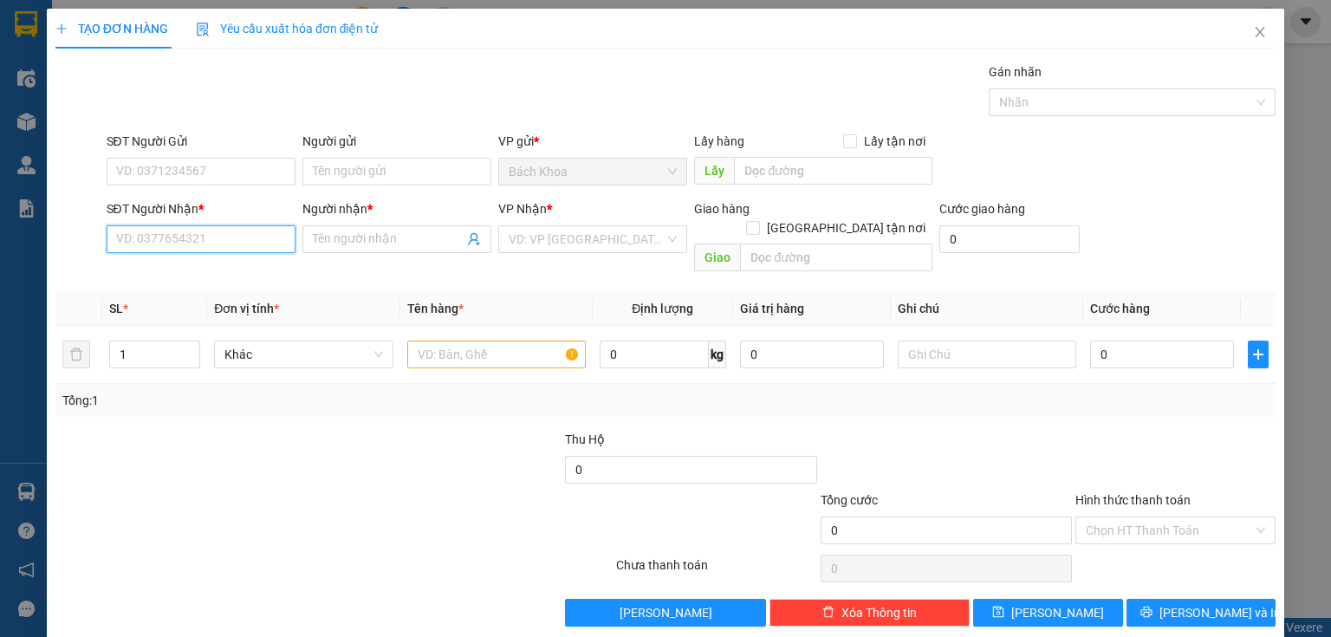
click at [194, 231] on input "SĐT Người Nhận *" at bounding box center [201, 239] width 189 height 28
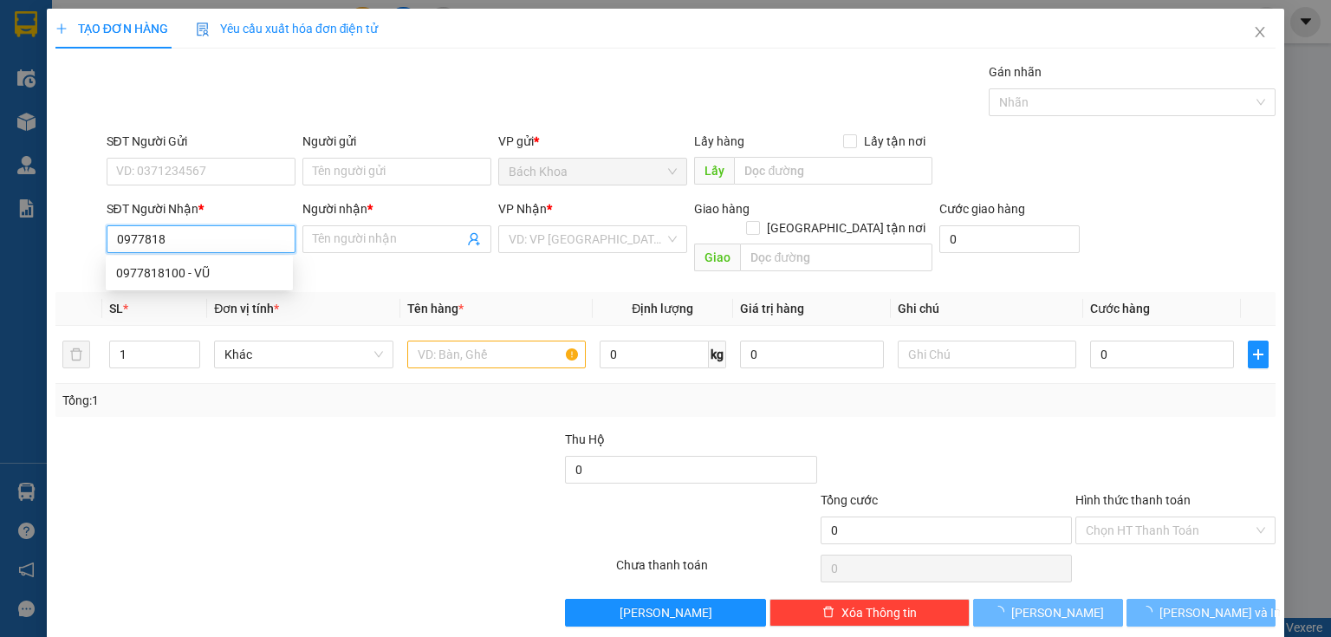
click at [202, 264] on div "0977818100 - VŨ" at bounding box center [199, 272] width 166 height 19
type input "0977818100"
type input "VŨ"
type input "DẦU GIÂY"
type input "30.000"
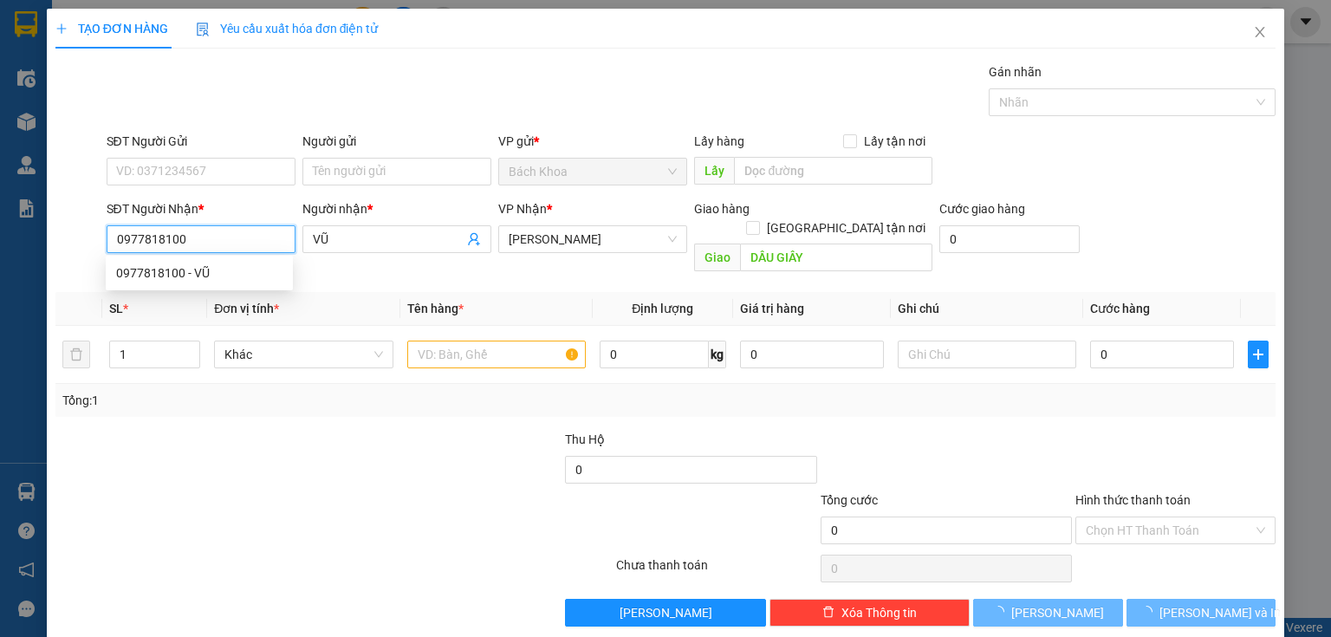
type input "30.000"
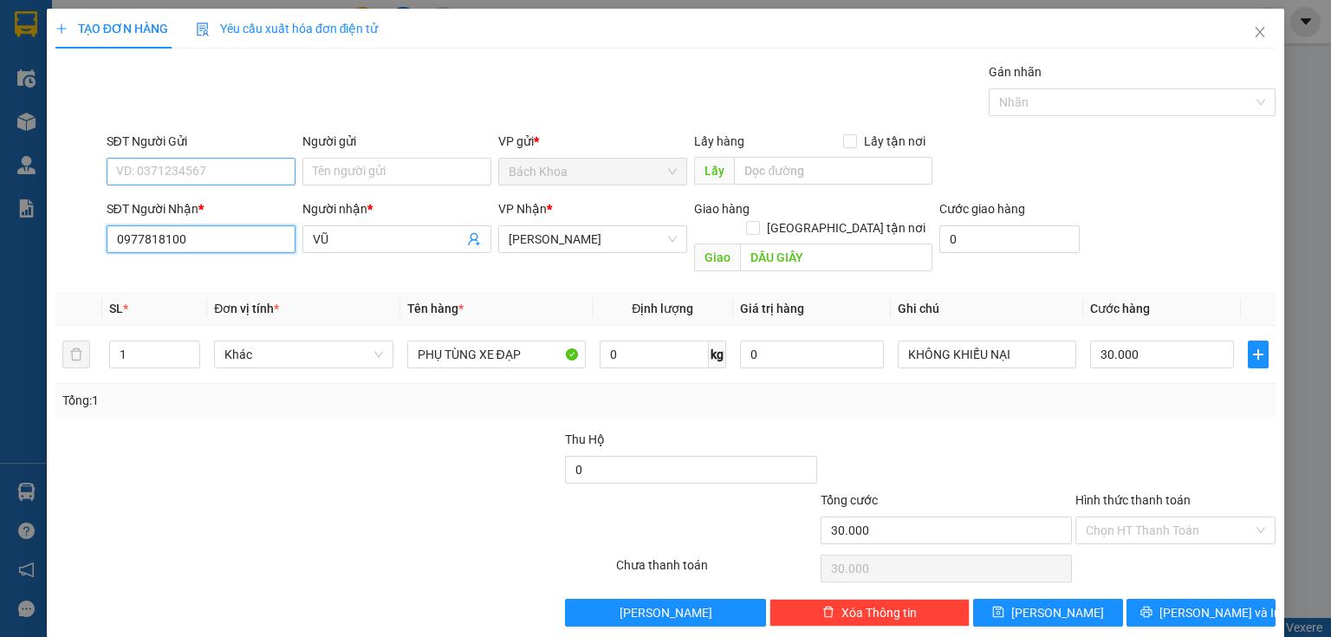
type input "0977818100"
click at [243, 168] on input "SĐT Người Gửi" at bounding box center [201, 172] width 189 height 28
click at [194, 211] on div "0903123461" at bounding box center [199, 205] width 166 height 19
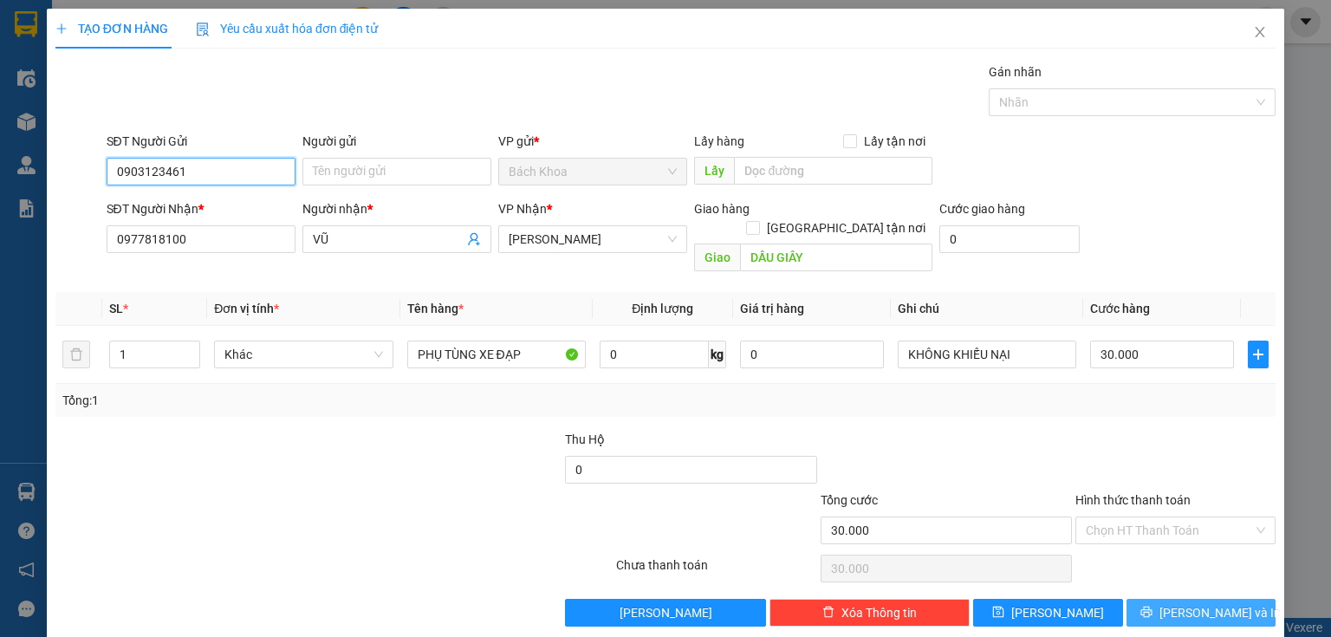
type input "0903123461"
click at [1224, 603] on span "[PERSON_NAME] và In" at bounding box center [1219, 612] width 121 height 19
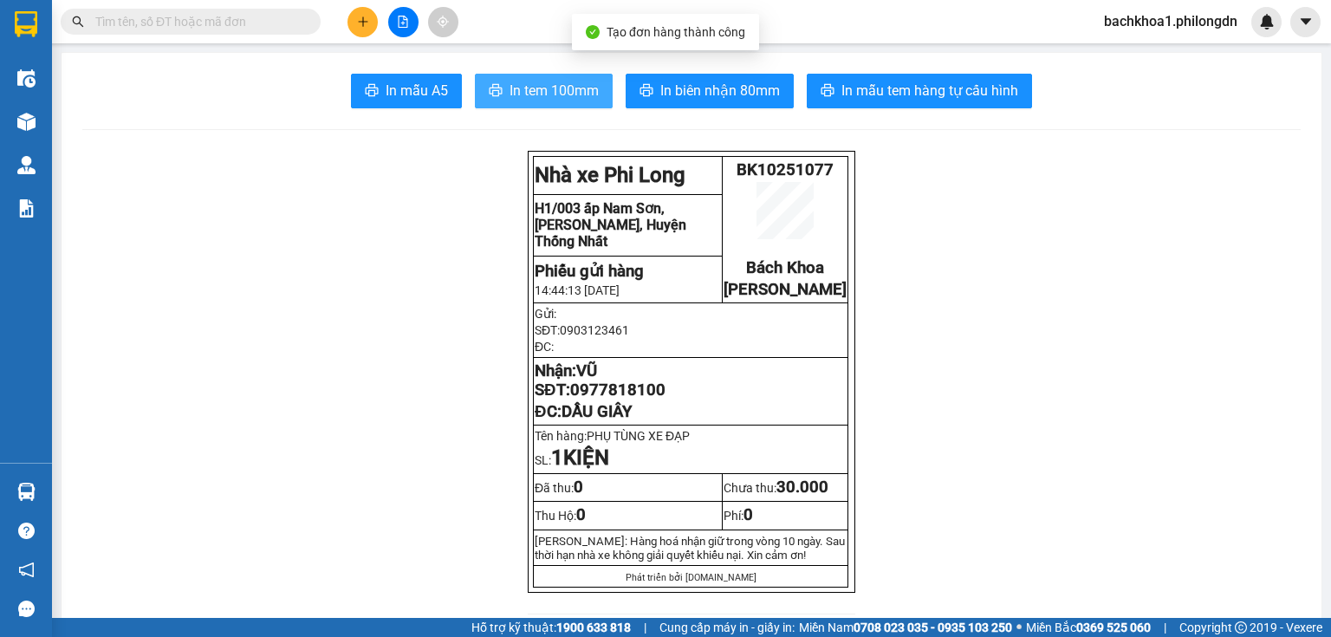
click at [555, 81] on span "In tem 100mm" at bounding box center [554, 91] width 89 height 22
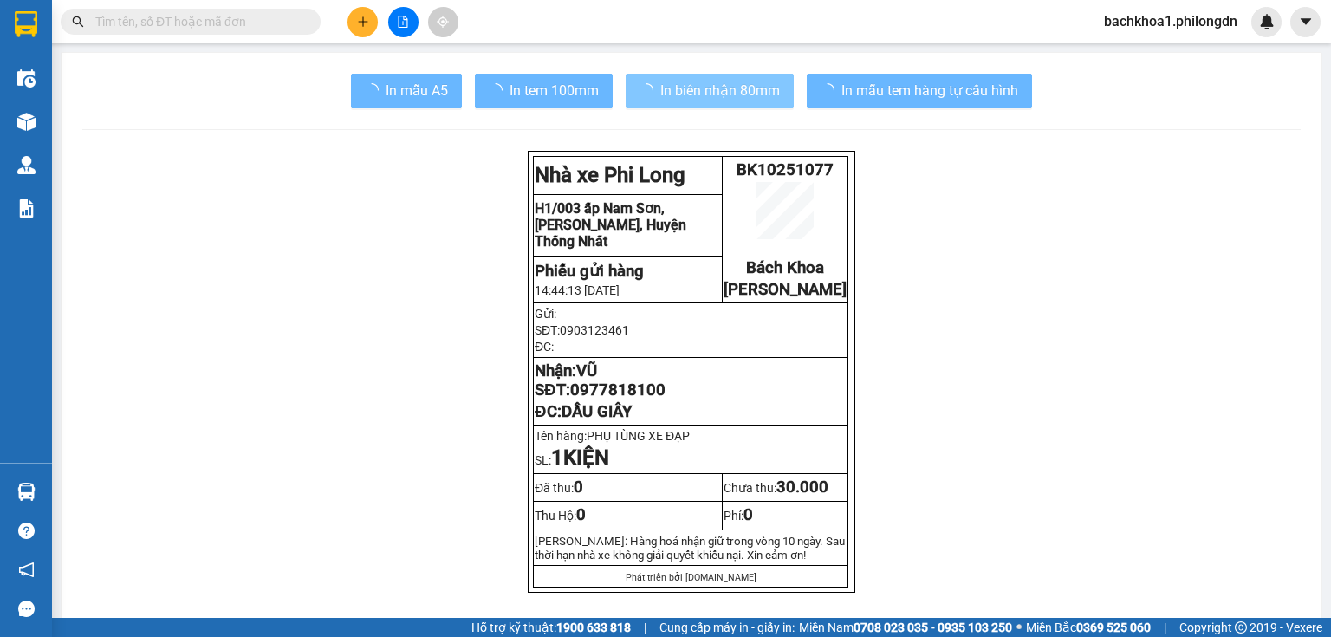
click at [681, 88] on span "In biên nhận 80mm" at bounding box center [720, 91] width 120 height 22
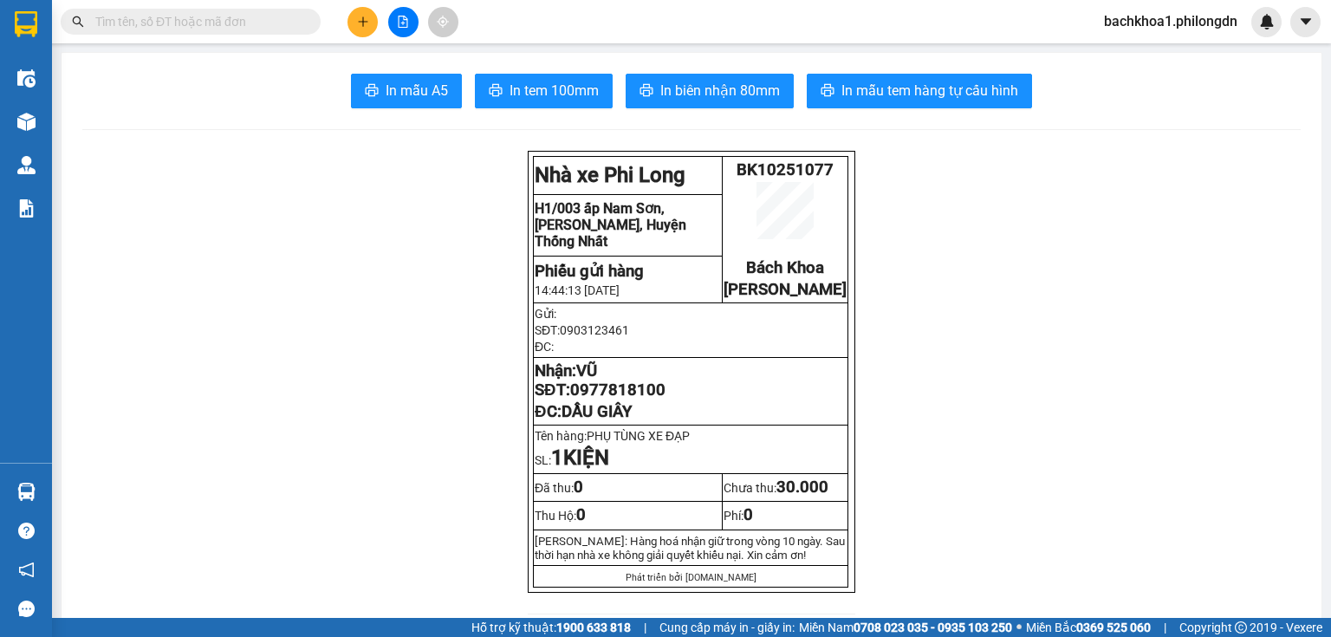
click at [613, 399] on span "0977818100" at bounding box center [617, 389] width 95 height 19
drag, startPoint x: 383, startPoint y: 23, endPoint x: 366, endPoint y: 23, distance: 17.3
click at [366, 23] on div at bounding box center [403, 22] width 130 height 30
click at [366, 23] on icon "plus" at bounding box center [363, 22] width 12 height 12
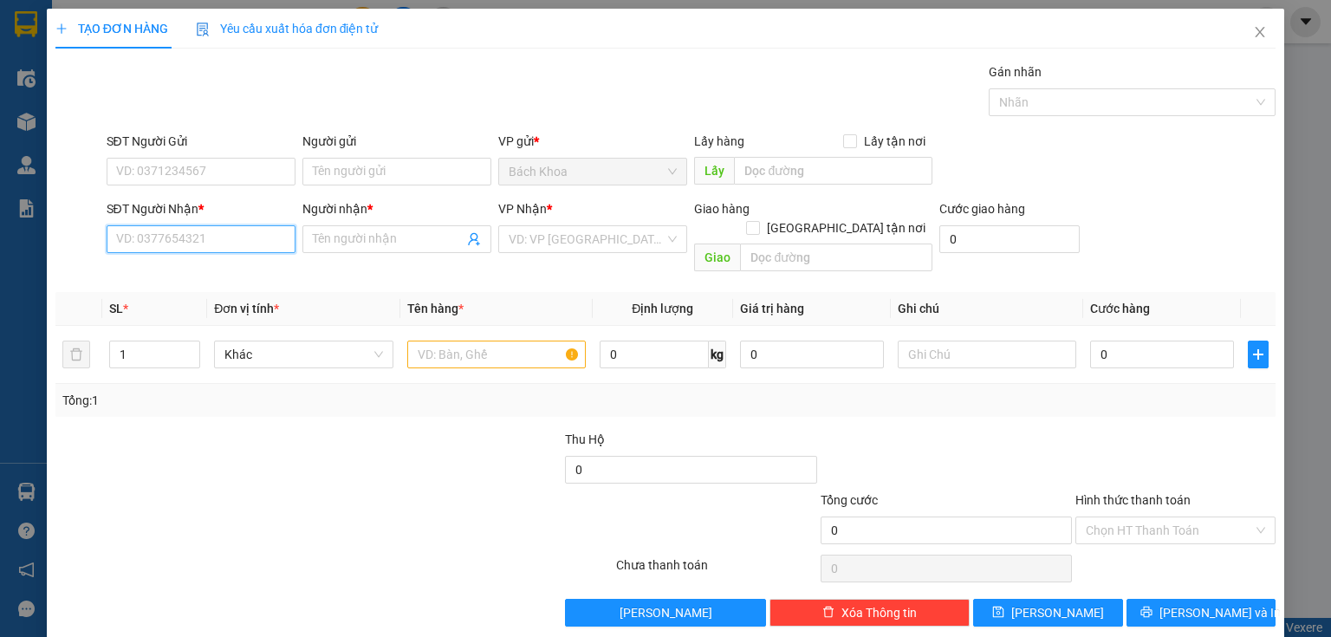
click at [151, 227] on input "SĐT Người Nhận *" at bounding box center [201, 239] width 189 height 28
click at [189, 263] on div "0374292292 - KHOA APPLE" at bounding box center [199, 272] width 166 height 19
type input "0374292292"
type input "KHOA APPLE"
type input "[PERSON_NAME]"
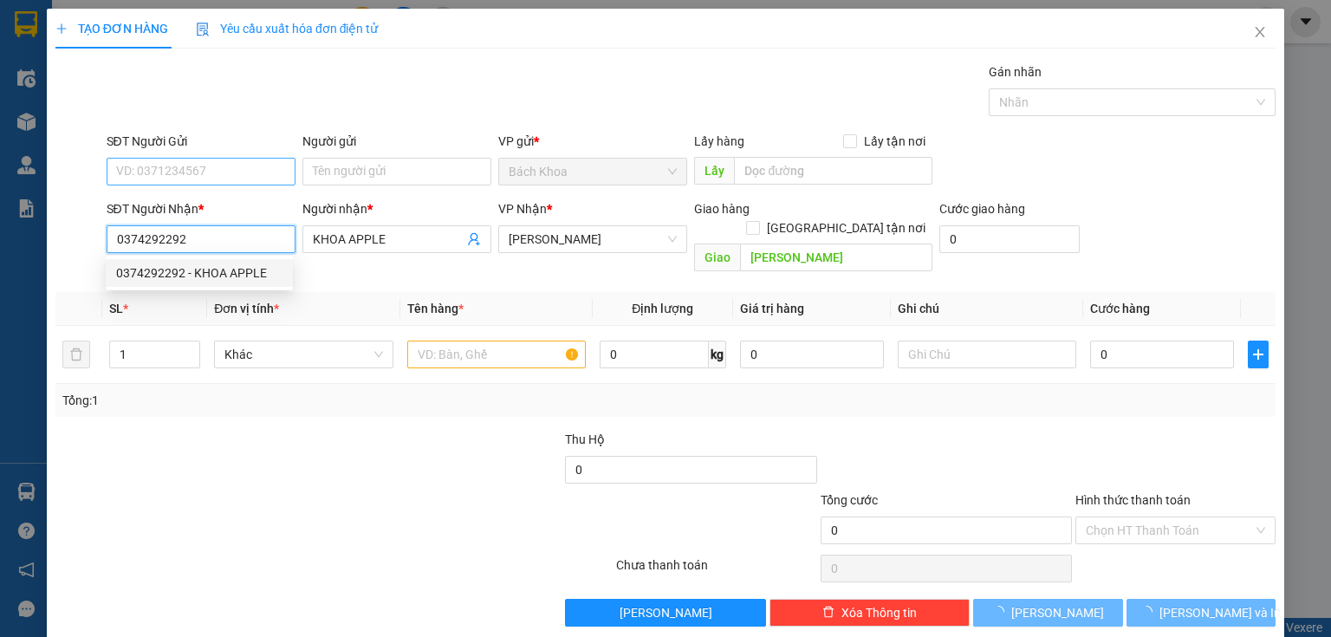
type input "30.000"
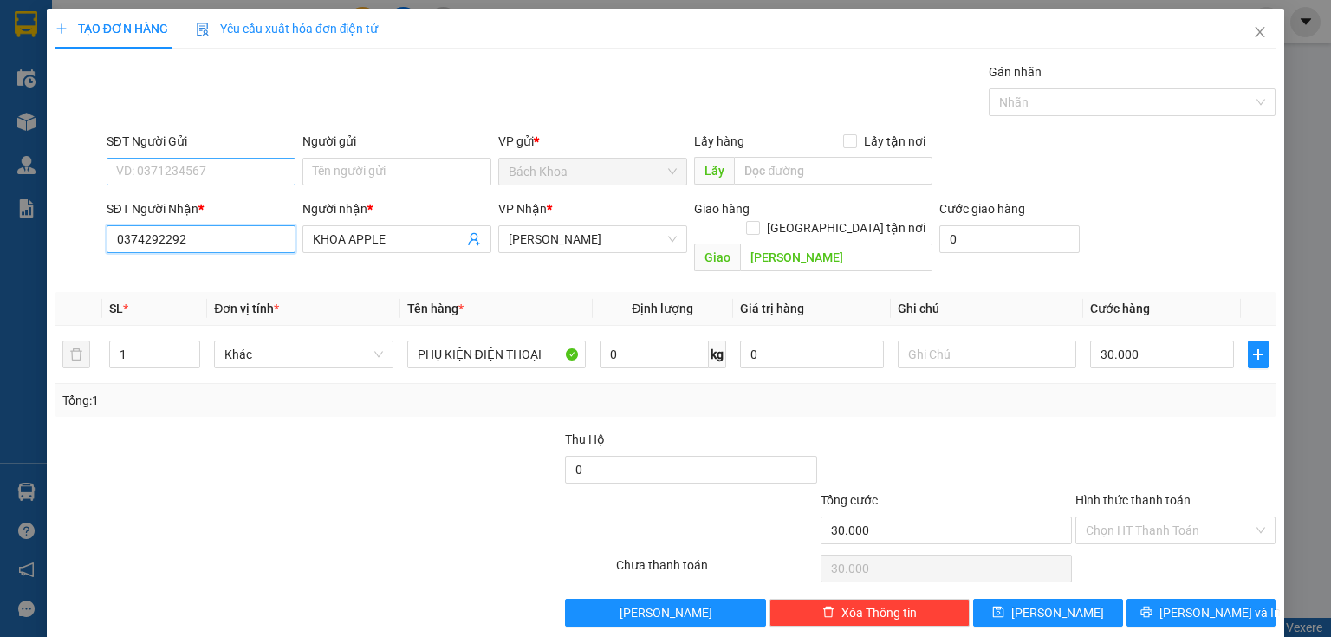
type input "0374292292"
click at [173, 166] on input "SĐT Người Gửi" at bounding box center [201, 172] width 189 height 28
type input "093534"
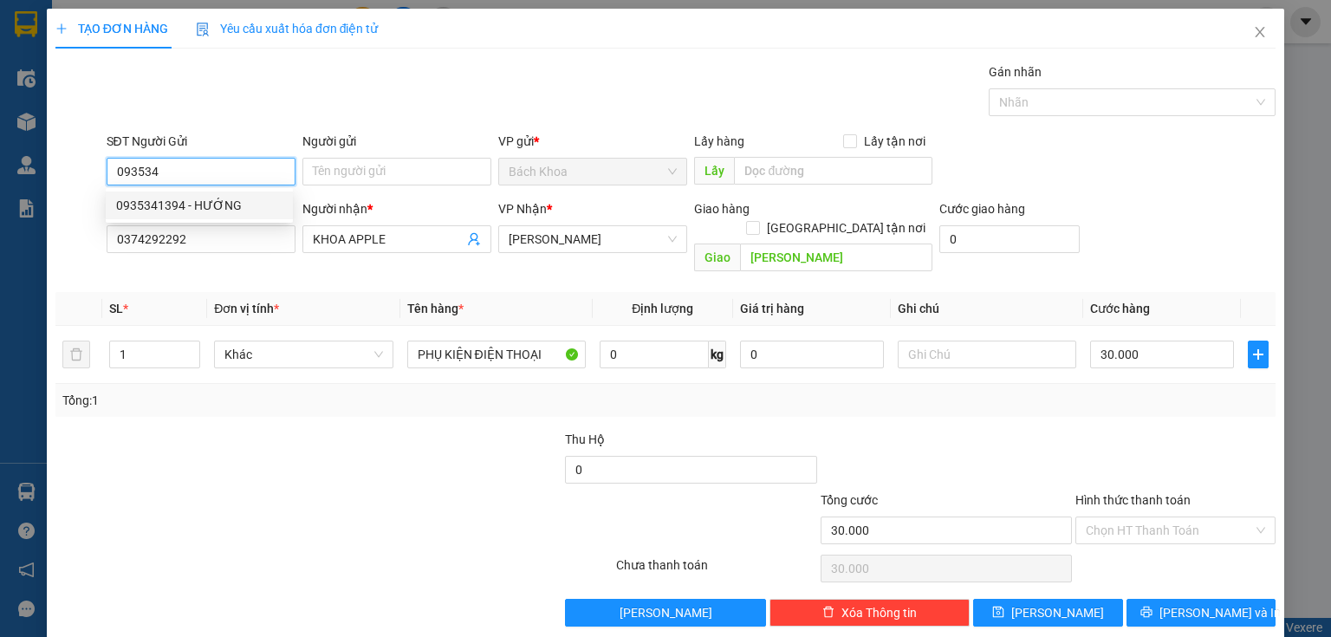
click at [199, 206] on div "0935341394 - HƯỚNG" at bounding box center [199, 205] width 166 height 19
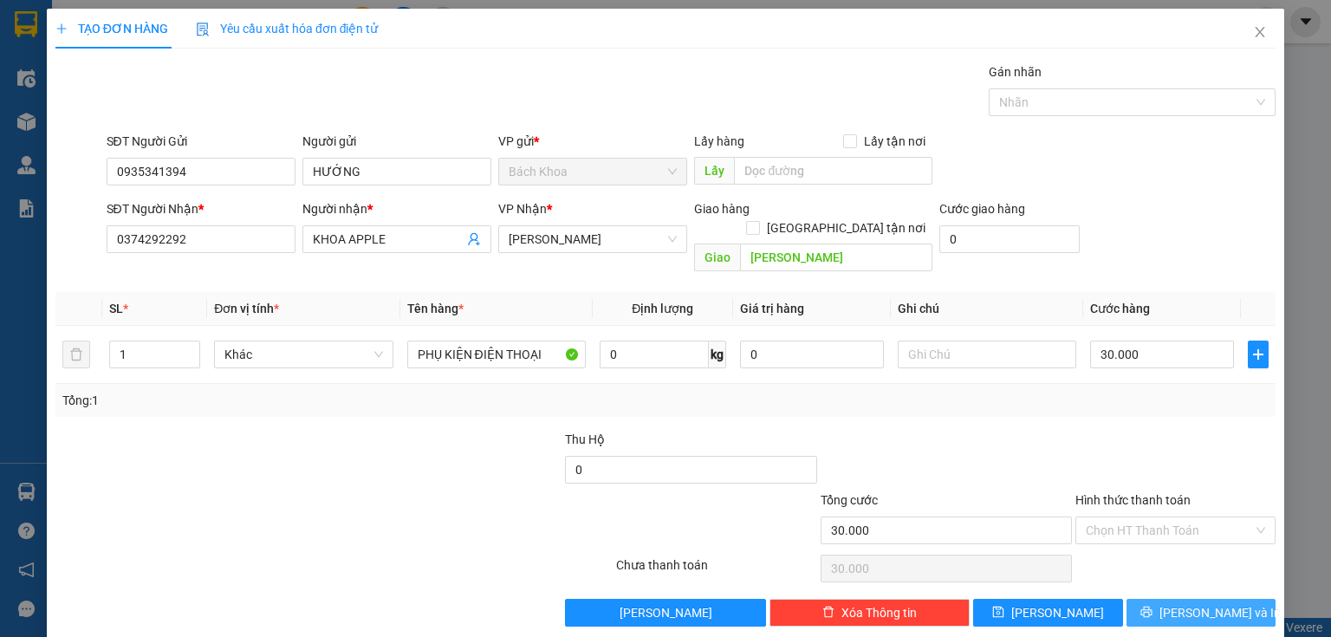
click at [1180, 603] on span "[PERSON_NAME] và In" at bounding box center [1219, 612] width 121 height 19
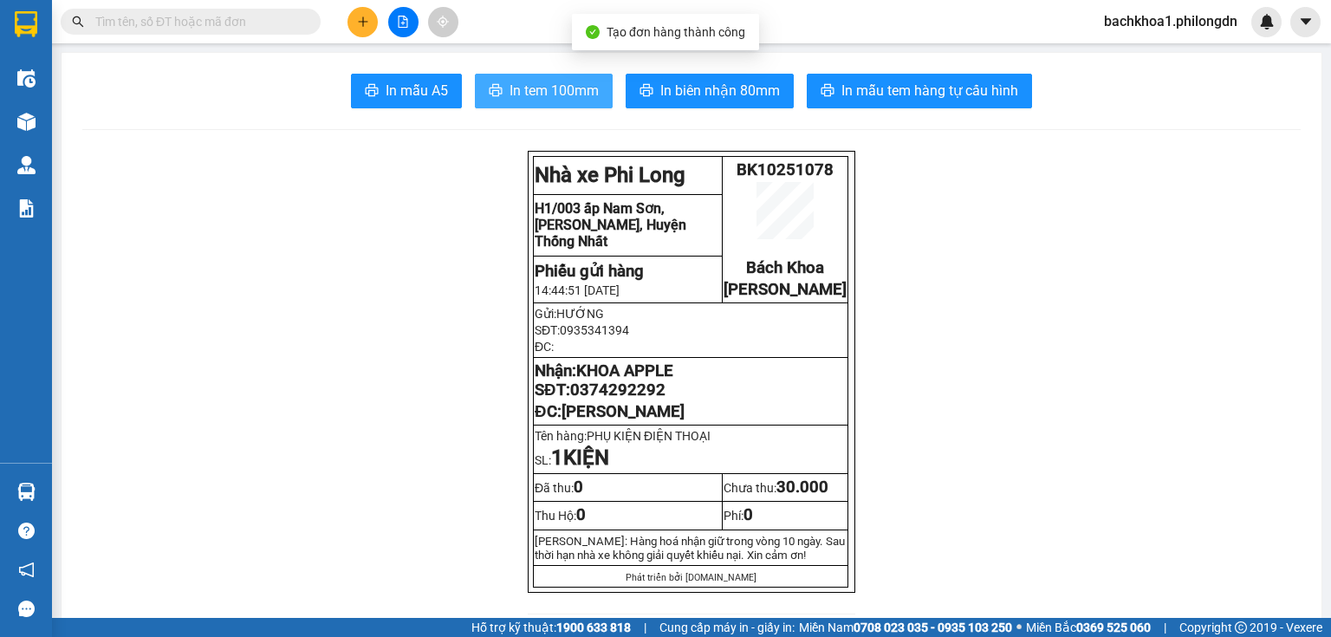
click at [546, 94] on span "In tem 100mm" at bounding box center [554, 91] width 89 height 22
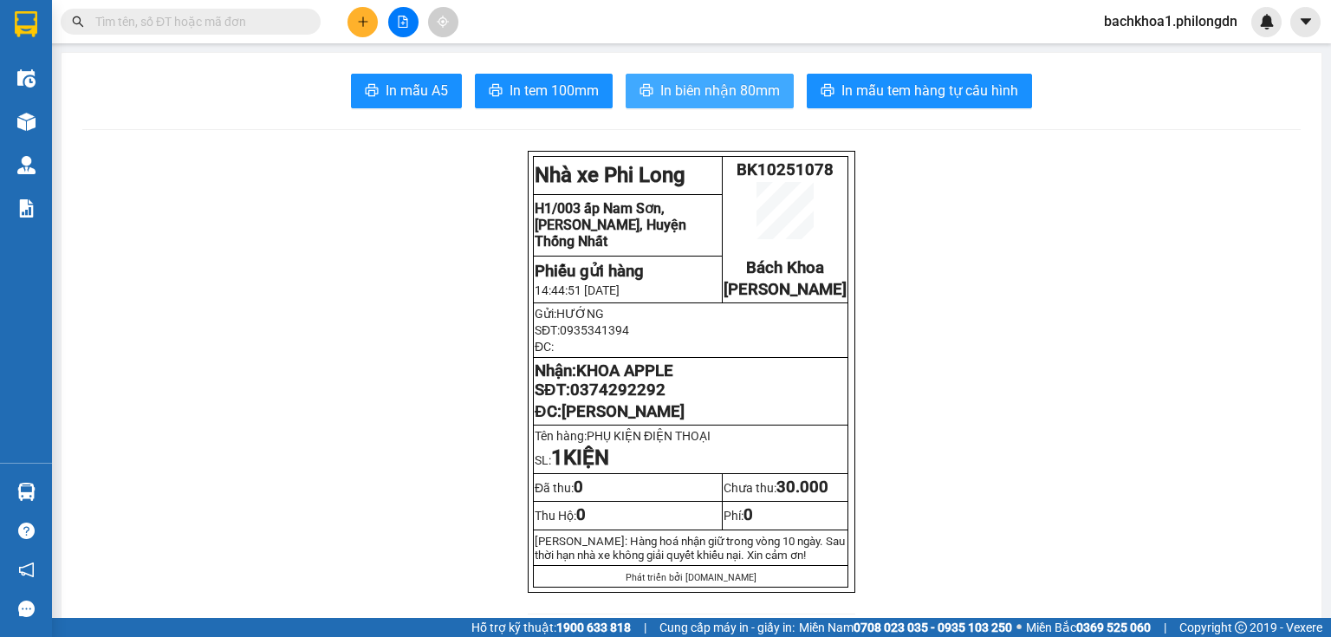
click at [684, 90] on span "In biên nhận 80mm" at bounding box center [720, 91] width 120 height 22
click at [660, 97] on span "In biên nhận 80mm" at bounding box center [720, 91] width 120 height 22
click at [593, 399] on span "0374292292" at bounding box center [617, 389] width 95 height 19
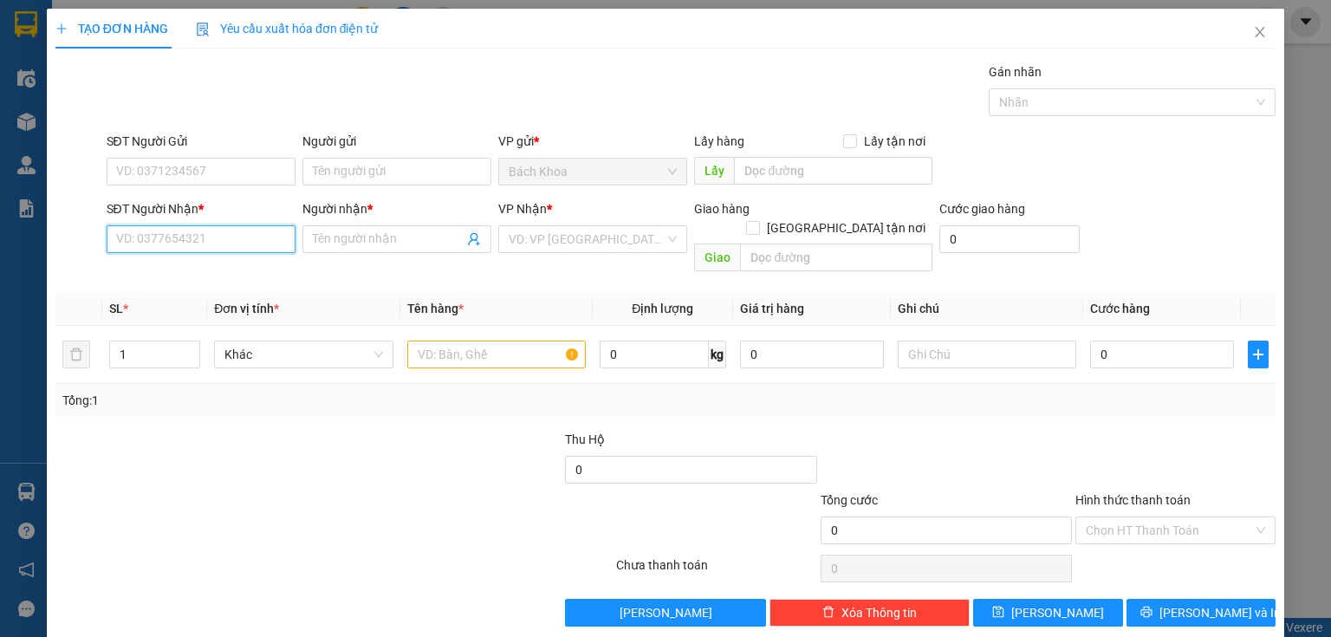
click at [208, 235] on input "SĐT Người Nhận *" at bounding box center [201, 239] width 189 height 28
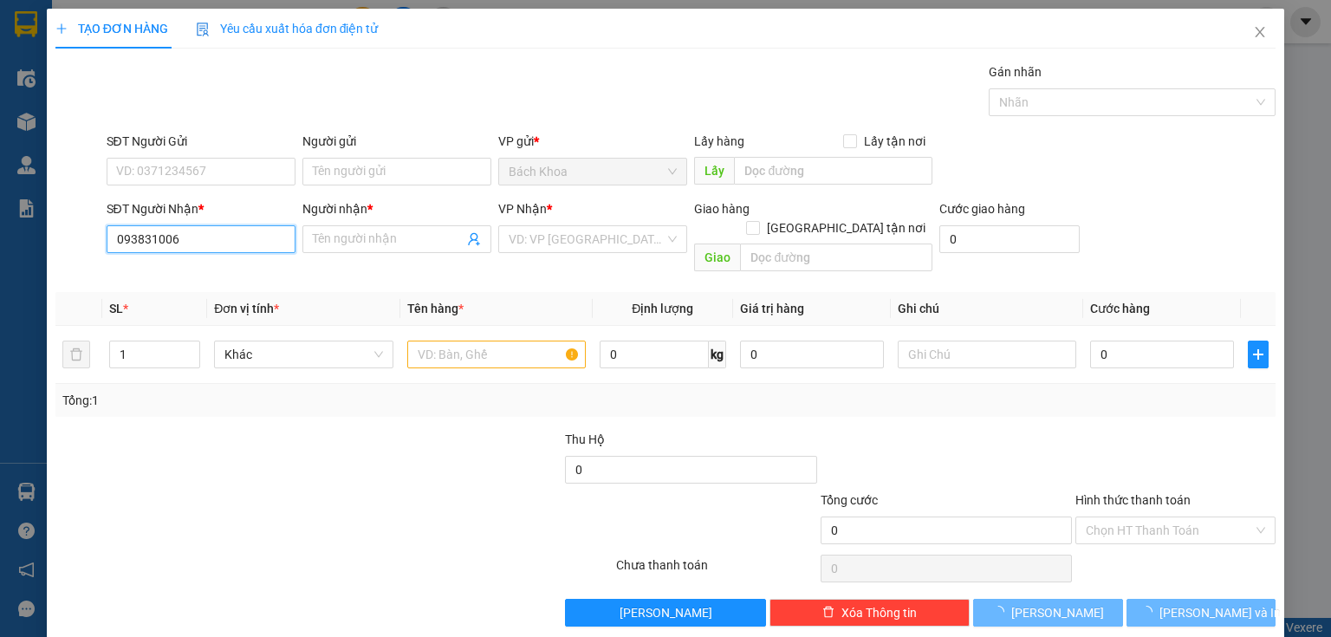
type input "0938310066"
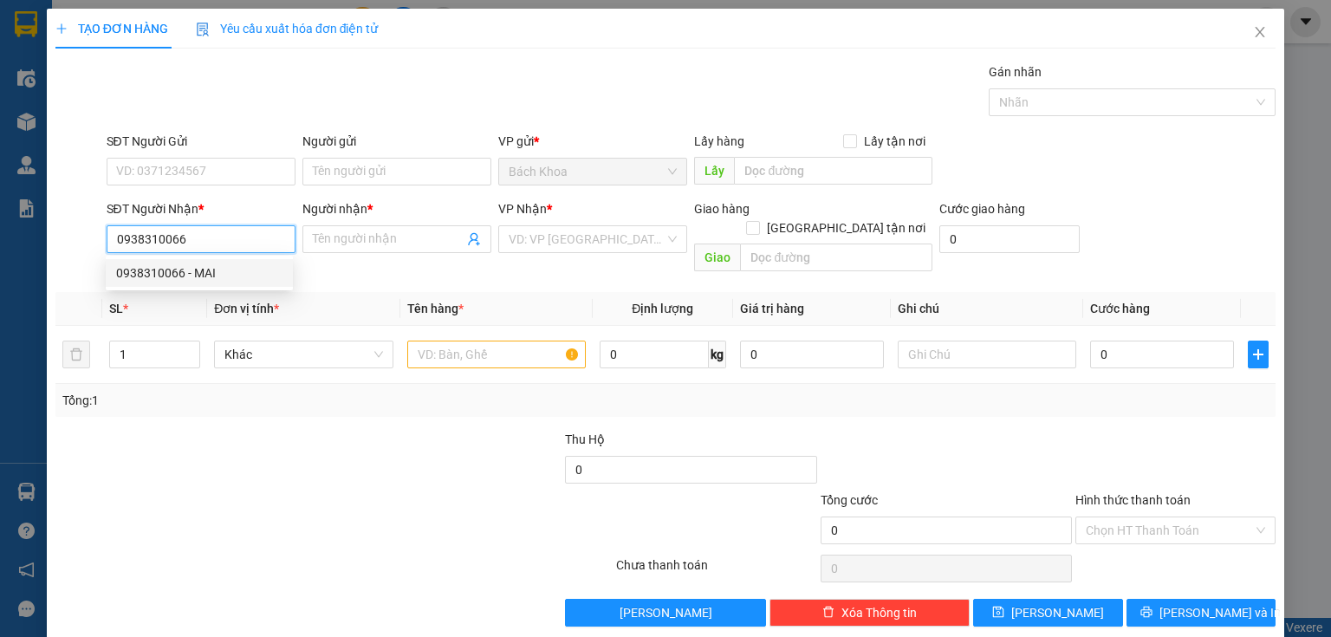
click at [156, 283] on div "0938310066 - MAI" at bounding box center [199, 273] width 187 height 28
type input "MAI"
type input "PHÁT HẢI"
type input "80.000"
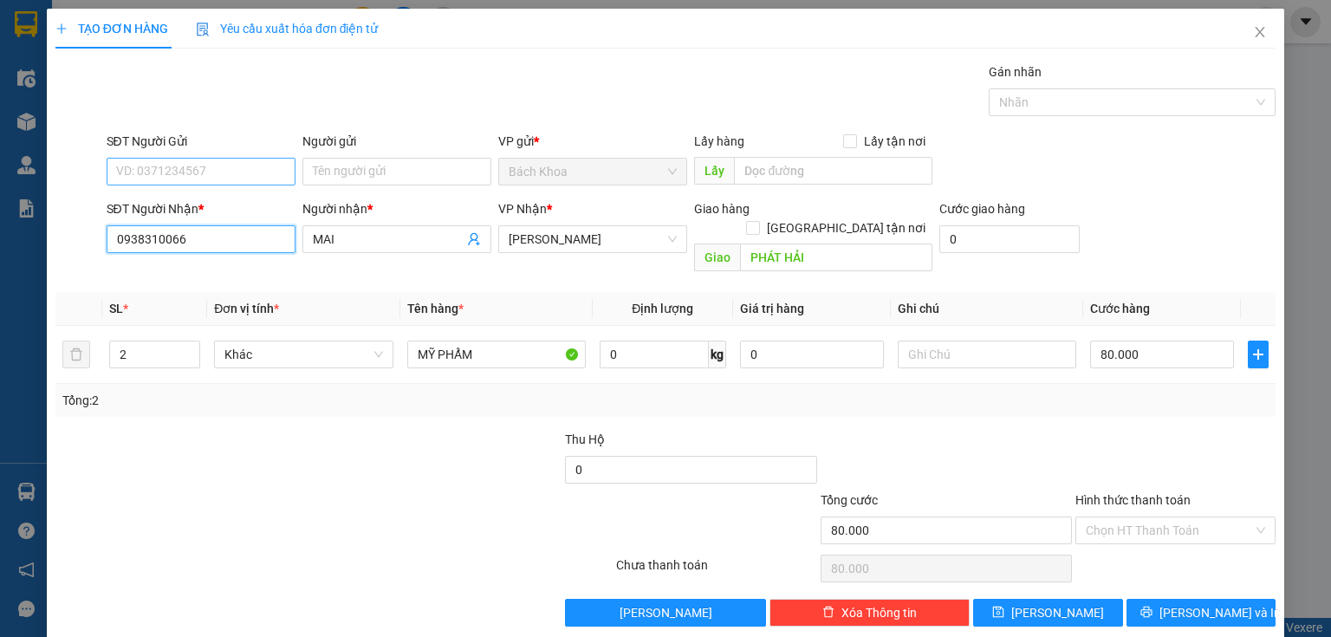
type input "0938310066"
click at [198, 177] on input "SĐT Người Gửi" at bounding box center [201, 172] width 189 height 28
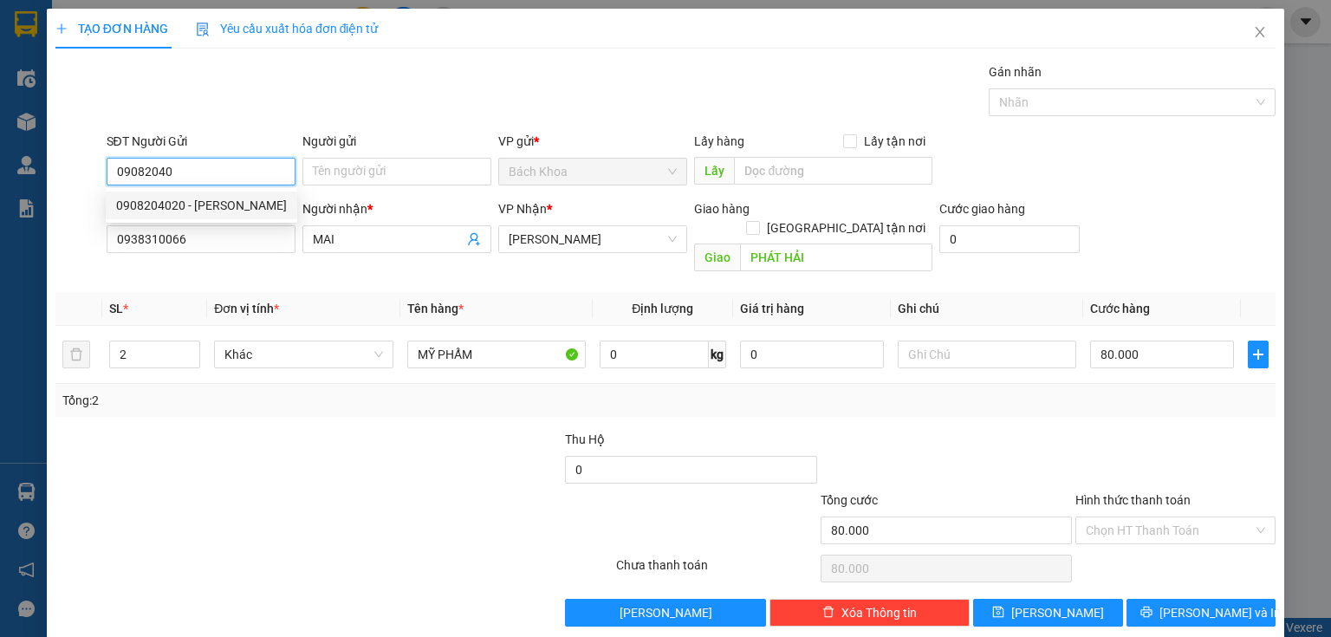
click at [191, 199] on div "0908204020 - [PERSON_NAME]" at bounding box center [201, 205] width 171 height 19
type input "0908204020"
type input "VÂN"
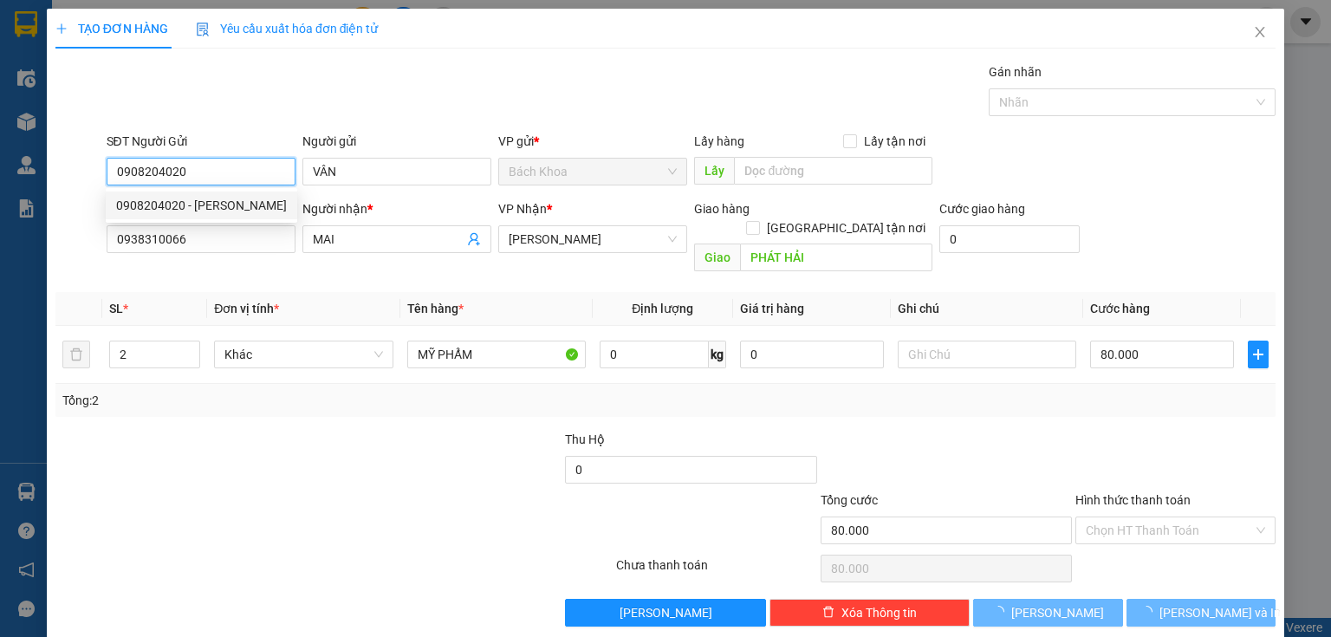
type input "40.000"
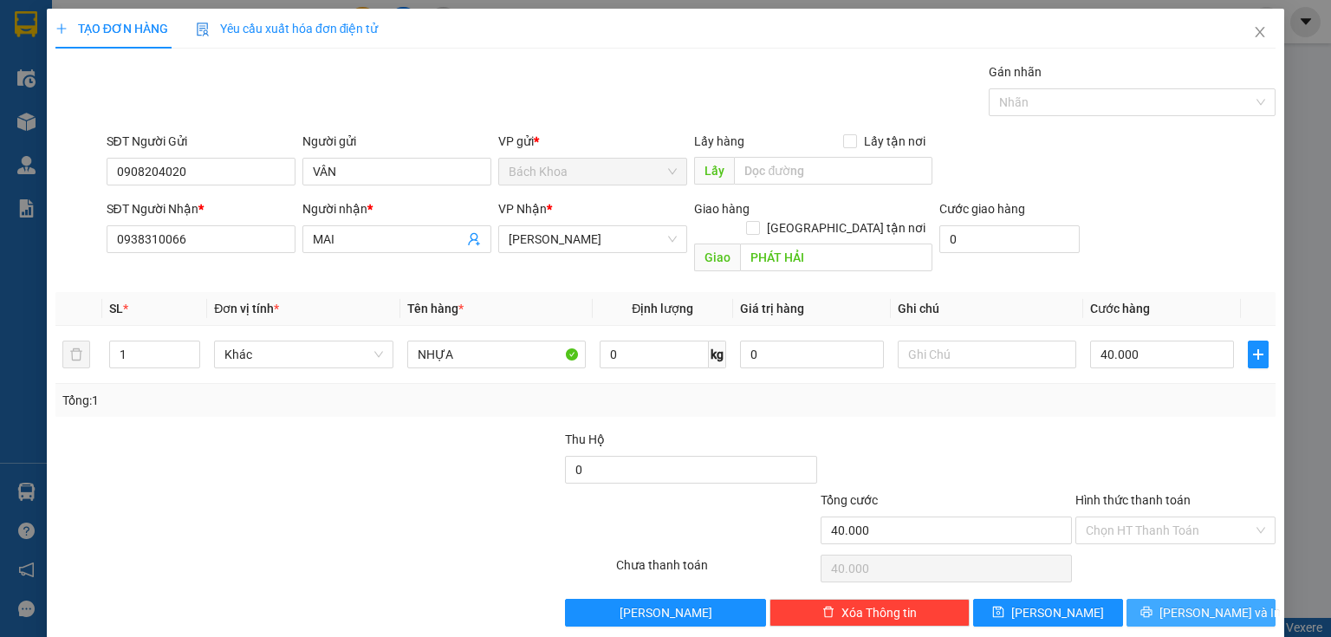
click at [1175, 599] on button "[PERSON_NAME] và In" at bounding box center [1201, 613] width 150 height 28
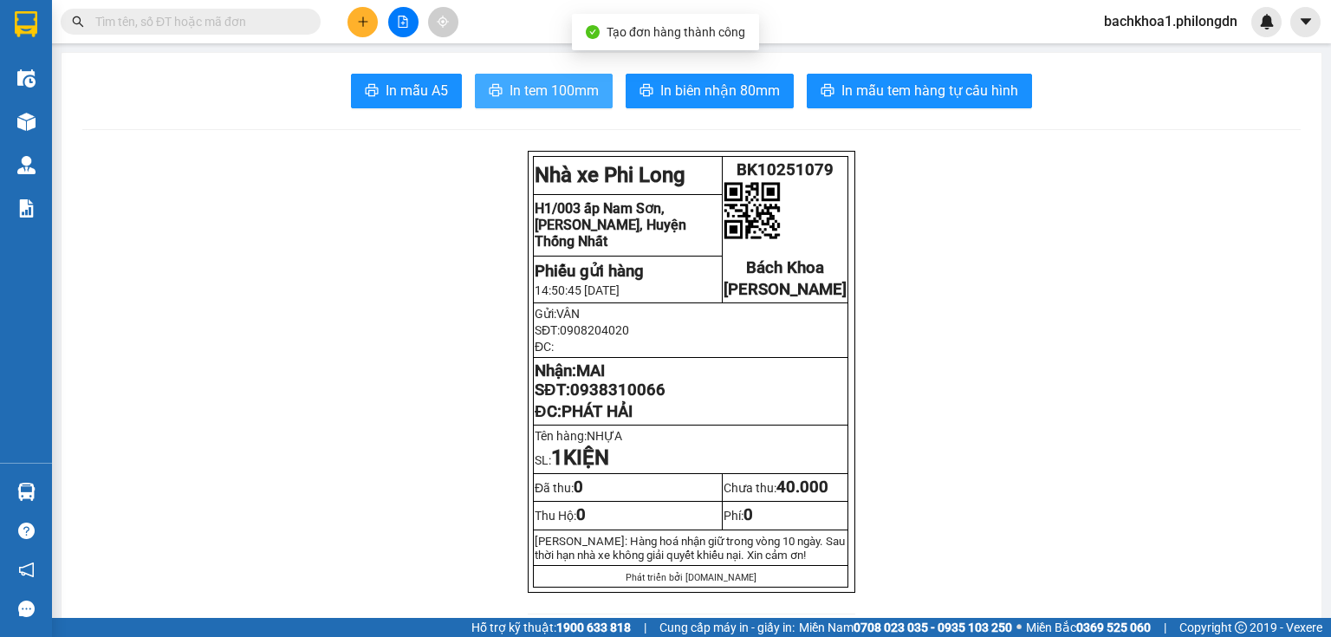
click at [555, 90] on span "In tem 100mm" at bounding box center [554, 91] width 89 height 22
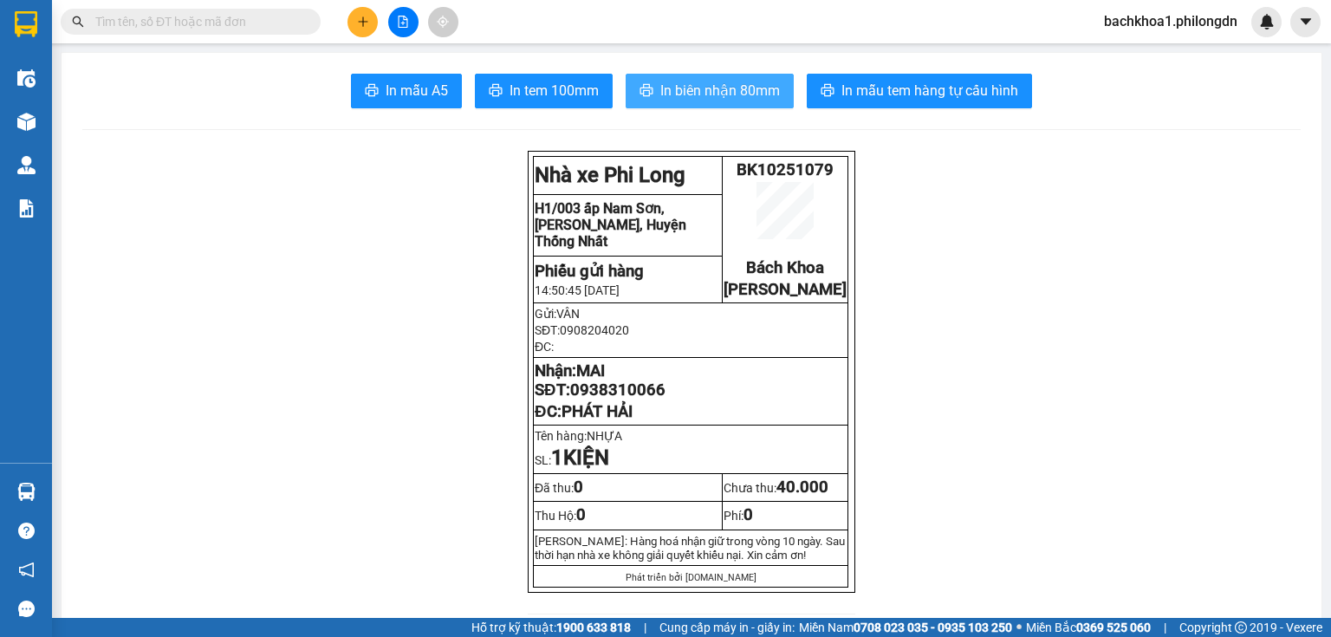
click at [677, 94] on span "In biên nhận 80mm" at bounding box center [720, 91] width 120 height 22
click at [640, 399] on span "0938310066" at bounding box center [617, 389] width 95 height 19
click at [360, 29] on button at bounding box center [362, 22] width 30 height 30
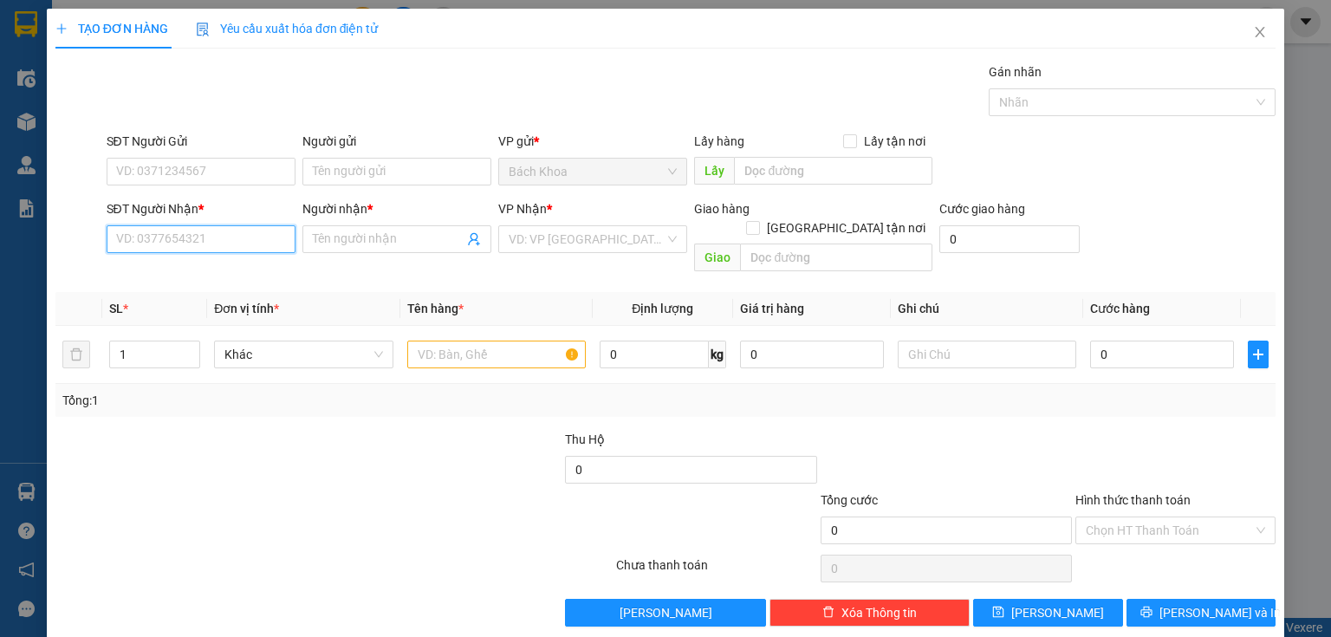
click at [162, 230] on input "SĐT Người Nhận *" at bounding box center [201, 239] width 189 height 28
click at [185, 226] on input "SĐT Người Nhận *" at bounding box center [201, 239] width 189 height 28
click at [204, 271] on div "0971213146 - THƯƠNG" at bounding box center [199, 272] width 166 height 19
type input "0971213146"
type input "THƯƠNG"
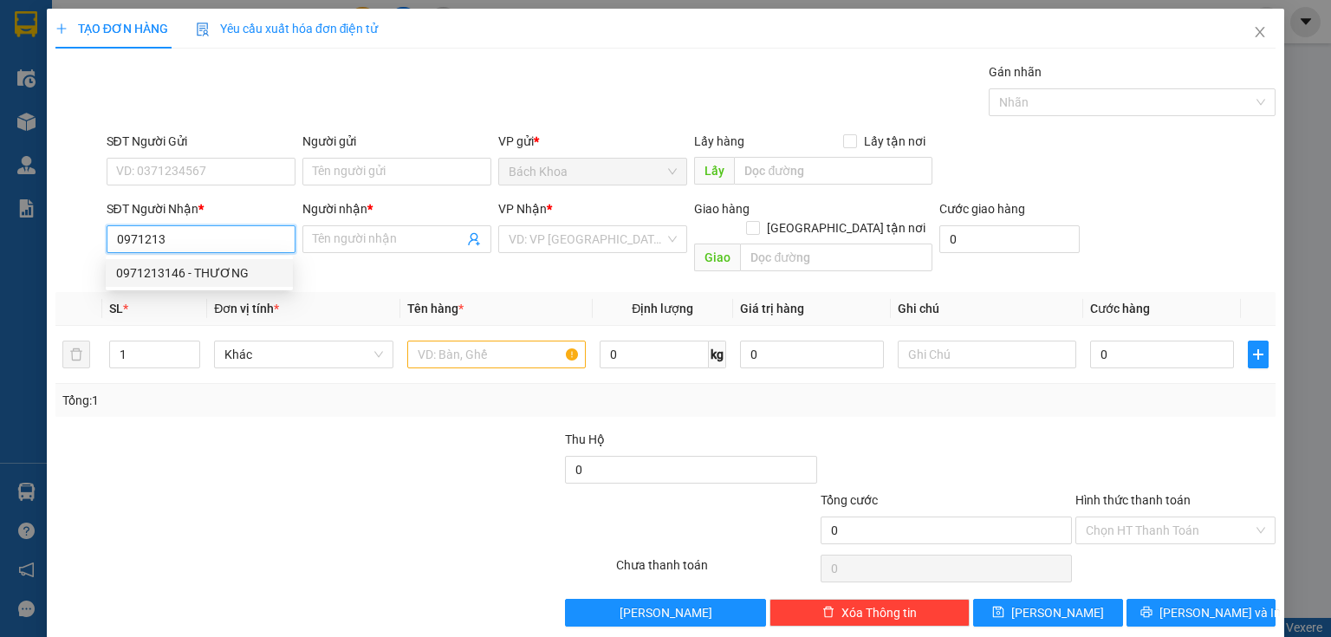
type input "[PERSON_NAME]"
type input "40.000"
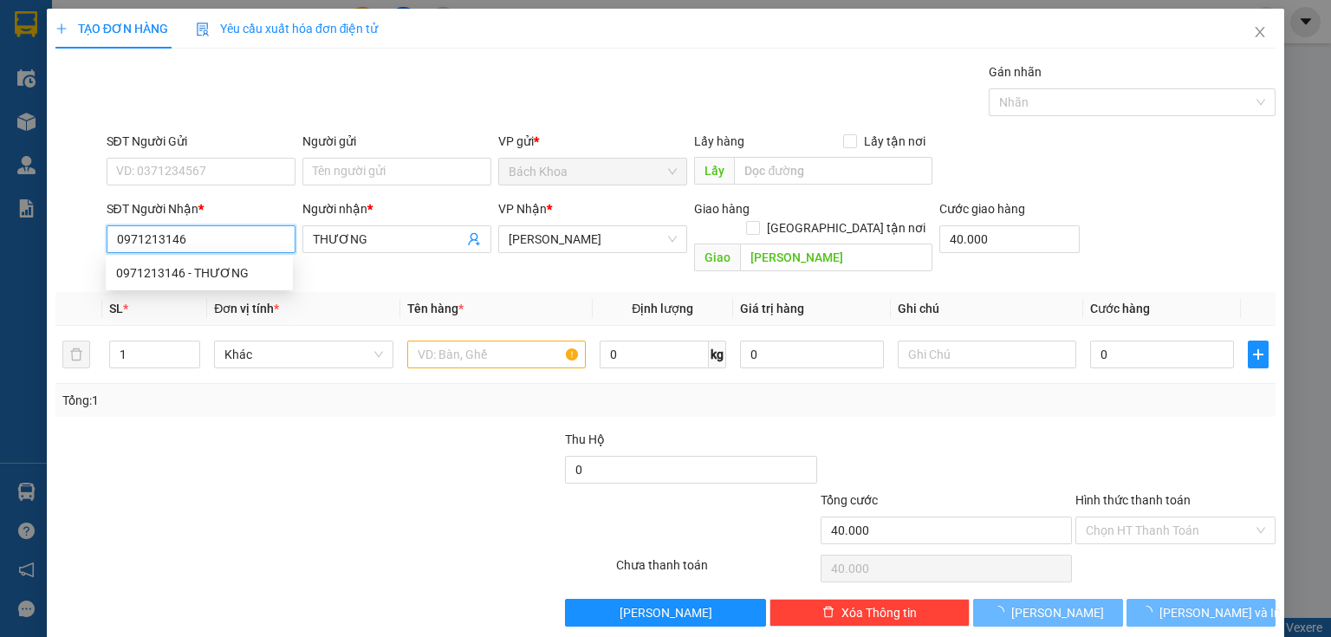
type input "80.000"
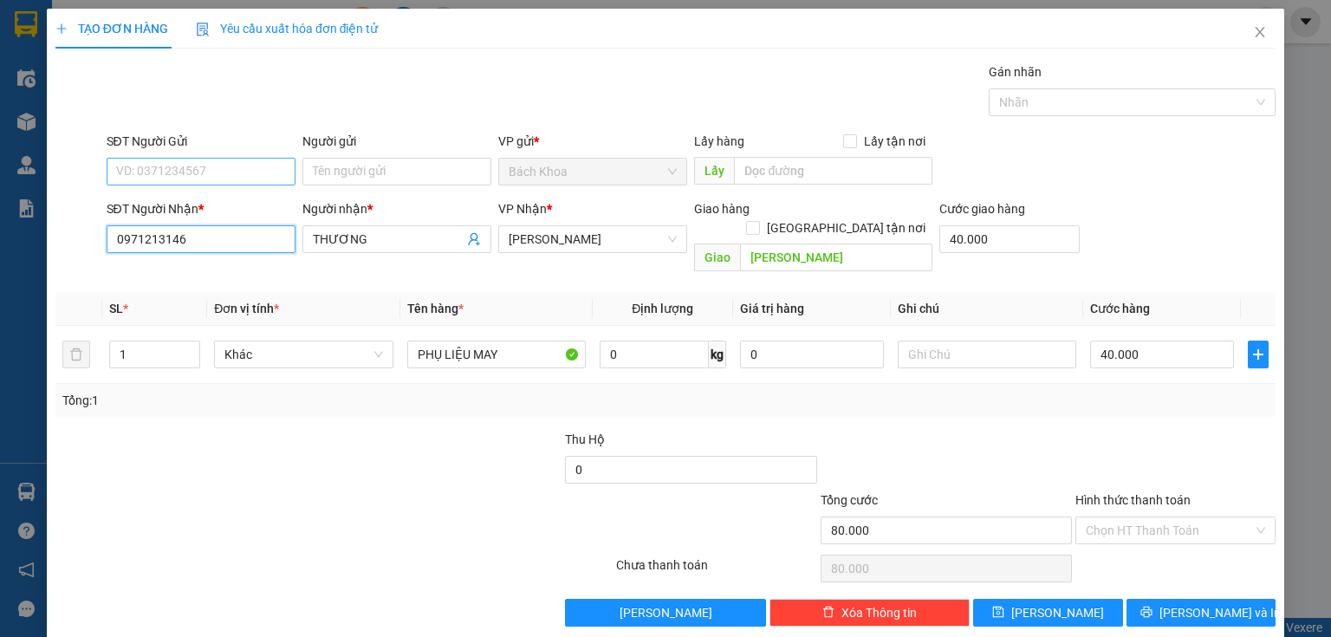
type input "0971213146"
click at [224, 163] on input "SĐT Người Gửi" at bounding box center [201, 172] width 189 height 28
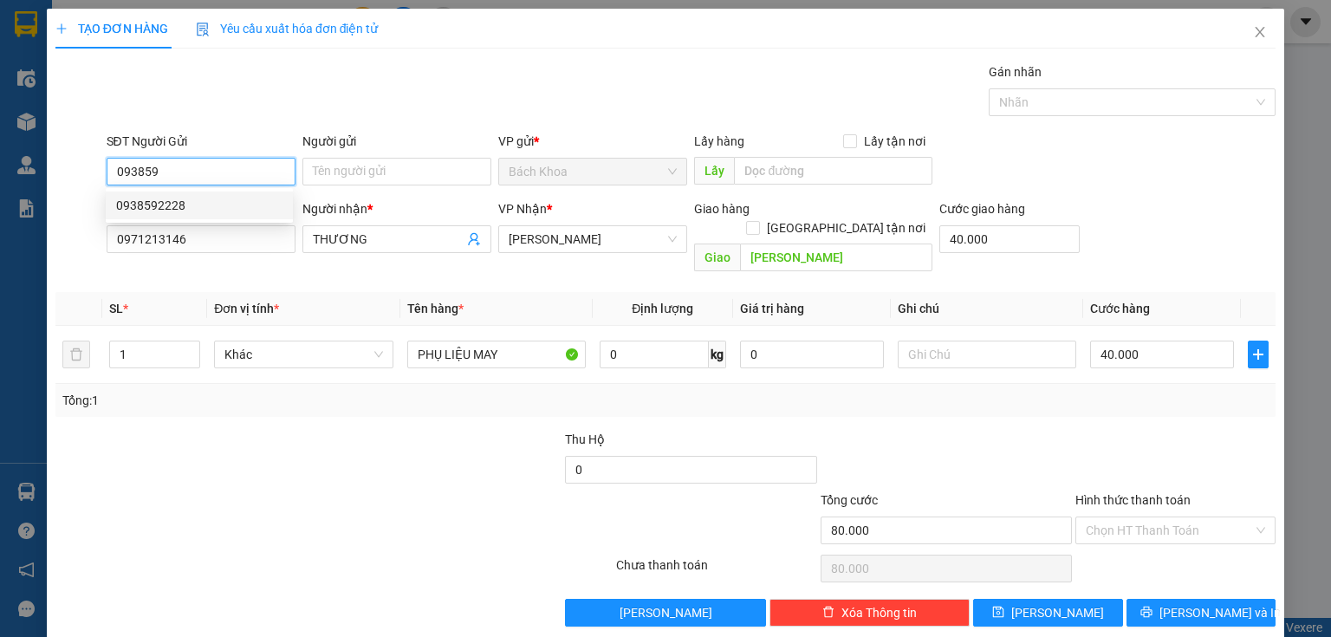
click at [209, 204] on div "0938592228" at bounding box center [199, 205] width 166 height 19
type input "0938592228"
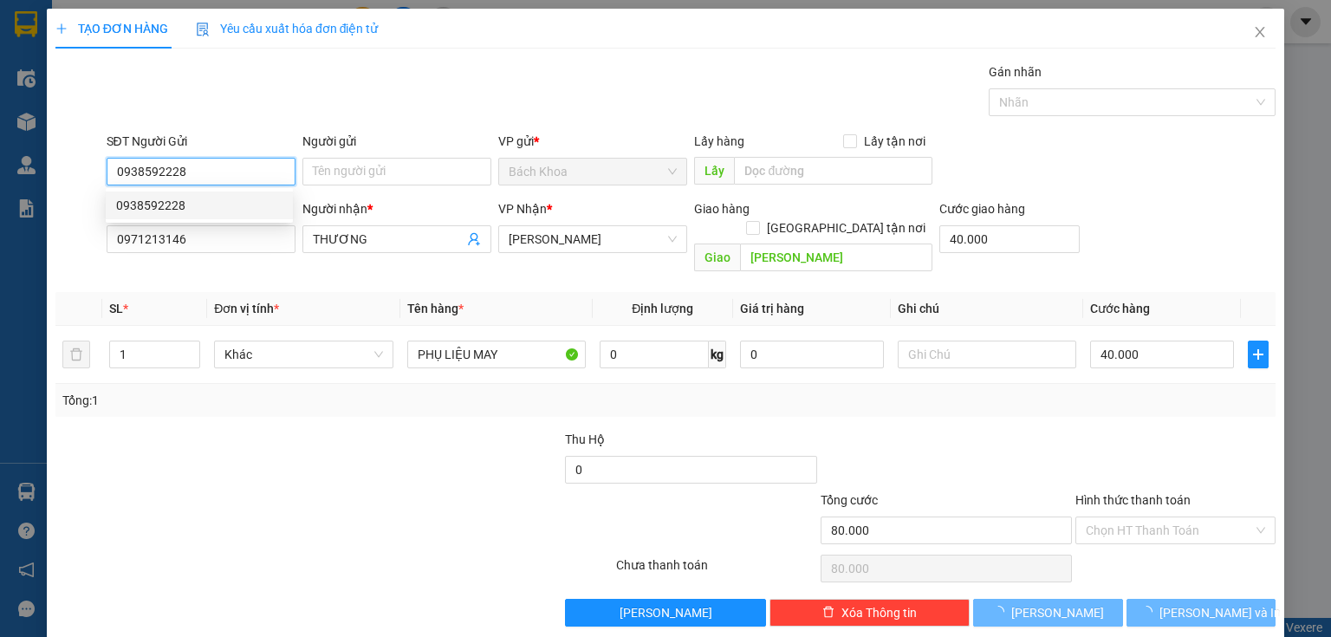
type input "70.000"
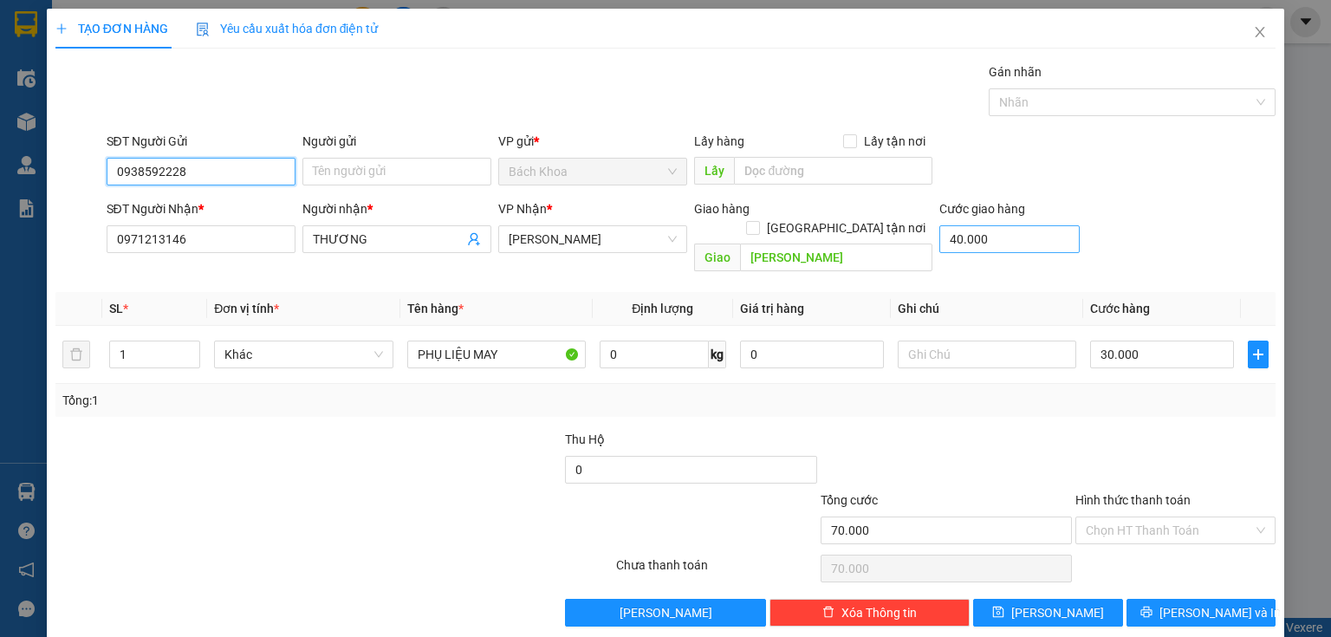
type input "0938592228"
click at [997, 230] on input "40.000" at bounding box center [1009, 239] width 140 height 28
type input "0"
type input "30.000"
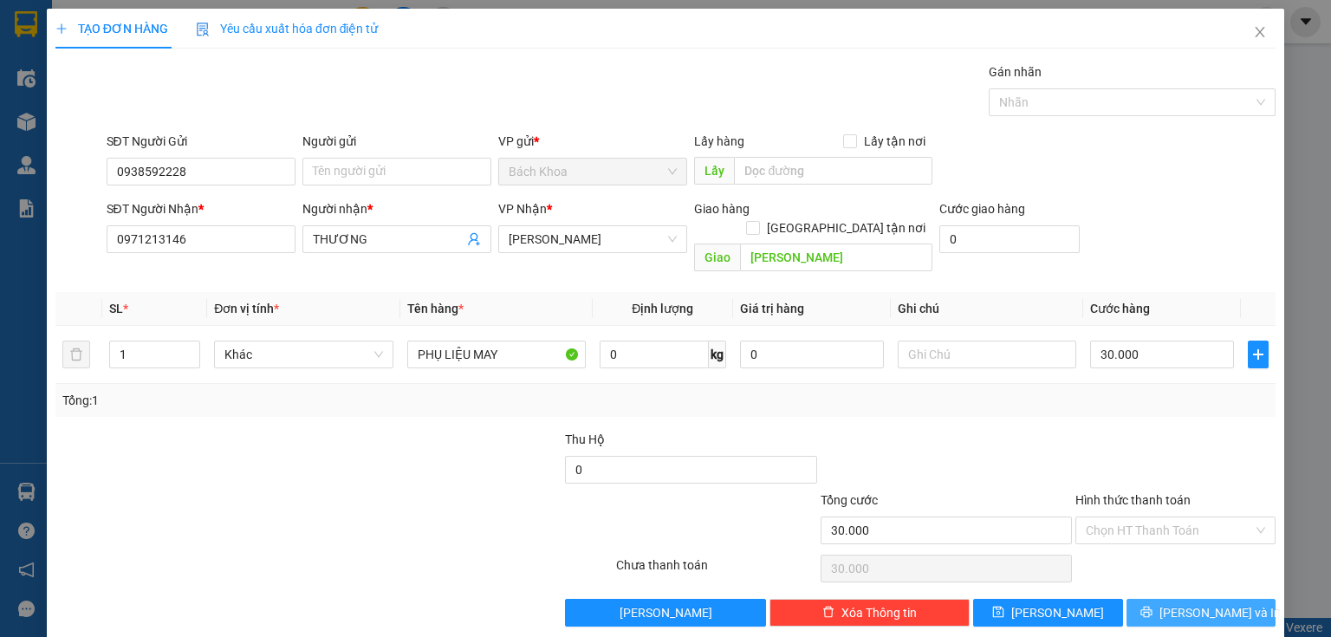
click at [1183, 603] on span "[PERSON_NAME] và In" at bounding box center [1219, 612] width 121 height 19
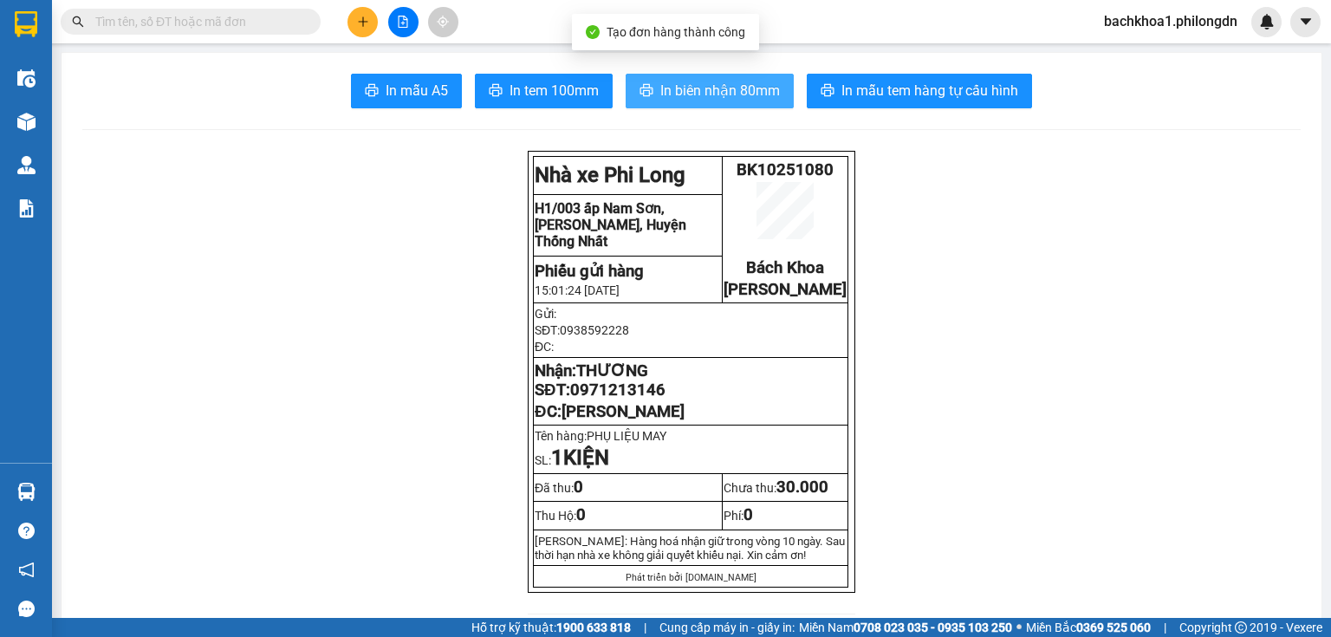
click at [705, 88] on span "In biên nhận 80mm" at bounding box center [720, 91] width 120 height 22
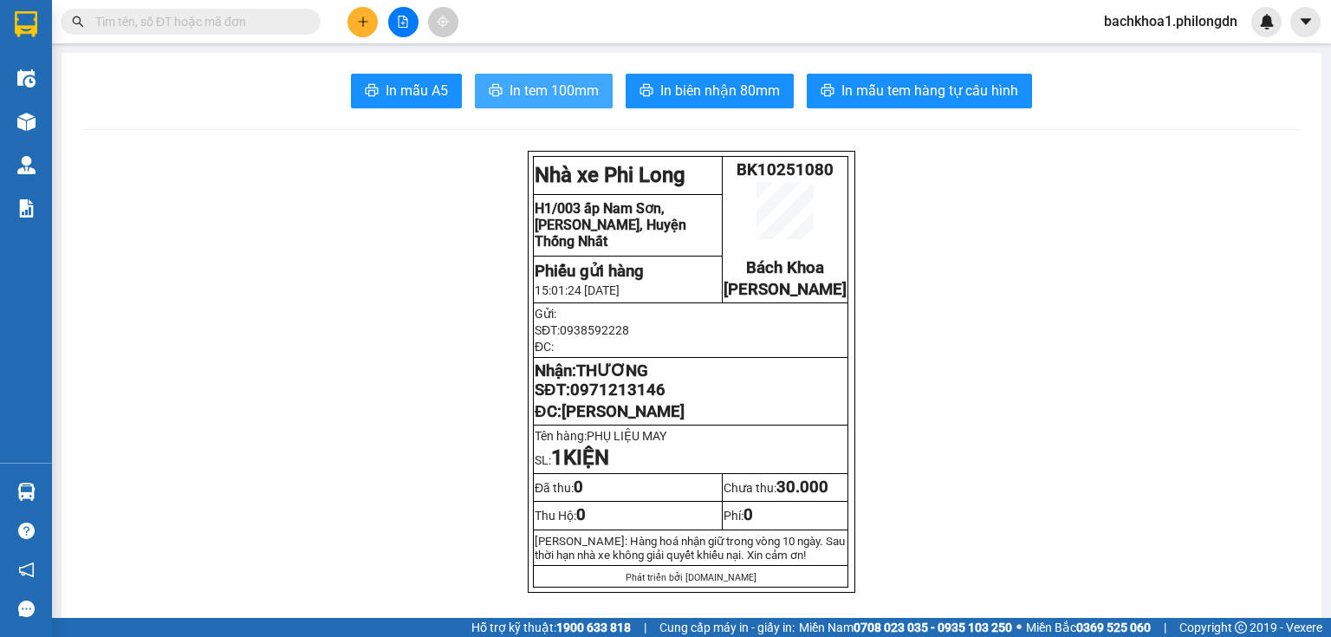
click at [511, 99] on span "In tem 100mm" at bounding box center [554, 91] width 89 height 22
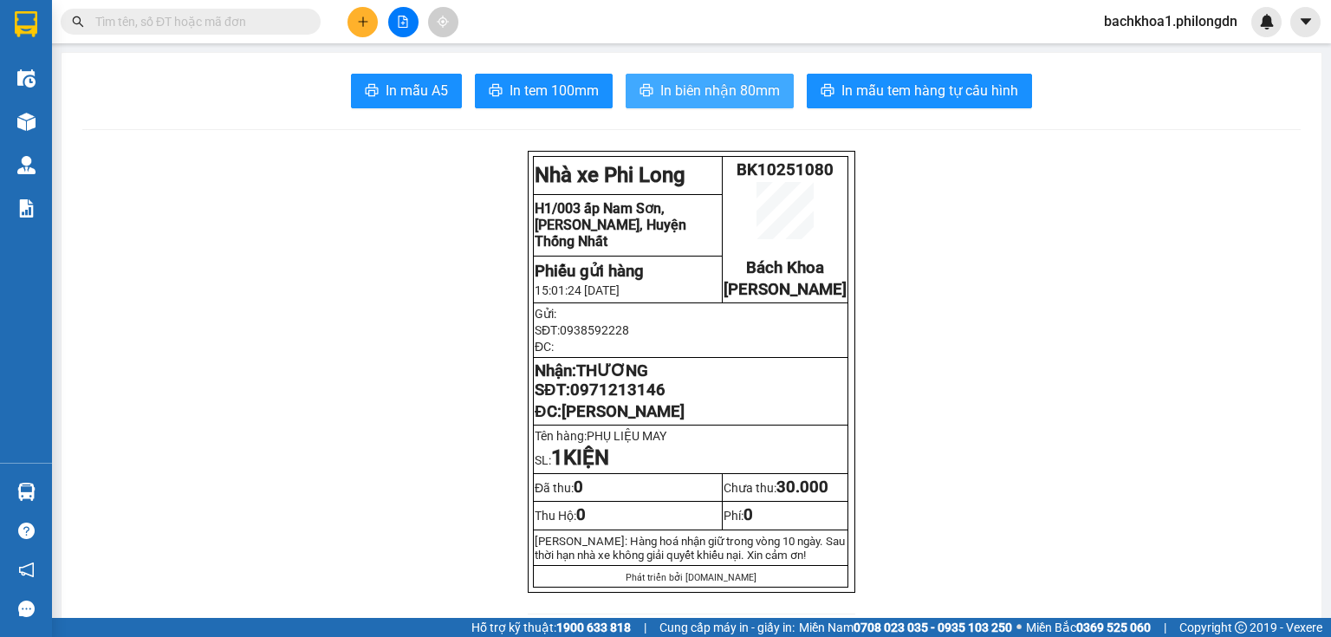
click at [622, 397] on span "0971213146" at bounding box center [617, 389] width 95 height 19
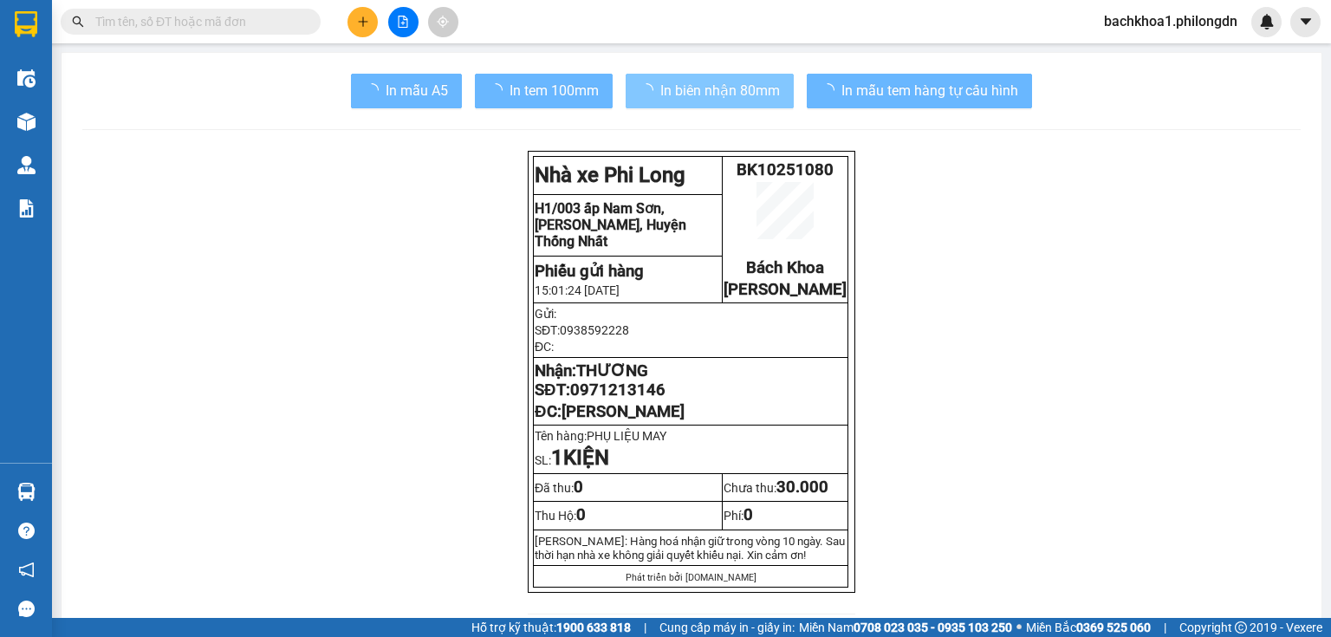
click at [622, 397] on span "0971213146" at bounding box center [617, 389] width 95 height 19
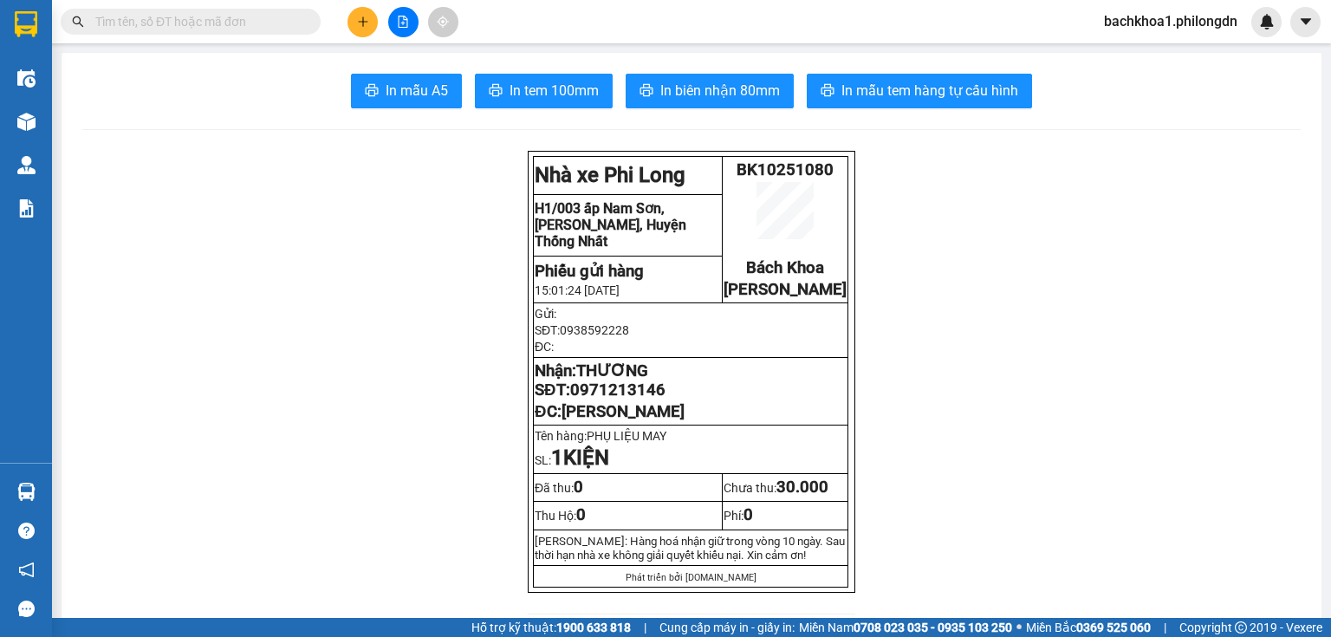
click at [622, 399] on span "0971213146" at bounding box center [617, 389] width 95 height 19
click at [643, 399] on span "0971213146" at bounding box center [617, 389] width 95 height 19
click at [360, 23] on icon "plus" at bounding box center [363, 22] width 12 height 12
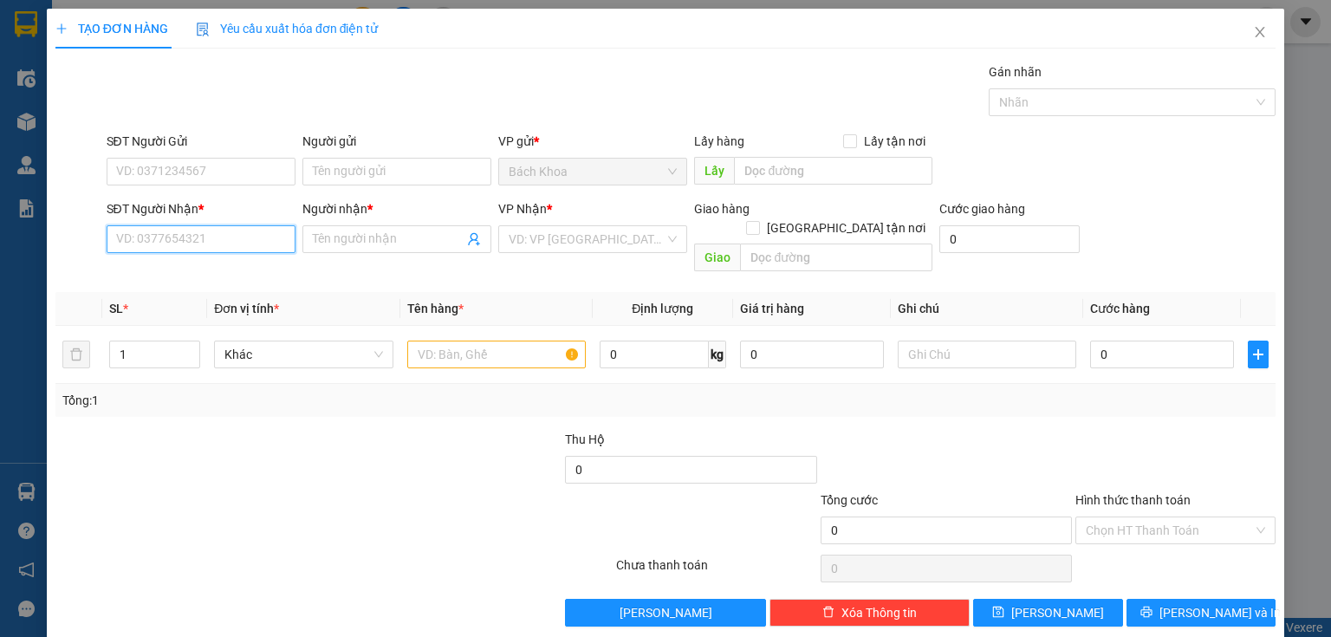
click at [184, 243] on input "SĐT Người Nhận *" at bounding box center [201, 239] width 189 height 28
click at [217, 274] on div "0865493736 - NGHĨA" at bounding box center [199, 272] width 166 height 19
type input "0865493736"
type input "NGHĨA"
type input "PHÚ CƯỜNG"
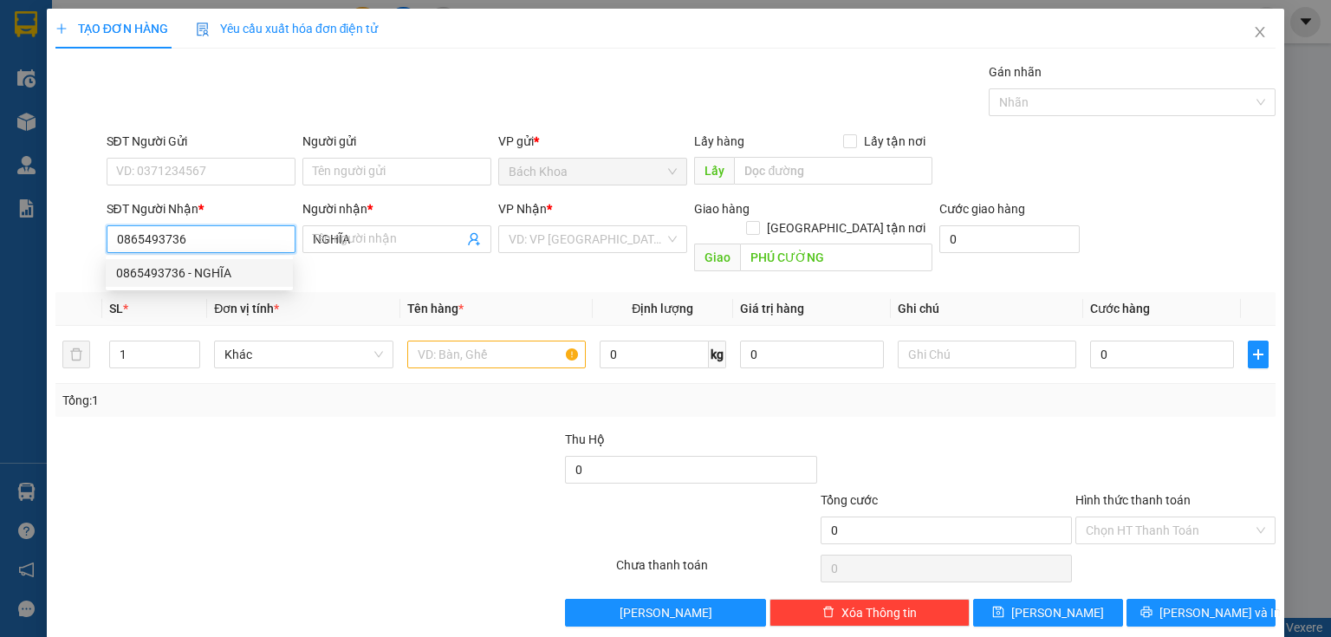
type input "30.000"
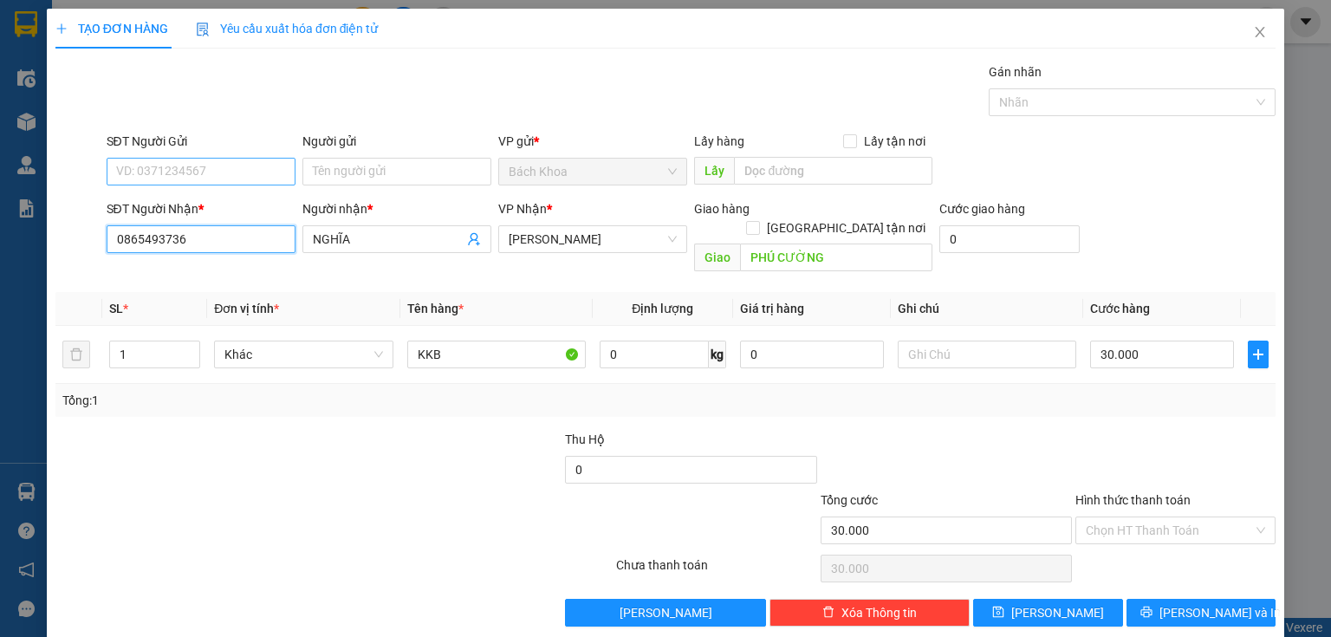
type input "0865493736"
click at [224, 173] on input "SĐT Người Gửi" at bounding box center [201, 172] width 189 height 28
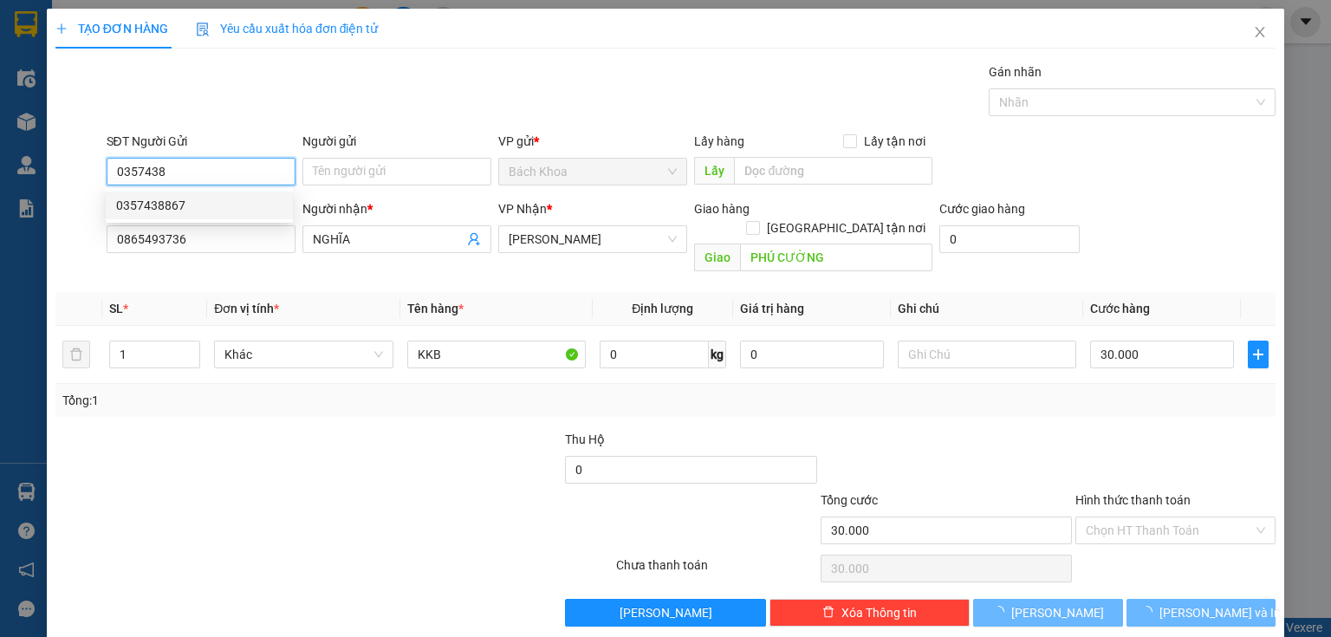
click at [198, 211] on div "0357438867" at bounding box center [199, 205] width 166 height 19
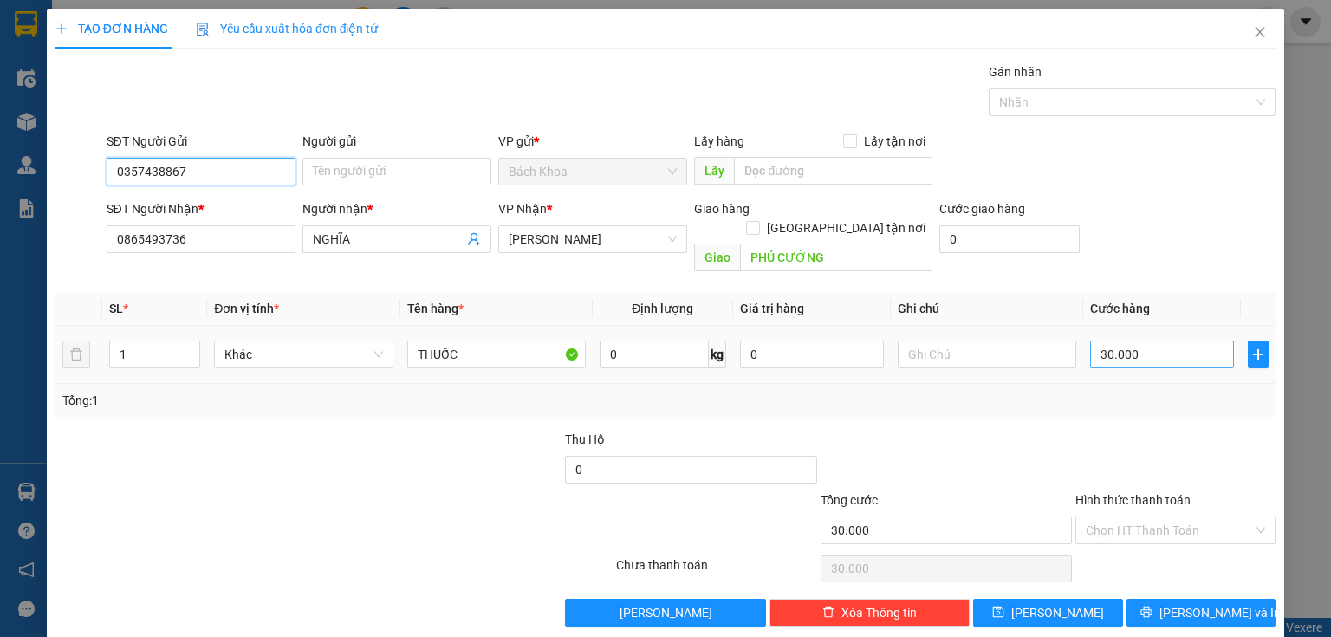
type input "0357438867"
click at [1161, 343] on input "30.000" at bounding box center [1162, 355] width 144 height 28
type input "4"
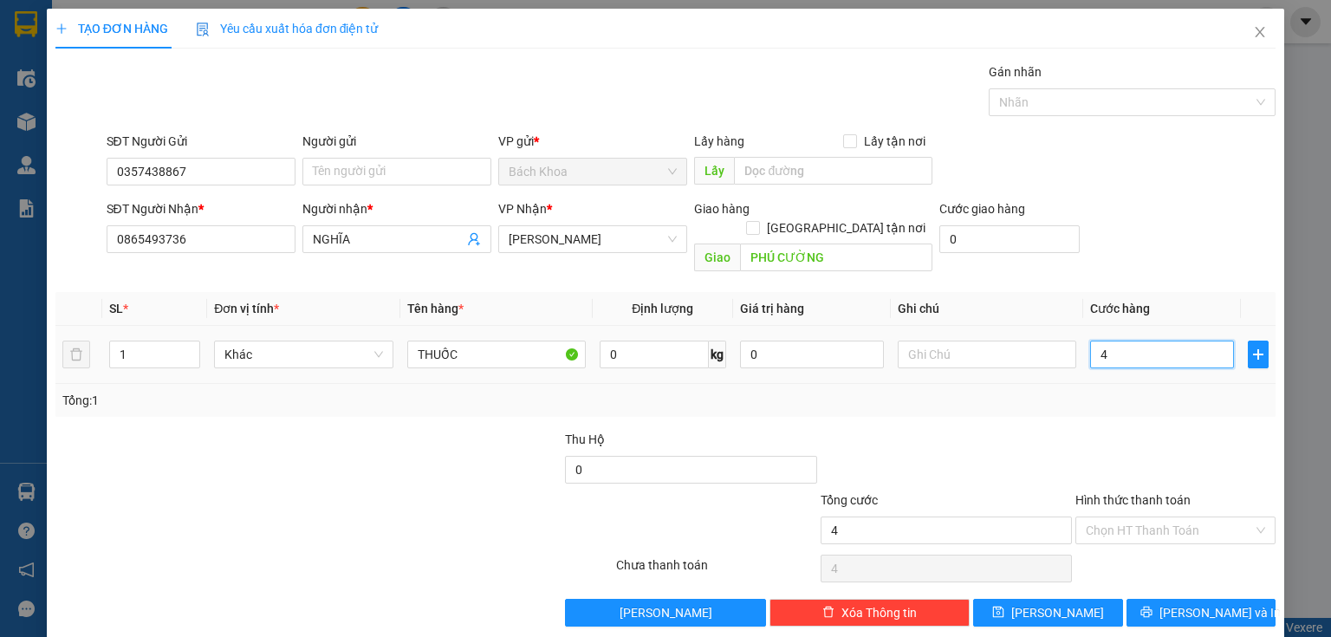
type input "40"
type input "400"
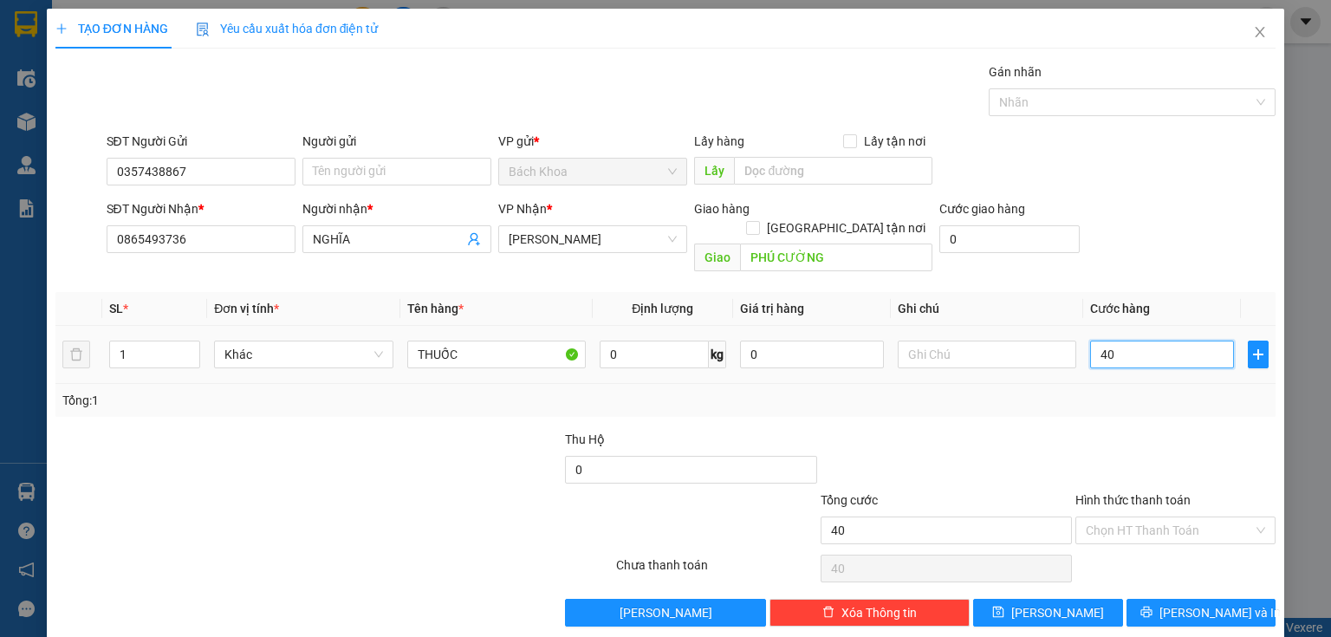
type input "400"
type input "4.000"
type input "40.000"
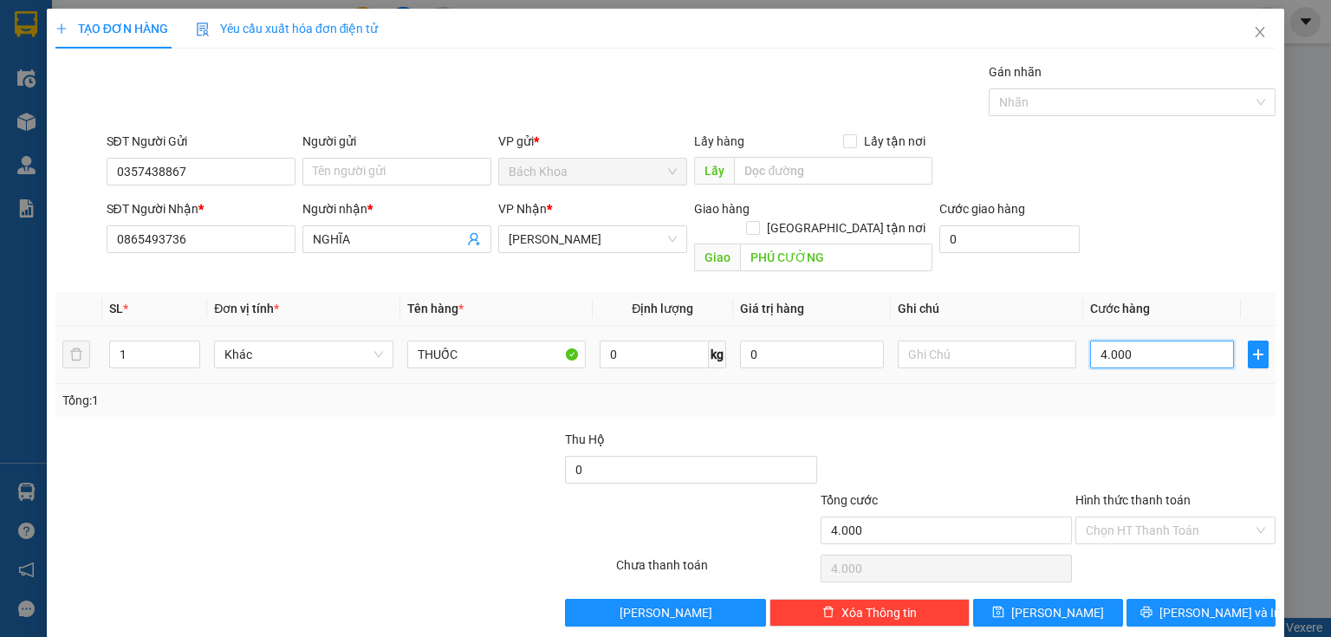
type input "40.000"
click at [1185, 603] on span "[PERSON_NAME] và In" at bounding box center [1219, 612] width 121 height 19
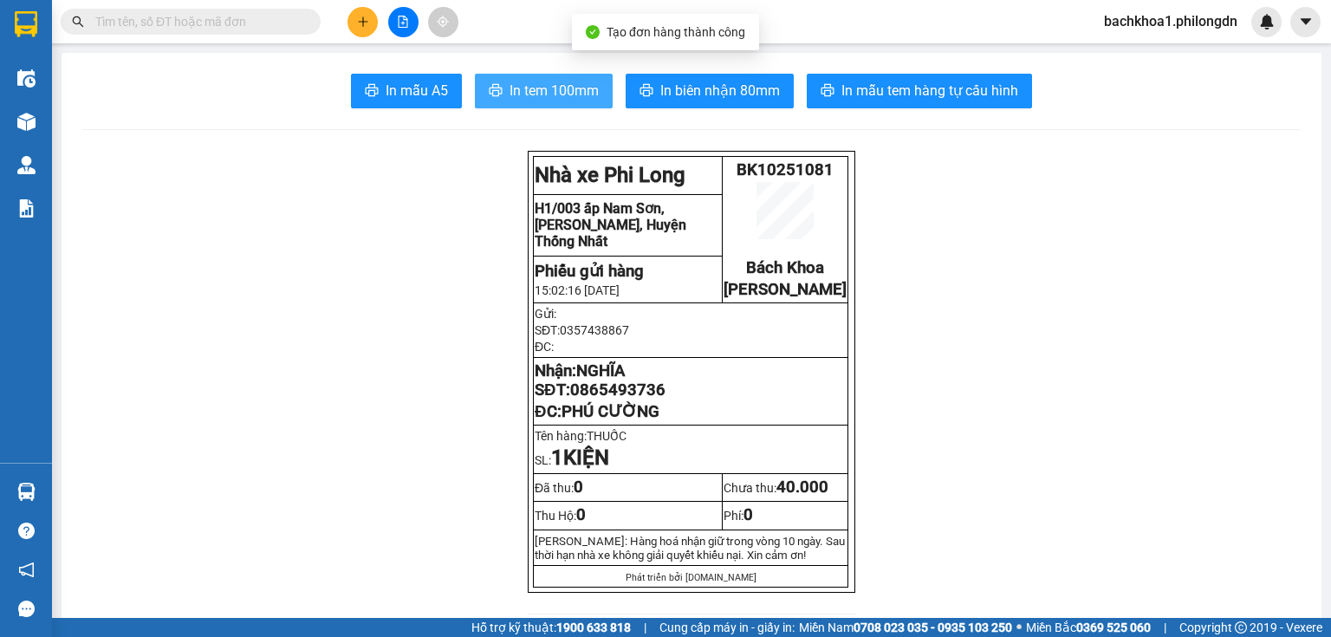
click at [510, 96] on span "In tem 100mm" at bounding box center [554, 91] width 89 height 22
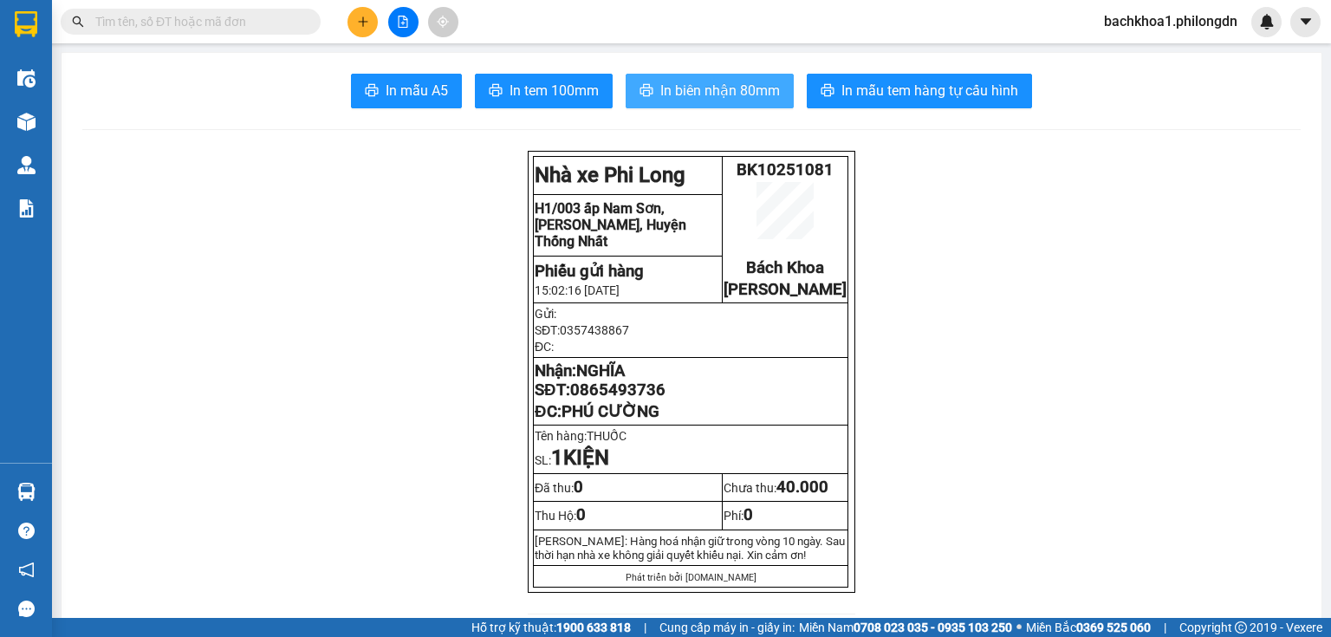
click at [752, 97] on span "In biên nhận 80mm" at bounding box center [720, 91] width 120 height 22
click at [729, 82] on span "In biên nhận 80mm" at bounding box center [720, 91] width 120 height 22
click at [607, 399] on span "0865493736" at bounding box center [617, 389] width 95 height 19
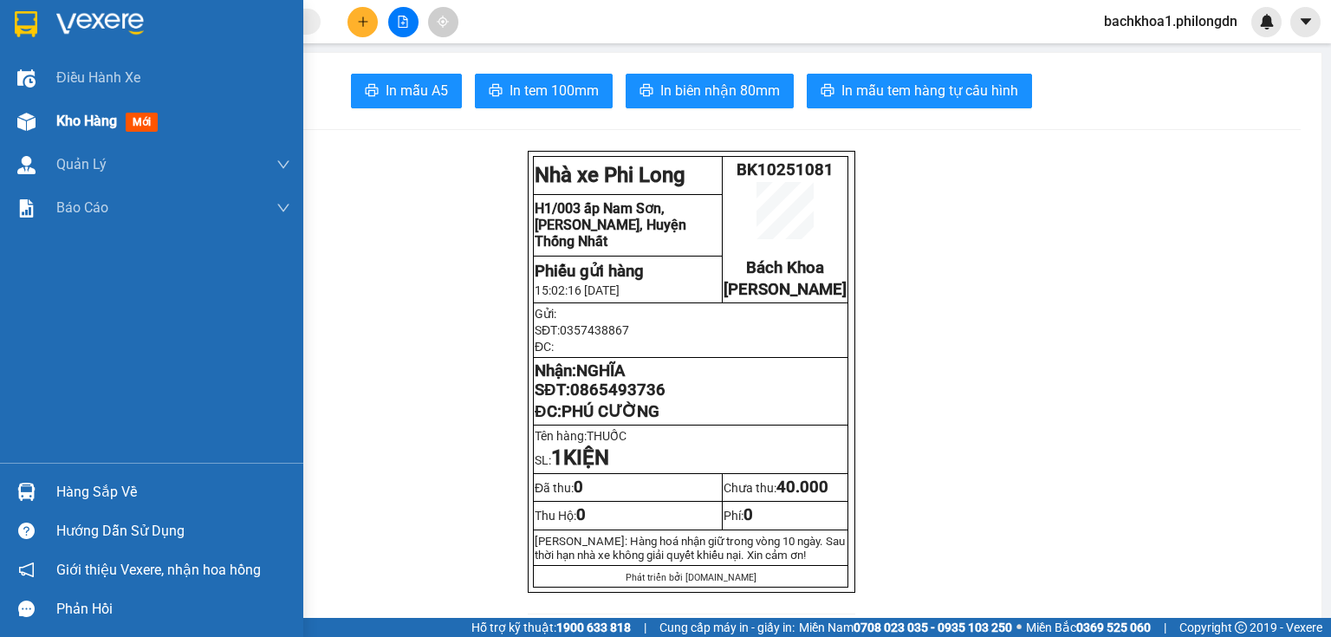
click at [87, 124] on span "Kho hàng" at bounding box center [86, 121] width 61 height 16
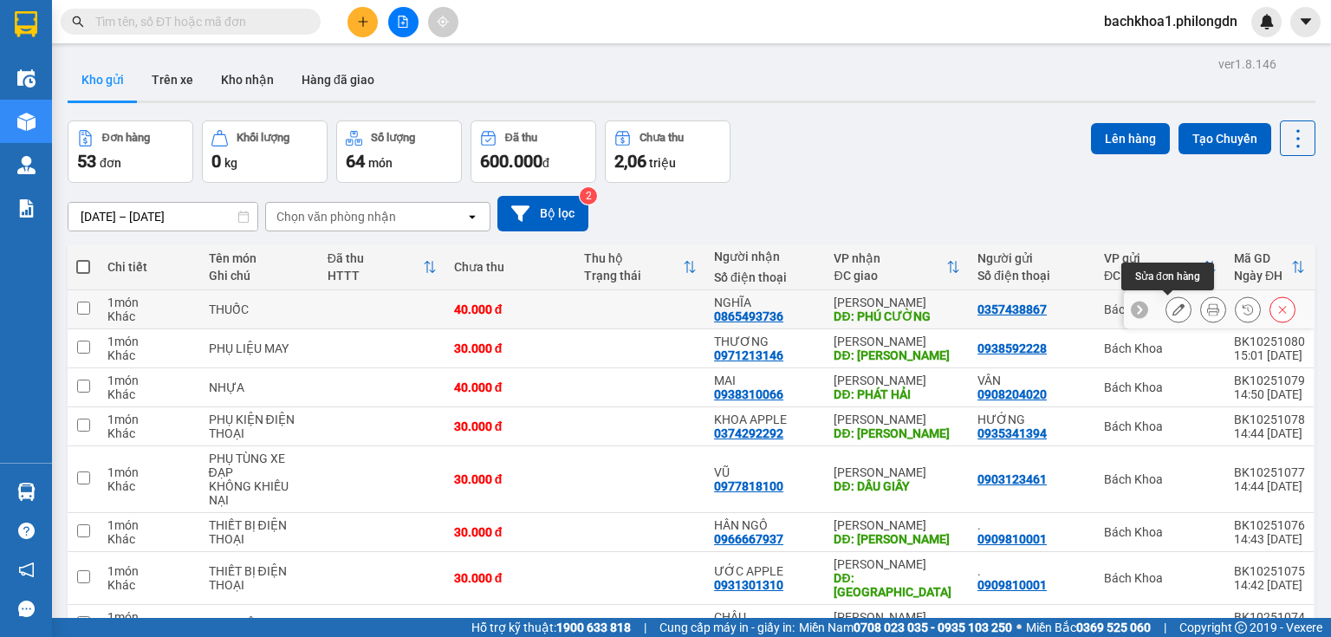
click at [1181, 308] on div at bounding box center [1230, 309] width 130 height 26
click at [1172, 300] on button at bounding box center [1178, 310] width 24 height 30
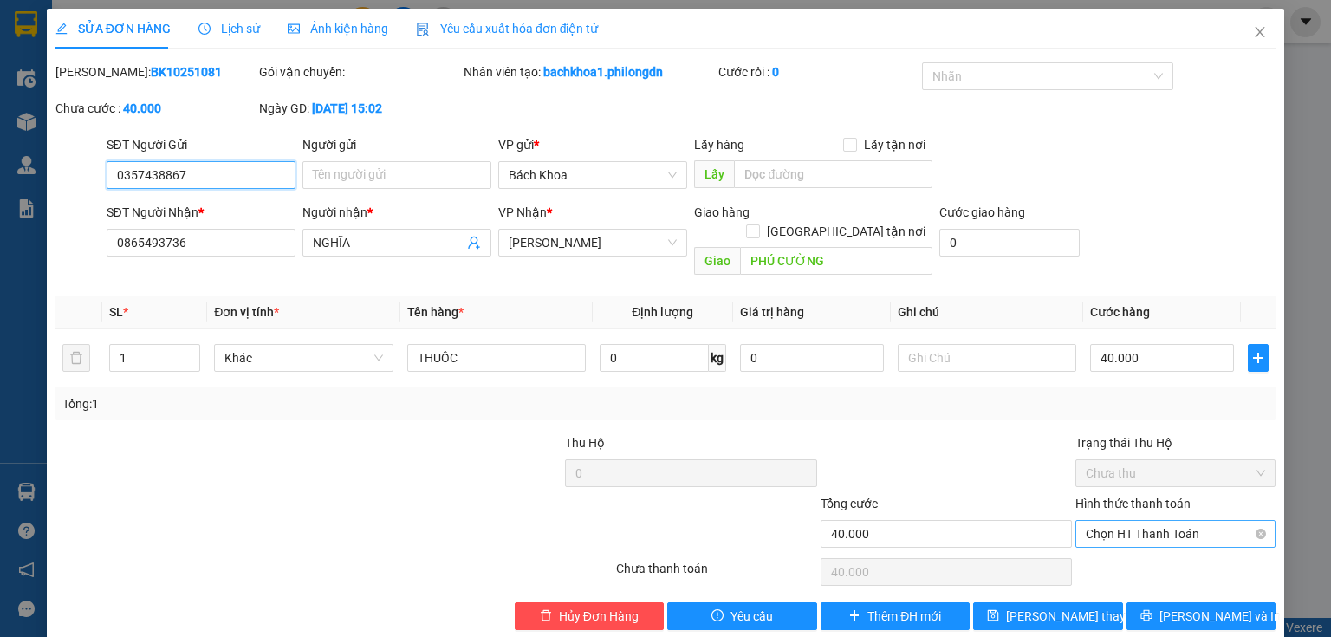
click at [1234, 521] on span "Chọn HT Thanh Toán" at bounding box center [1175, 534] width 179 height 26
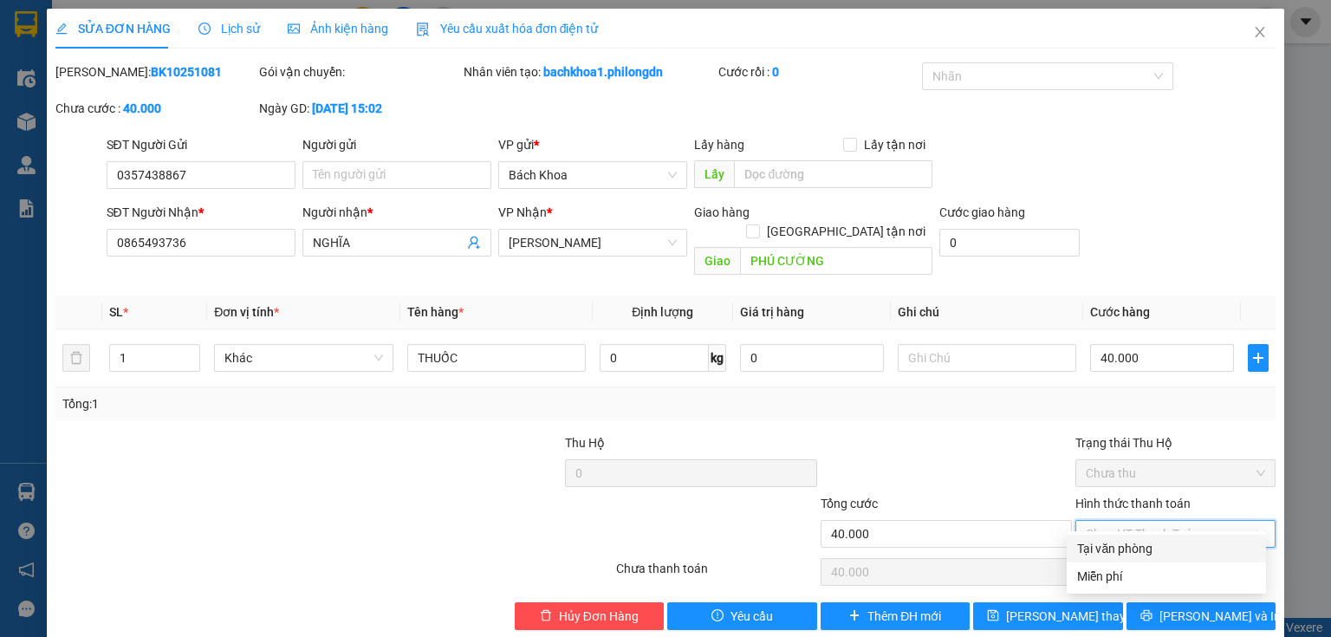
click at [1127, 548] on div "Tại văn phòng" at bounding box center [1166, 548] width 178 height 19
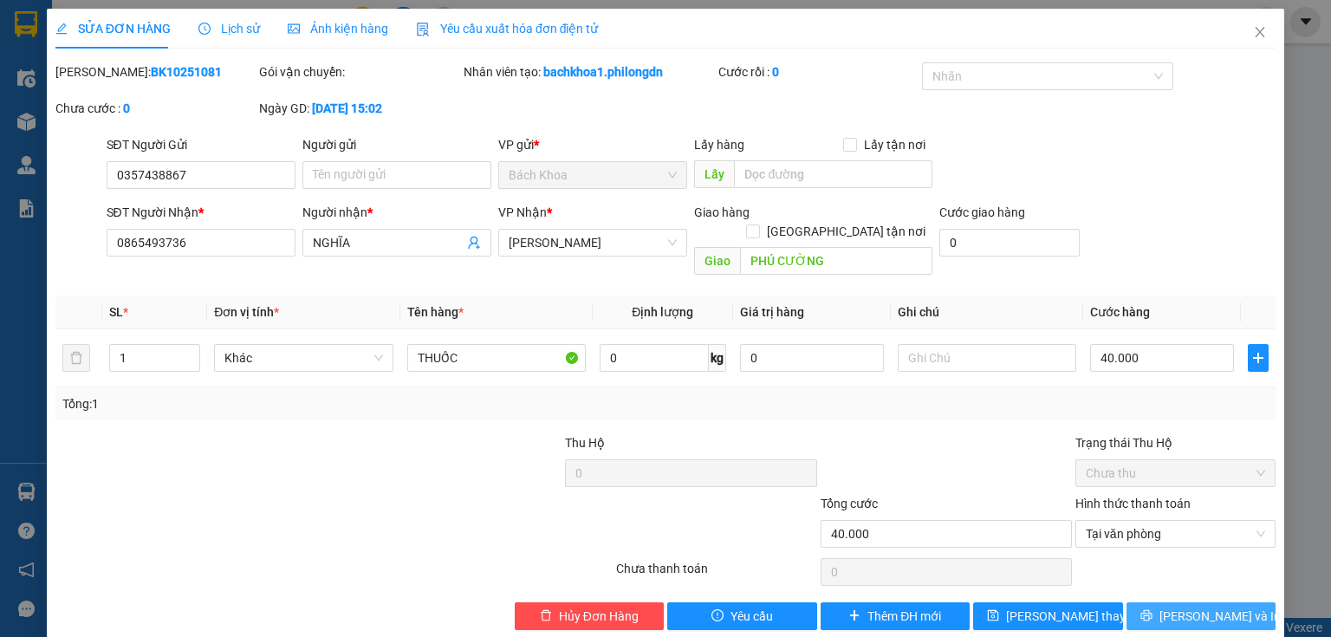
click at [1210, 607] on span "[PERSON_NAME] và In" at bounding box center [1219, 616] width 121 height 19
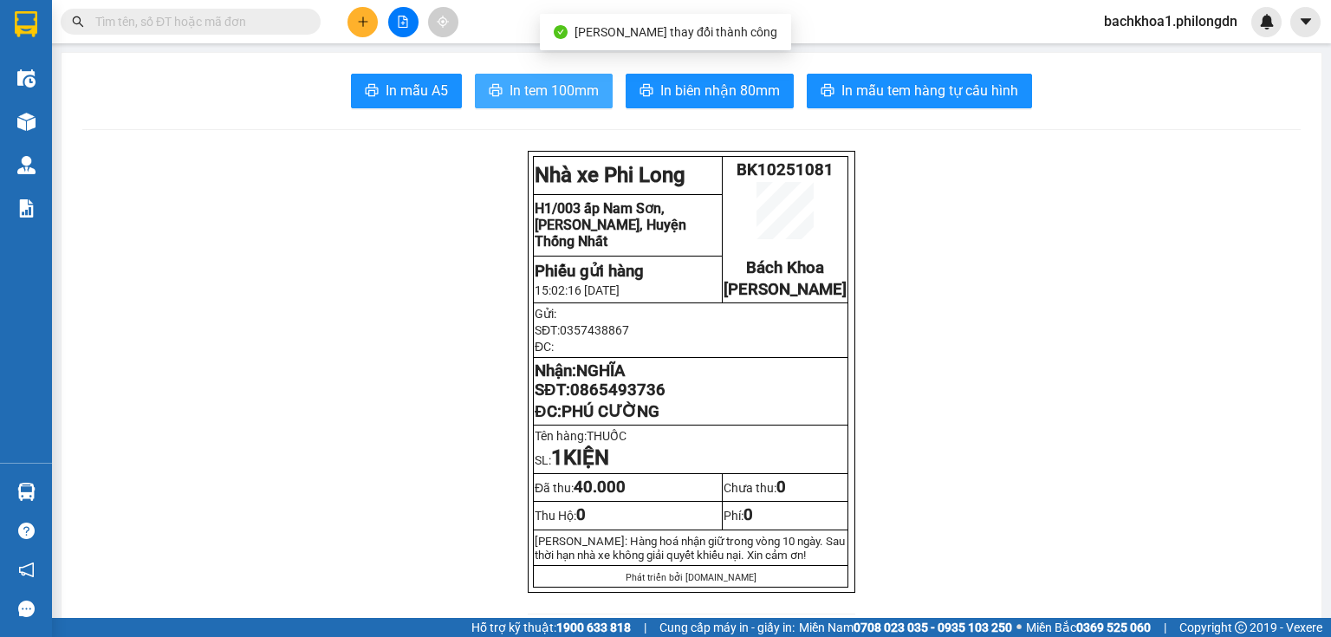
click at [542, 80] on span "In tem 100mm" at bounding box center [554, 91] width 89 height 22
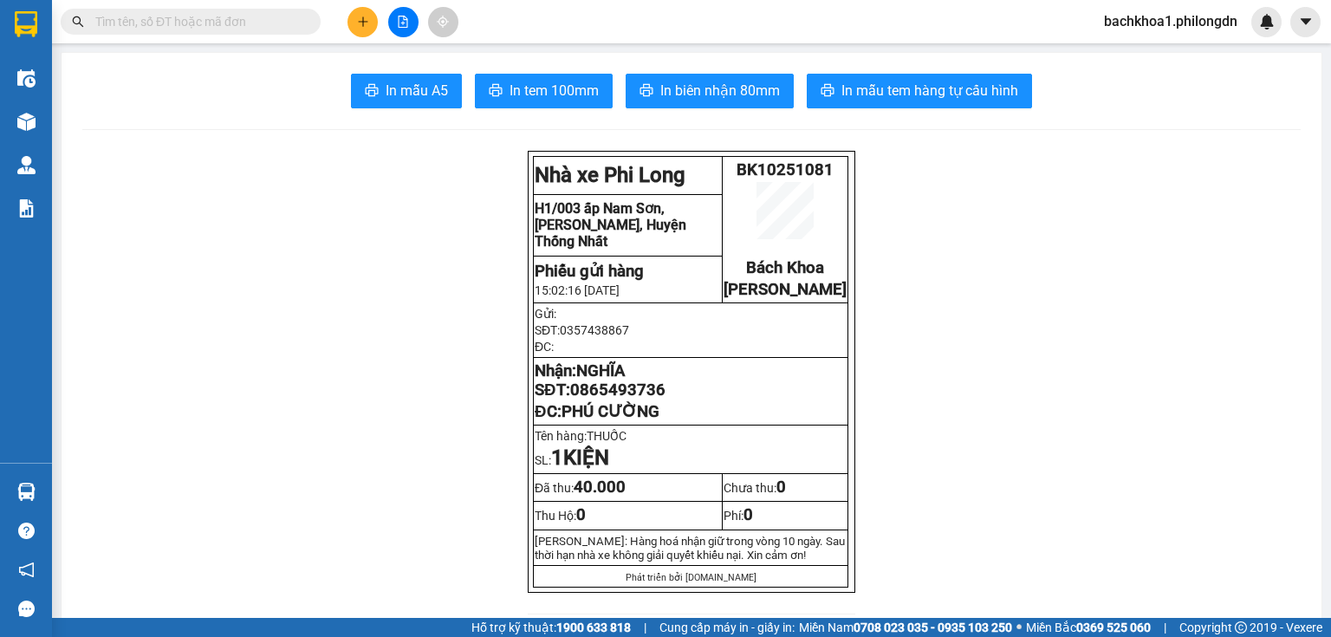
click at [364, 27] on icon "plus" at bounding box center [363, 22] width 12 height 12
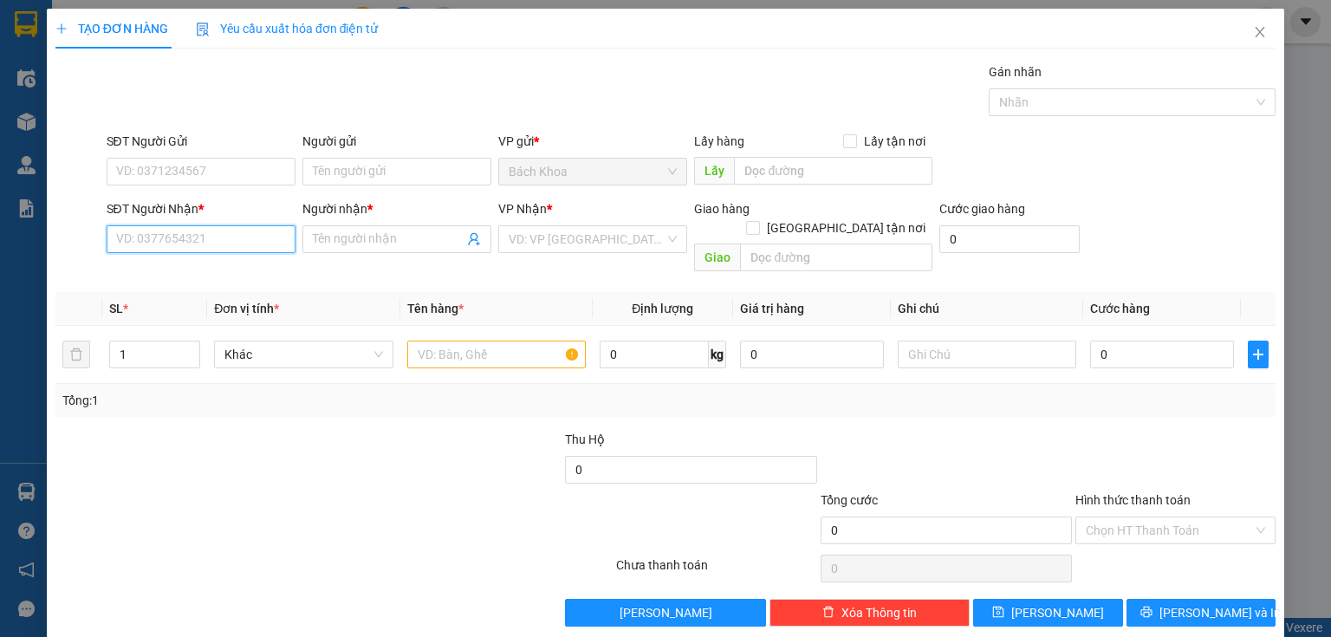
click at [114, 245] on input "SĐT Người Nhận *" at bounding box center [201, 239] width 189 height 28
click at [183, 260] on div "0702688388 - TƯƠI" at bounding box center [199, 273] width 187 height 28
type input "0702688388"
type input "TƯƠI"
type input "[PERSON_NAME]"
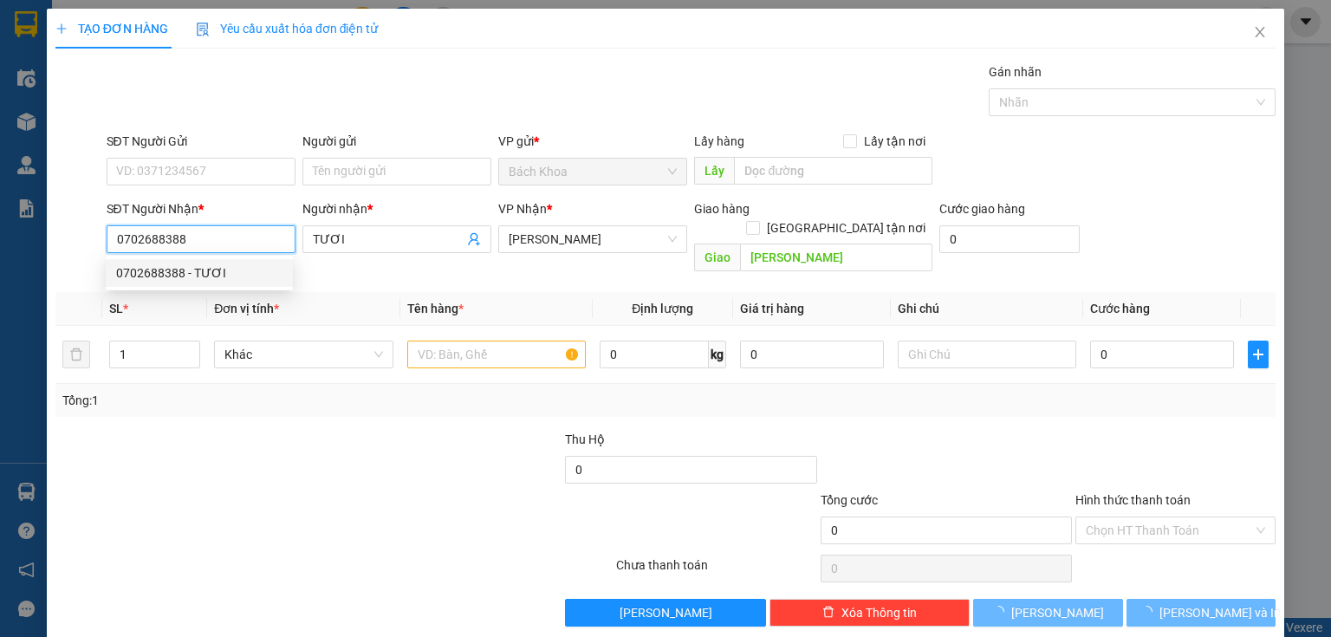
type input "200.000"
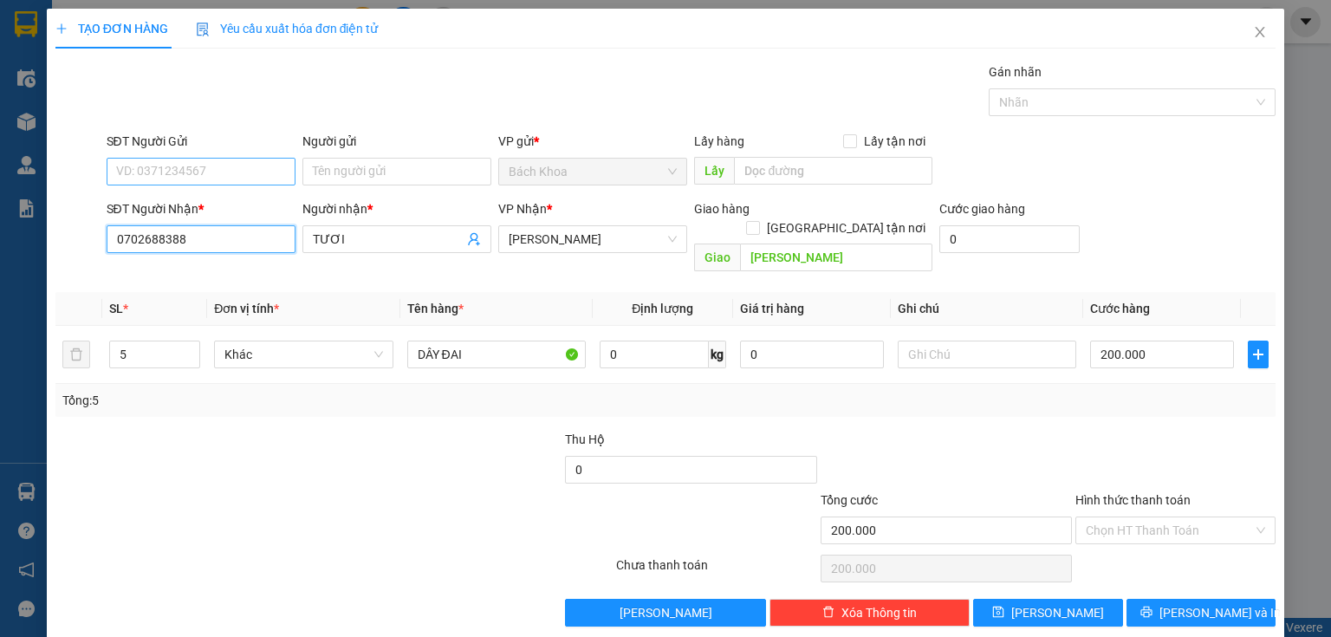
type input "0702688388"
click at [218, 164] on input "SĐT Người Gửi" at bounding box center [201, 172] width 189 height 28
type input "0342752978"
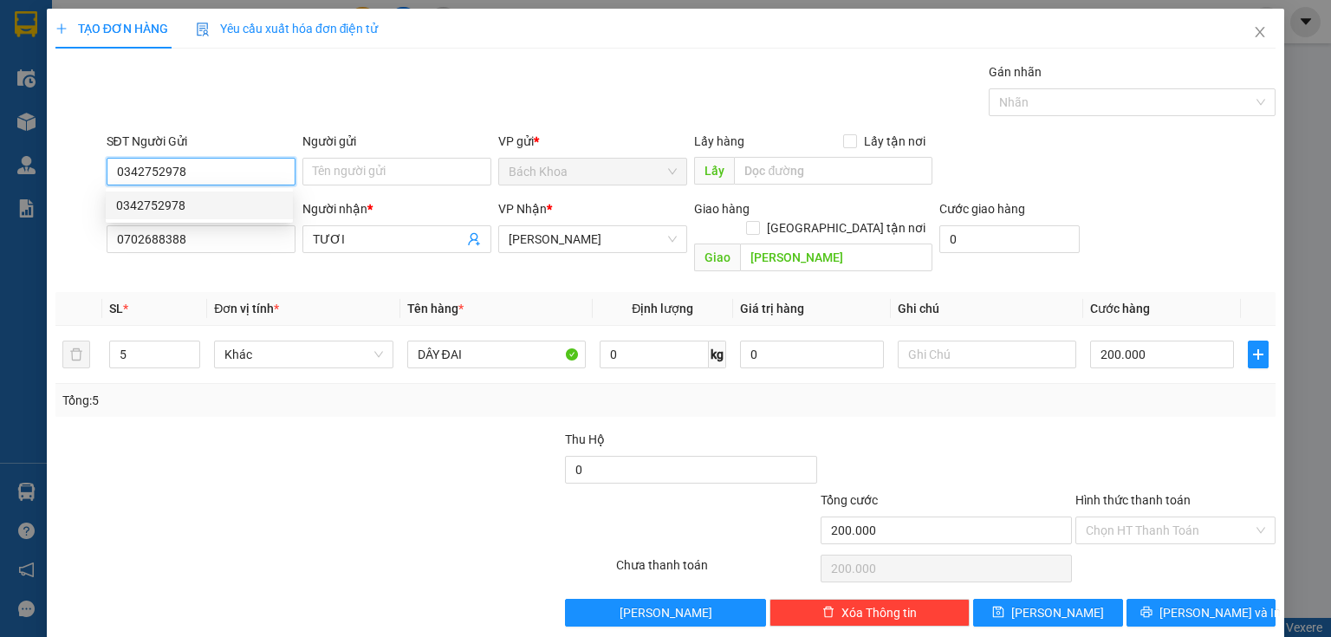
click at [164, 208] on div "0342752978" at bounding box center [199, 205] width 166 height 19
type input "40.000"
type input "0342752978"
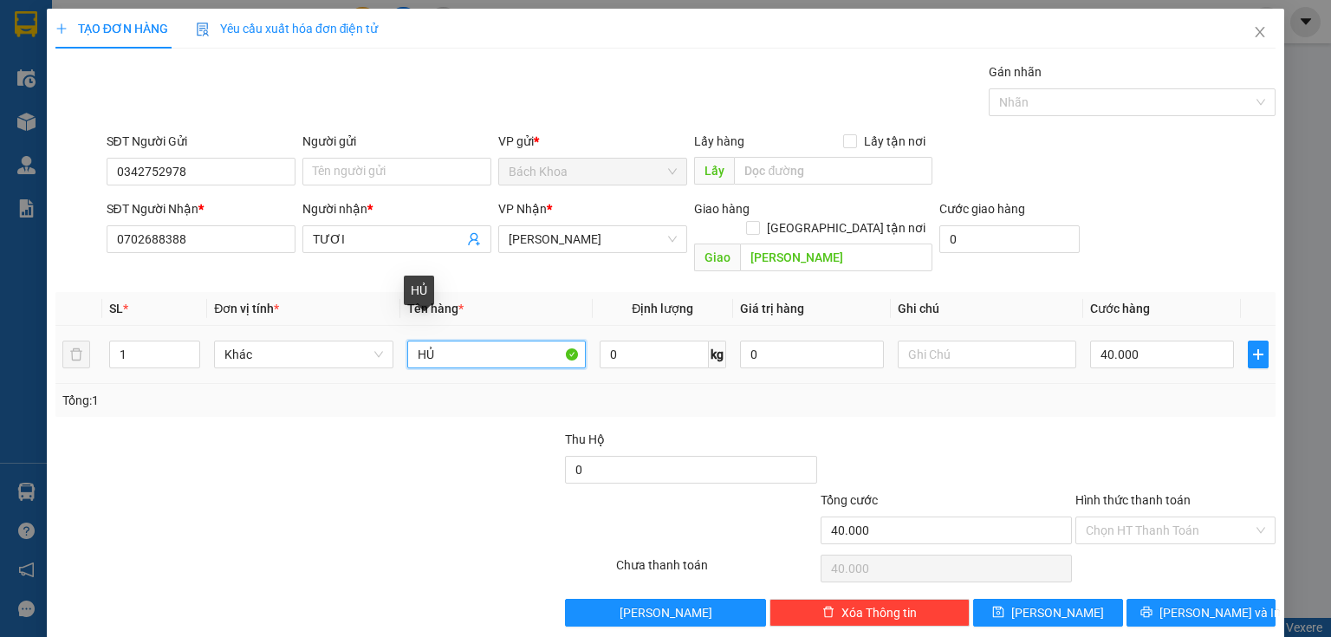
click at [458, 341] on input "HỦ" at bounding box center [496, 355] width 178 height 28
type input "NẤM"
click at [1112, 517] on input "Hình thức thanh toán" at bounding box center [1169, 530] width 167 height 26
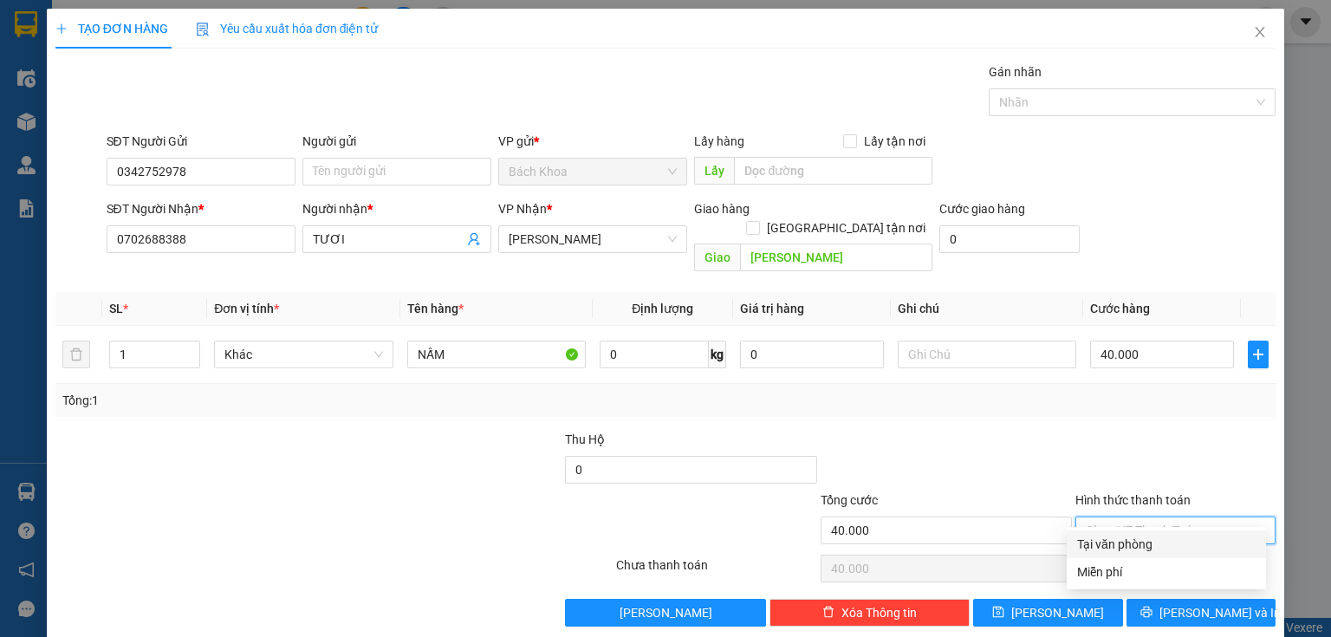
drag, startPoint x: 1131, startPoint y: 530, endPoint x: 1163, endPoint y: 557, distance: 41.8
click at [1137, 538] on div "Tại văn phòng" at bounding box center [1166, 544] width 199 height 28
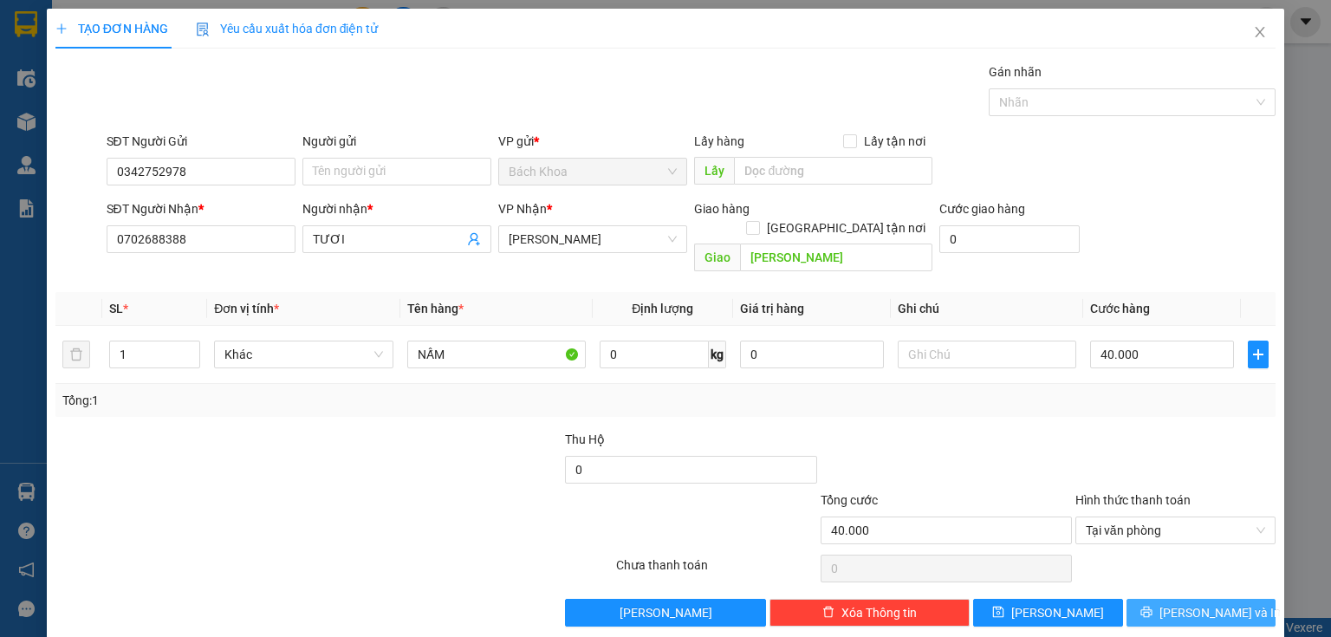
click at [1196, 599] on button "[PERSON_NAME] và In" at bounding box center [1201, 613] width 150 height 28
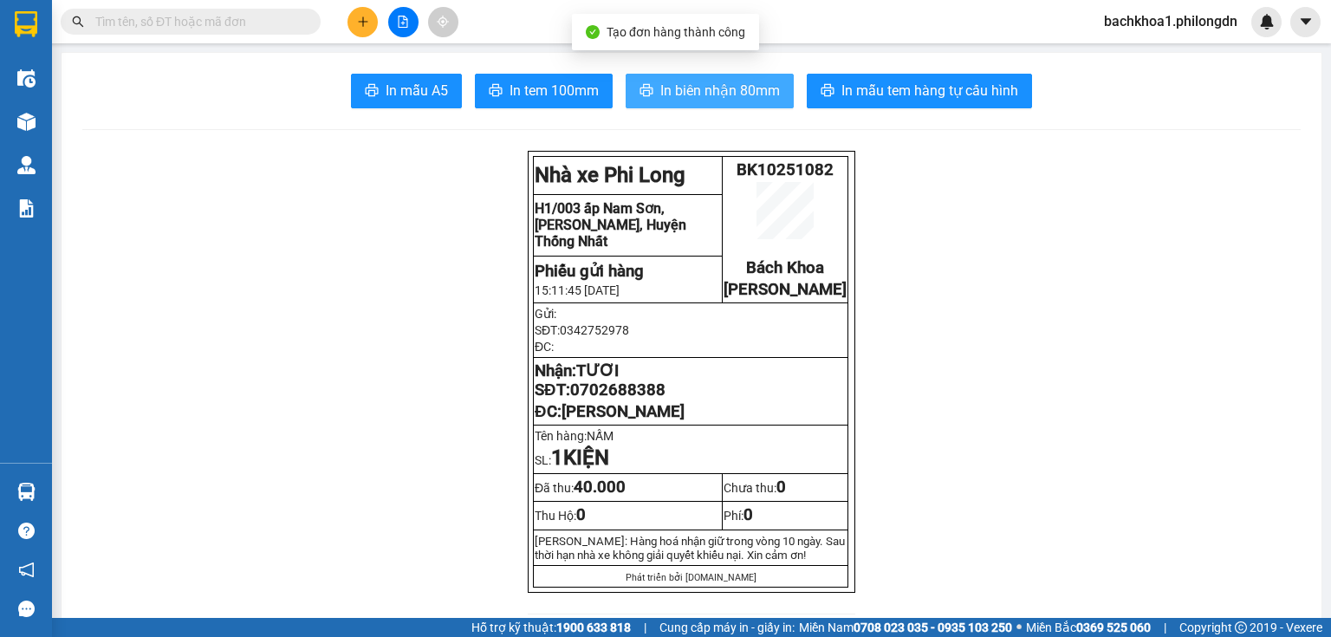
click at [699, 83] on span "In biên nhận 80mm" at bounding box center [720, 91] width 120 height 22
click at [755, 87] on span "In biên nhận 80mm" at bounding box center [720, 91] width 120 height 22
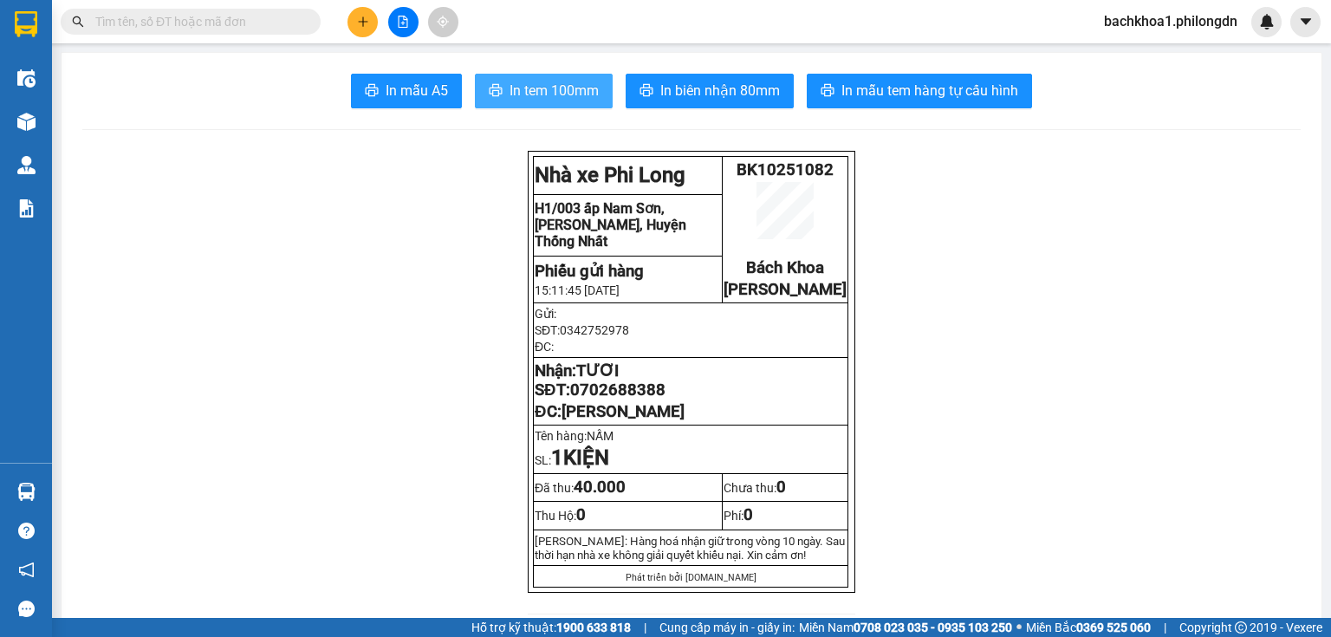
click at [543, 96] on span "In tem 100mm" at bounding box center [554, 91] width 89 height 22
click at [601, 399] on span "0702688388" at bounding box center [617, 389] width 95 height 19
click at [358, 11] on button at bounding box center [362, 22] width 30 height 30
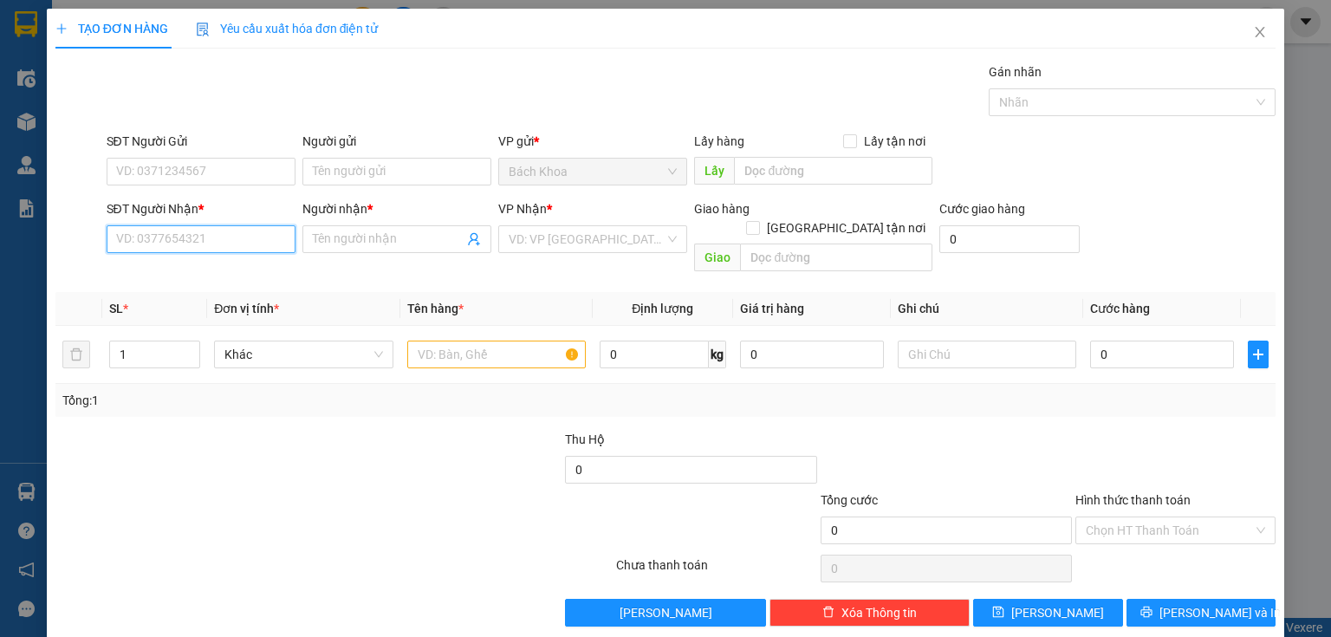
click at [193, 243] on input "SĐT Người Nhận *" at bounding box center [201, 239] width 189 height 28
type input "0902597547"
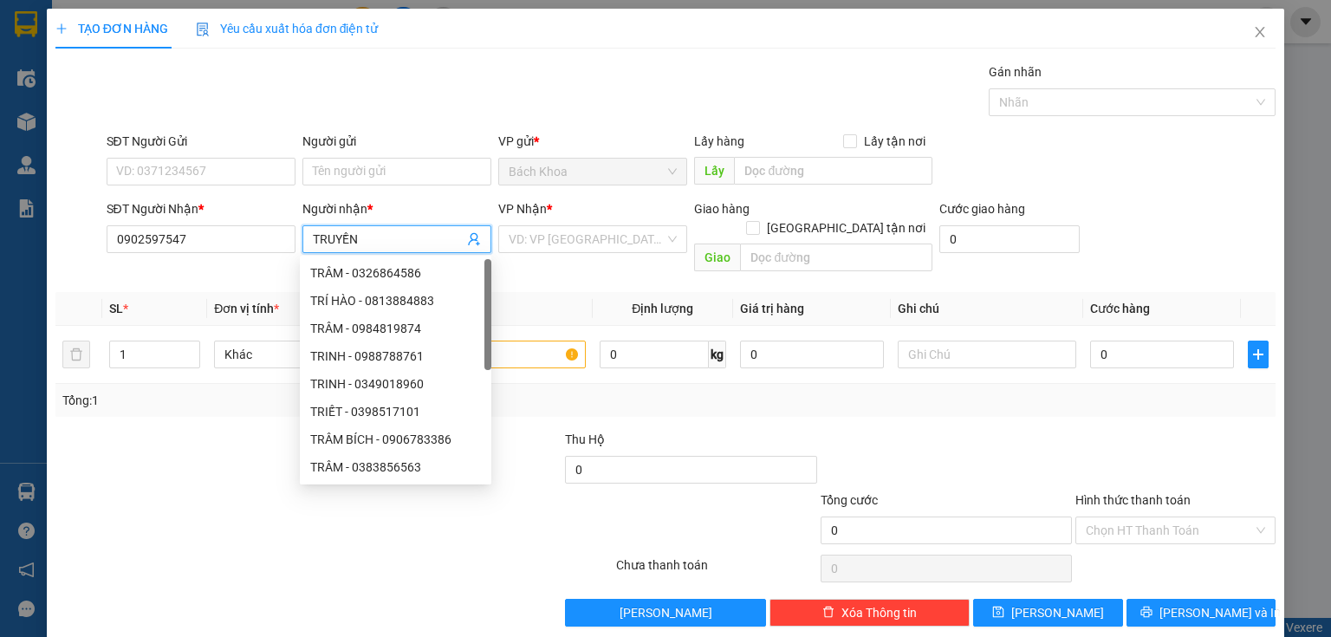
type input "TRUYỀN"
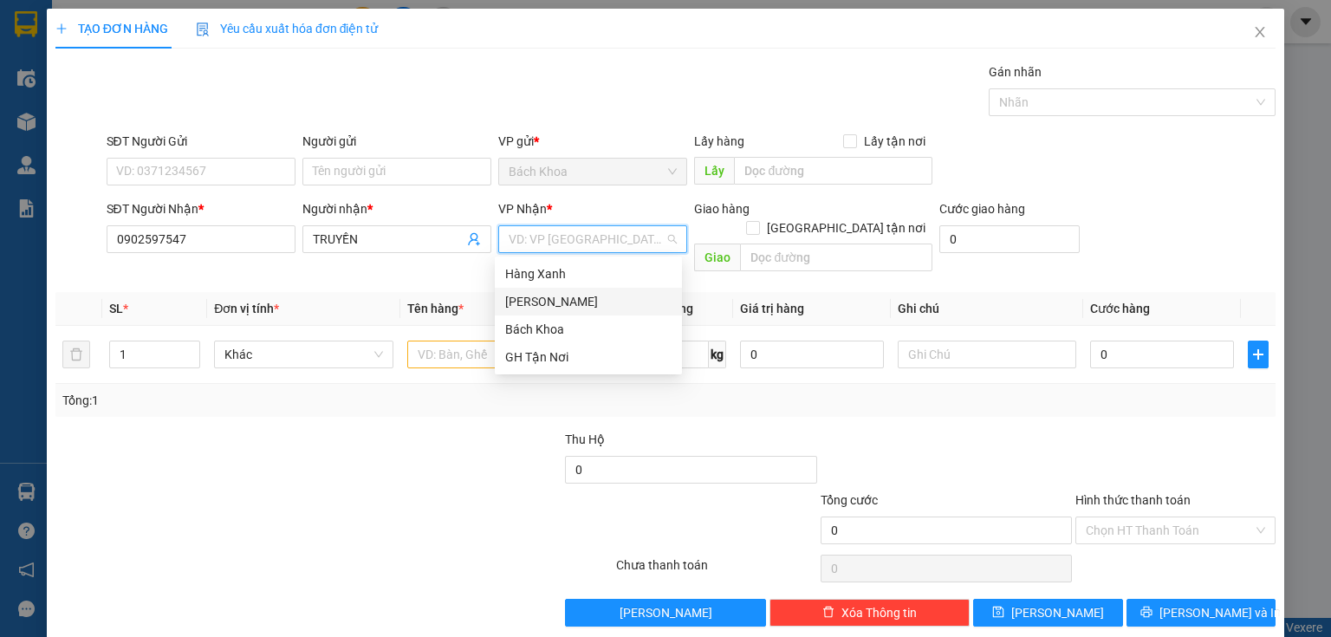
click at [575, 305] on div "[PERSON_NAME]" at bounding box center [588, 301] width 166 height 19
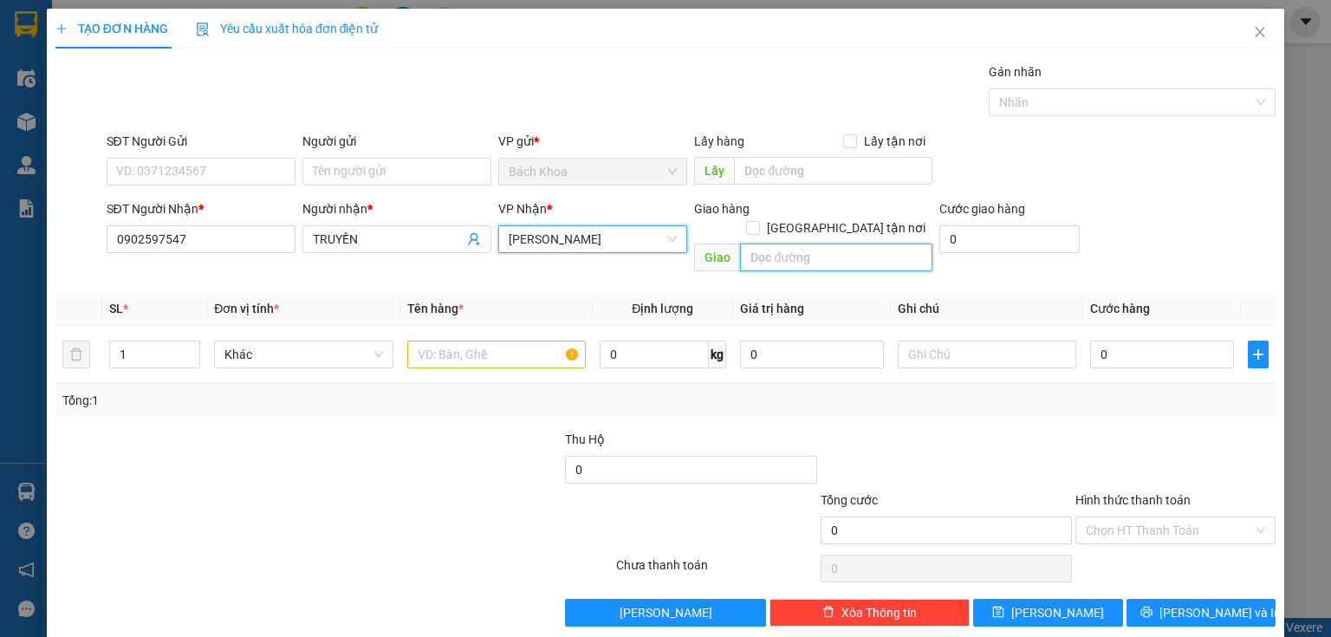
click at [819, 243] on input "text" at bounding box center [836, 257] width 192 height 28
type input "[PERSON_NAME]"
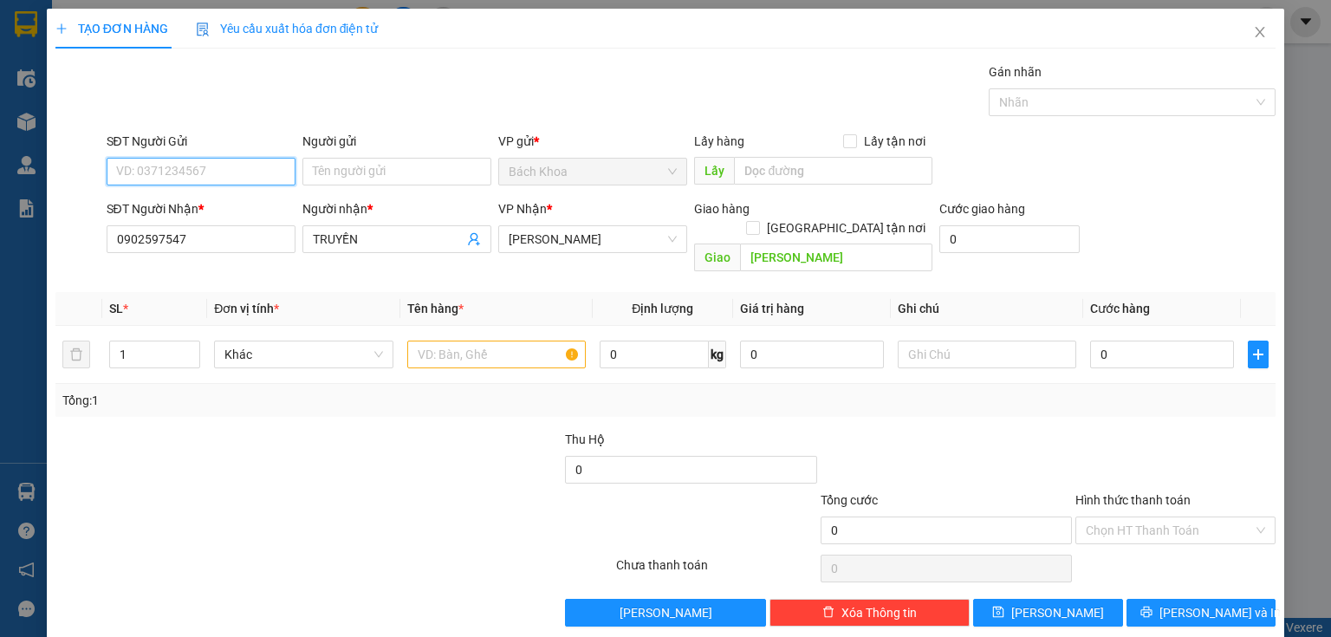
click at [166, 165] on input "SĐT Người Gửi" at bounding box center [201, 172] width 189 height 28
type input "0938450950"
click at [179, 211] on div "0938450950 - ." at bounding box center [199, 205] width 166 height 19
type input "."
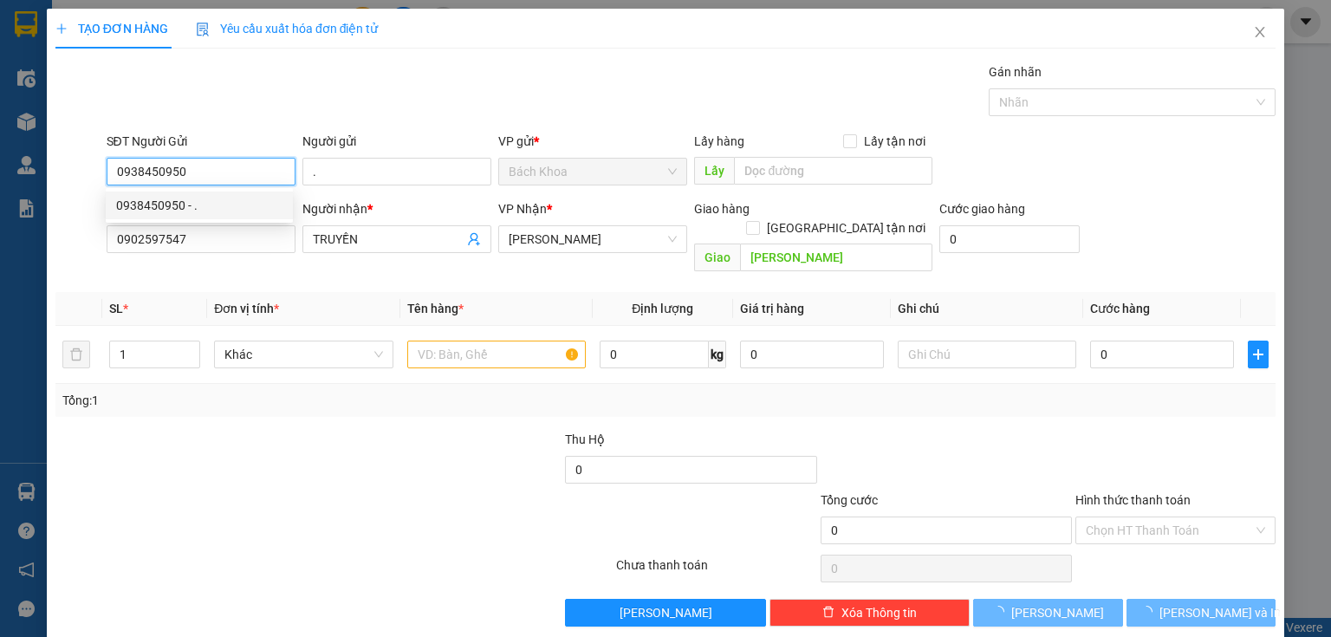
type input "30.000"
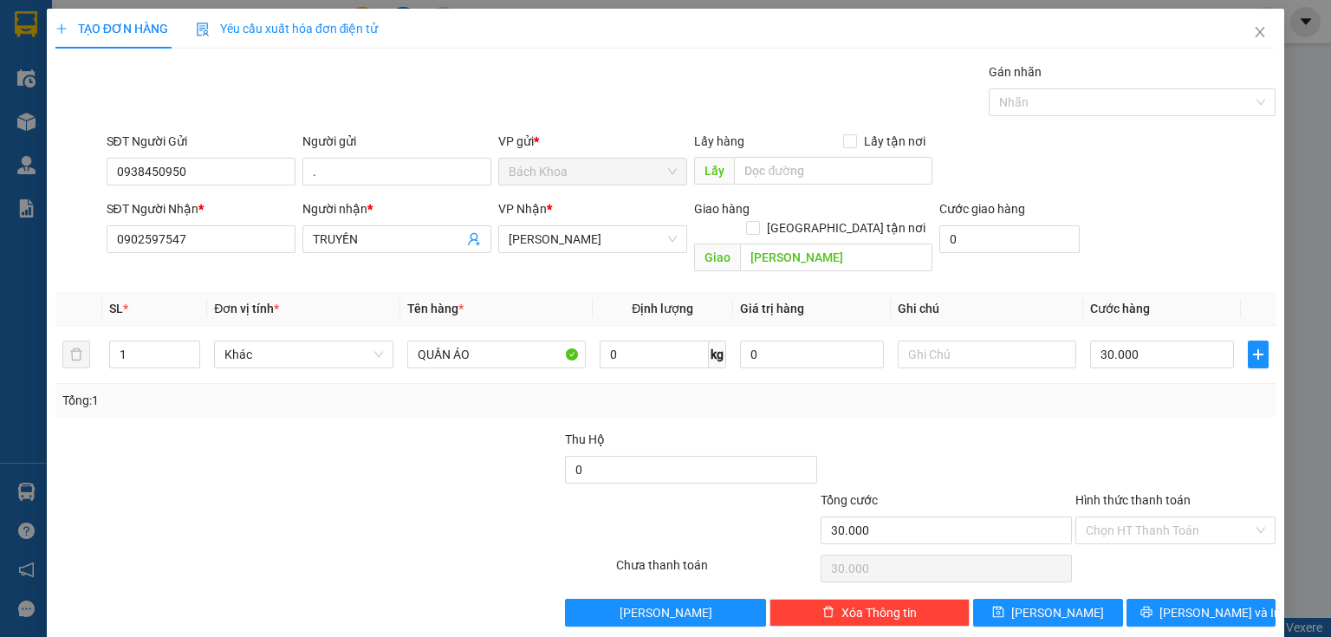
drag, startPoint x: 1140, startPoint y: 512, endPoint x: 1151, endPoint y: 524, distance: 16.0
click at [1140, 517] on input "Hình thức thanh toán" at bounding box center [1169, 530] width 167 height 26
click at [1156, 538] on div "Tại văn phòng" at bounding box center [1166, 544] width 178 height 19
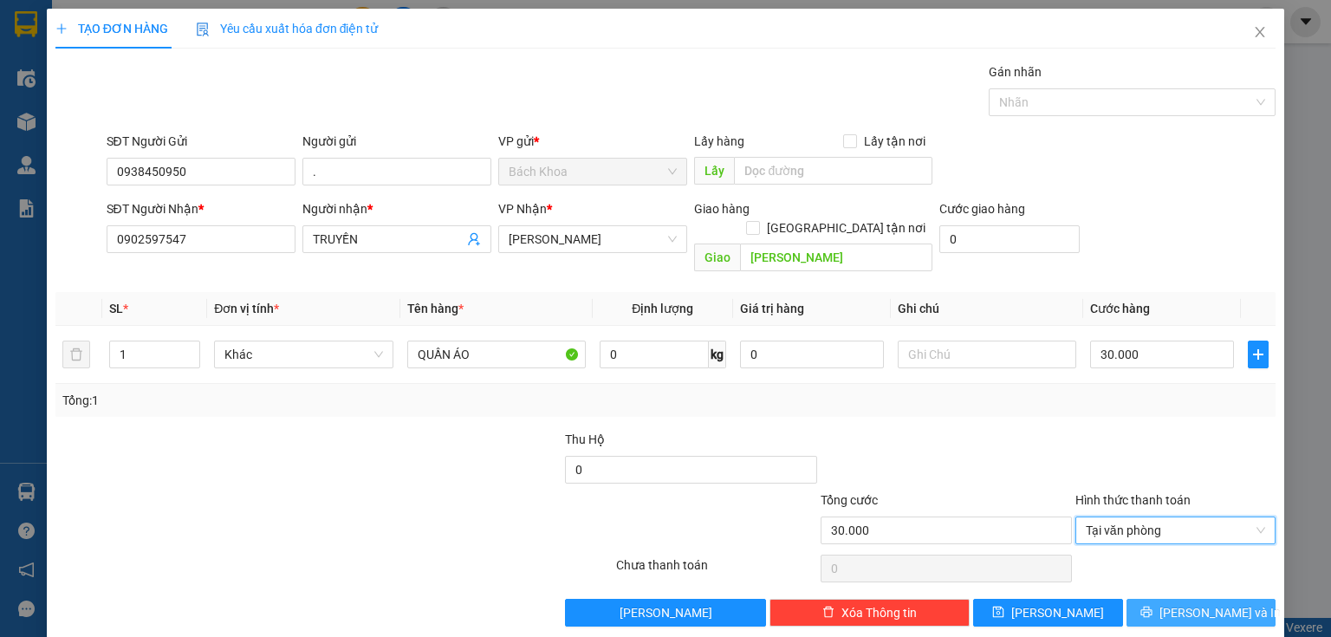
click at [1152, 606] on icon "printer" at bounding box center [1146, 612] width 12 height 12
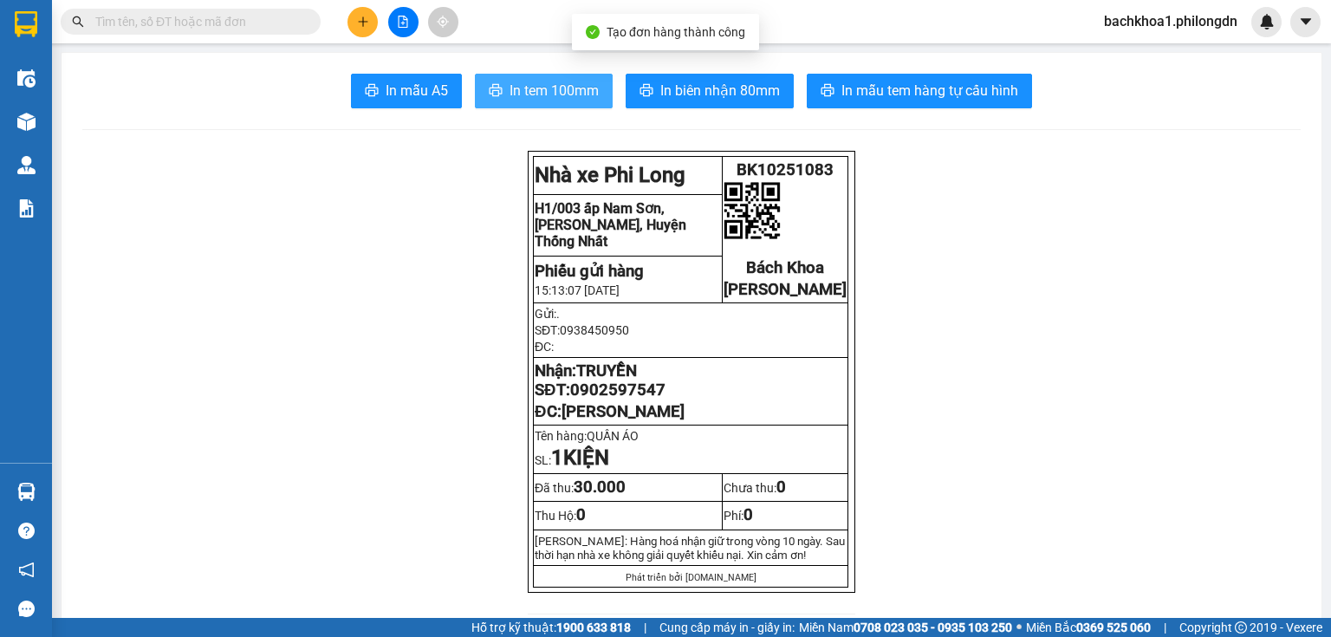
click at [557, 97] on span "In tem 100mm" at bounding box center [554, 91] width 89 height 22
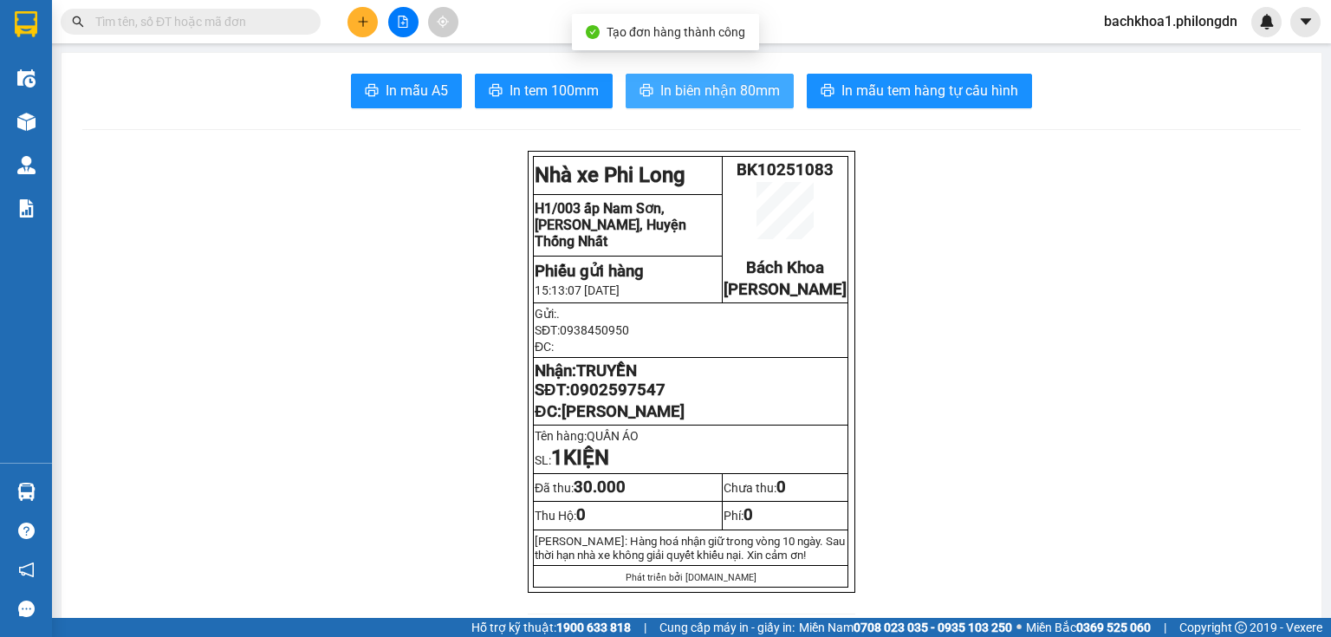
click at [704, 76] on button "In biên nhận 80mm" at bounding box center [710, 91] width 168 height 35
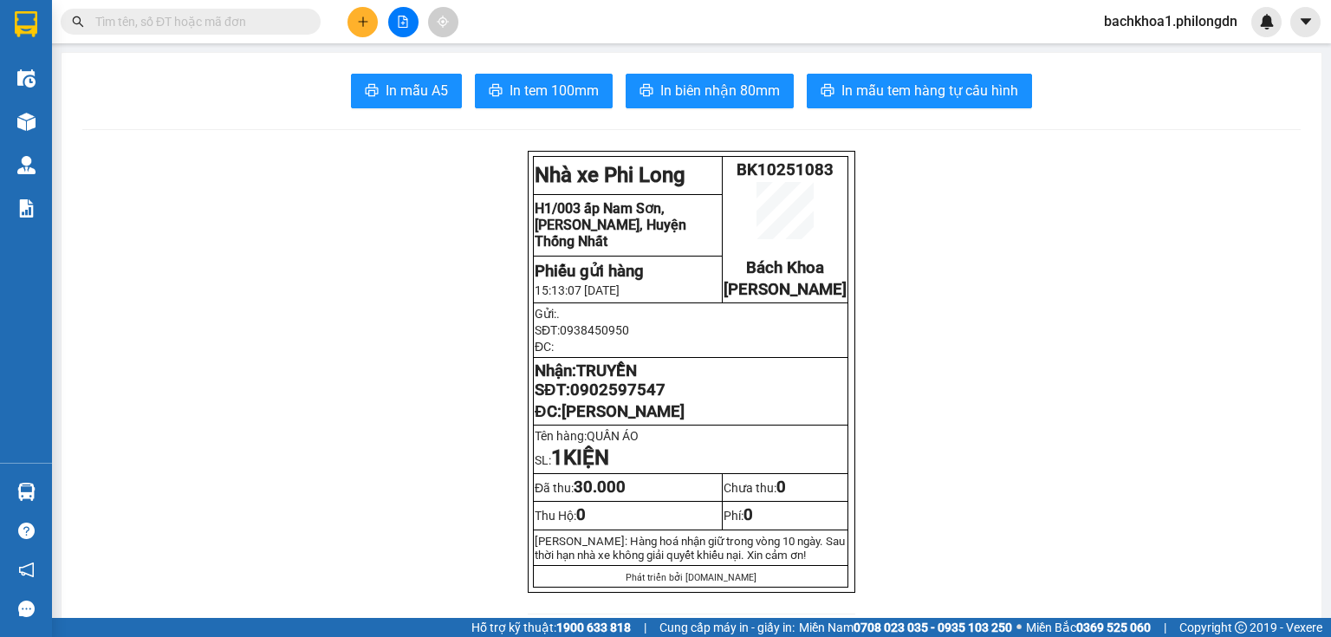
click at [608, 399] on span "0902597547" at bounding box center [617, 389] width 95 height 19
click at [607, 399] on span "0902597547" at bounding box center [617, 389] width 95 height 19
click at [360, 23] on icon "plus" at bounding box center [363, 22] width 12 height 12
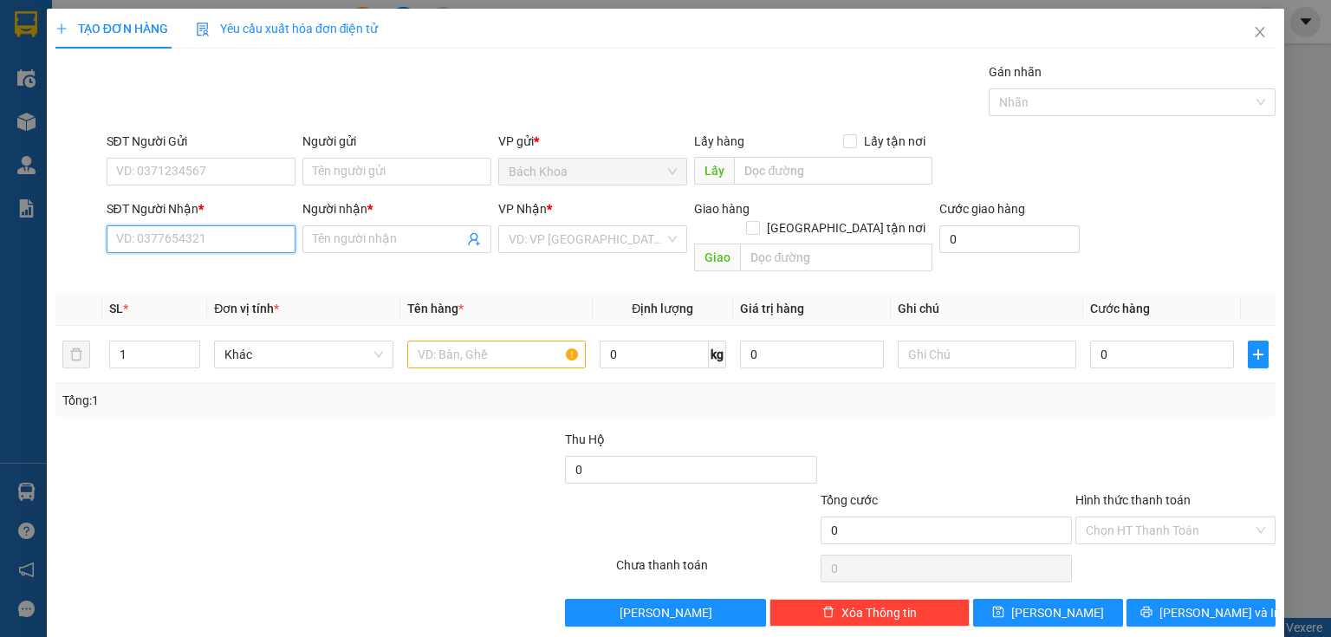
click at [153, 246] on input "SĐT Người Nhận *" at bounding box center [201, 239] width 189 height 28
click at [184, 263] on div "0975558360 - CHÂU" at bounding box center [199, 273] width 187 height 28
type input "0975558360"
type input "CHÂU"
type input "Đ/D SIÊU THỊ [PERSON_NAME]"
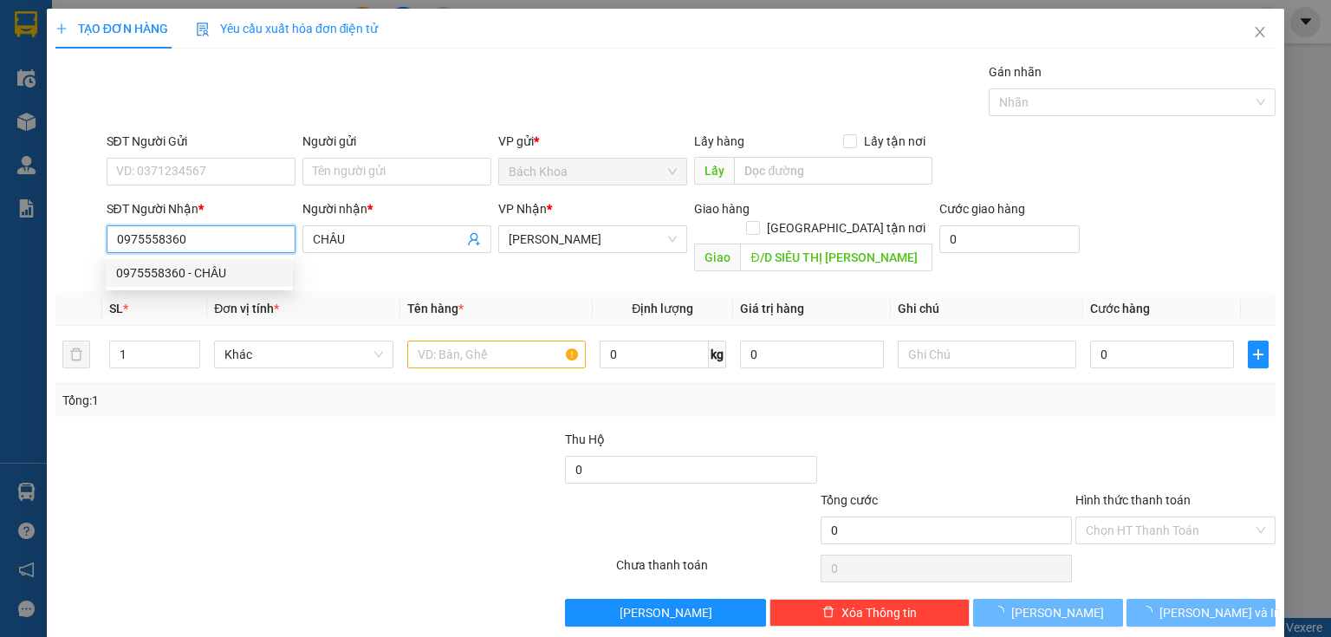
type input "200.000"
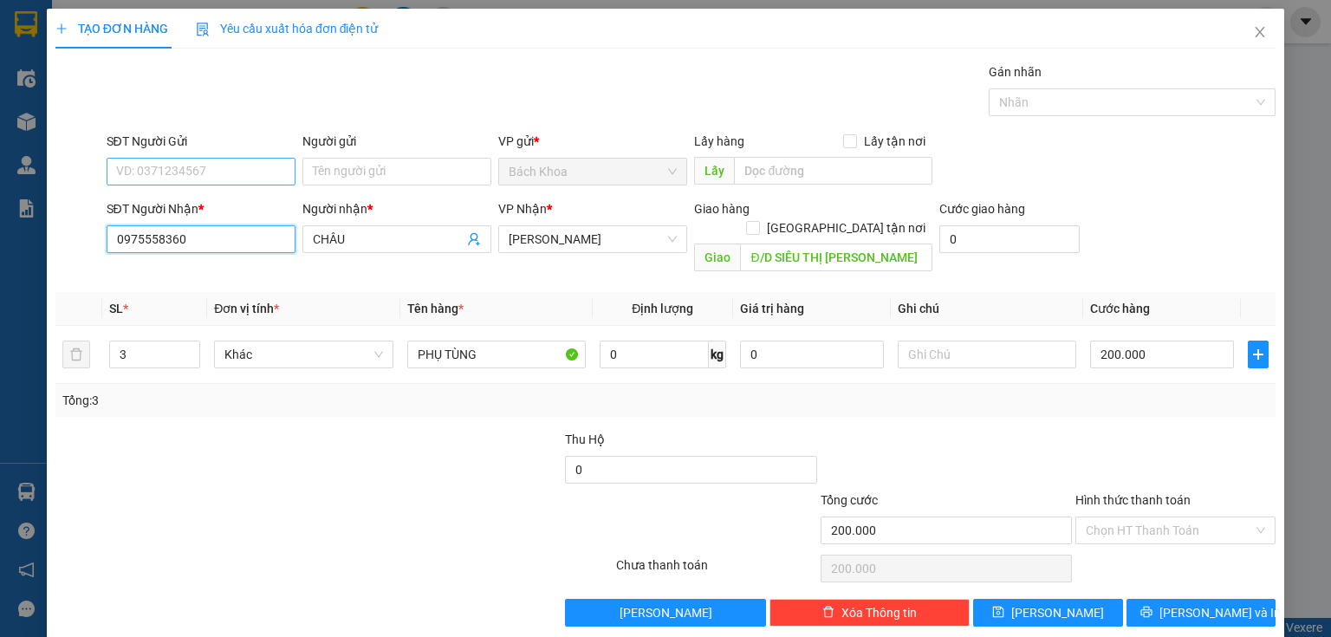
type input "0975558360"
click at [241, 175] on input "SĐT Người Gửi" at bounding box center [201, 172] width 189 height 28
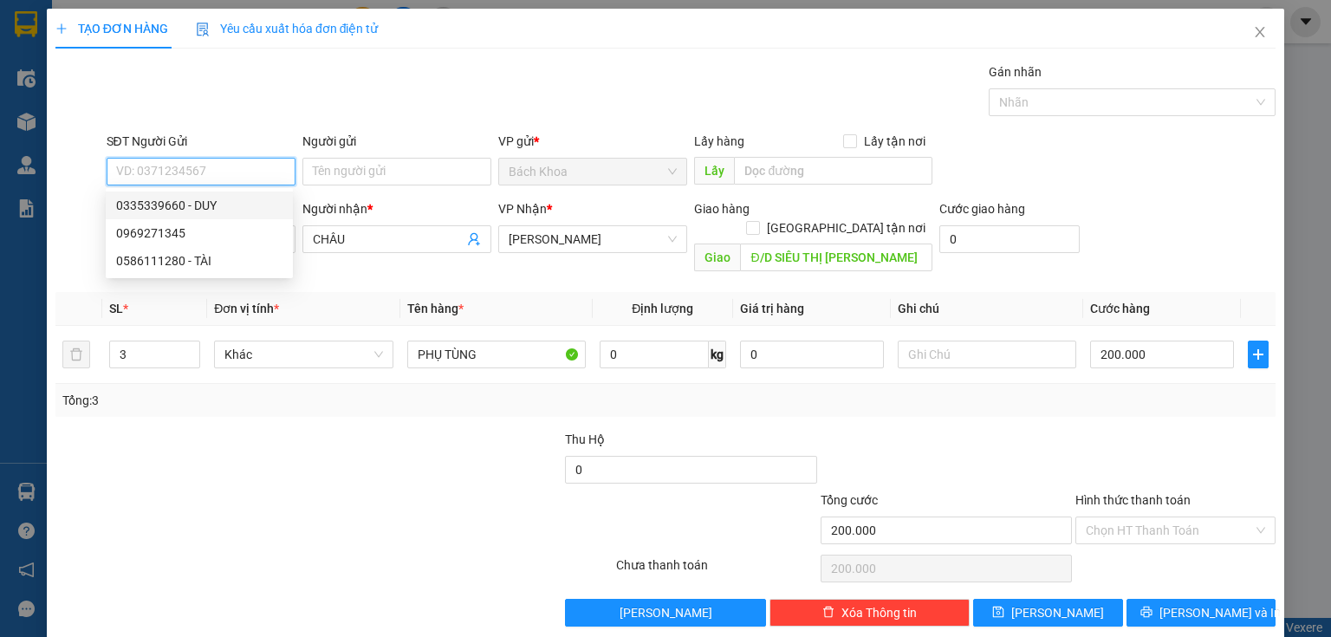
click at [225, 204] on div "0335339660 - DUY" at bounding box center [199, 205] width 166 height 19
type input "0335339660"
type input "DUY"
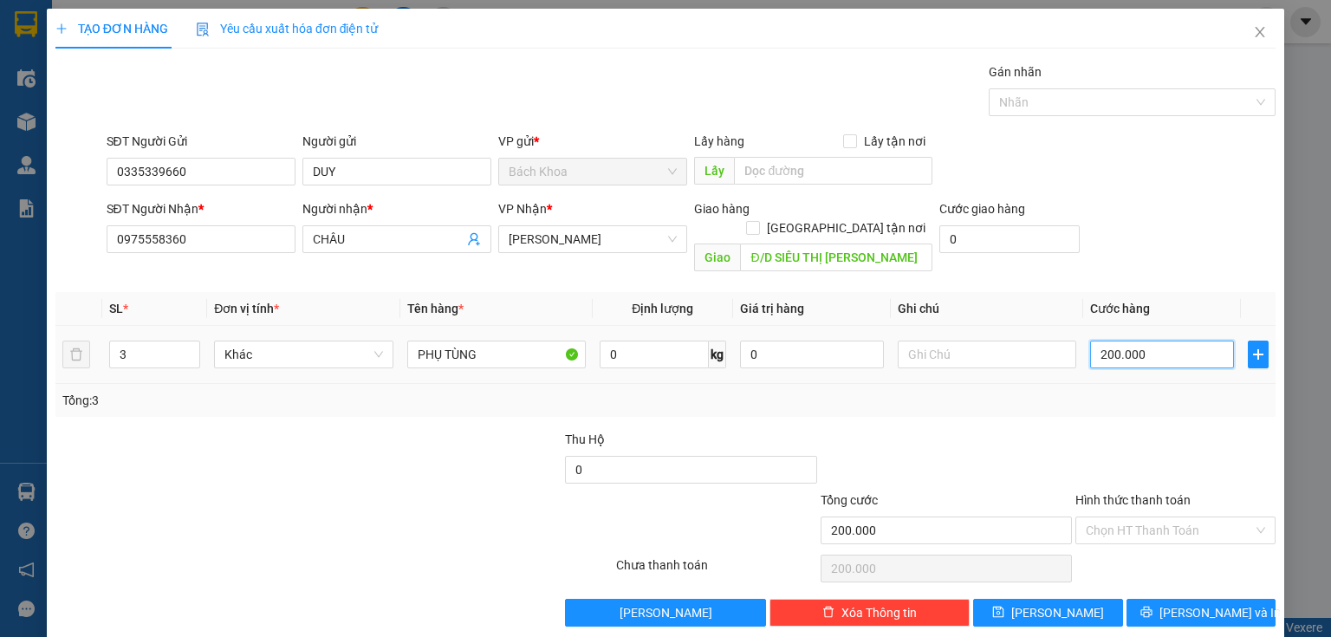
click at [1147, 341] on input "200.000" at bounding box center [1162, 355] width 144 height 28
click at [118, 341] on input "3" at bounding box center [154, 354] width 89 height 26
click at [1172, 599] on button "[PERSON_NAME] và In" at bounding box center [1201, 613] width 150 height 28
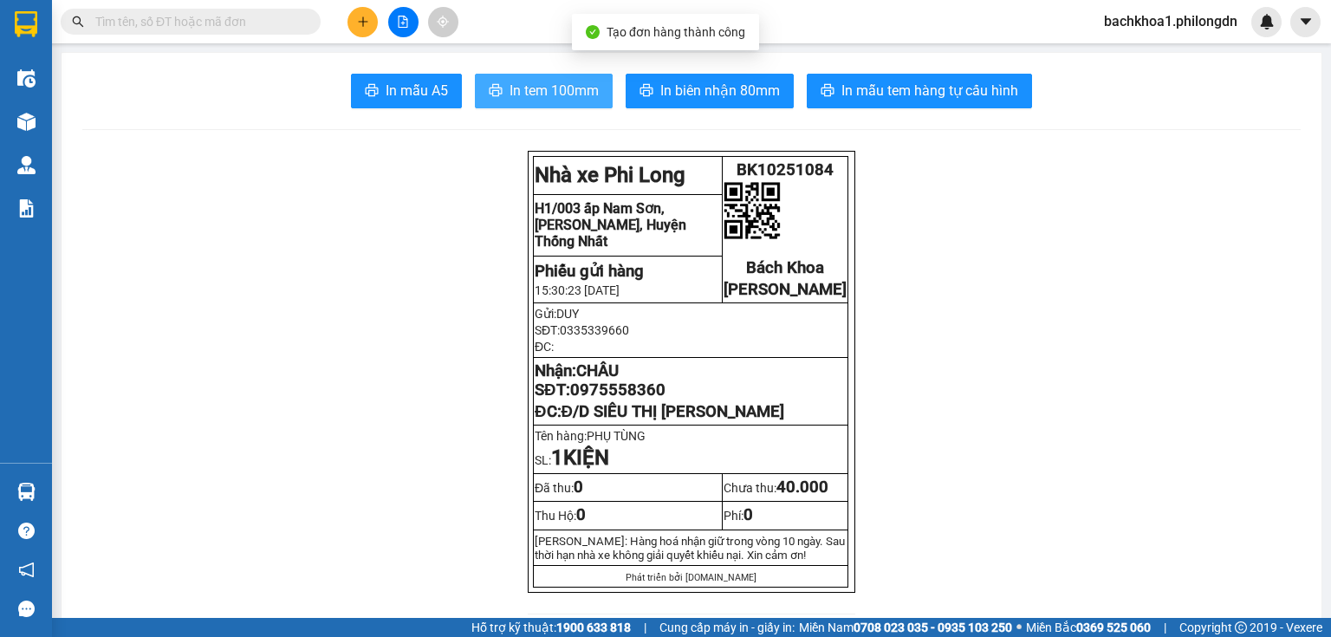
click at [527, 81] on button "In tem 100mm" at bounding box center [544, 91] width 138 height 35
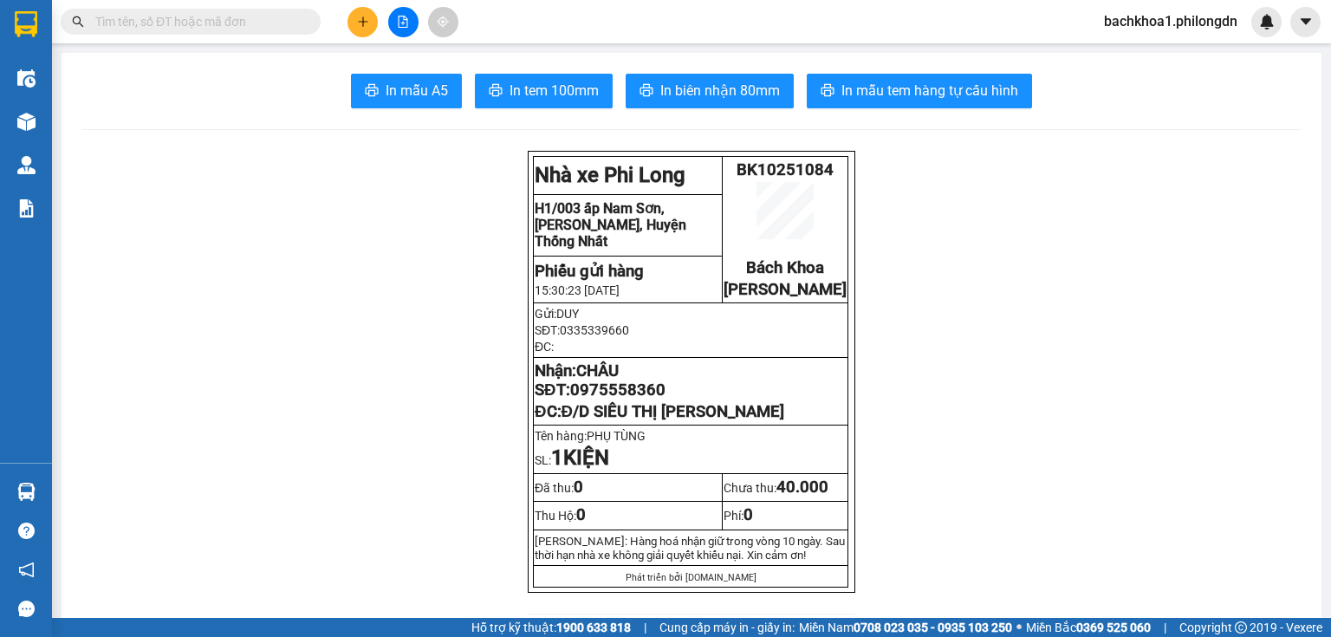
click at [691, 107] on button "In biên nhận 80mm" at bounding box center [710, 91] width 168 height 35
click at [726, 90] on span "In biên nhận 80mm" at bounding box center [720, 91] width 120 height 22
click at [626, 399] on span "0975558360" at bounding box center [617, 389] width 95 height 19
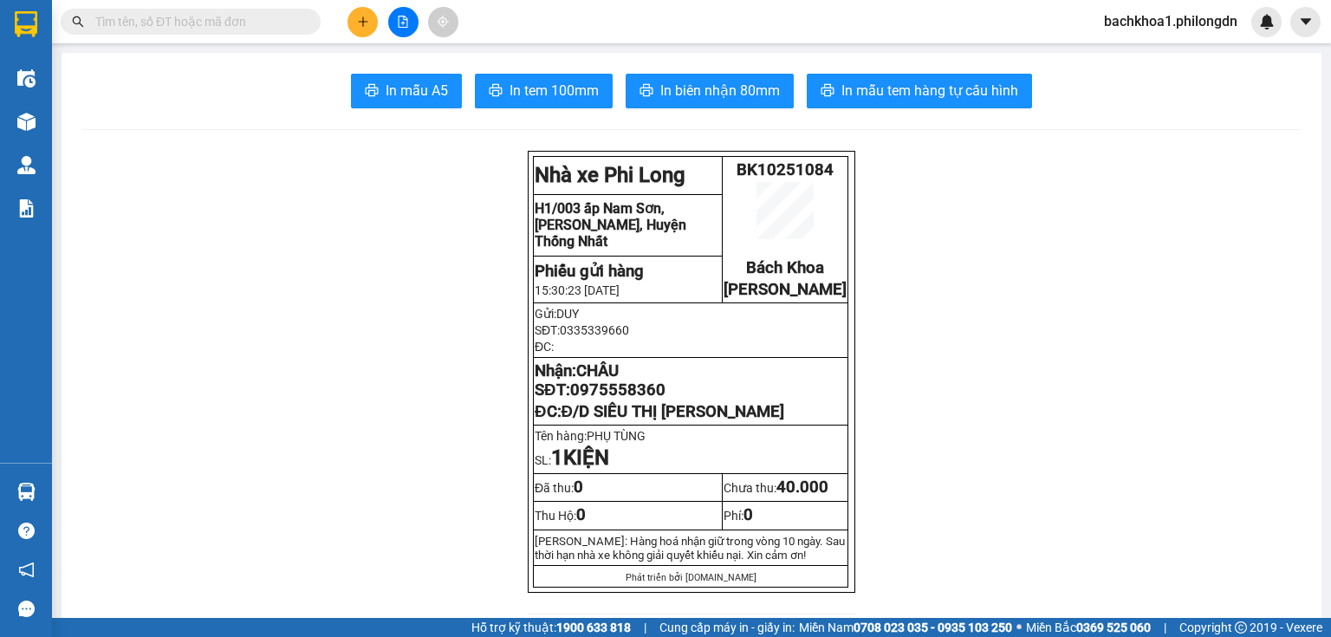
click at [371, 23] on button at bounding box center [362, 22] width 30 height 30
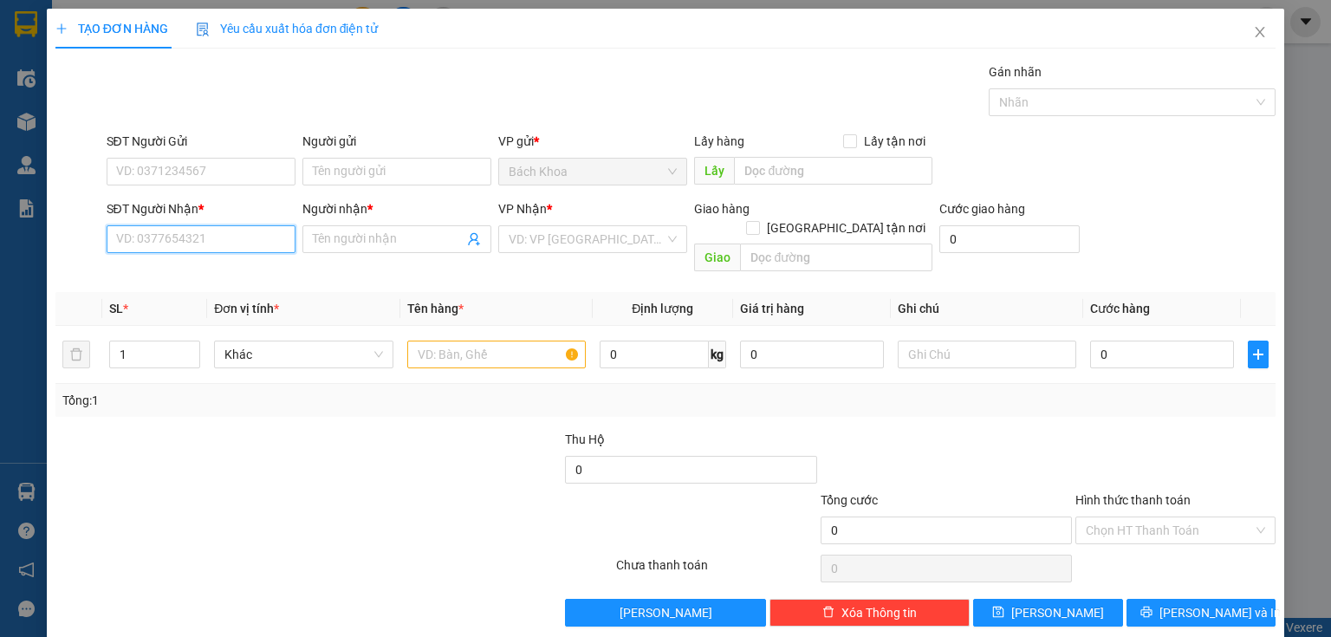
click at [173, 229] on input "SĐT Người Nhận *" at bounding box center [201, 239] width 189 height 28
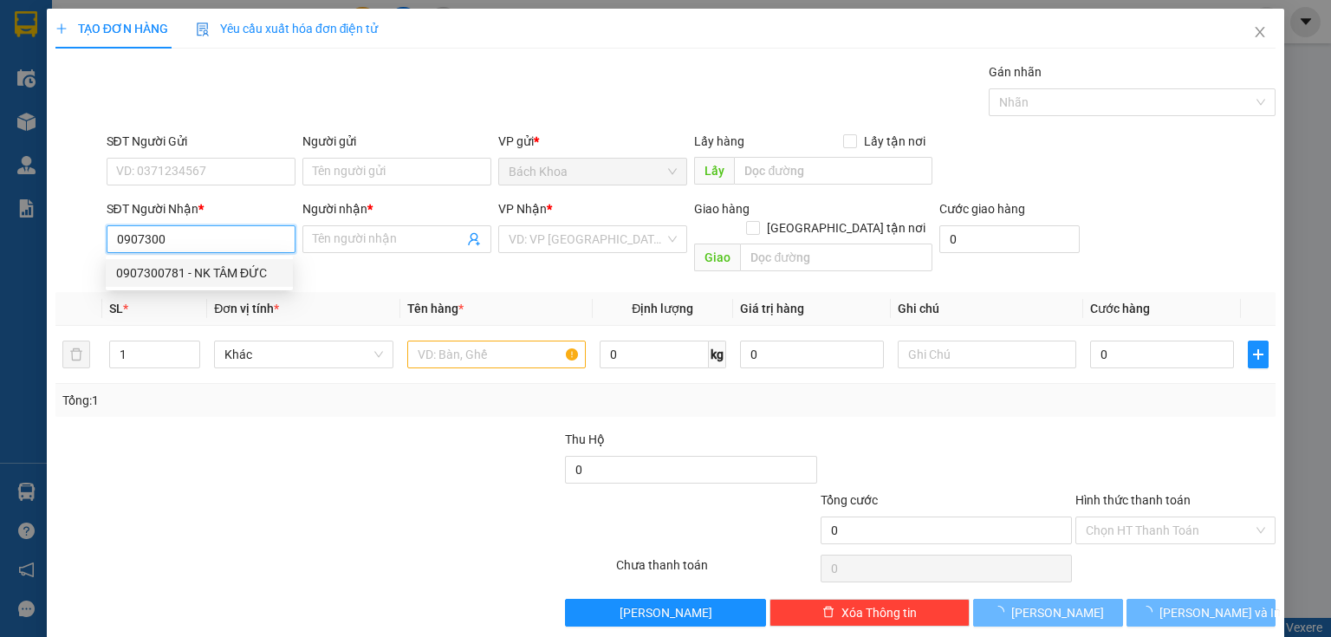
click at [217, 282] on div "0907300781 - NK TÂM ĐỨC" at bounding box center [199, 273] width 187 height 28
type input "0907300781"
type input "NK TÂM ĐỨC"
type input "NINH PHÁT"
type input "30.000"
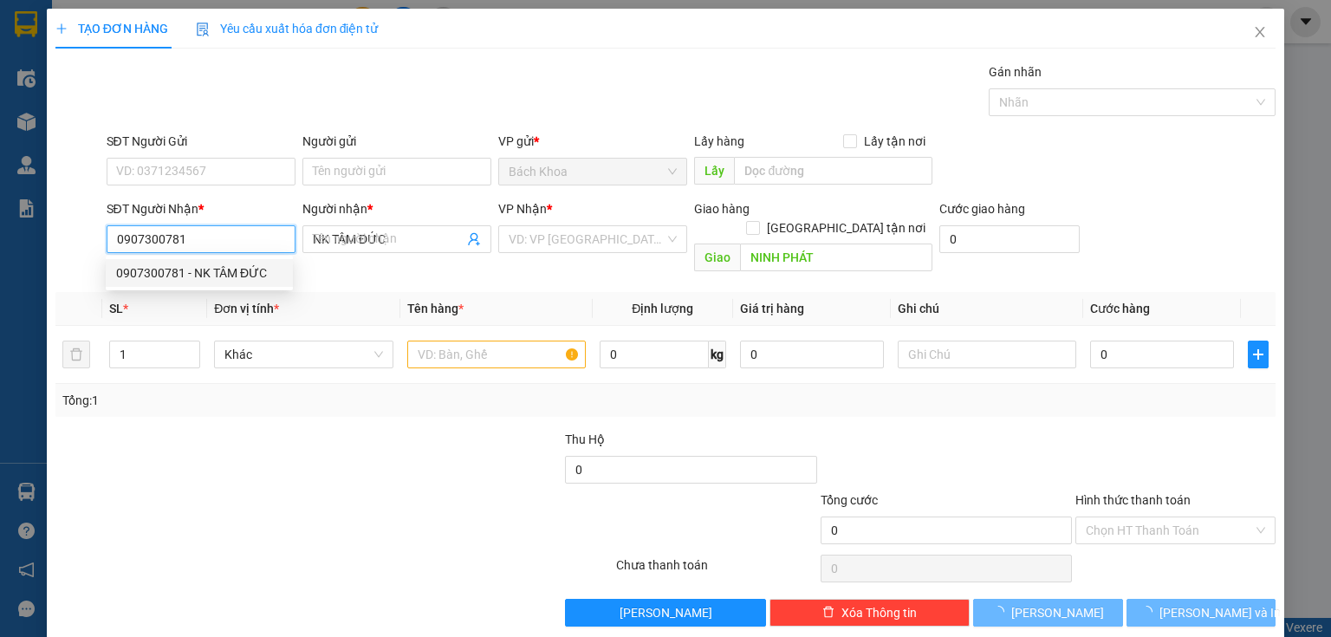
type input "30.000"
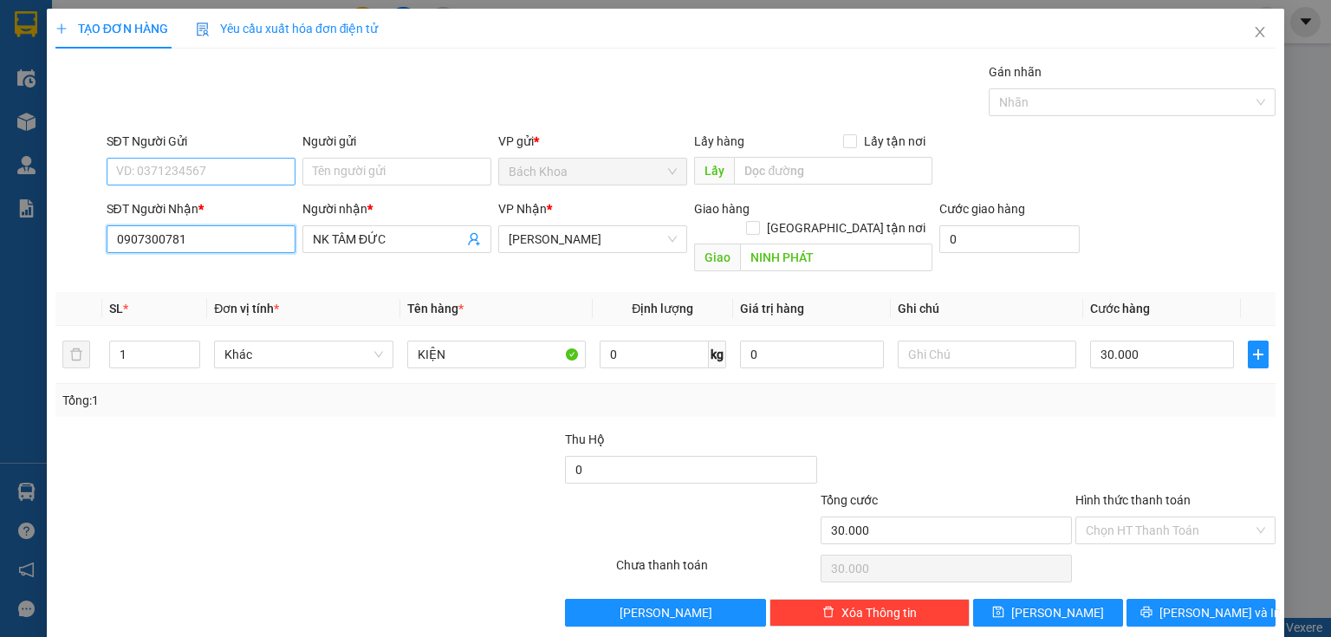
type input "0907300781"
click at [217, 179] on input "SĐT Người Gửi" at bounding box center [201, 172] width 189 height 28
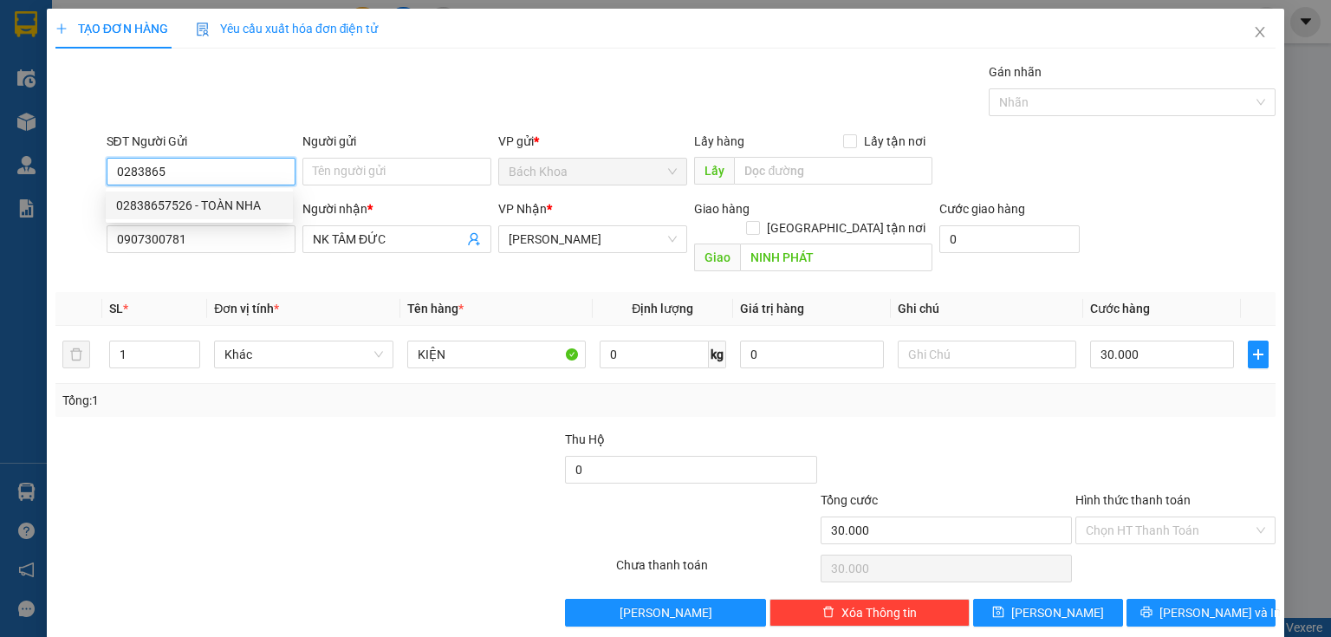
click at [201, 205] on div "02838657526 - TOÀN NHA" at bounding box center [199, 205] width 166 height 19
type input "02838657526"
type input "TOÀN NHA"
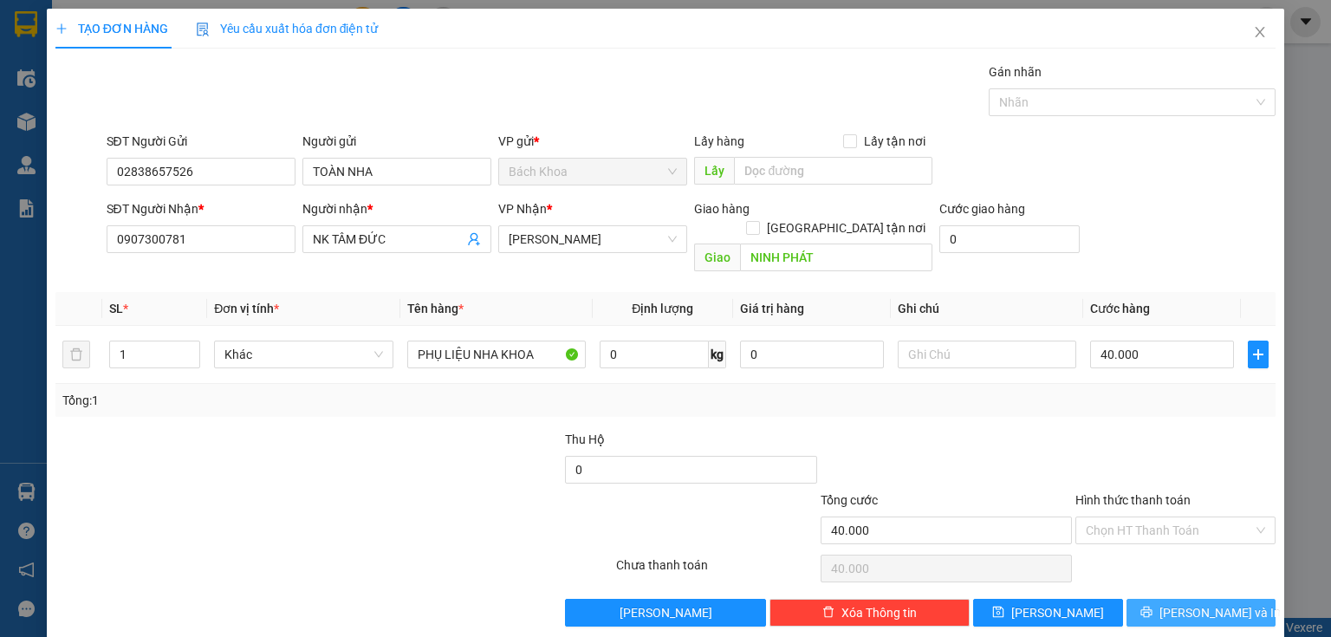
click at [1171, 599] on button "[PERSON_NAME] và In" at bounding box center [1201, 613] width 150 height 28
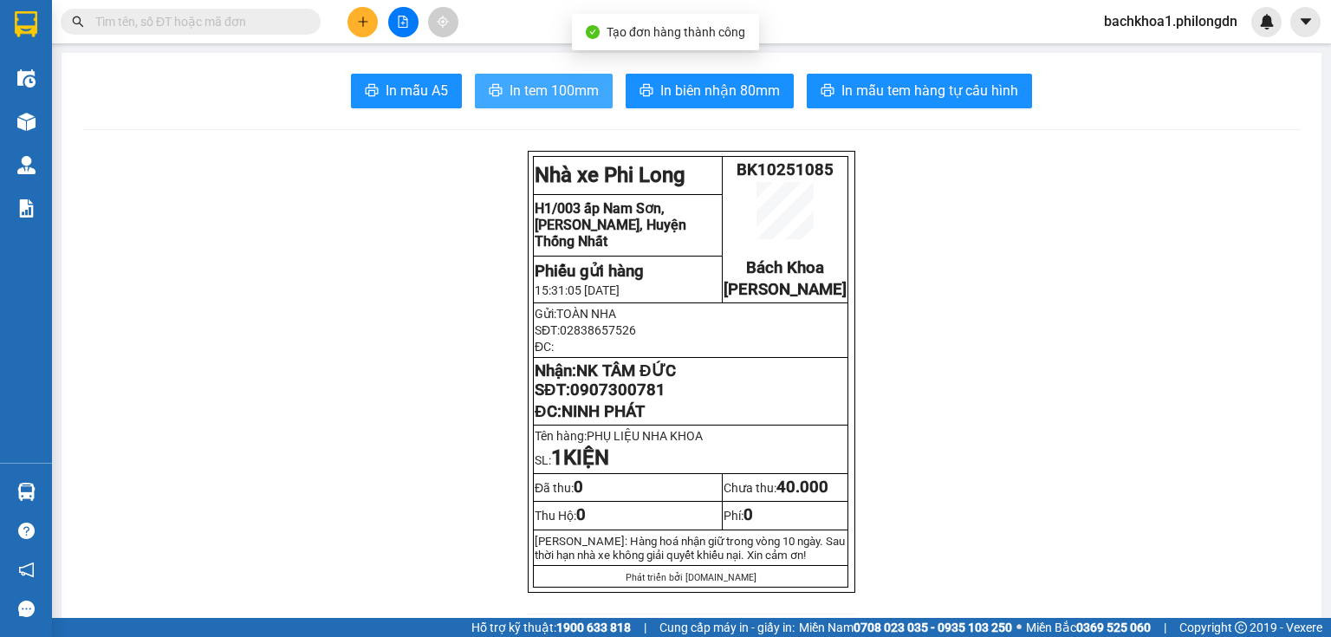
click at [545, 90] on span "In tem 100mm" at bounding box center [554, 91] width 89 height 22
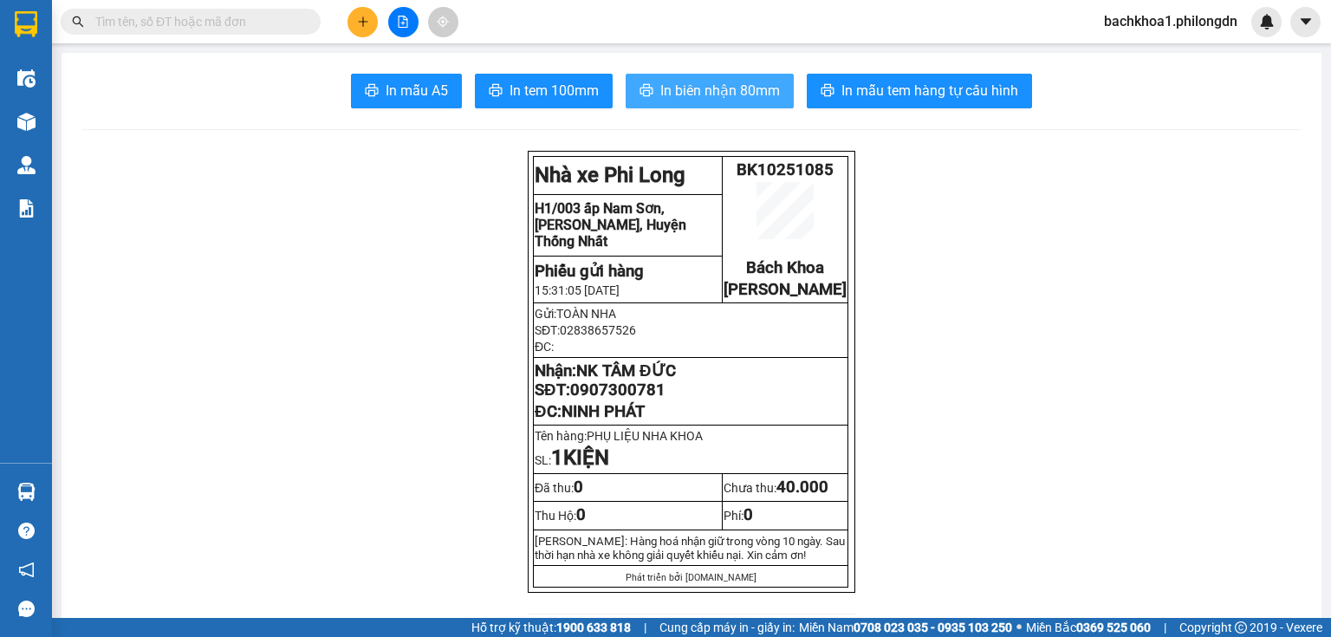
click at [714, 92] on span "In biên nhận 80mm" at bounding box center [720, 91] width 120 height 22
click at [694, 96] on span "In biên nhận 80mm" at bounding box center [720, 91] width 120 height 22
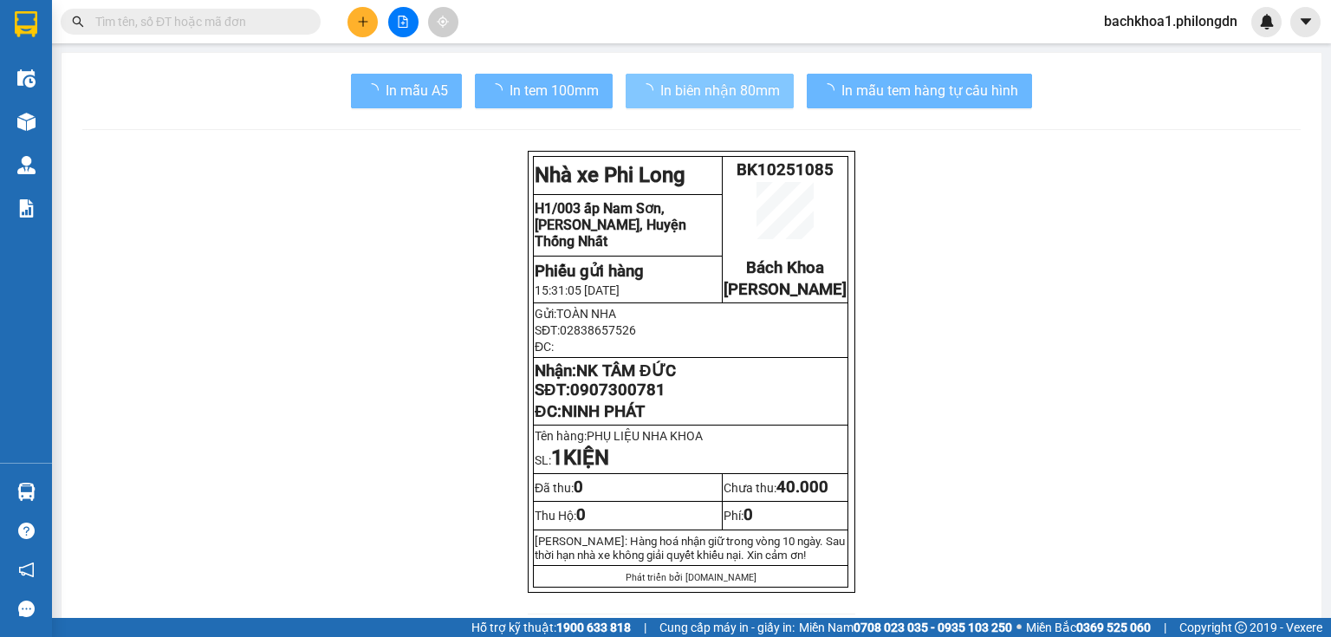
click at [611, 380] on span "NK TÂM ĐỨC" at bounding box center [625, 370] width 99 height 19
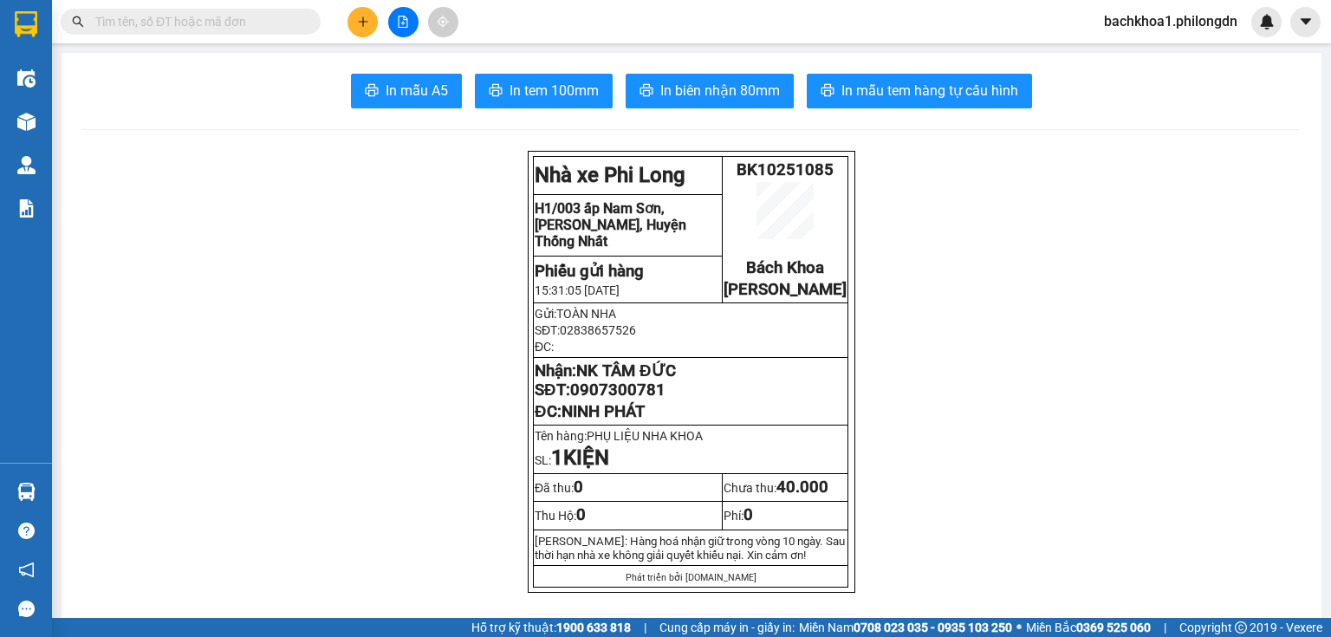
click at [610, 399] on span "0907300781" at bounding box center [617, 389] width 95 height 19
click at [351, 28] on button at bounding box center [362, 22] width 30 height 30
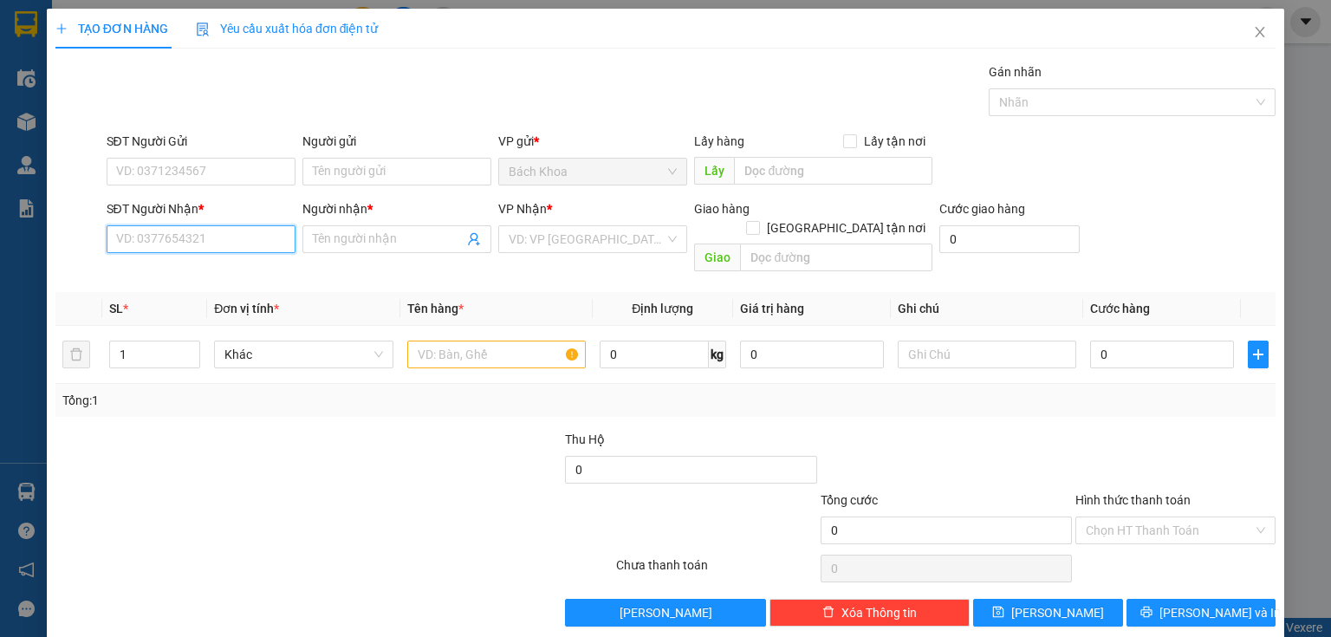
click at [140, 236] on input "SĐT Người Nhận *" at bounding box center [201, 239] width 189 height 28
click at [197, 284] on div "0395334467 - KIỆT" at bounding box center [199, 273] width 187 height 28
type input "0395334467"
type input "KIỆT"
type input "NHÀ XE"
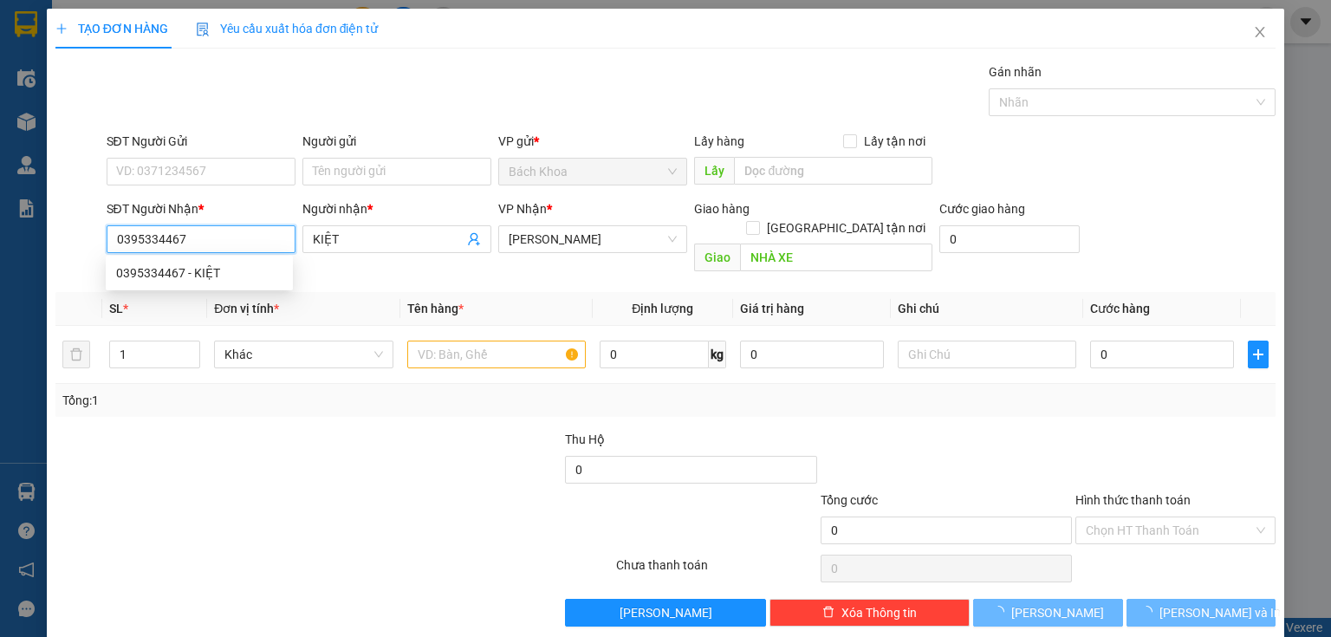
type input "40.000"
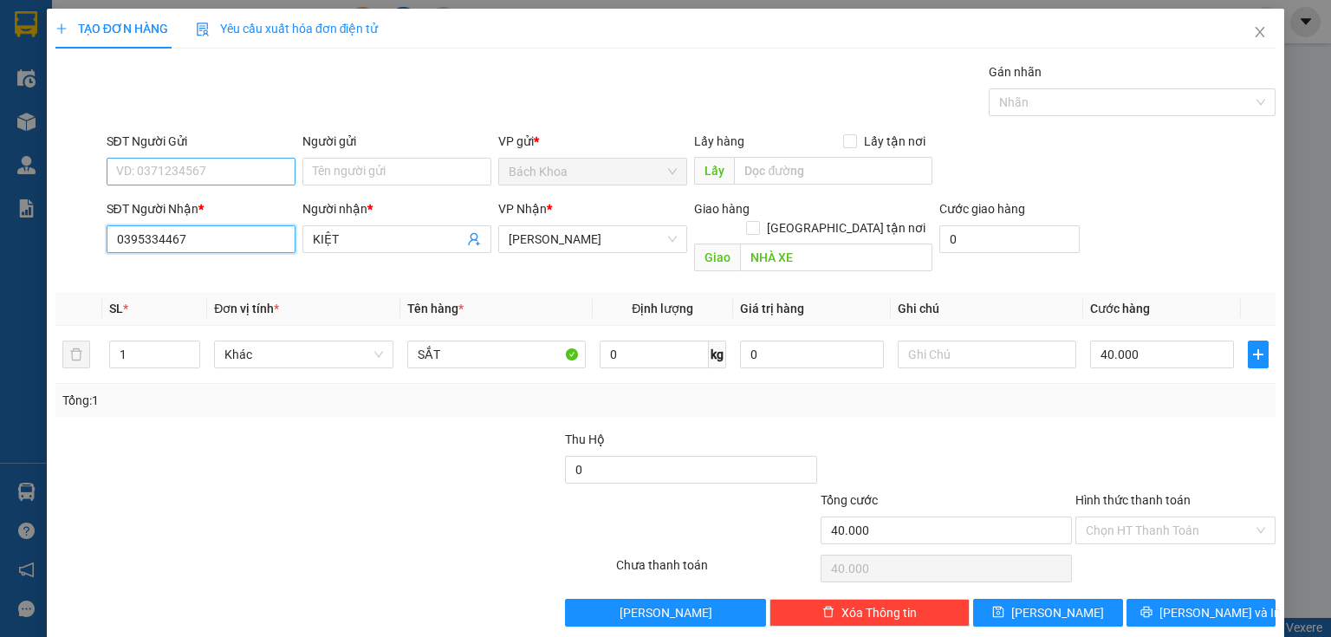
type input "0395334467"
click at [211, 166] on input "SĐT Người Gửi" at bounding box center [201, 172] width 189 height 28
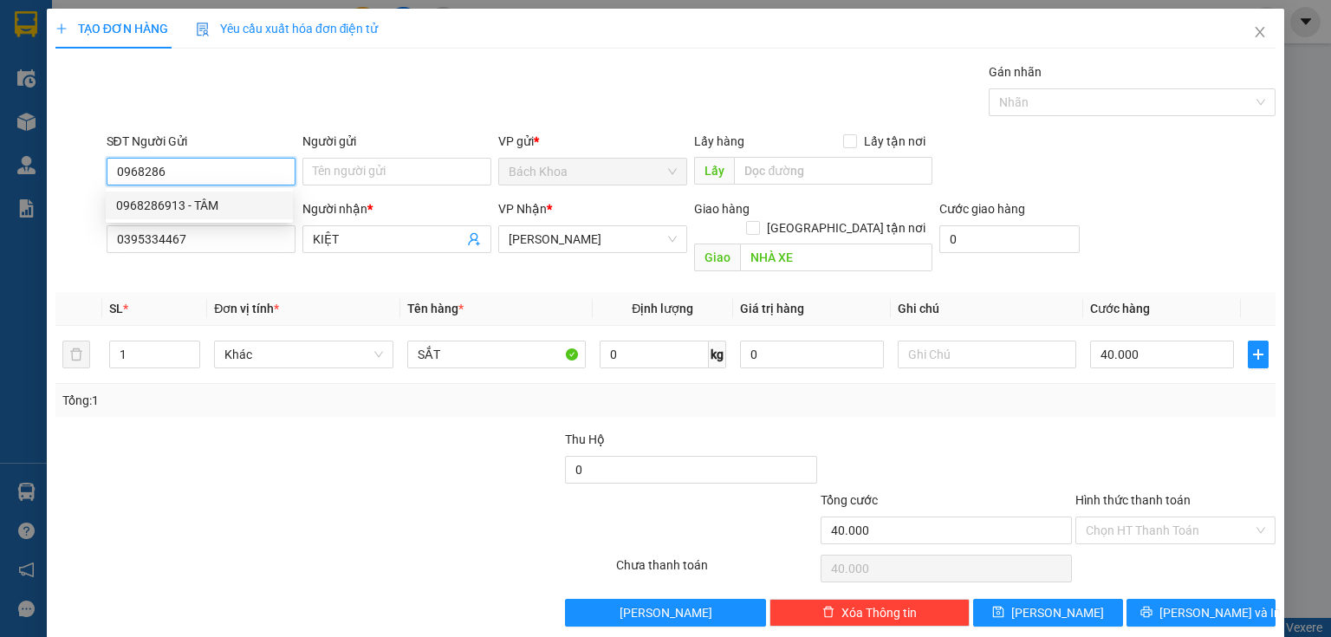
click at [177, 203] on div "0968286913 - TÂM" at bounding box center [199, 205] width 166 height 19
type input "0968286913"
type input "TÂM"
type input "0968286913"
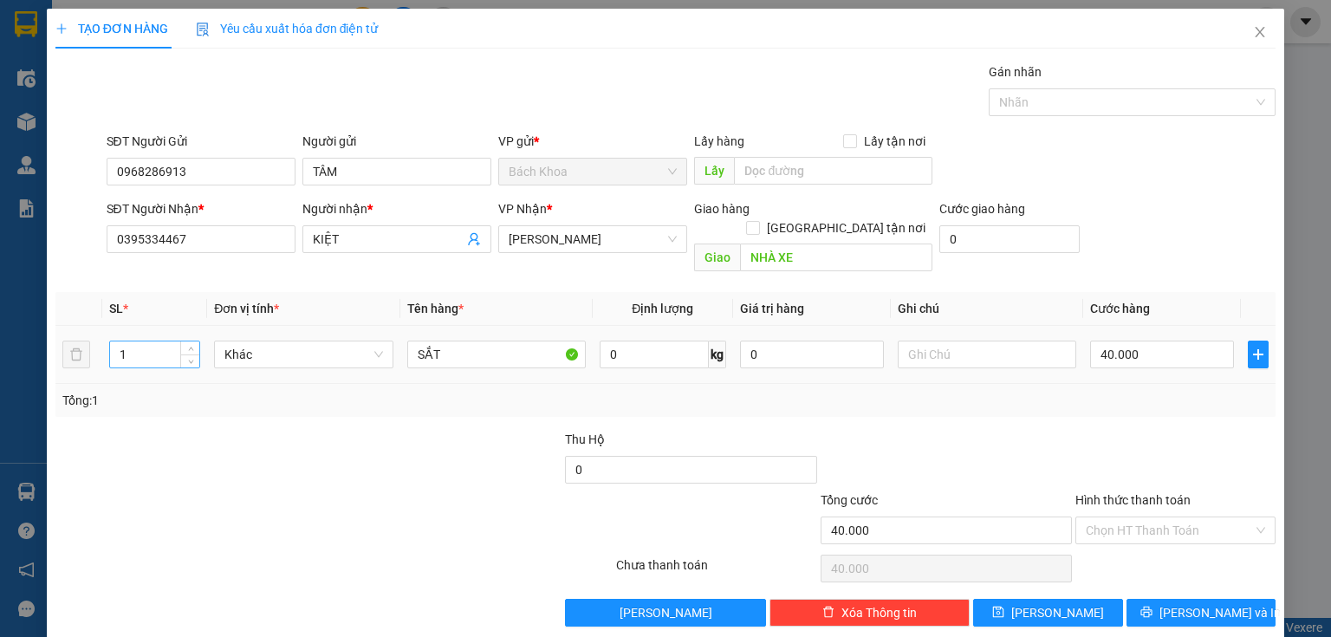
click at [137, 341] on input "1" at bounding box center [154, 354] width 89 height 26
type input "12"
click at [1175, 349] on div "40.000" at bounding box center [1162, 354] width 144 height 35
click at [1174, 341] on input "40.000" at bounding box center [1162, 355] width 144 height 28
type input "4"
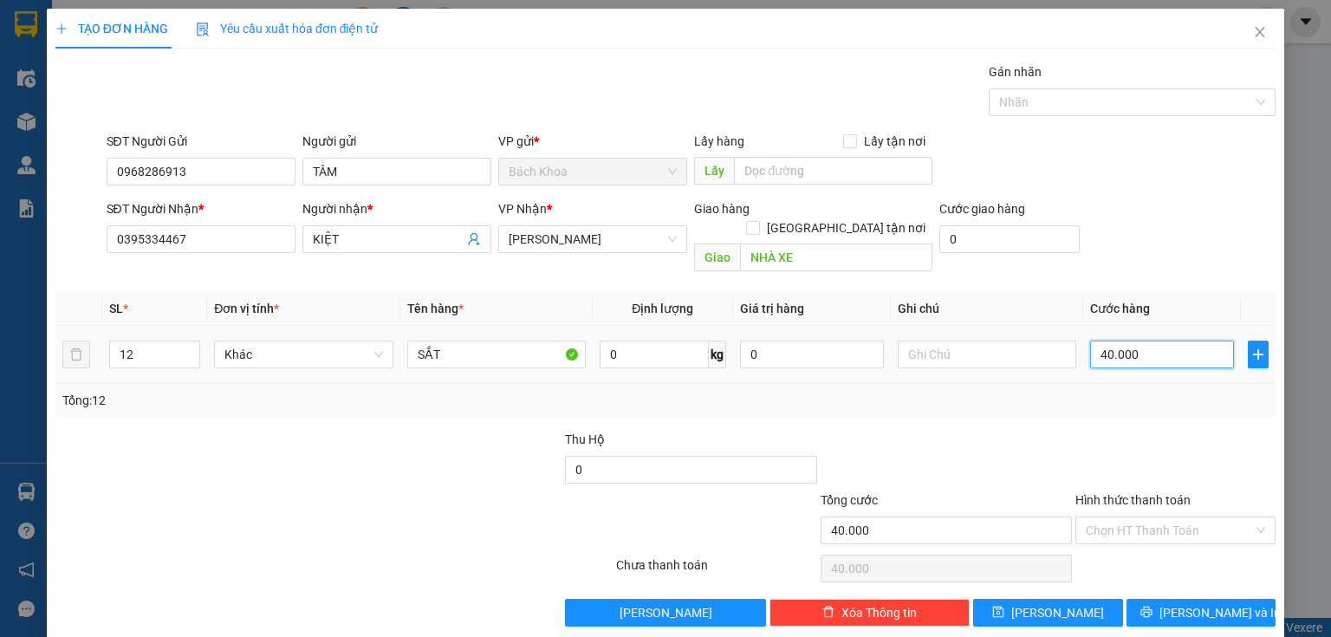
type input "4"
type input "40"
type input "400"
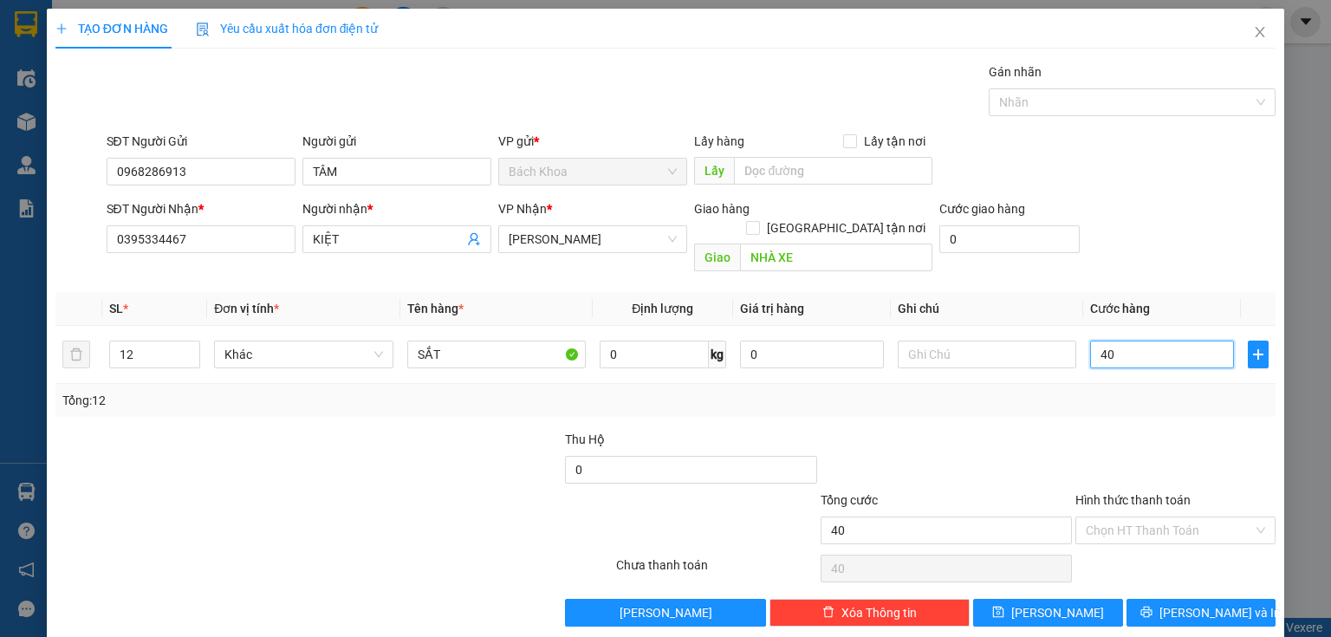
type input "400"
type input "4.000"
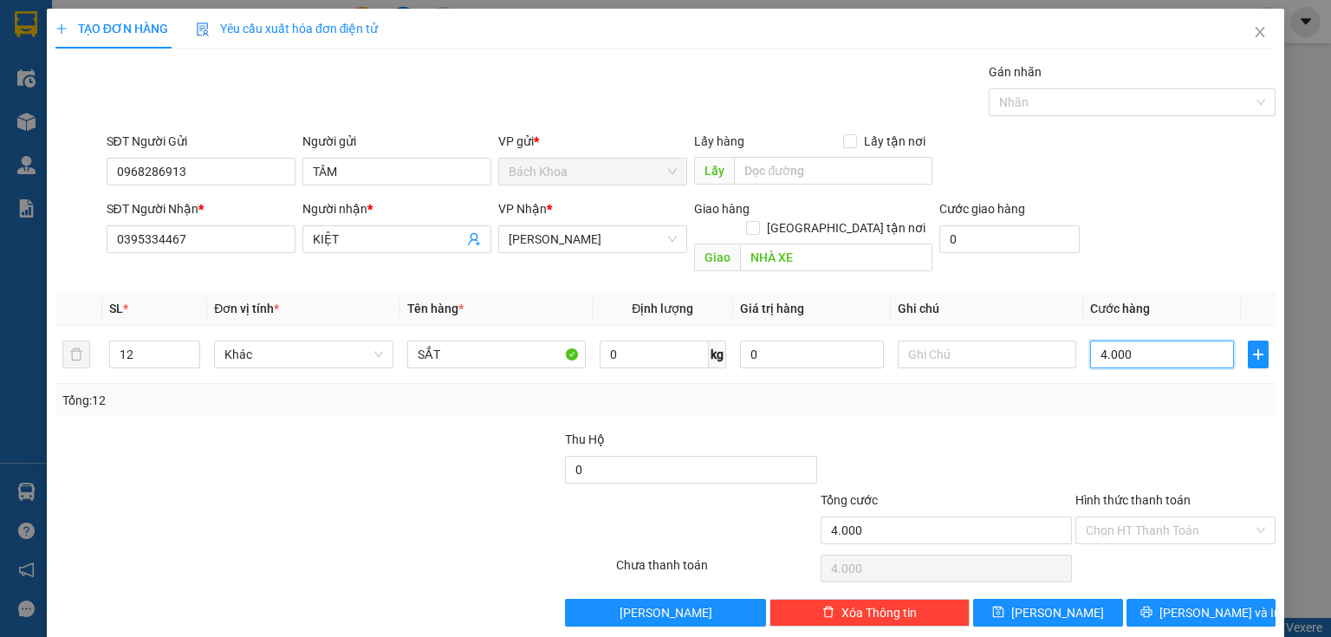
type input "40.000"
type input "400.000"
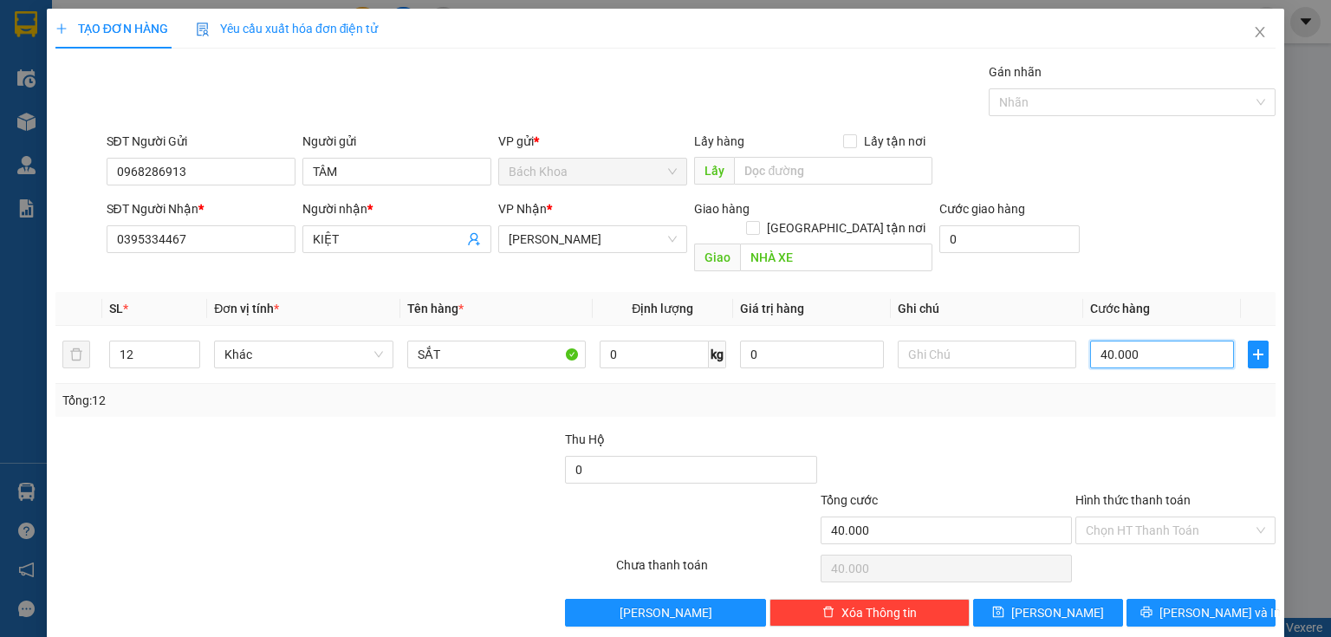
type input "400.000"
click at [1152, 606] on icon "printer" at bounding box center [1146, 612] width 12 height 12
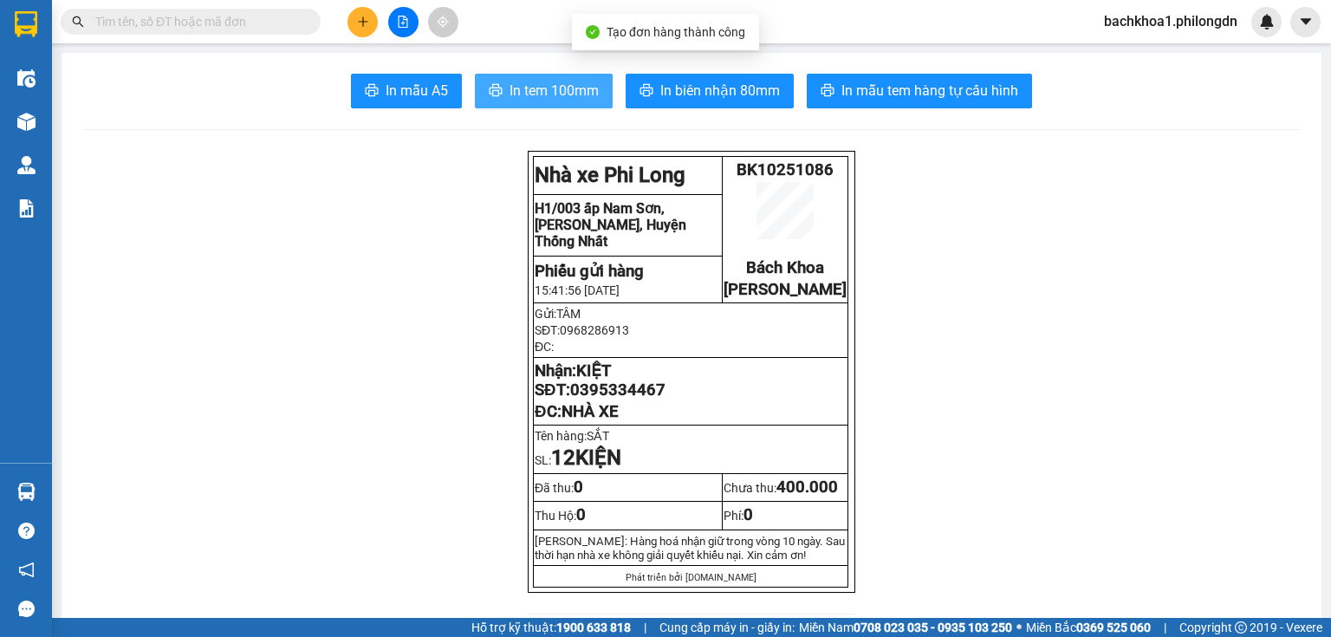
click at [503, 88] on button "In tem 100mm" at bounding box center [544, 91] width 138 height 35
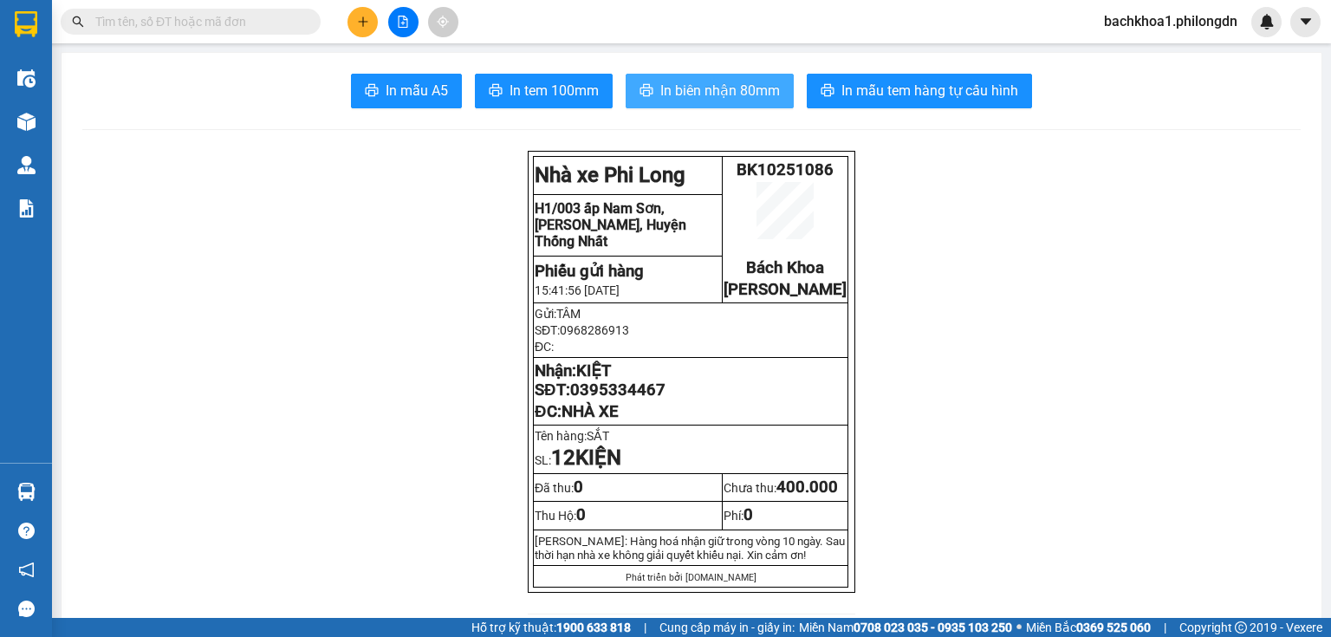
click at [675, 90] on span "In biên nhận 80mm" at bounding box center [720, 91] width 120 height 22
click at [603, 399] on span "0395334467" at bounding box center [617, 389] width 95 height 19
click at [358, 19] on icon "plus" at bounding box center [363, 22] width 12 height 12
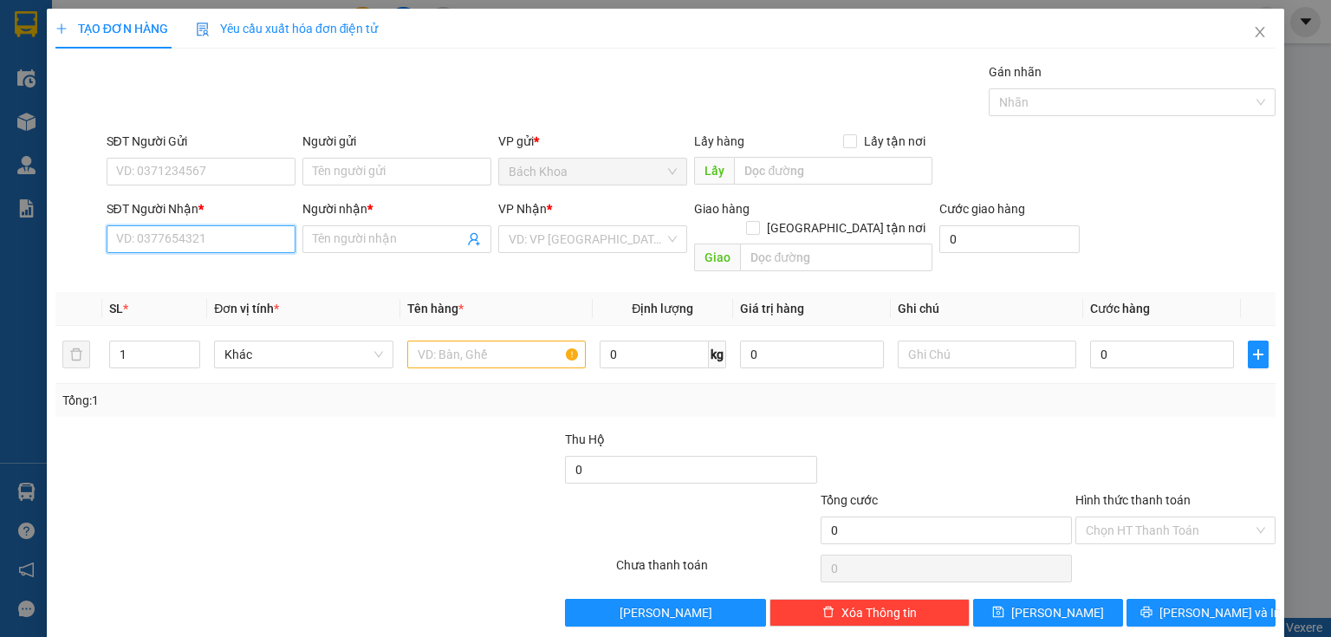
click at [166, 237] on input "SĐT Người Nhận *" at bounding box center [201, 239] width 189 height 28
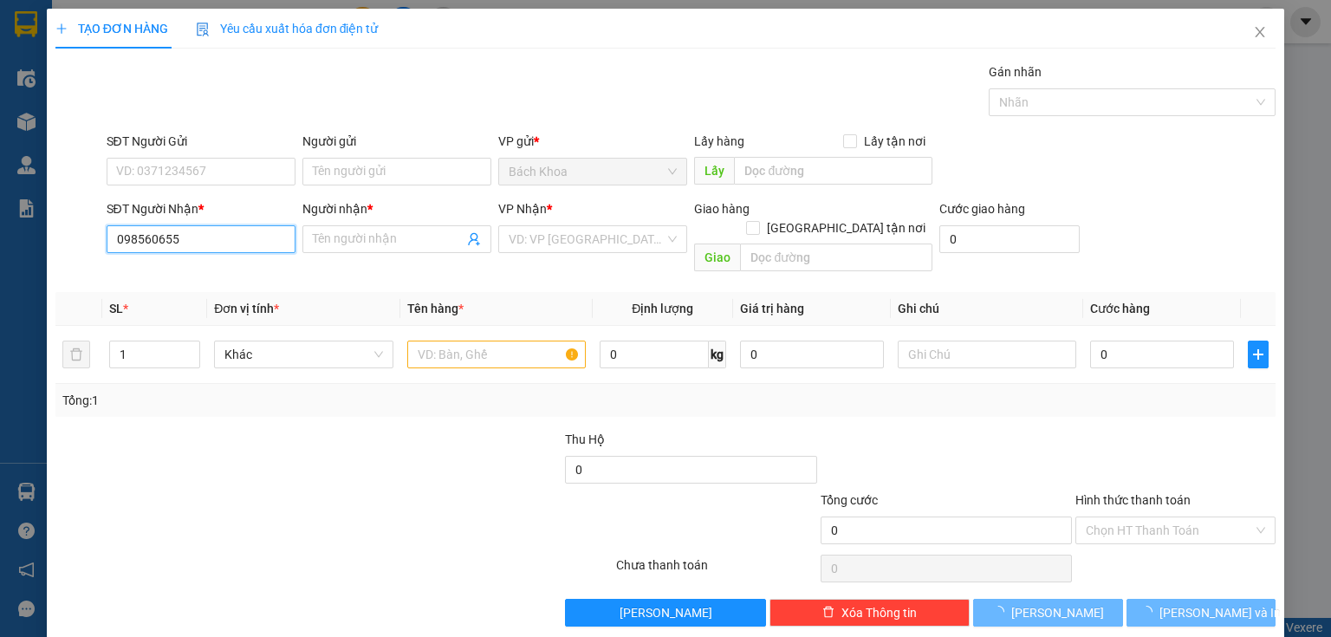
type input "0985606559"
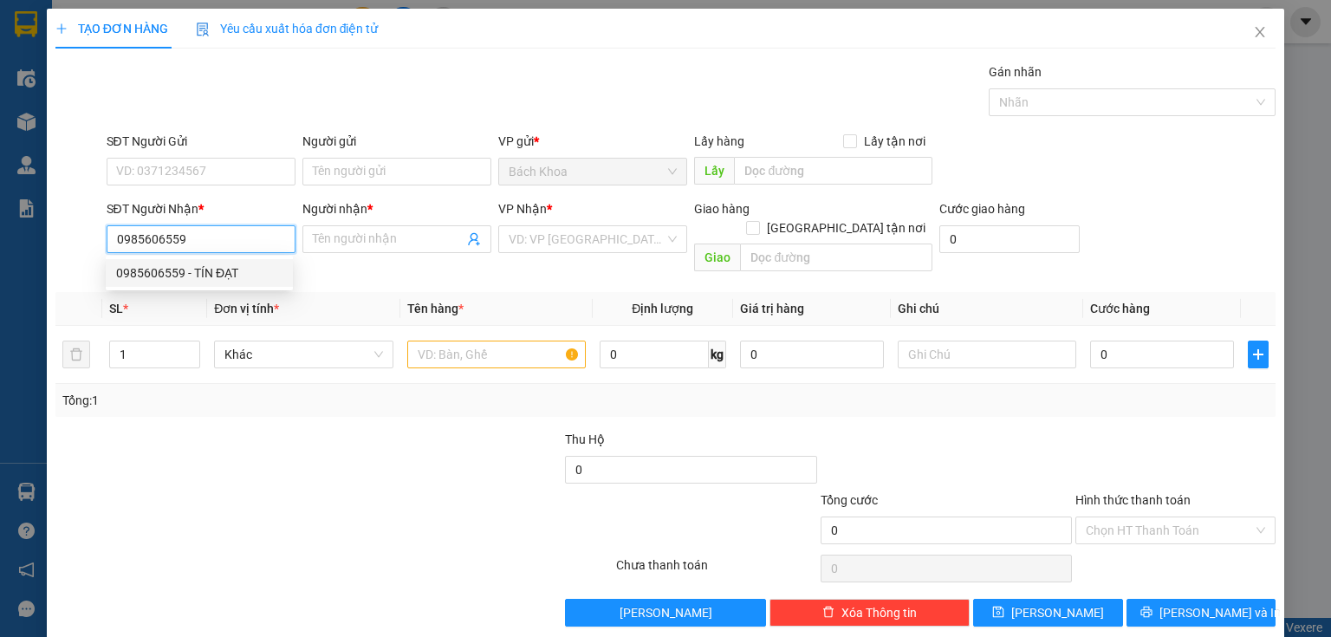
click at [194, 270] on div "0985606559 - TÍN ĐẠT" at bounding box center [199, 272] width 166 height 19
type input "TÍN ĐẠT"
type input "PHÁT HẢI"
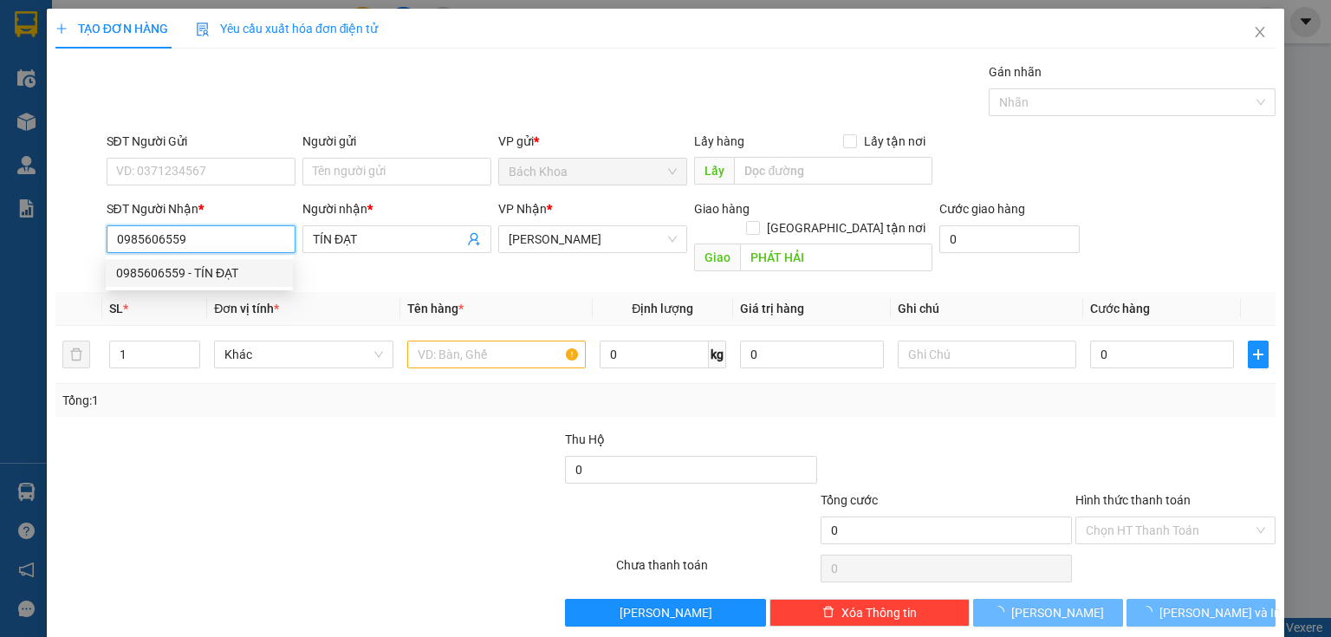
type input "30.000"
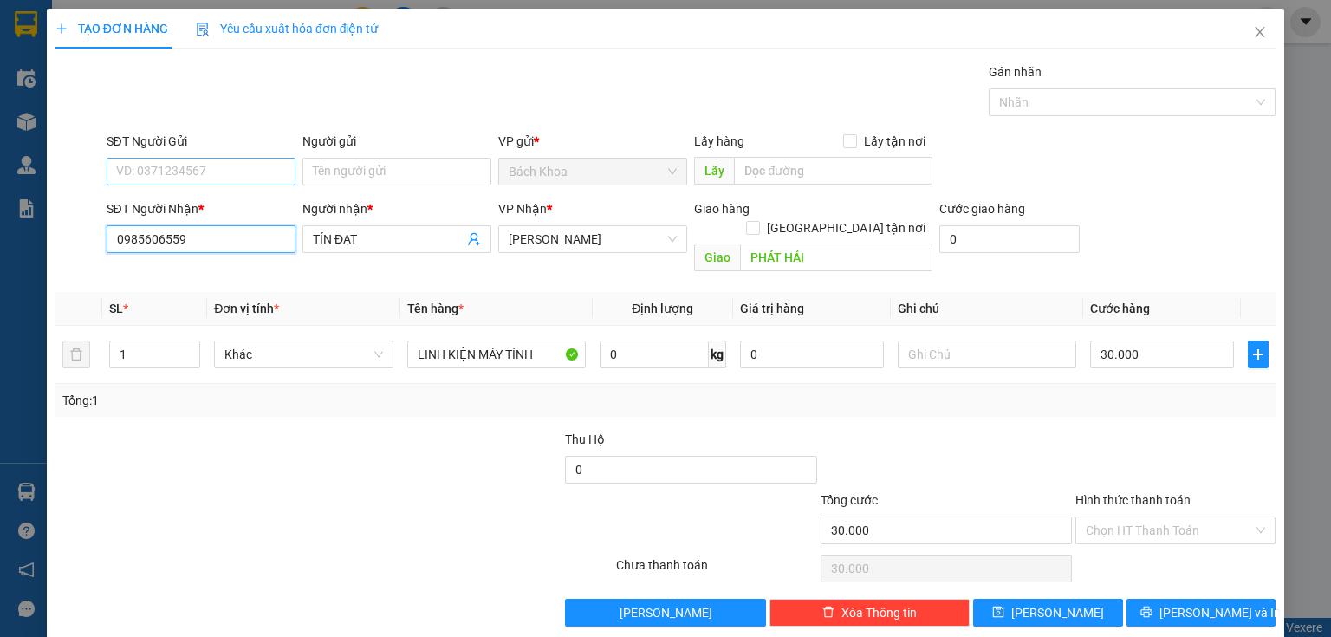
type input "0985606559"
click at [204, 169] on input "SĐT Người Gửi" at bounding box center [201, 172] width 189 height 28
type input "0707030685"
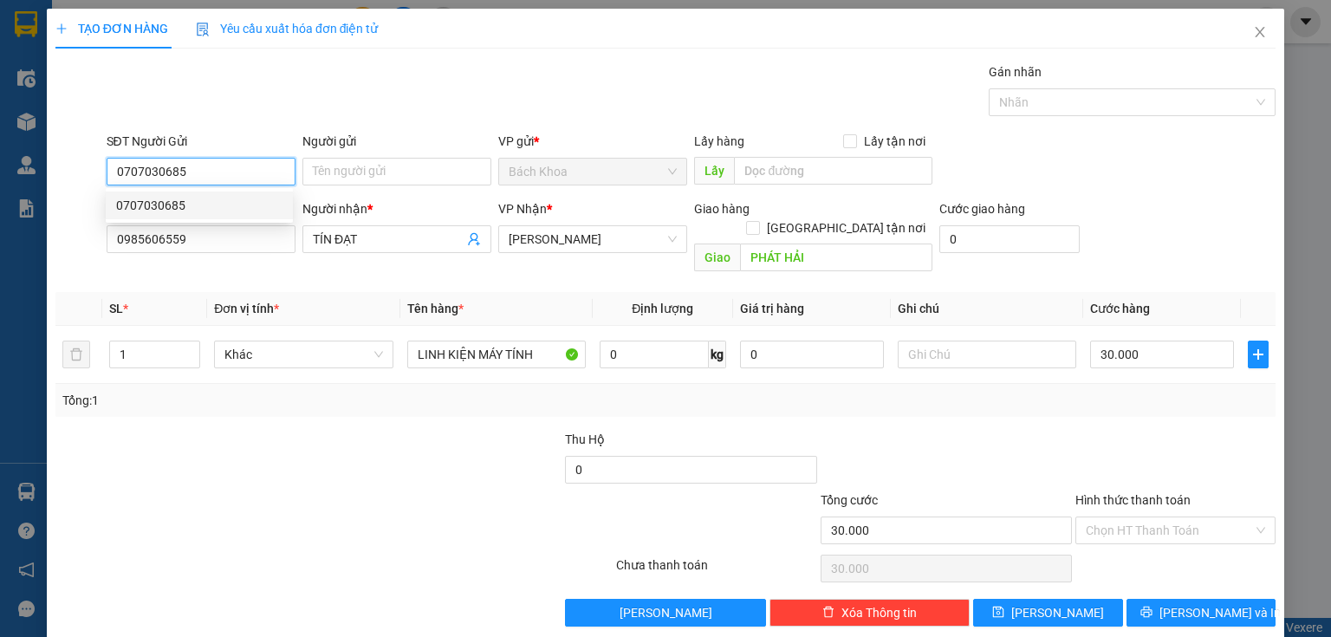
click at [194, 199] on div "0707030685" at bounding box center [199, 205] width 166 height 19
type input "40.000"
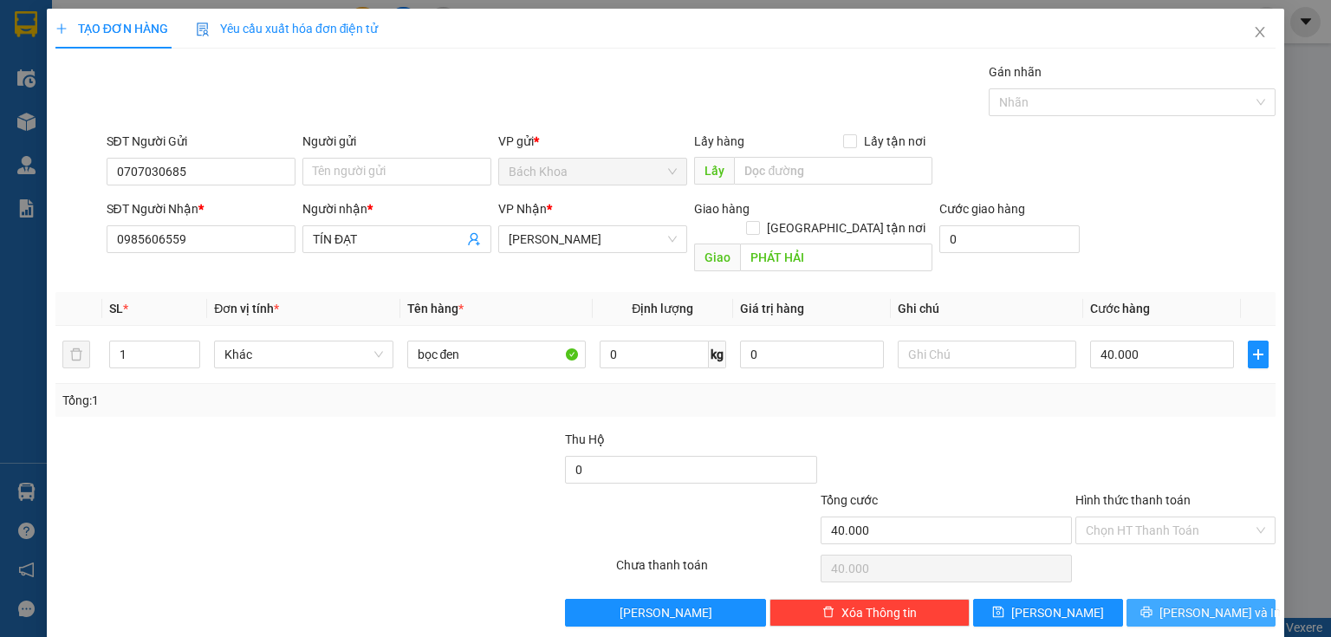
click at [1147, 599] on button "[PERSON_NAME] và In" at bounding box center [1201, 613] width 150 height 28
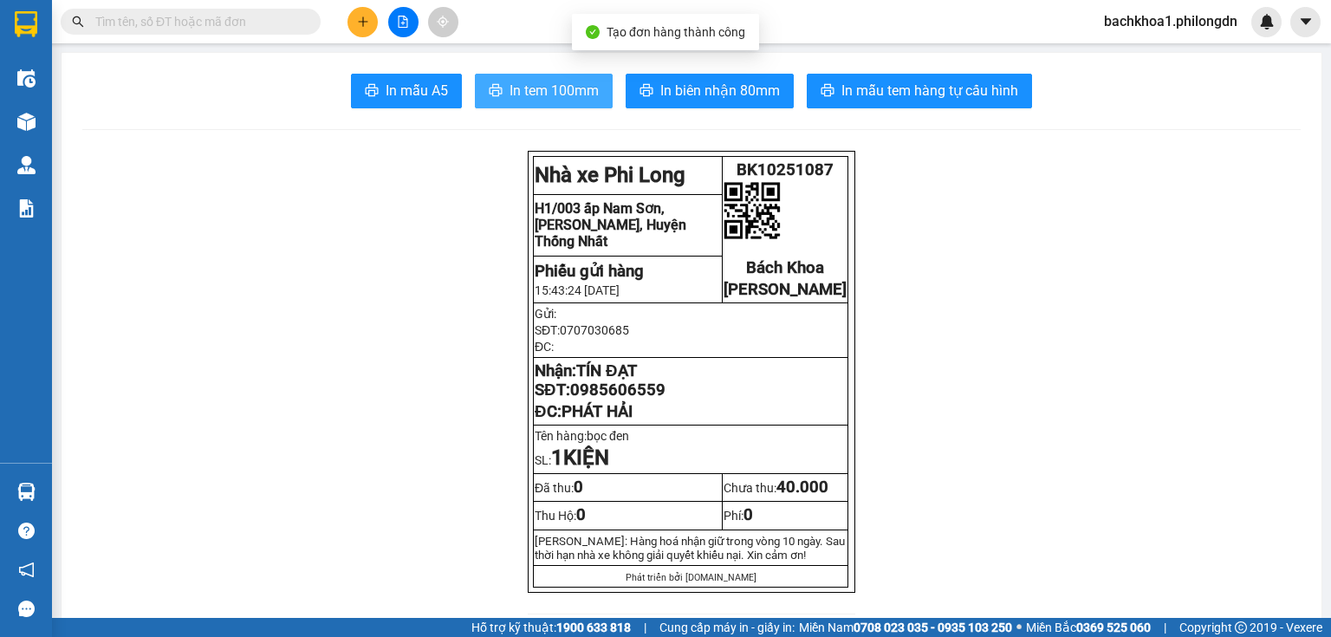
click at [497, 82] on button "In tem 100mm" at bounding box center [544, 91] width 138 height 35
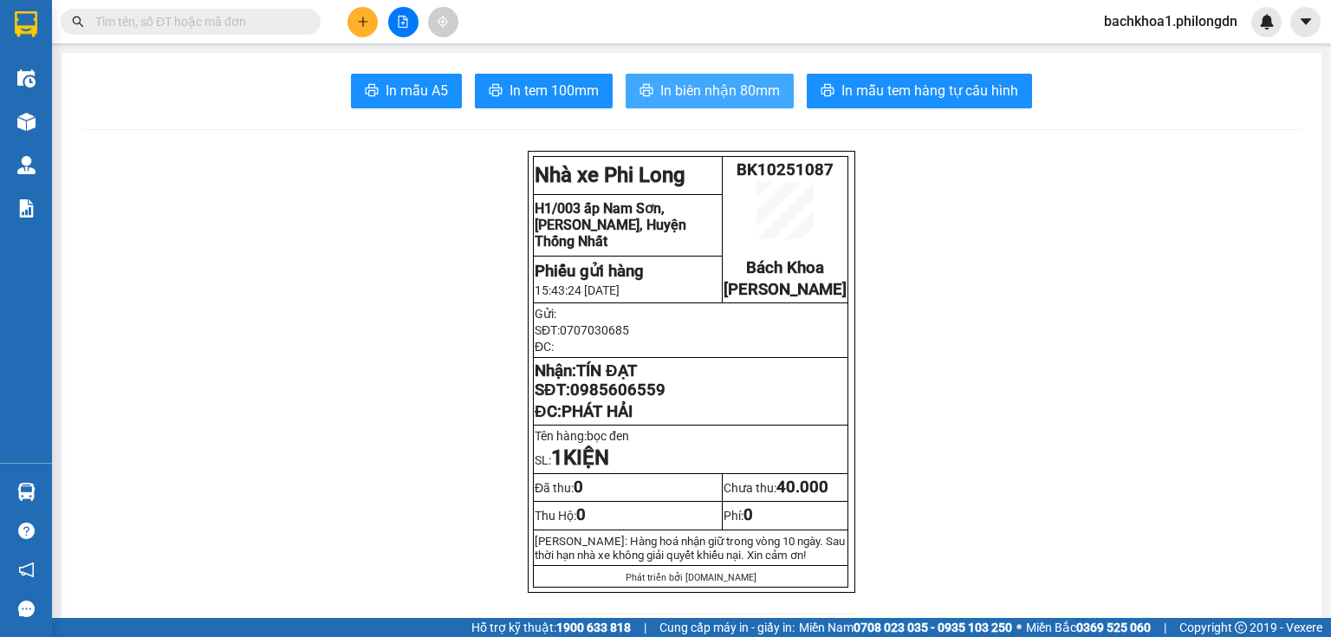
click at [724, 91] on span "In biên nhận 80mm" at bounding box center [720, 91] width 120 height 22
click at [591, 399] on span "0985606559" at bounding box center [617, 389] width 95 height 19
click at [371, 15] on button at bounding box center [362, 22] width 30 height 30
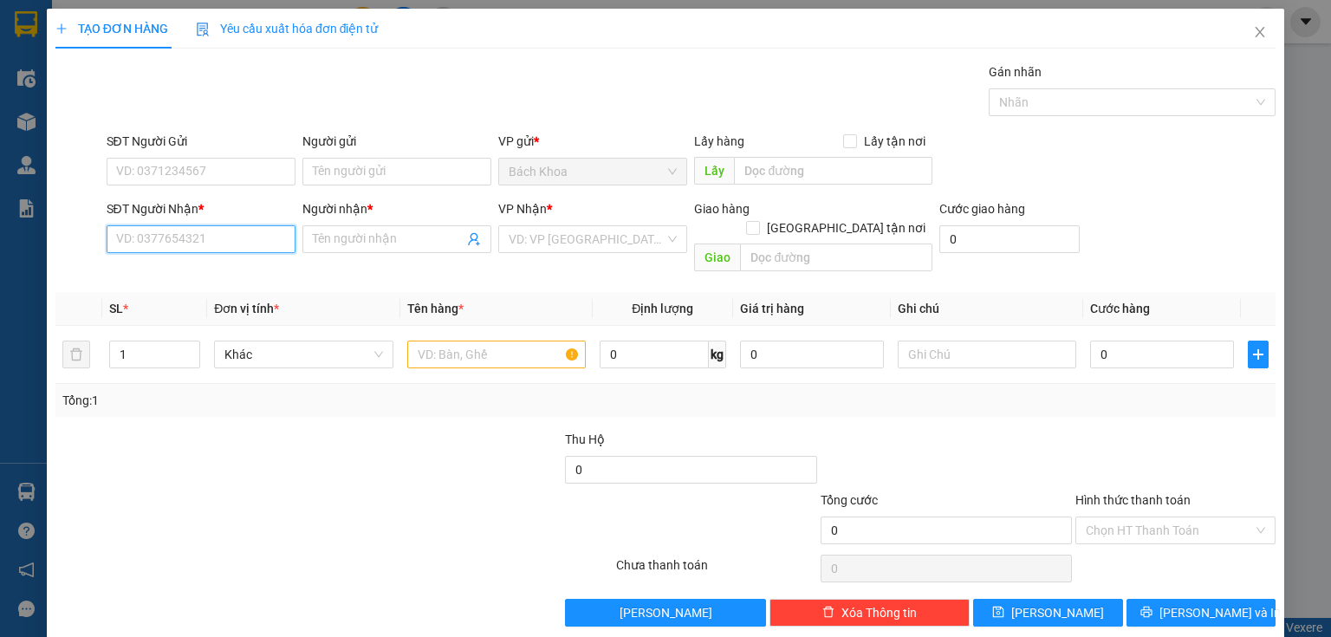
click at [133, 228] on input "SĐT Người Nhận *" at bounding box center [201, 239] width 189 height 28
click at [201, 246] on input "SĐT Người Nhận *" at bounding box center [201, 239] width 189 height 28
type input "0"
type input "0379928199"
click at [177, 276] on div "0379928199 - [PERSON_NAME]" at bounding box center [201, 272] width 171 height 19
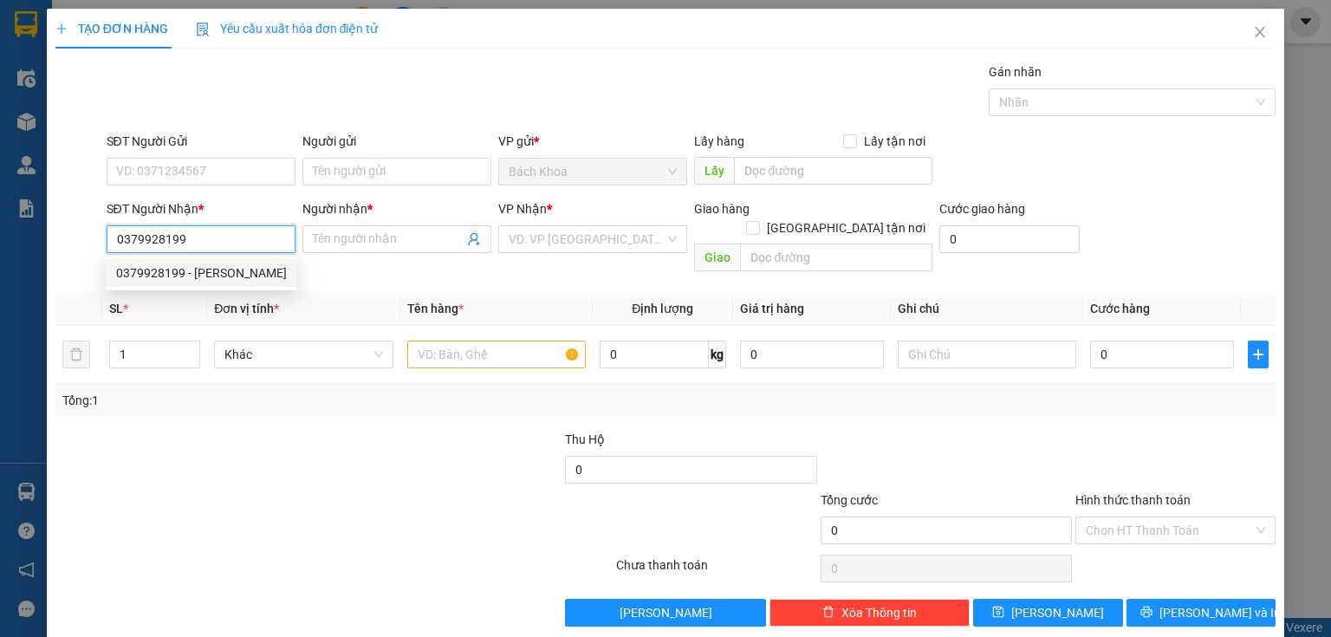
type input "[PERSON_NAME]"
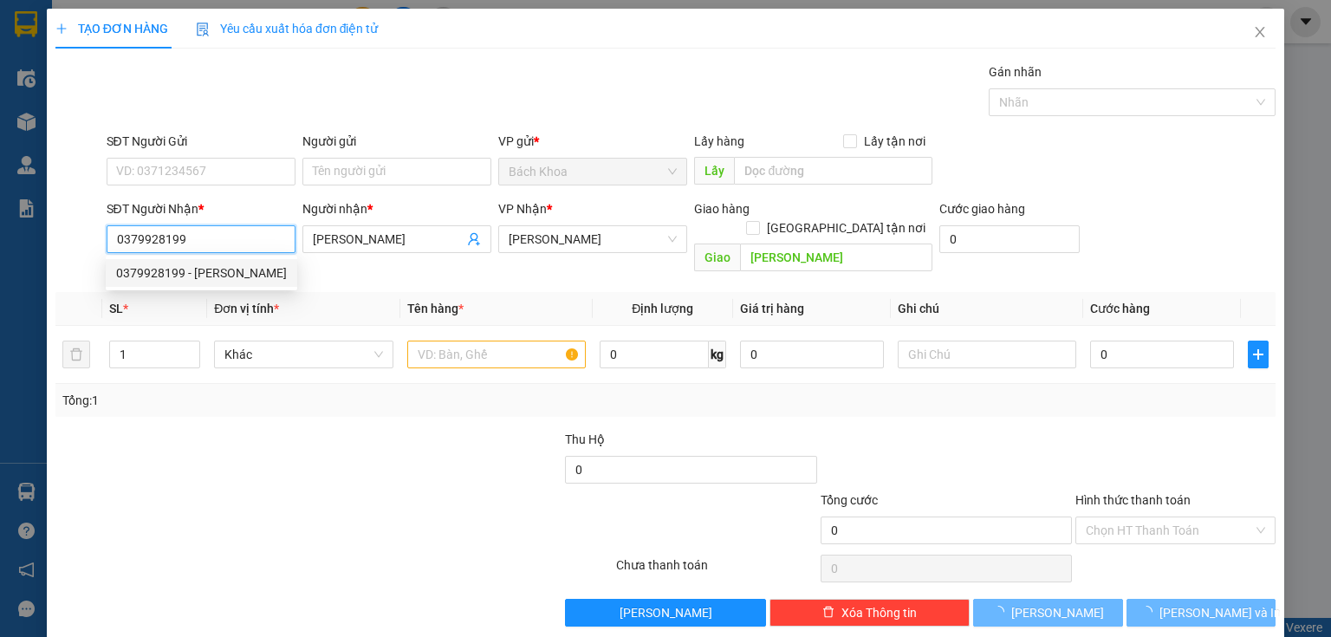
type input "30.000"
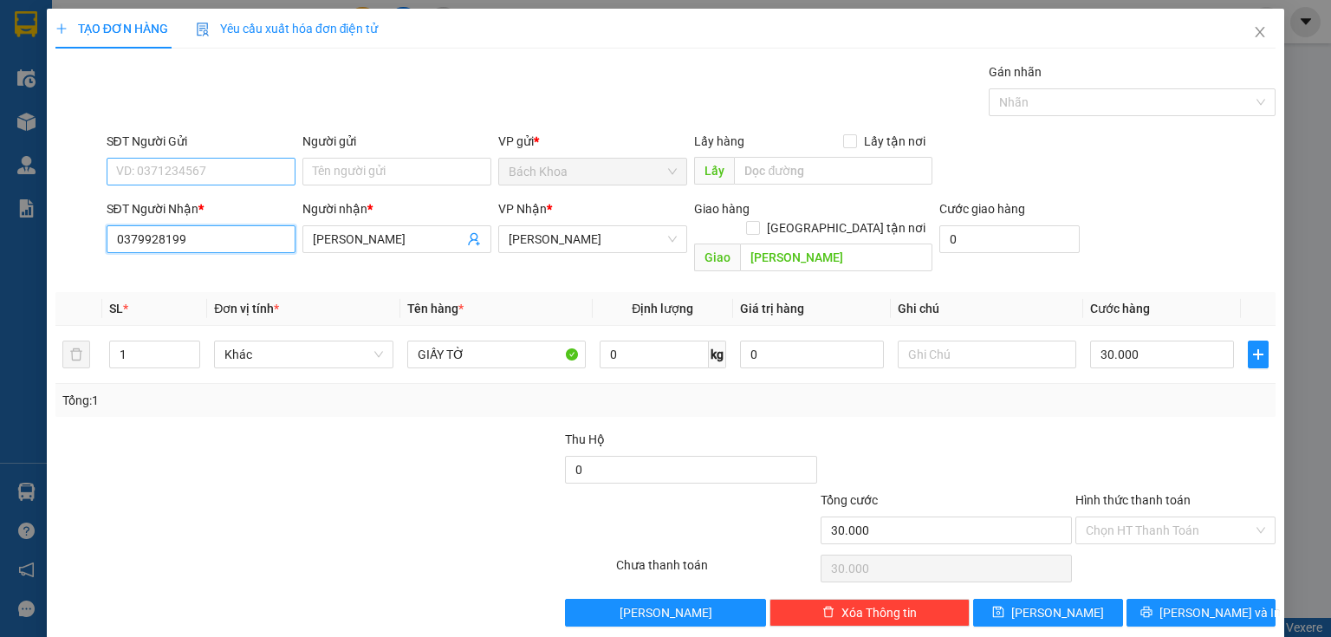
type input "0379928199"
click at [218, 172] on input "SĐT Người Gửi" at bounding box center [201, 172] width 189 height 28
click at [224, 208] on div "0335354770" at bounding box center [199, 205] width 166 height 19
type input "0335354770"
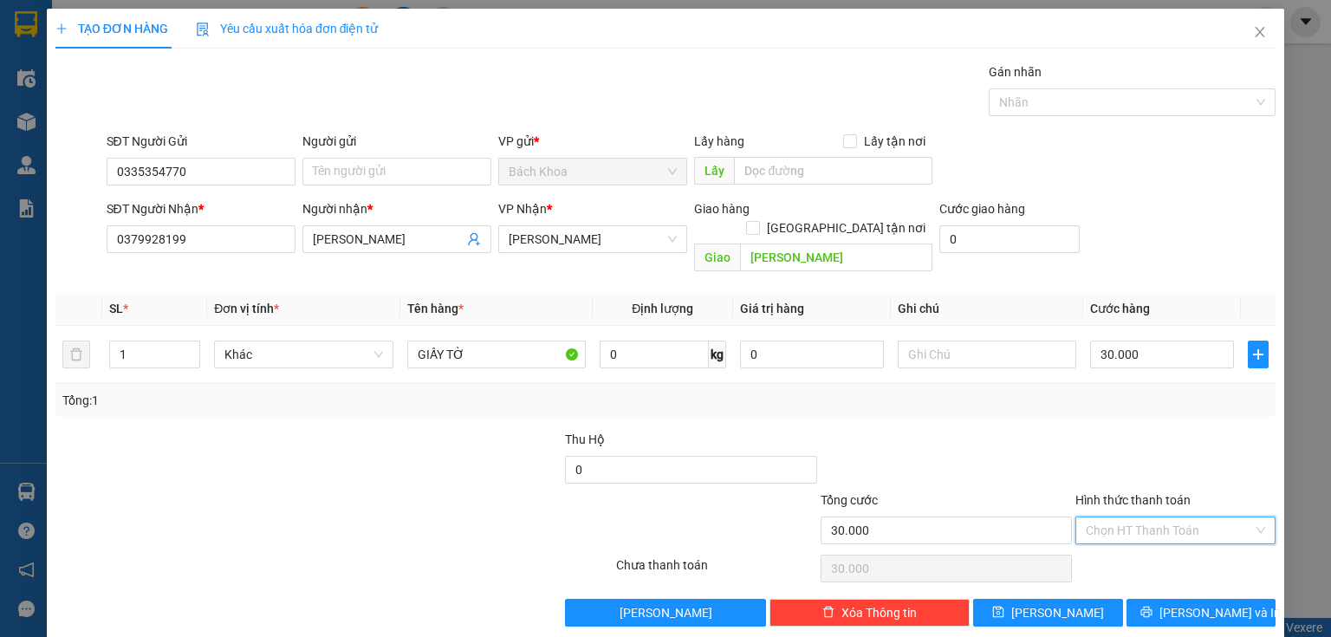
click at [1152, 517] on input "Hình thức thanh toán" at bounding box center [1169, 530] width 167 height 26
click at [1152, 538] on div "Tại văn phòng" at bounding box center [1166, 544] width 178 height 19
click at [1191, 573] on div "Transit Pickup Surcharge Ids Transit Deliver Surcharge Ids Transit Deliver Surc…" at bounding box center [665, 344] width 1220 height 564
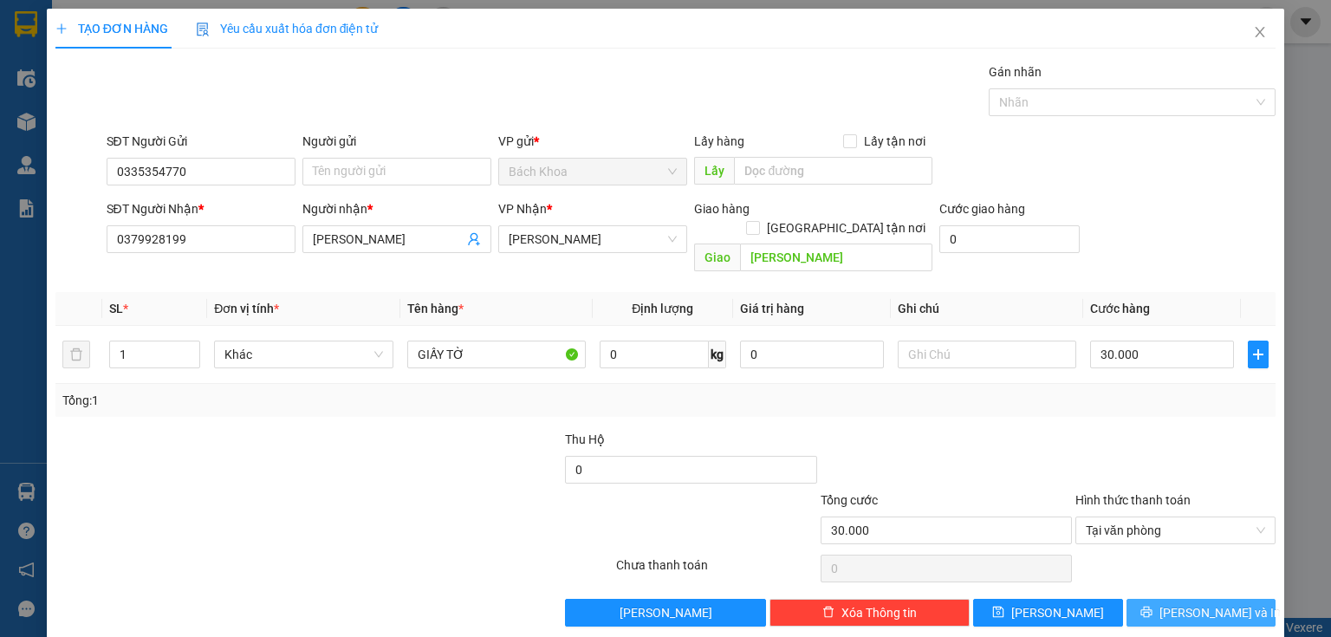
click at [1191, 603] on span "[PERSON_NAME] và In" at bounding box center [1219, 612] width 121 height 19
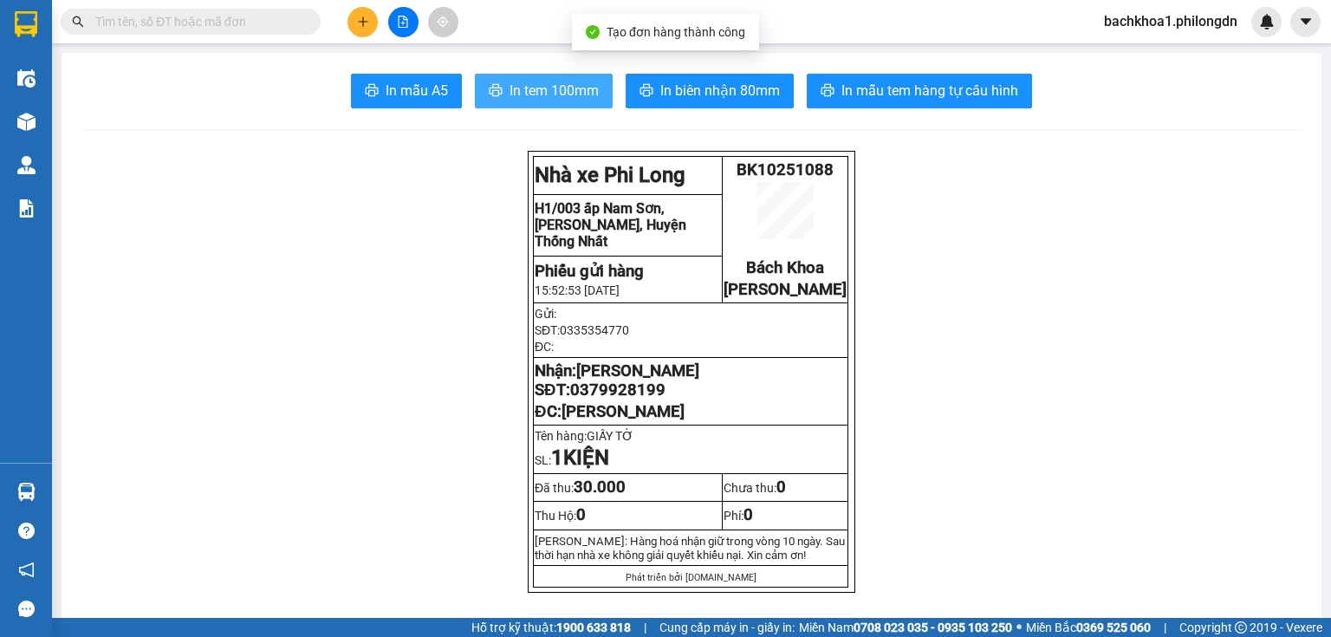
click at [557, 90] on span "In tem 100mm" at bounding box center [554, 91] width 89 height 22
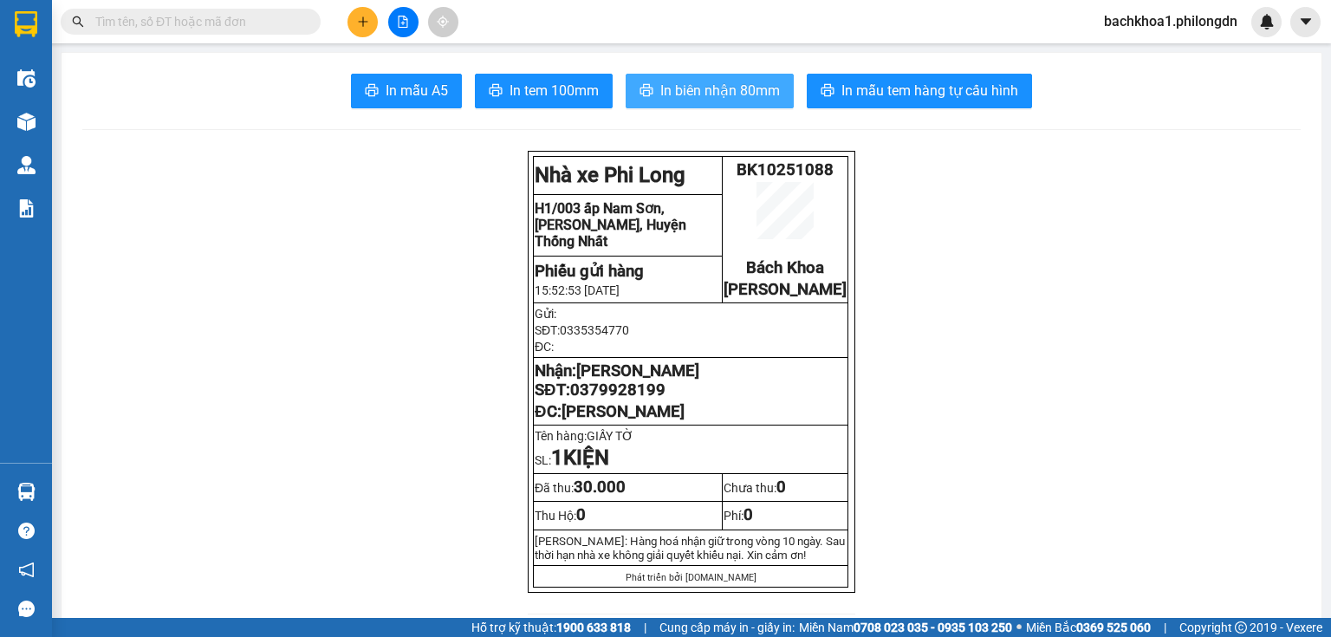
click at [691, 92] on span "In biên nhận 80mm" at bounding box center [720, 91] width 120 height 22
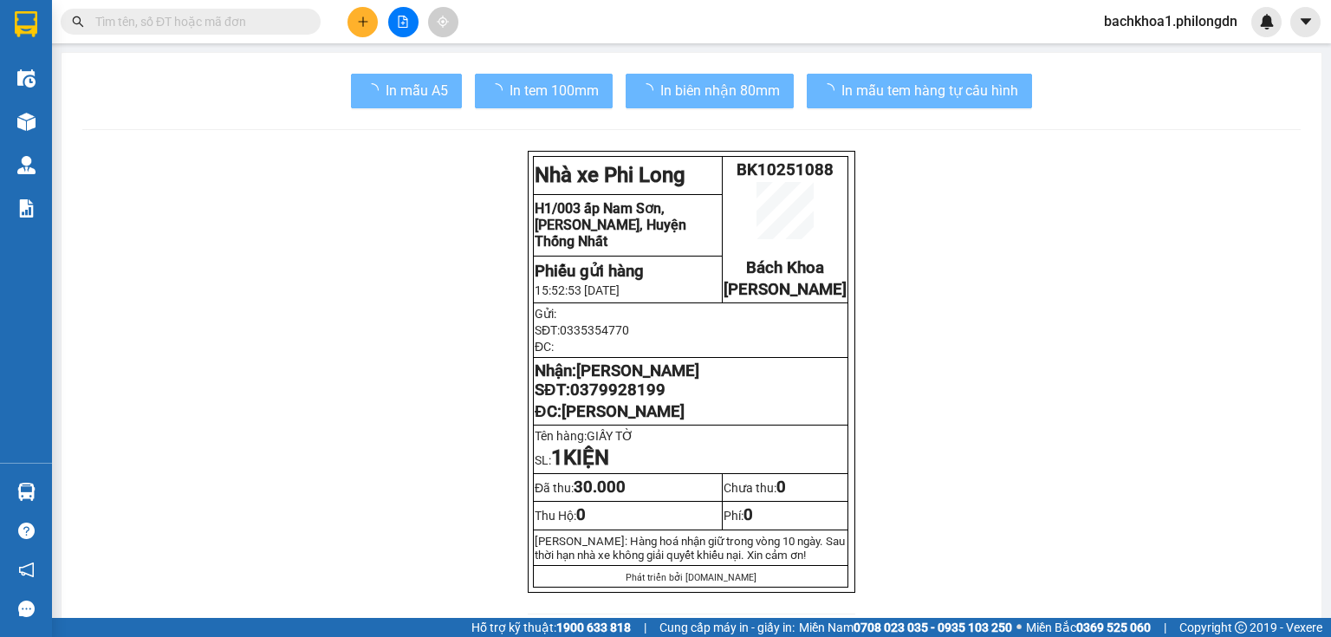
click at [618, 399] on span "0379928199" at bounding box center [617, 389] width 95 height 19
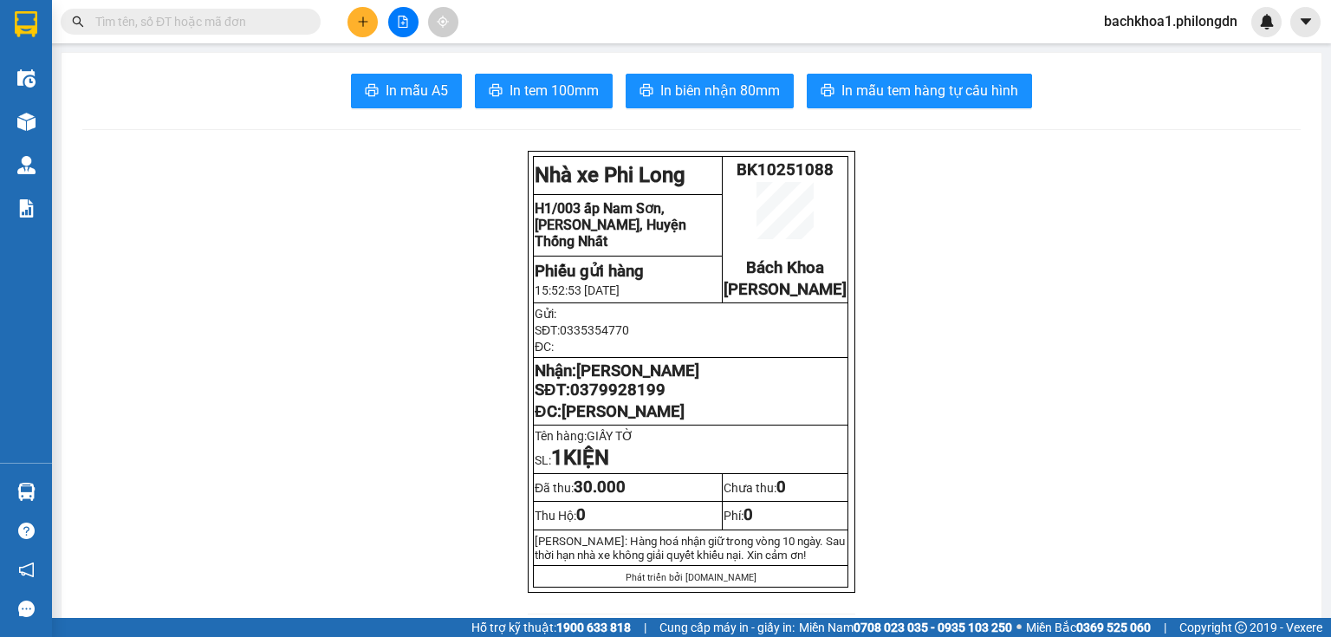
click at [618, 399] on span "0379928199" at bounding box center [617, 389] width 95 height 19
click at [360, 16] on icon "plus" at bounding box center [363, 22] width 12 height 12
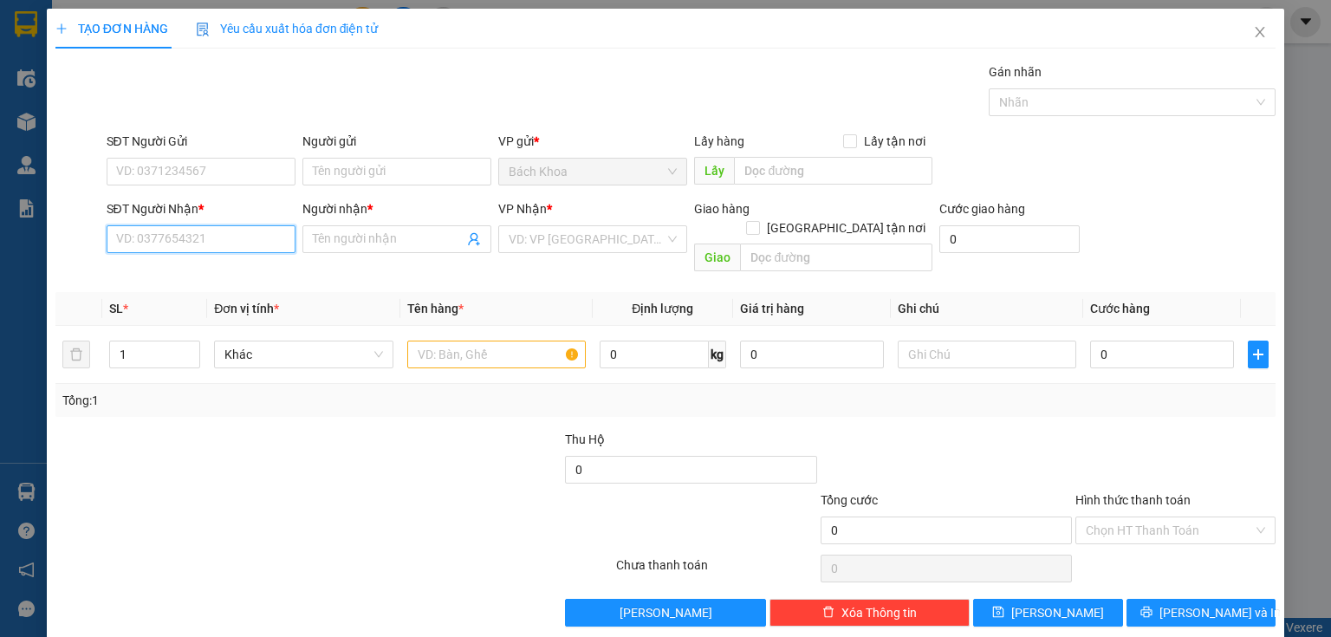
click at [225, 231] on input "SĐT Người Nhận *" at bounding box center [201, 239] width 189 height 28
click at [160, 229] on input "SĐT Người Nhận *" at bounding box center [201, 239] width 189 height 28
click at [166, 269] on div "0972022891 - THẢO" at bounding box center [199, 272] width 166 height 19
type input "0972022891"
type input "THẢO"
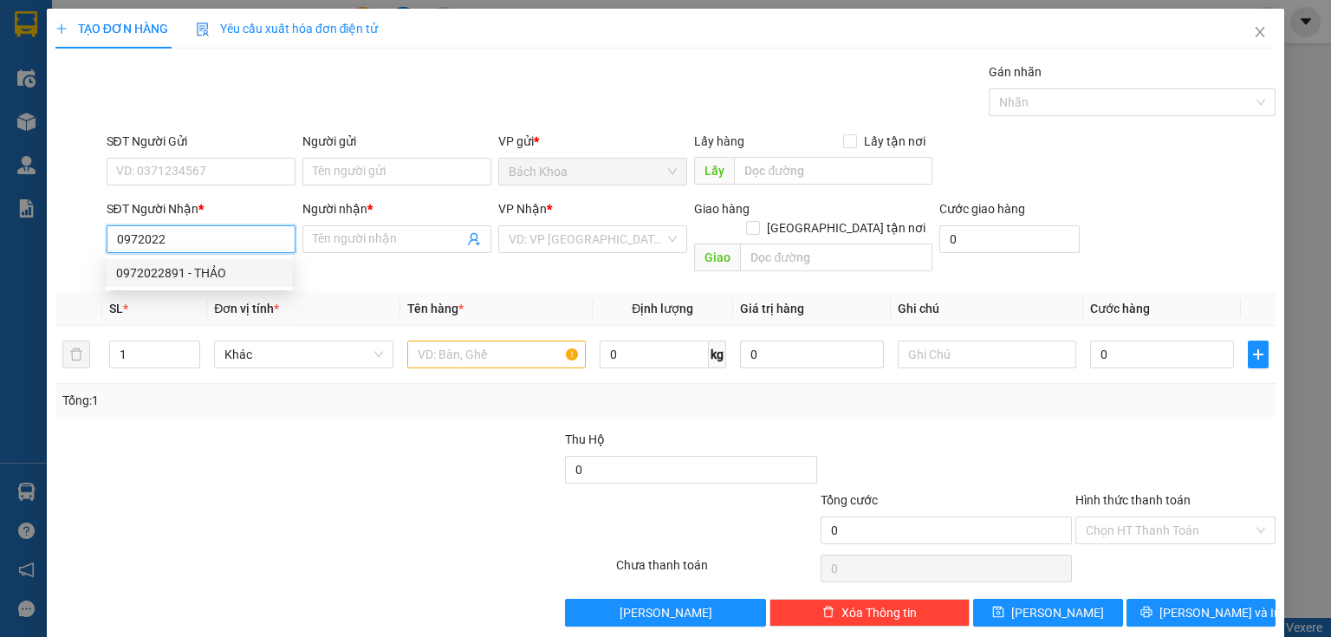
type input "PHÚC NHẠC"
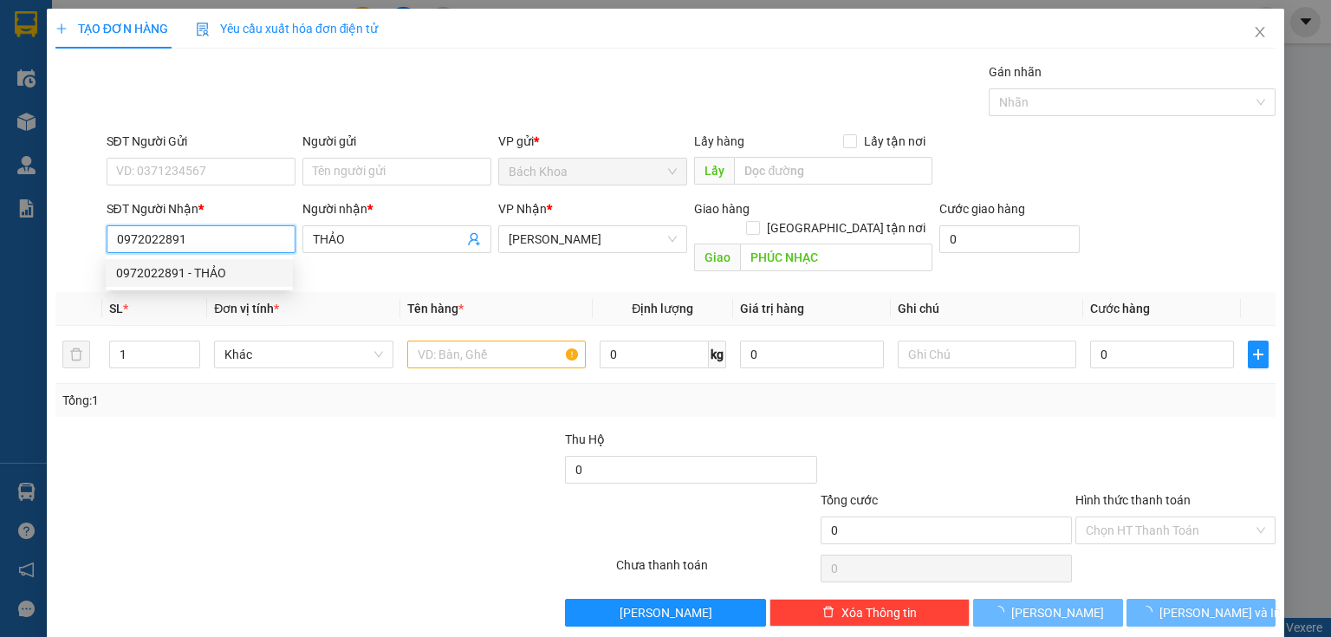
type input "30.000"
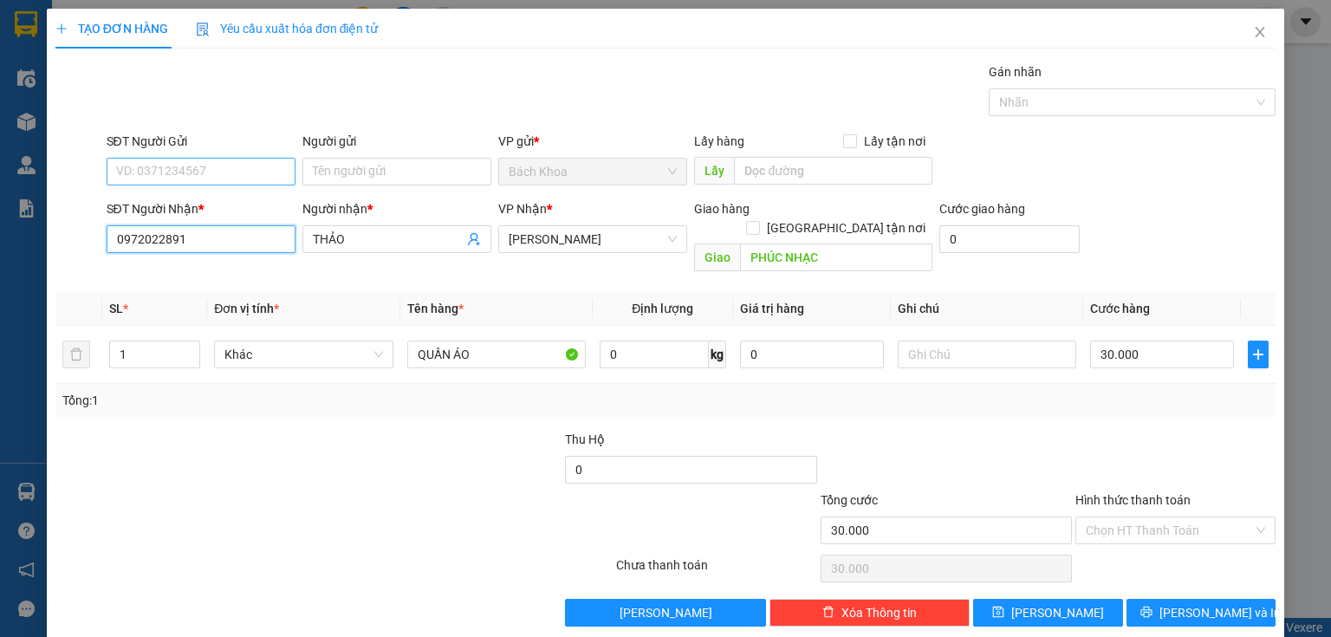
type input "0972022891"
click at [226, 166] on input "SĐT Người Gửi" at bounding box center [201, 172] width 189 height 28
click at [172, 201] on div "0932699510 - GIANG" at bounding box center [199, 205] width 166 height 19
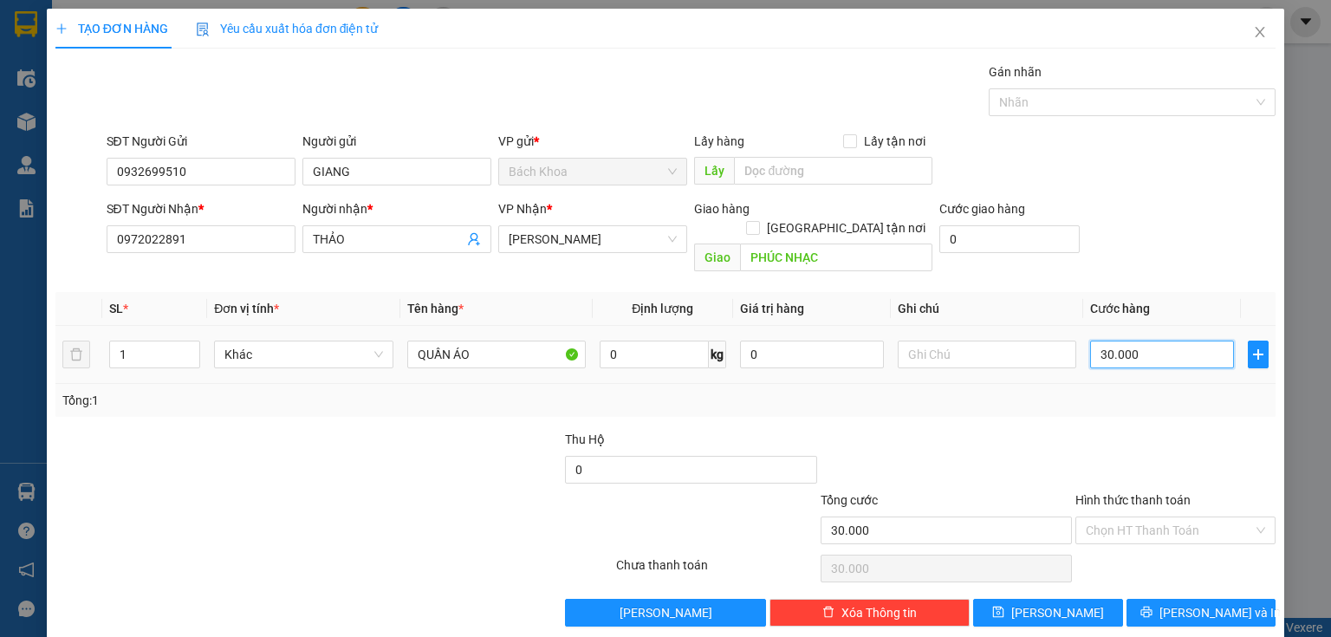
click at [1159, 341] on input "30.000" at bounding box center [1162, 355] width 144 height 28
click at [1226, 599] on button "[PERSON_NAME] và In" at bounding box center [1201, 613] width 150 height 28
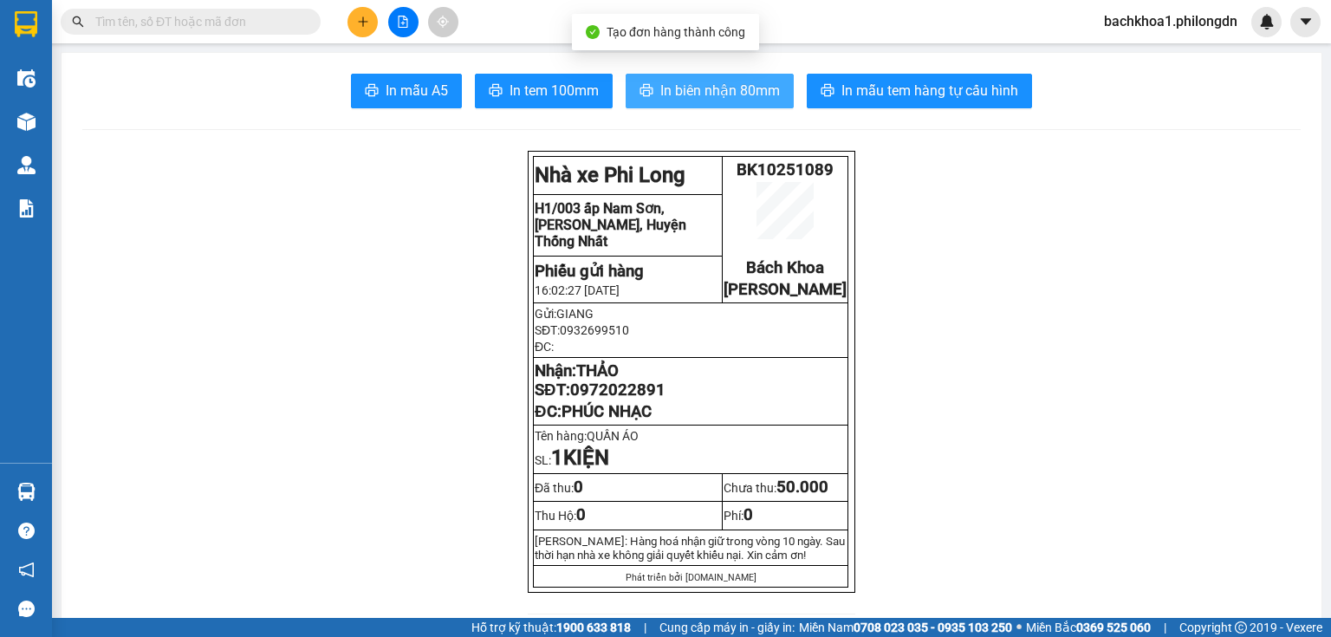
click at [645, 87] on icon "printer" at bounding box center [646, 90] width 14 height 14
click at [559, 86] on span "In tem 100mm" at bounding box center [554, 91] width 89 height 22
click at [596, 399] on span "0972022891" at bounding box center [617, 389] width 95 height 19
click at [353, 26] on button at bounding box center [362, 22] width 30 height 30
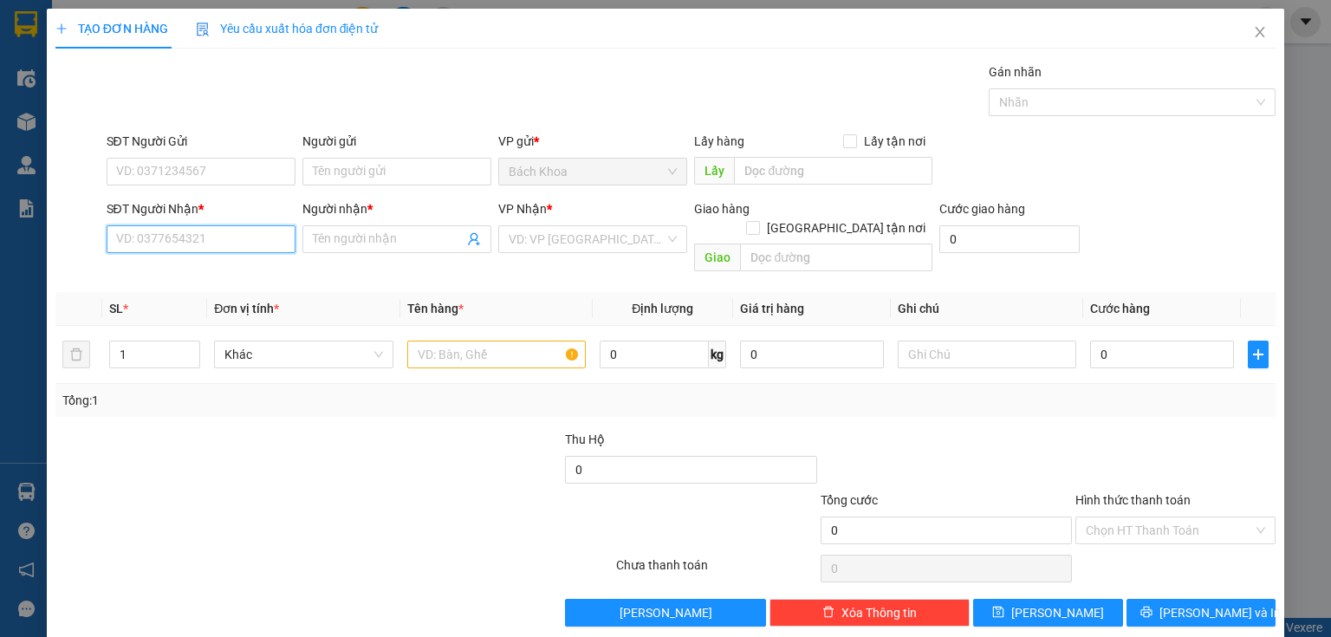
click at [156, 235] on input "SĐT Người Nhận *" at bounding box center [201, 239] width 189 height 28
click at [205, 264] on div "0962888465 - [PERSON_NAME]" at bounding box center [201, 272] width 171 height 19
type input "0962888465"
type input "[PERSON_NAME]"
type input "PHÚ CƯỜNG"
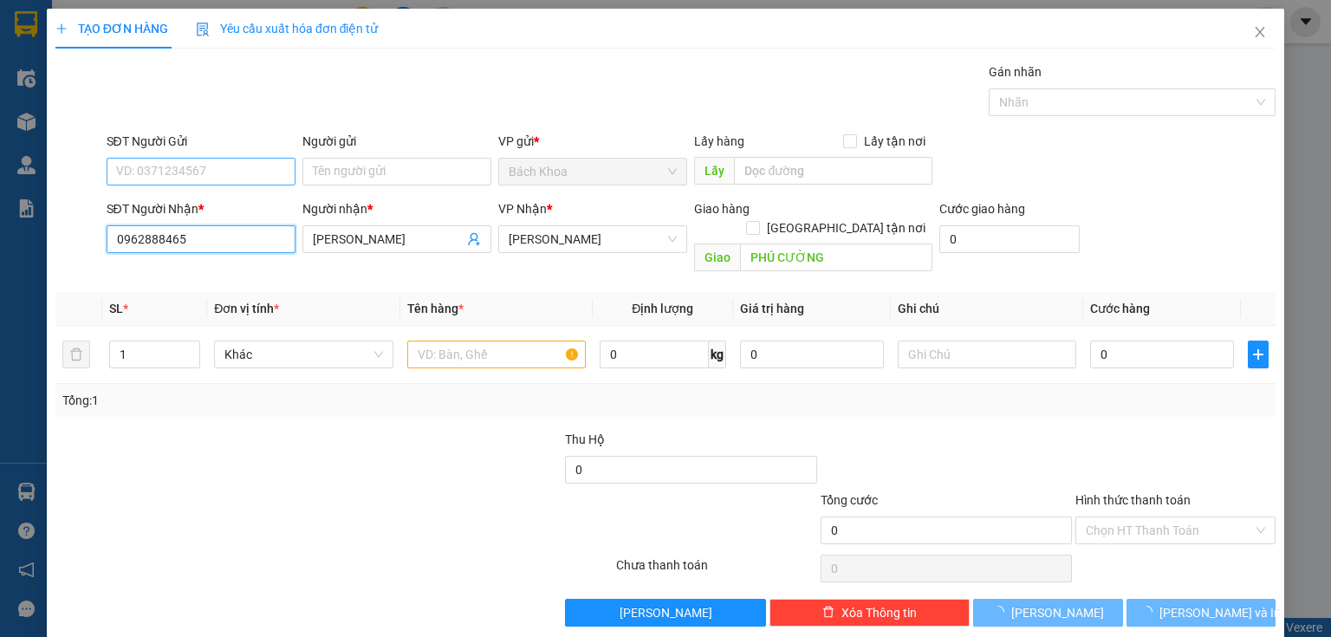
type input "30.000"
type input "0962888465"
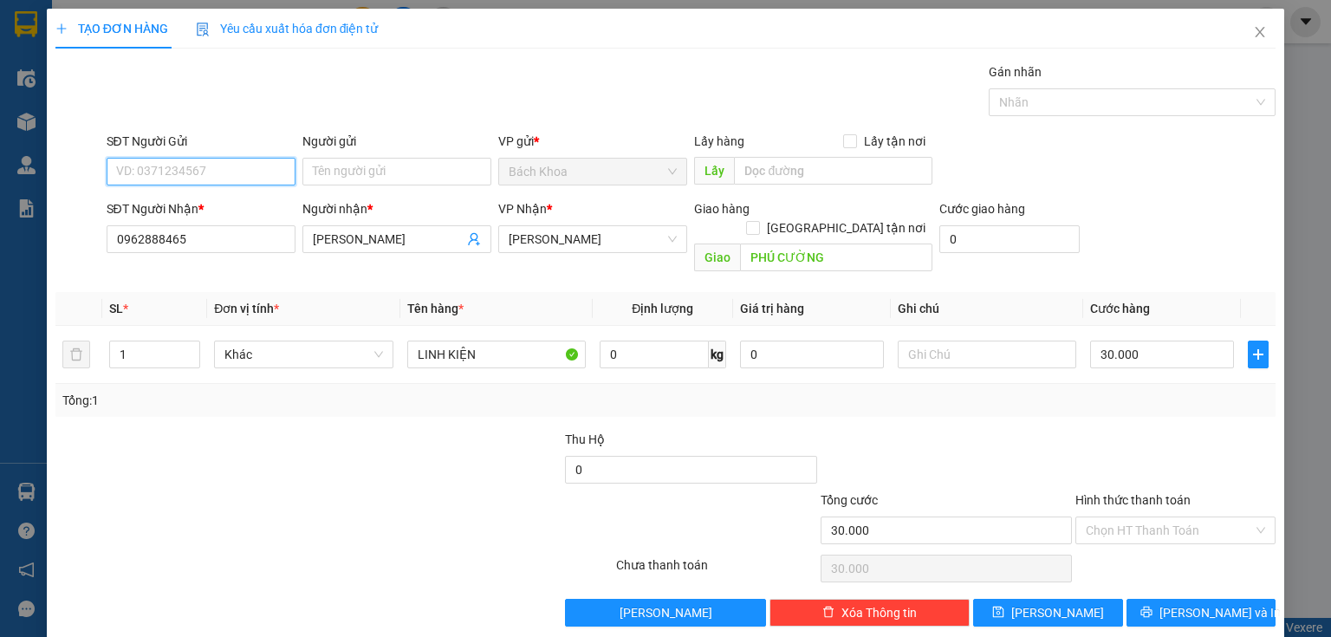
click at [219, 172] on input "SĐT Người Gửi" at bounding box center [201, 172] width 189 height 28
click at [229, 191] on div "0905933939" at bounding box center [199, 205] width 187 height 28
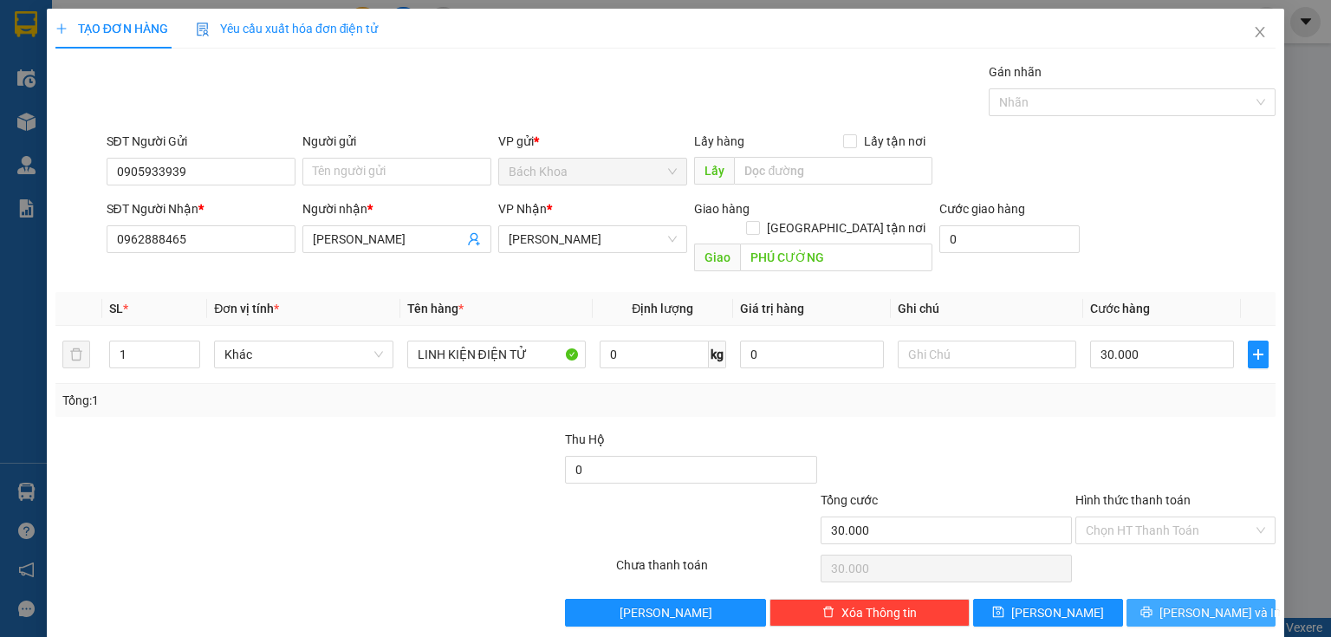
click at [1196, 603] on span "[PERSON_NAME] và In" at bounding box center [1219, 612] width 121 height 19
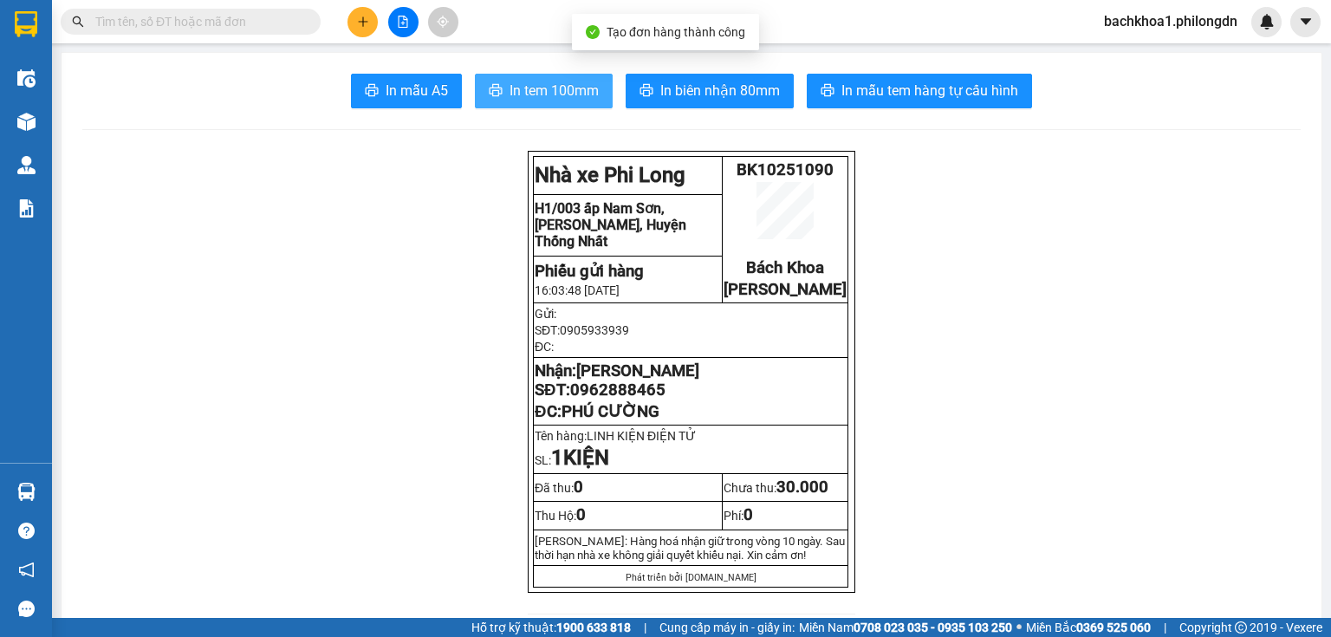
click at [544, 87] on span "In tem 100mm" at bounding box center [554, 91] width 89 height 22
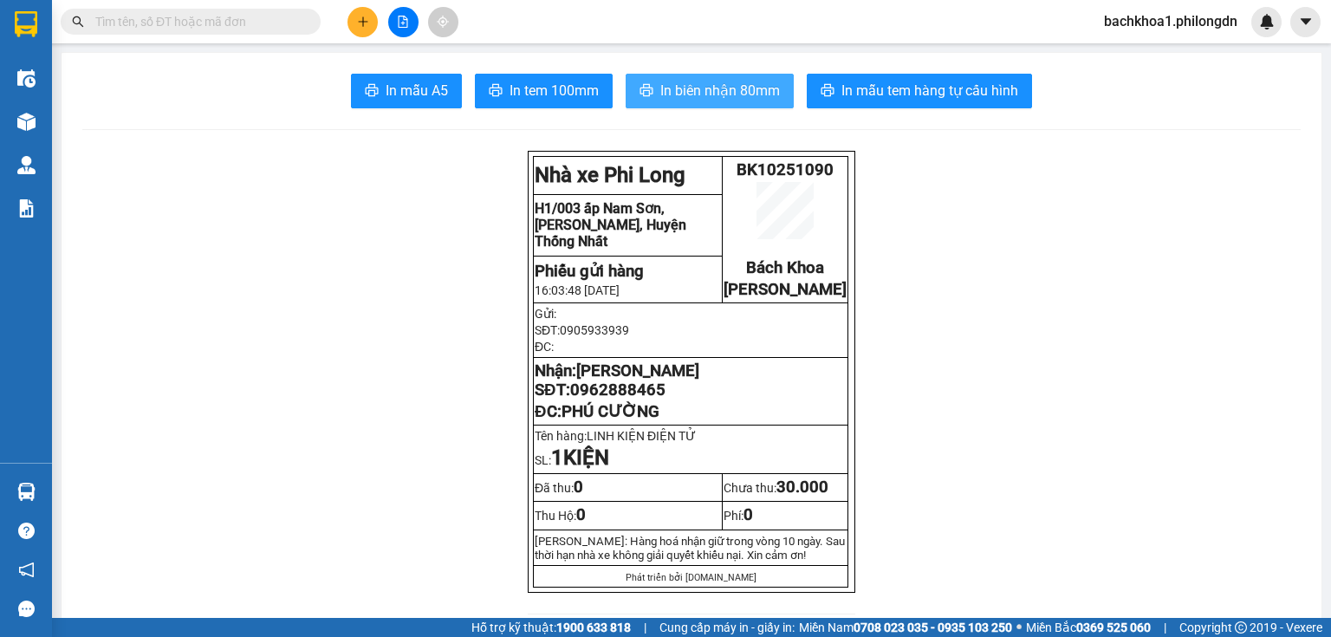
click at [689, 85] on span "In biên nhận 80mm" at bounding box center [720, 91] width 120 height 22
click at [603, 399] on span "0962888465" at bounding box center [617, 389] width 95 height 19
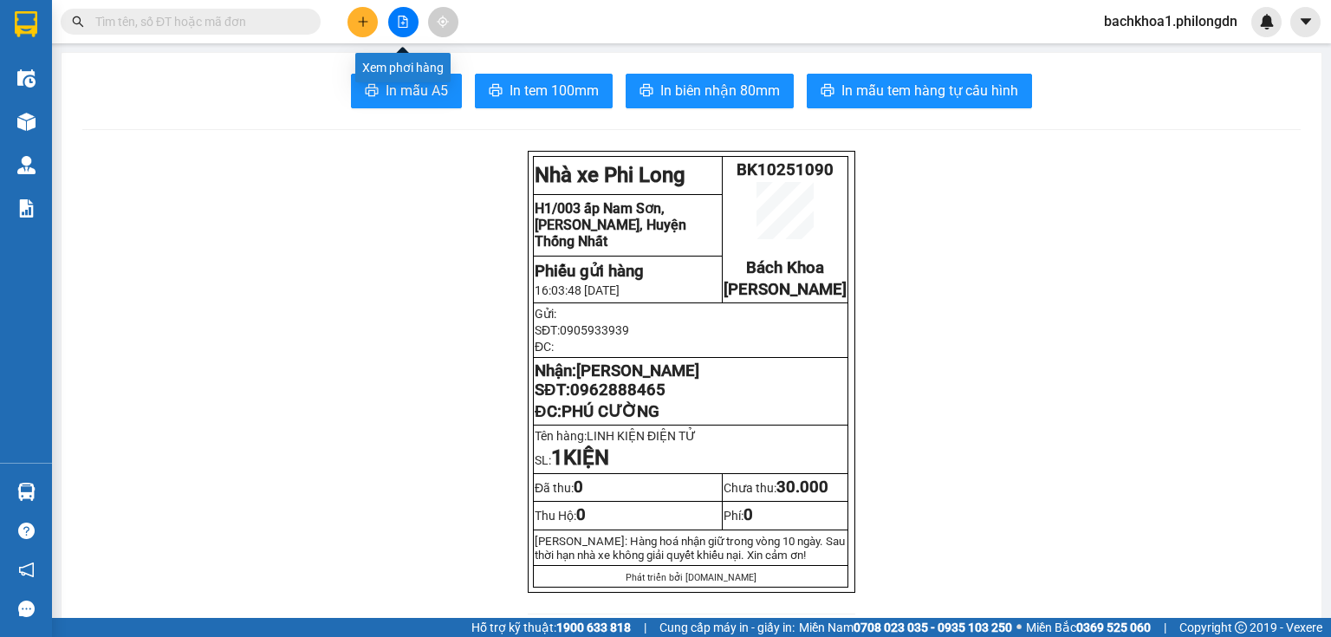
click at [364, 27] on icon "plus" at bounding box center [363, 22] width 12 height 12
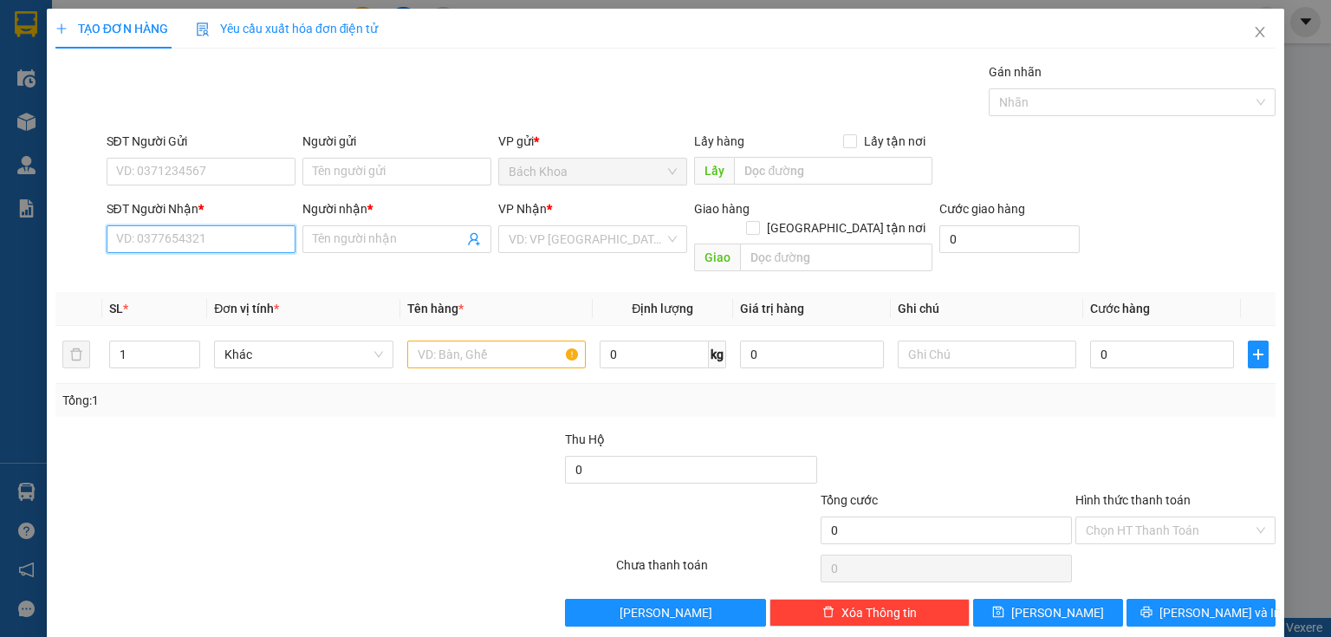
click at [229, 238] on input "SĐT Người Nhận *" at bounding box center [201, 239] width 189 height 28
click at [229, 269] on div "0354446007 - SHOP PHƯƠNG VY" at bounding box center [208, 272] width 185 height 19
type input "0354446007"
type input "SHOP PHƯƠNG VY"
type input "[PERSON_NAME]"
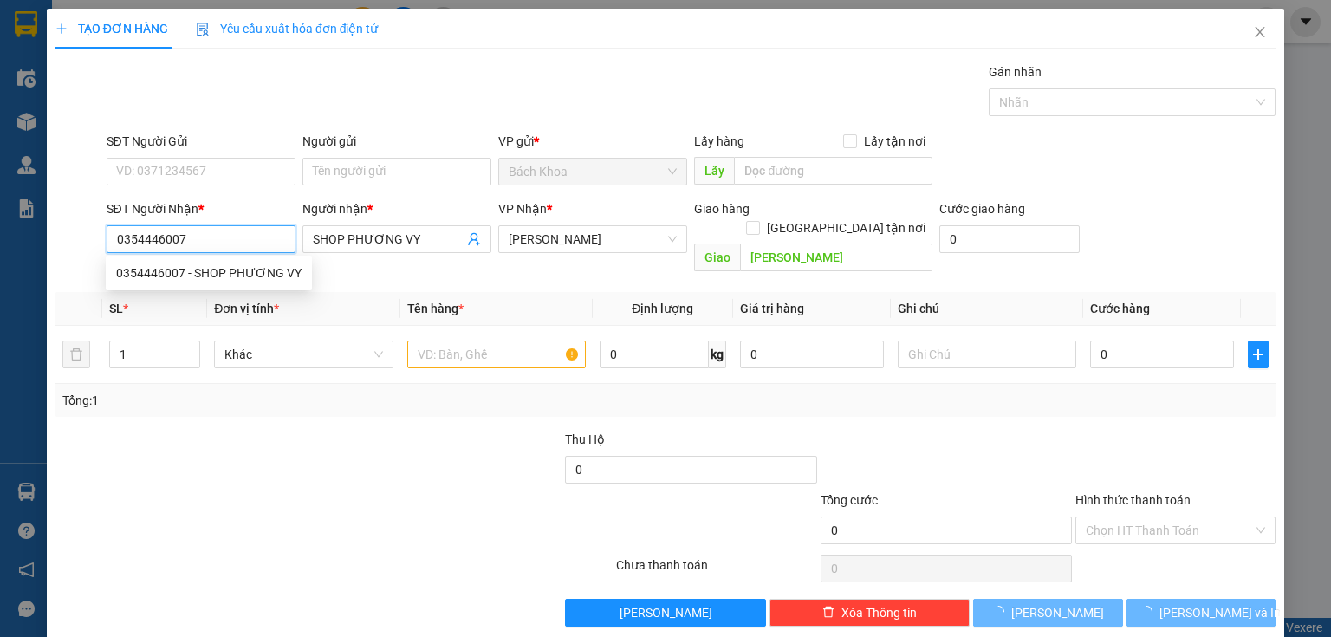
type input "50.000"
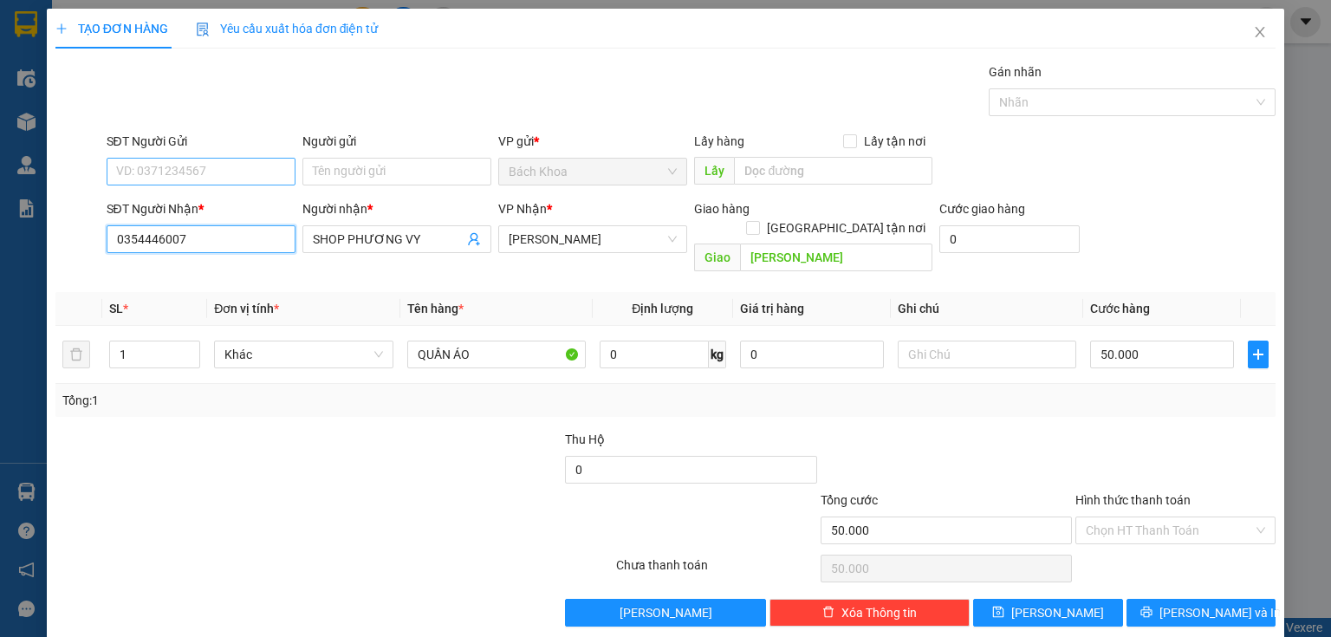
type input "0354446007"
click at [186, 172] on input "SĐT Người Gửi" at bounding box center [201, 172] width 189 height 28
click at [224, 194] on div "0908364613" at bounding box center [199, 205] width 187 height 28
type input "0908364613"
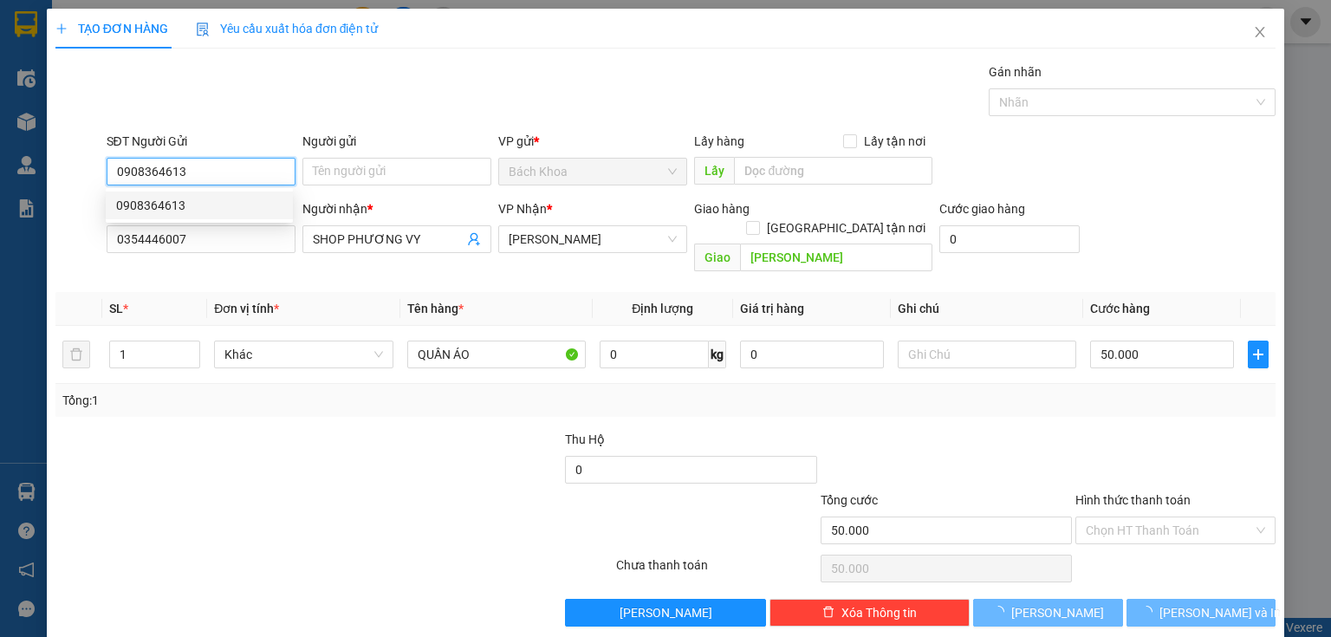
type input "40.000"
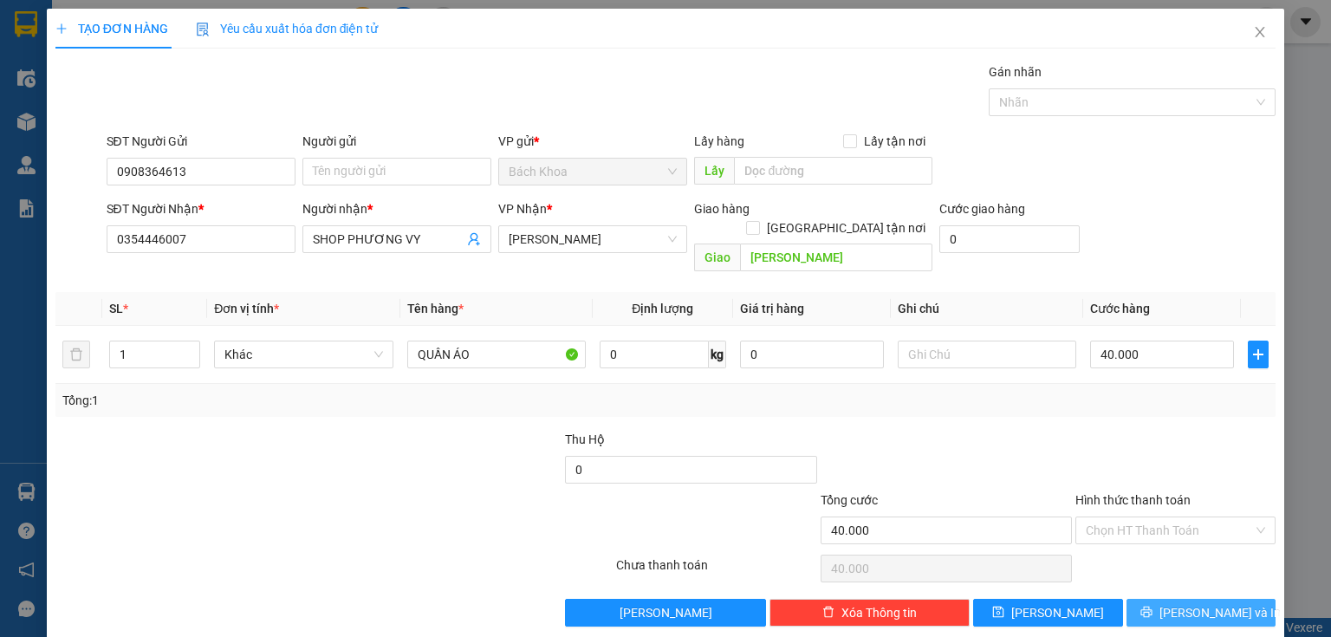
click at [1192, 603] on span "[PERSON_NAME] và In" at bounding box center [1219, 612] width 121 height 19
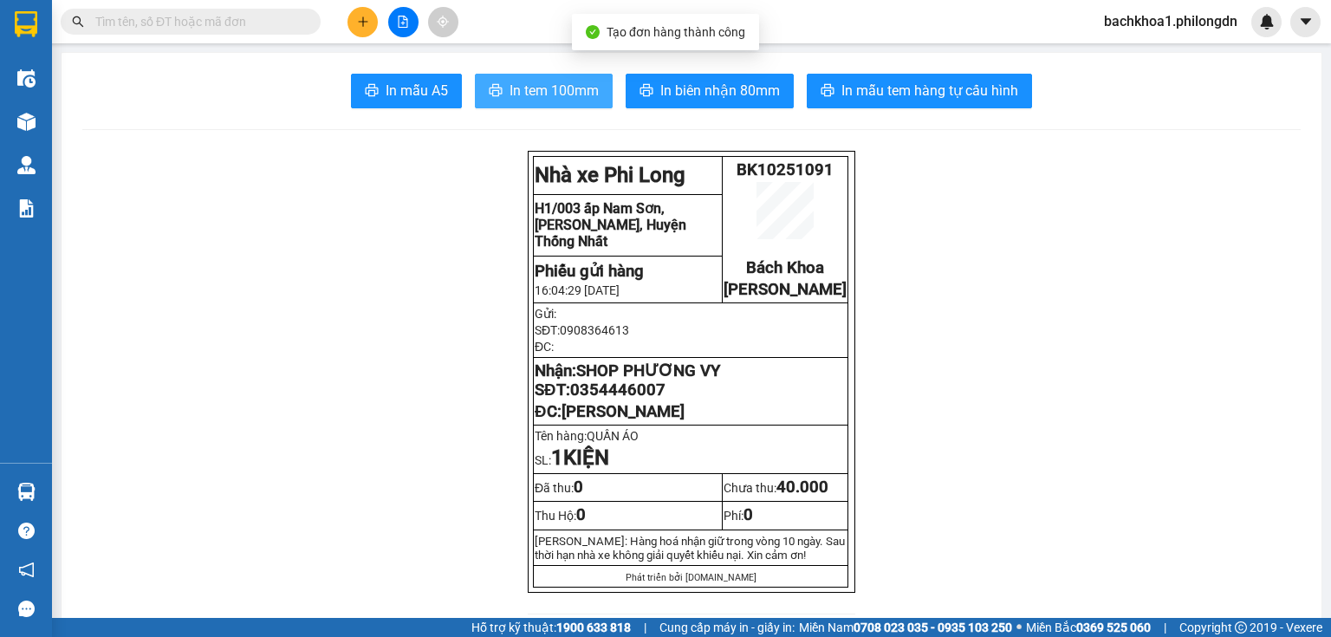
click at [577, 85] on span "In tem 100mm" at bounding box center [554, 91] width 89 height 22
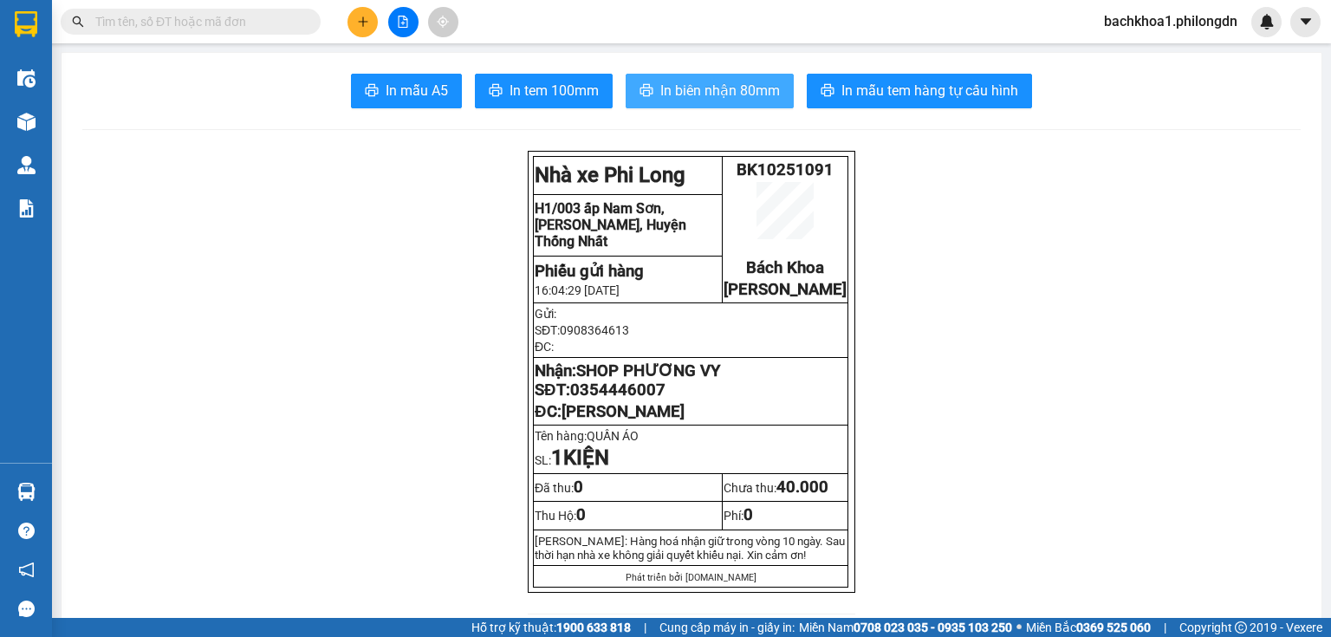
click at [698, 100] on span "In biên nhận 80mm" at bounding box center [720, 91] width 120 height 22
click at [623, 399] on span "0354446007" at bounding box center [617, 389] width 95 height 19
click at [352, 21] on button at bounding box center [362, 22] width 30 height 30
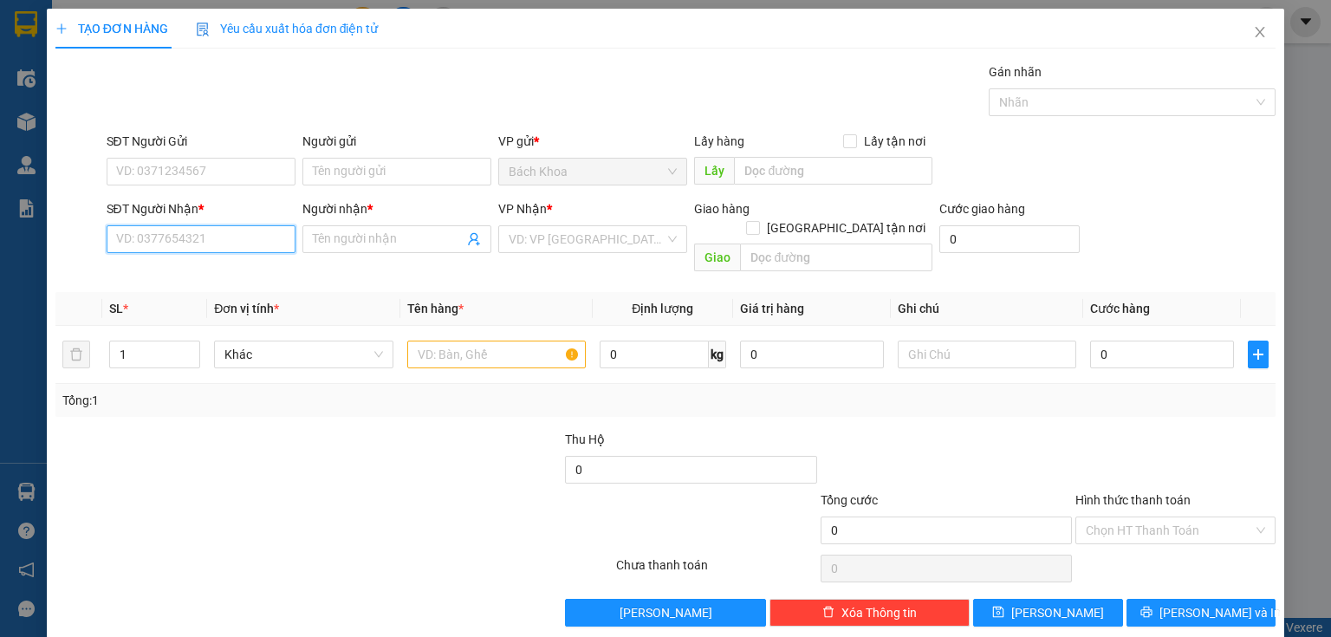
click at [184, 238] on input "SĐT Người Nhận *" at bounding box center [201, 239] width 189 height 28
click at [180, 265] on div "0348912012 - PHÚ" at bounding box center [199, 272] width 166 height 19
type input "0348912012"
type input "PHÚ"
type input "[PERSON_NAME]"
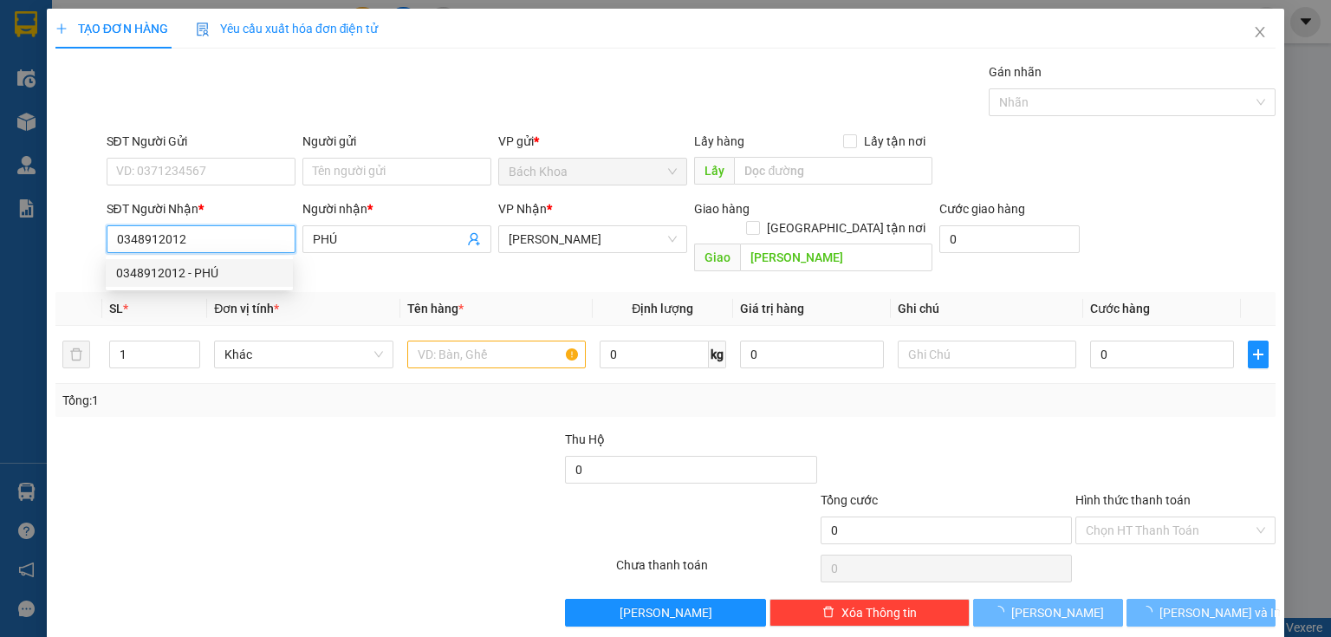
type input "40.000"
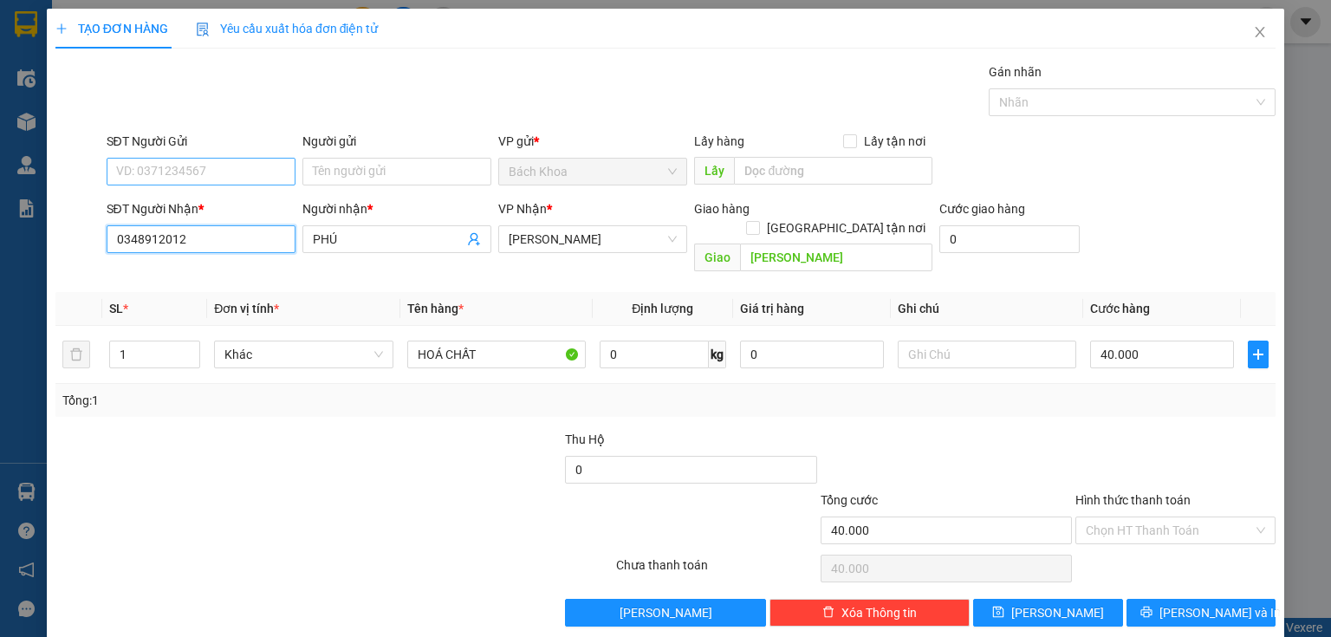
type input "0348912012"
click at [219, 163] on input "SĐT Người Gửi" at bounding box center [201, 172] width 189 height 28
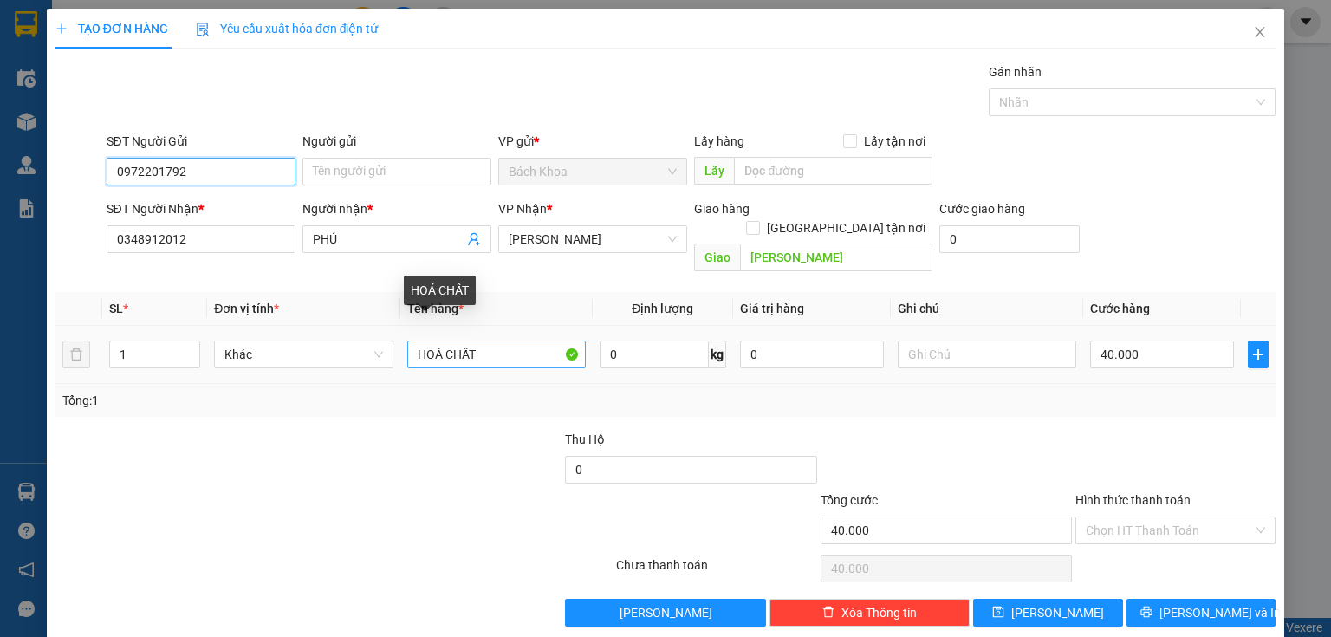
type input "0972201792"
click at [482, 341] on input "HOÁ CHẤT" at bounding box center [496, 355] width 178 height 28
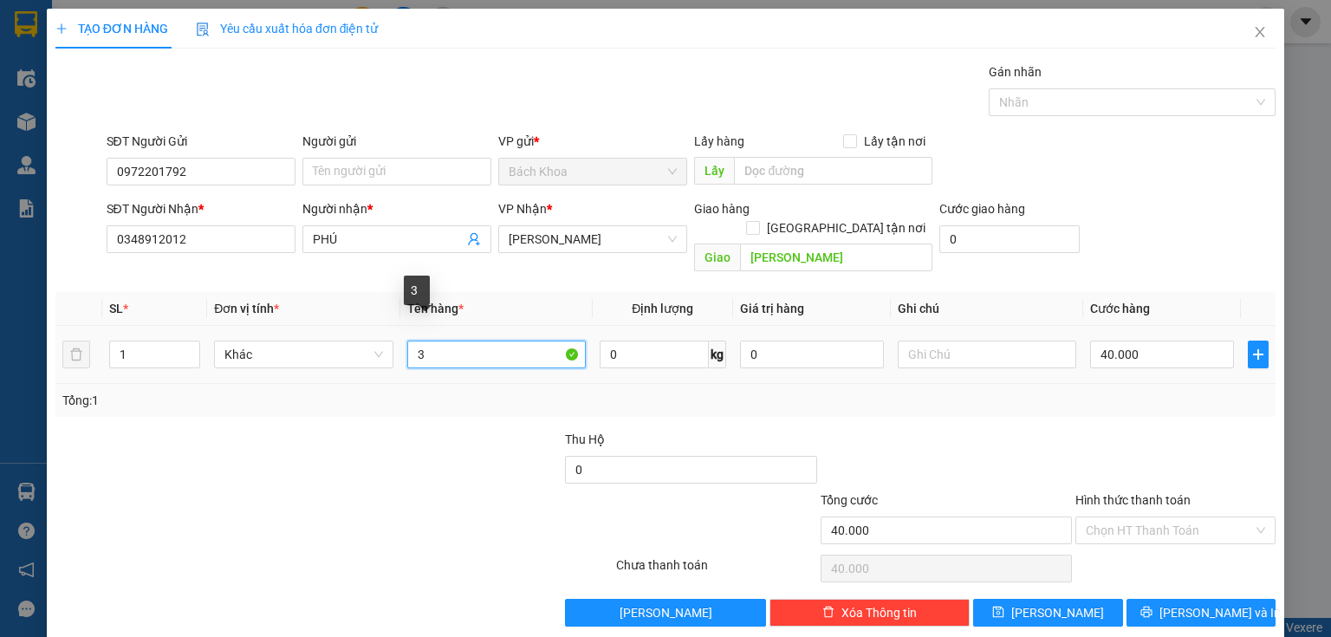
type input "3"
type input "CÂY 3M"
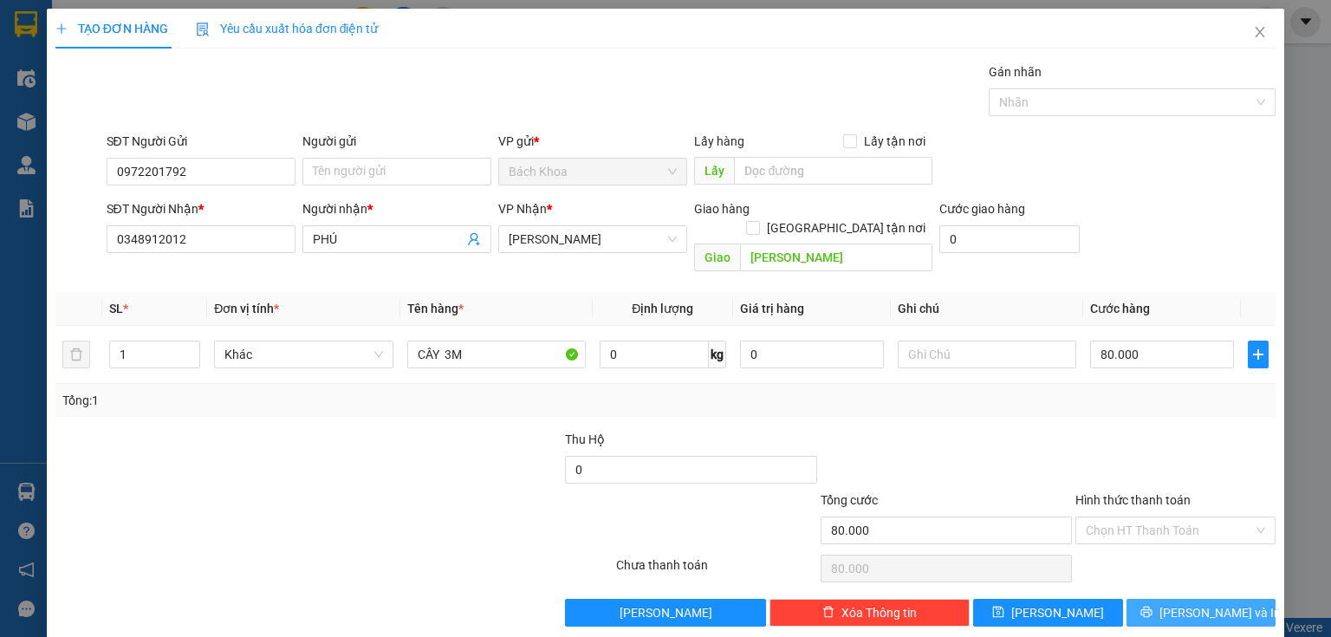
click at [1165, 599] on button "[PERSON_NAME] và In" at bounding box center [1201, 613] width 150 height 28
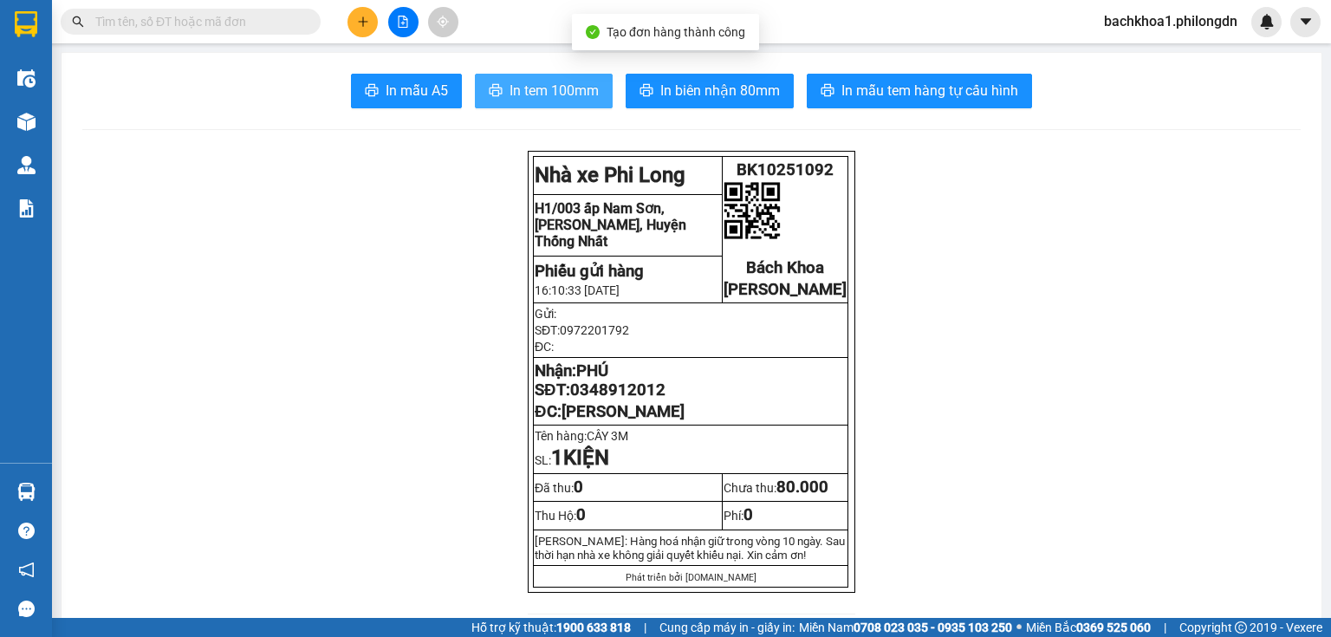
click at [503, 91] on button "In tem 100mm" at bounding box center [544, 91] width 138 height 35
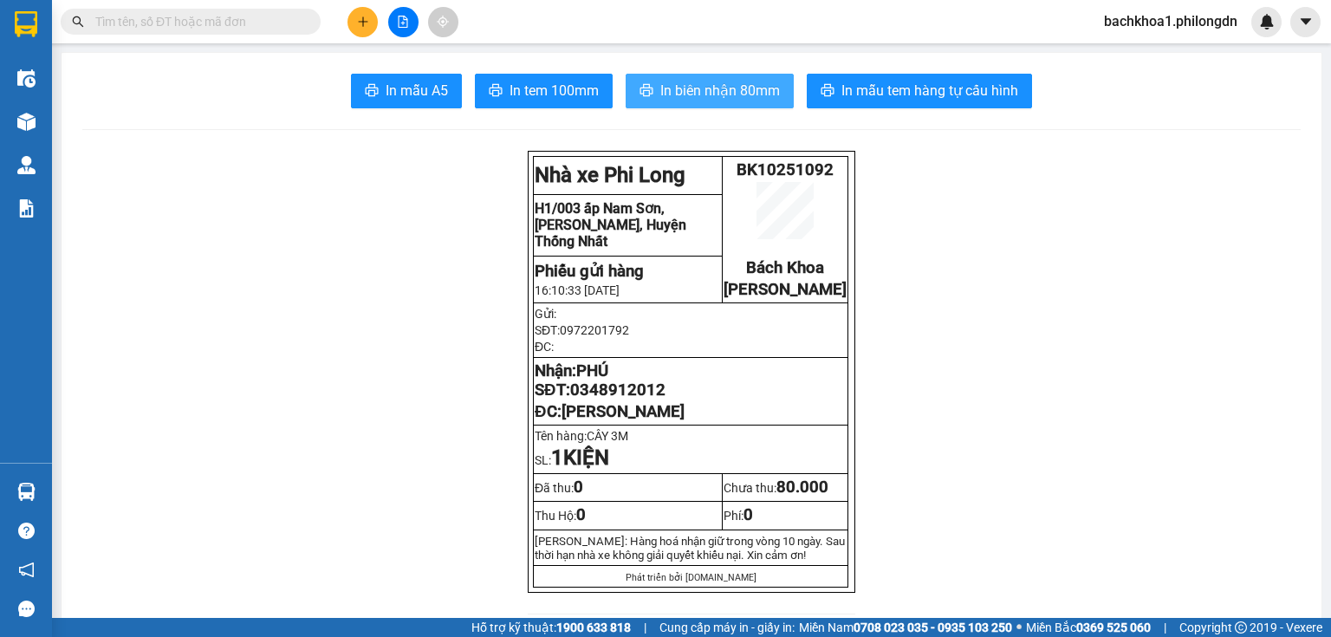
click at [704, 102] on button "In biên nhận 80mm" at bounding box center [710, 91] width 168 height 35
click at [615, 419] on td "Nhận: PHÚ SĐT: 0348912012 ĐC: [GEOGRAPHIC_DATA]" at bounding box center [691, 392] width 315 height 68
click at [614, 399] on span "0348912012" at bounding box center [617, 389] width 95 height 19
click at [354, 22] on button at bounding box center [362, 22] width 30 height 30
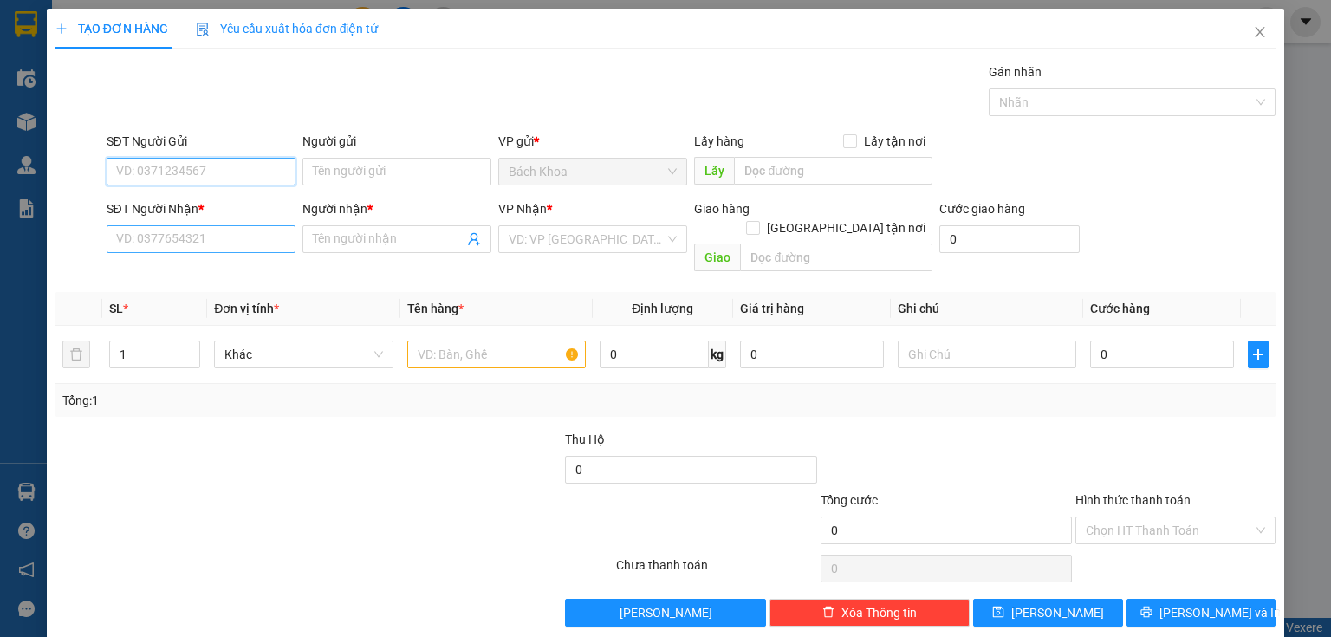
click at [232, 248] on input "SĐT Người Nhận *" at bounding box center [201, 239] width 189 height 28
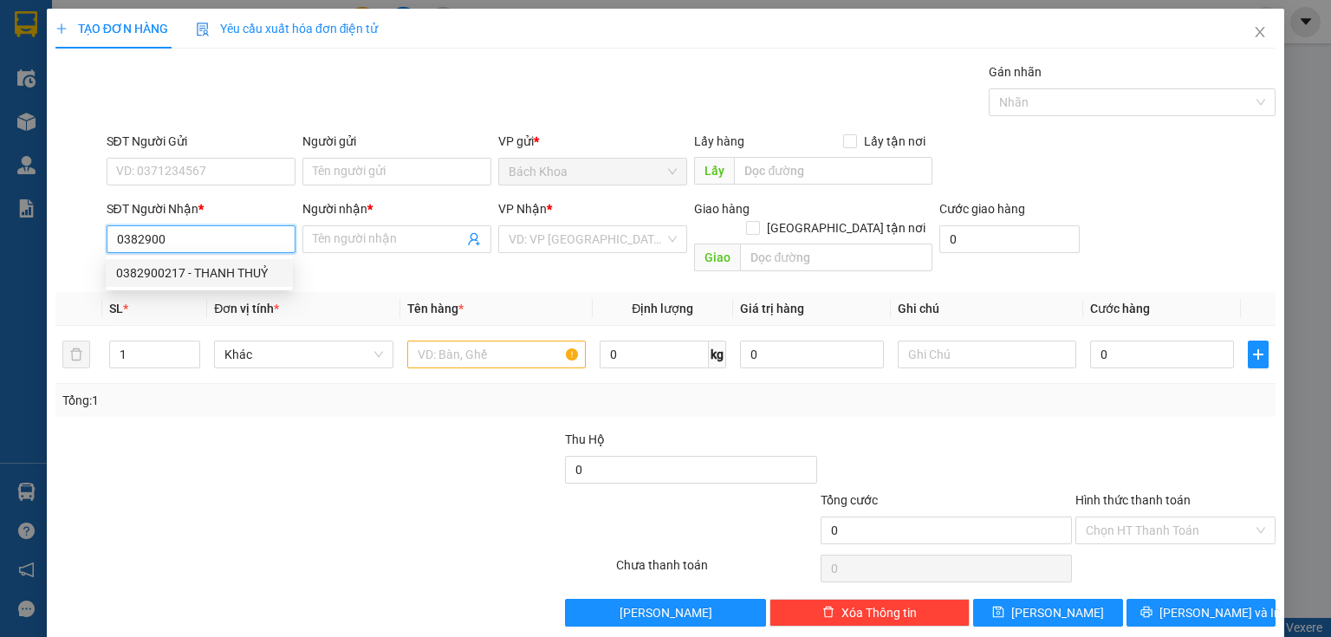
click at [269, 270] on div "0382900217 - THANH THUỶ" at bounding box center [199, 272] width 166 height 19
type input "0382900217"
type input "[PERSON_NAME]"
type input "PHÁT HẢI"
type input "40.000"
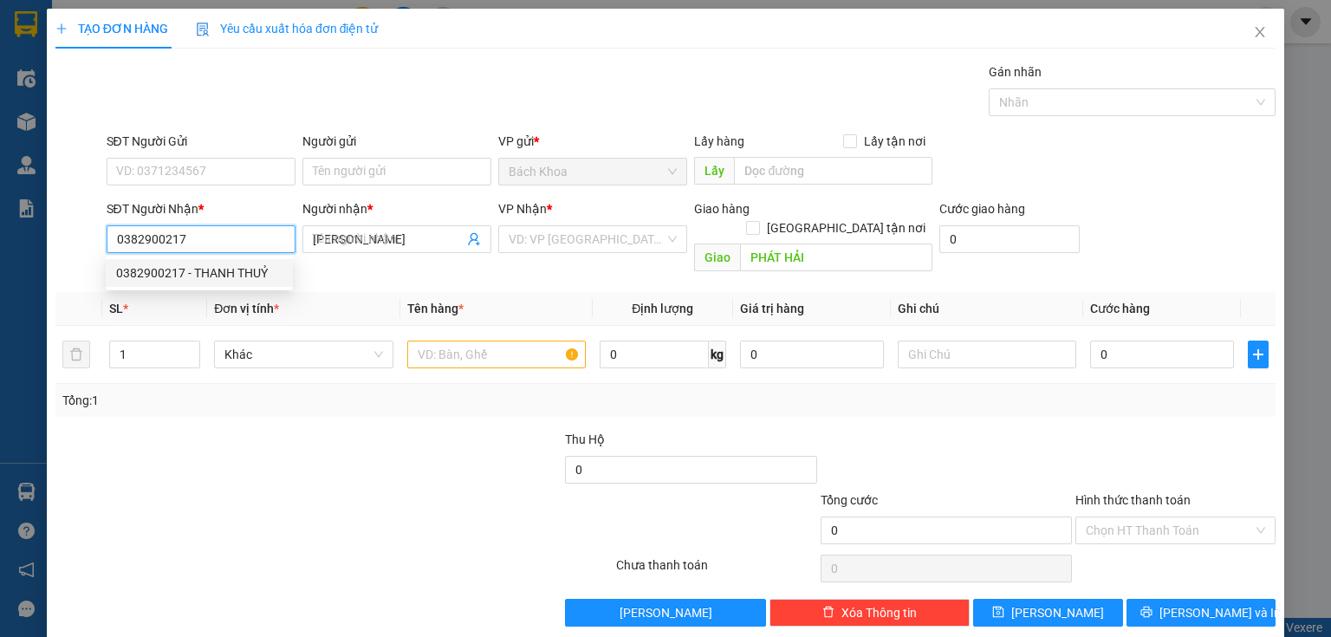
type input "40.000"
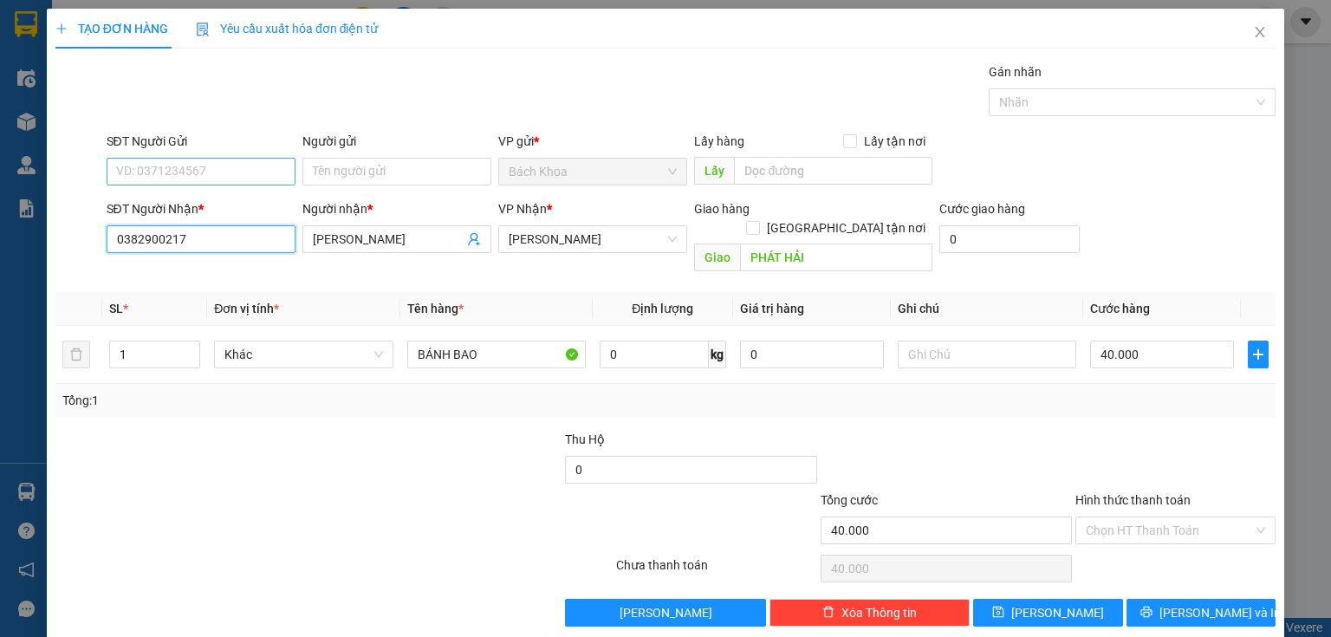
type input "0382900217"
click at [233, 180] on input "SĐT Người Gửi" at bounding box center [201, 172] width 189 height 28
type input "0342949898"
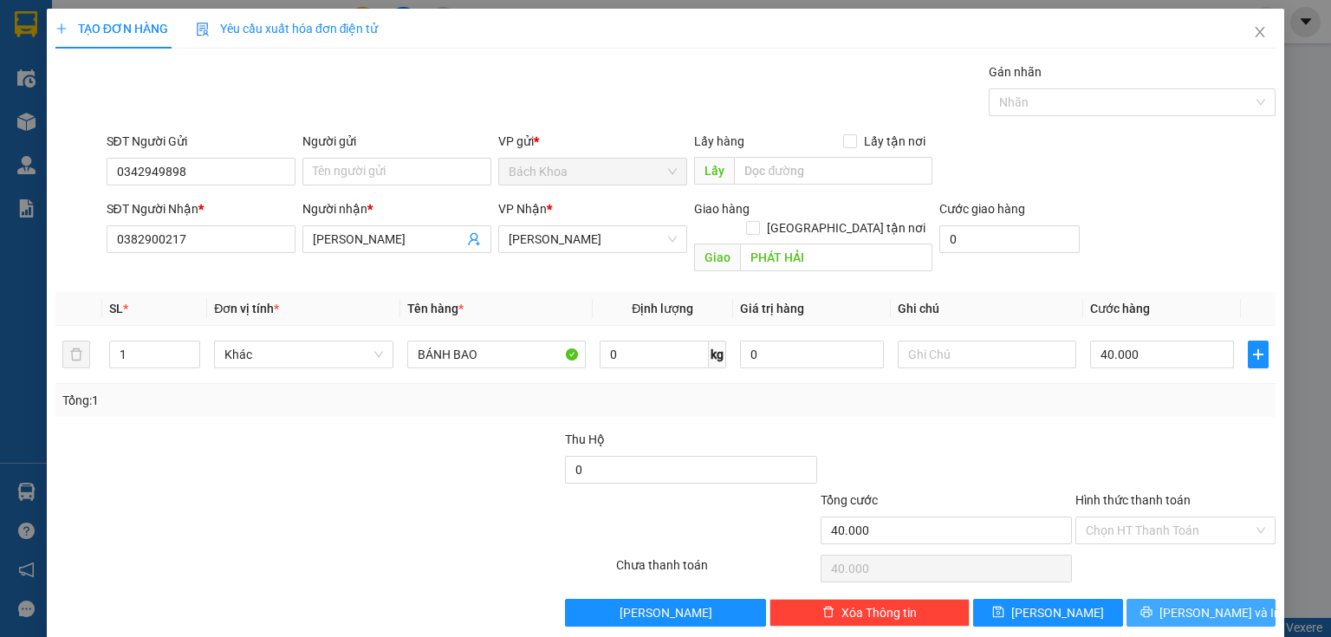
click at [1172, 604] on button "[PERSON_NAME] và In" at bounding box center [1201, 613] width 150 height 28
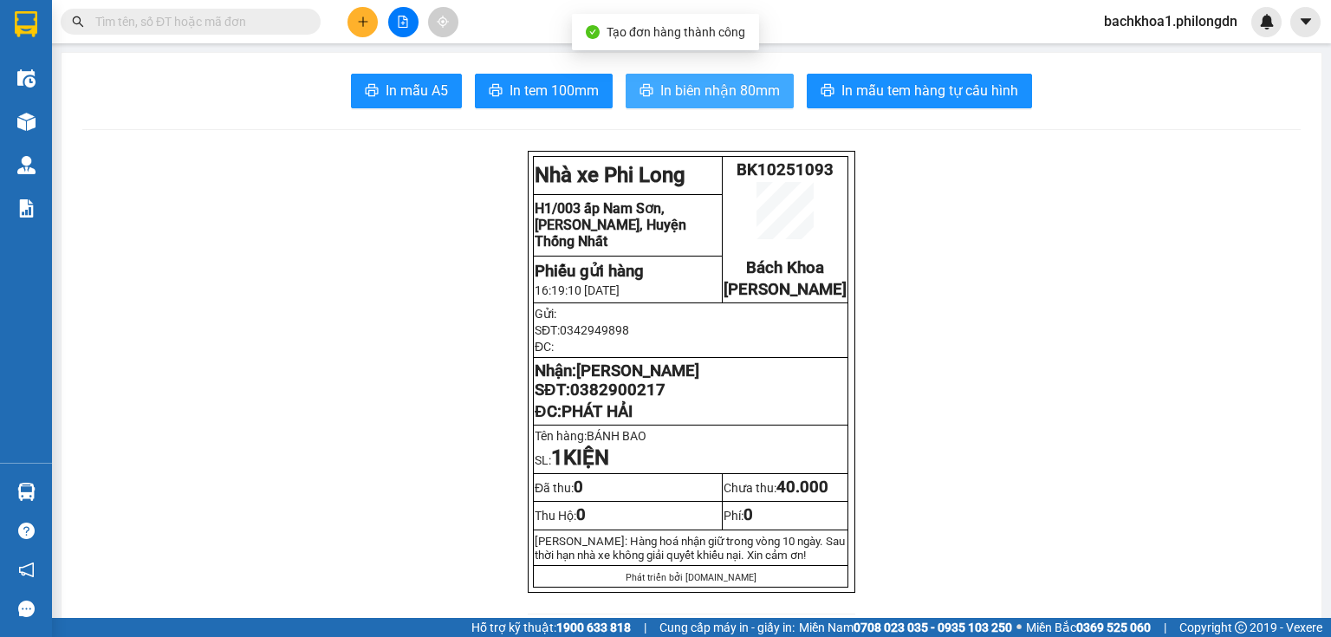
click at [717, 80] on span "In biên nhận 80mm" at bounding box center [720, 91] width 120 height 22
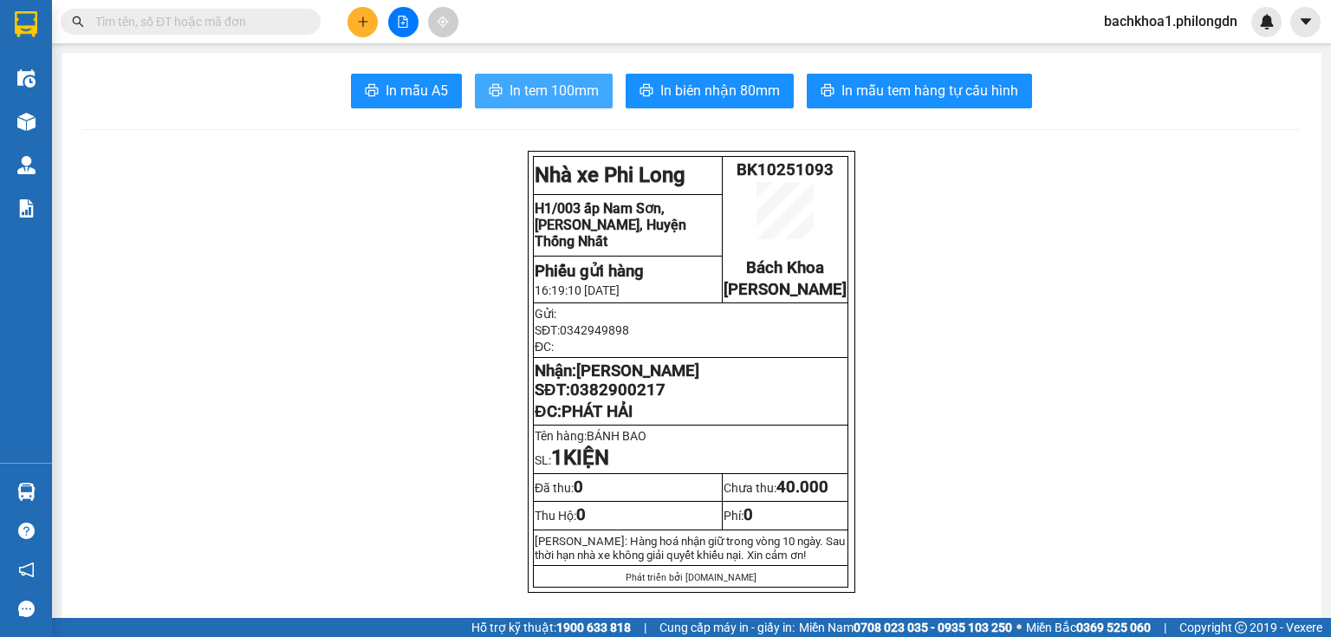
click at [578, 86] on span "In tem 100mm" at bounding box center [554, 91] width 89 height 22
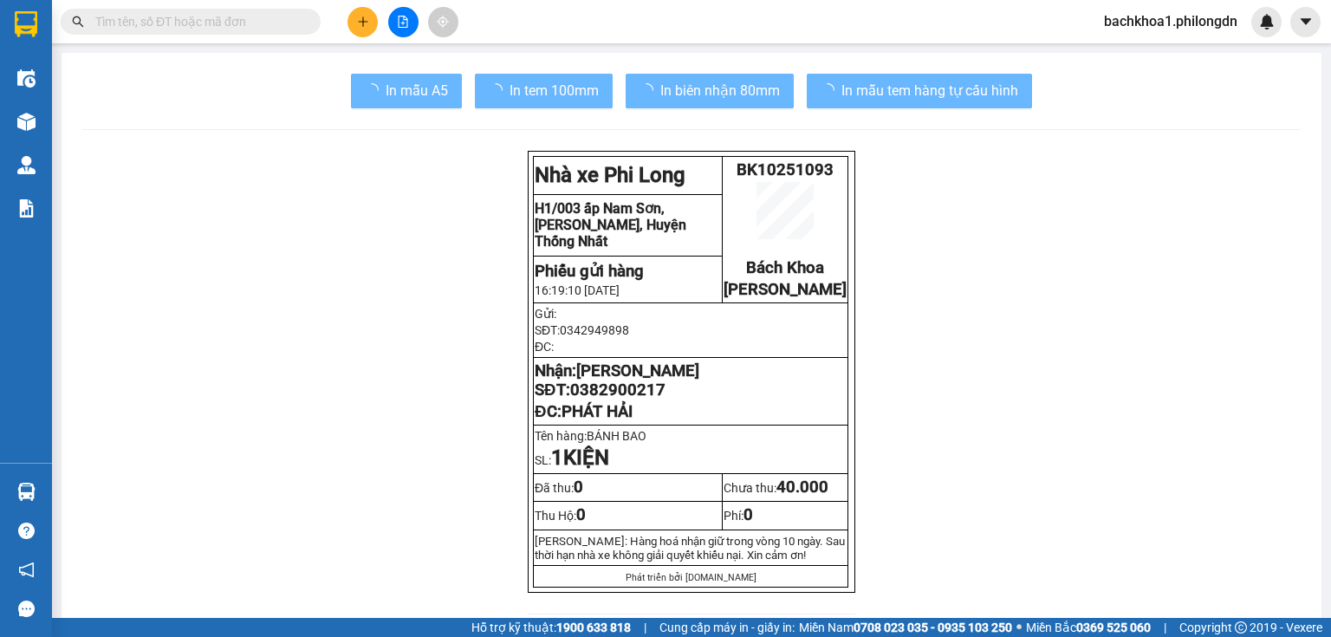
click at [601, 399] on span "0382900217" at bounding box center [617, 389] width 95 height 19
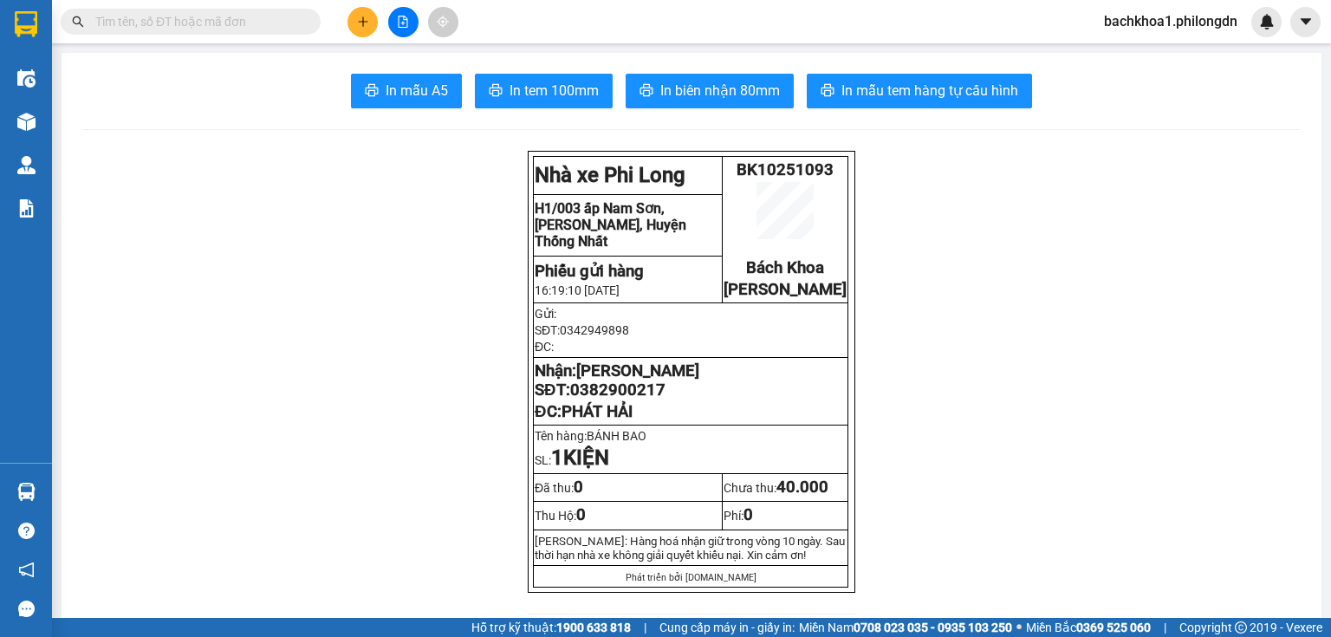
drag, startPoint x: 601, startPoint y: 419, endPoint x: 587, endPoint y: 399, distance: 24.8
click at [365, 18] on icon "plus" at bounding box center [363, 22] width 12 height 12
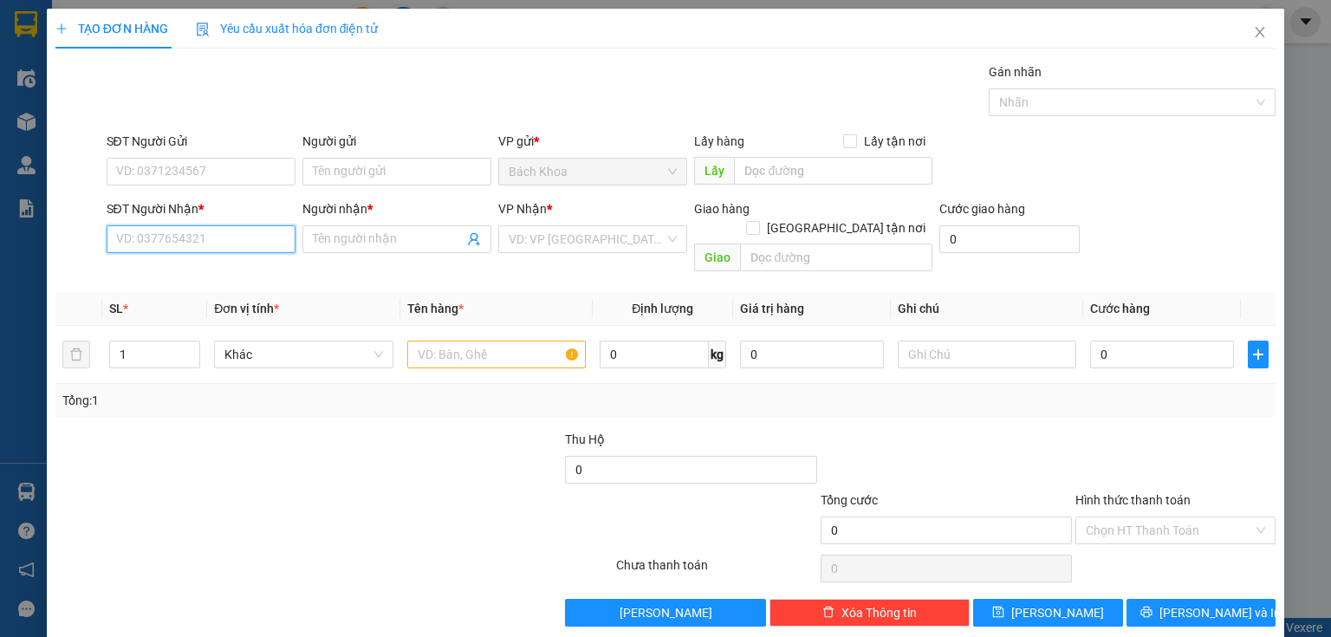
click at [259, 237] on input "SĐT Người Nhận *" at bounding box center [201, 239] width 189 height 28
type input "0948902331"
drag, startPoint x: 149, startPoint y: 268, endPoint x: 161, endPoint y: 252, distance: 19.8
click at [151, 268] on div "0948902331 - CHÂU" at bounding box center [199, 272] width 166 height 19
type input "CHÂU"
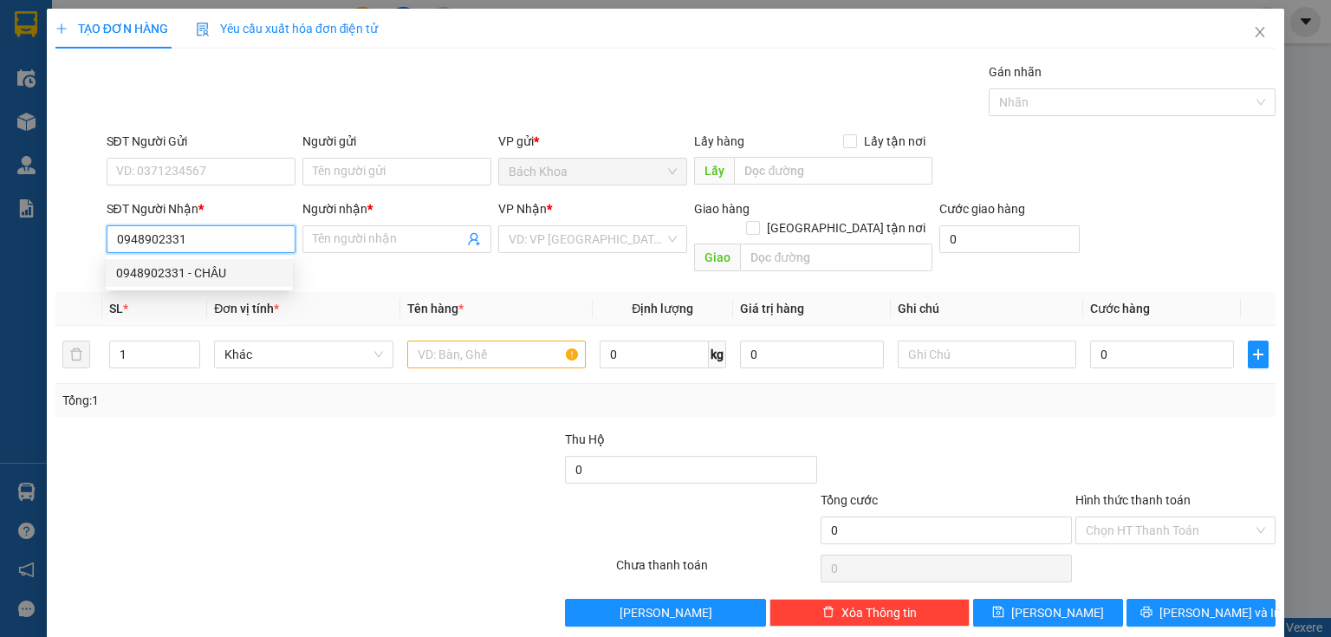
type input "[GEOGRAPHIC_DATA]"
type input "40.000"
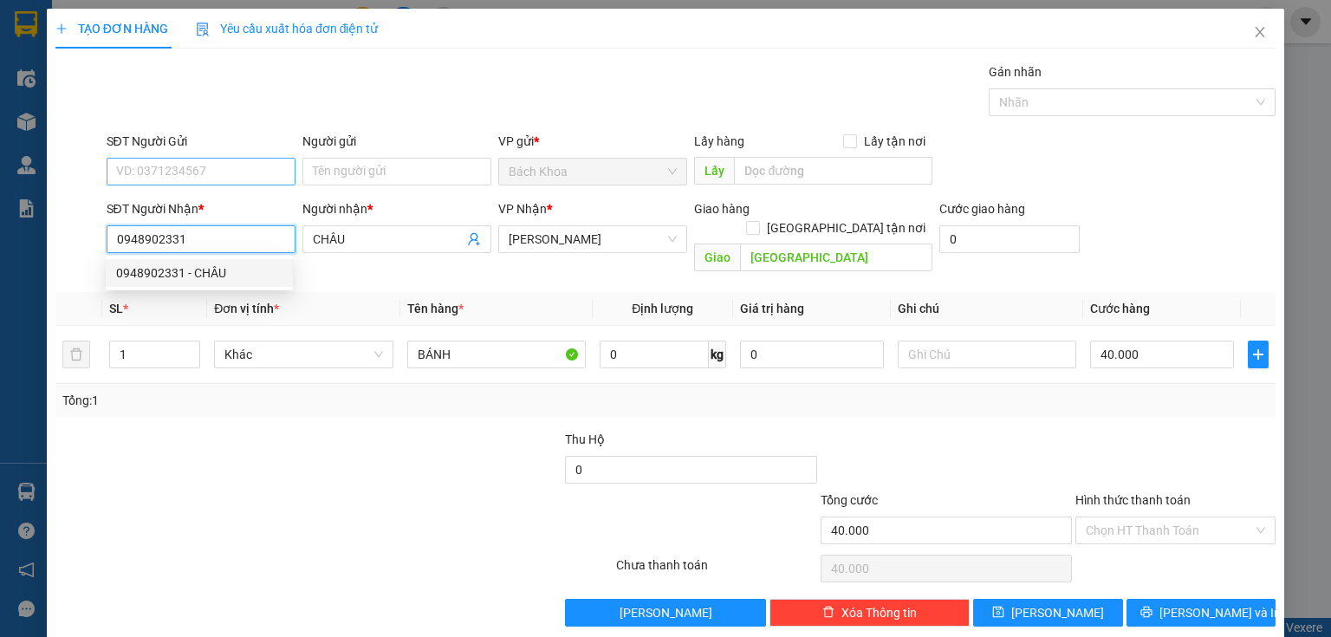
type input "0948902331"
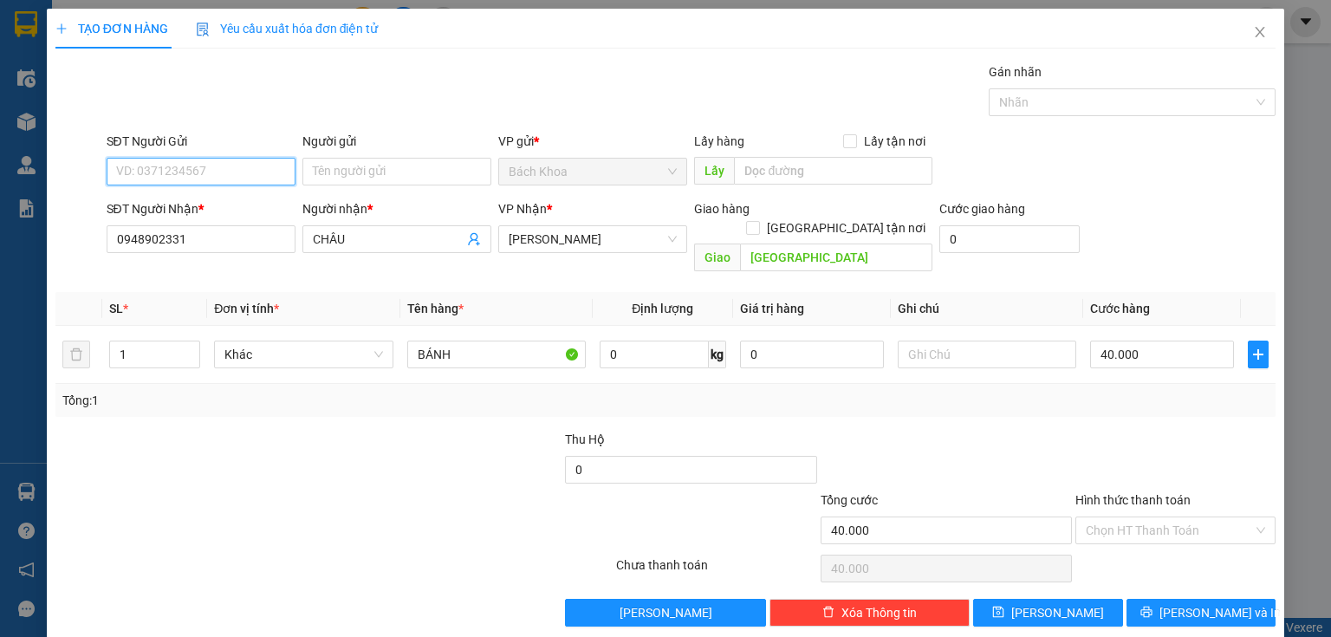
click at [211, 159] on input "SĐT Người Gửi" at bounding box center [201, 172] width 189 height 28
click at [208, 210] on div "0934167515 - [GEOGRAPHIC_DATA]" at bounding box center [213, 205] width 195 height 19
type input "0934167515"
type input "Ý"
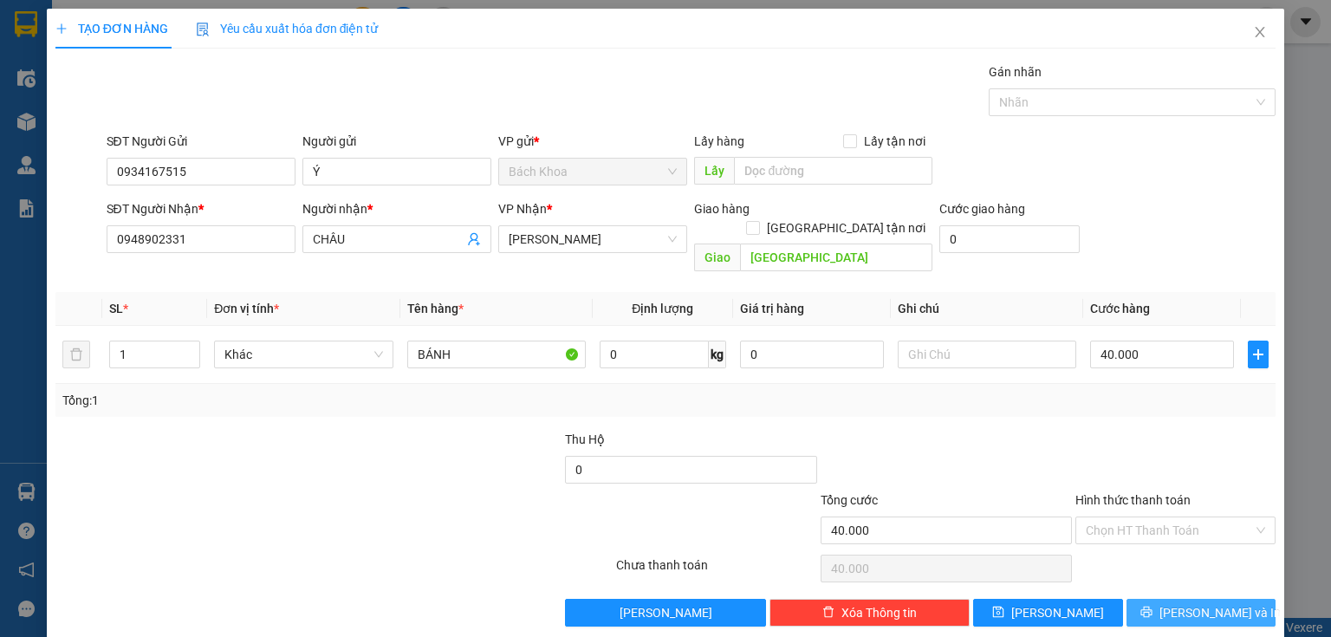
click at [1178, 603] on span "[PERSON_NAME] và In" at bounding box center [1219, 612] width 121 height 19
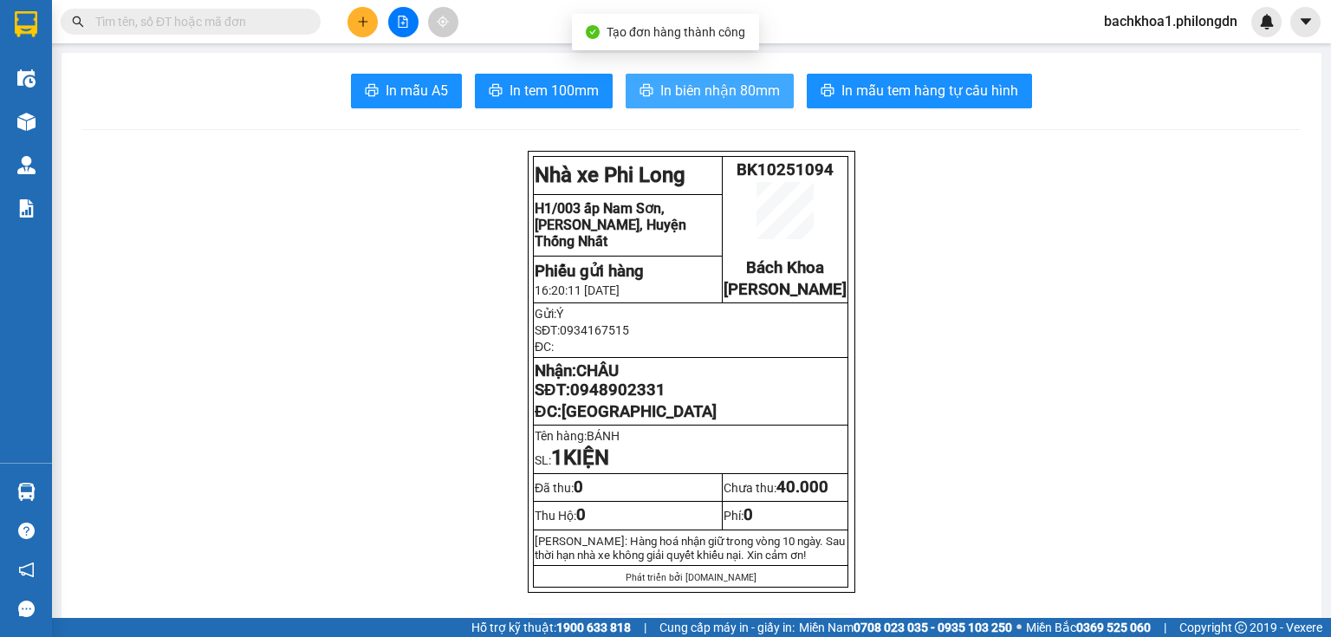
click at [738, 97] on span "In biên nhận 80mm" at bounding box center [720, 91] width 120 height 22
click at [755, 94] on span "In biên nhận 80mm" at bounding box center [720, 91] width 120 height 22
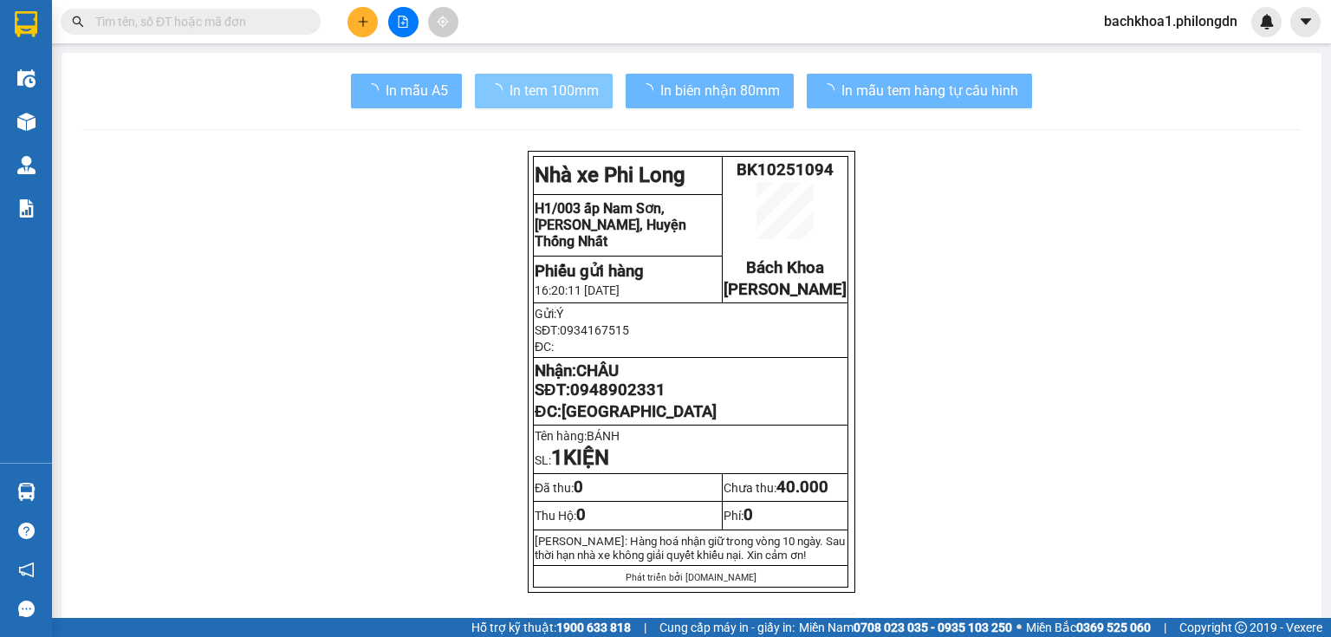
click at [510, 81] on span "In tem 100mm" at bounding box center [554, 91] width 89 height 22
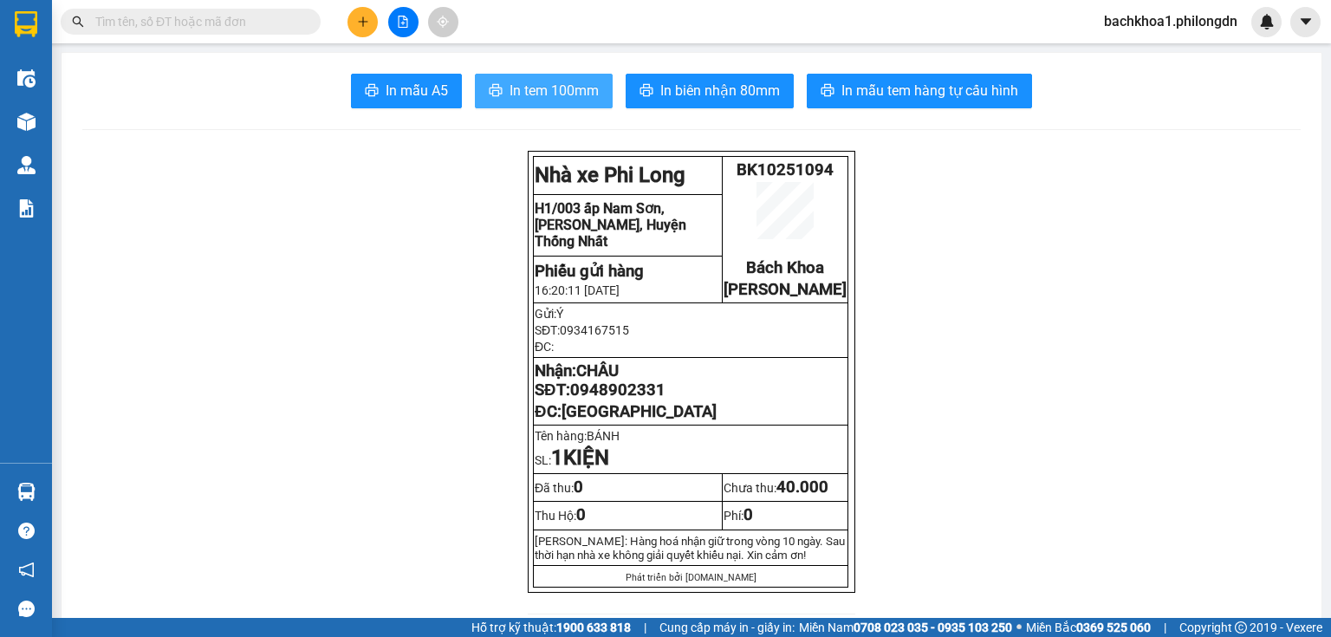
click at [510, 81] on span "In tem 100mm" at bounding box center [554, 91] width 89 height 22
click at [644, 399] on span "0948902331" at bounding box center [617, 389] width 95 height 19
click at [363, 22] on icon "plus" at bounding box center [362, 21] width 1 height 10
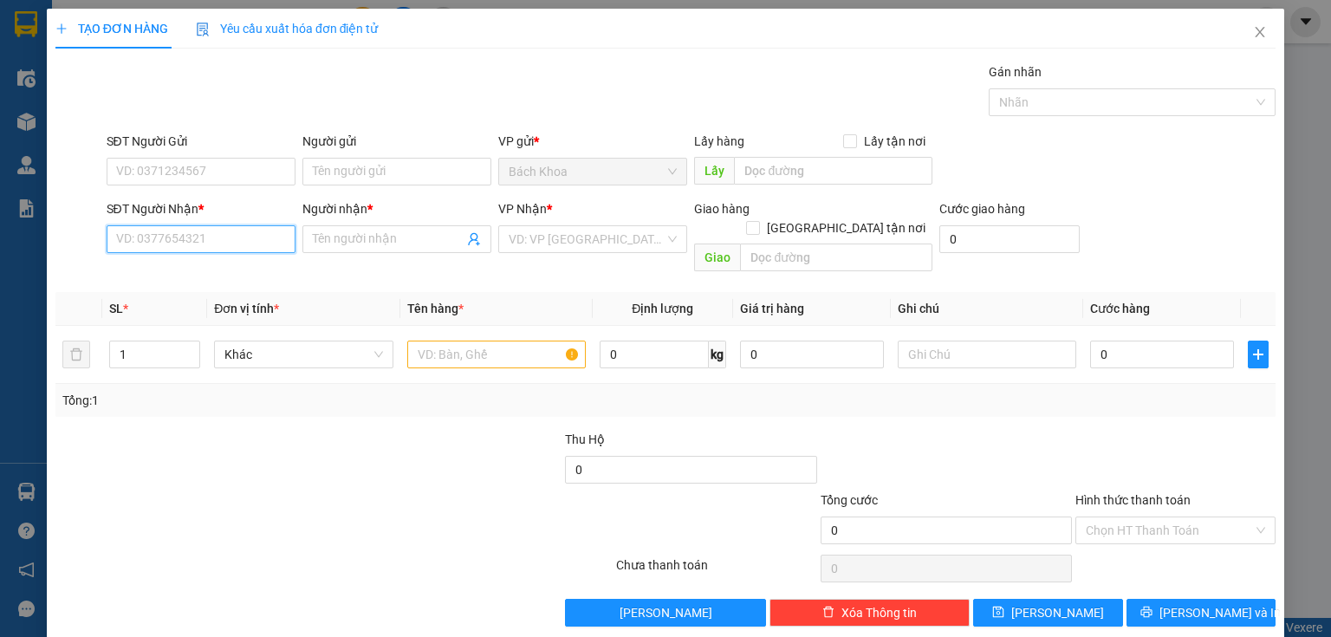
click at [139, 250] on input "SĐT Người Nhận *" at bounding box center [201, 239] width 189 height 28
click at [166, 263] on div "0834567187 - LINH" at bounding box center [199, 272] width 166 height 19
type input "0834567187"
type input "LINH"
type input "DỐC MƠ"
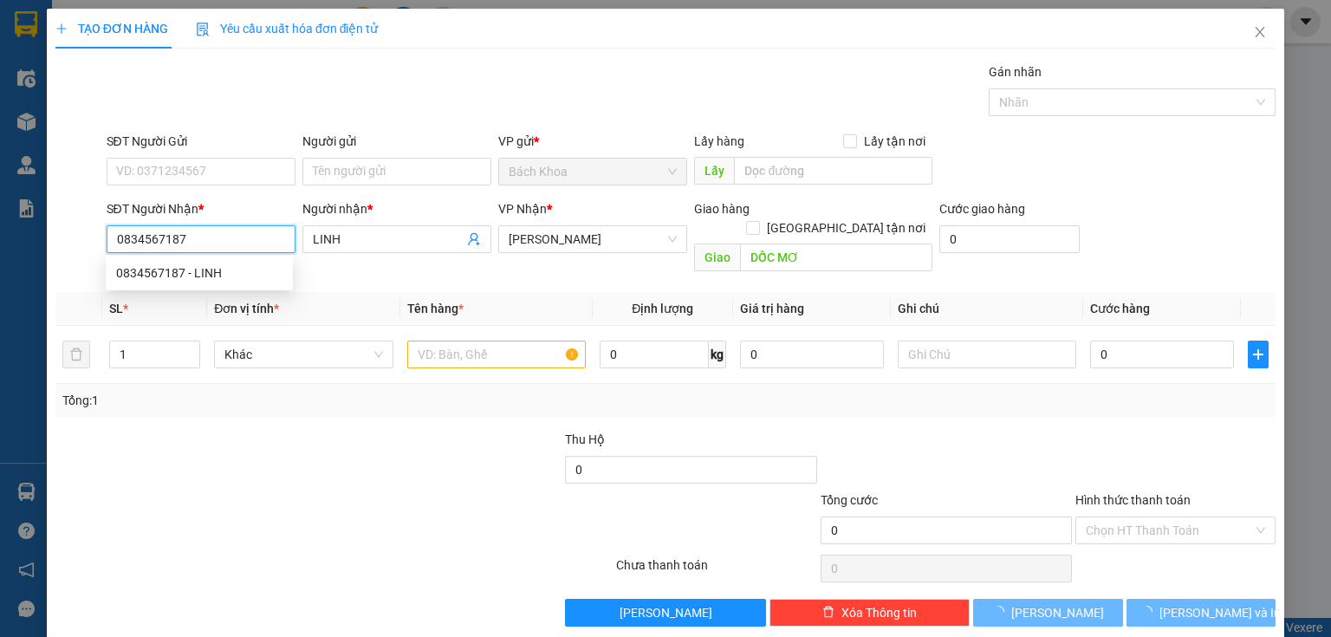
type input "50.000"
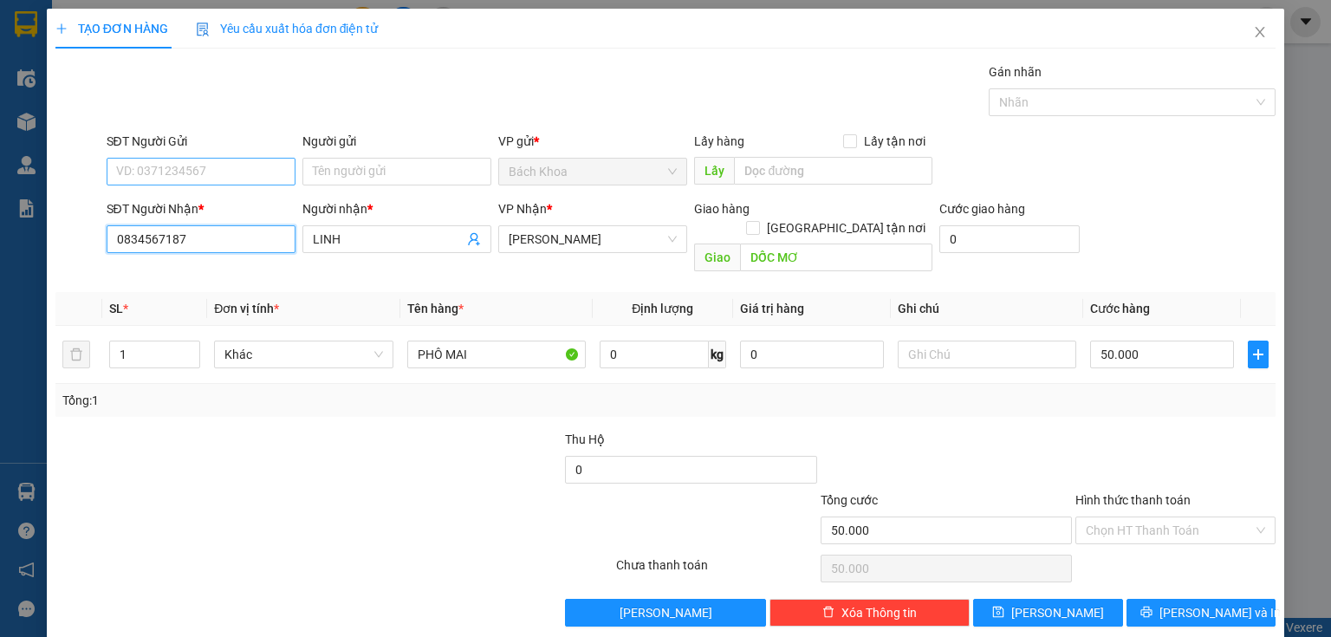
type input "0834567187"
click at [178, 165] on input "SĐT Người Gửi" at bounding box center [201, 172] width 189 height 28
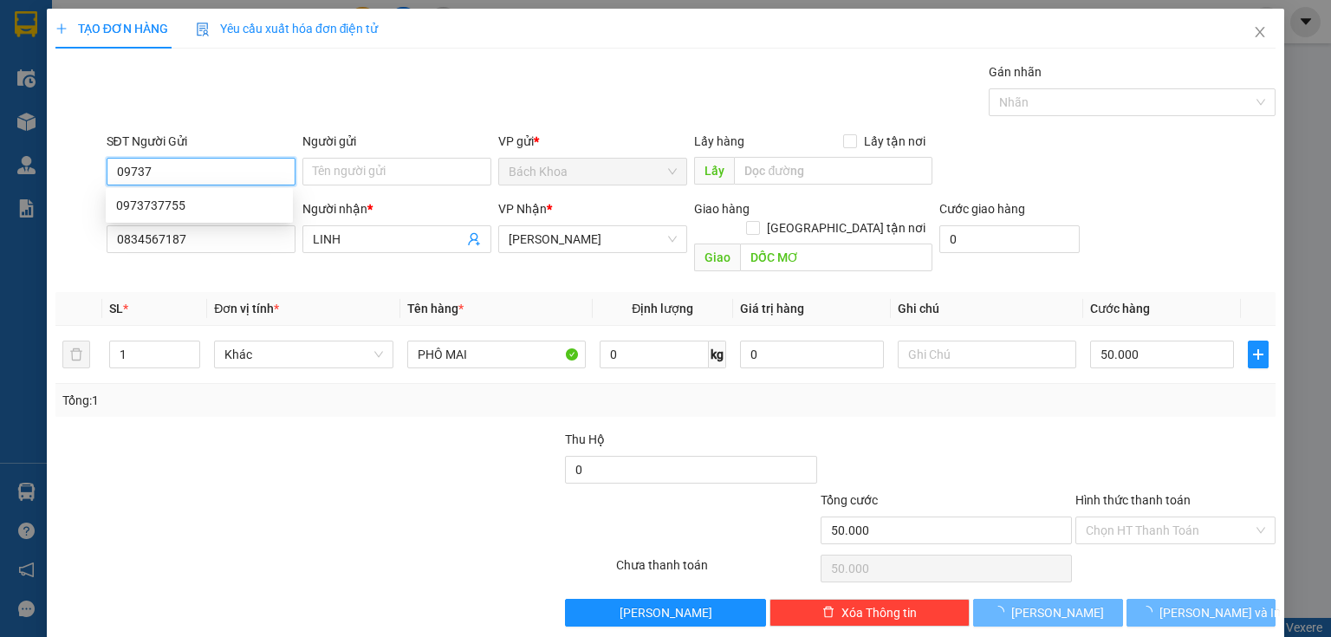
type input "097373"
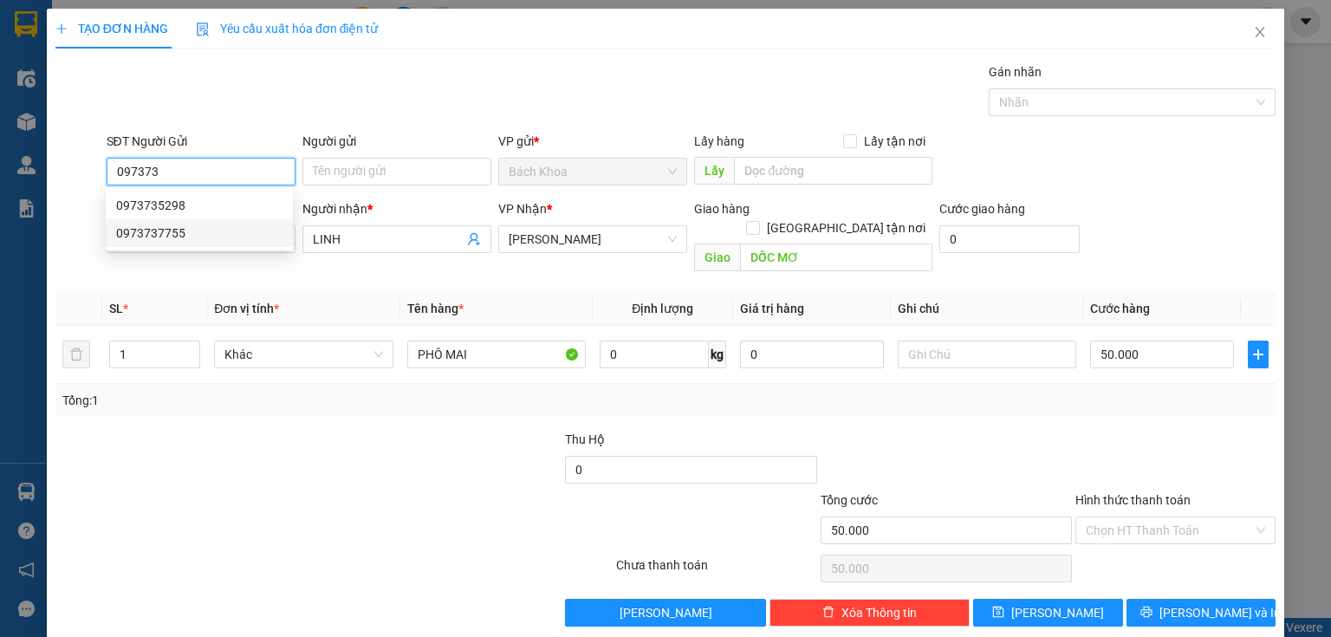
click at [185, 224] on div "0973737755" at bounding box center [199, 233] width 166 height 19
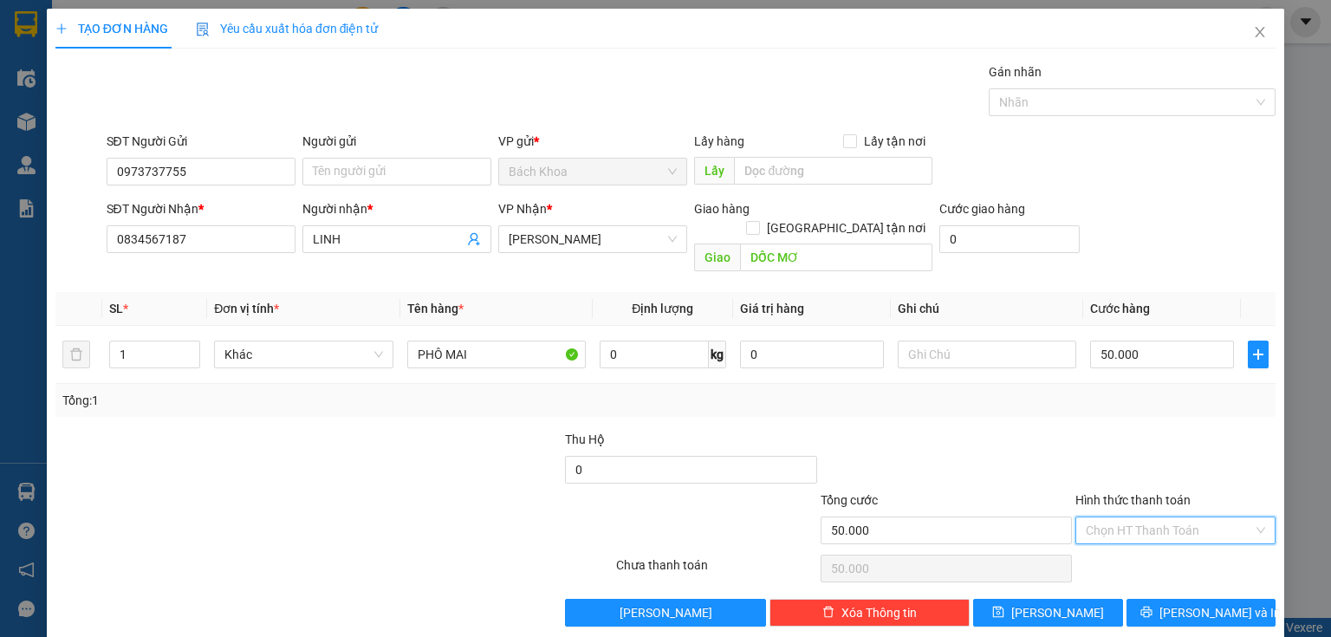
click at [1138, 517] on input "Hình thức thanh toán" at bounding box center [1169, 530] width 167 height 26
drag, startPoint x: 1153, startPoint y: 538, endPoint x: 1159, endPoint y: 548, distance: 12.0
click at [1153, 541] on div "Tại văn phòng" at bounding box center [1166, 544] width 178 height 19
click at [1194, 603] on span "[PERSON_NAME] và In" at bounding box center [1219, 612] width 121 height 19
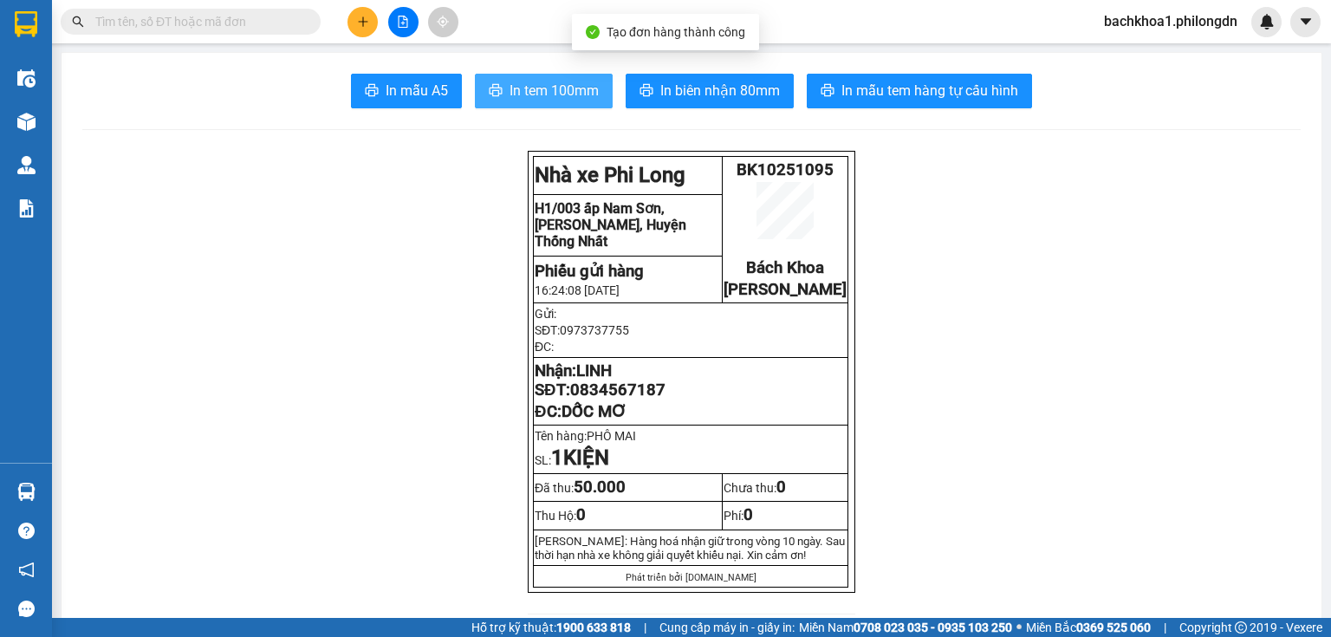
click at [545, 86] on button "In tem 100mm" at bounding box center [544, 91] width 138 height 35
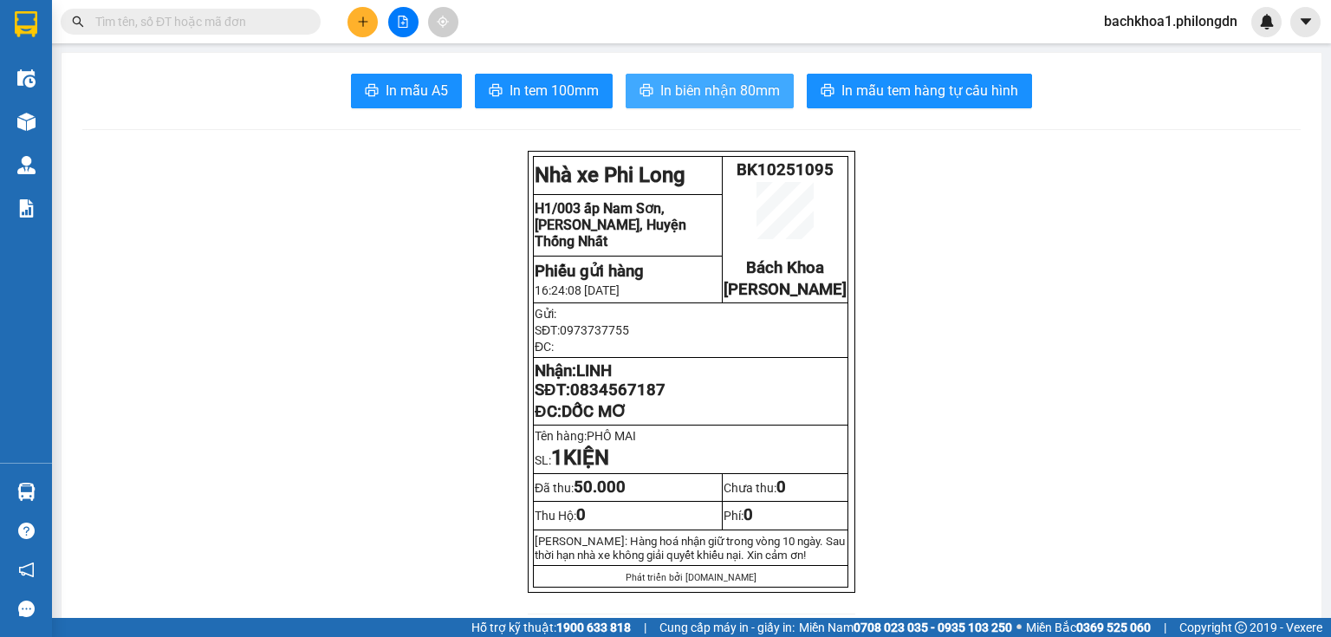
click at [669, 79] on button "In biên nhận 80mm" at bounding box center [710, 91] width 168 height 35
click at [637, 399] on span "0834567187" at bounding box center [617, 389] width 95 height 19
click at [351, 22] on button at bounding box center [362, 22] width 30 height 30
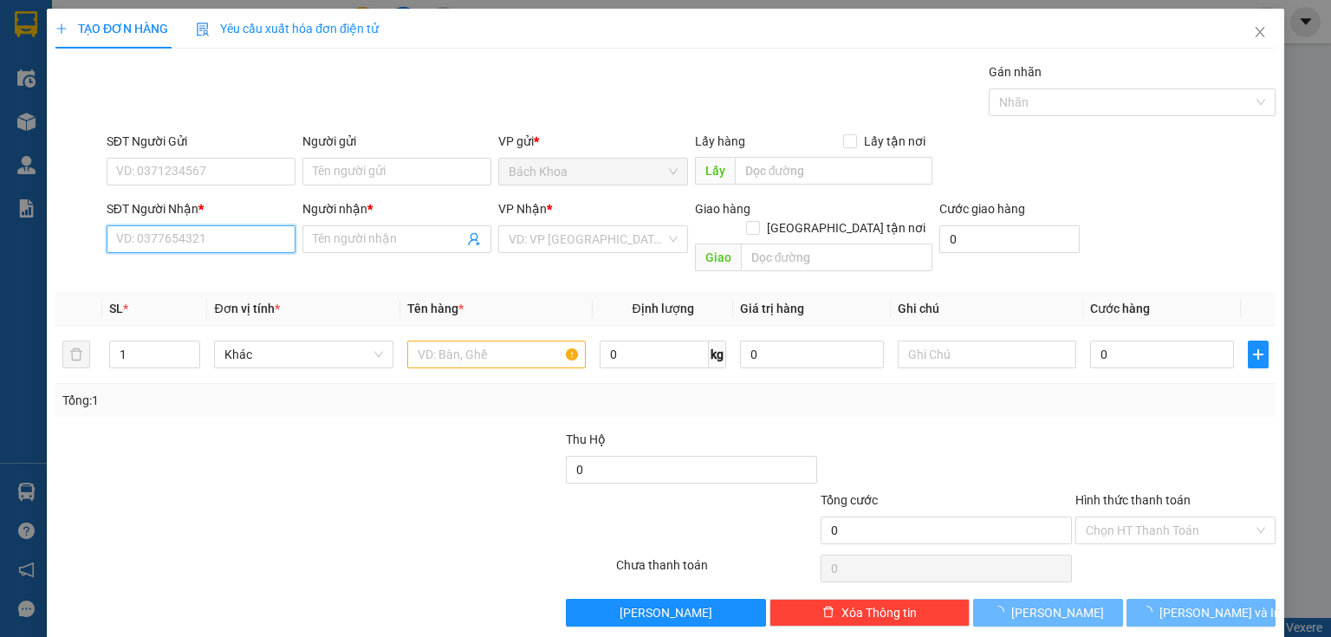
click at [190, 241] on input "SĐT Người Nhận *" at bounding box center [201, 239] width 189 height 28
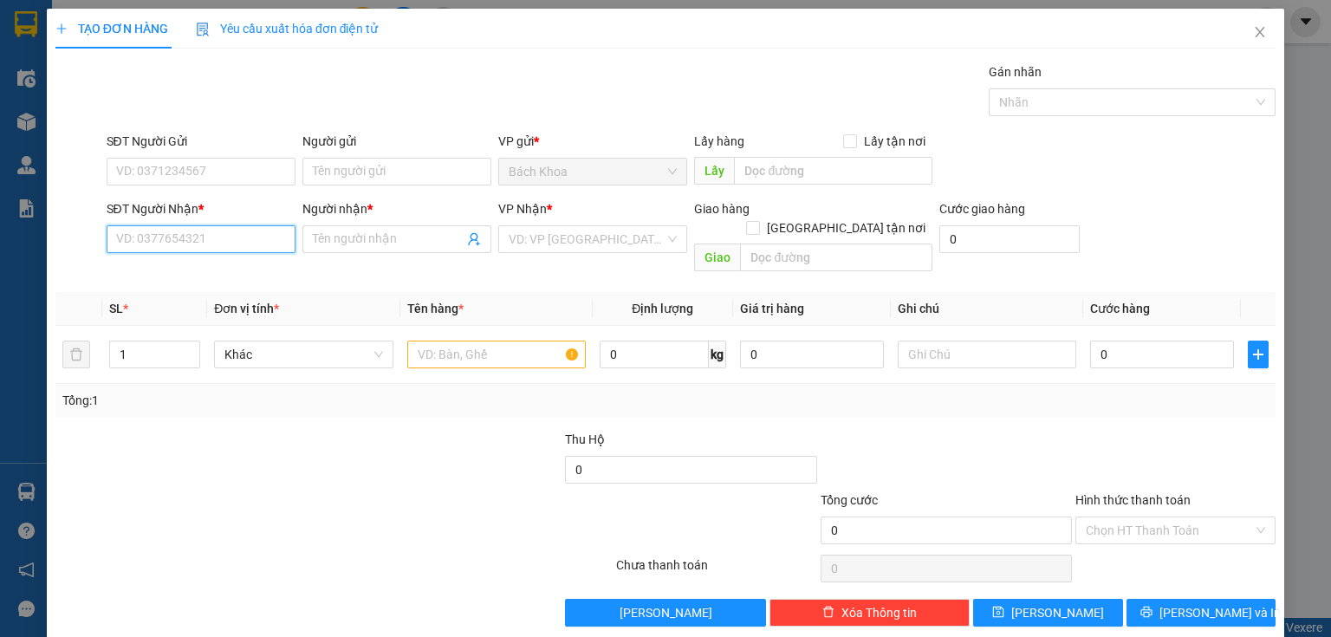
click at [211, 237] on input "SĐT Người Nhận *" at bounding box center [201, 239] width 189 height 28
click at [207, 270] on div "0908698672 - THÁI" at bounding box center [199, 272] width 166 height 19
type input "0908698672"
type input "THÁI"
type input "DỐC MƠ"
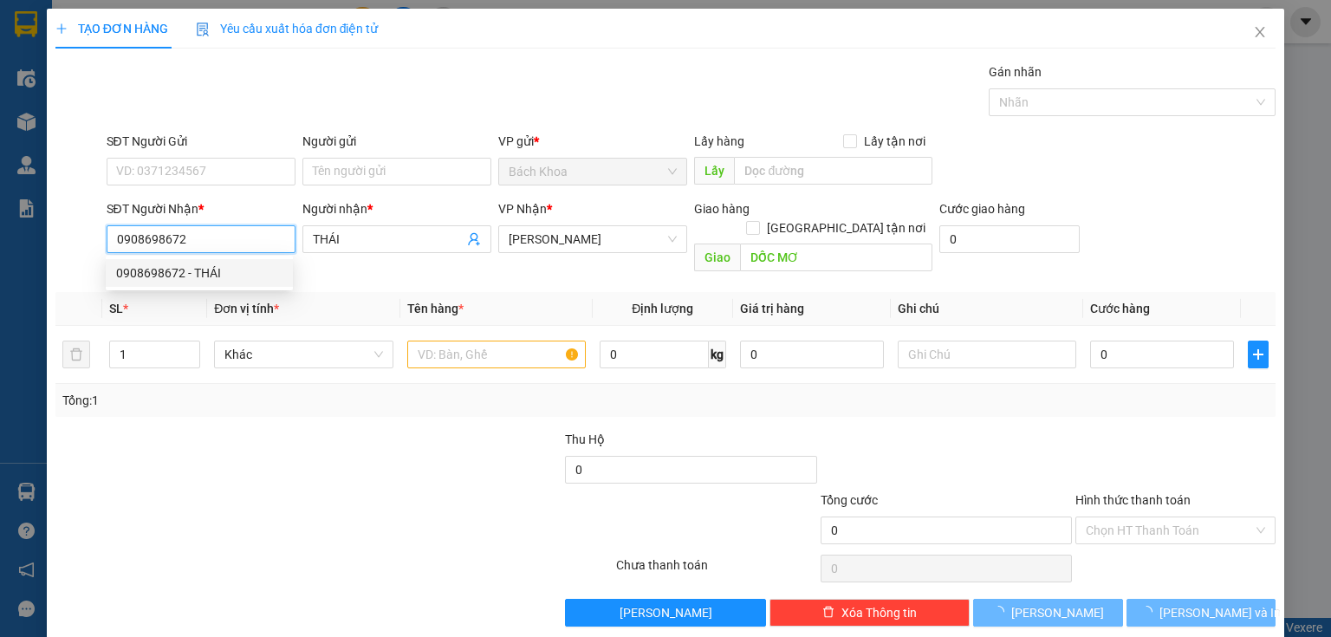
type input "40.000"
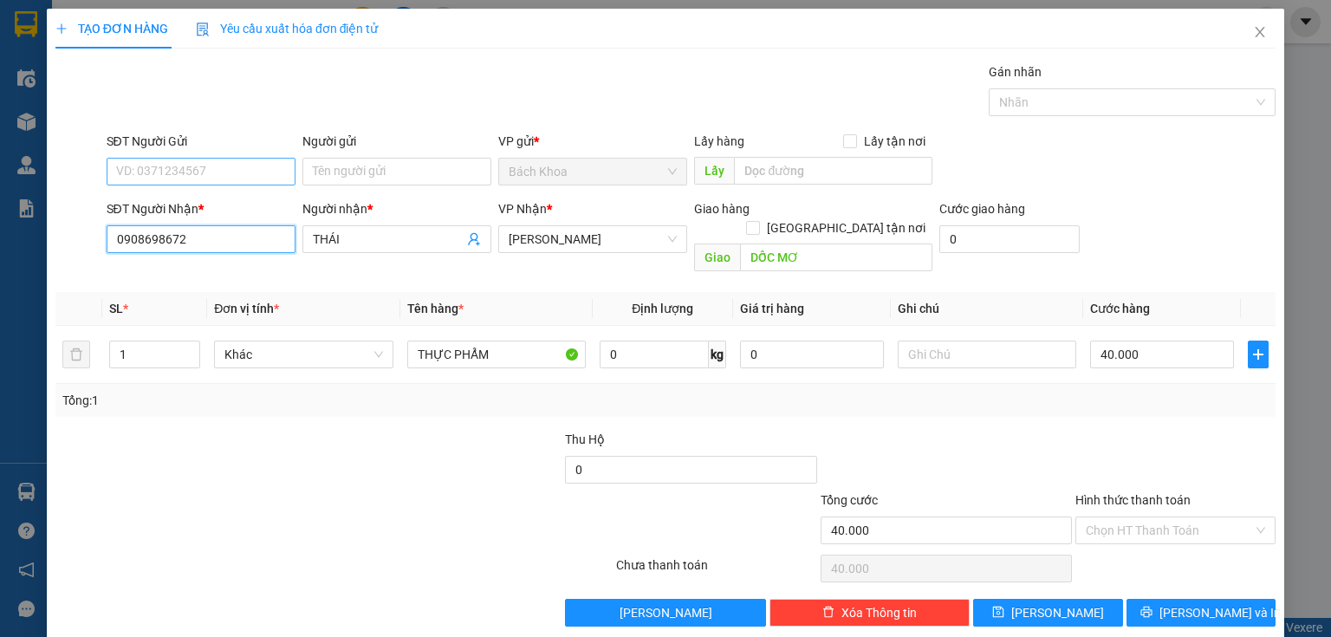
type input "0908698672"
click at [149, 175] on input "SĐT Người Gửi" at bounding box center [201, 172] width 189 height 28
click at [223, 227] on div "0902338003 - TRANG" at bounding box center [199, 233] width 166 height 19
type input "0902338003"
type input "TRANG"
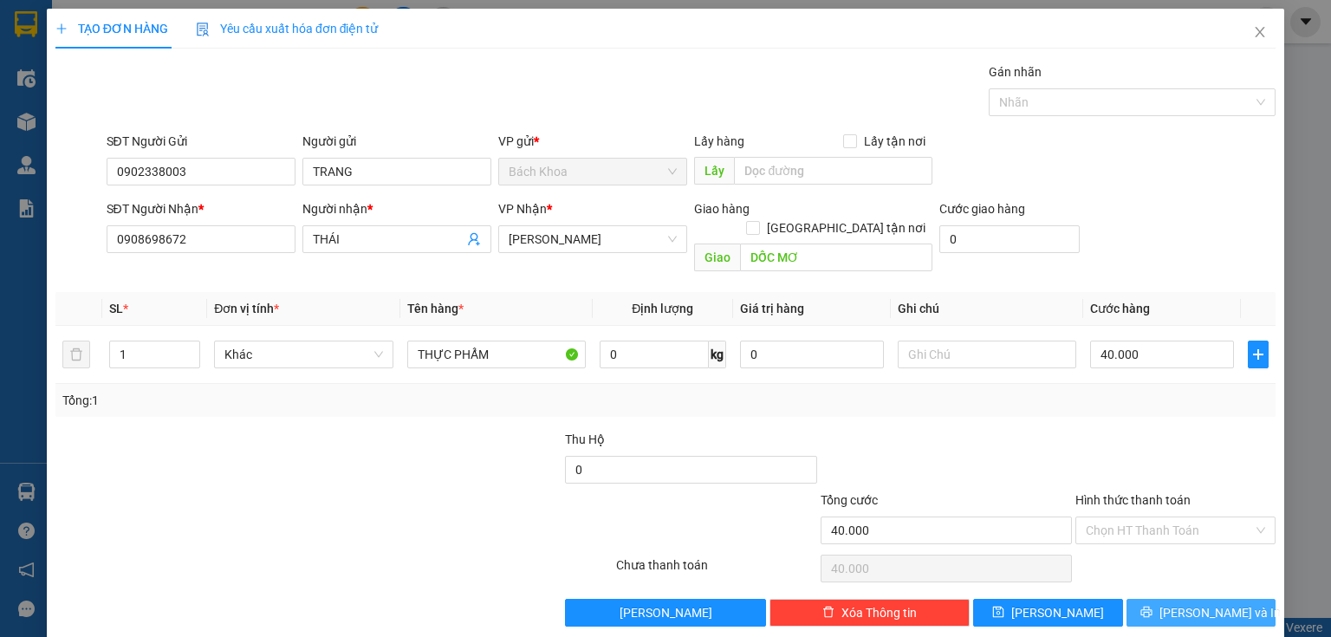
click at [1152, 607] on icon "printer" at bounding box center [1145, 612] width 11 height 11
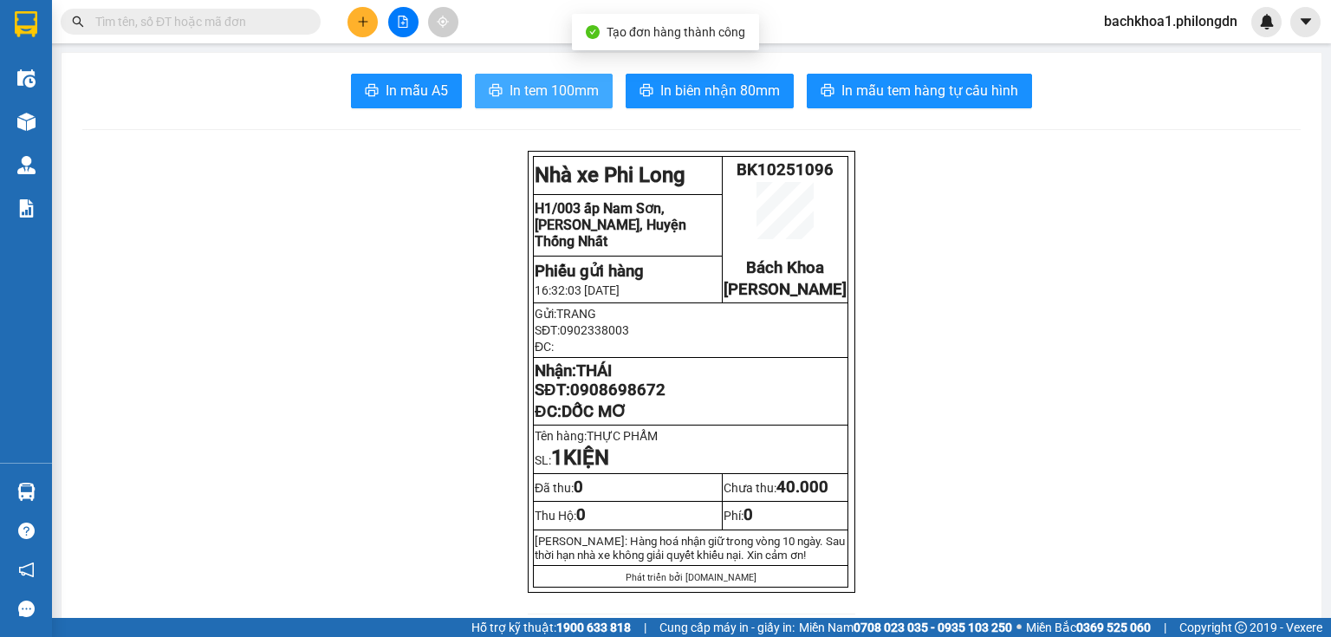
click at [551, 107] on button "In tem 100mm" at bounding box center [544, 91] width 138 height 35
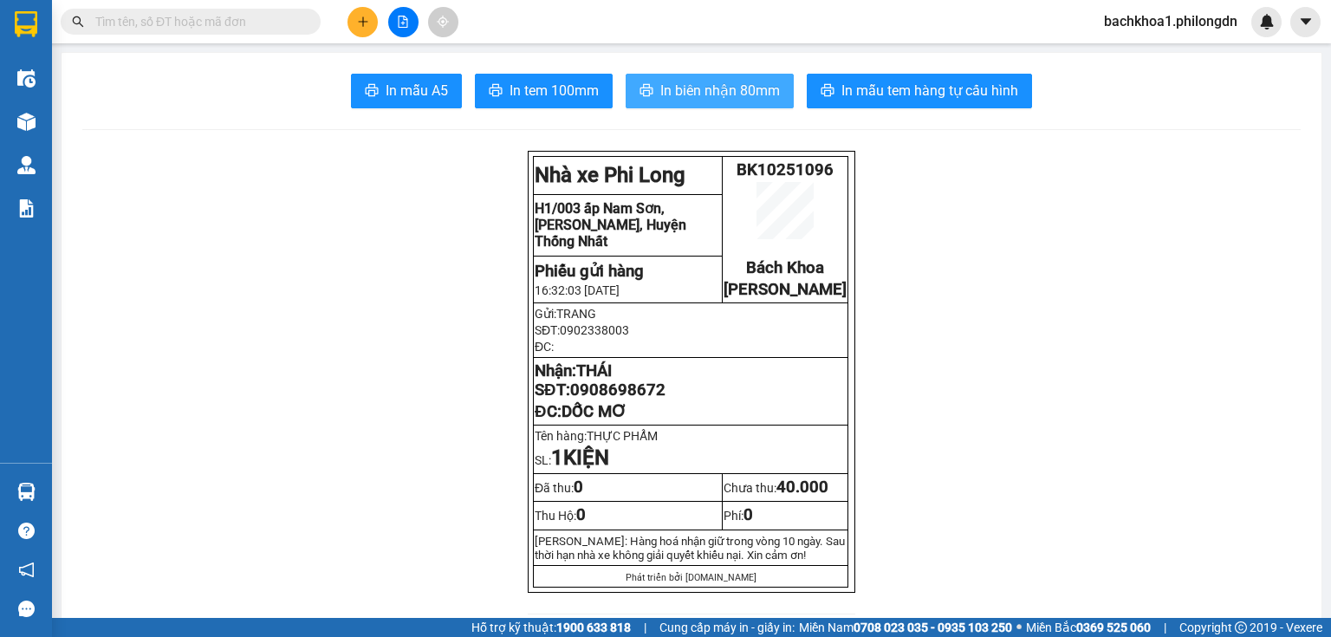
click at [673, 94] on span "In biên nhận 80mm" at bounding box center [720, 91] width 120 height 22
click at [698, 94] on span "In biên nhận 80mm" at bounding box center [720, 91] width 120 height 22
click at [351, 24] on button at bounding box center [362, 22] width 30 height 30
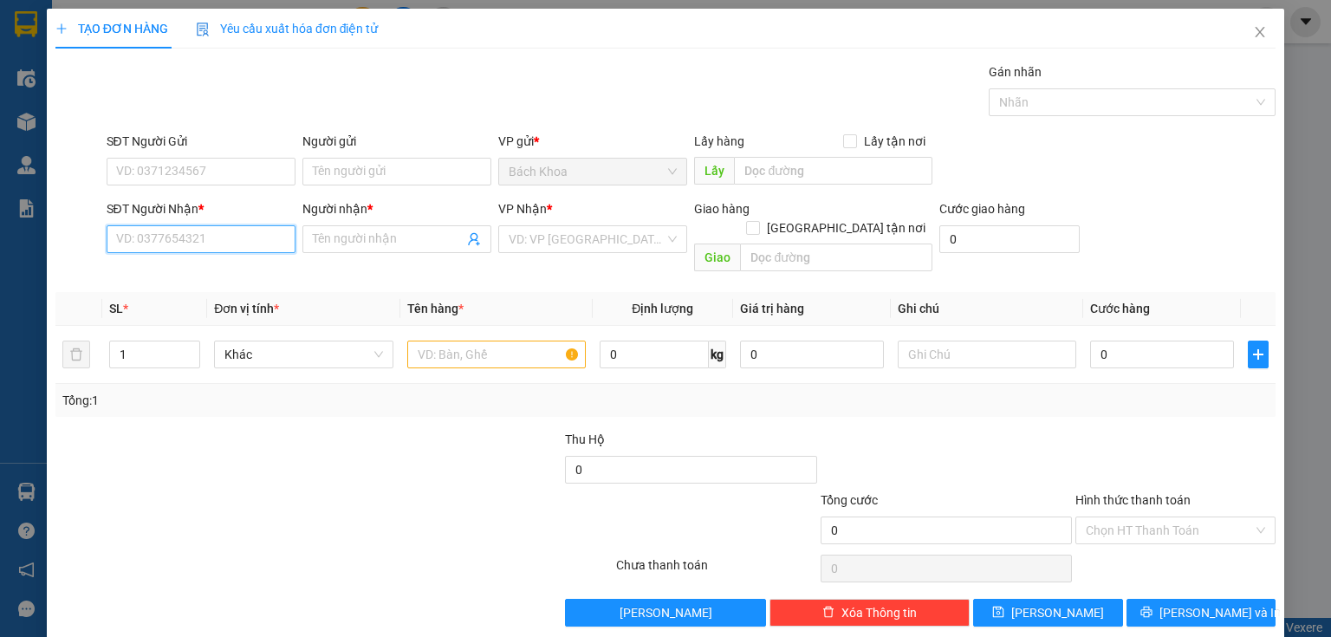
click at [166, 231] on input "SĐT Người Nhận *" at bounding box center [201, 239] width 189 height 28
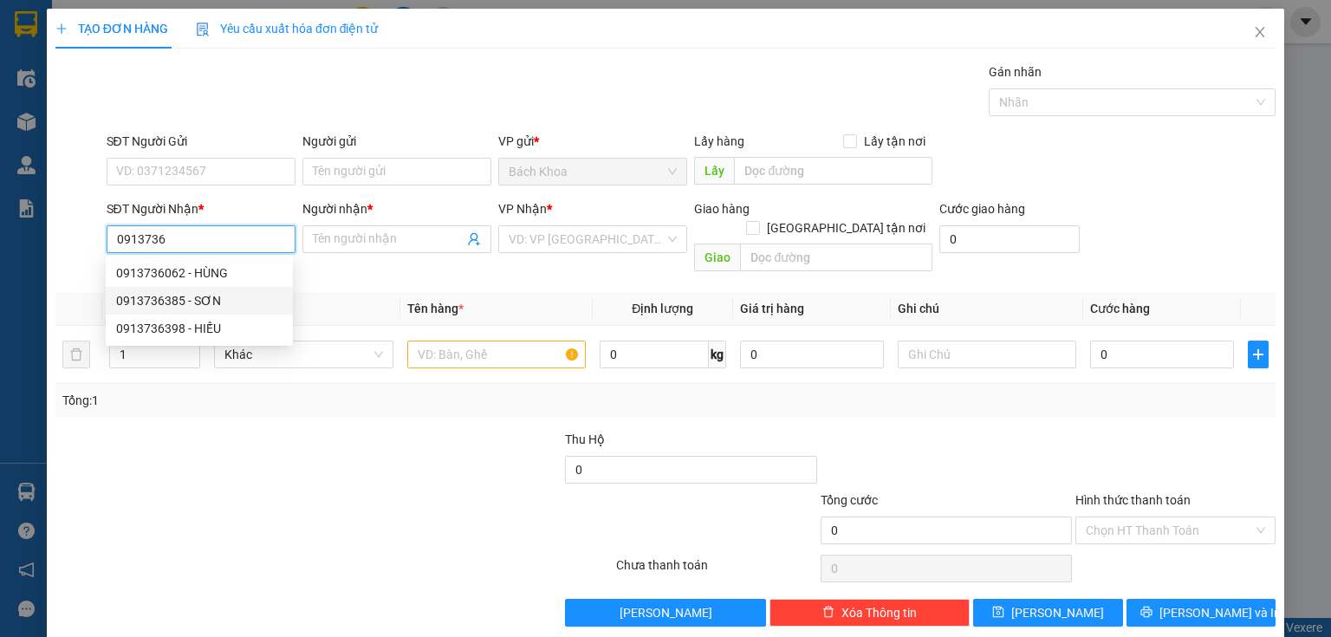
click at [208, 308] on div "0913736385 - SƠN" at bounding box center [199, 300] width 166 height 19
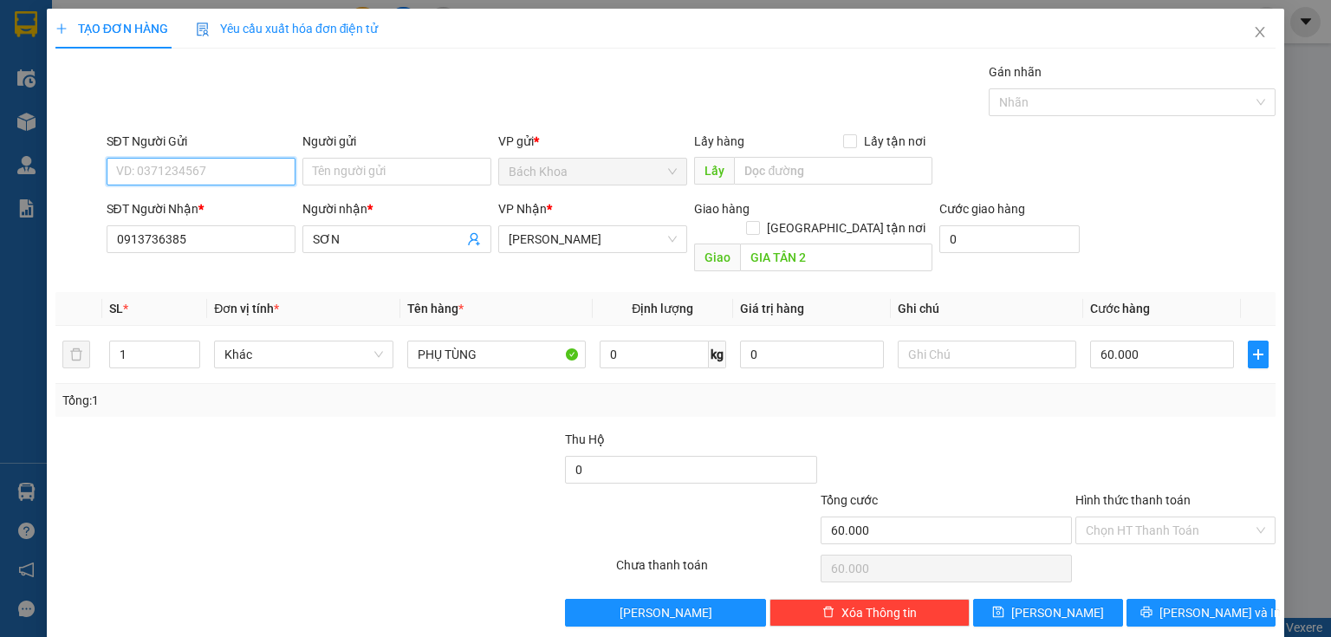
click at [211, 169] on input "SĐT Người Gửi" at bounding box center [201, 172] width 189 height 28
click at [195, 204] on div "0347696215" at bounding box center [199, 205] width 166 height 19
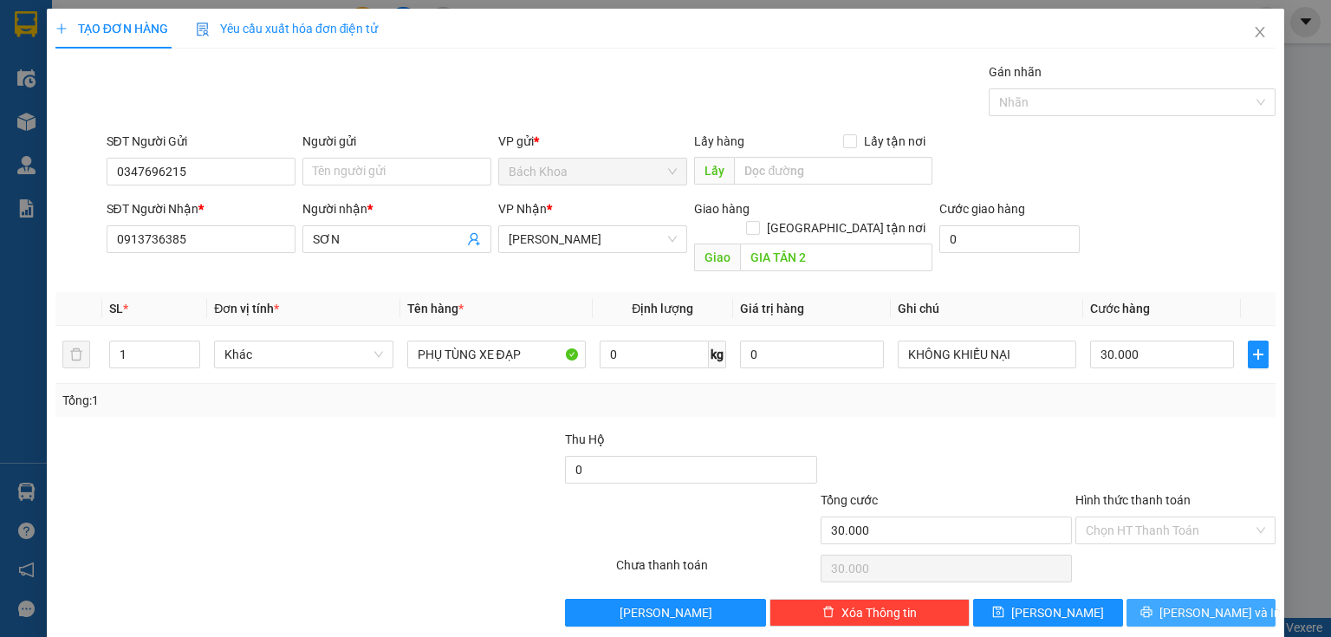
click at [1168, 599] on button "[PERSON_NAME] và In" at bounding box center [1201, 613] width 150 height 28
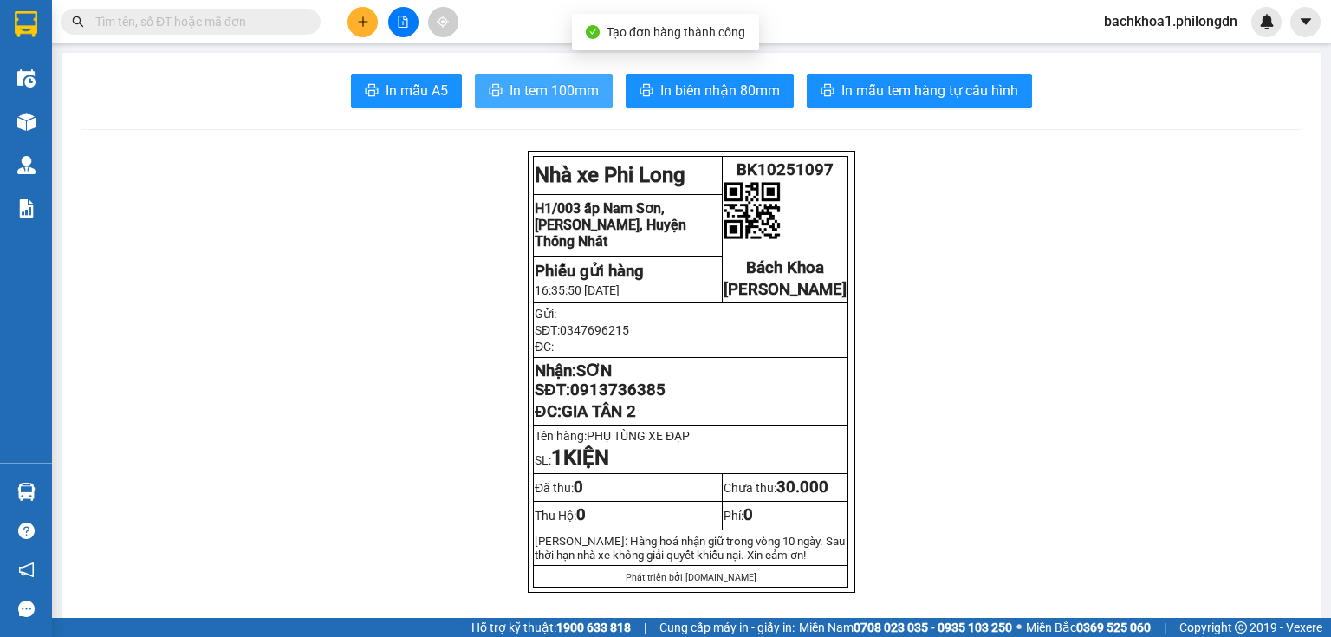
click at [562, 94] on span "In tem 100mm" at bounding box center [554, 91] width 89 height 22
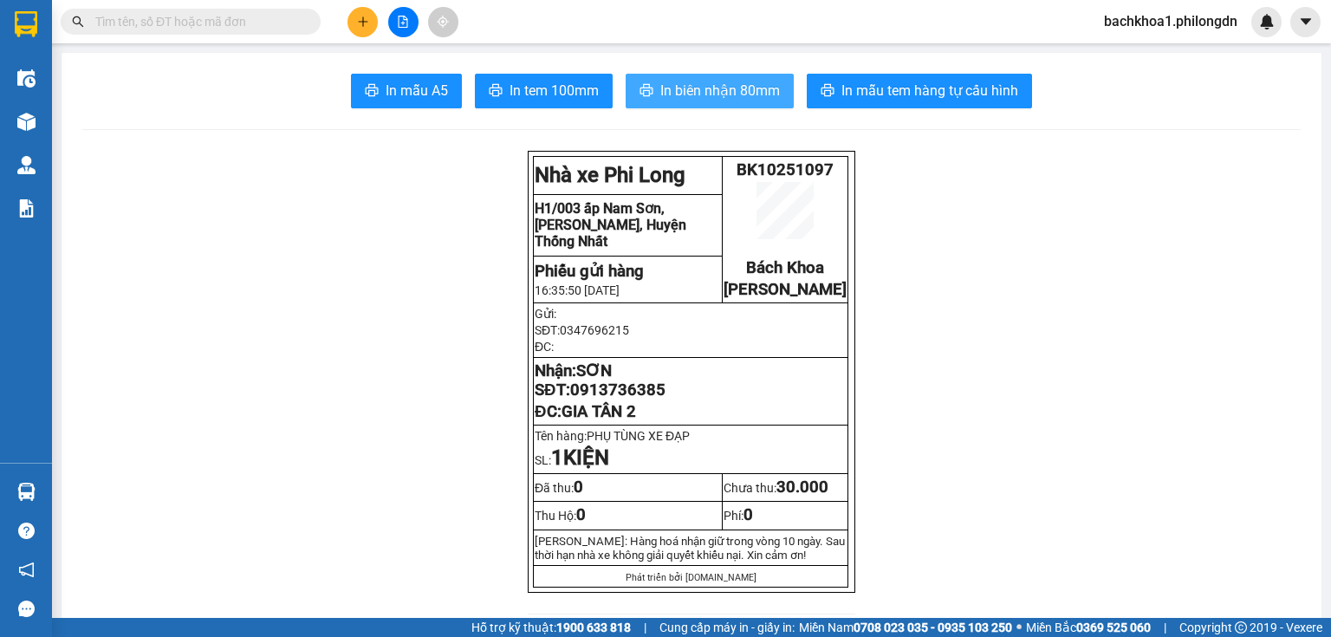
click at [671, 80] on span "In biên nhận 80mm" at bounding box center [720, 91] width 120 height 22
click at [601, 399] on span "0913736385" at bounding box center [617, 389] width 95 height 19
click at [354, 28] on button at bounding box center [362, 22] width 30 height 30
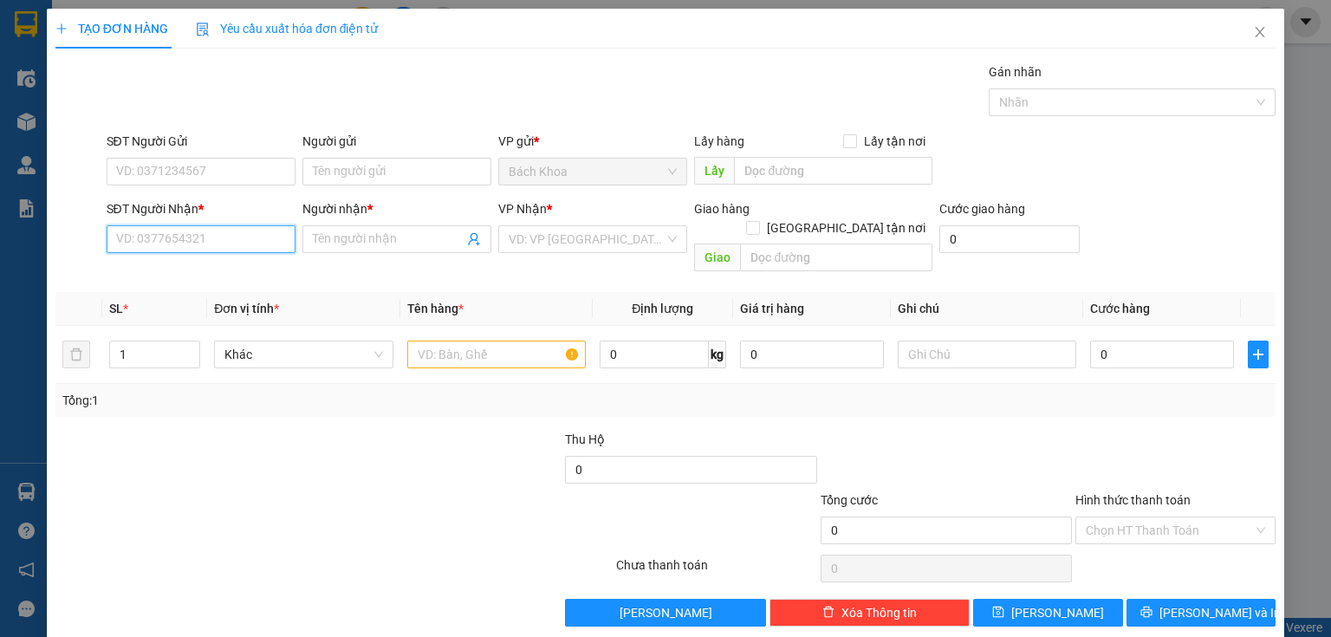
click at [189, 239] on input "SĐT Người Nhận *" at bounding box center [201, 239] width 189 height 28
click at [224, 250] on input "SĐT Người Nhận *" at bounding box center [201, 239] width 189 height 28
paste input "0386022900"
click at [198, 263] on div "0386022900 - AN" at bounding box center [199, 272] width 166 height 19
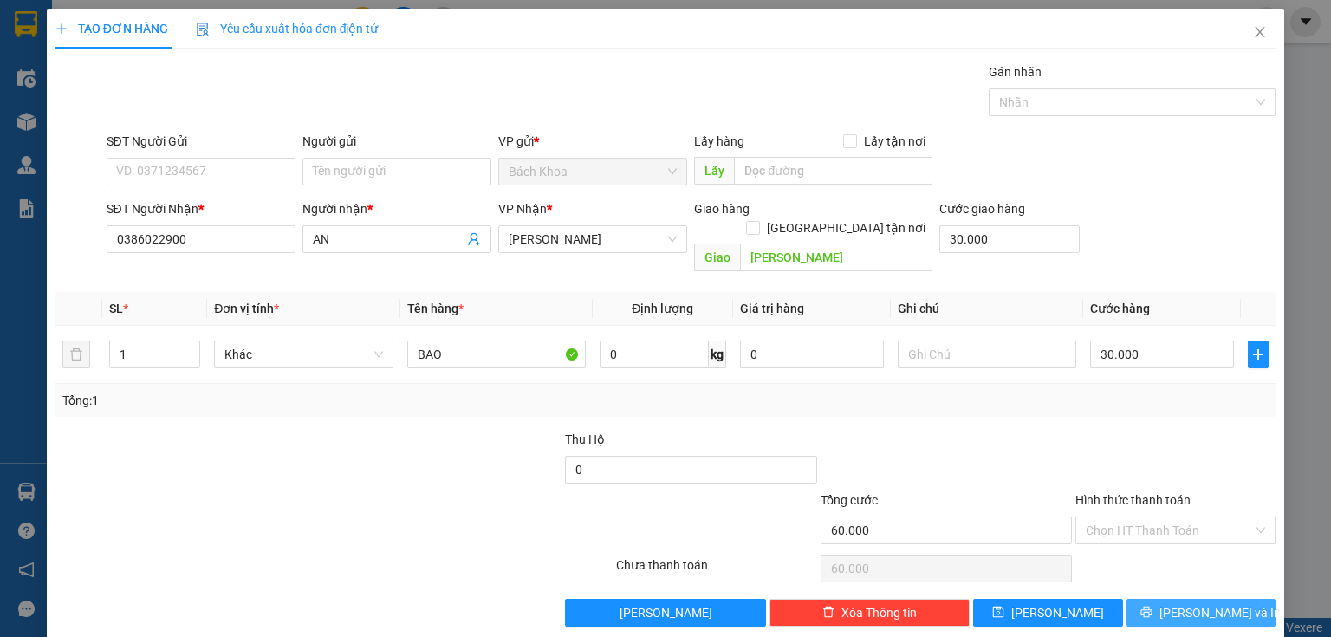
click at [1183, 603] on span "[PERSON_NAME] và In" at bounding box center [1219, 612] width 121 height 19
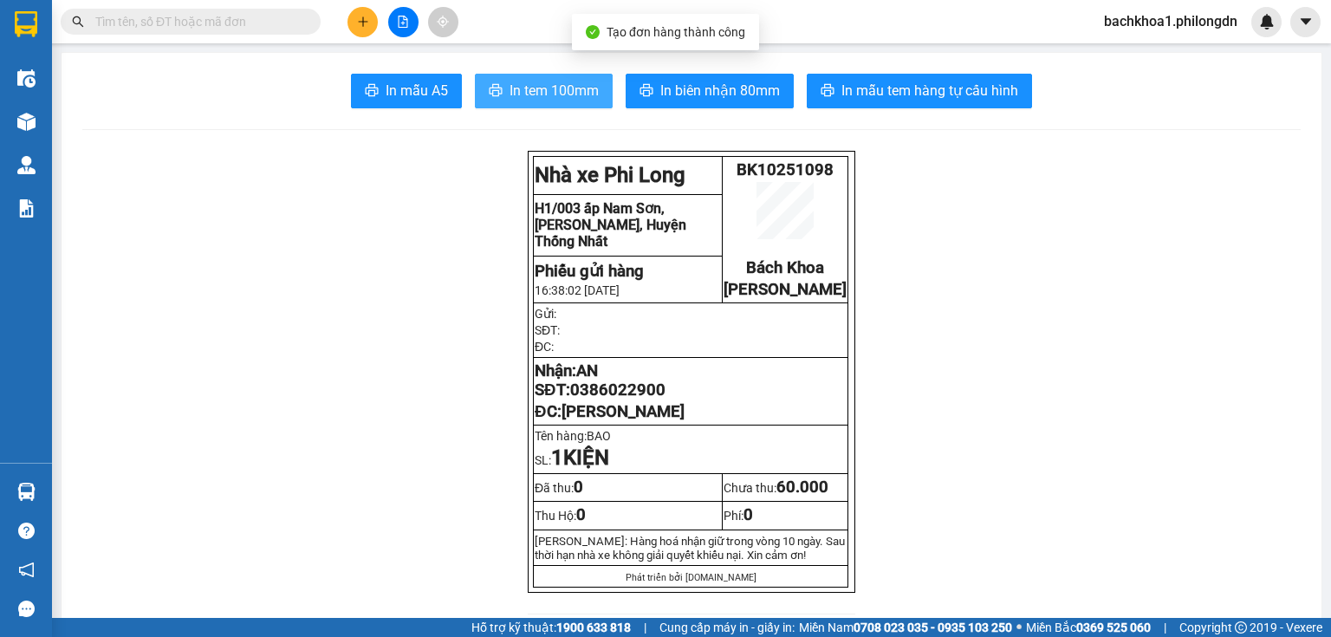
click at [501, 86] on button "In tem 100mm" at bounding box center [544, 91] width 138 height 35
click at [636, 399] on span "0386022900" at bounding box center [617, 389] width 95 height 19
click at [635, 399] on span "0386022900" at bounding box center [617, 389] width 95 height 19
click at [374, 11] on button at bounding box center [362, 22] width 30 height 30
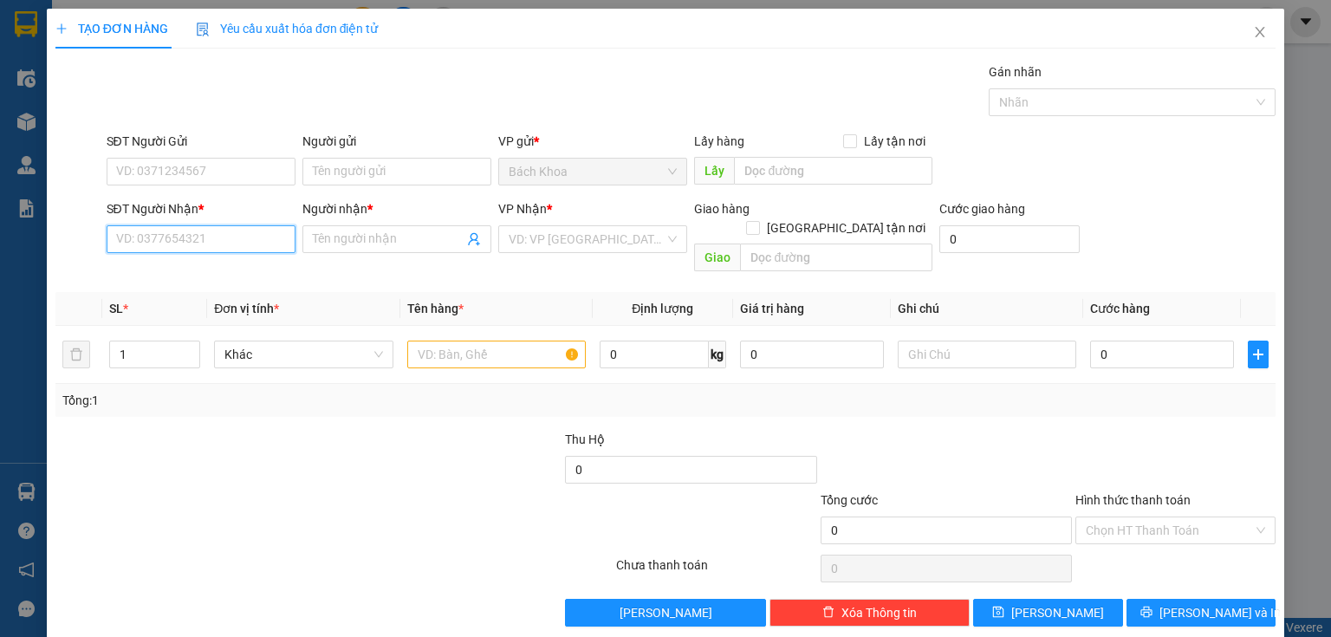
click at [144, 232] on input "SĐT Người Nhận *" at bounding box center [201, 239] width 189 height 28
click at [217, 269] on div "0789450450 - CAFE A CÓC" at bounding box center [199, 272] width 166 height 19
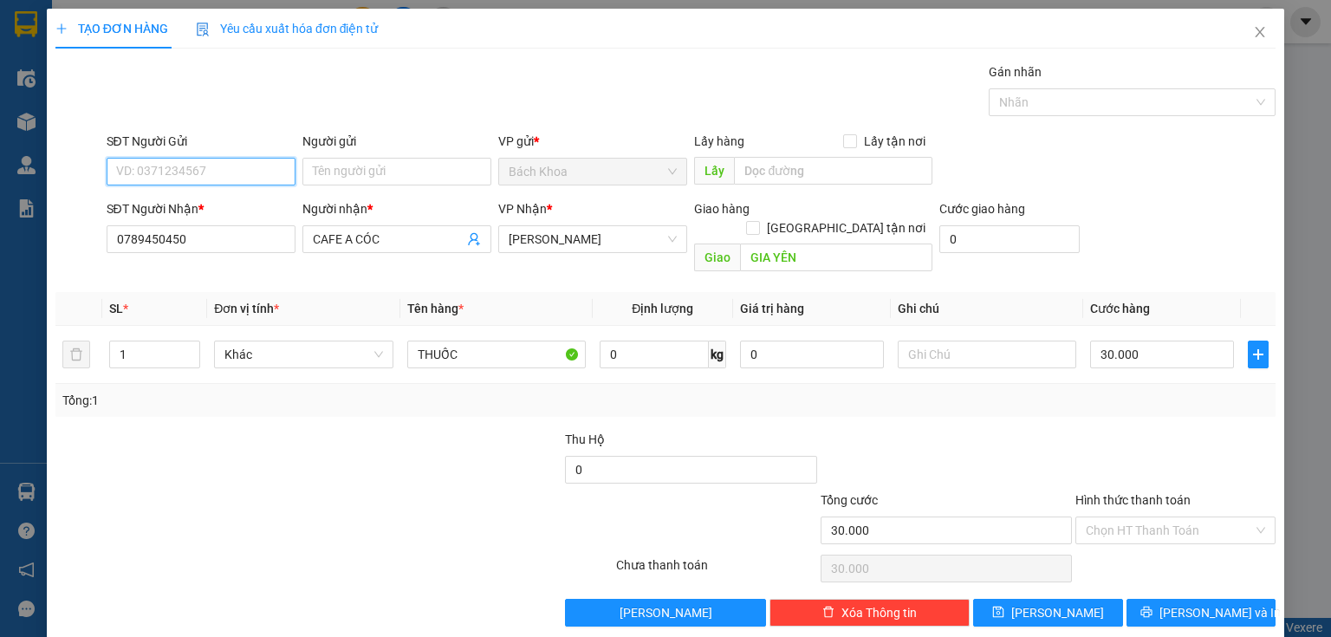
click at [185, 165] on input "SĐT Người Gửi" at bounding box center [201, 172] width 189 height 28
click at [214, 203] on div "0913888787 - TÂM" at bounding box center [199, 205] width 166 height 19
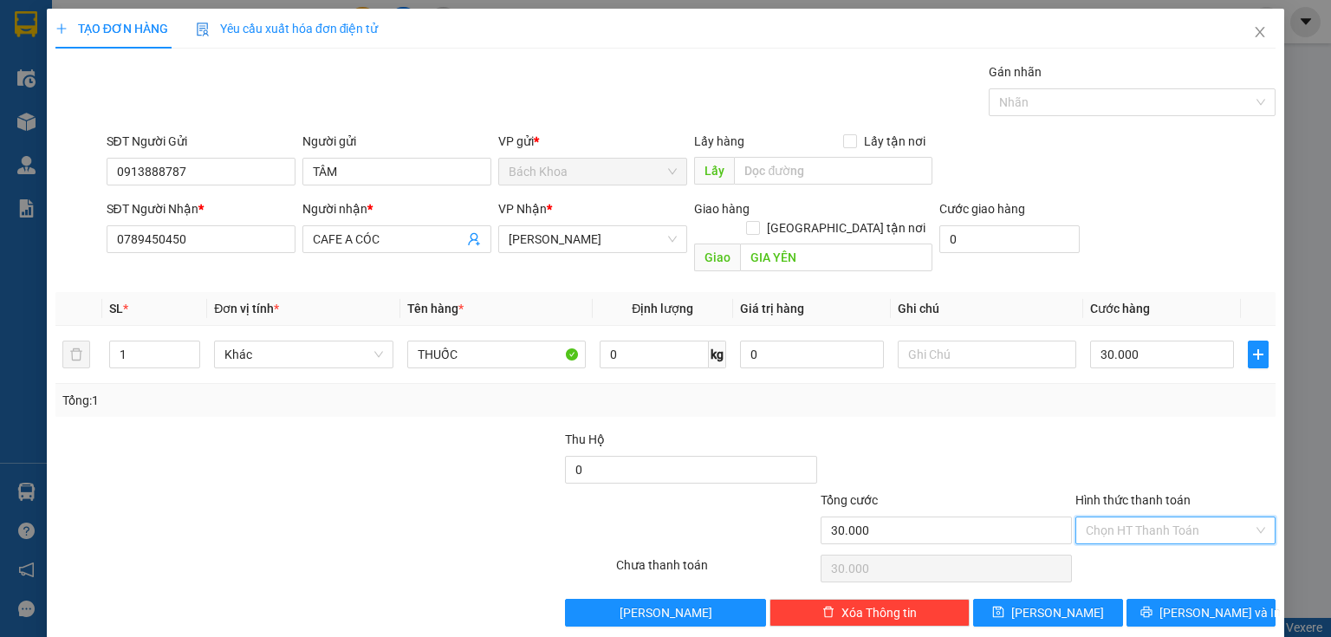
drag, startPoint x: 1114, startPoint y: 503, endPoint x: 1162, endPoint y: 520, distance: 50.7
click at [1117, 517] on input "Hình thức thanh toán" at bounding box center [1169, 530] width 167 height 26
drag, startPoint x: 1161, startPoint y: 541, endPoint x: 1176, endPoint y: 559, distance: 23.4
click at [1161, 542] on div "Tại văn phòng" at bounding box center [1166, 544] width 178 height 19
click at [1215, 603] on span "[PERSON_NAME] và In" at bounding box center [1219, 612] width 121 height 19
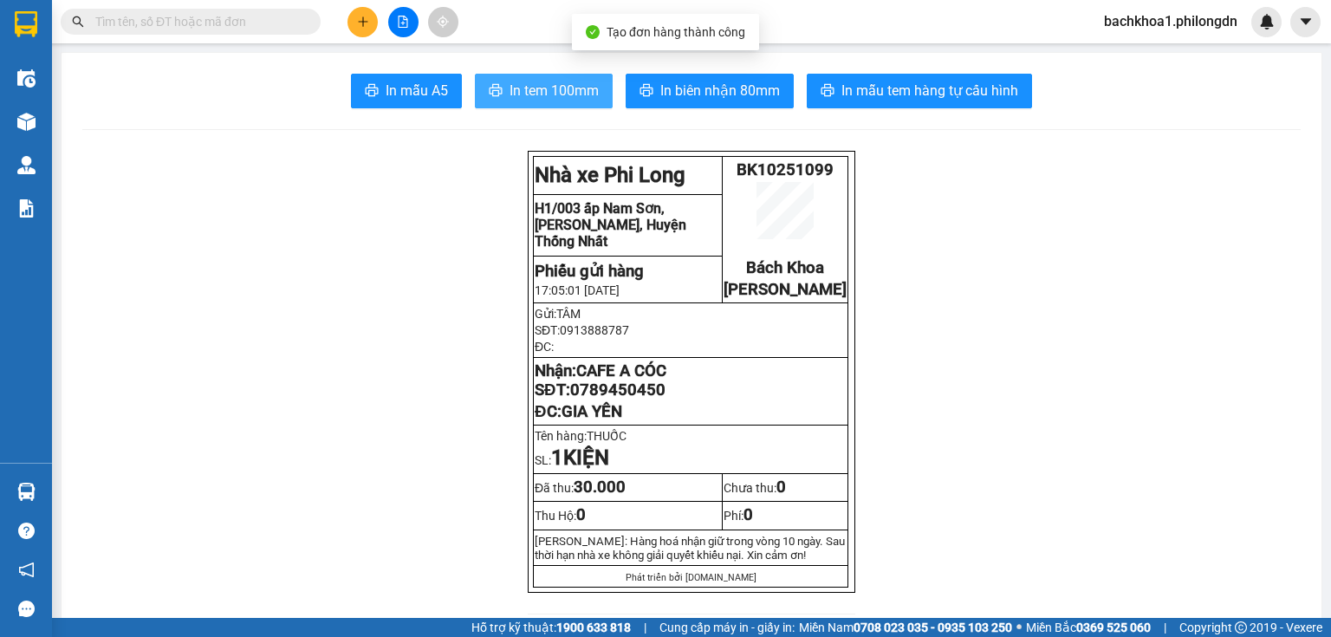
click at [546, 101] on button "In tem 100mm" at bounding box center [544, 91] width 138 height 35
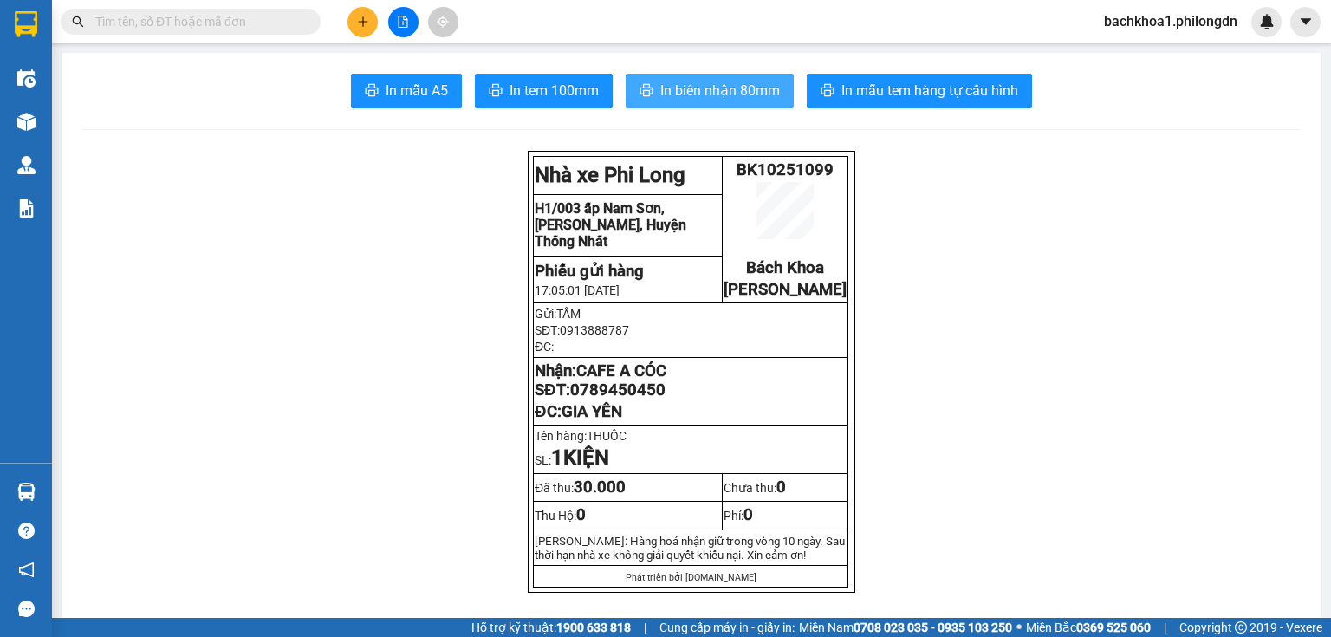
click at [704, 89] on span "In biên nhận 80mm" at bounding box center [720, 91] width 120 height 22
click at [639, 399] on span "0789450450" at bounding box center [617, 389] width 95 height 19
click at [367, 19] on icon "plus" at bounding box center [363, 22] width 12 height 12
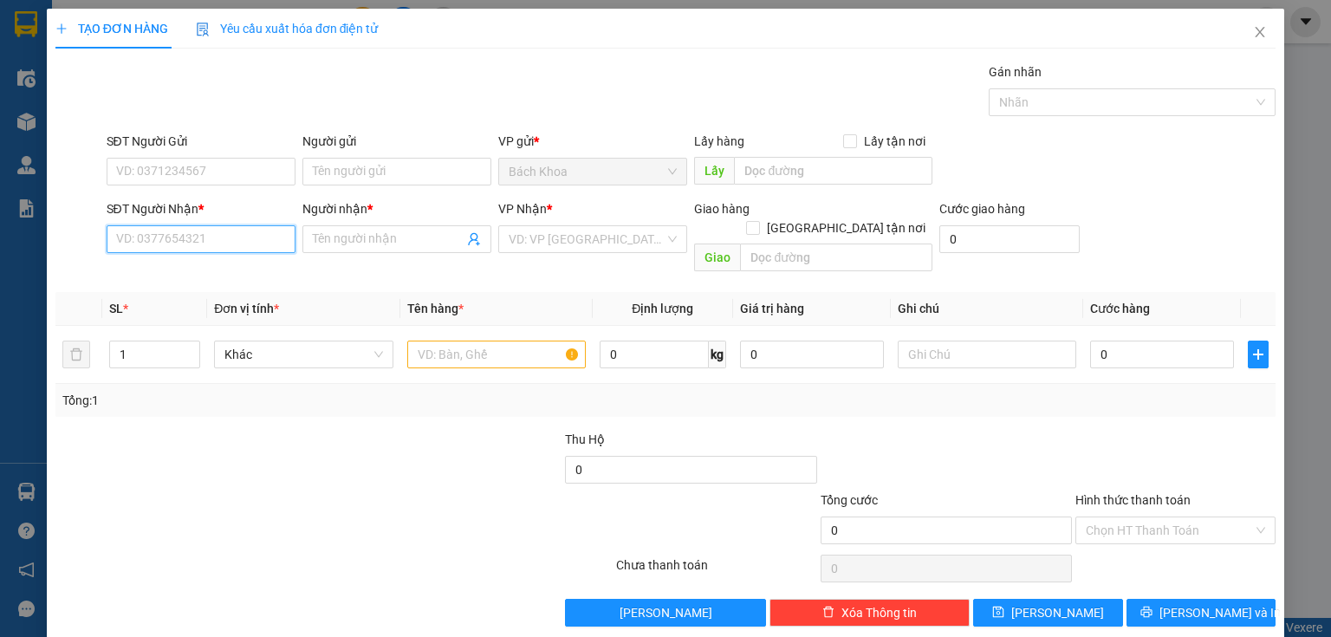
click at [243, 240] on input "SĐT Người Nhận *" at bounding box center [201, 239] width 189 height 28
click at [217, 272] on div "0389251233 - ĐỘ" at bounding box center [199, 272] width 166 height 19
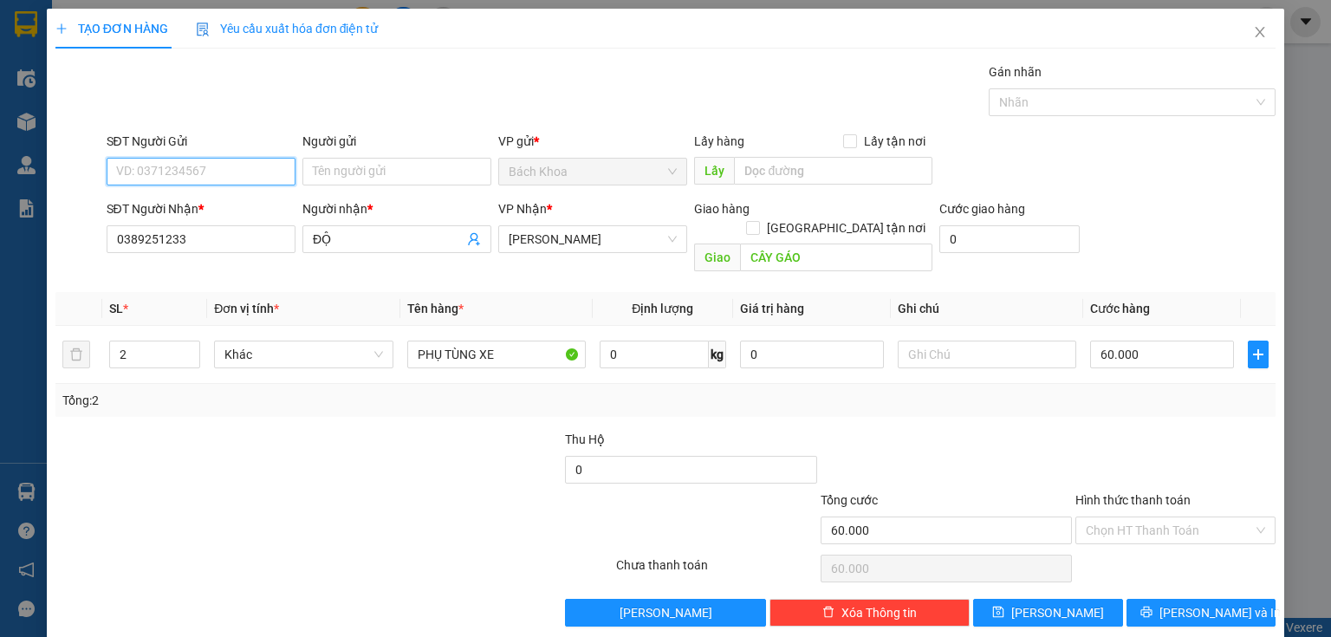
click at [232, 173] on input "SĐT Người Gửi" at bounding box center [201, 172] width 189 height 28
click at [239, 199] on div "0901502798" at bounding box center [199, 205] width 166 height 19
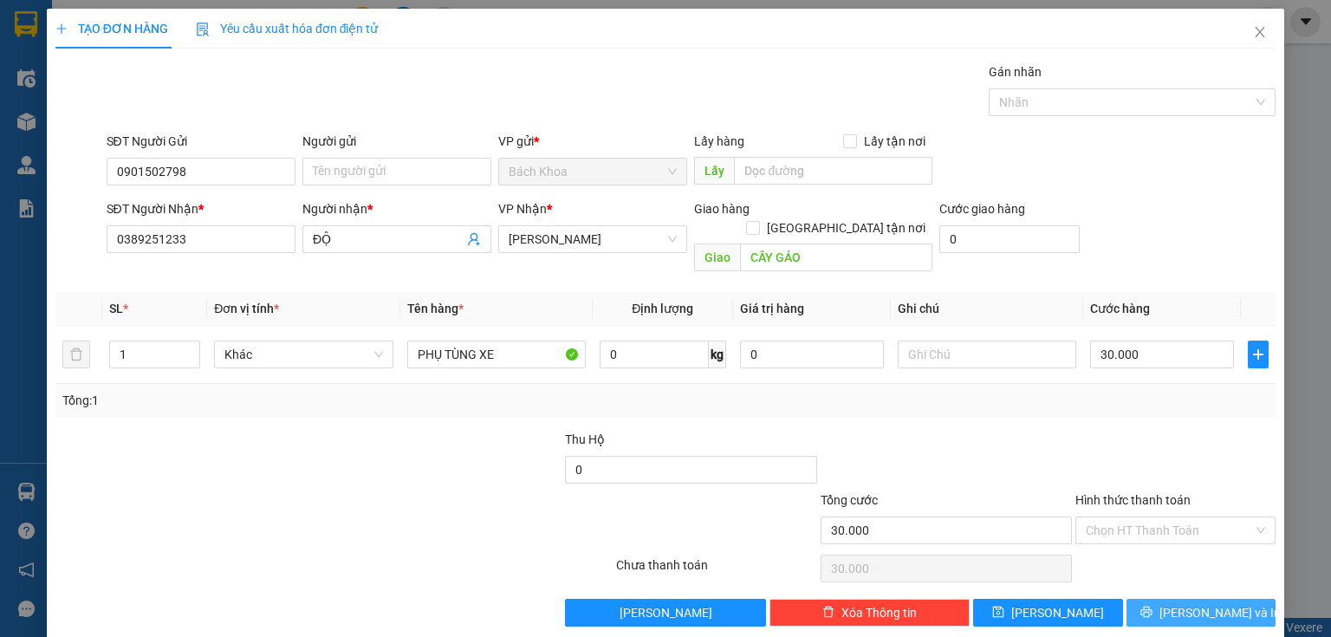
click at [1219, 603] on span "[PERSON_NAME] và In" at bounding box center [1219, 612] width 121 height 19
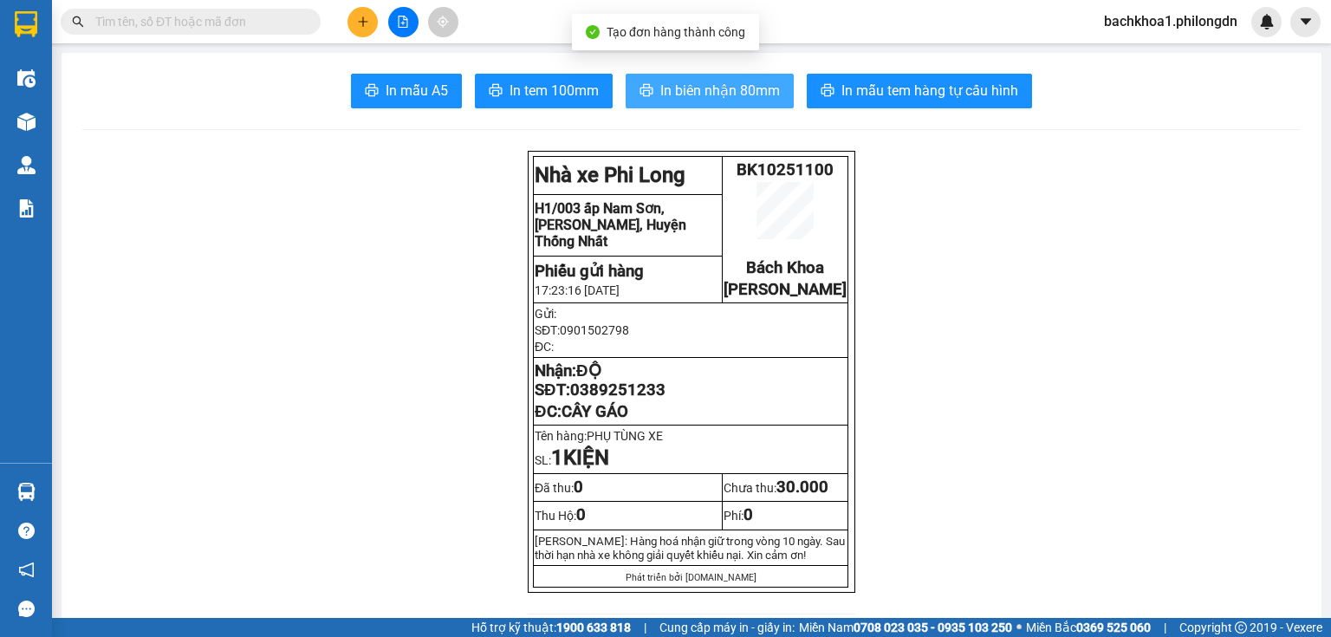
click at [691, 88] on span "In biên nhận 80mm" at bounding box center [720, 91] width 120 height 22
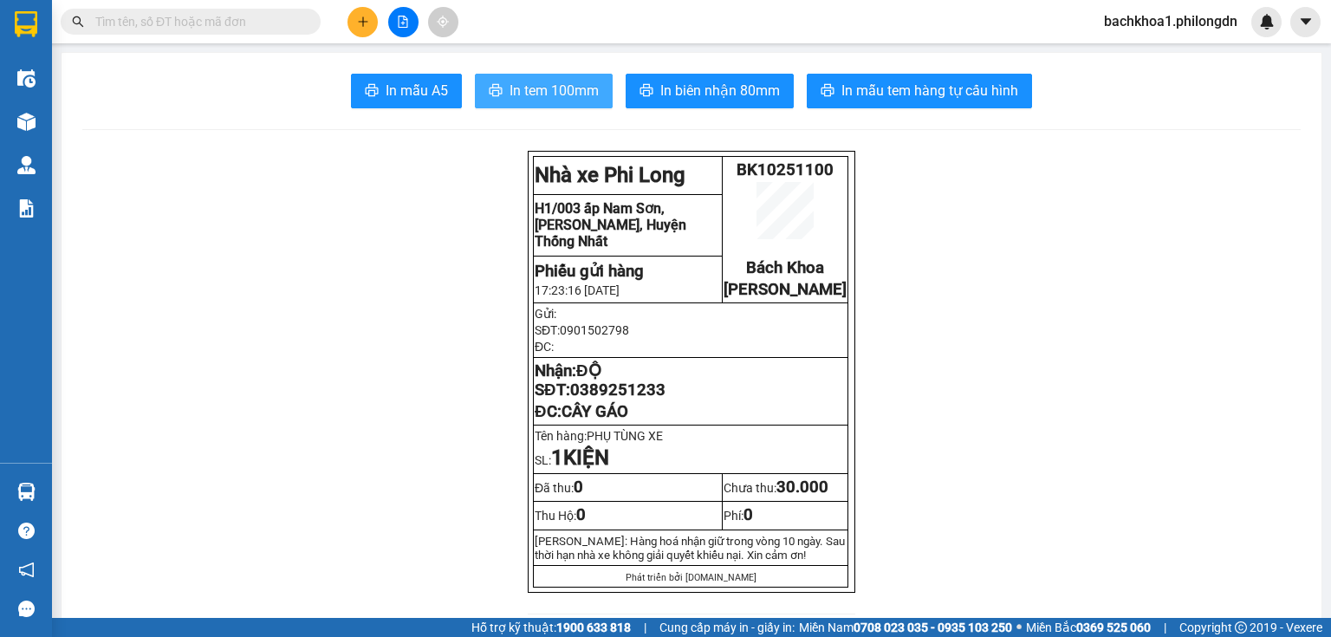
click at [579, 80] on span "In tem 100mm" at bounding box center [554, 91] width 89 height 22
click at [605, 399] on span "0389251233" at bounding box center [617, 389] width 95 height 19
click at [366, 24] on icon "plus" at bounding box center [363, 22] width 12 height 12
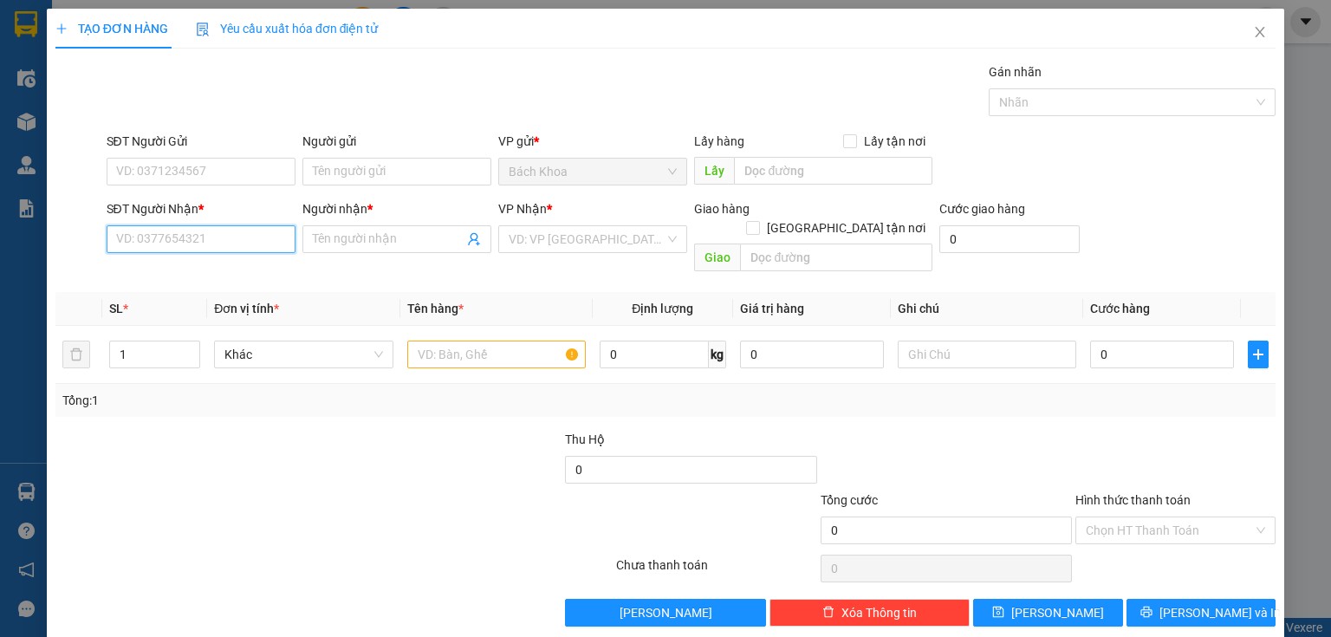
click at [266, 231] on input "SĐT Người Nhận *" at bounding box center [201, 239] width 189 height 28
click at [347, 235] on input "Người nhận *" at bounding box center [388, 239] width 151 height 19
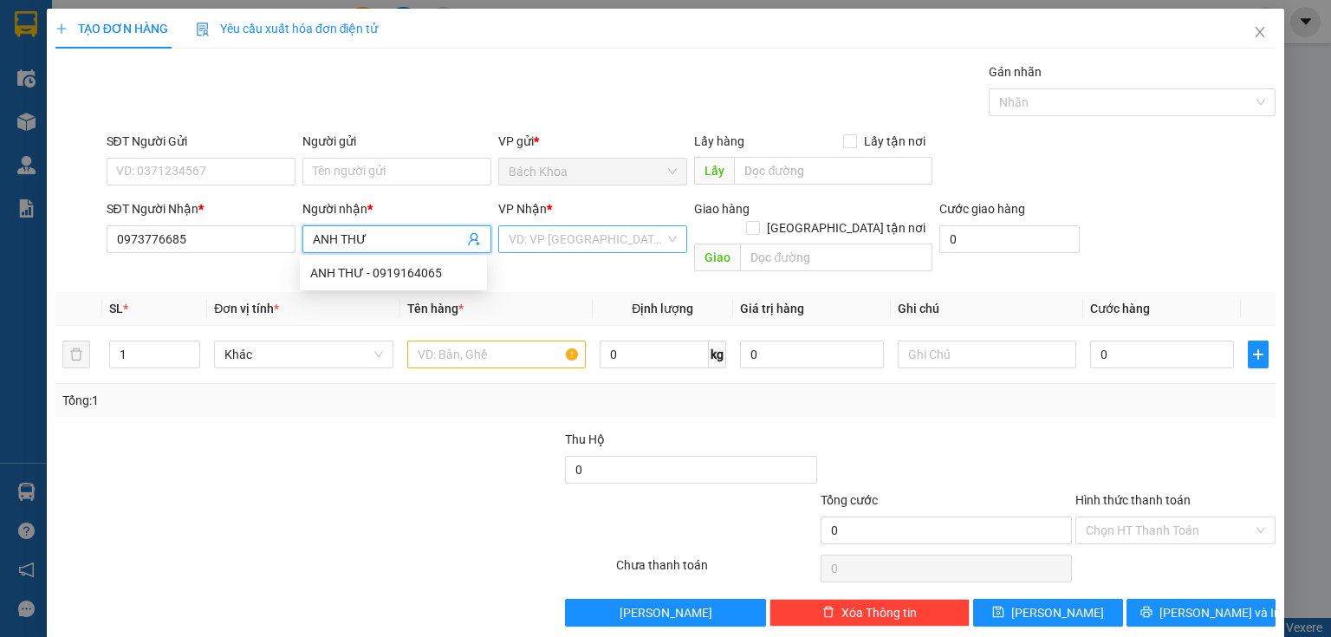
click at [582, 250] on input "search" at bounding box center [587, 239] width 156 height 26
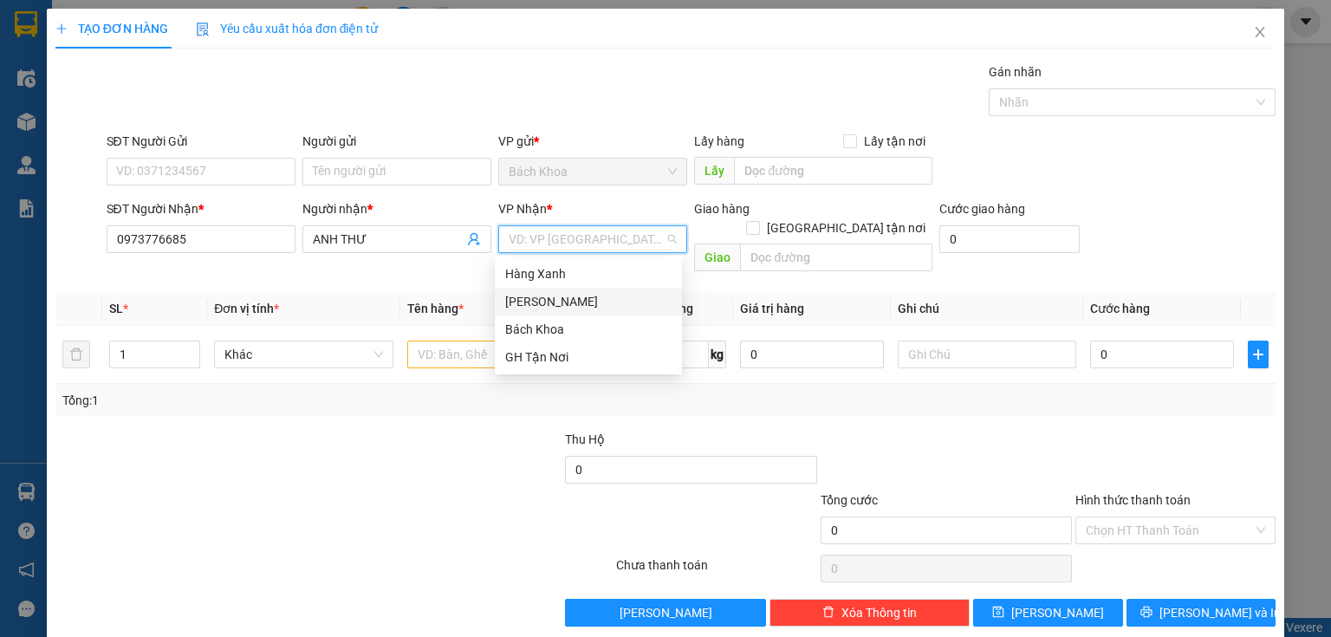
click at [597, 299] on div "[PERSON_NAME]" at bounding box center [588, 301] width 166 height 19
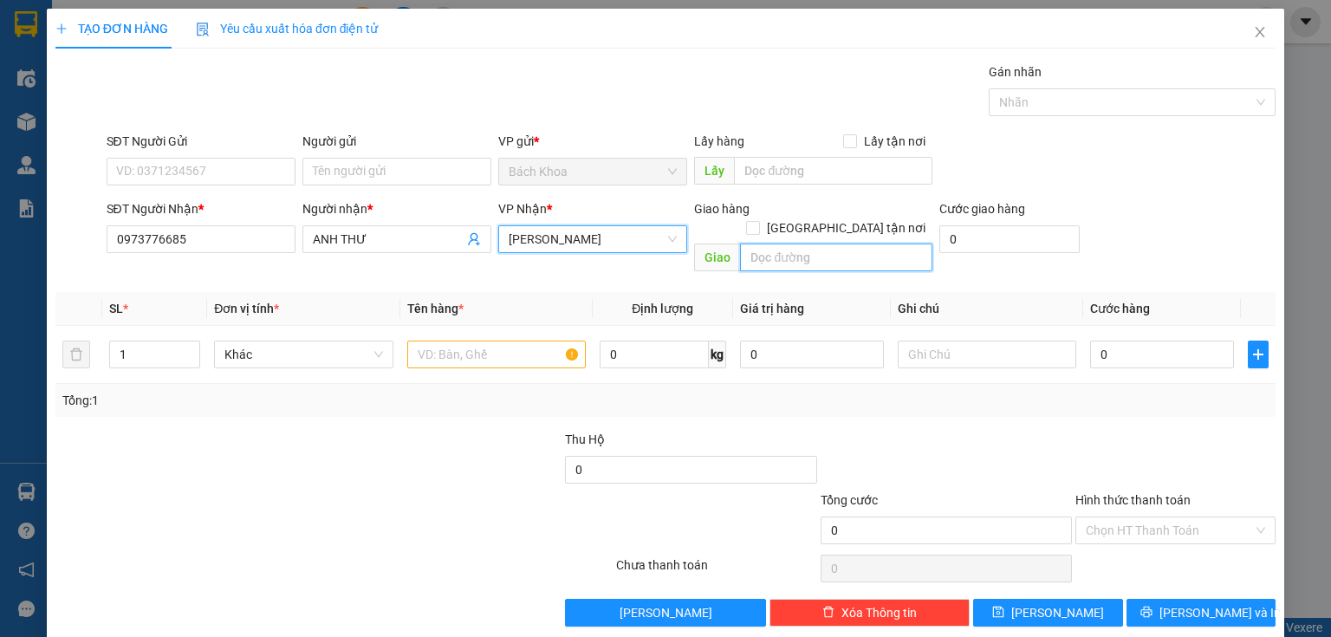
click at [814, 243] on input "text" at bounding box center [836, 257] width 192 height 28
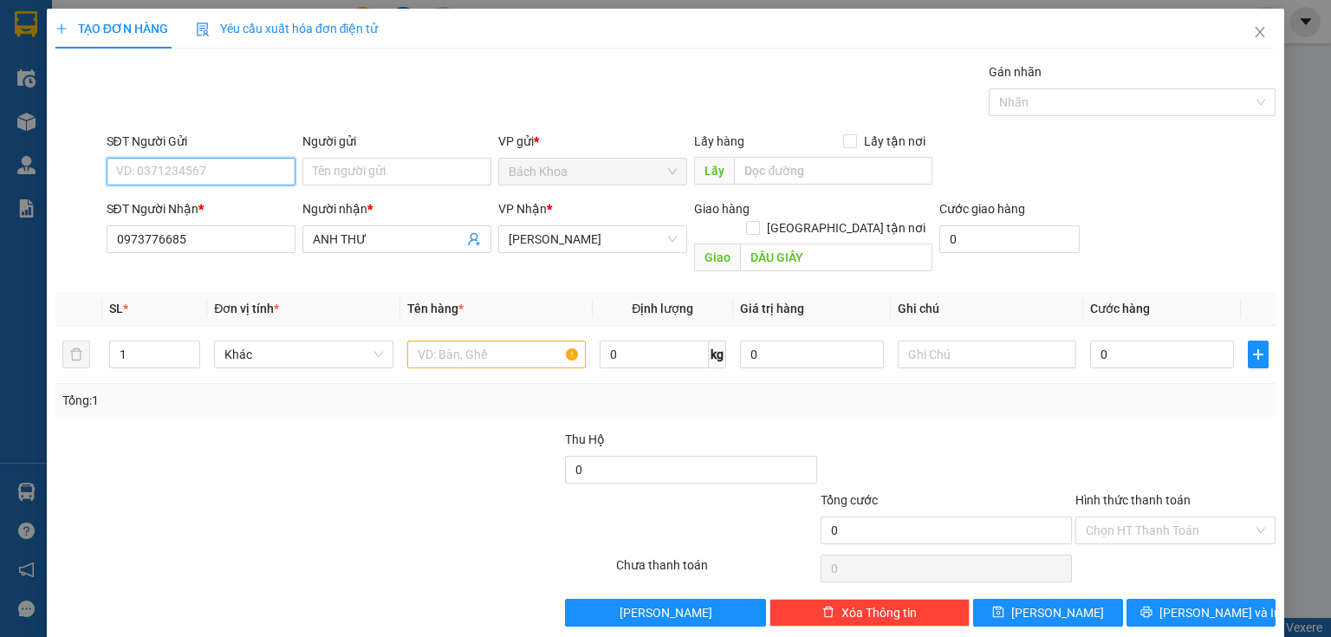
click at [209, 173] on input "SĐT Người Gửi" at bounding box center [201, 172] width 189 height 28
click at [478, 341] on input "text" at bounding box center [496, 355] width 178 height 28
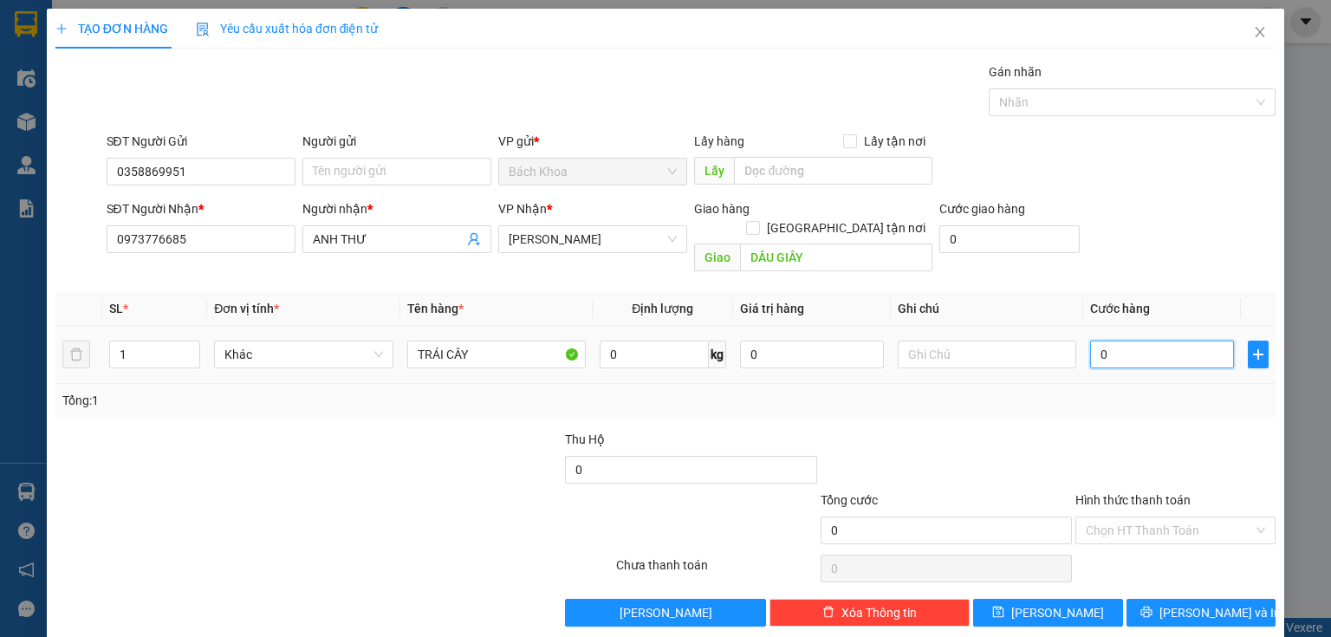
click at [1172, 341] on input "0" at bounding box center [1162, 355] width 144 height 28
click at [1142, 433] on div at bounding box center [1176, 460] width 204 height 61
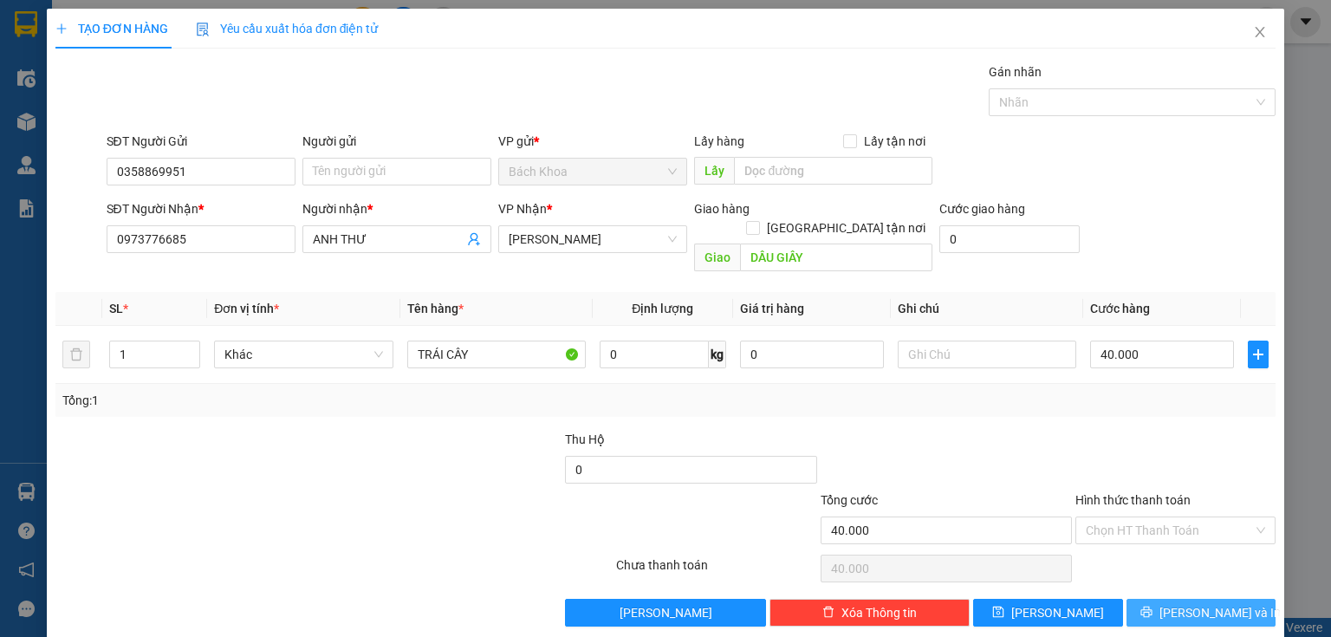
drag, startPoint x: 1217, startPoint y: 592, endPoint x: 1053, endPoint y: 520, distance: 178.9
click at [1217, 603] on span "[PERSON_NAME] và In" at bounding box center [1219, 612] width 121 height 19
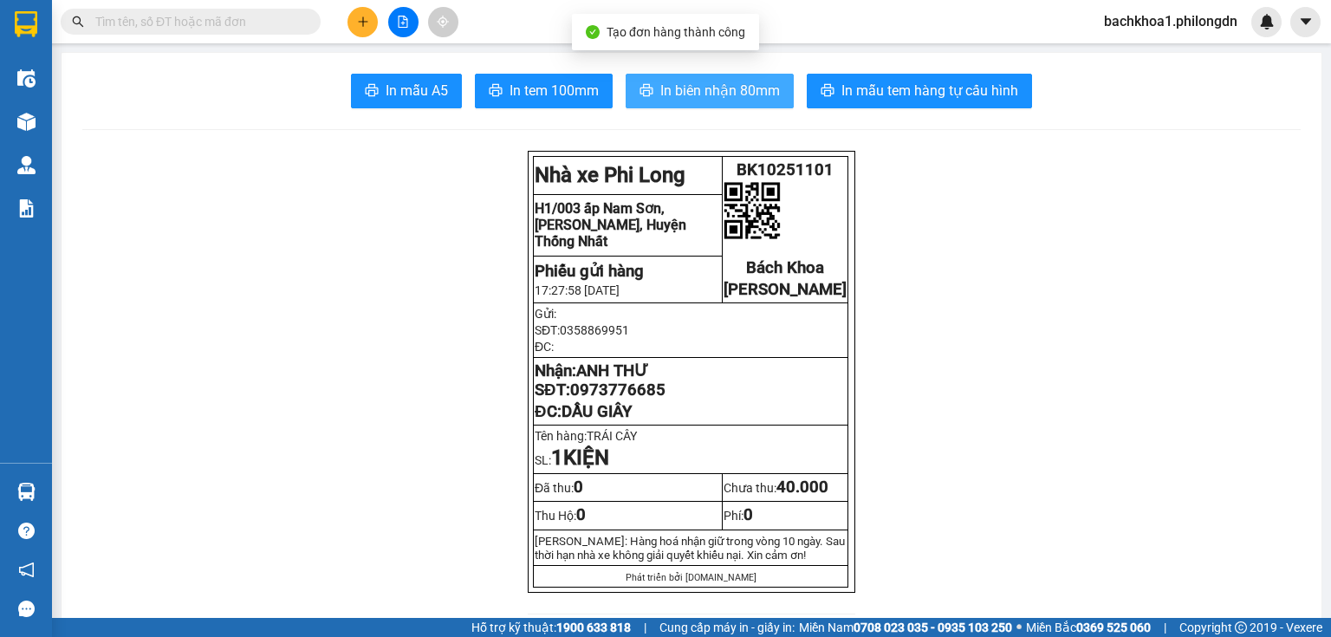
click at [706, 96] on span "In biên nhận 80mm" at bounding box center [720, 91] width 120 height 22
click at [719, 104] on button "In biên nhận 80mm" at bounding box center [710, 91] width 168 height 35
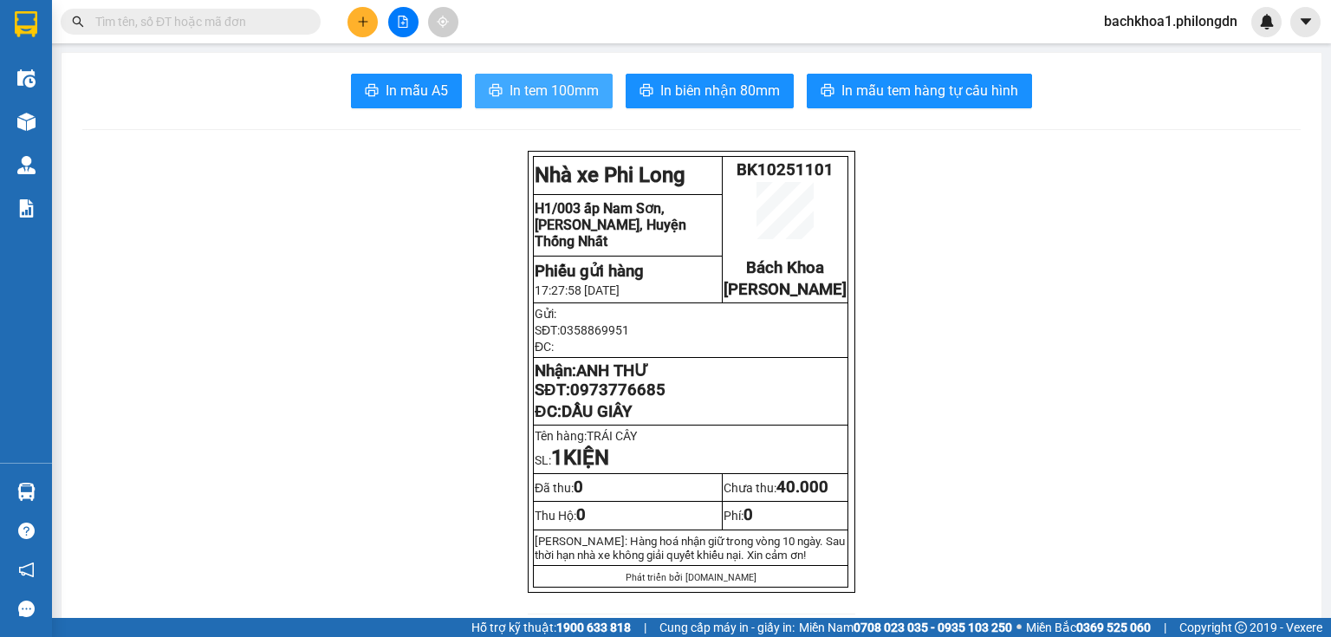
click at [572, 88] on span "In tem 100mm" at bounding box center [554, 91] width 89 height 22
click at [619, 399] on span "0973776685" at bounding box center [617, 389] width 95 height 19
click at [366, 10] on button at bounding box center [362, 22] width 30 height 30
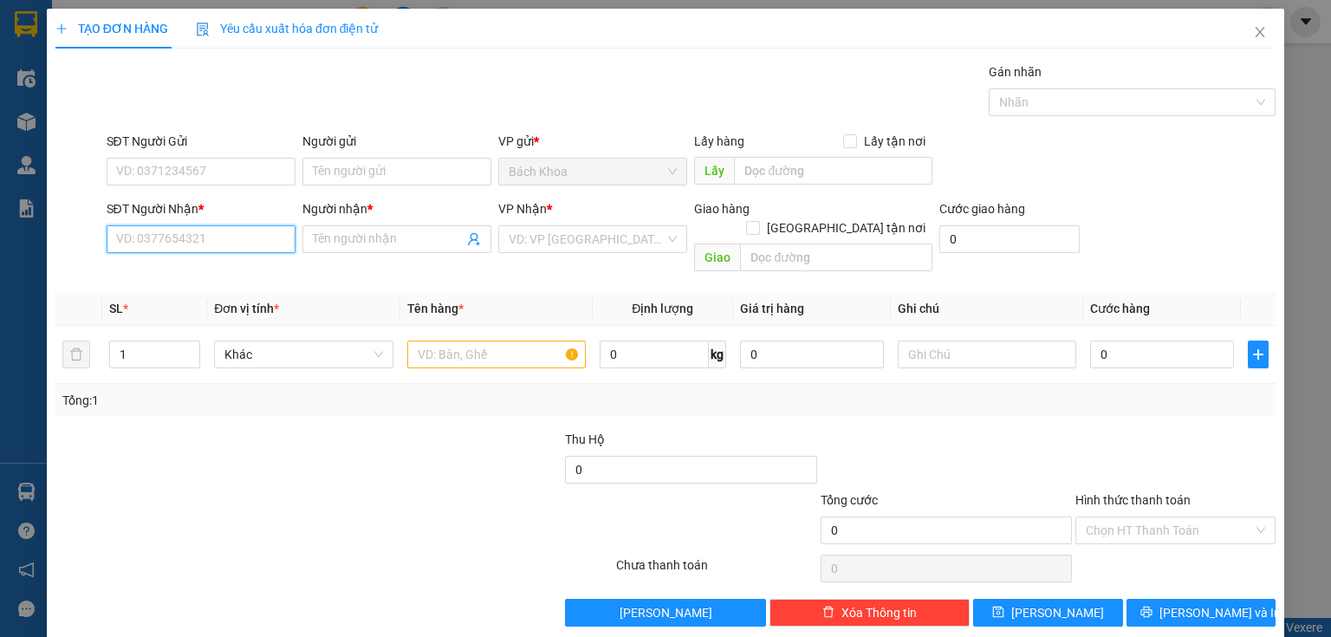
click at [242, 239] on input "SĐT Người Nhận *" at bounding box center [201, 239] width 189 height 28
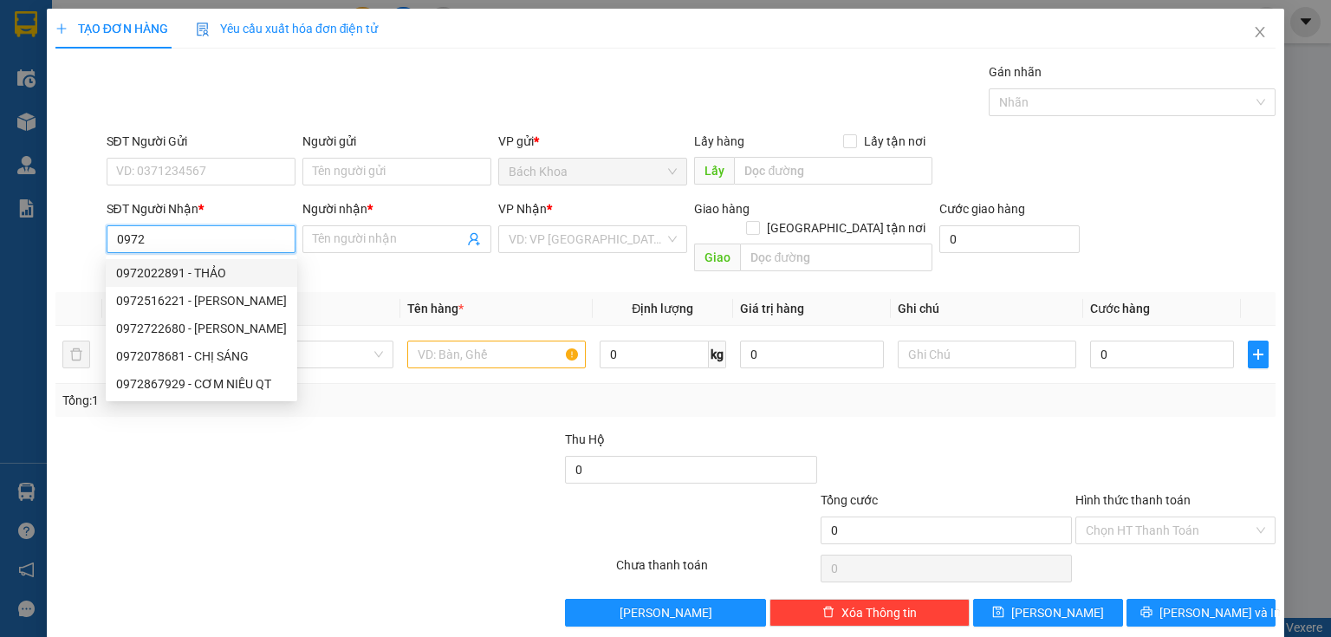
click at [246, 261] on div "0972022891 - THẢO" at bounding box center [201, 273] width 191 height 28
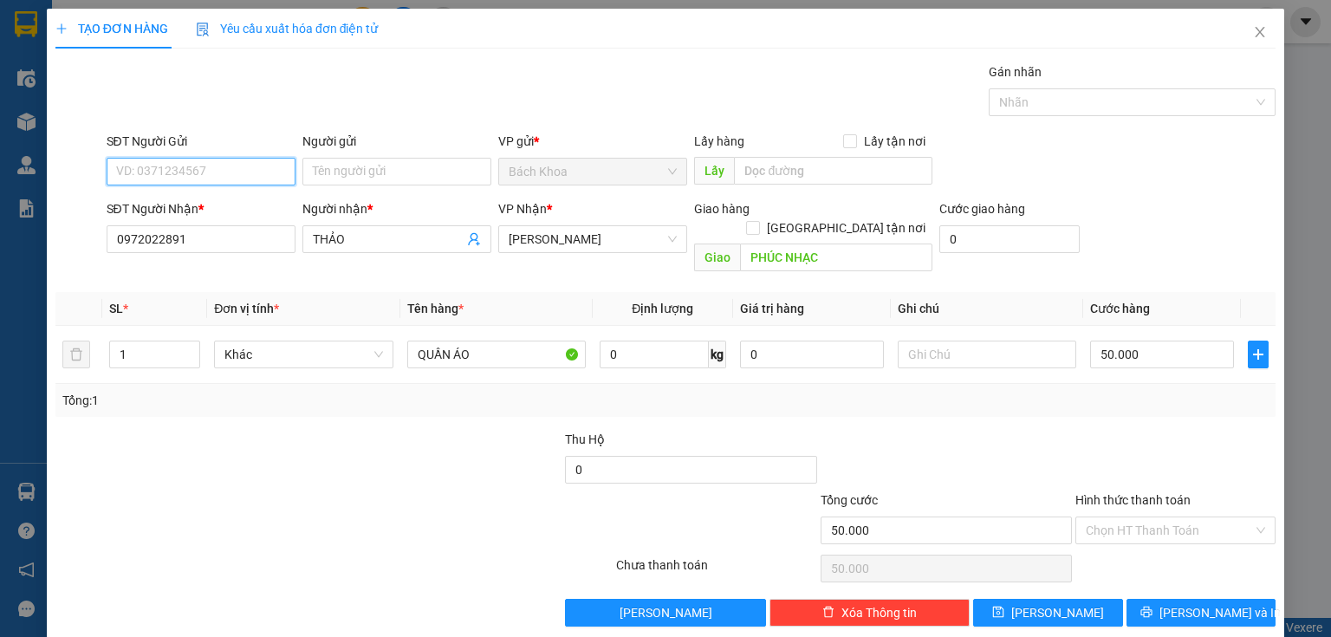
click at [240, 166] on input "SĐT Người Gửi" at bounding box center [201, 172] width 189 height 28
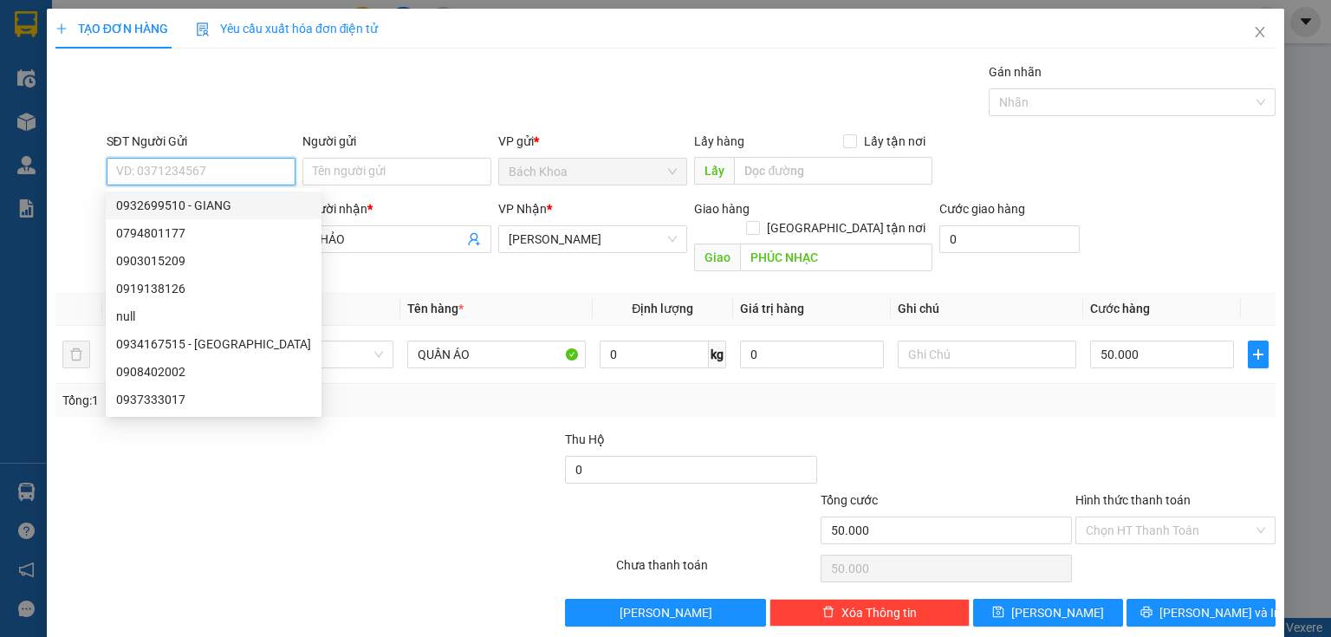
click at [249, 198] on div "0932699510 - GIANG" at bounding box center [213, 205] width 195 height 19
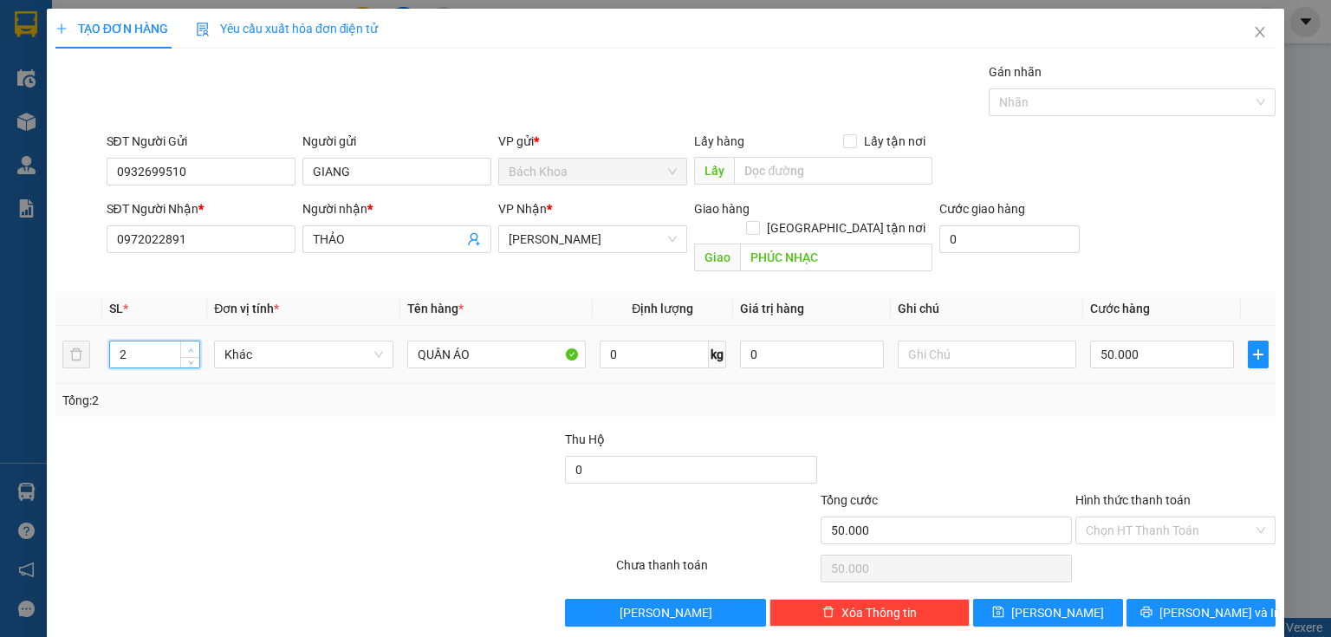
click at [185, 345] on span "up" at bounding box center [190, 350] width 10 height 10
click at [1115, 341] on input "50.000" at bounding box center [1162, 355] width 144 height 28
click at [1120, 391] on div "Tổng: 2" at bounding box center [665, 400] width 1206 height 19
click at [1184, 603] on span "[PERSON_NAME] và In" at bounding box center [1219, 612] width 121 height 19
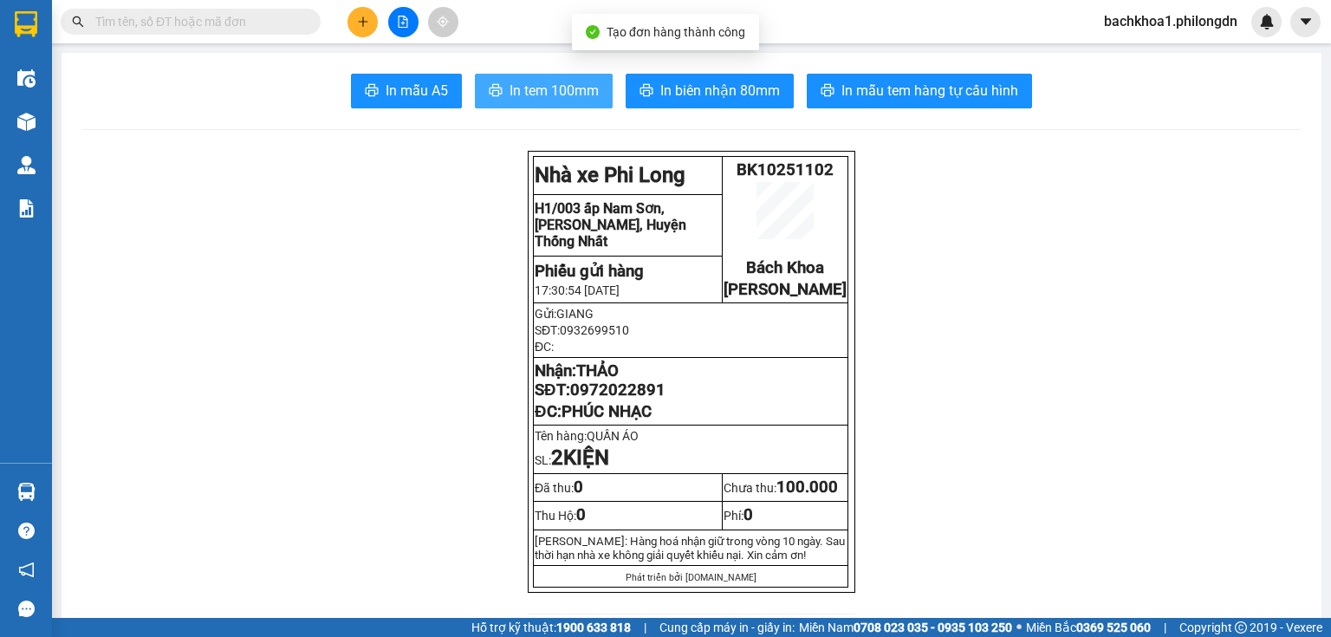
click at [502, 90] on button "In tem 100mm" at bounding box center [544, 91] width 138 height 35
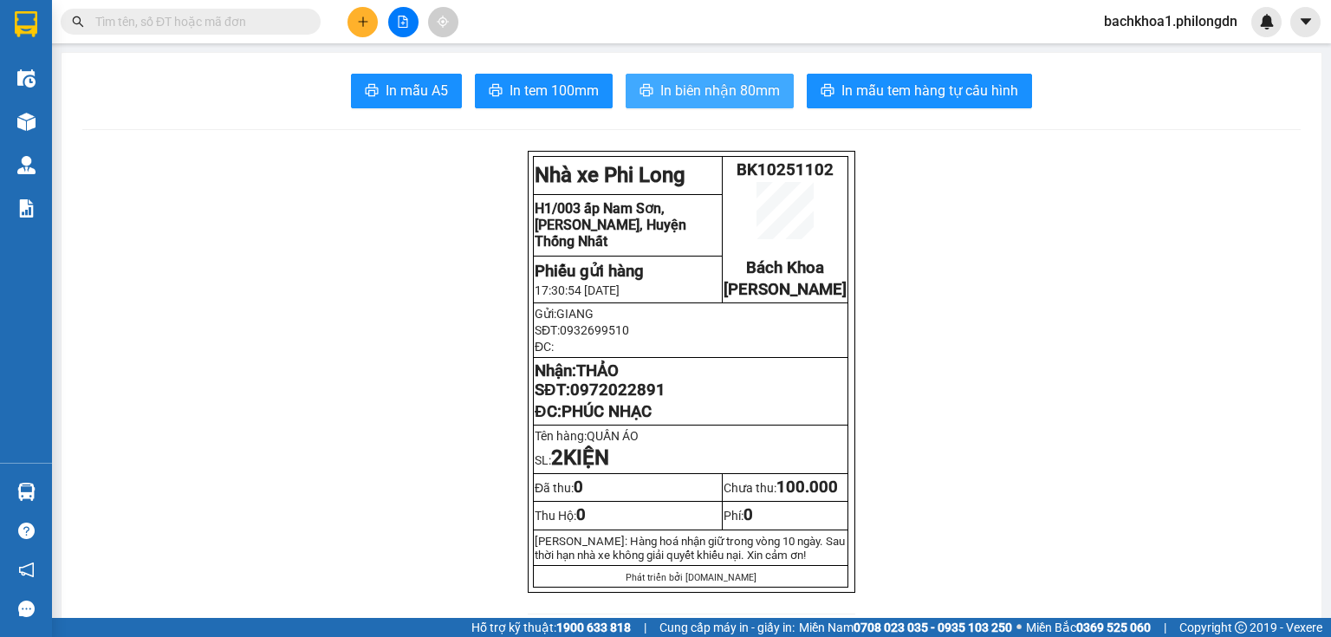
click at [759, 83] on span "In biên nhận 80mm" at bounding box center [720, 91] width 120 height 22
click at [597, 399] on span "0972022891" at bounding box center [617, 389] width 95 height 19
click at [347, 27] on div at bounding box center [403, 22] width 130 height 30
click at [349, 27] on button at bounding box center [362, 22] width 30 height 30
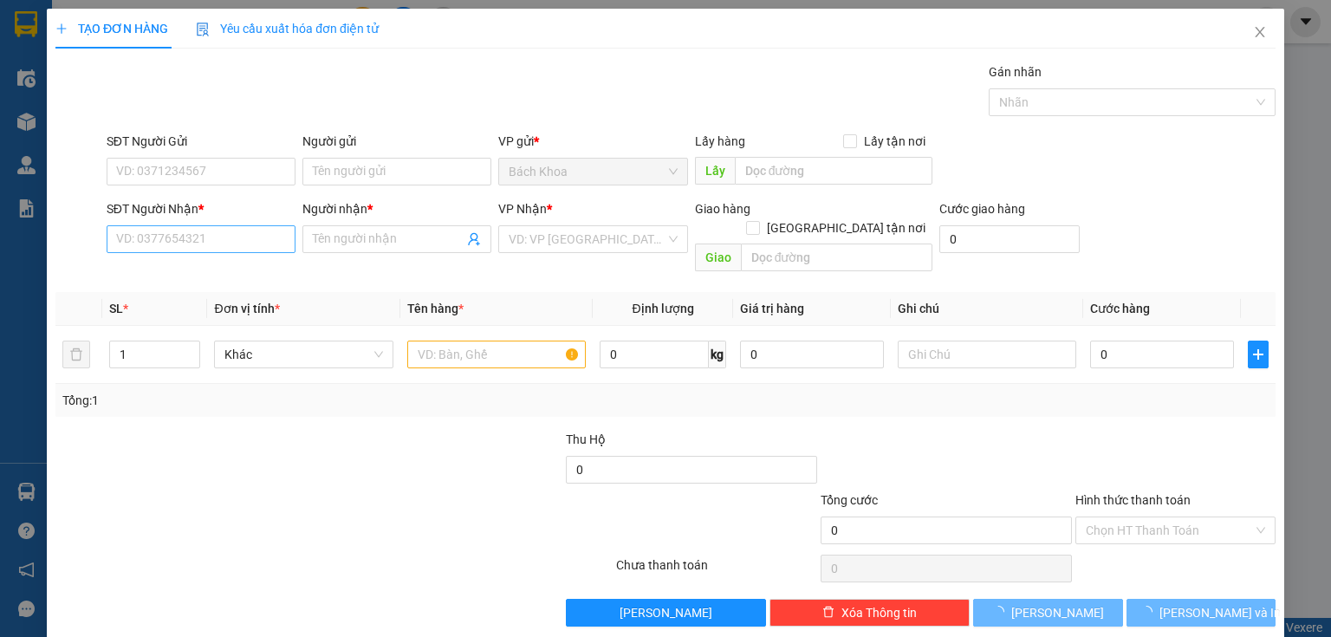
click at [259, 243] on div "SĐT Người Nhận * VD: 0377654321" at bounding box center [201, 229] width 189 height 61
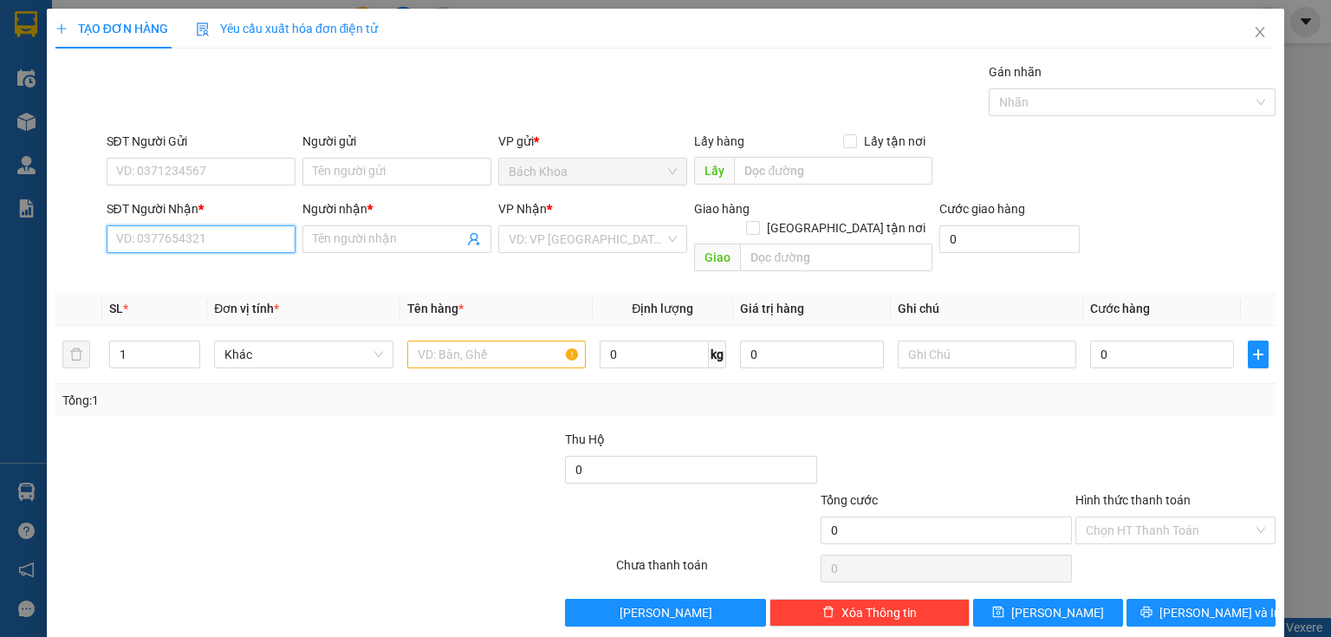
click at [266, 225] on input "SĐT Người Nhận *" at bounding box center [201, 239] width 189 height 28
click at [224, 273] on div "0969704847 - HẰNG" at bounding box center [199, 272] width 166 height 19
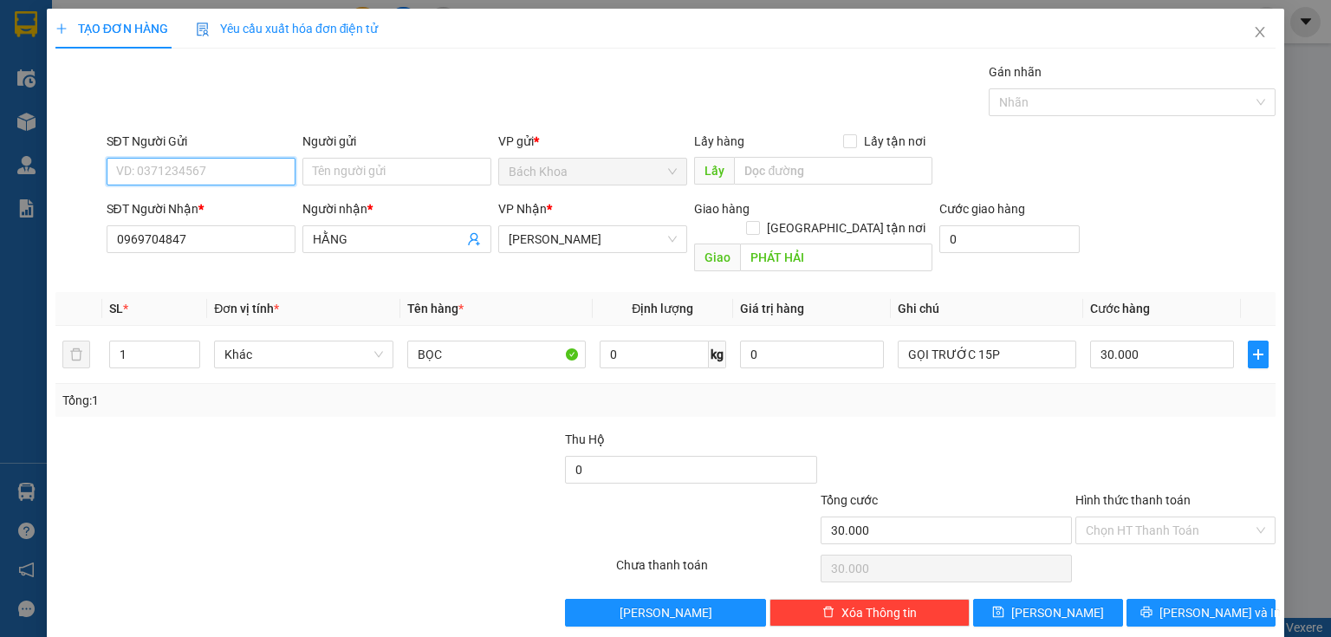
click at [267, 174] on input "SĐT Người Gửi" at bounding box center [201, 172] width 189 height 28
click at [253, 204] on div "0908351010 - [PERSON_NAME]" at bounding box center [201, 205] width 171 height 19
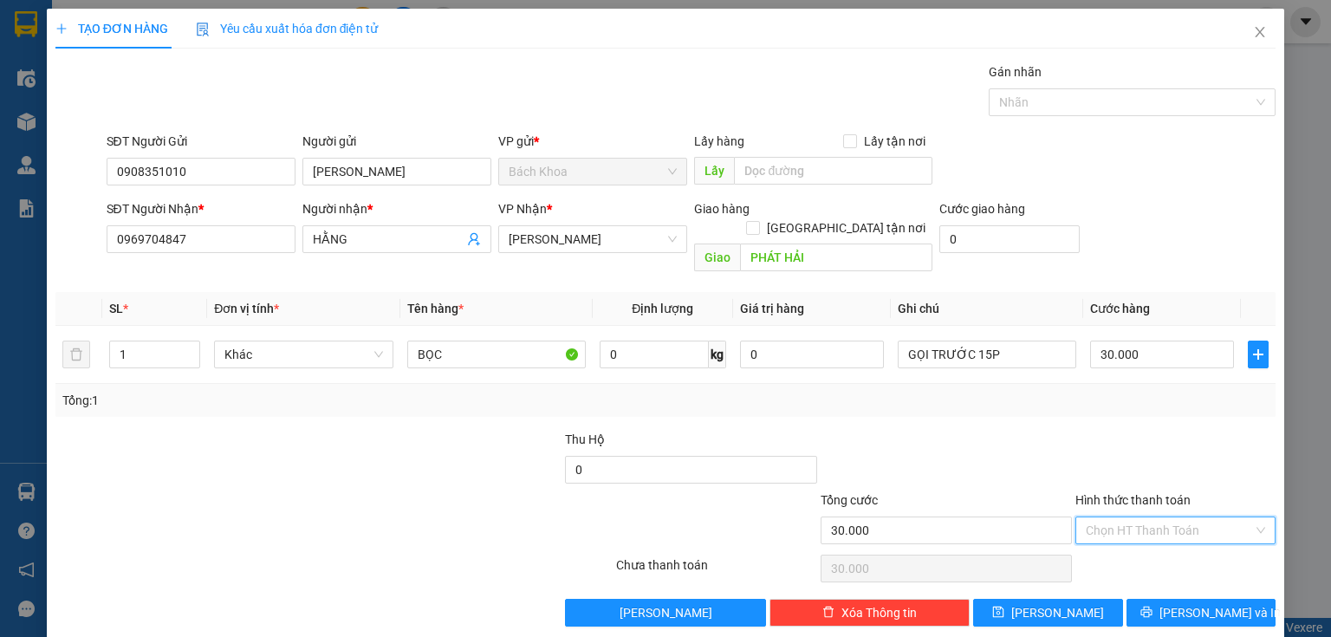
click at [1109, 517] on input "Hình thức thanh toán" at bounding box center [1169, 530] width 167 height 26
click at [1115, 544] on div "Tại văn phòng" at bounding box center [1166, 544] width 178 height 19
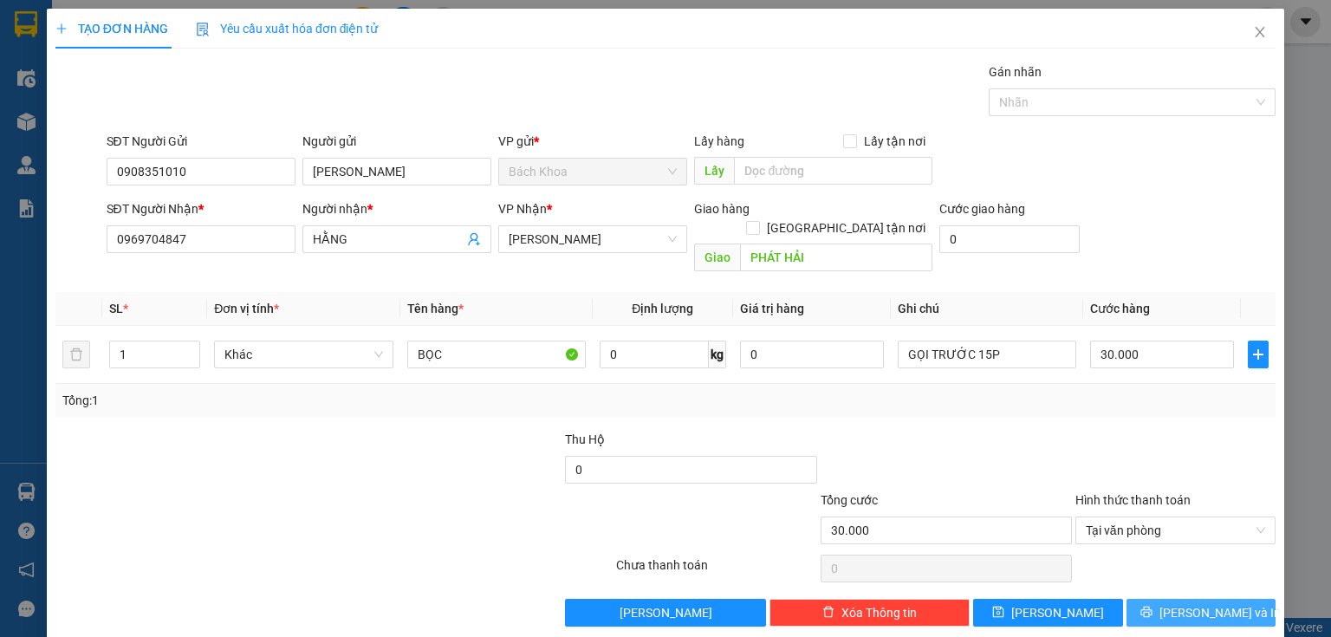
click at [1139, 599] on button "[PERSON_NAME] và In" at bounding box center [1201, 613] width 150 height 28
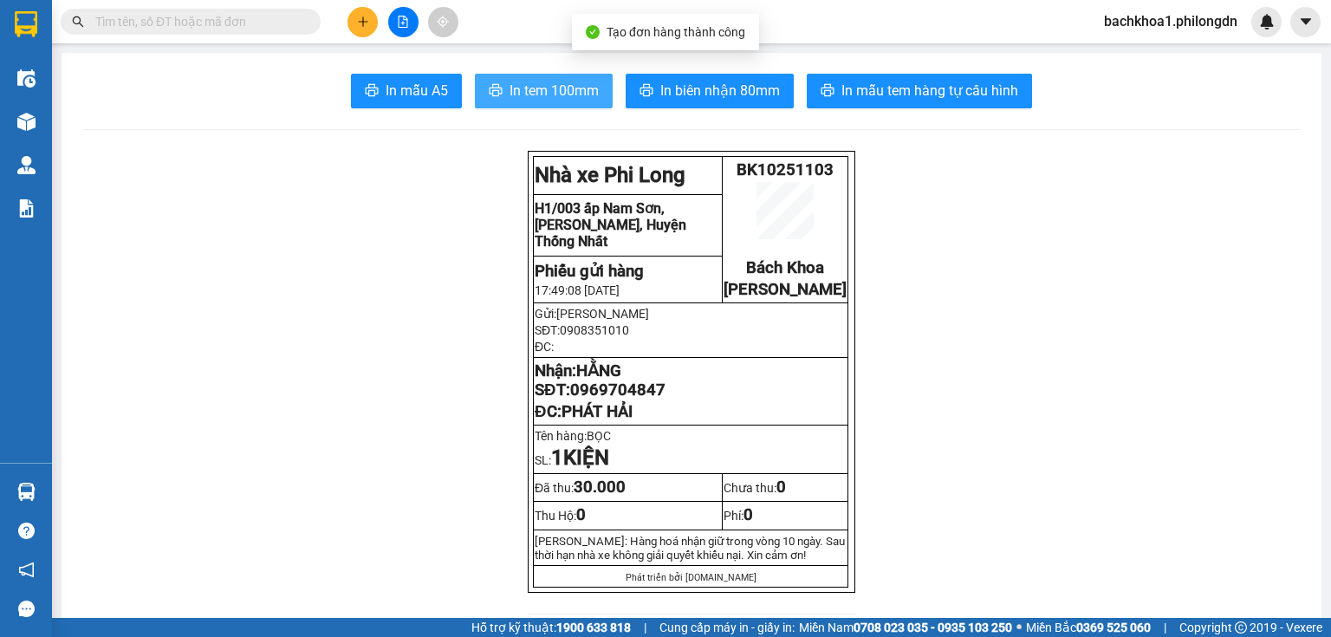
click at [553, 87] on span "In tem 100mm" at bounding box center [554, 91] width 89 height 22
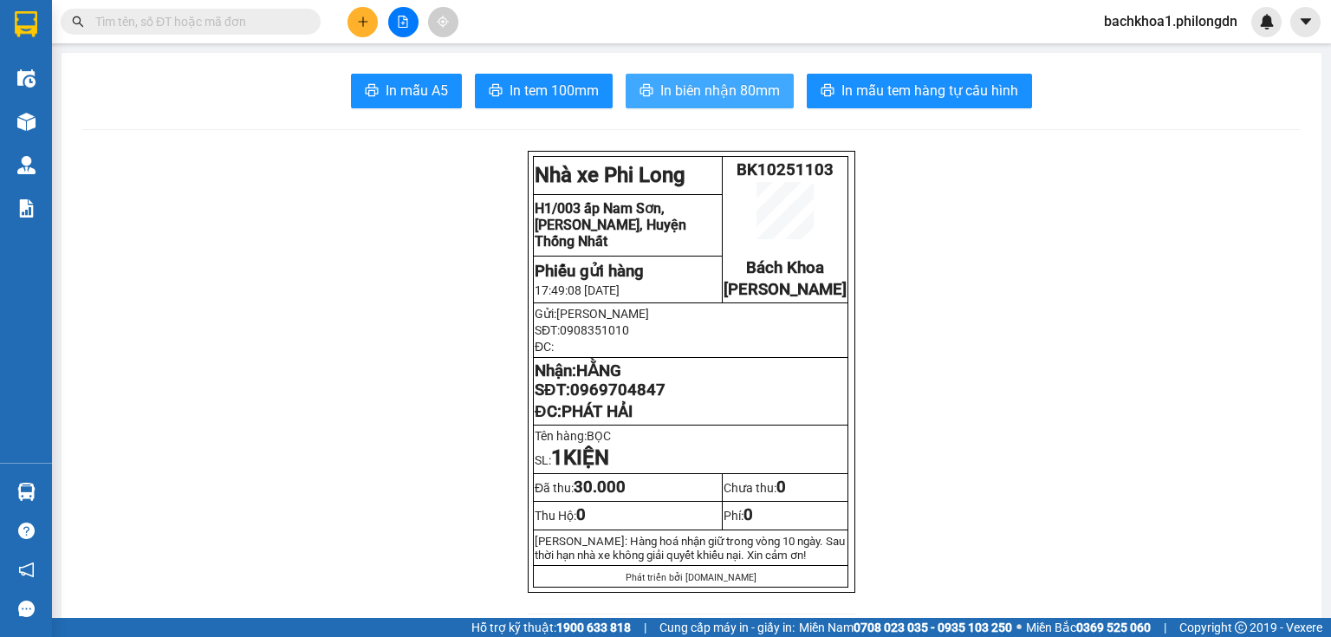
click at [734, 105] on button "In biên nhận 80mm" at bounding box center [710, 91] width 168 height 35
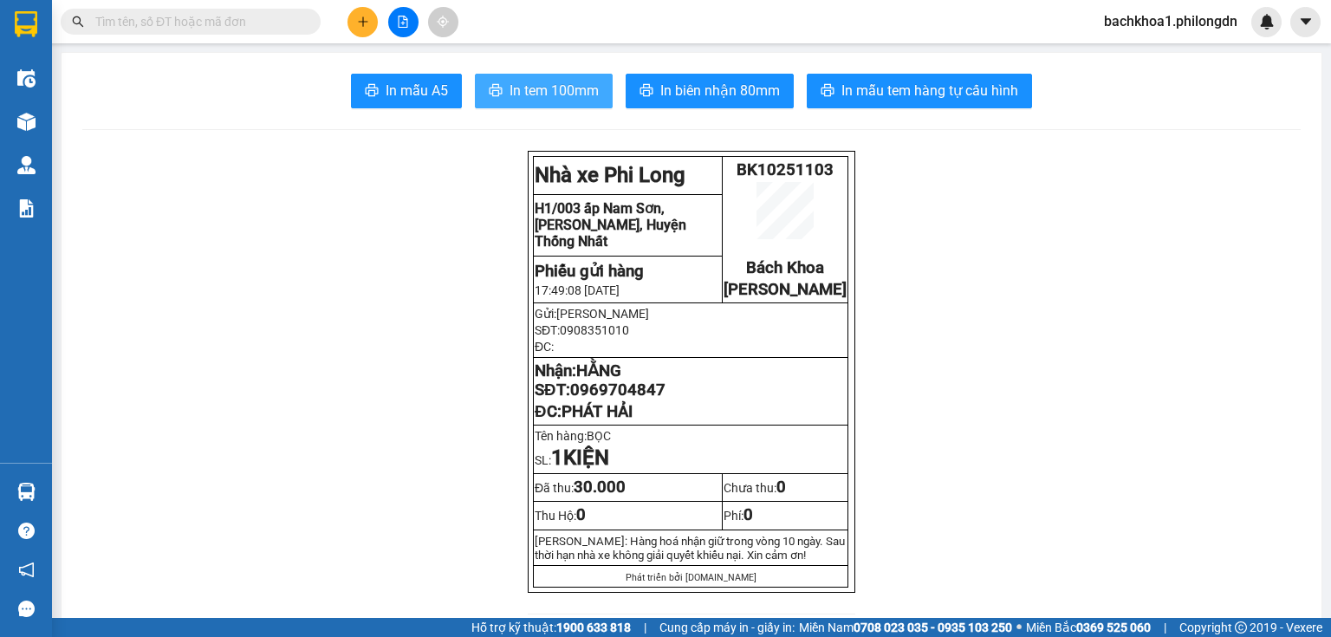
click at [510, 84] on span "In tem 100mm" at bounding box center [554, 91] width 89 height 22
click at [647, 399] on span "0969704847" at bounding box center [617, 389] width 95 height 19
click at [367, 14] on button at bounding box center [362, 22] width 30 height 30
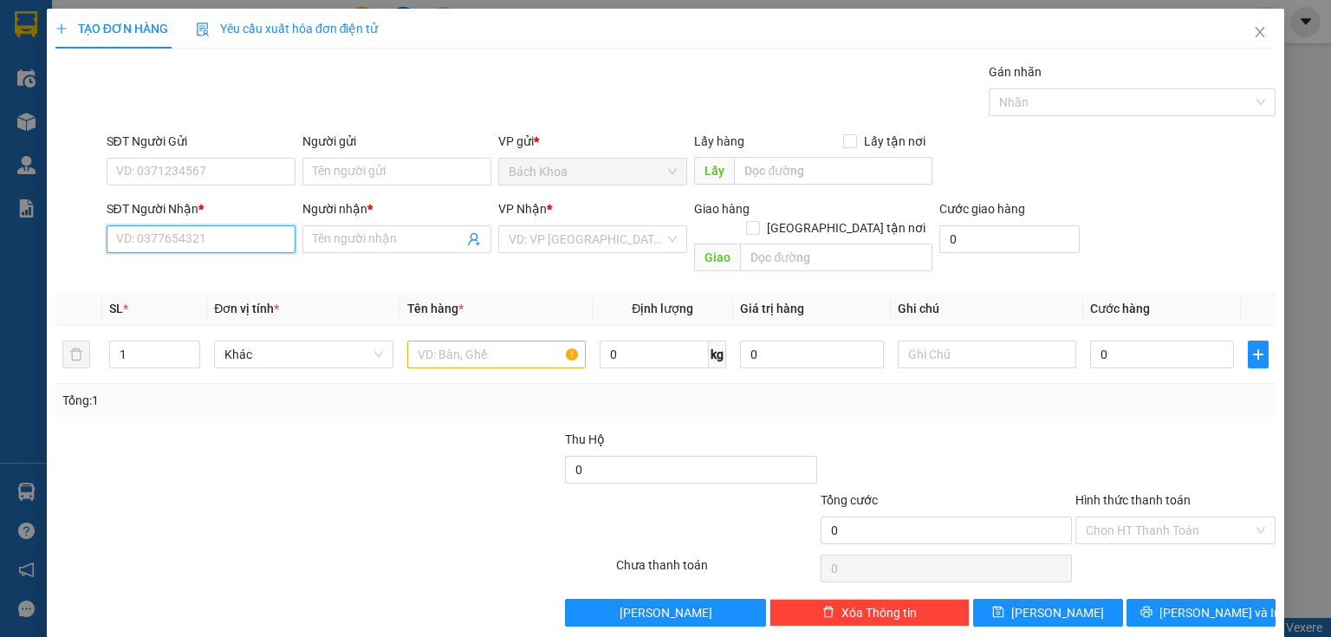
click at [229, 240] on input "SĐT Người Nhận *" at bounding box center [201, 239] width 189 height 28
click at [185, 270] on div "0966810718 - THIÊN HOA" at bounding box center [199, 272] width 166 height 19
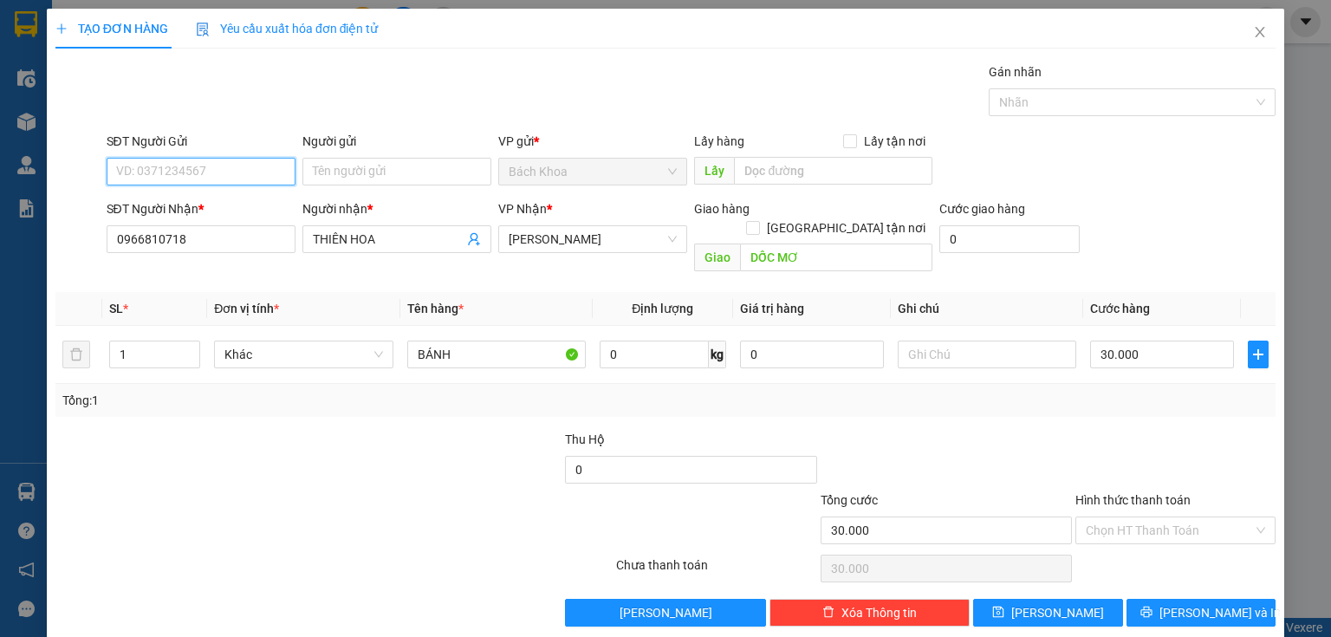
click at [230, 173] on input "SĐT Người Gửi" at bounding box center [201, 172] width 189 height 28
click at [1171, 341] on input "30.000" at bounding box center [1162, 355] width 144 height 28
click at [1151, 517] on input "Hình thức thanh toán" at bounding box center [1169, 530] width 167 height 26
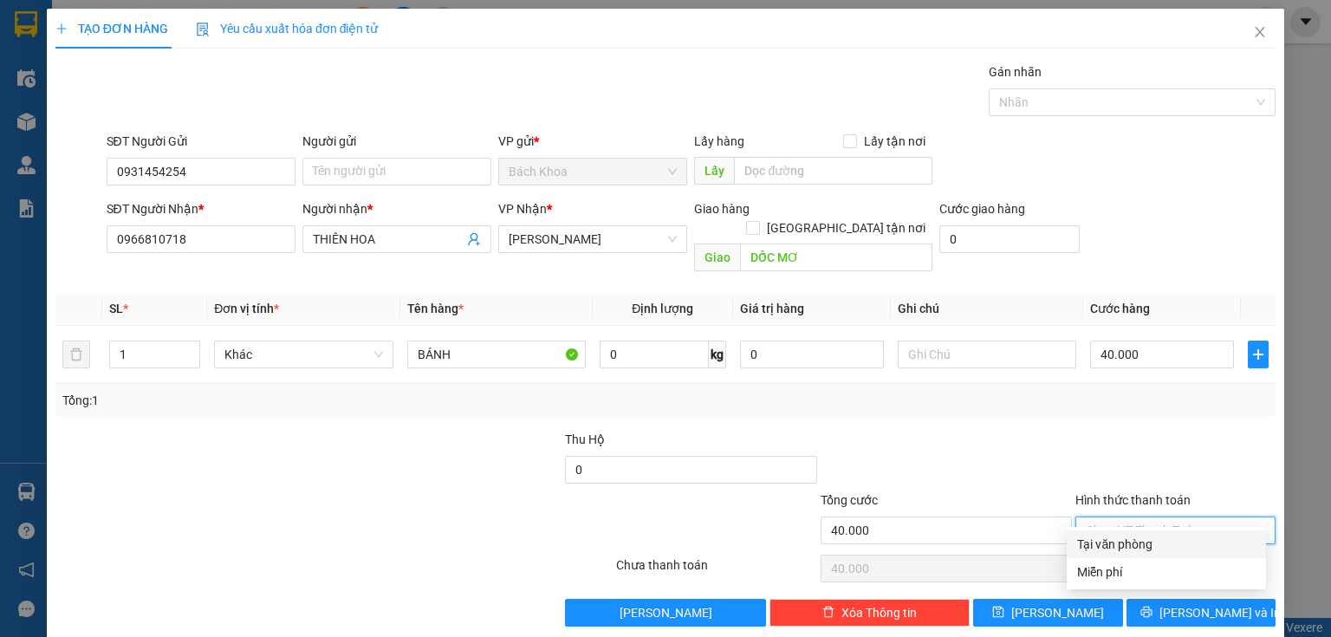
click at [1153, 535] on div "Tại văn phòng" at bounding box center [1166, 544] width 178 height 19
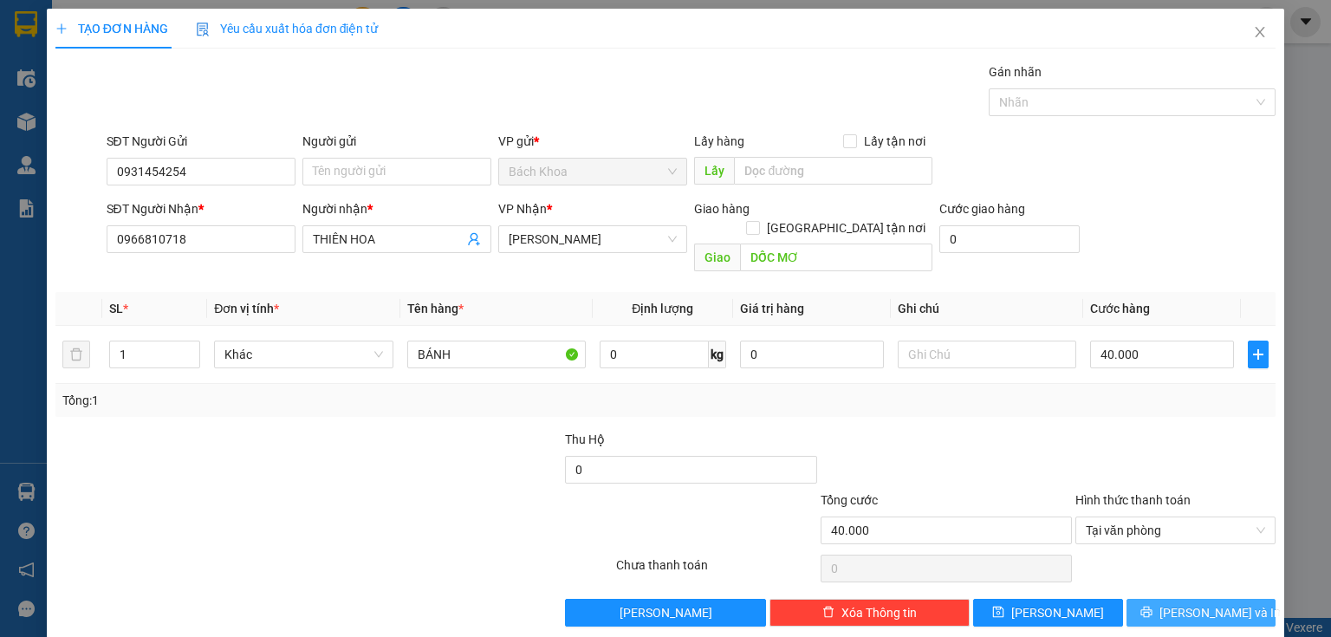
click at [1152, 606] on icon "printer" at bounding box center [1146, 612] width 12 height 12
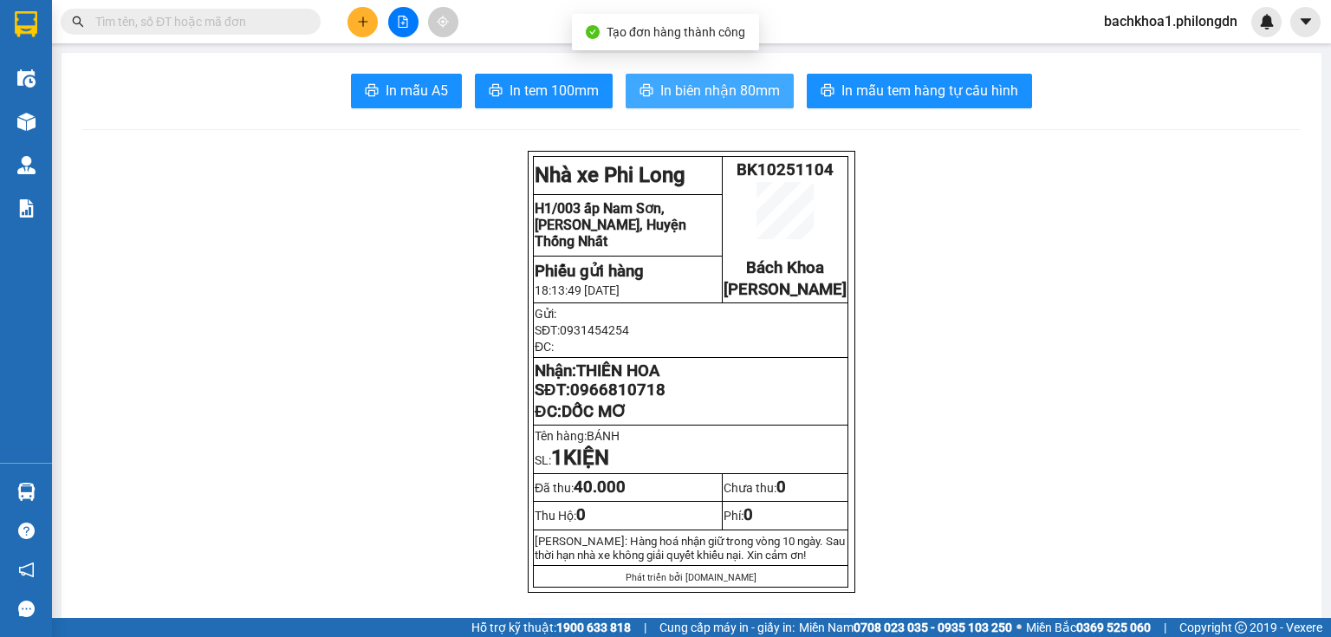
click at [720, 92] on span "In biên nhận 80mm" at bounding box center [720, 91] width 120 height 22
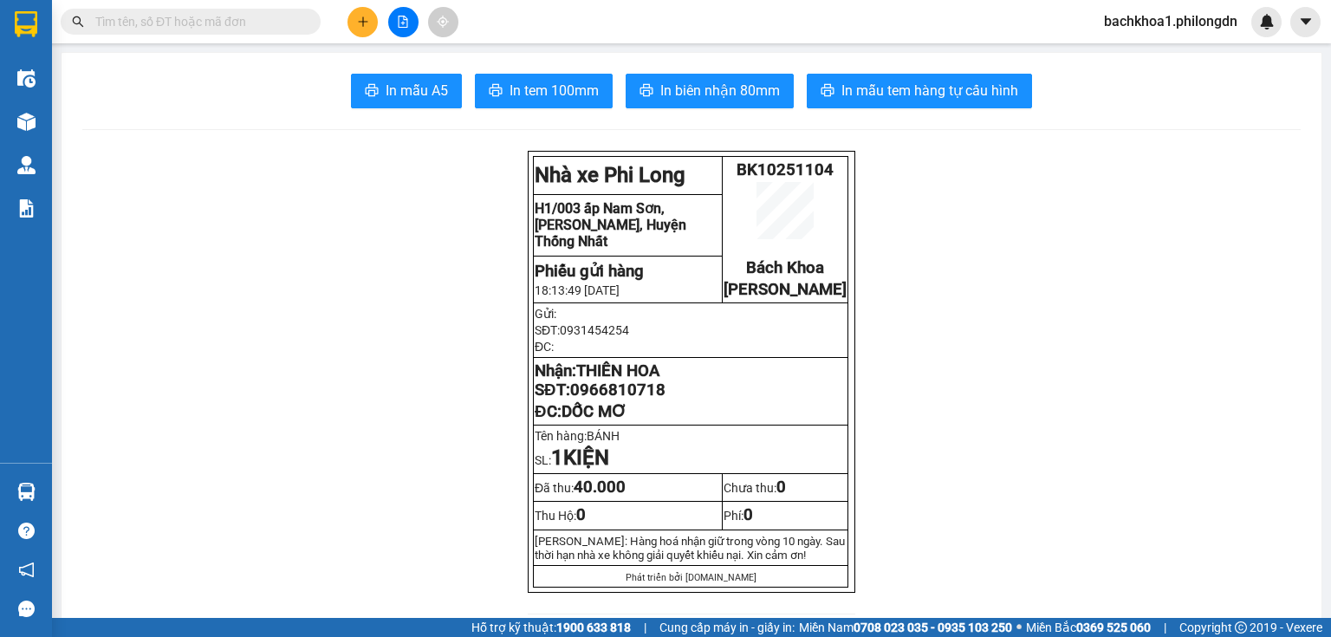
click at [613, 380] on span "THIÊN HOA" at bounding box center [617, 370] width 83 height 19
click at [619, 399] on span "0966810718" at bounding box center [617, 389] width 95 height 19
click at [550, 90] on span "In tem 100mm" at bounding box center [554, 91] width 89 height 22
click at [352, 21] on button at bounding box center [362, 22] width 30 height 30
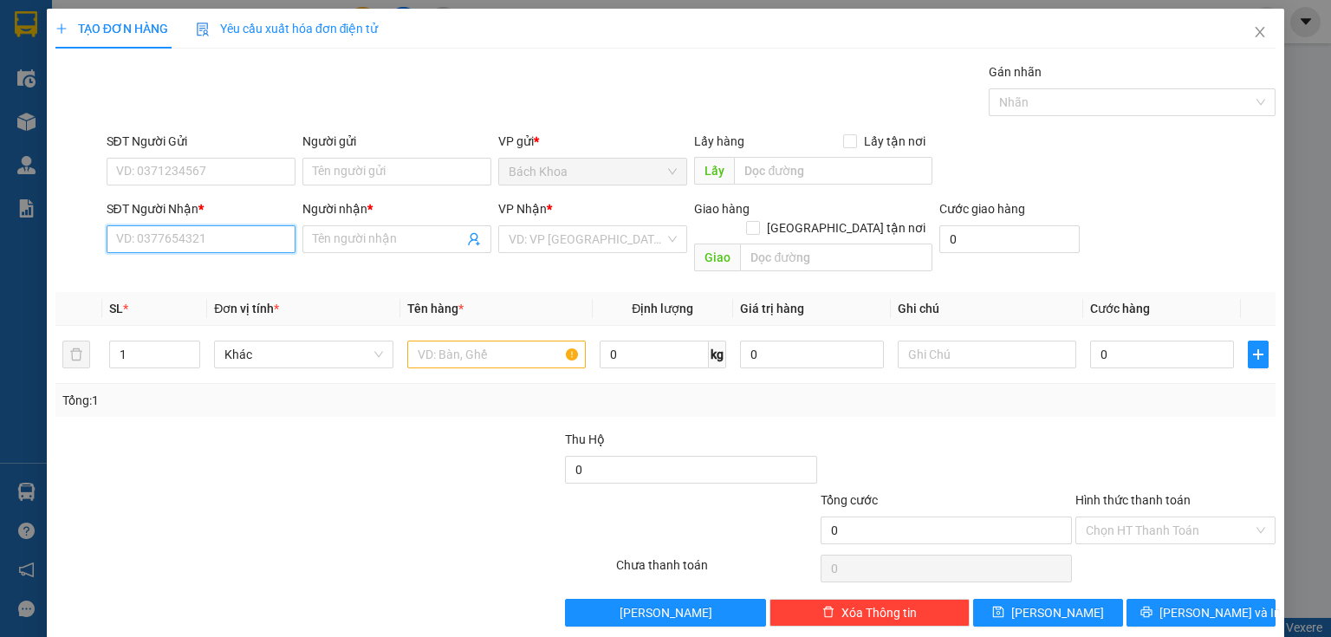
click at [224, 243] on input "SĐT Người Nhận *" at bounding box center [201, 239] width 189 height 28
click at [199, 268] on div "0374292292 - KHOA APPLE" at bounding box center [199, 272] width 166 height 19
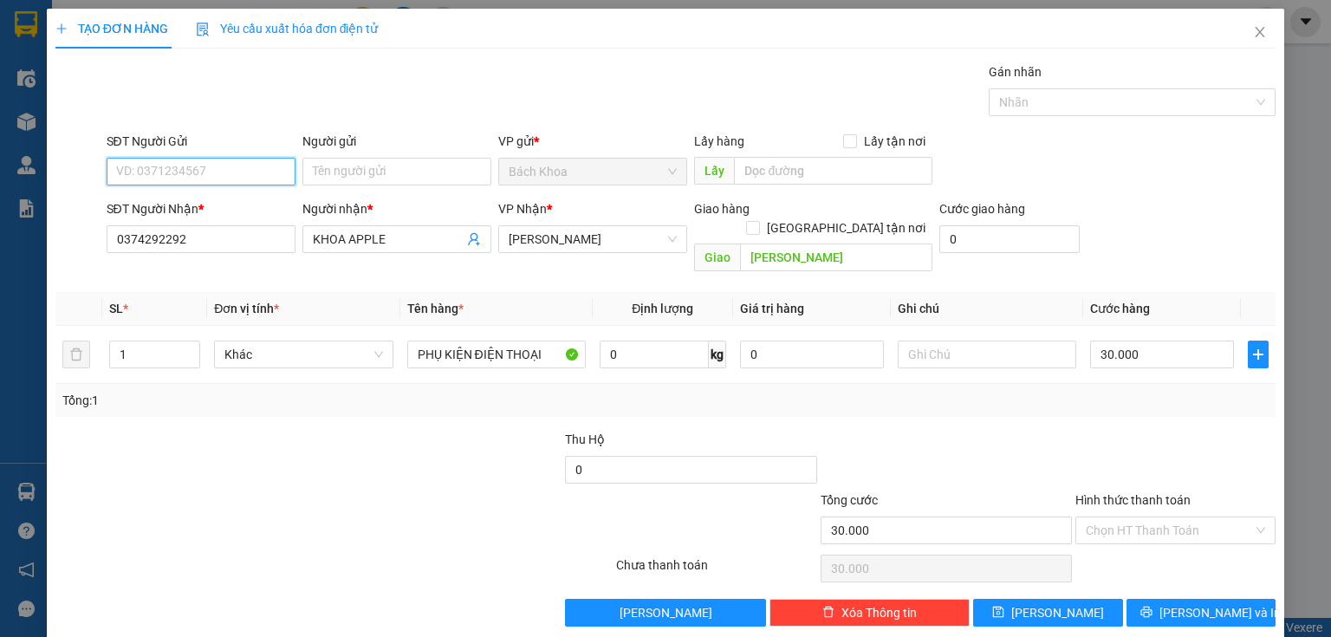
click at [217, 174] on input "SĐT Người Gửi" at bounding box center [201, 172] width 189 height 28
click at [193, 201] on div "0903963559" at bounding box center [199, 205] width 166 height 19
click at [1138, 347] on input "50.000" at bounding box center [1162, 355] width 144 height 28
click at [1196, 608] on div "TẠO ĐƠN HÀNG Yêu cầu xuất hóa đơn điện tử Transit Pickup Surcharge Ids Transit …" at bounding box center [665, 324] width 1237 height 631
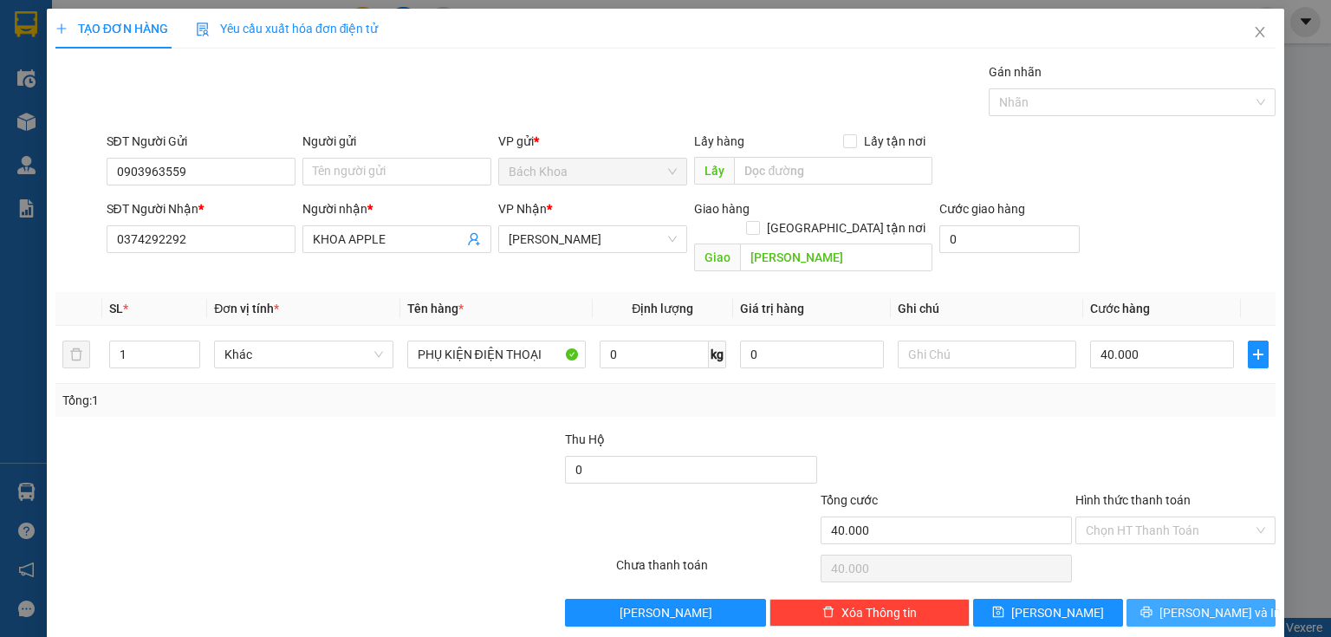
click at [1185, 603] on span "[PERSON_NAME] và In" at bounding box center [1219, 612] width 121 height 19
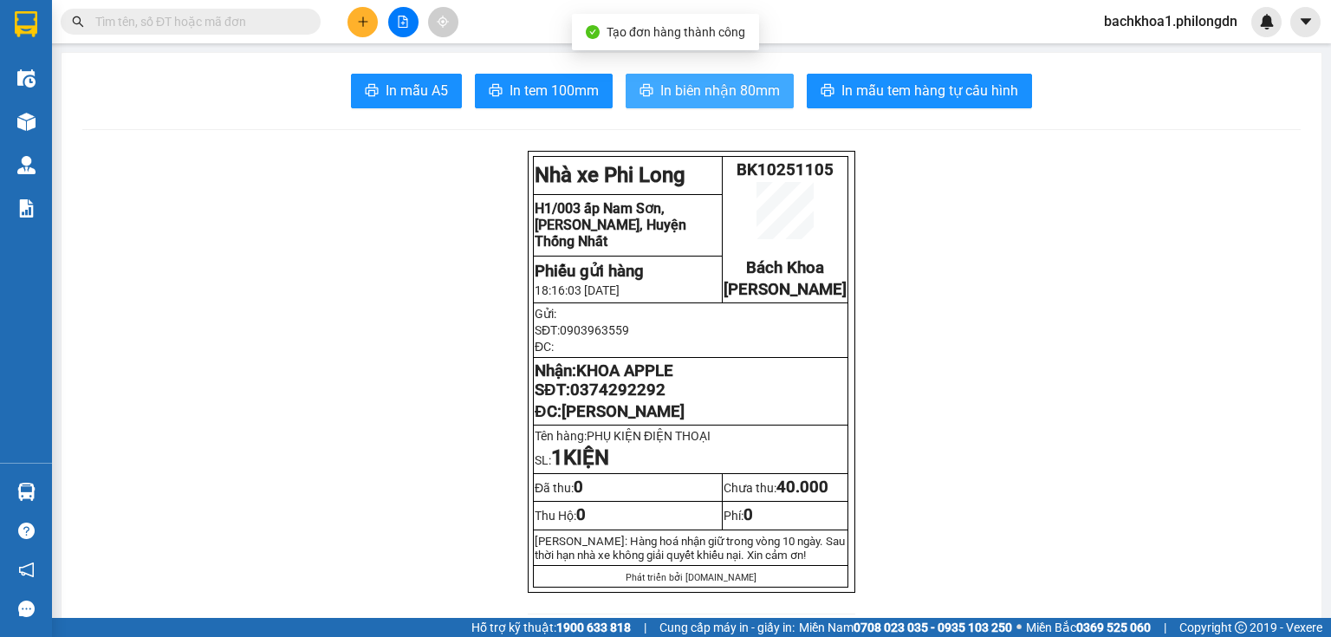
click at [716, 90] on span "In biên nhận 80mm" at bounding box center [720, 91] width 120 height 22
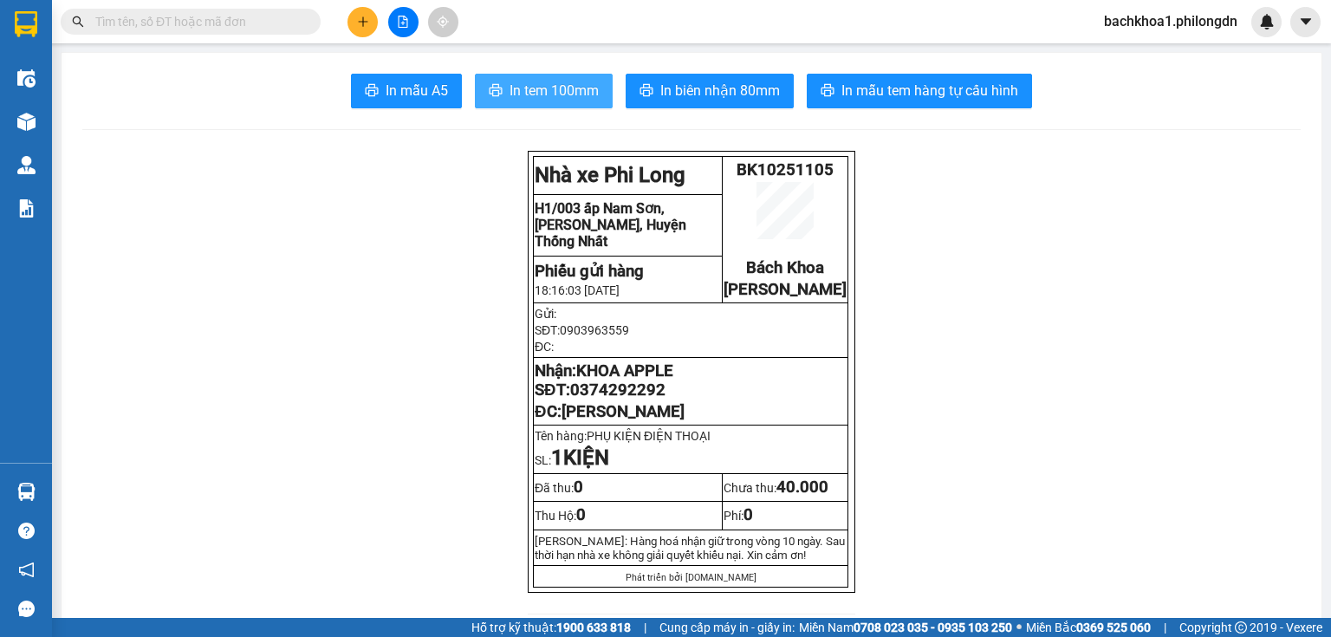
click at [570, 98] on span "In tem 100mm" at bounding box center [554, 91] width 89 height 22
click at [640, 399] on span "0374292292" at bounding box center [617, 389] width 95 height 19
click at [364, 29] on button at bounding box center [362, 22] width 30 height 30
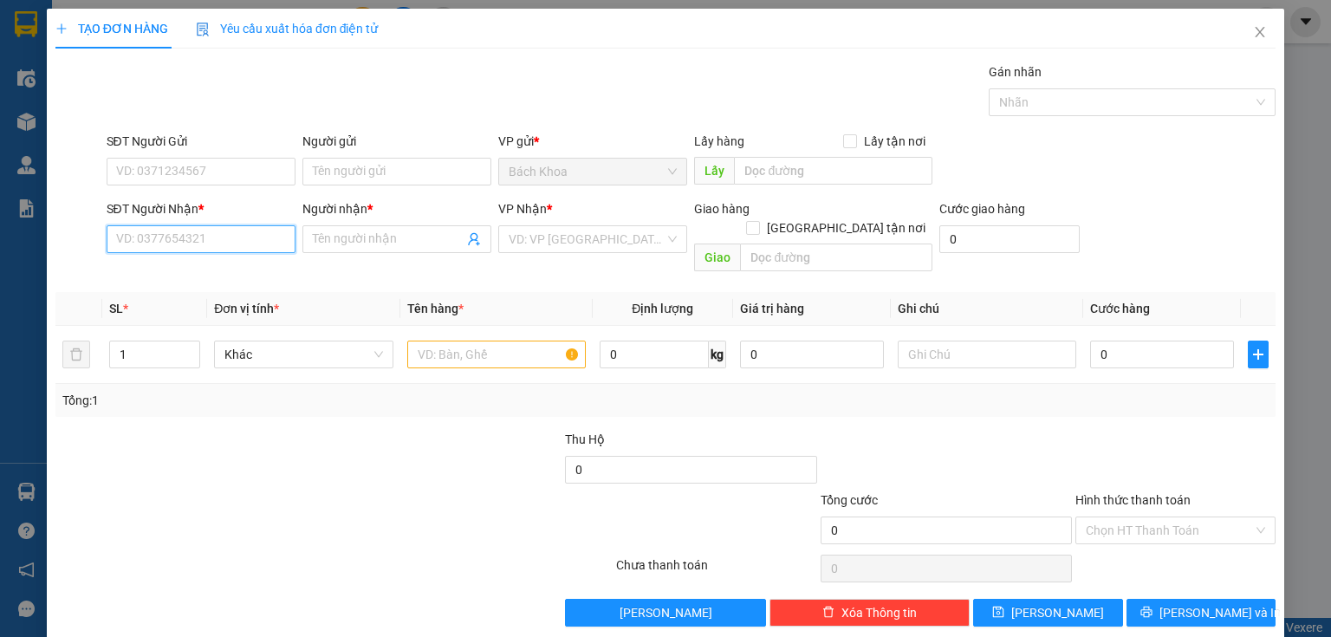
click at [216, 246] on input "SĐT Người Nhận *" at bounding box center [201, 239] width 189 height 28
click at [194, 276] on div "0395700364 - KHẢI" at bounding box center [199, 272] width 166 height 19
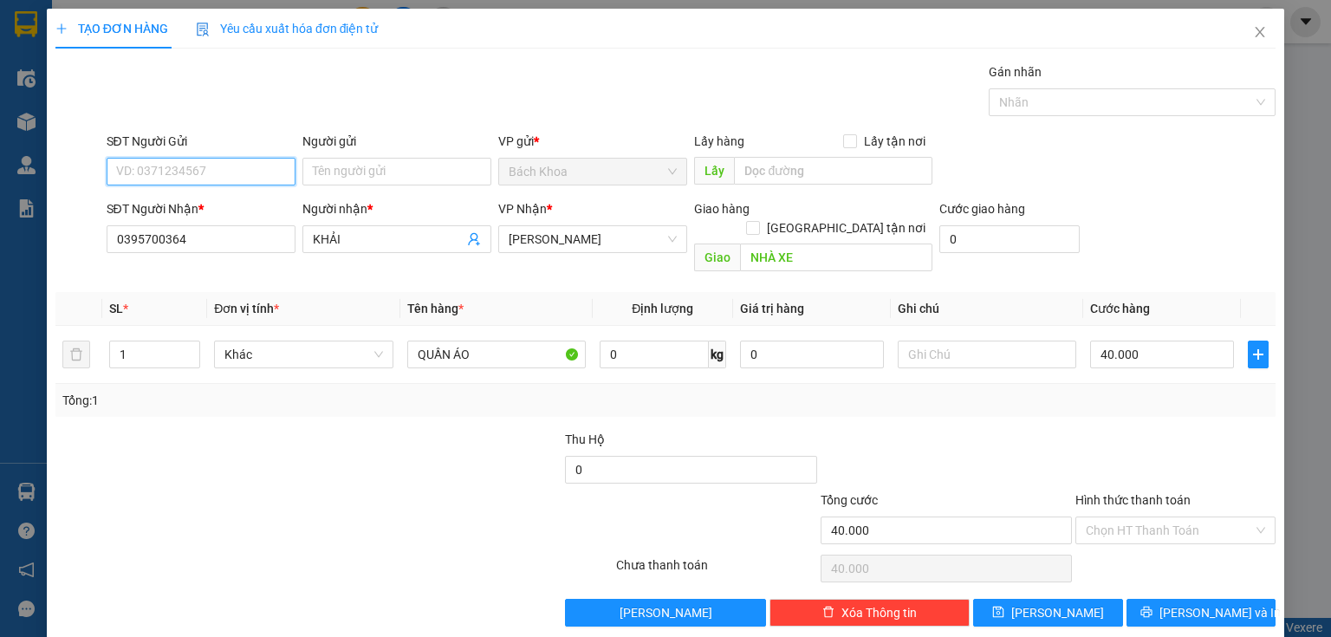
click at [223, 166] on input "SĐT Người Gửi" at bounding box center [201, 172] width 189 height 28
click at [198, 222] on div "0392305091 0392305091" at bounding box center [199, 205] width 187 height 35
click at [208, 176] on input "03923050" at bounding box center [201, 172] width 189 height 28
click at [201, 199] on div "0392305091" at bounding box center [199, 205] width 166 height 19
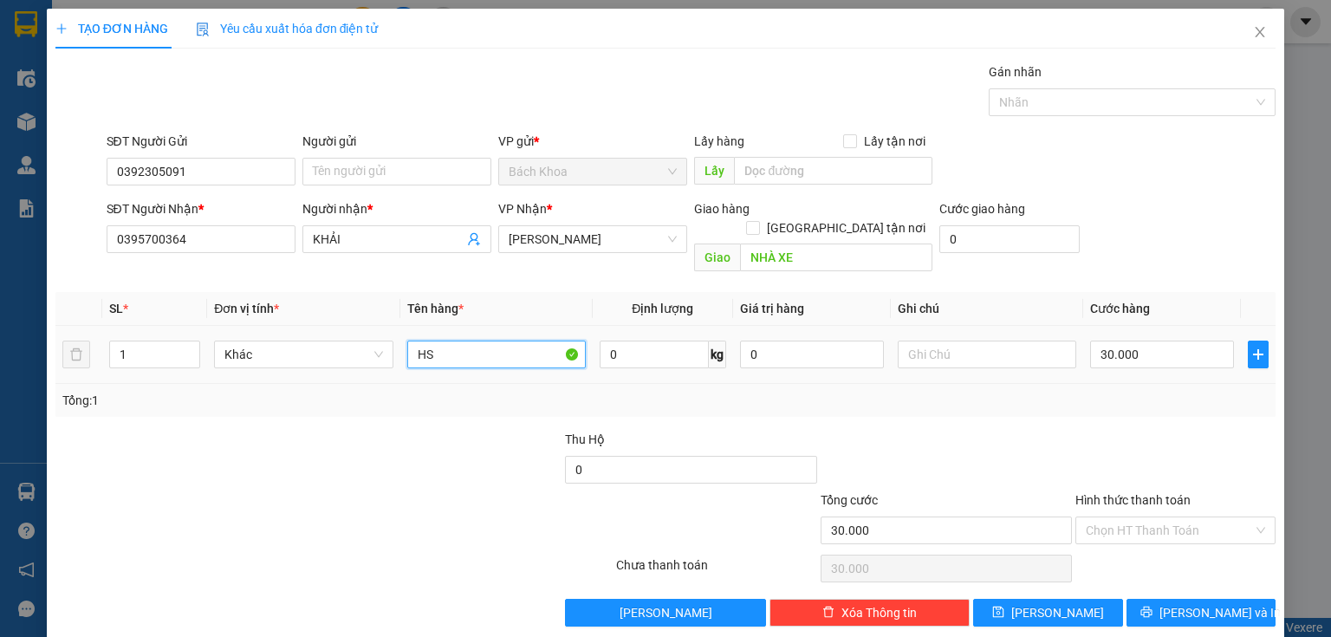
click at [450, 341] on input "HS" at bounding box center [496, 355] width 178 height 28
click at [1146, 517] on input "Hình thức thanh toán" at bounding box center [1169, 530] width 167 height 26
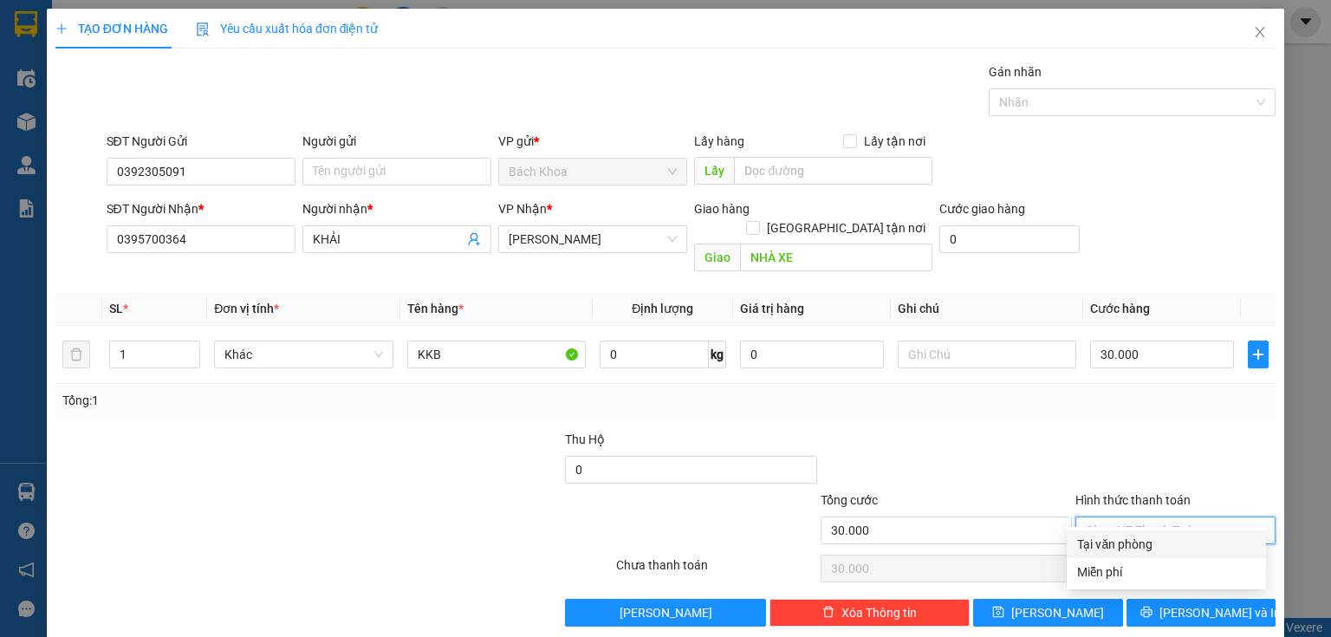
drag, startPoint x: 1174, startPoint y: 535, endPoint x: 1182, endPoint y: 568, distance: 33.8
click at [1173, 539] on div "Tại văn phòng" at bounding box center [1166, 544] width 178 height 19
click at [1185, 575] on div "Transit Pickup Surcharge Ids Transit Deliver Surcharge Ids Transit Deliver Surc…" at bounding box center [665, 344] width 1220 height 564
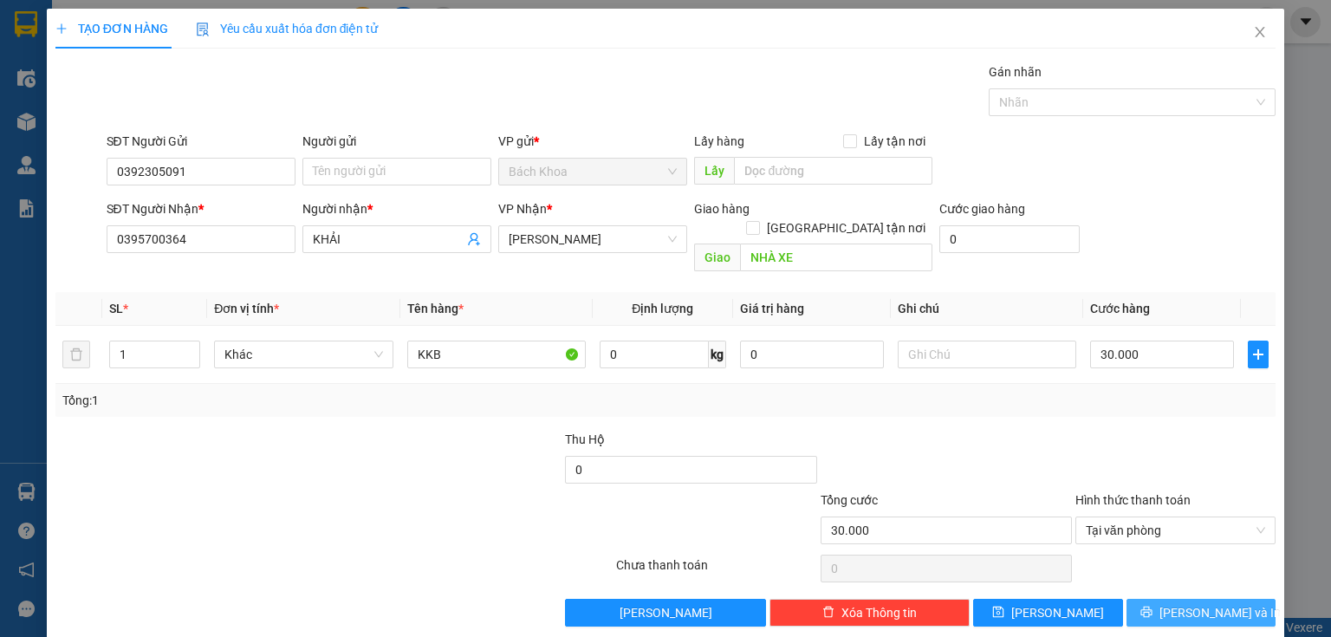
click at [1189, 603] on span "[PERSON_NAME] và In" at bounding box center [1219, 612] width 121 height 19
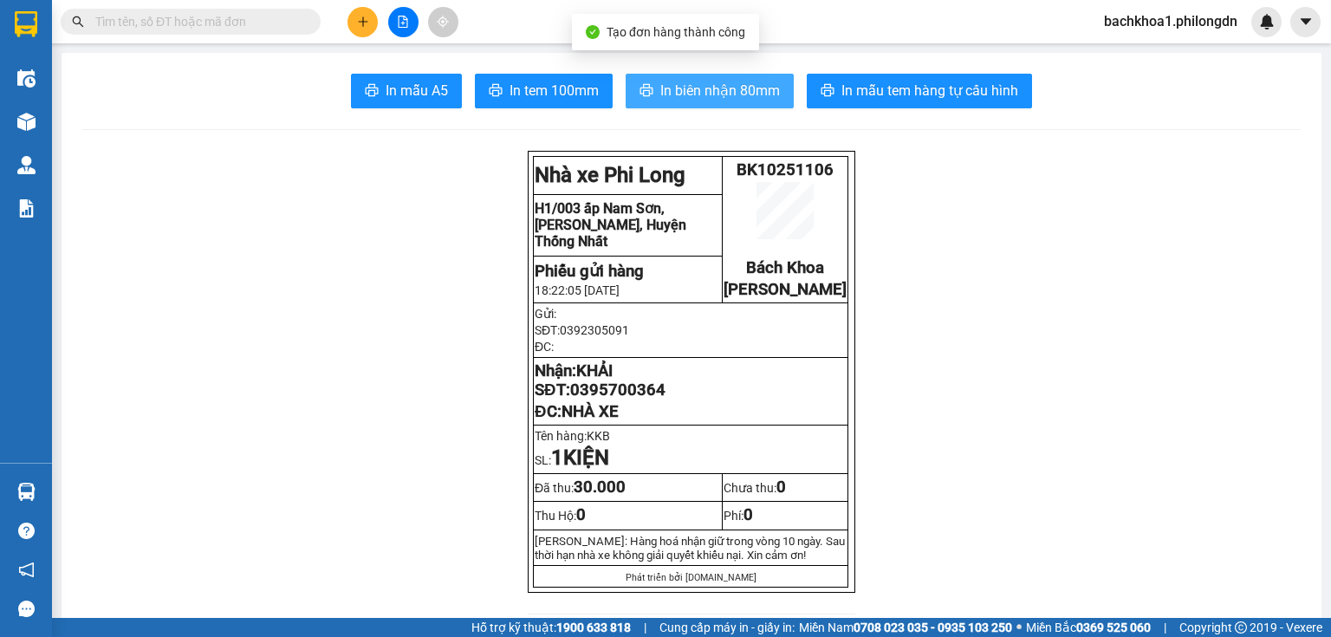
click at [731, 94] on span "In biên nhận 80mm" at bounding box center [720, 91] width 120 height 22
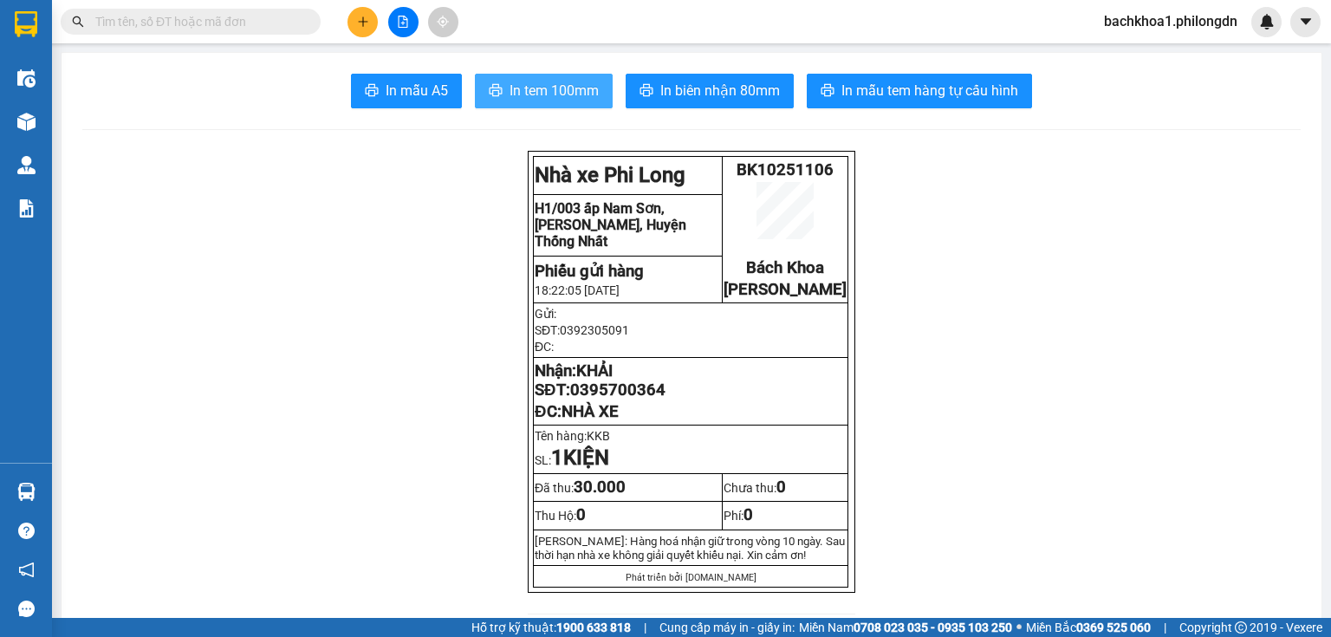
click at [510, 101] on span "In tem 100mm" at bounding box center [554, 91] width 89 height 22
click at [624, 399] on span "0395700364" at bounding box center [617, 389] width 95 height 19
drag, startPoint x: 551, startPoint y: 315, endPoint x: 409, endPoint y: 373, distance: 153.5
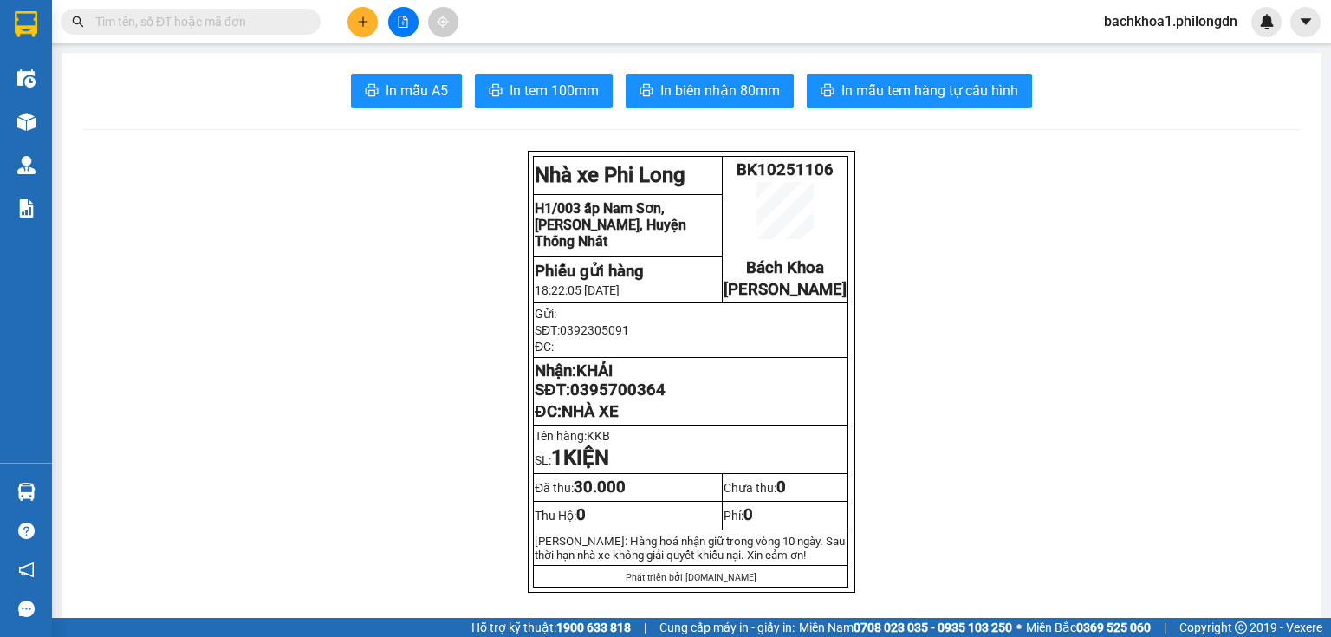
click at [367, 21] on icon "plus" at bounding box center [363, 21] width 10 height 1
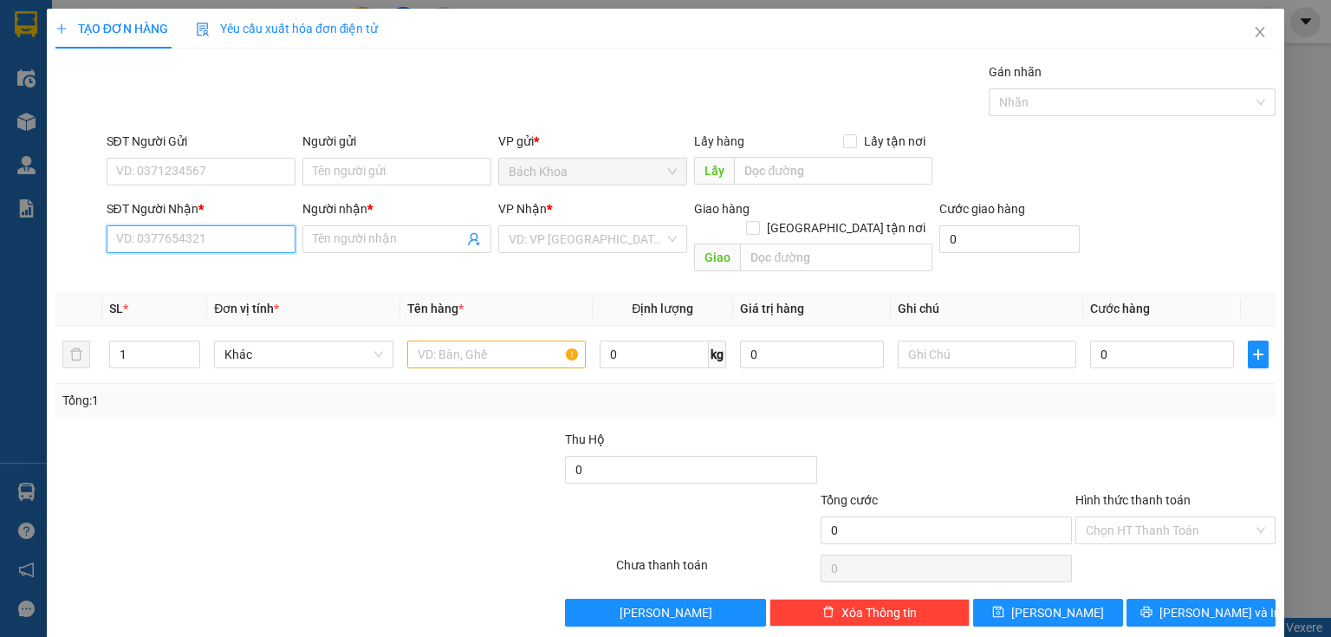
click at [182, 244] on input "SĐT Người Nhận *" at bounding box center [201, 239] width 189 height 28
click at [244, 257] on div "0869996633 0869996633 - [PERSON_NAME]" at bounding box center [199, 273] width 187 height 35
click at [233, 249] on input "086999" at bounding box center [201, 239] width 189 height 28
click at [248, 274] on div "0869996633 - VƯƠNG" at bounding box center [199, 272] width 166 height 19
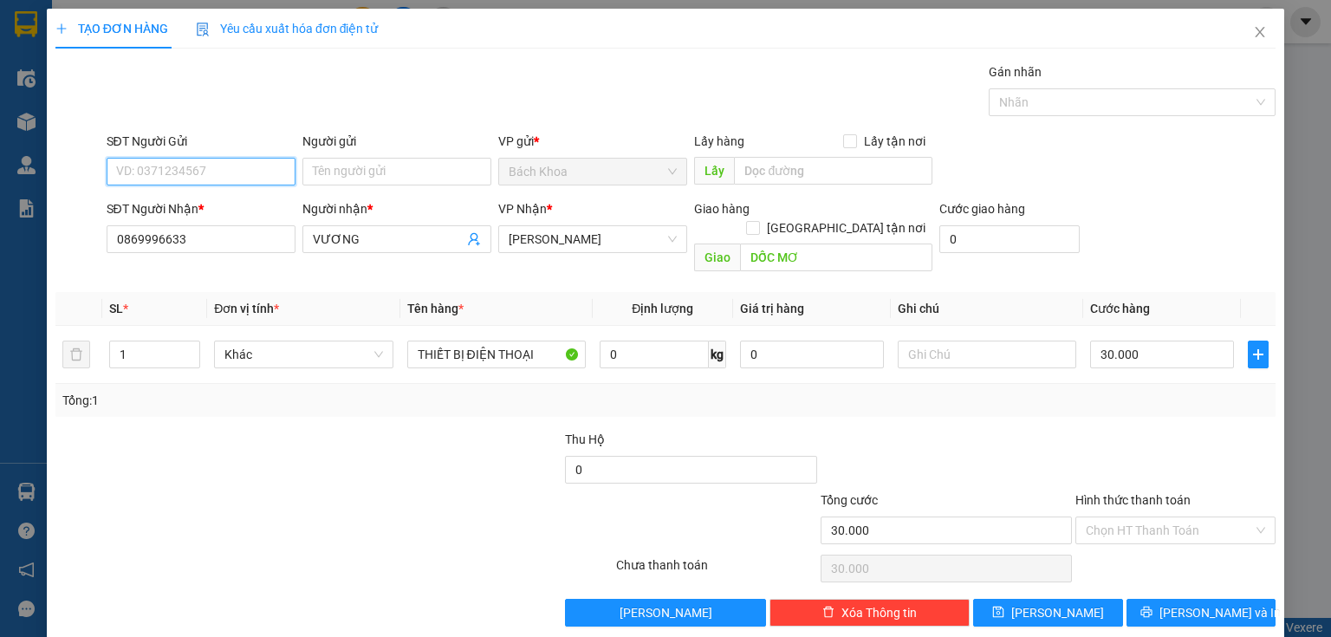
click at [266, 176] on input "SĐT Người Gửi" at bounding box center [201, 172] width 189 height 28
click at [250, 198] on div "0933360052 - CẢM" at bounding box center [199, 205] width 166 height 19
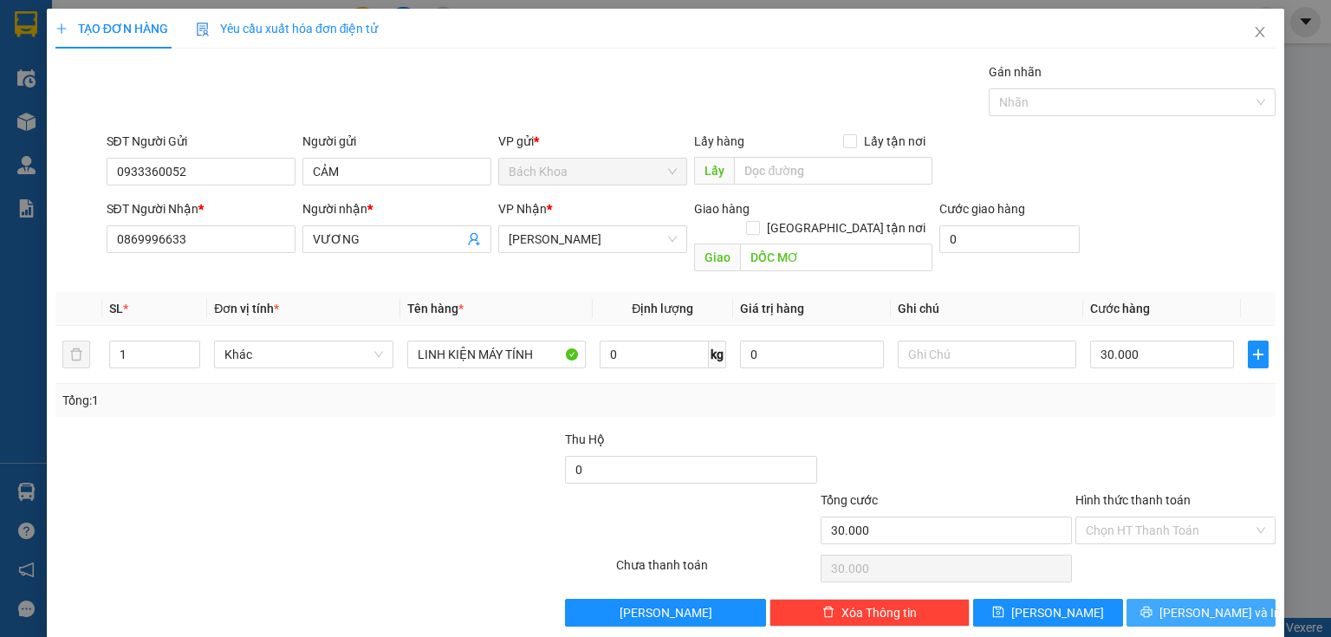
click at [1228, 599] on button "[PERSON_NAME] và In" at bounding box center [1201, 613] width 150 height 28
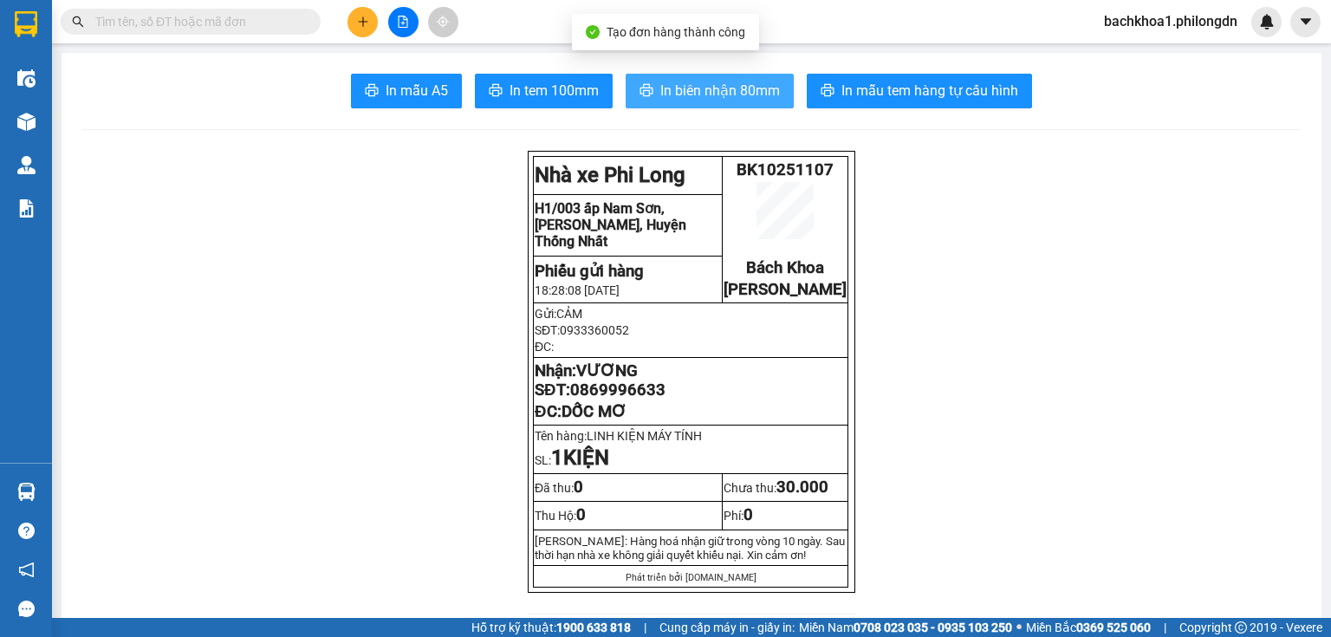
click at [633, 101] on button "In biên nhận 80mm" at bounding box center [710, 91] width 168 height 35
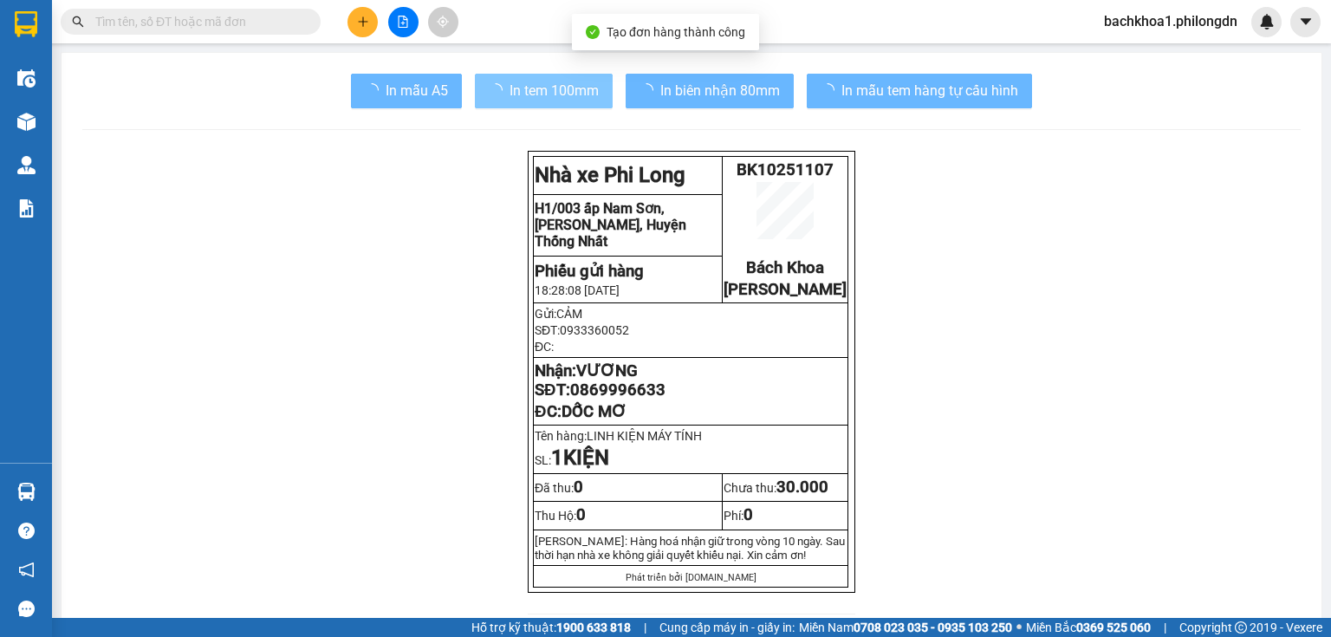
click at [593, 88] on span "In tem 100mm" at bounding box center [554, 91] width 89 height 22
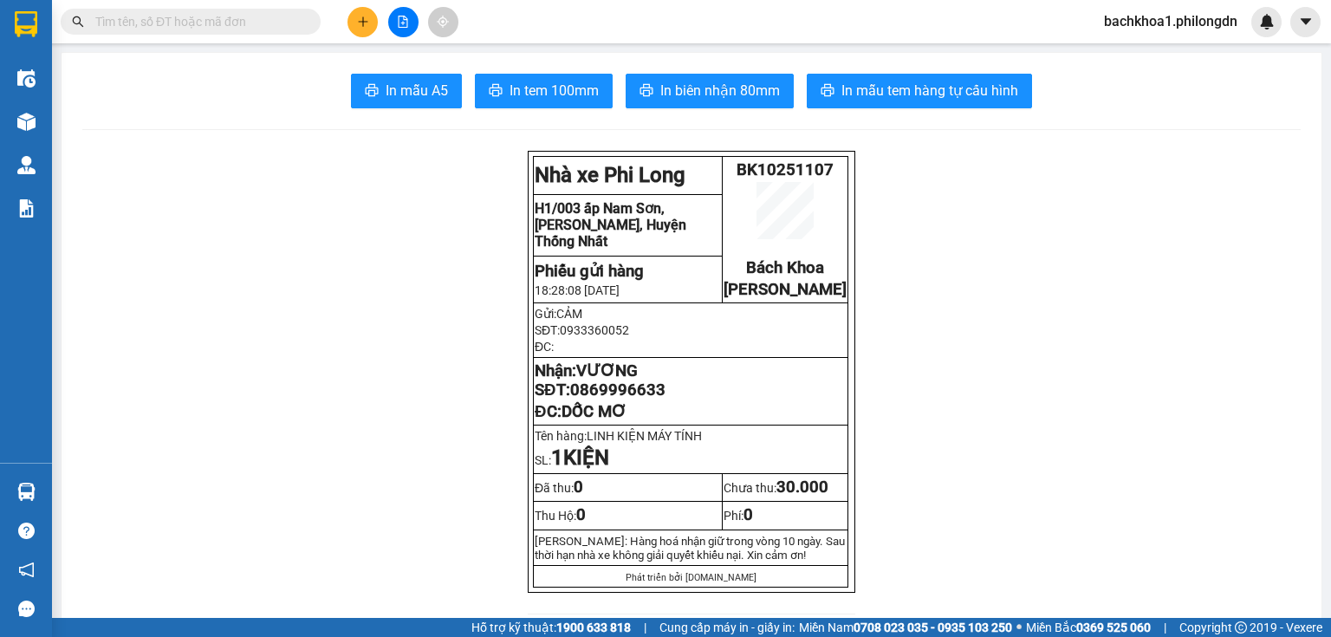
click at [652, 399] on span "0869996633" at bounding box center [617, 389] width 95 height 19
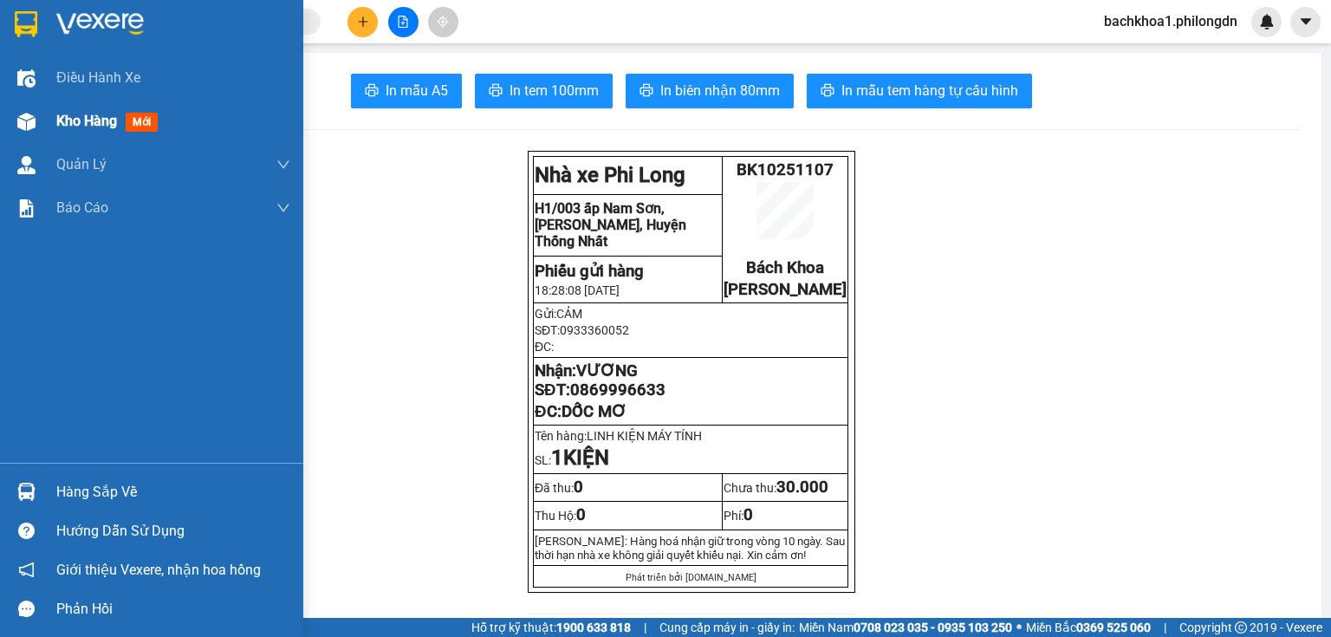
click at [94, 107] on div "Kho hàng mới" at bounding box center [173, 121] width 234 height 43
click at [102, 123] on span "Kho hàng" at bounding box center [86, 121] width 61 height 16
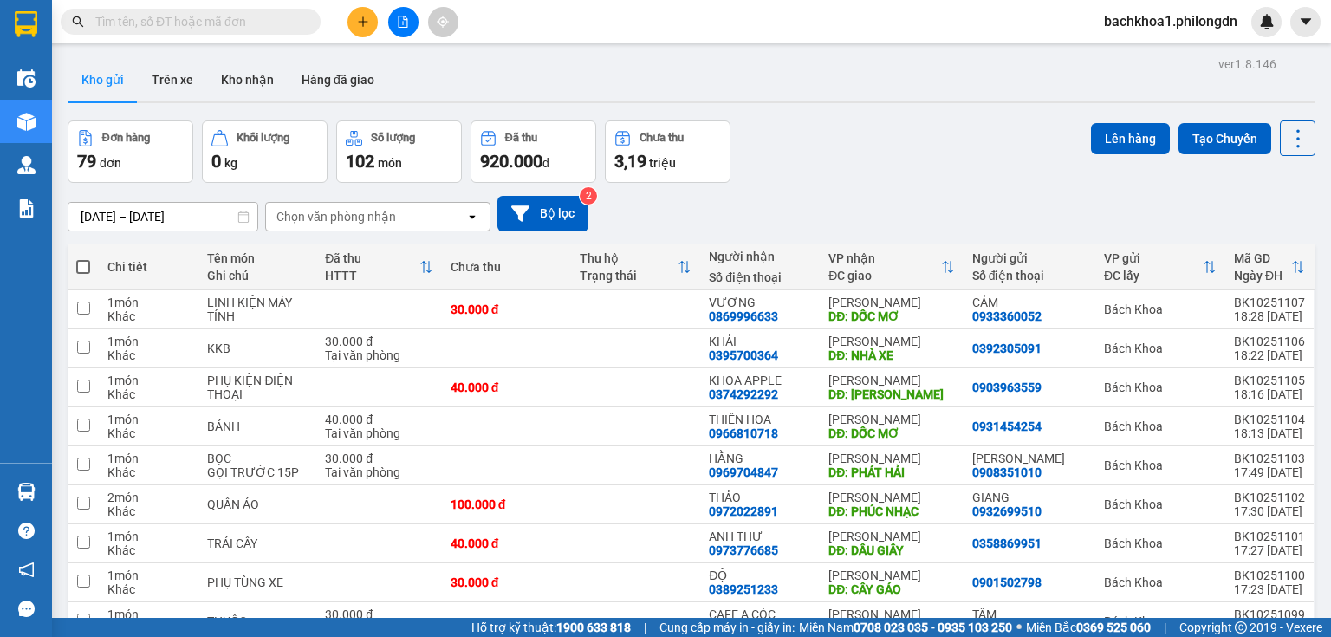
click at [69, 267] on th at bounding box center [83, 267] width 31 height 46
click at [83, 264] on span at bounding box center [83, 267] width 14 height 14
click at [83, 258] on input "checkbox" at bounding box center [83, 258] width 0 height 0
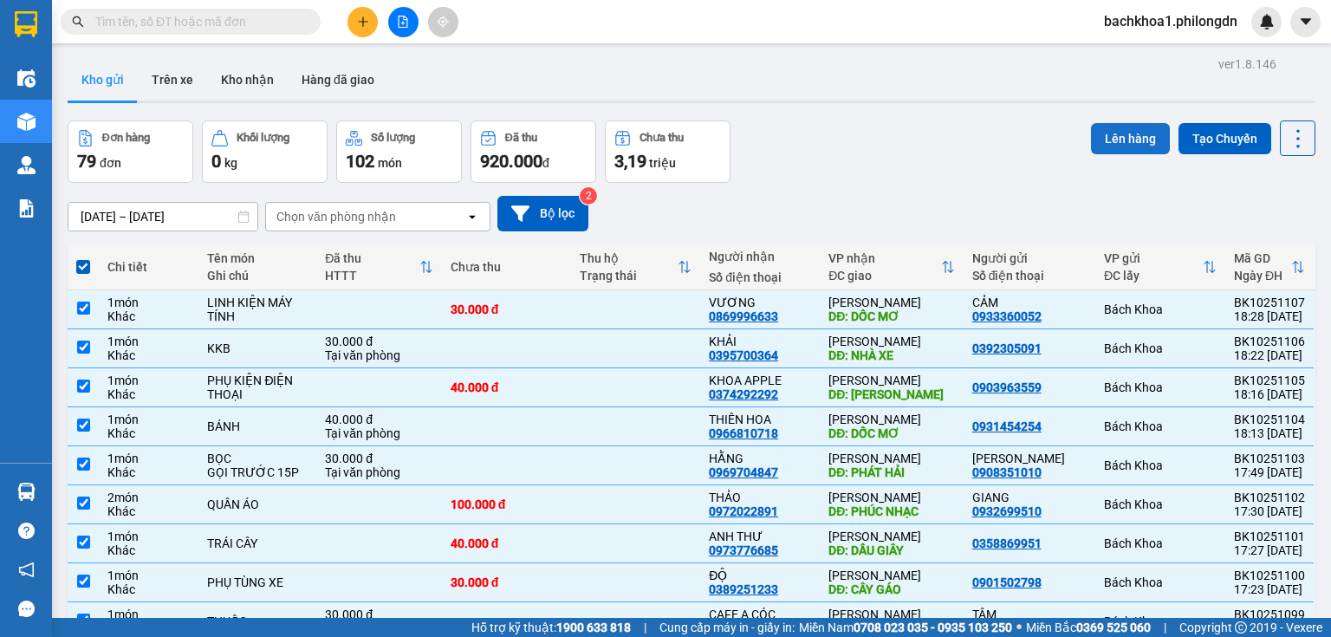
click at [1122, 141] on button "Lên hàng" at bounding box center [1130, 138] width 79 height 31
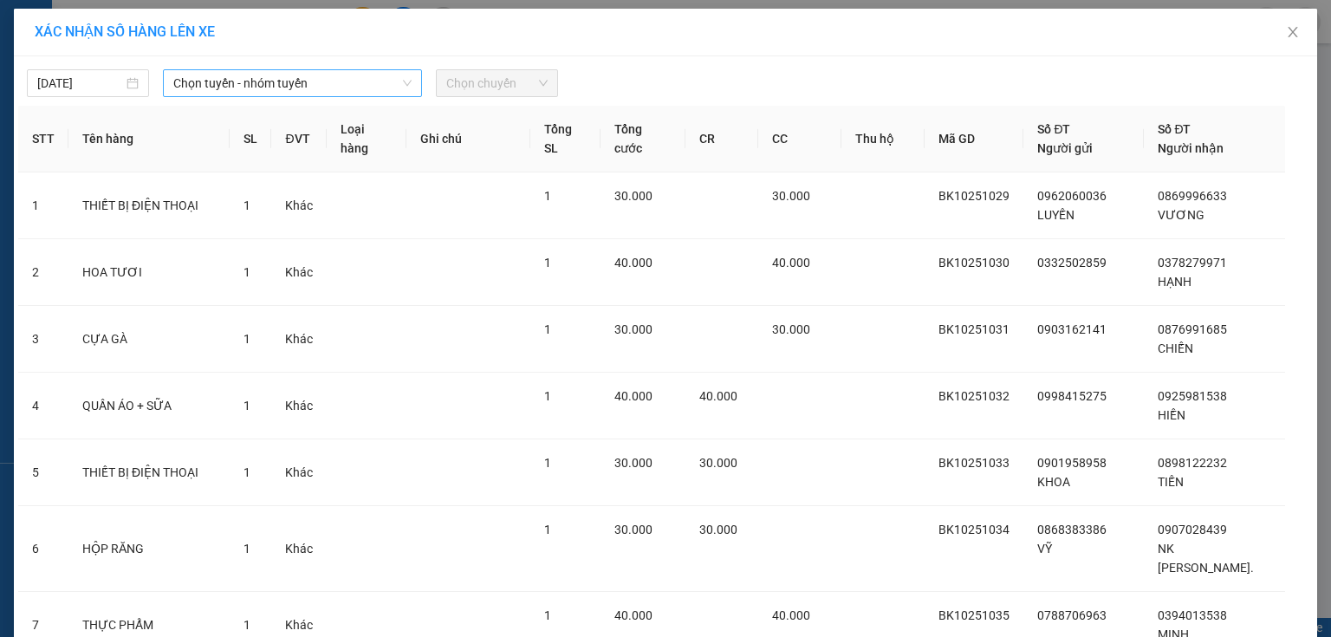
click at [357, 77] on span "Chọn tuyến - nhóm tuyến" at bounding box center [292, 83] width 238 height 26
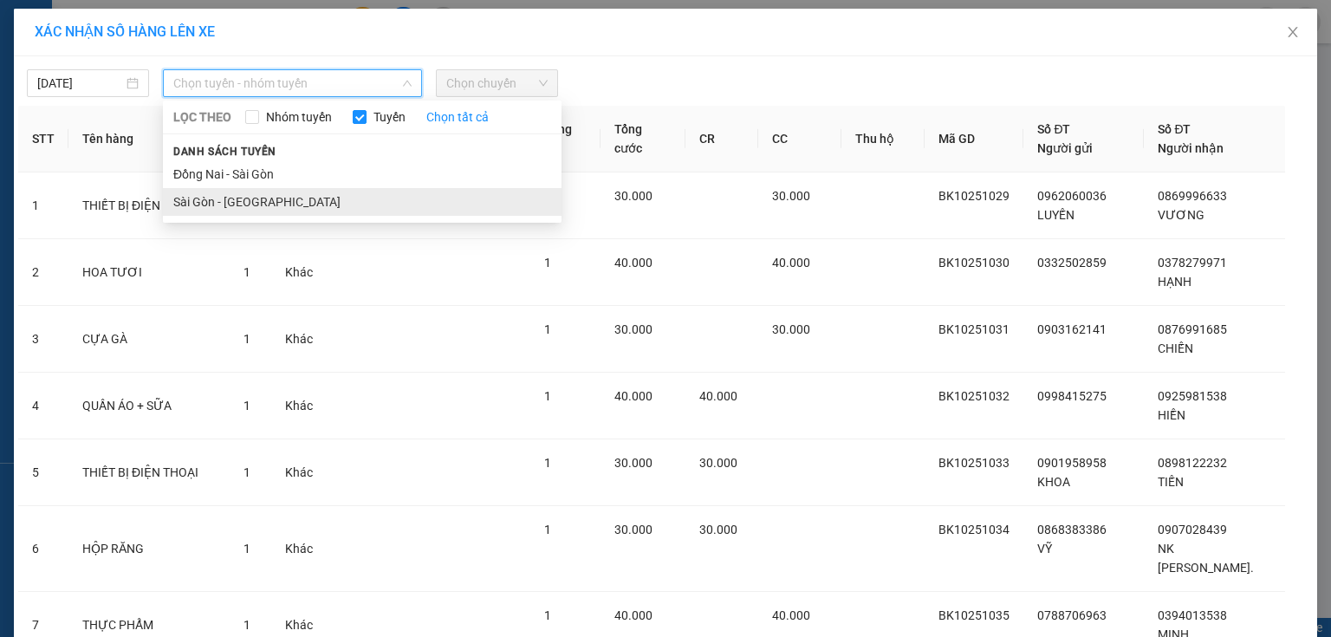
click at [228, 195] on li "Sài Gòn - [GEOGRAPHIC_DATA]" at bounding box center [362, 202] width 399 height 28
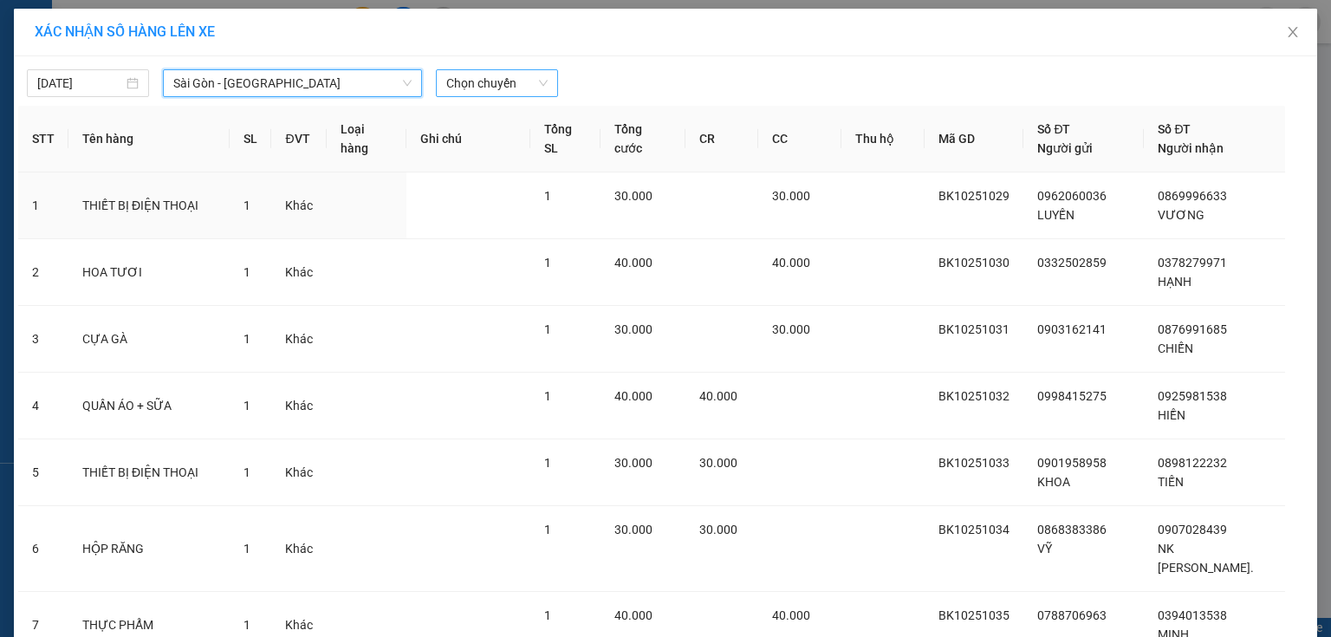
click at [528, 78] on span "Chọn chuyến" at bounding box center [496, 83] width 101 height 26
